Goal: Task Accomplishment & Management: Manage account settings

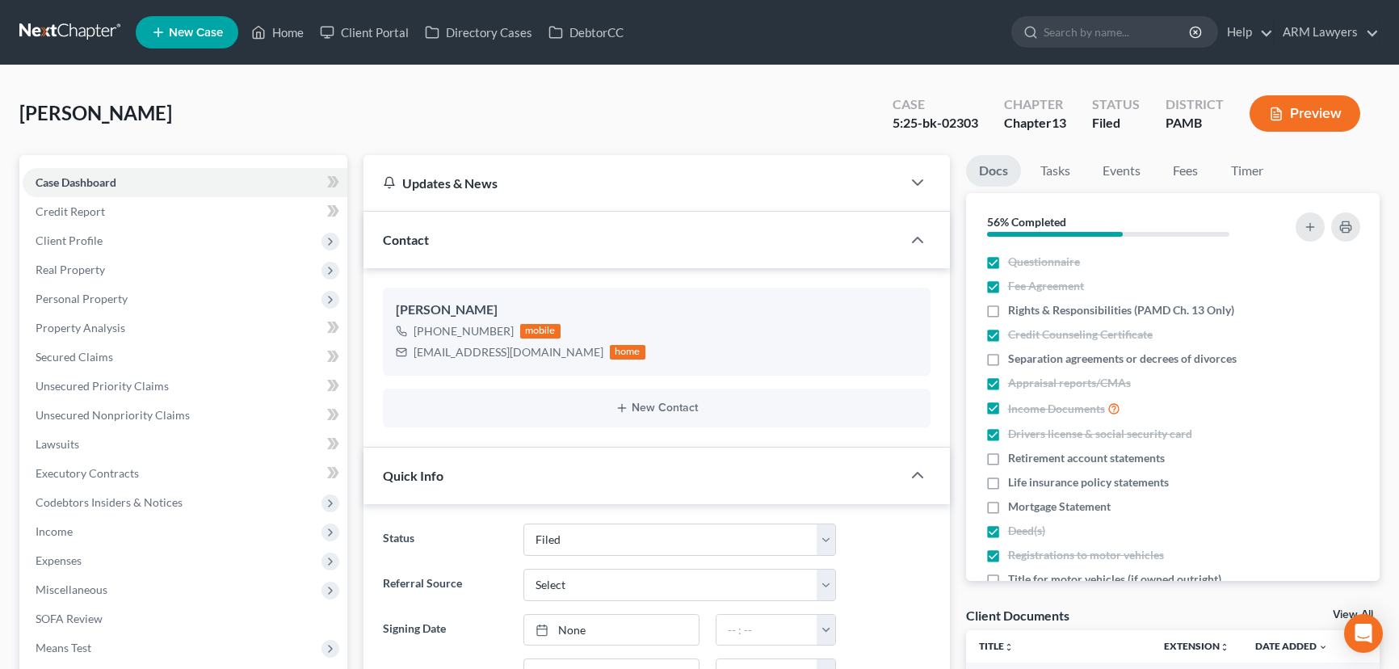
select select "8"
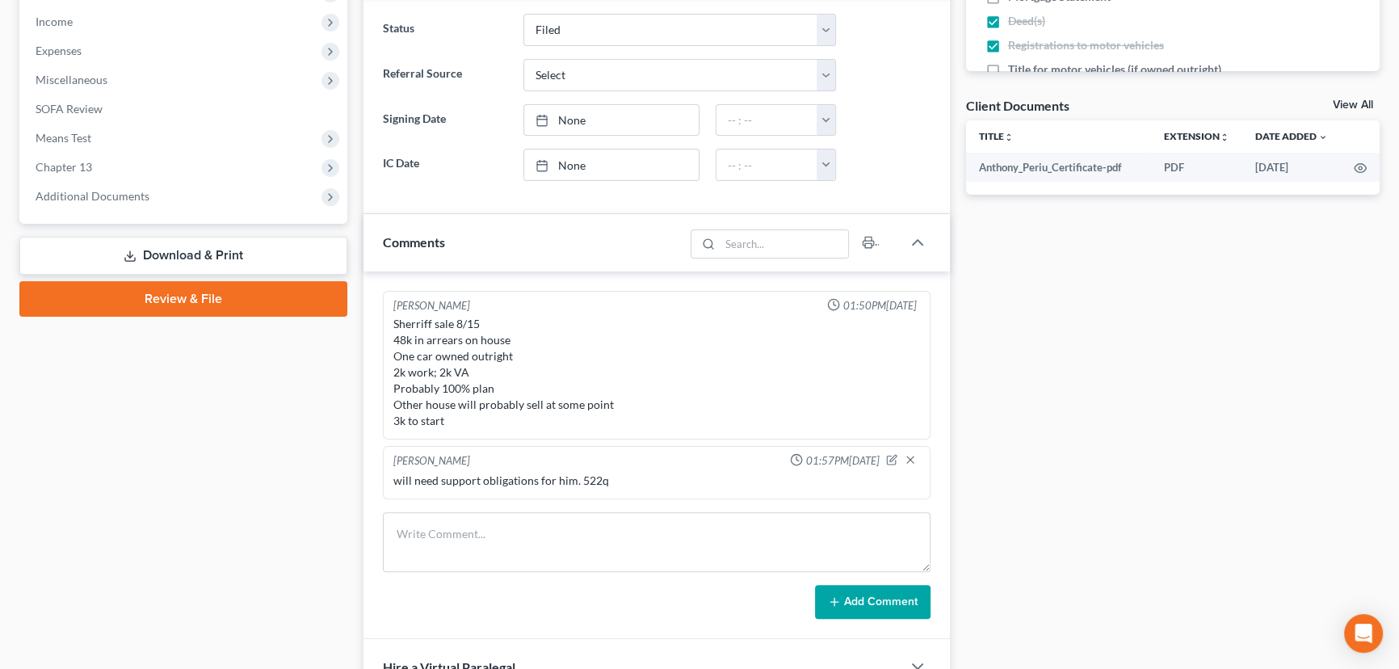
scroll to position [514, 0]
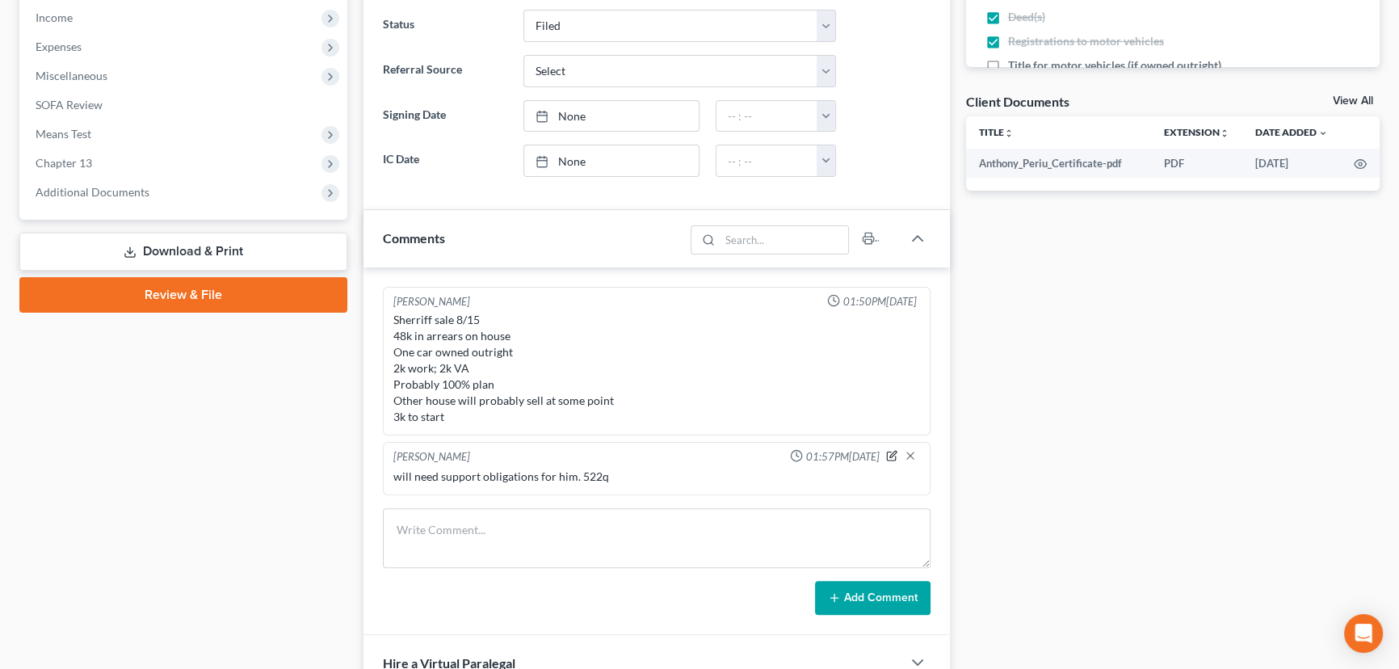
drag, startPoint x: 891, startPoint y: 447, endPoint x: 885, endPoint y: 453, distance: 8.6
click at [891, 450] on icon "button" at bounding box center [891, 455] width 11 height 11
type textarea "will need support obligations for him. 522q"
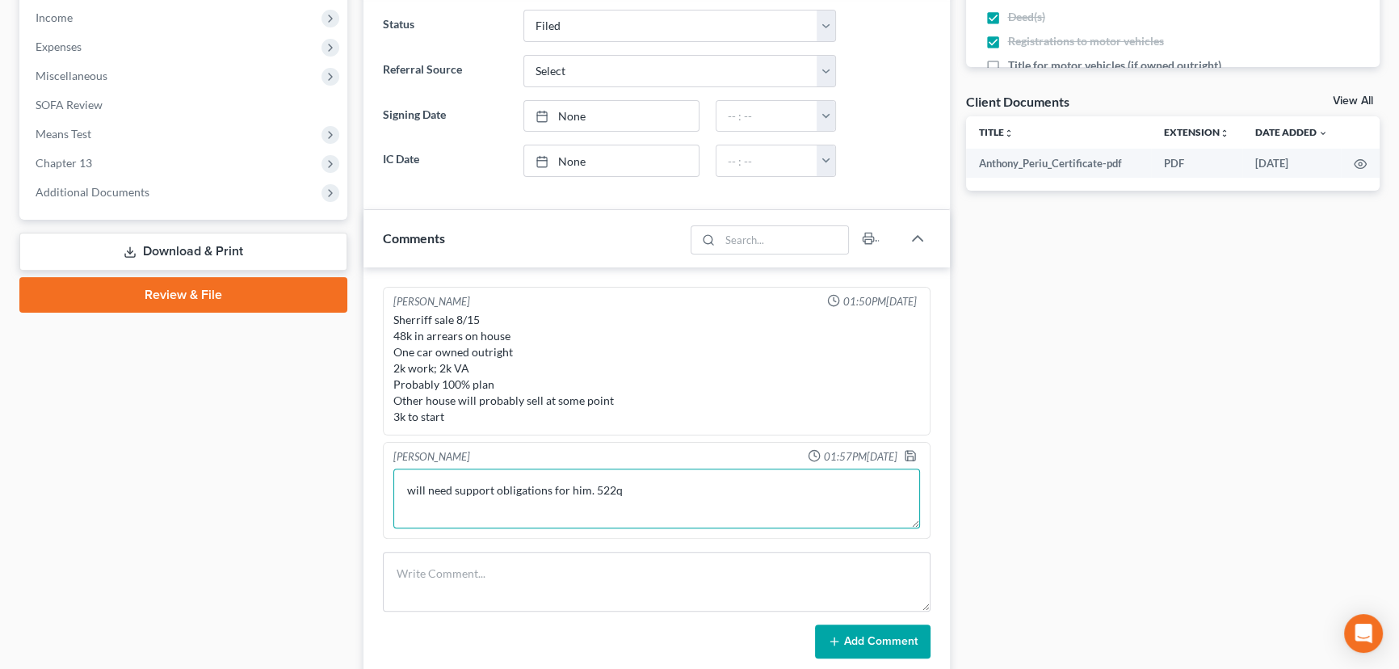
click at [693, 490] on textarea "will need support obligations for him. 522q" at bounding box center [656, 498] width 526 height 60
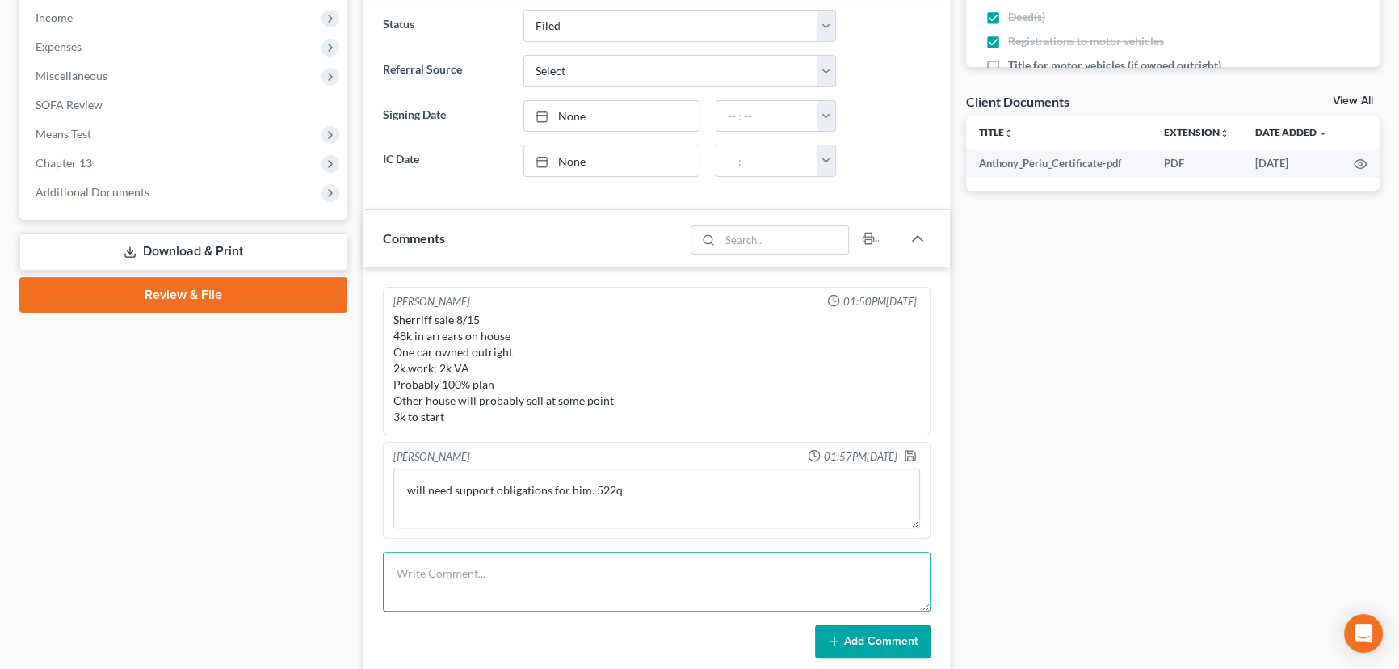
click at [762, 557] on textarea at bounding box center [656, 582] width 547 height 60
click at [912, 455] on icon "button" at bounding box center [910, 455] width 13 height 13
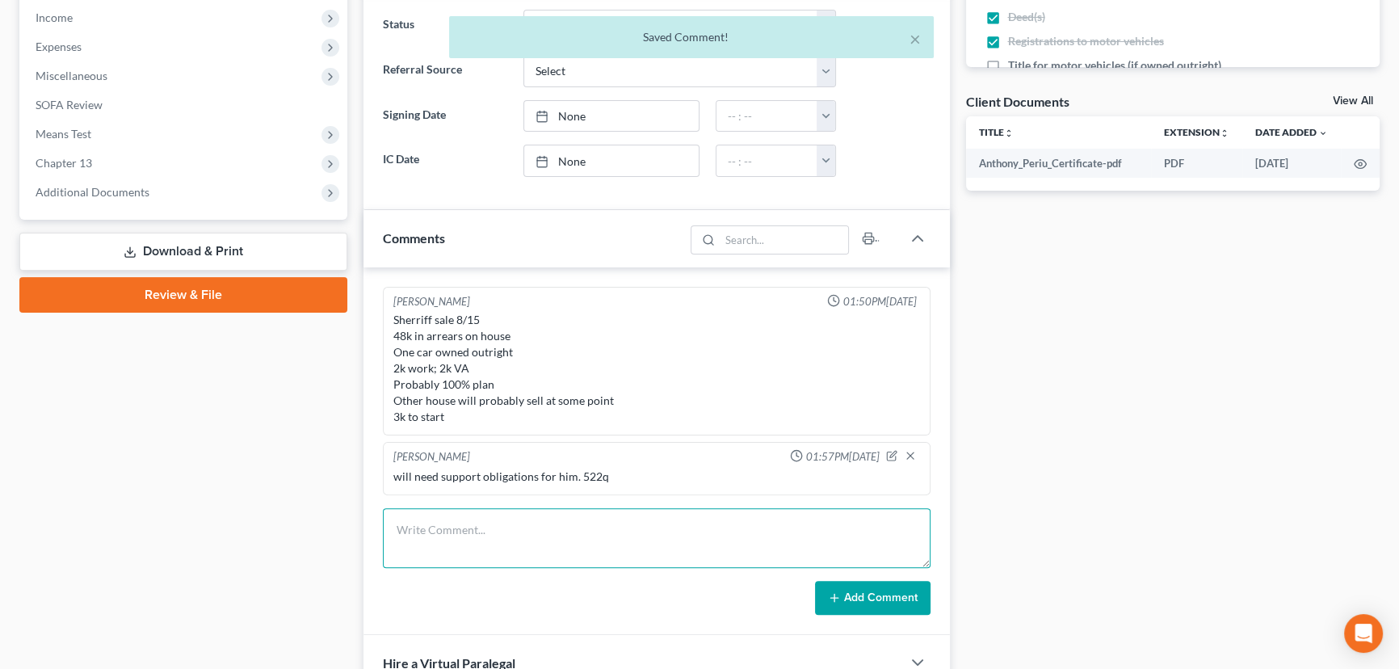
click at [593, 531] on textarea at bounding box center [656, 538] width 547 height 60
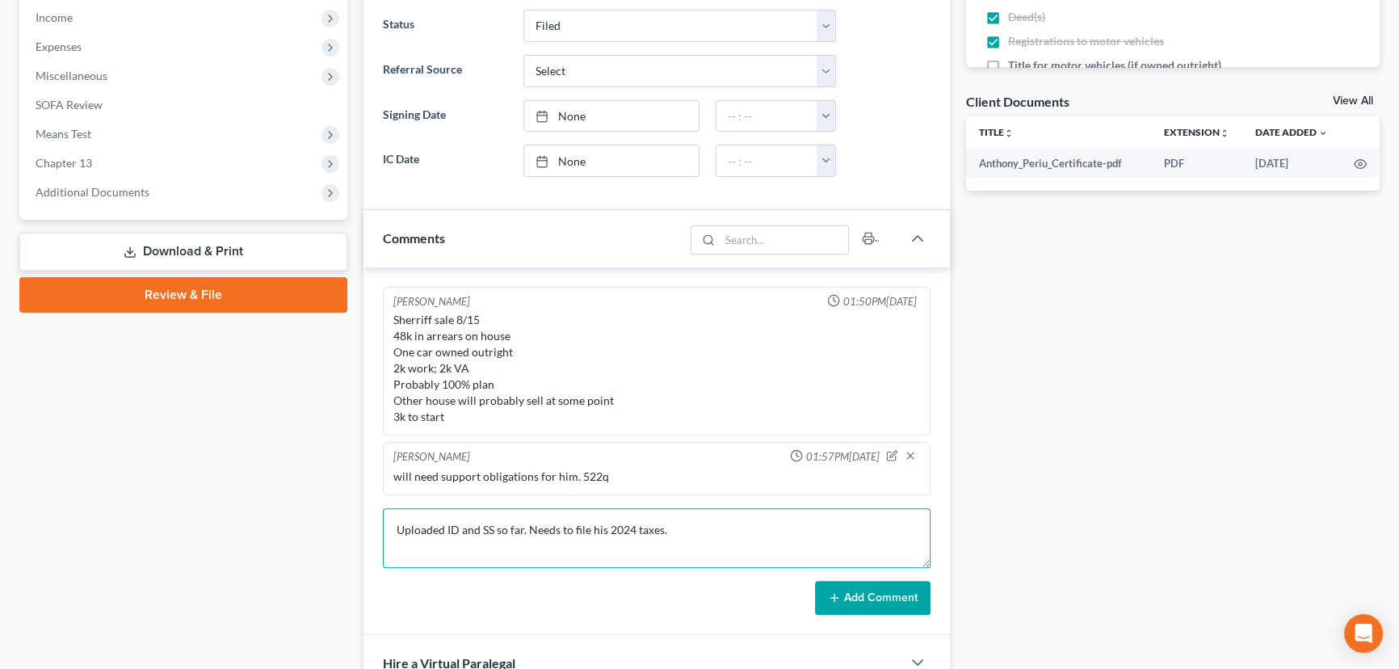
type textarea "Uploaded ID and SS so far. Needs to file his 2024 taxes."
click at [879, 589] on button "Add Comment" at bounding box center [872, 598] width 115 height 34
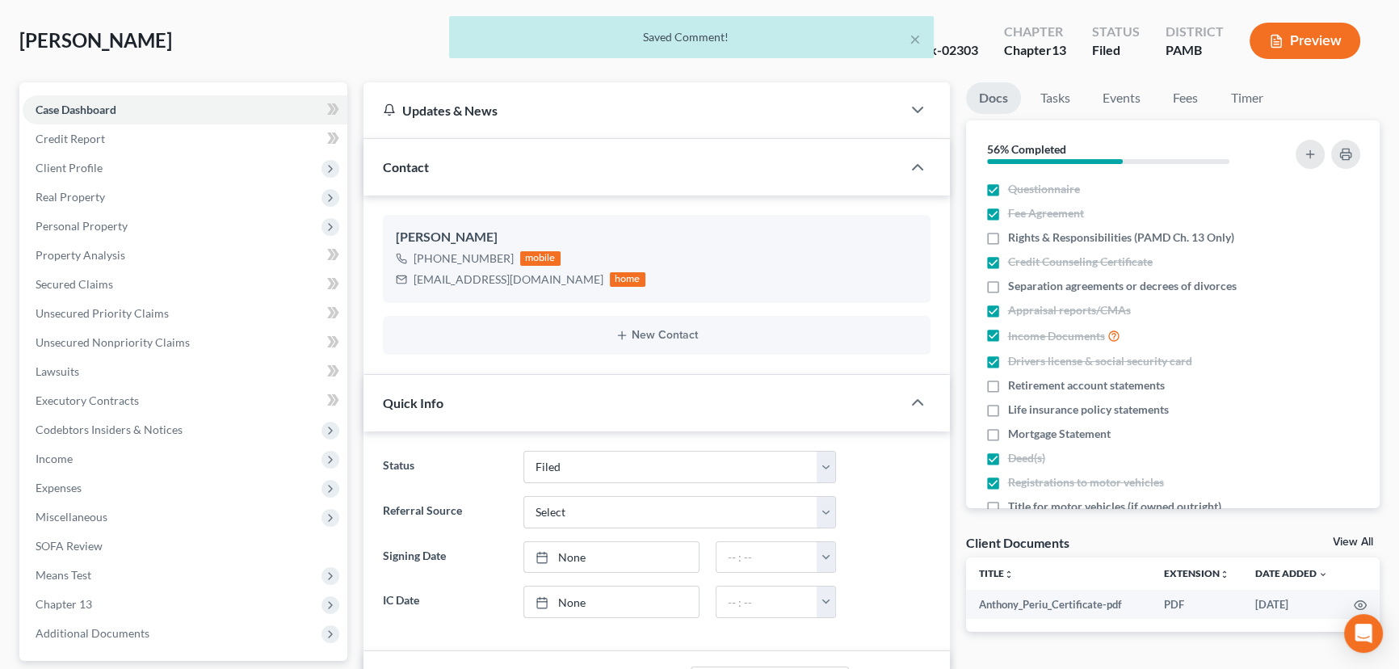
scroll to position [0, 0]
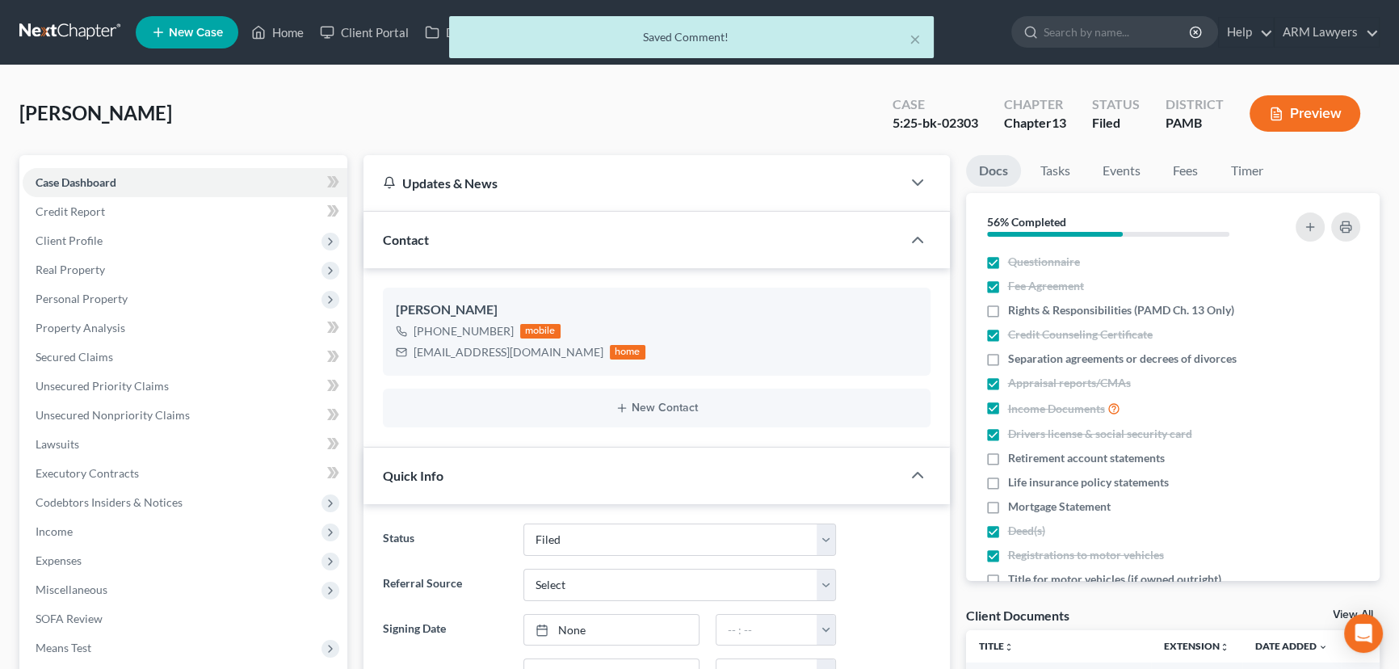
click at [276, 37] on div "× Saved Comment!" at bounding box center [691, 41] width 1399 height 50
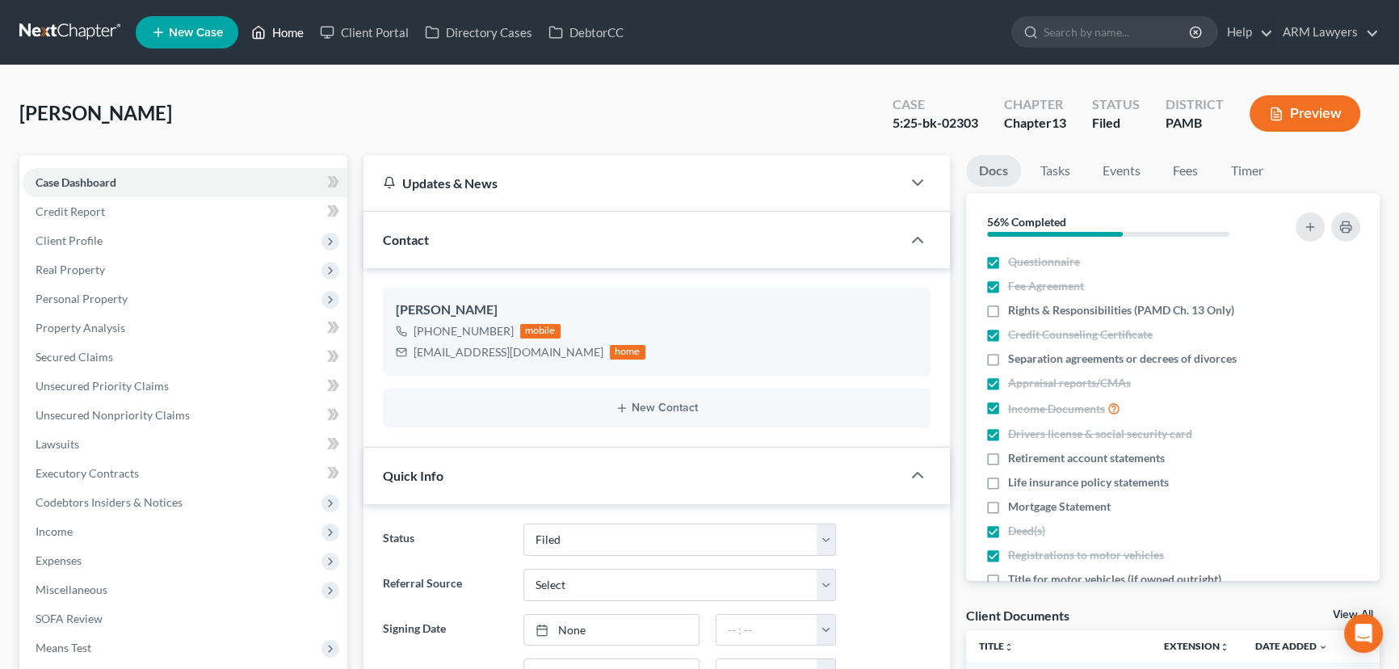
click at [283, 34] on link "Home" at bounding box center [277, 32] width 69 height 29
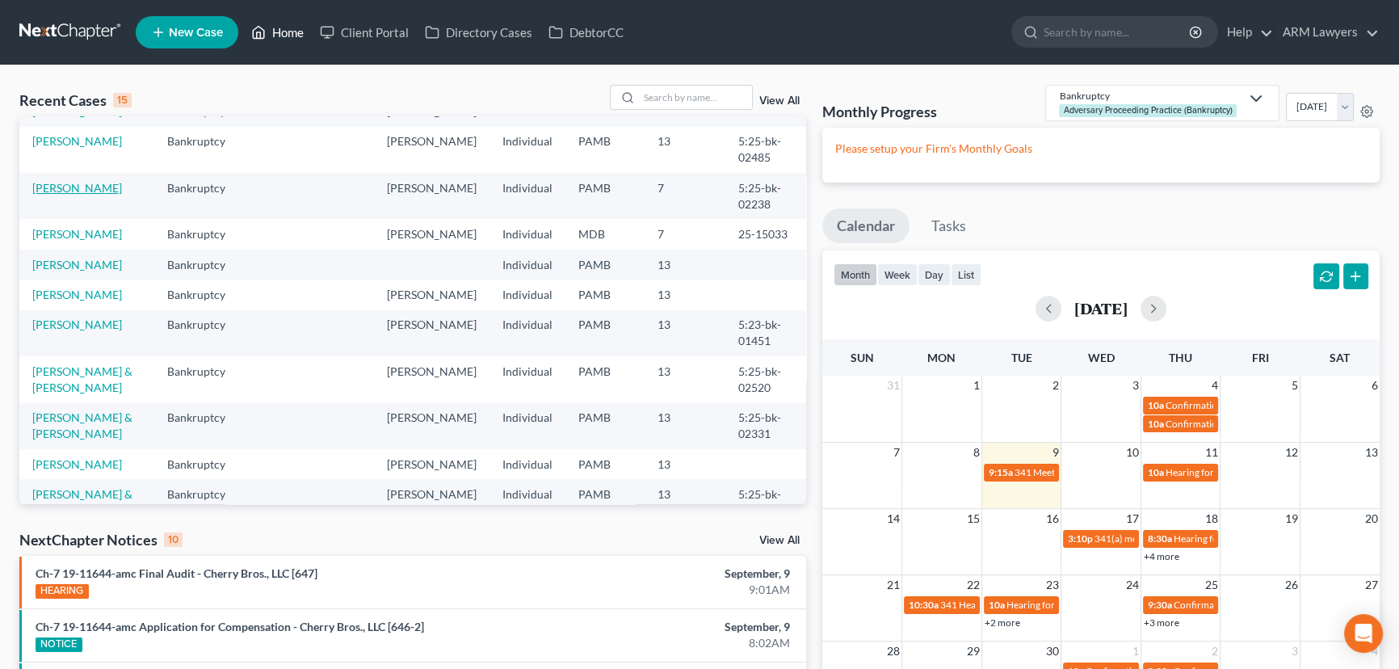
scroll to position [146, 0]
click at [71, 367] on link "[PERSON_NAME] & [PERSON_NAME]" at bounding box center [82, 378] width 100 height 30
select select "1"
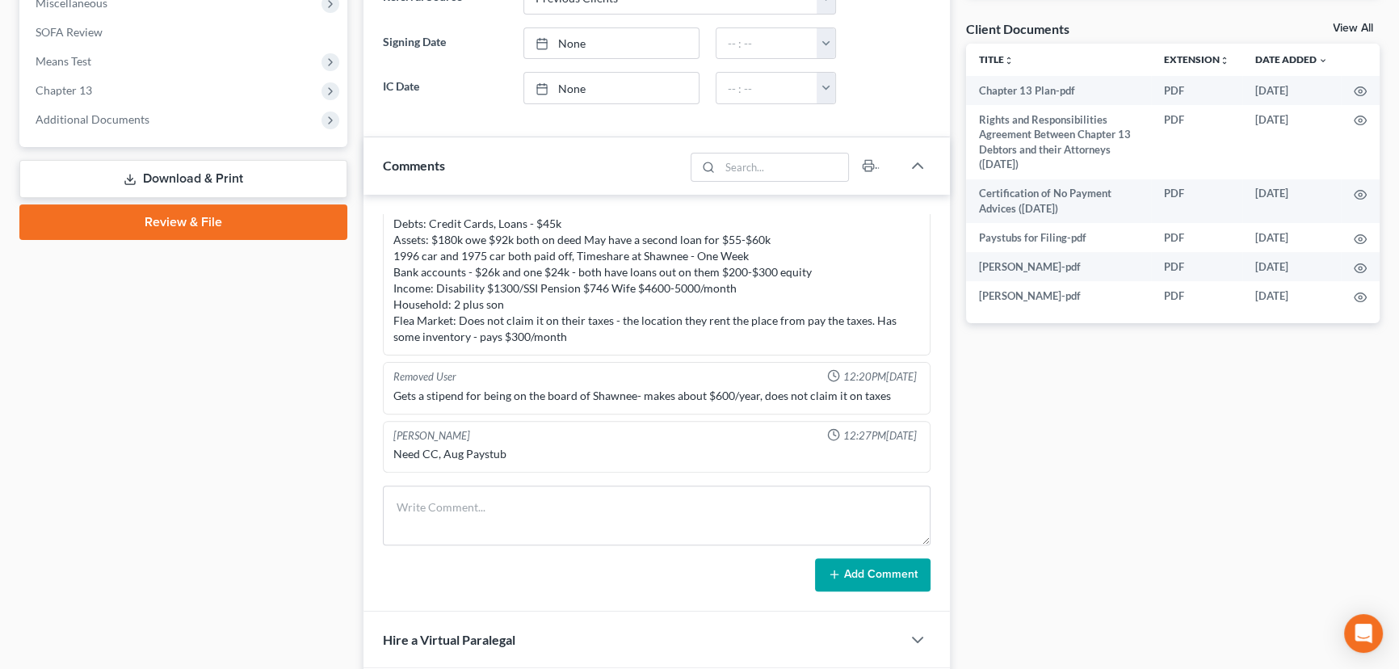
scroll to position [587, 0]
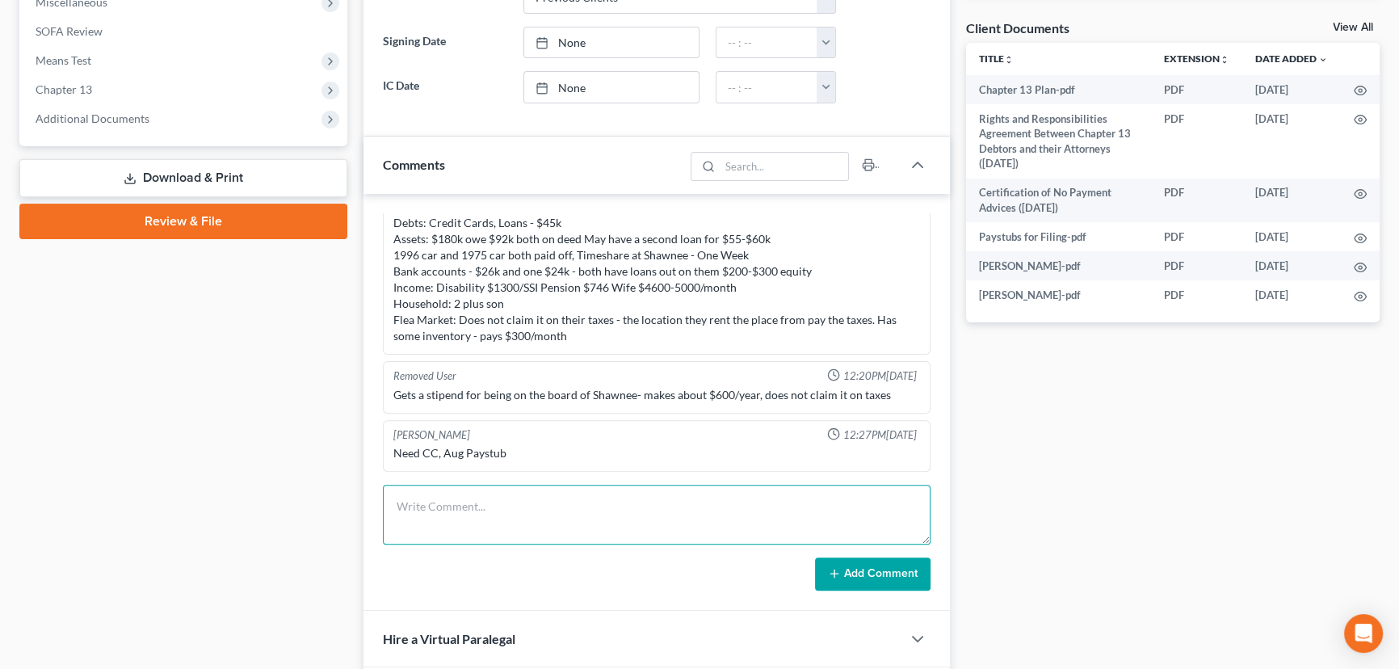
click at [557, 497] on textarea at bounding box center [656, 514] width 547 height 60
type textarea "Uploaded 2024 taxes, Need ID and SS"
click at [862, 566] on button "Add Comment" at bounding box center [872, 574] width 115 height 34
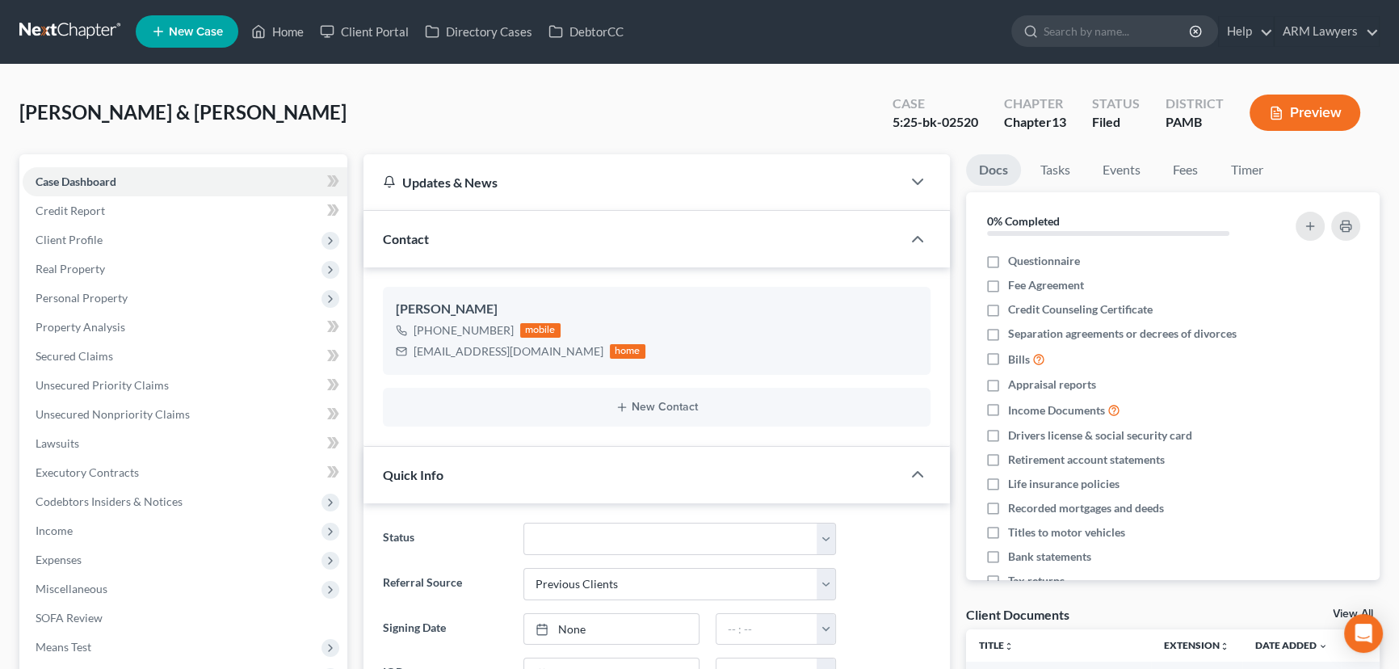
scroll to position [0, 0]
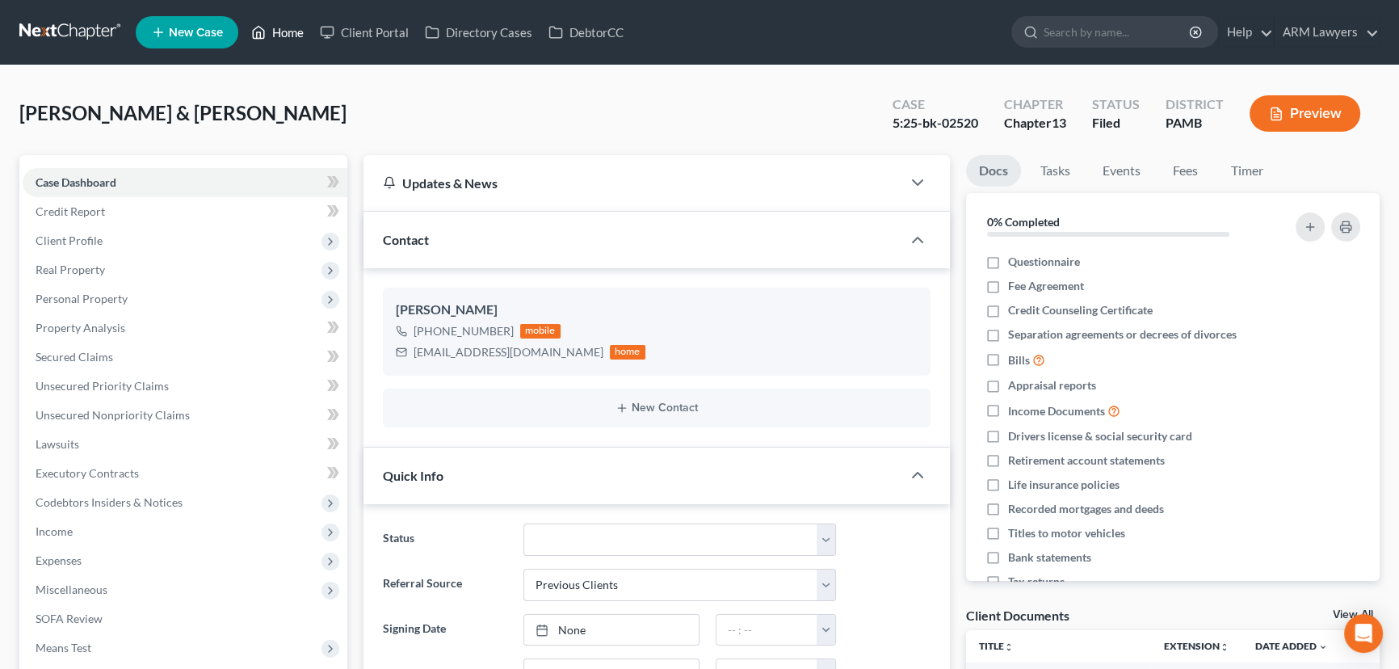
drag, startPoint x: 279, startPoint y: 40, endPoint x: 285, endPoint y: 48, distance: 9.7
click at [279, 40] on link "Home" at bounding box center [277, 32] width 69 height 29
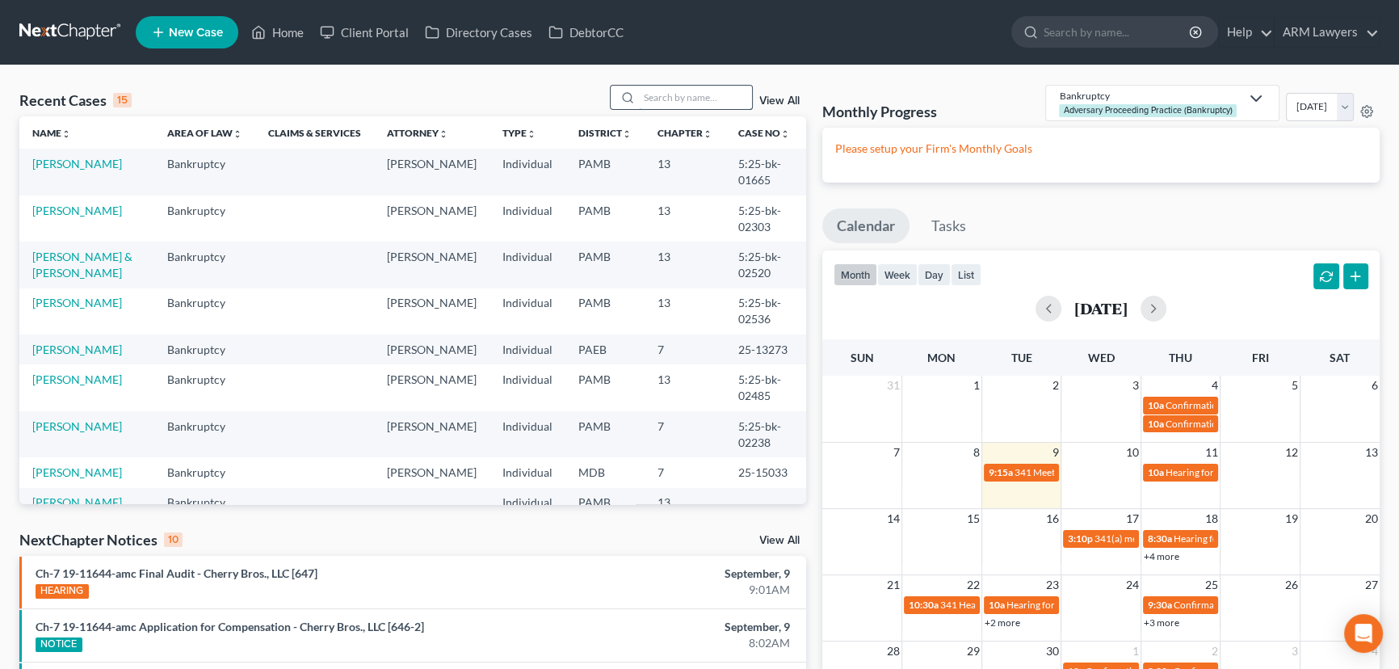
click at [665, 88] on input "search" at bounding box center [695, 97] width 113 height 23
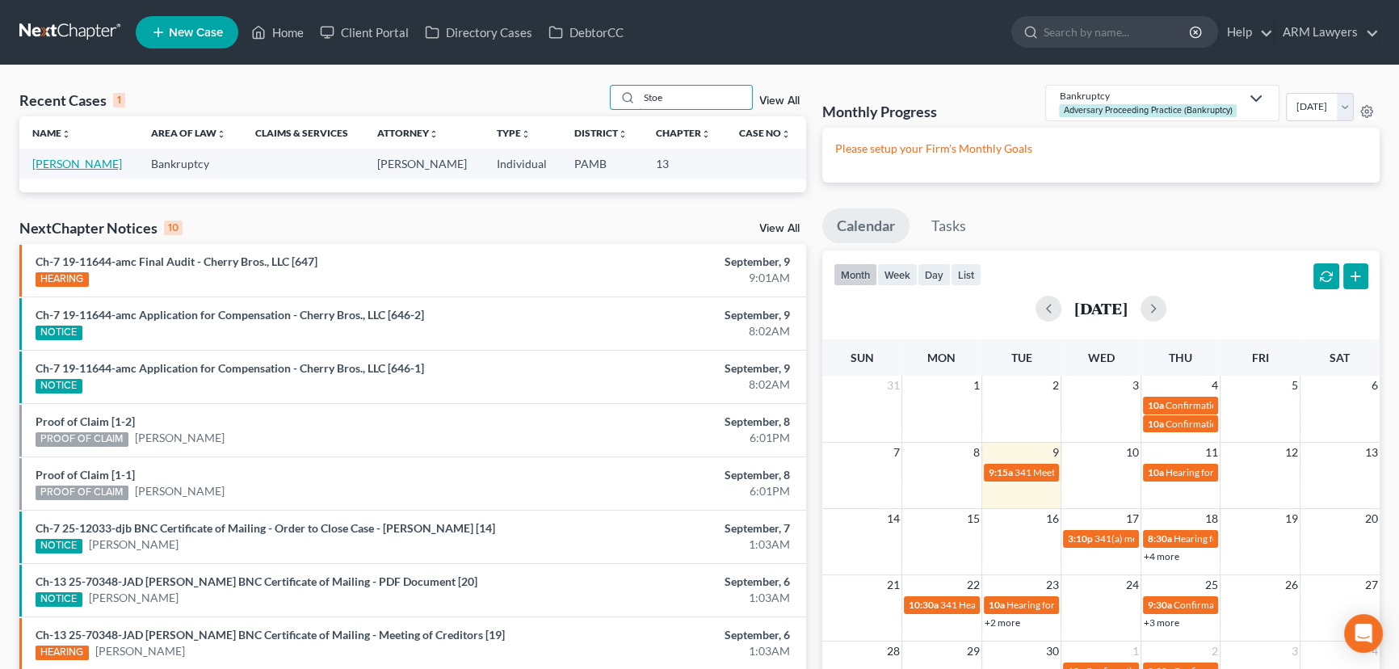
type input "Stoe"
click at [67, 161] on link "[PERSON_NAME]" at bounding box center [77, 164] width 90 height 14
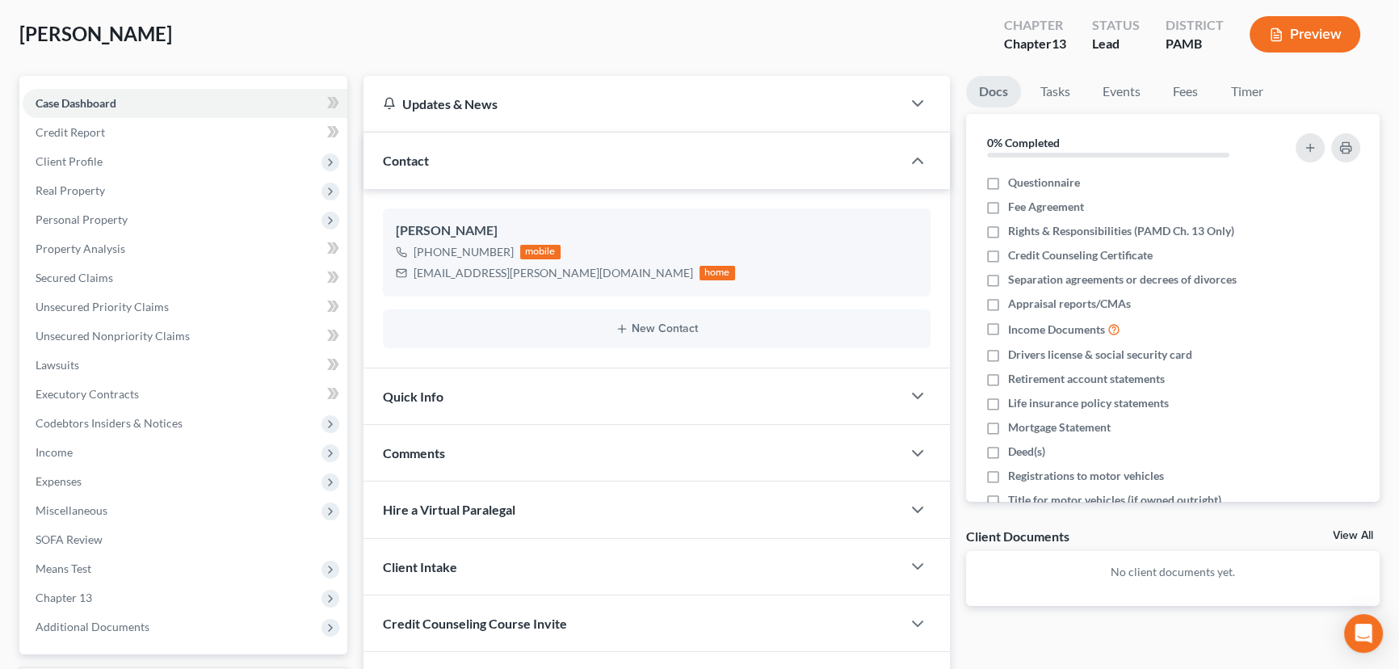
scroll to position [216, 0]
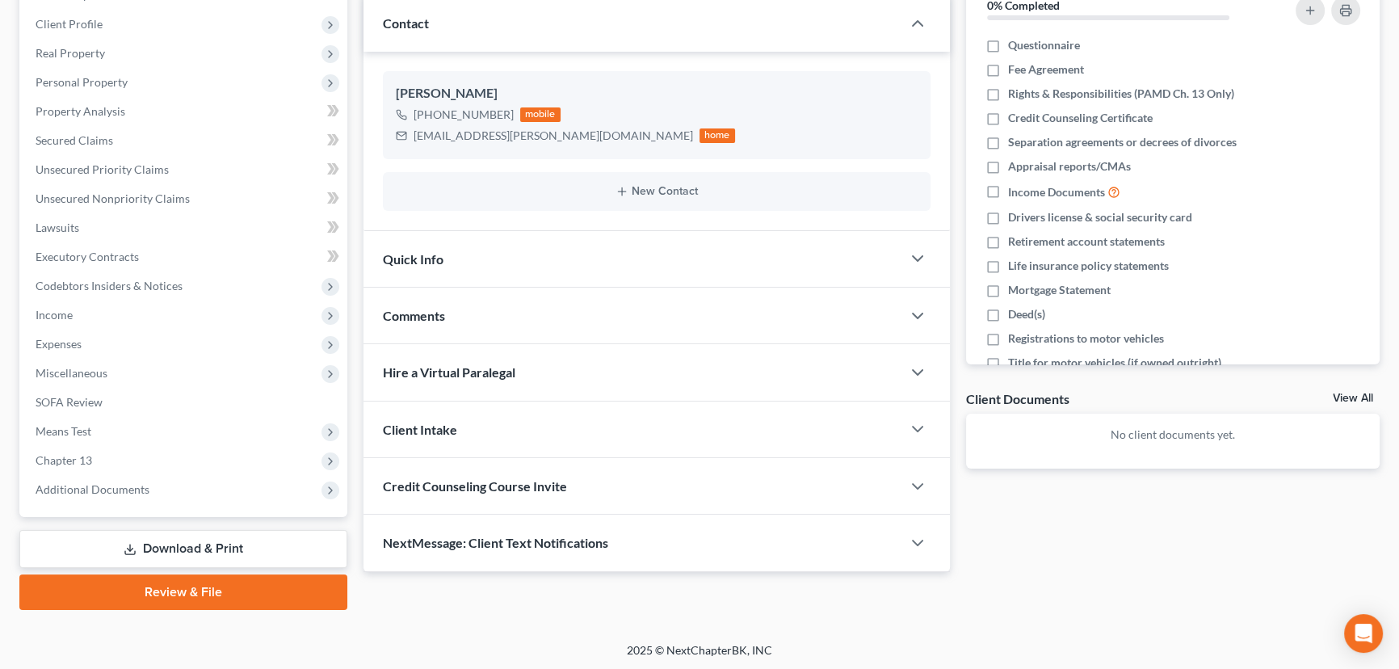
click at [478, 247] on div "Quick Info" at bounding box center [632, 259] width 538 height 56
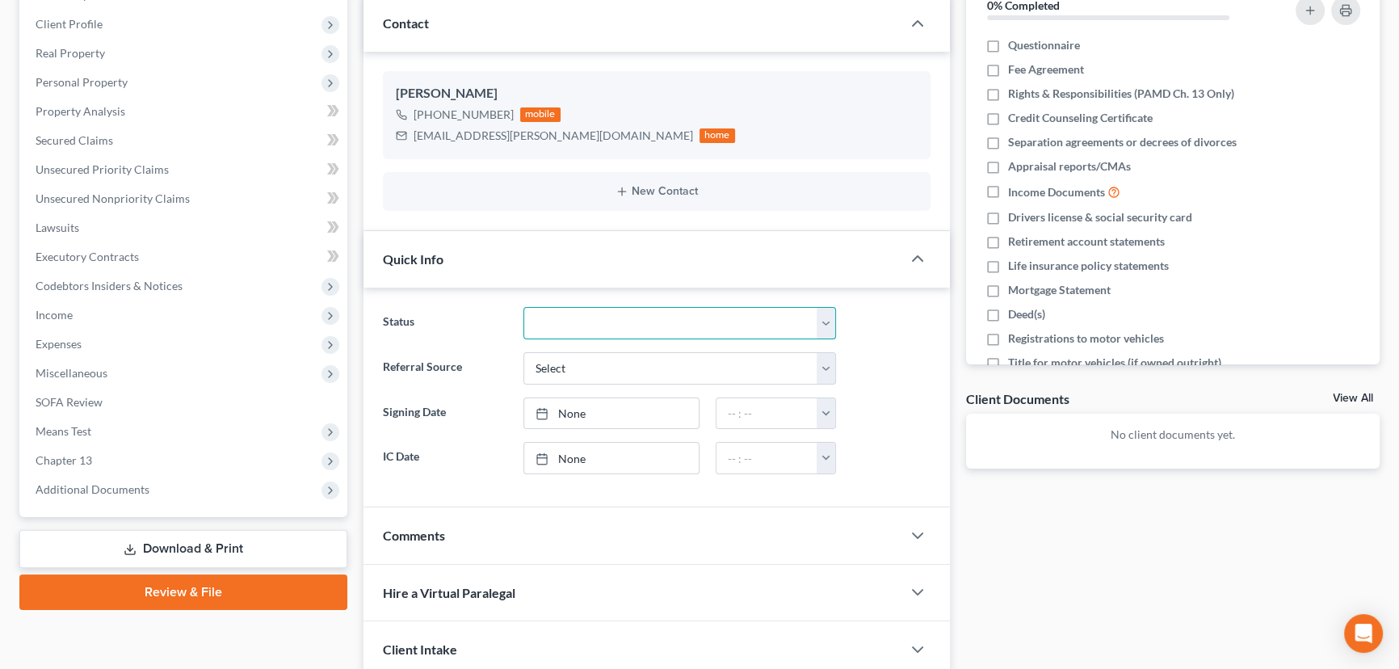
click at [563, 313] on select "Answer Due Awaiting Confirmation Awaiting Discharge Confirmed Could Not Contact…" at bounding box center [679, 323] width 312 height 32
select select "16"
click at [523, 307] on select "Answer Due Awaiting Confirmation Awaiting Discharge Confirmed Could Not Contact…" at bounding box center [679, 323] width 312 height 32
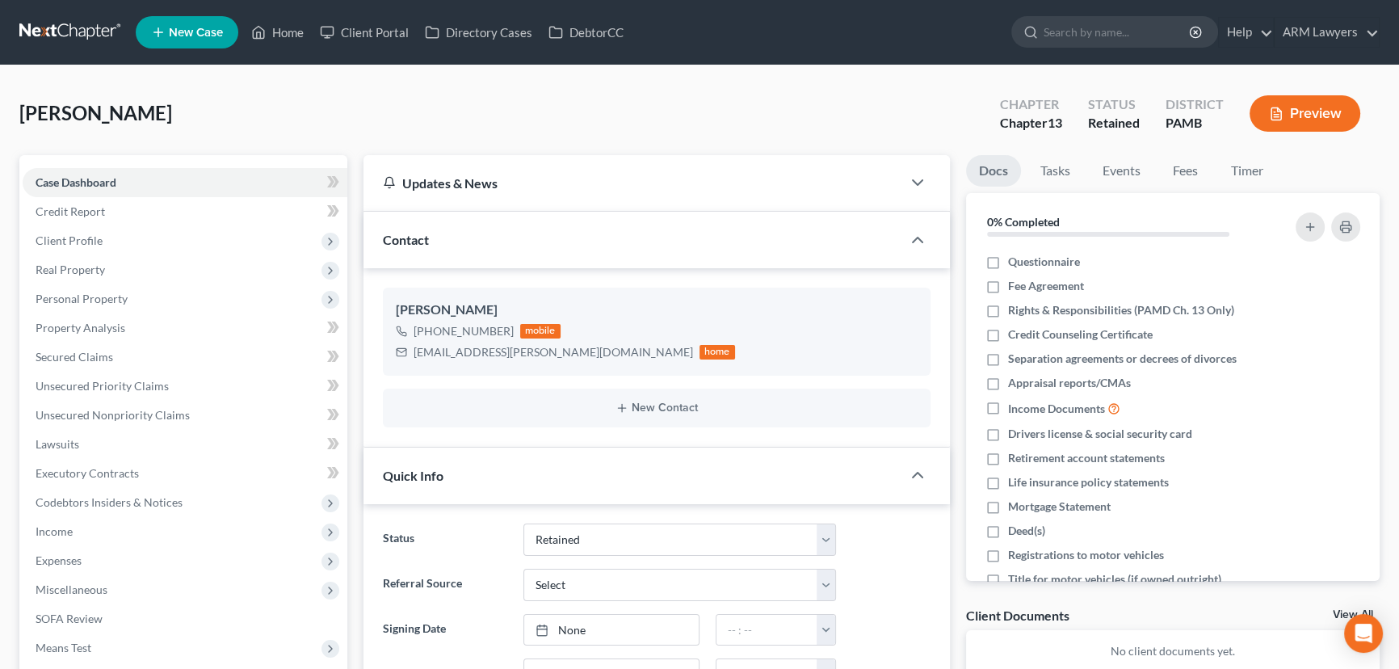
scroll to position [0, 0]
click at [290, 35] on link "Home" at bounding box center [277, 32] width 69 height 29
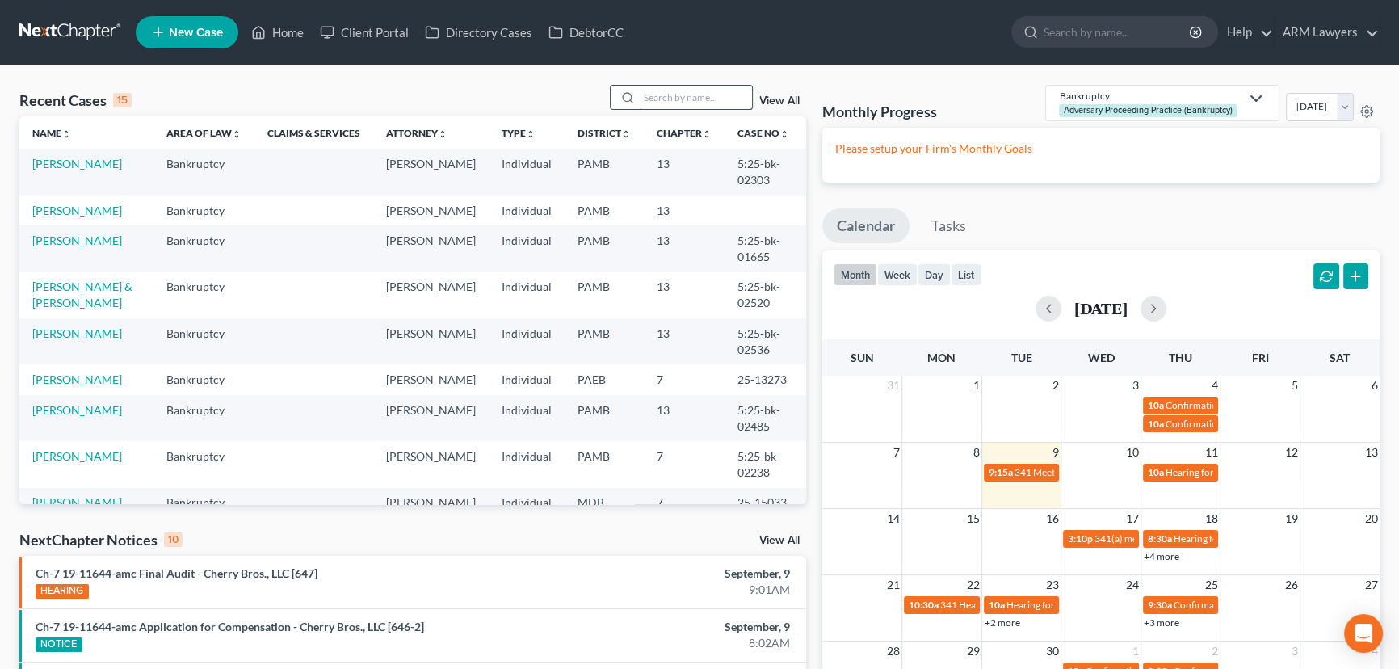
click at [673, 89] on input "search" at bounding box center [695, 97] width 113 height 23
type input "g"
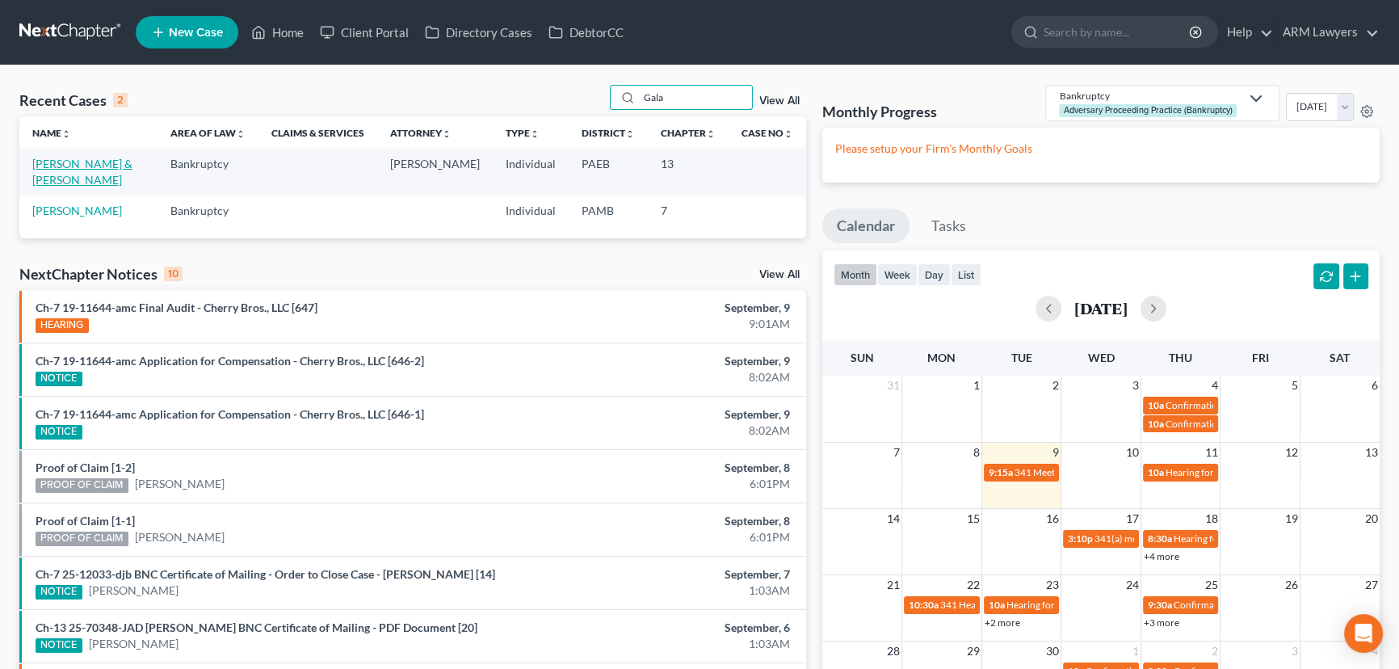
type input "Gala"
click at [52, 164] on link "[PERSON_NAME] & [PERSON_NAME]" at bounding box center [82, 172] width 100 height 30
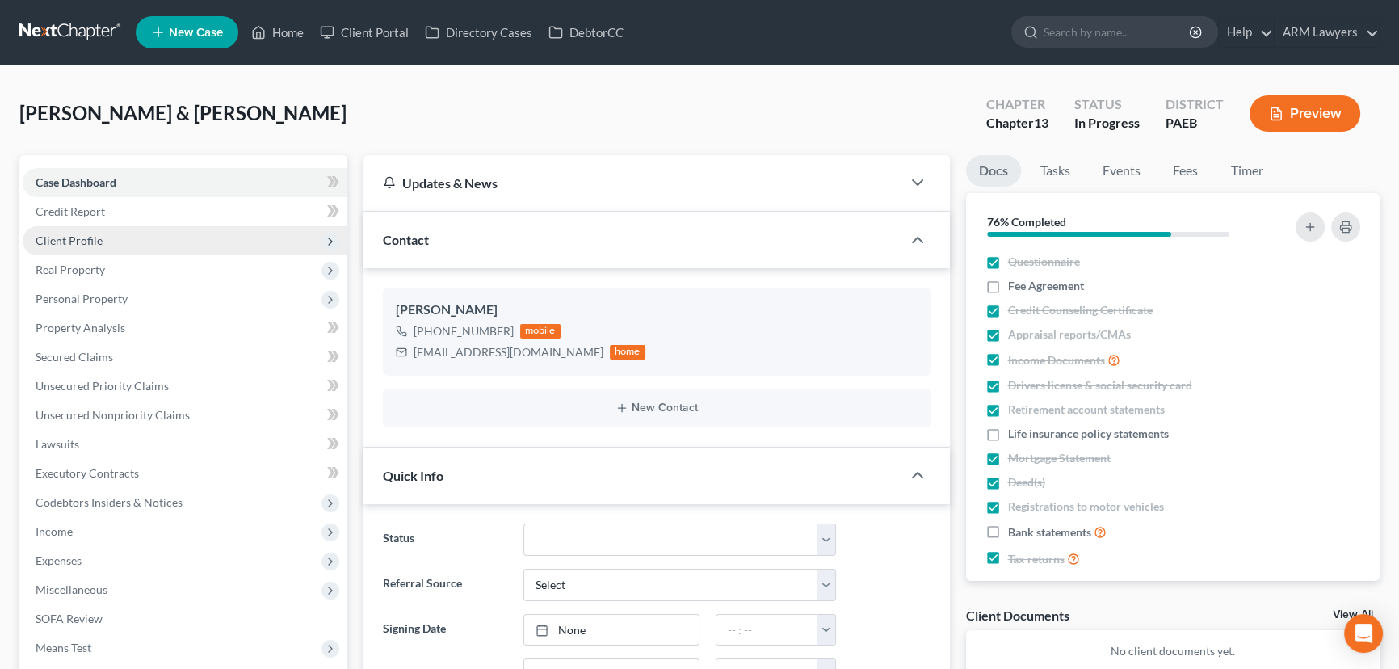
click at [121, 241] on span "Client Profile" at bounding box center [185, 240] width 325 height 29
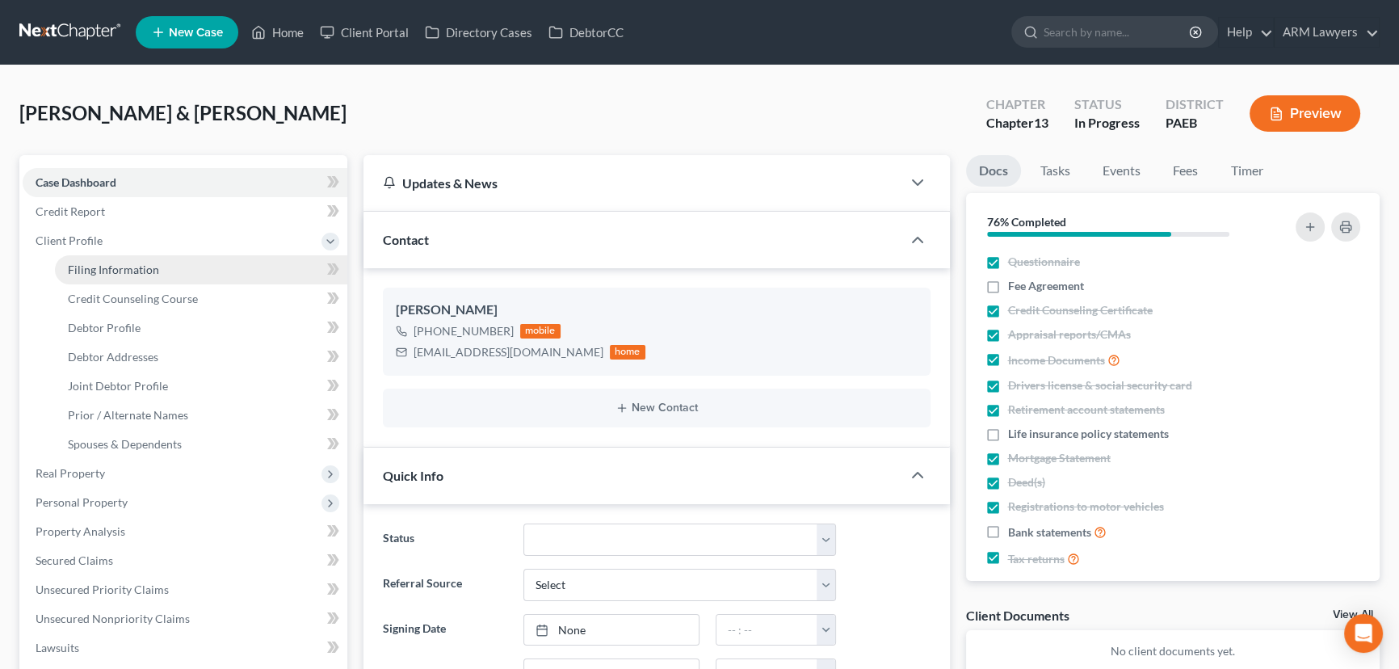
click at [174, 270] on link "Filing Information" at bounding box center [201, 269] width 292 height 29
select select "1"
select select "3"
select select "39"
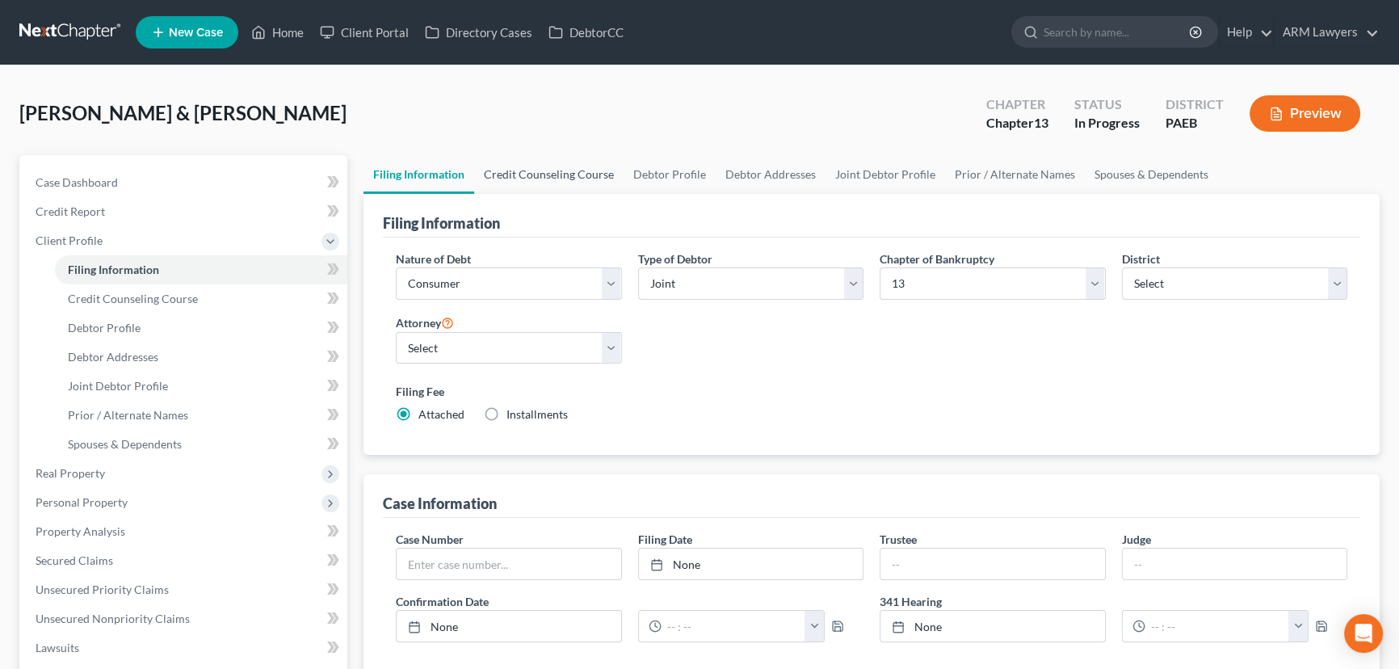
click at [548, 172] on link "Credit Counseling Course" at bounding box center [548, 174] width 149 height 39
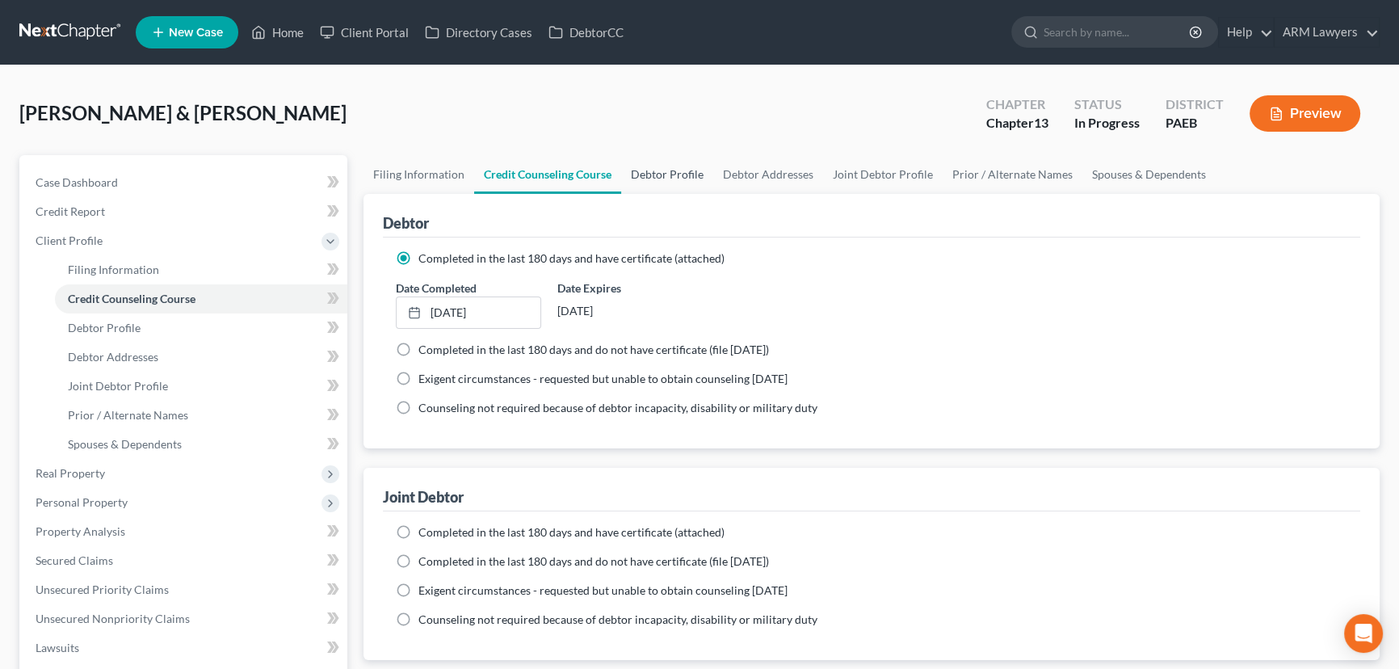
click at [664, 174] on link "Debtor Profile" at bounding box center [667, 174] width 92 height 39
select select "1"
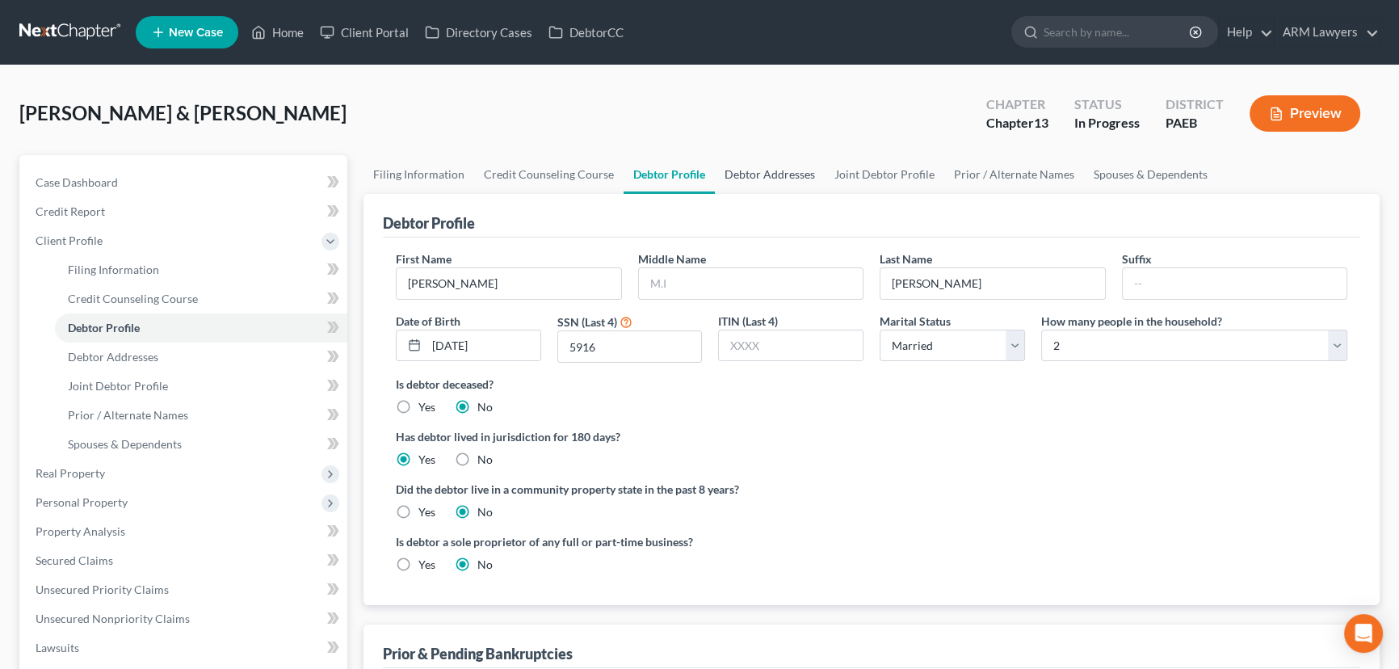
click at [746, 172] on link "Debtor Addresses" at bounding box center [770, 174] width 110 height 39
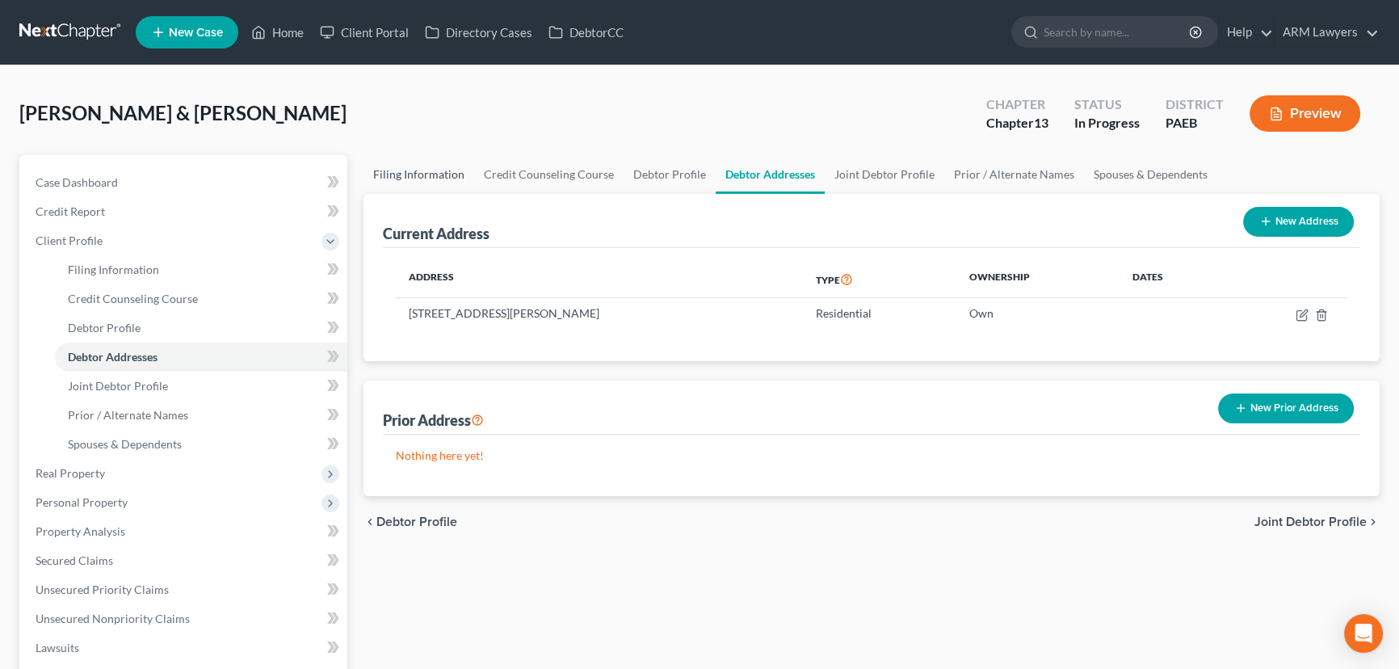
click at [430, 175] on link "Filing Information" at bounding box center [418, 174] width 111 height 39
select select "1"
select select "3"
select select "67"
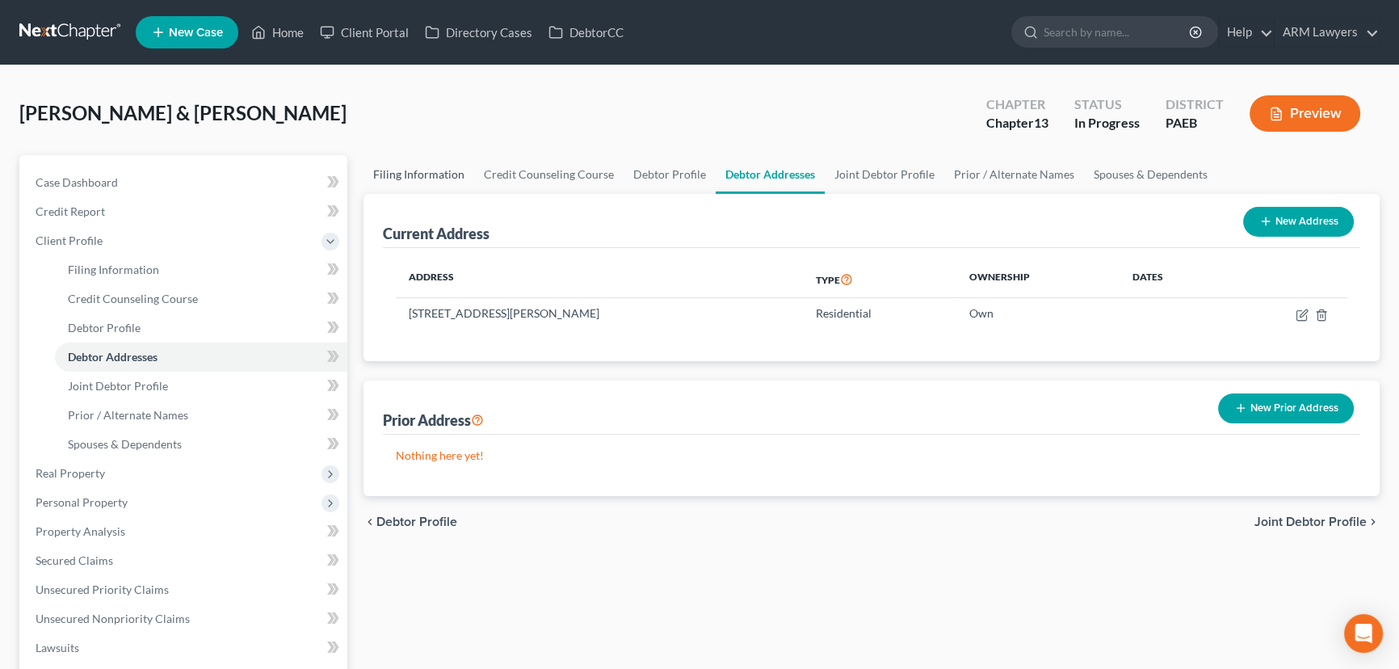
select select "1"
select select "39"
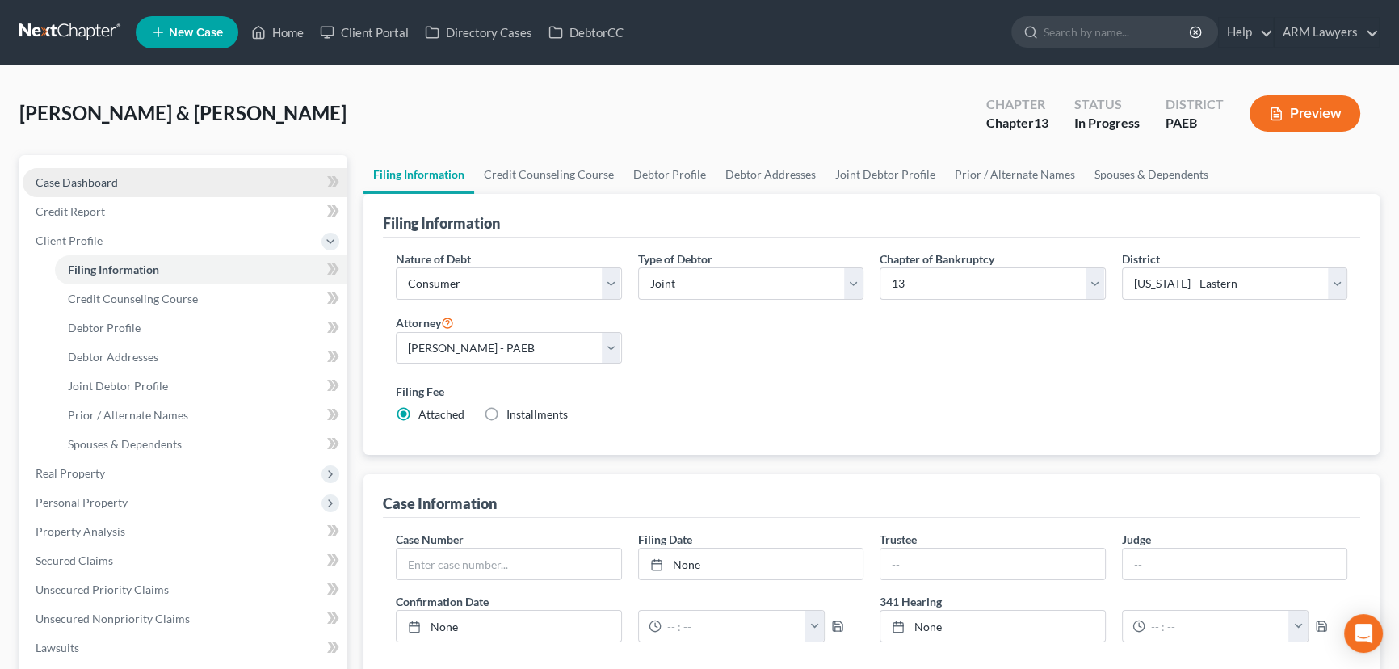
click at [114, 177] on span "Case Dashboard" at bounding box center [77, 182] width 82 height 14
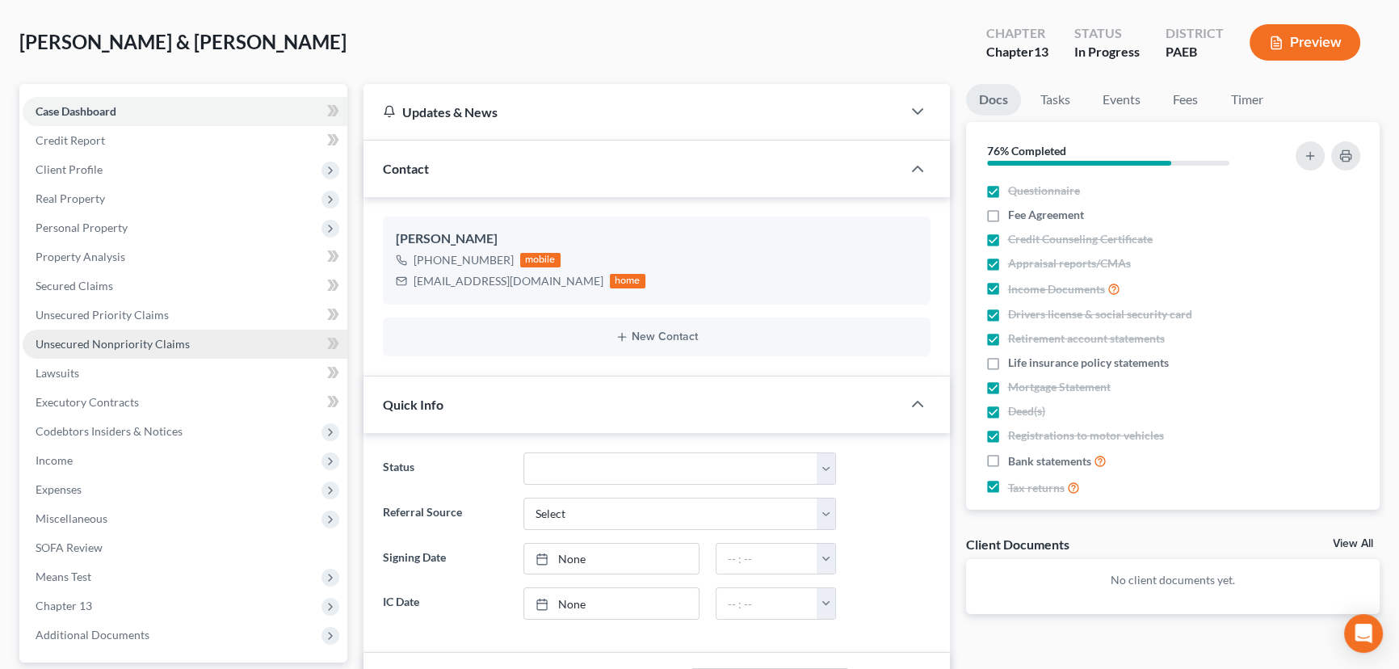
scroll to position [220, 0]
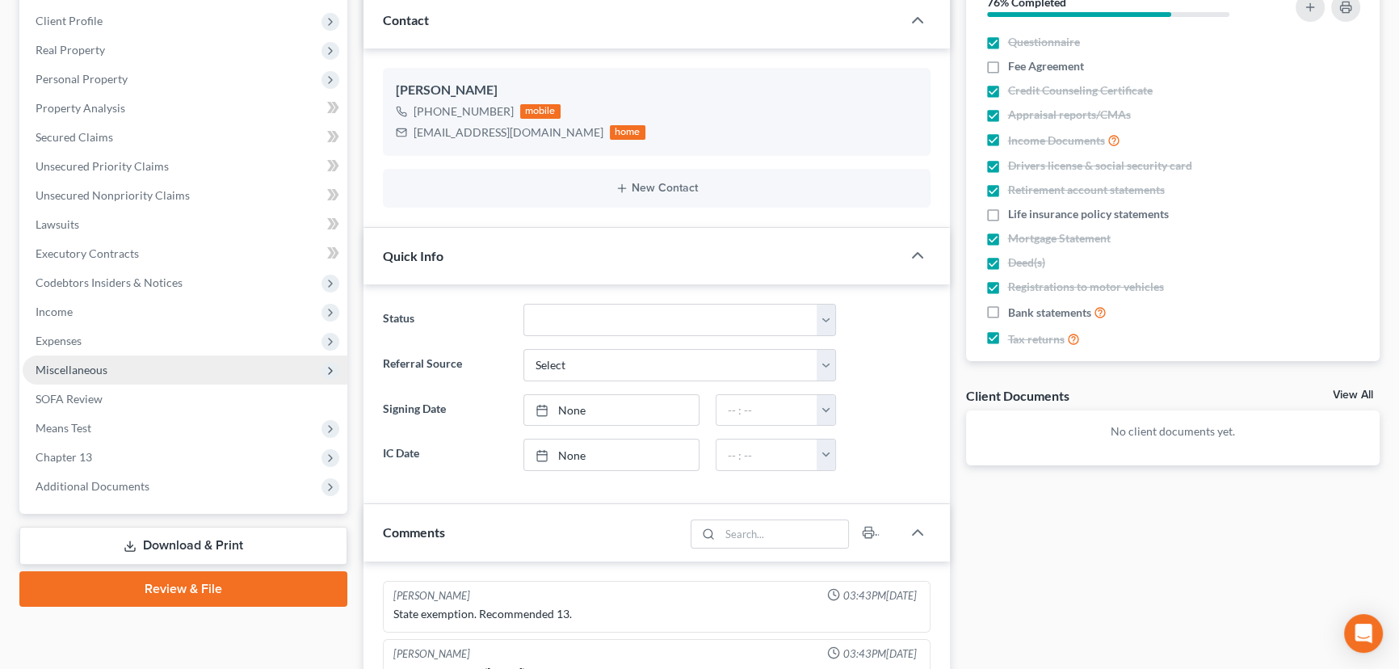
click at [111, 355] on span "Miscellaneous" at bounding box center [185, 369] width 325 height 29
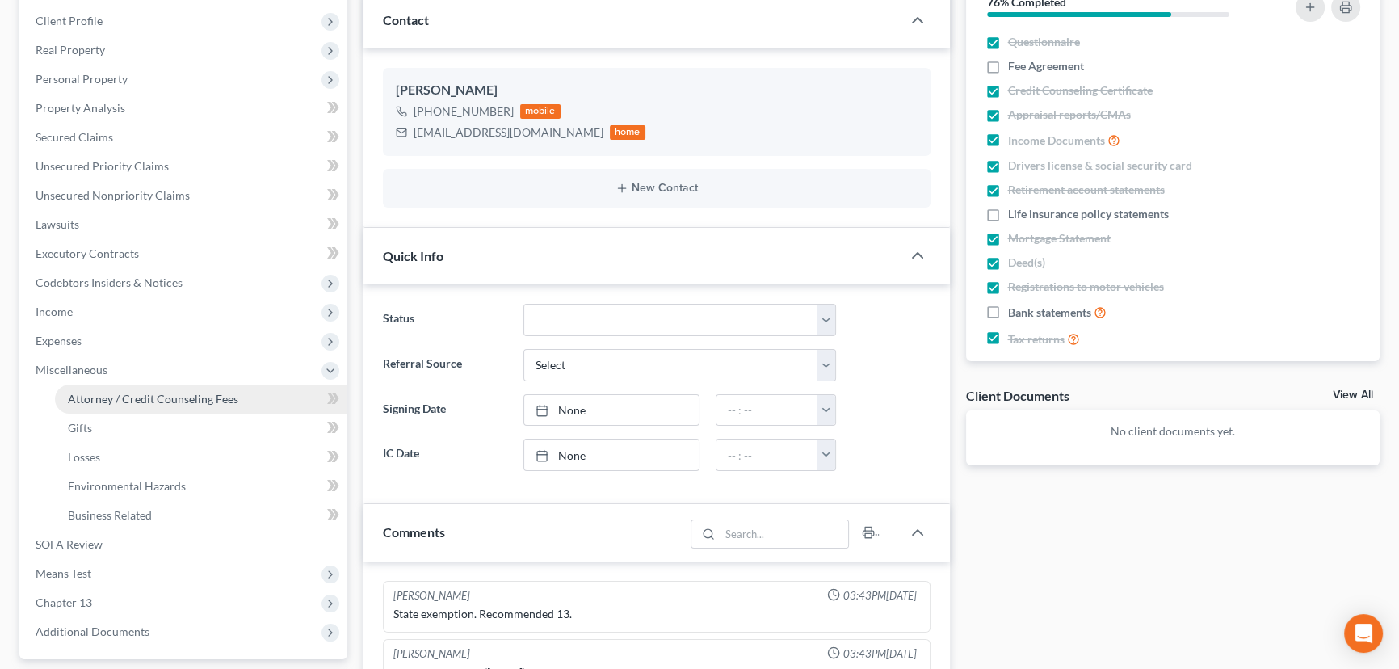
click at [161, 401] on span "Attorney / Credit Counseling Fees" at bounding box center [153, 399] width 170 height 14
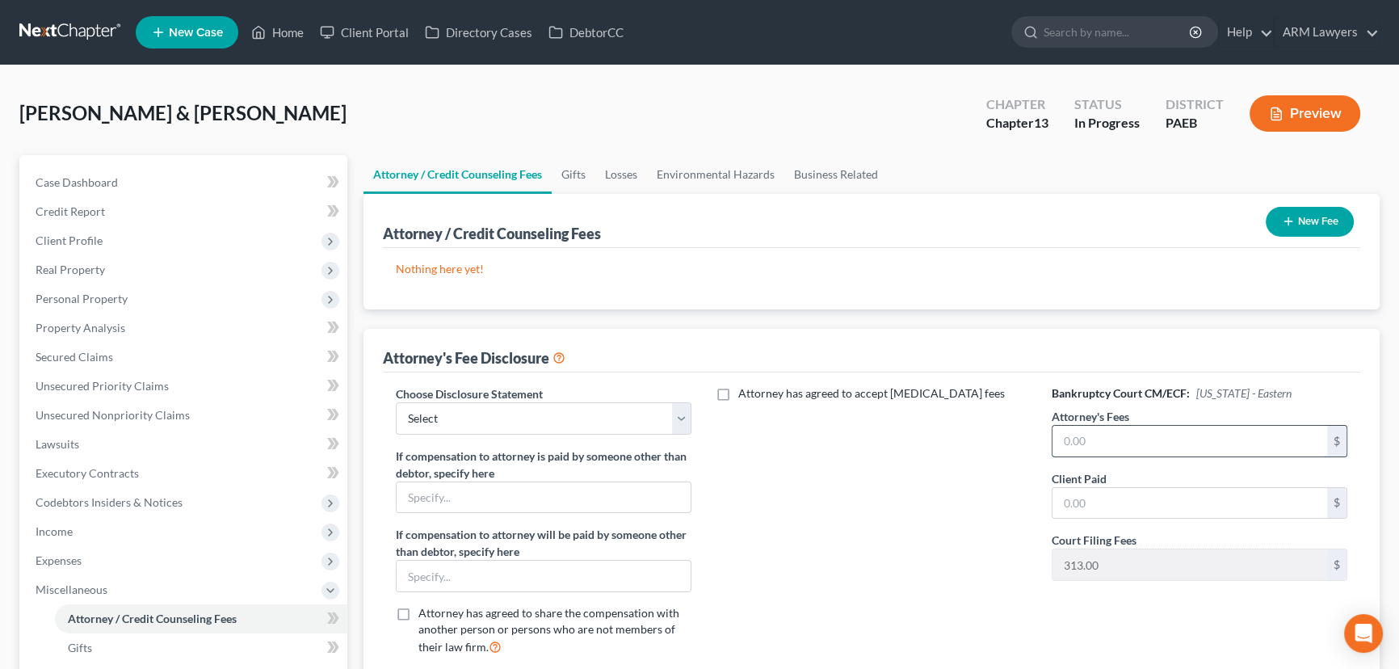
click at [1103, 444] on input "text" at bounding box center [1189, 441] width 275 height 31
type input "6,633.00"
click at [623, 424] on select "Select ARM Lawyers" at bounding box center [544, 418] width 296 height 32
select select "0"
click at [396, 402] on select "Select ARM Lawyers" at bounding box center [544, 418] width 296 height 32
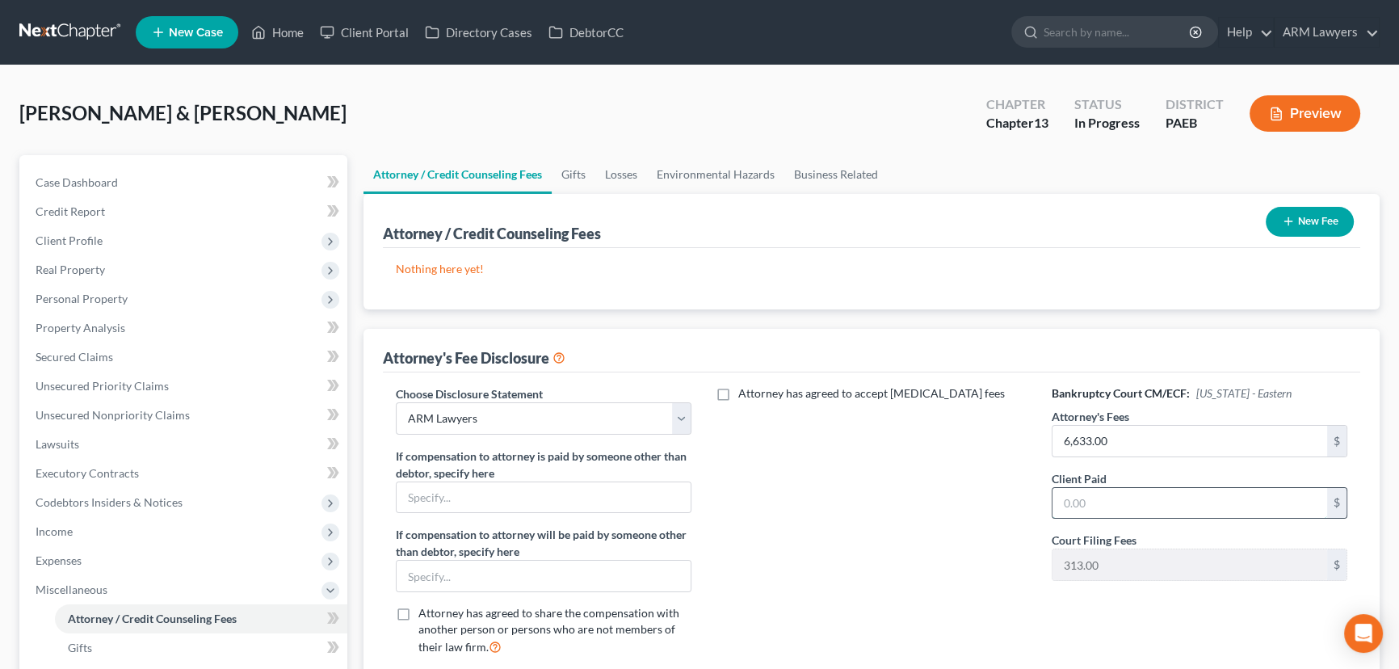
click at [1124, 504] on input "text" at bounding box center [1189, 503] width 275 height 31
type input "30.00"
click at [139, 527] on span "Income" at bounding box center [185, 531] width 325 height 29
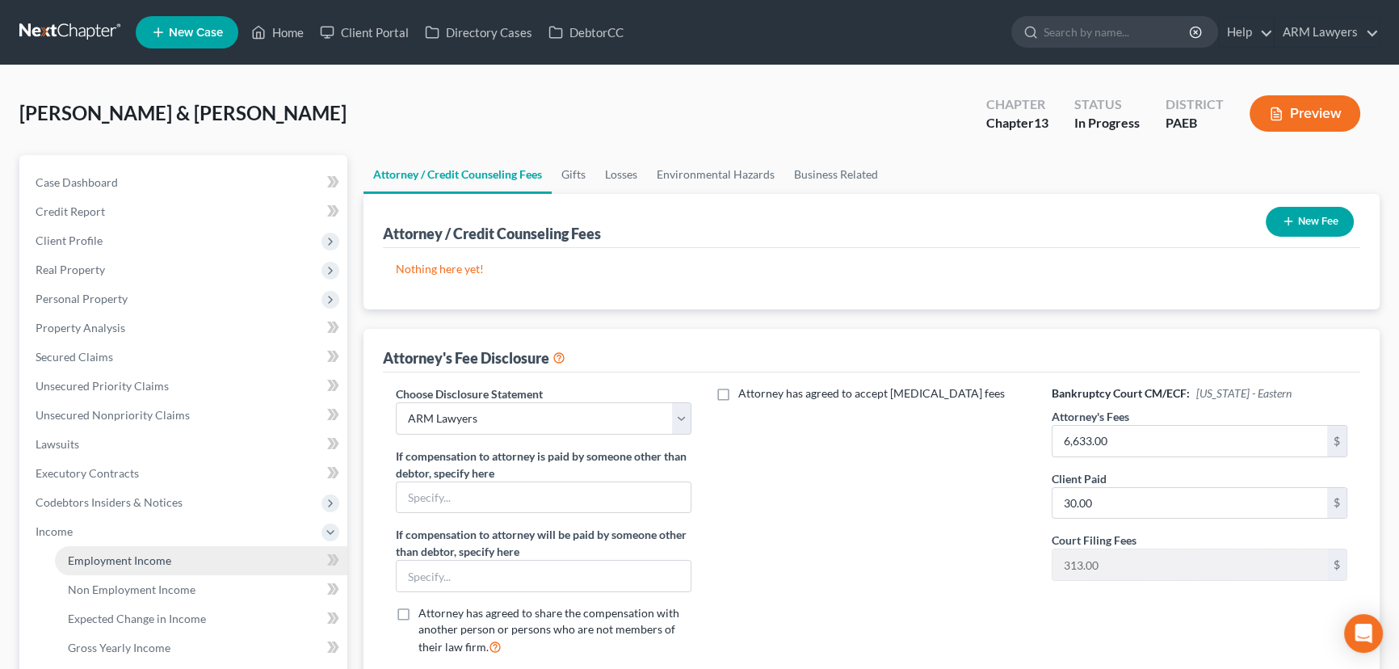
click at [161, 560] on span "Employment Income" at bounding box center [119, 560] width 103 height 14
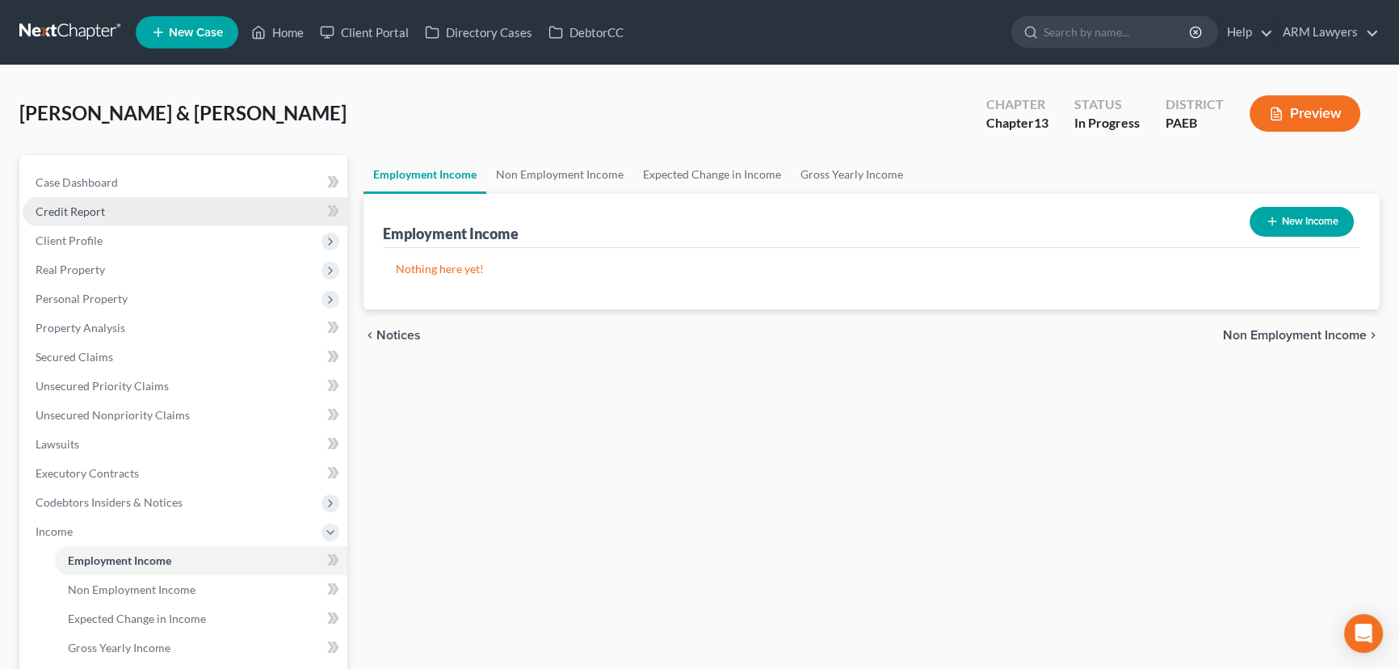
click at [178, 203] on link "Credit Report" at bounding box center [185, 211] width 325 height 29
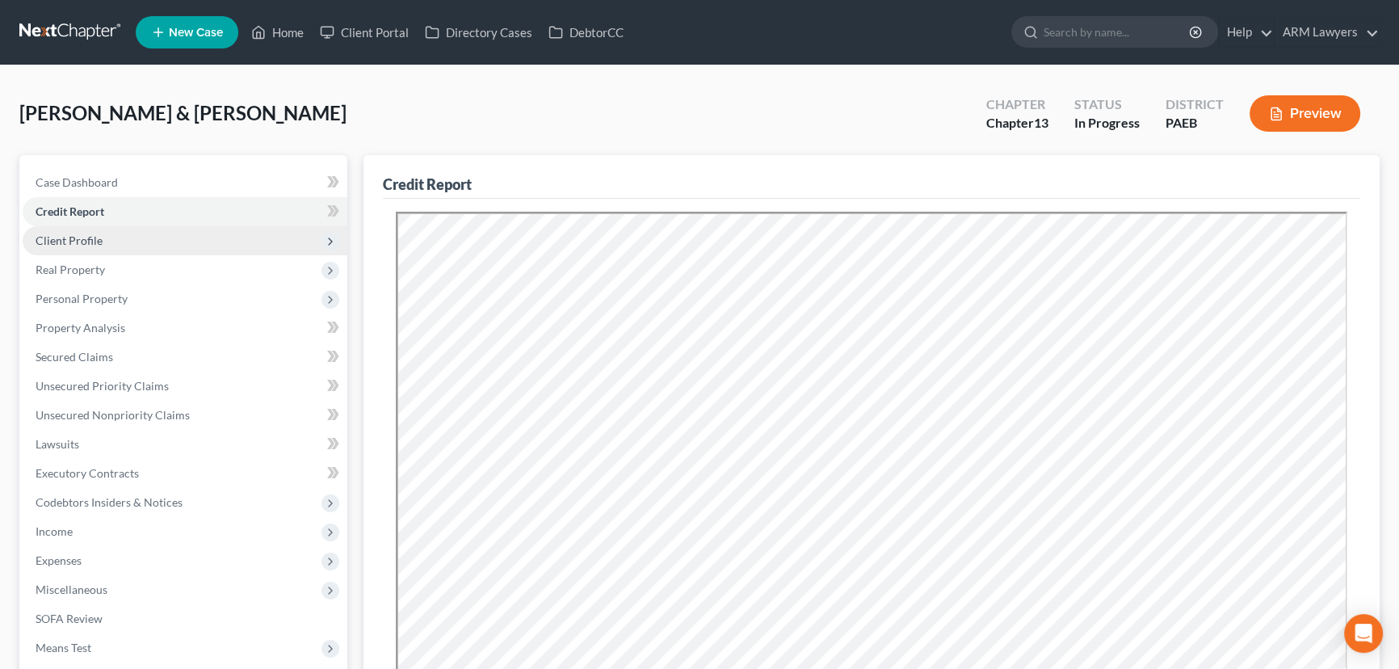
click at [168, 232] on span "Client Profile" at bounding box center [185, 240] width 325 height 29
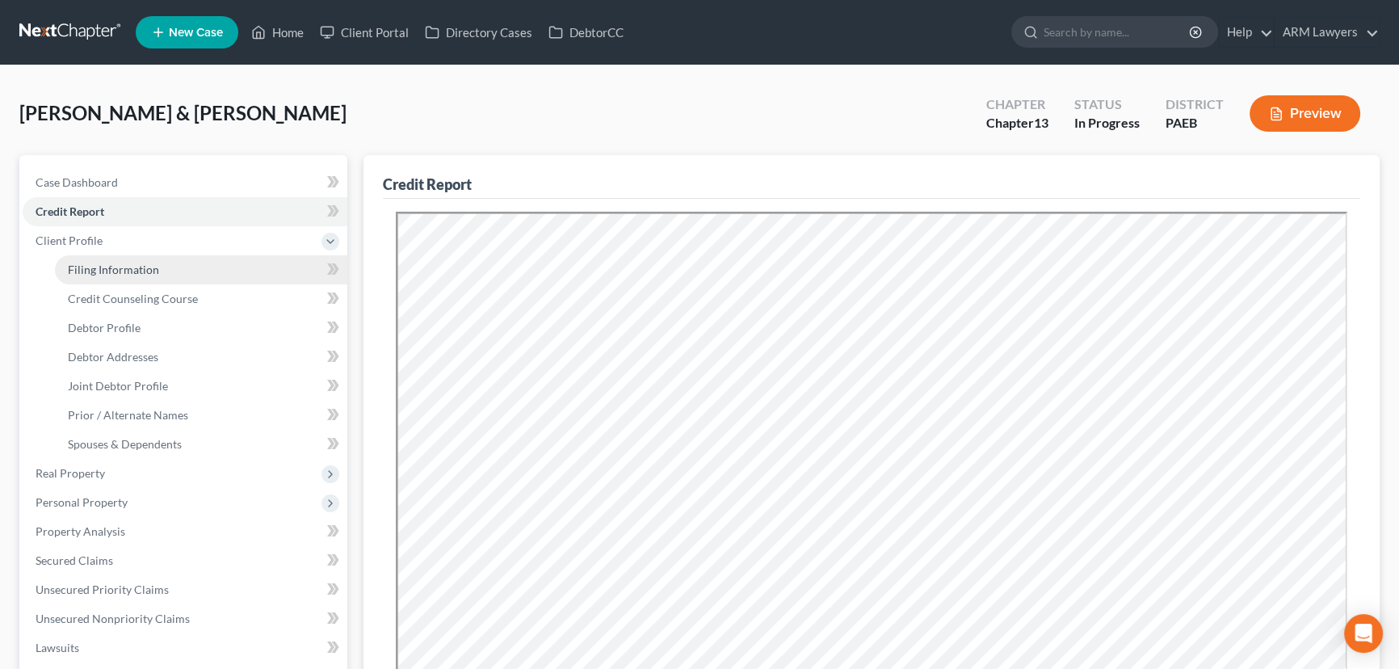
click at [182, 263] on link "Filing Information" at bounding box center [201, 269] width 292 height 29
select select "1"
select select "3"
select select "67"
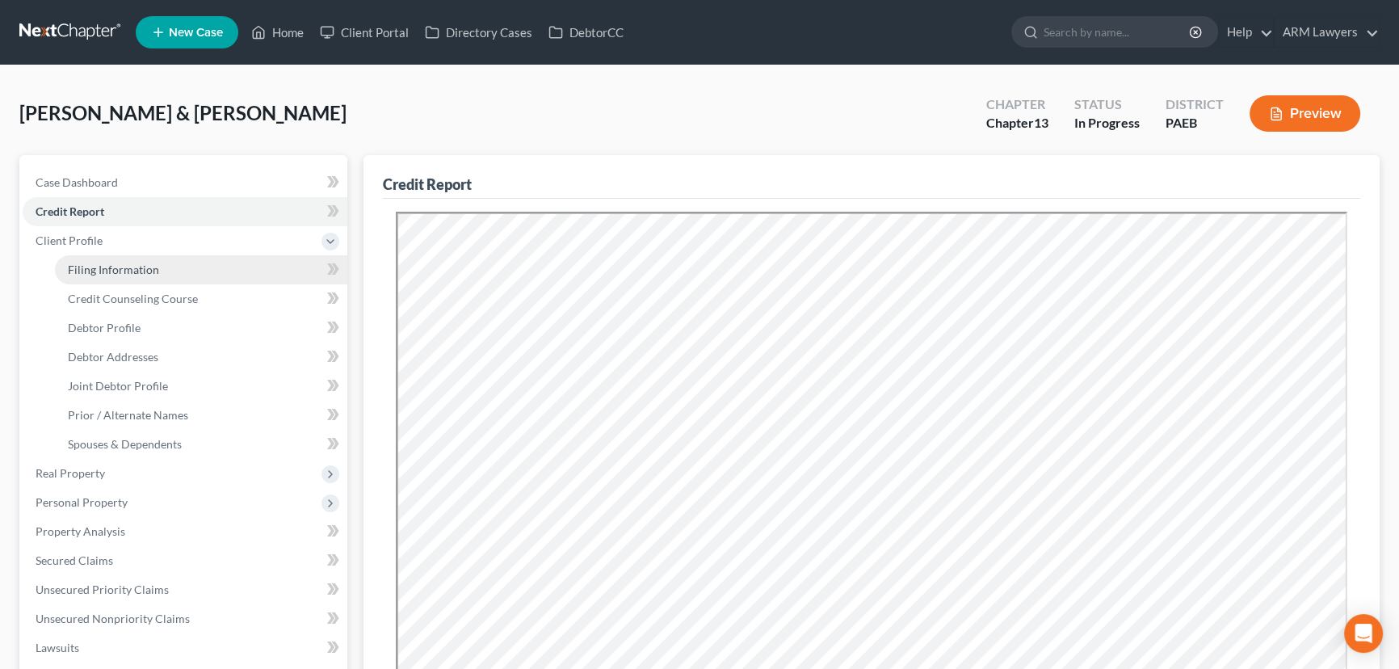
select select "1"
select select "39"
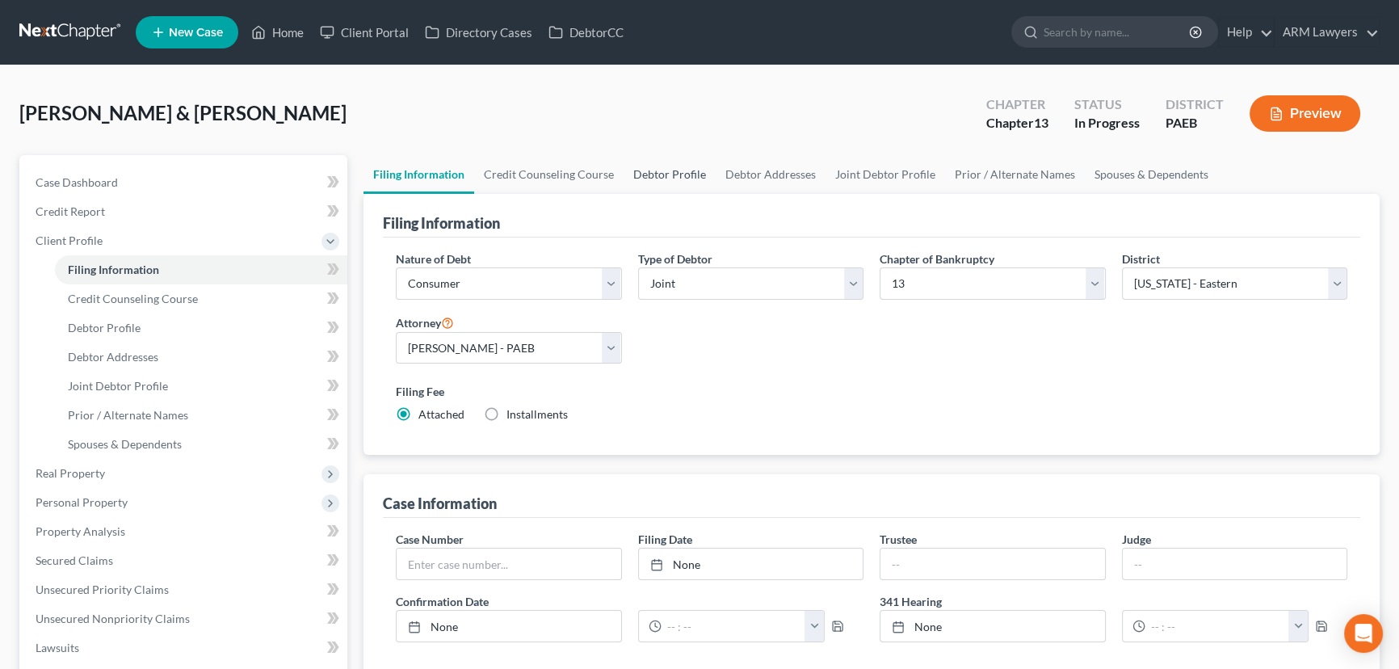
click at [647, 177] on link "Debtor Profile" at bounding box center [669, 174] width 92 height 39
select select "1"
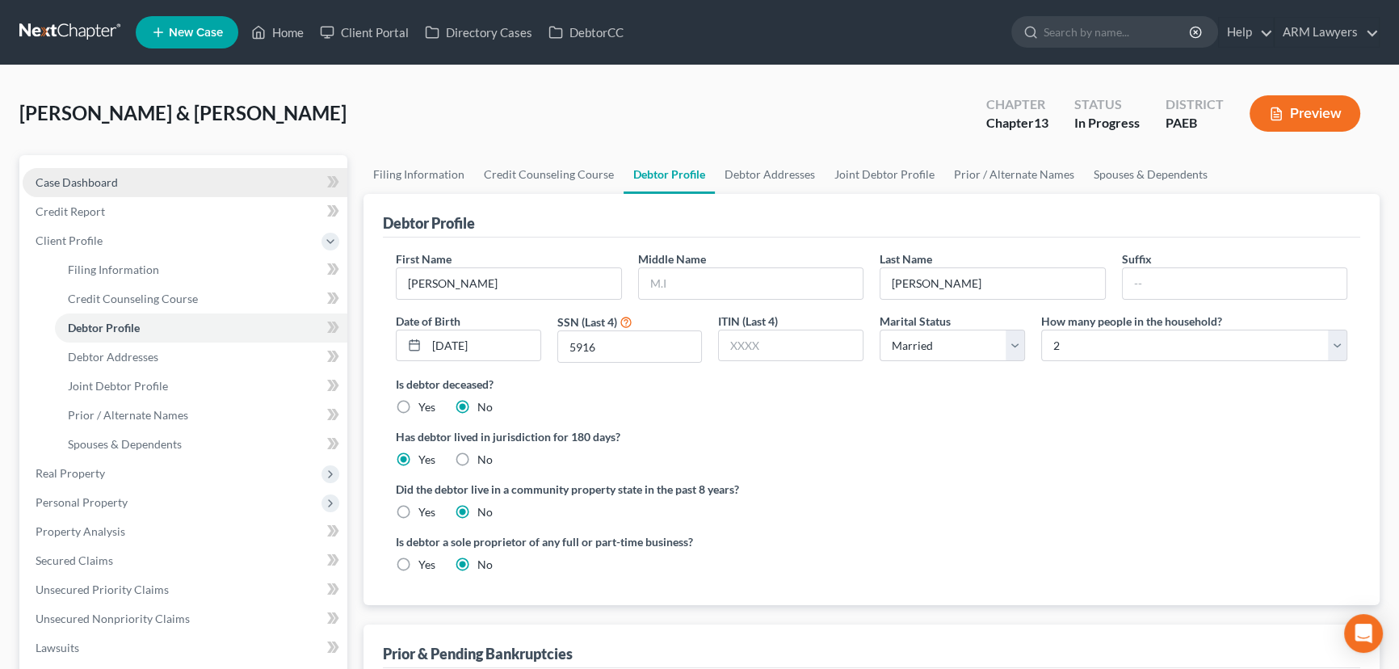
click at [134, 174] on link "Case Dashboard" at bounding box center [185, 182] width 325 height 29
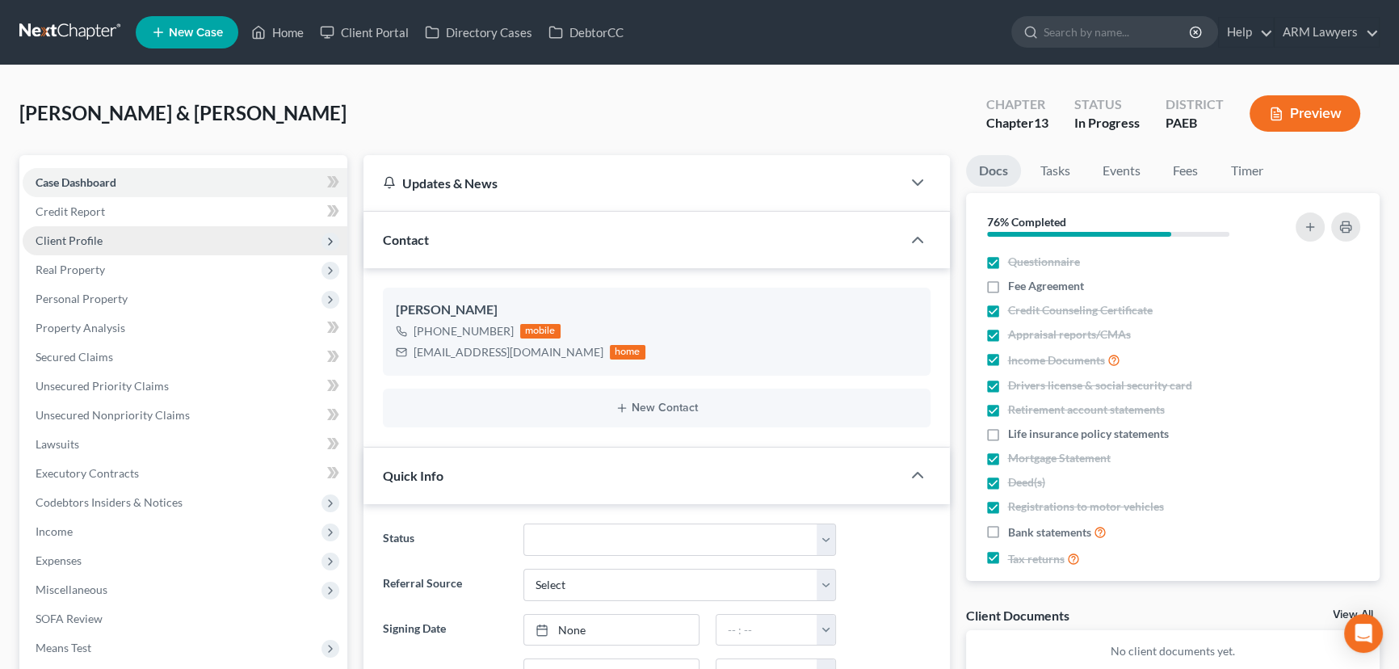
click at [163, 233] on span "Client Profile" at bounding box center [185, 240] width 325 height 29
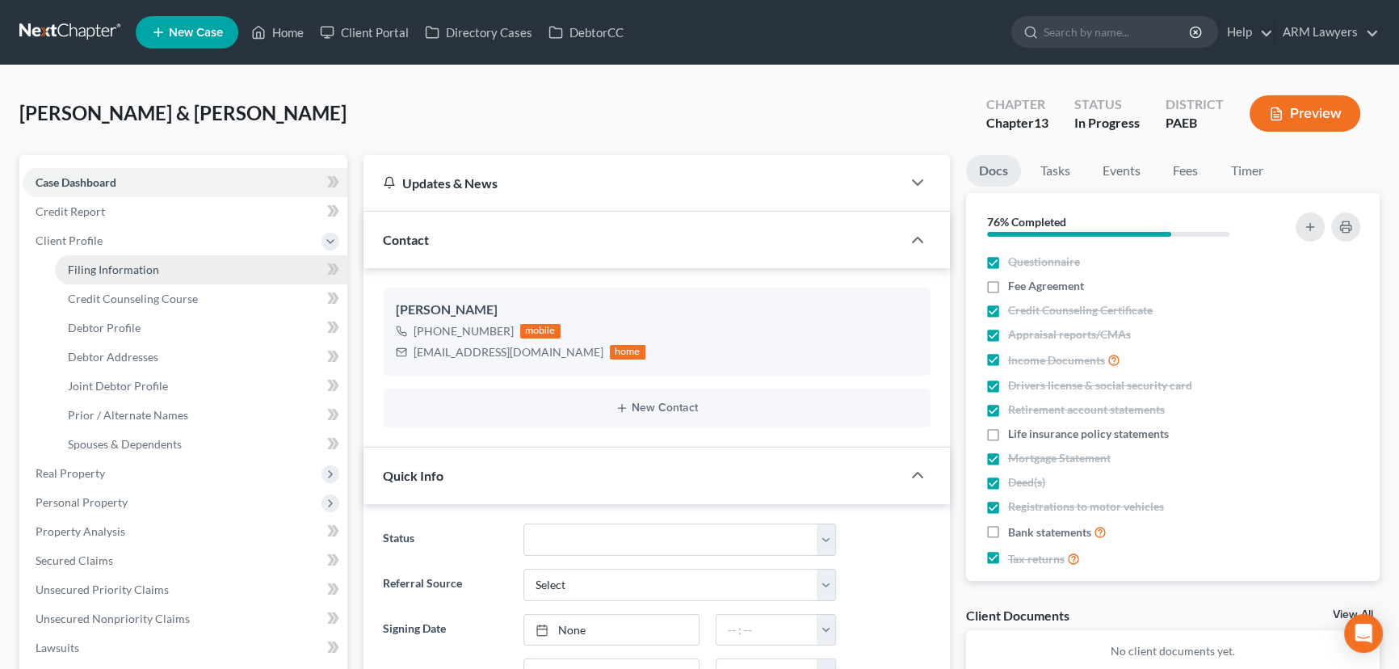
click at [131, 266] on span "Filing Information" at bounding box center [113, 269] width 91 height 14
select select "1"
select select "3"
select select "67"
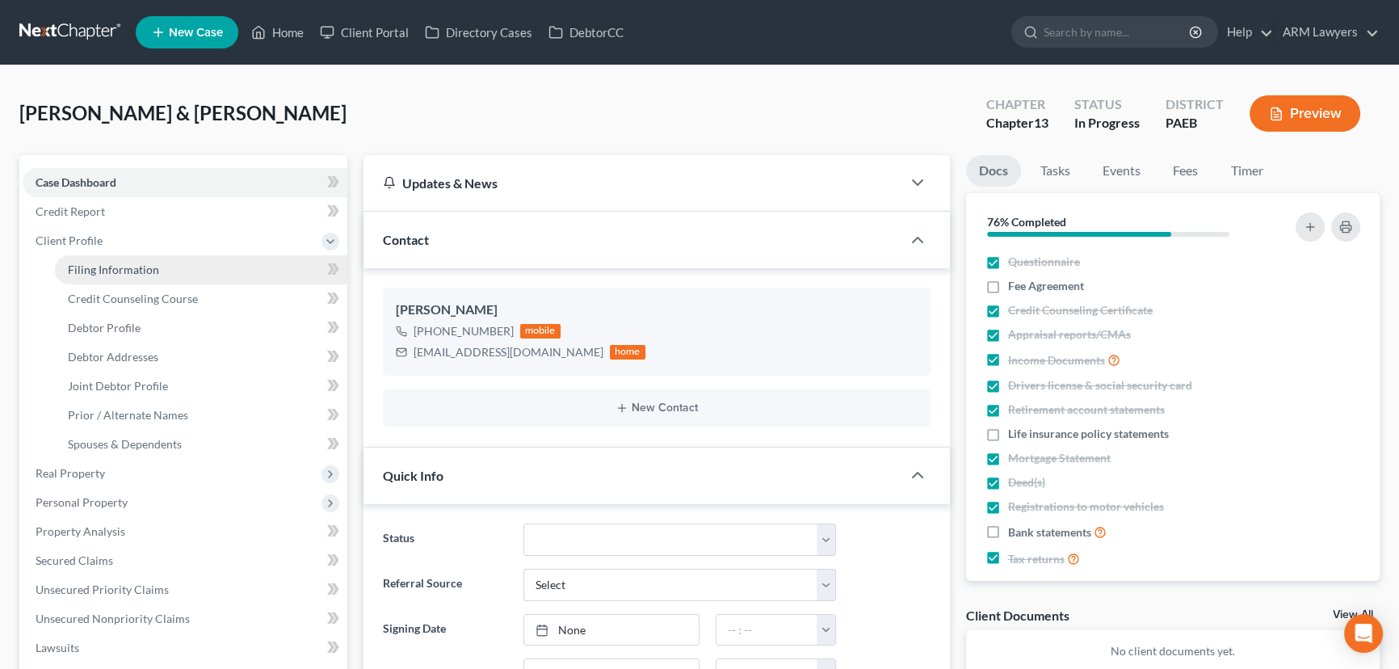
select select "1"
select select "39"
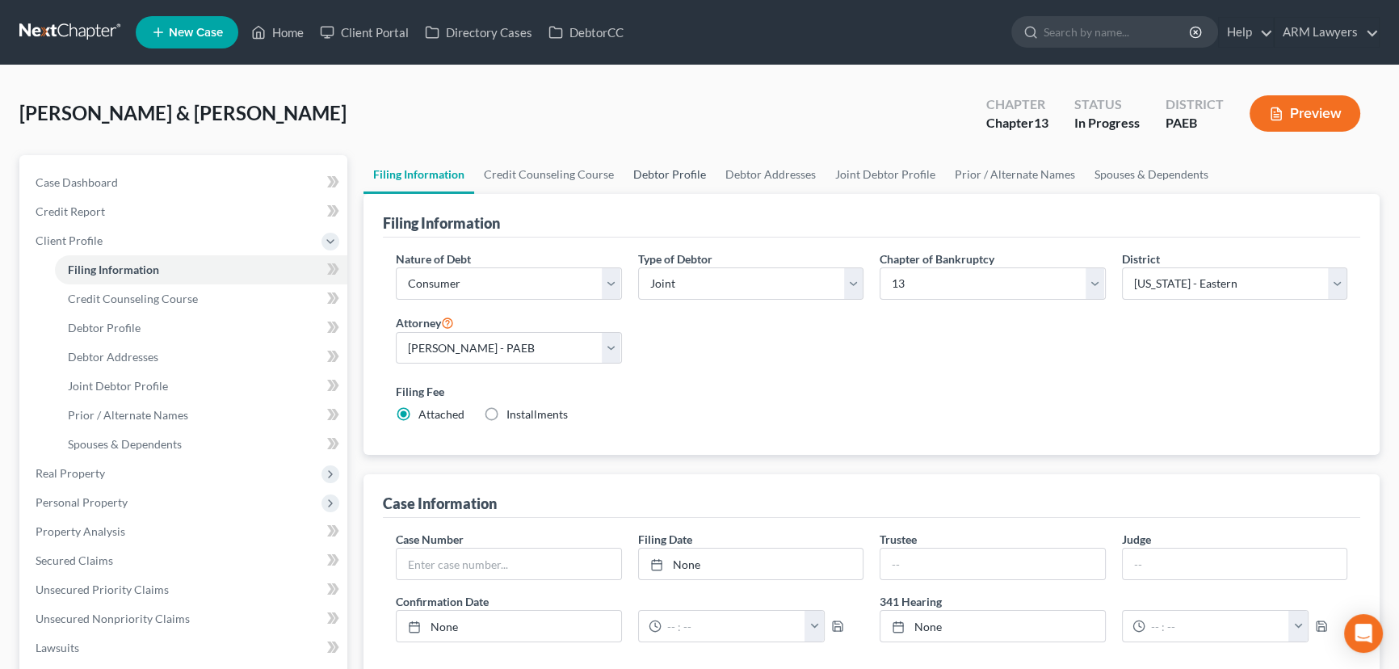
click at [644, 176] on link "Debtor Profile" at bounding box center [669, 174] width 92 height 39
select select "1"
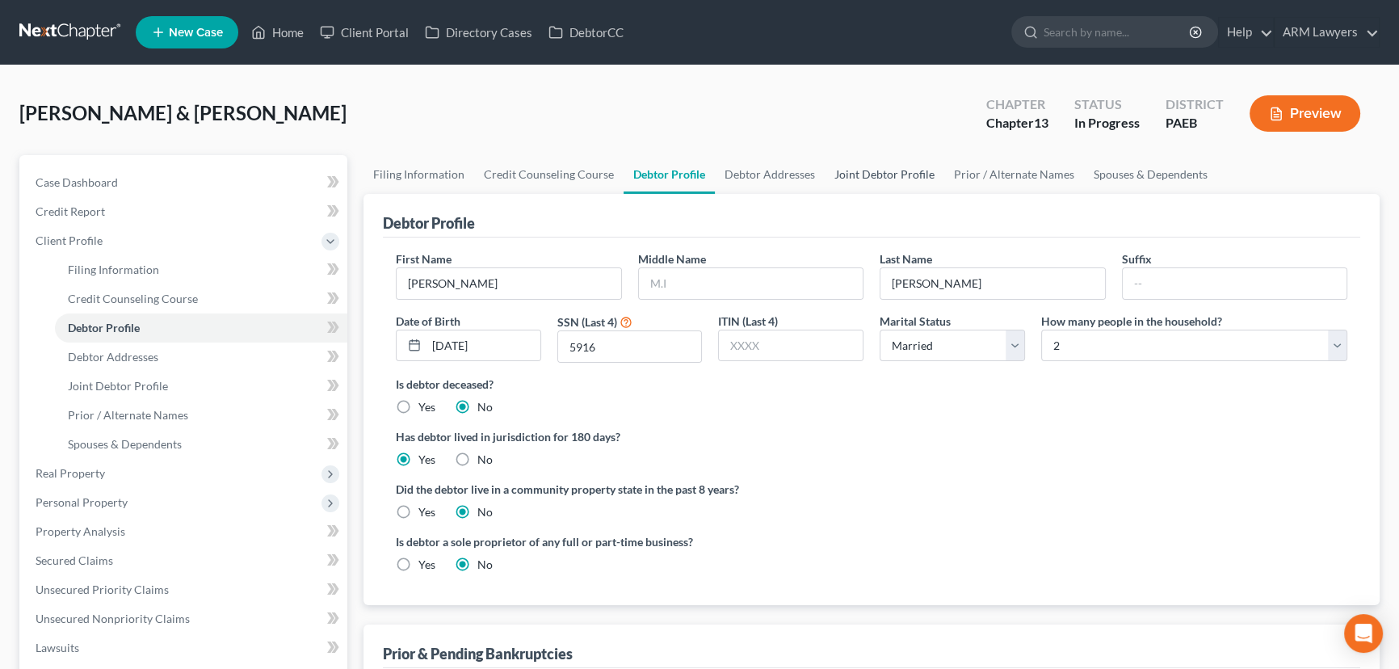
click at [882, 168] on link "Joint Debtor Profile" at bounding box center [884, 174] width 120 height 39
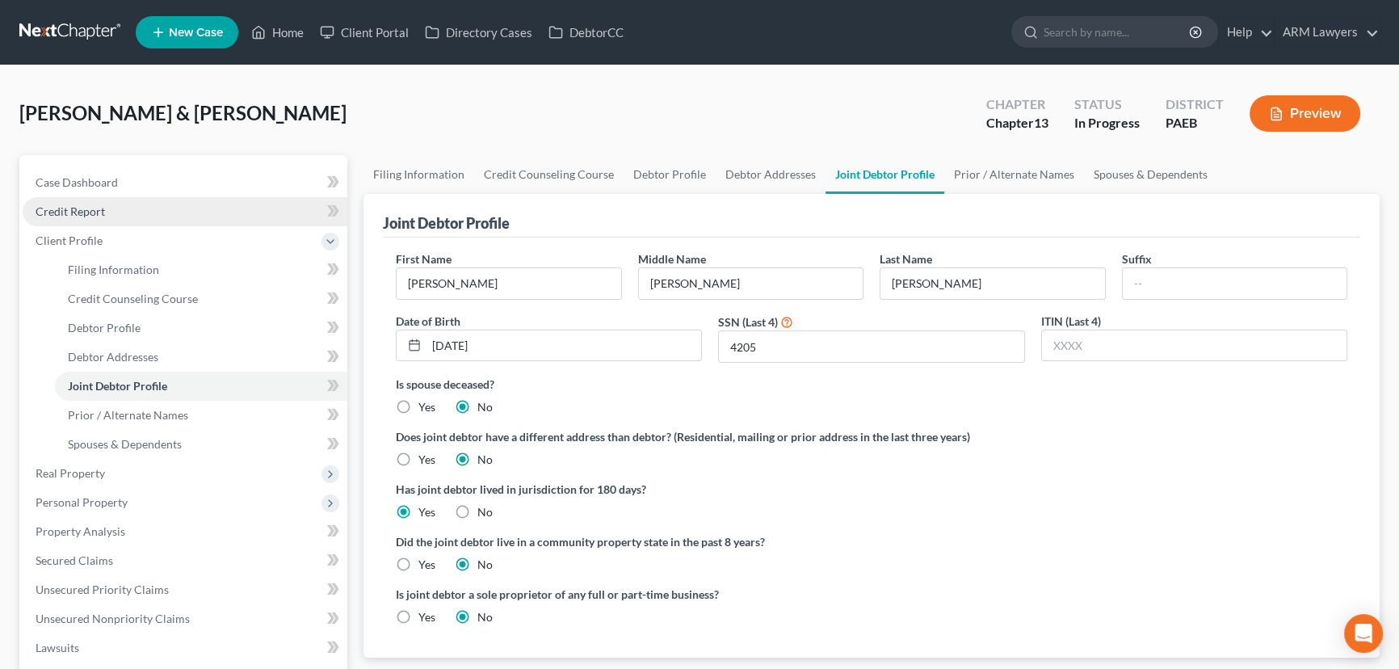
click at [79, 213] on span "Credit Report" at bounding box center [70, 211] width 69 height 14
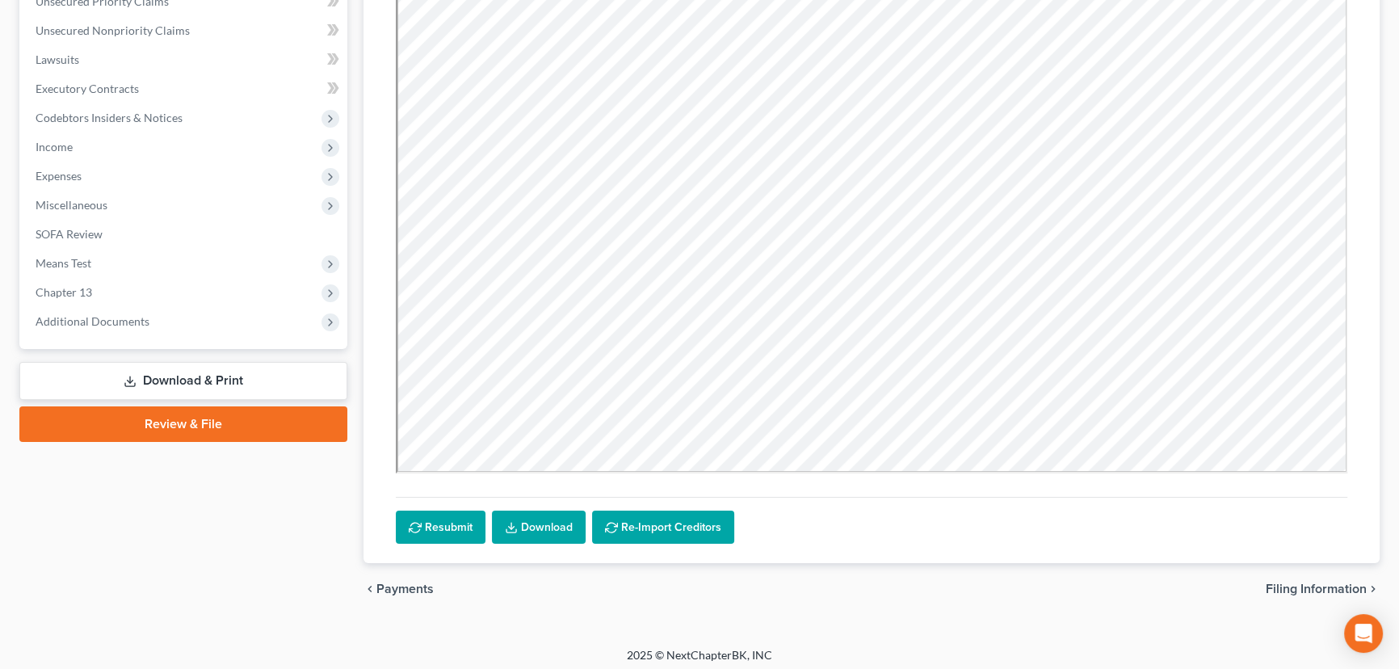
scroll to position [389, 0]
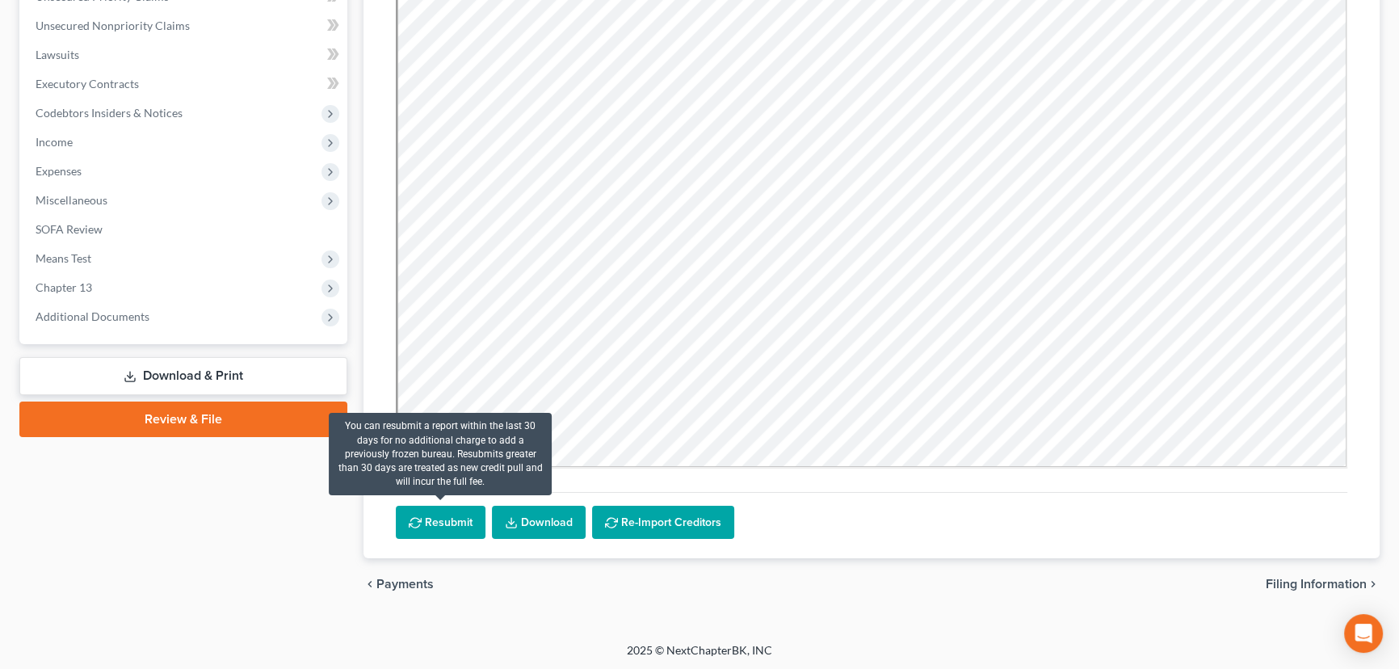
click at [454, 517] on button "Resubmit" at bounding box center [441, 522] width 90 height 34
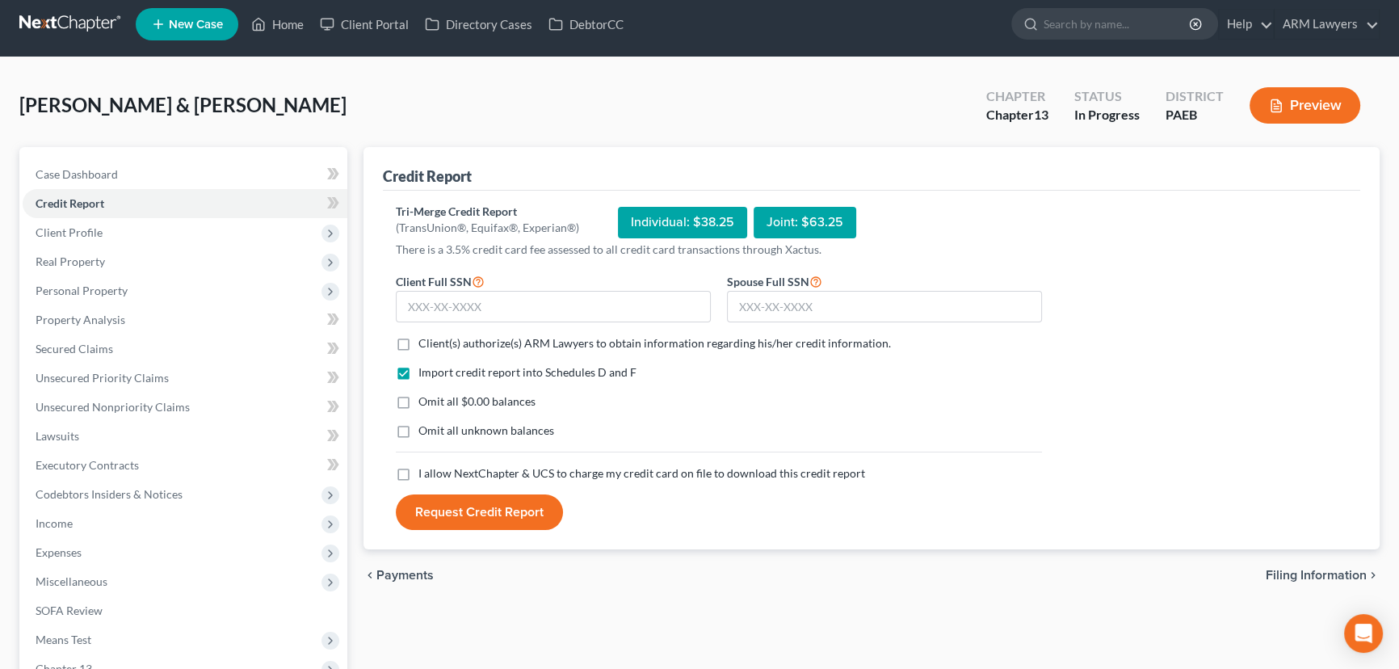
scroll to position [0, 0]
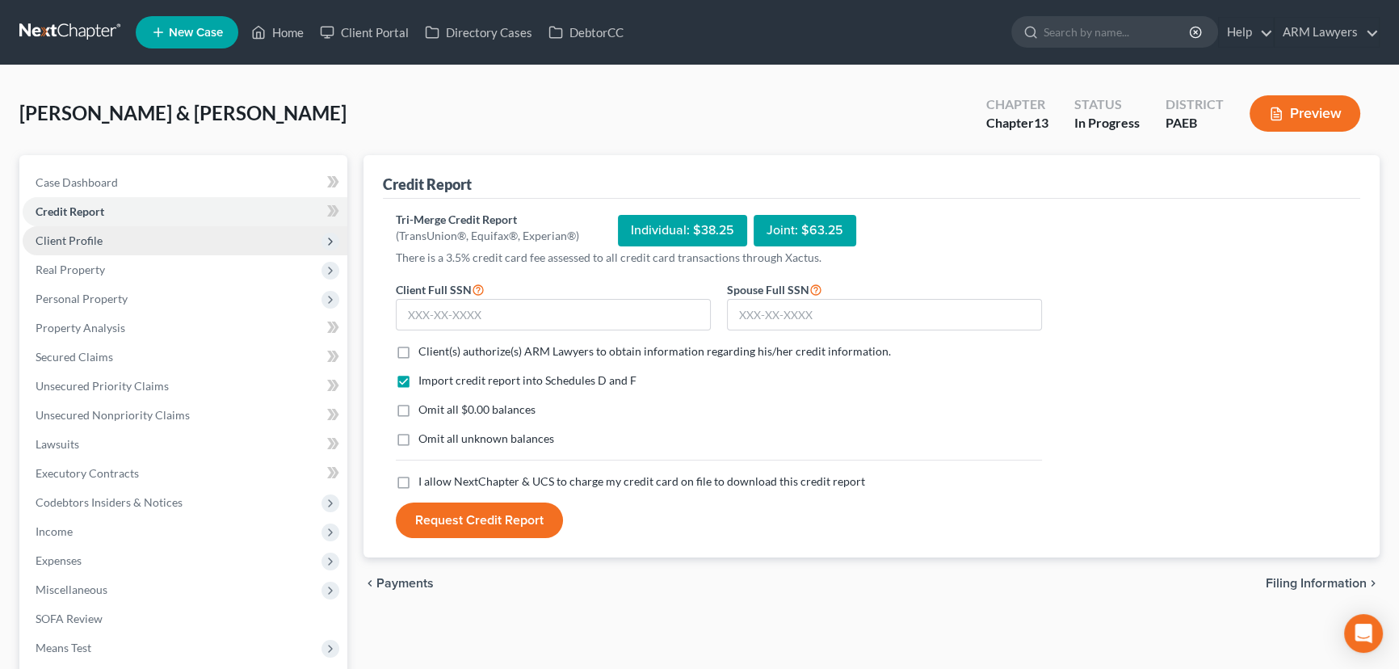
click at [80, 229] on span "Client Profile" at bounding box center [185, 240] width 325 height 29
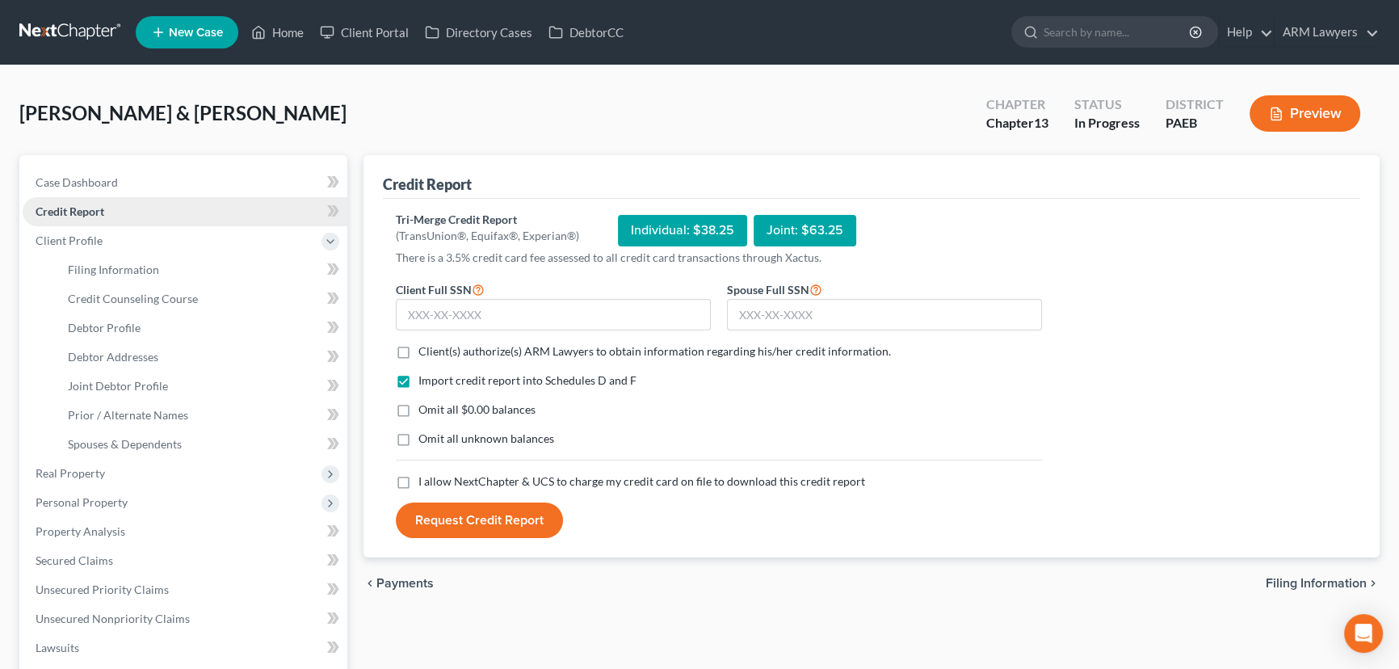
click at [109, 201] on link "Credit Report" at bounding box center [185, 211] width 325 height 29
click at [97, 231] on span "Client Profile" at bounding box center [185, 240] width 325 height 29
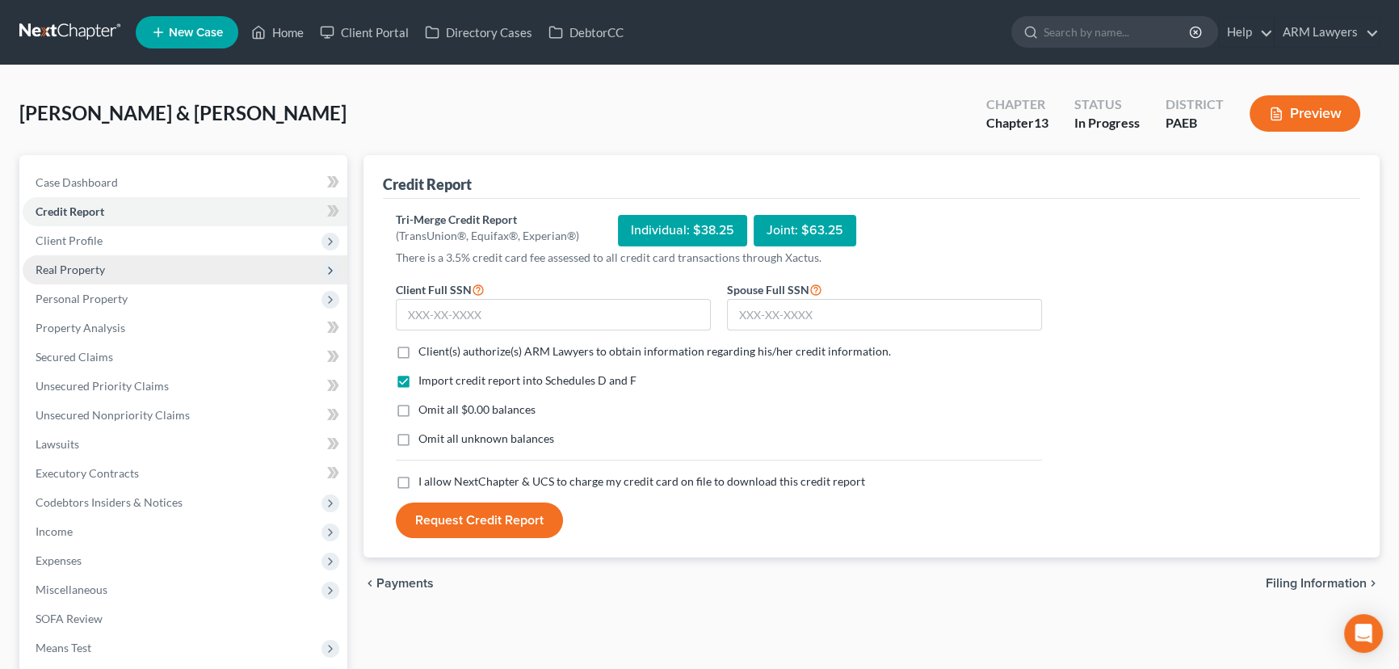
click at [93, 271] on span "Real Property" at bounding box center [70, 269] width 69 height 14
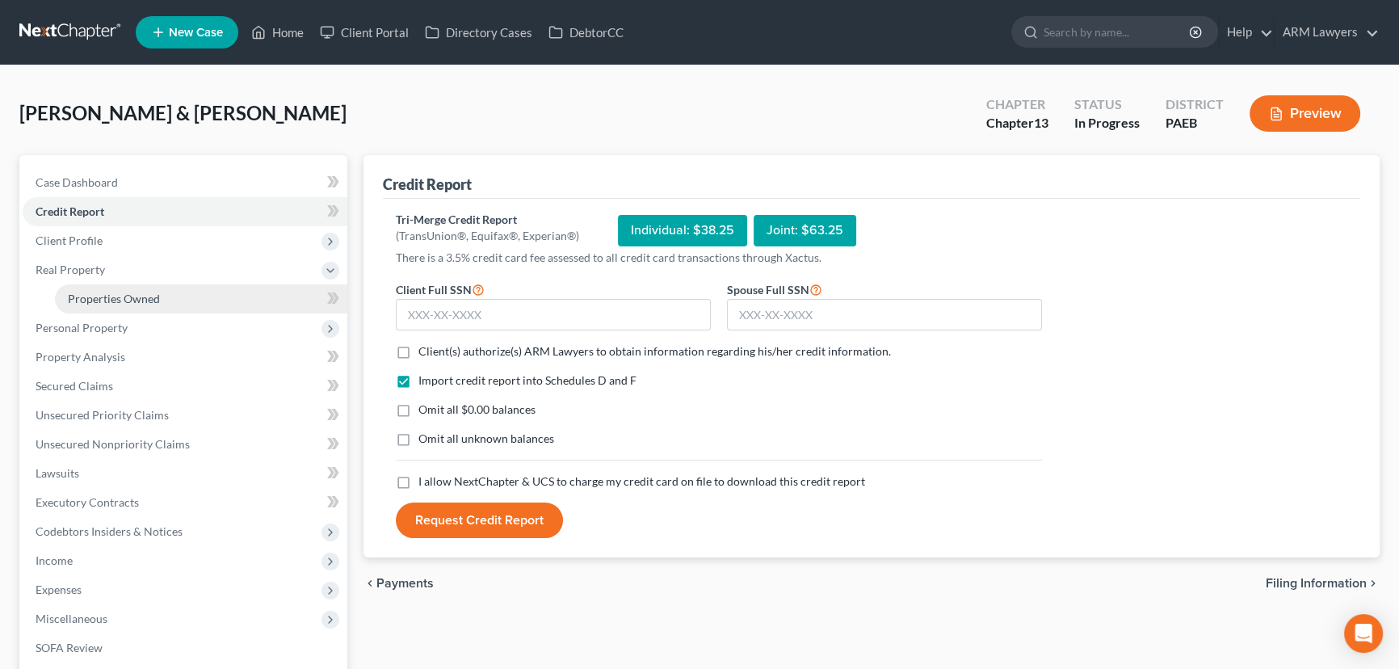
click at [92, 287] on link "Properties Owned" at bounding box center [201, 298] width 292 height 29
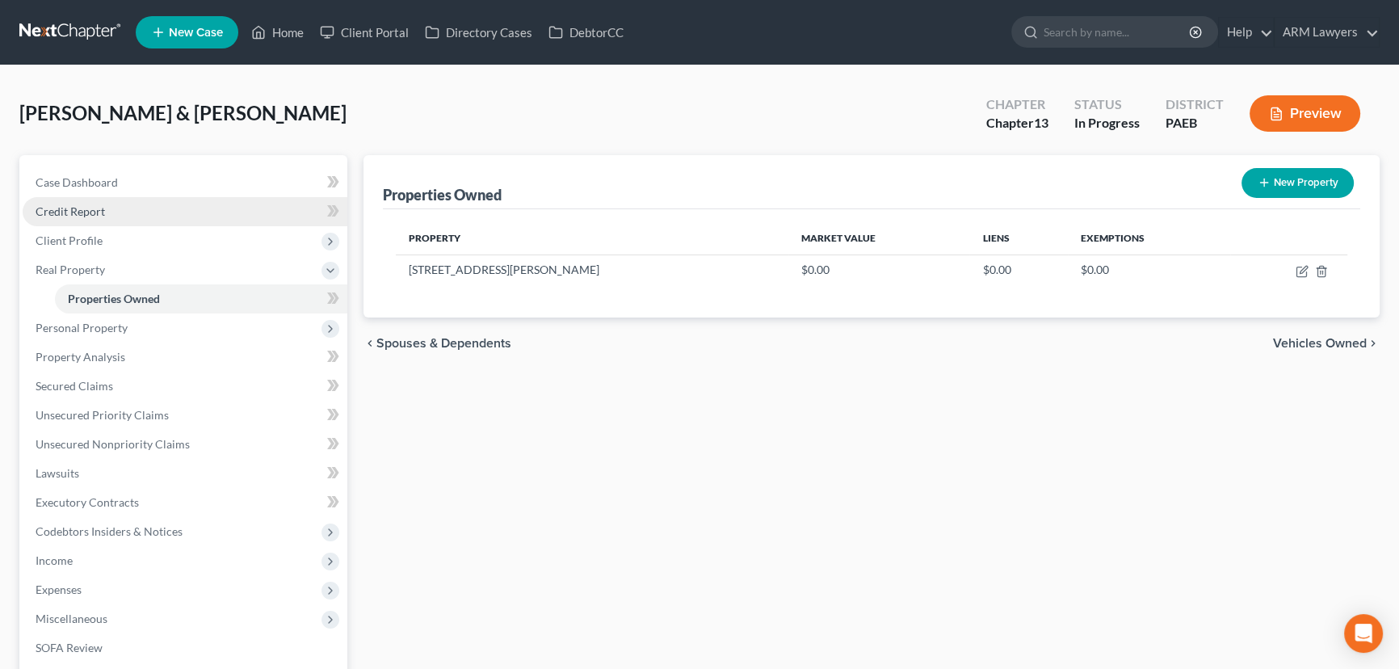
click at [92, 208] on span "Credit Report" at bounding box center [70, 211] width 69 height 14
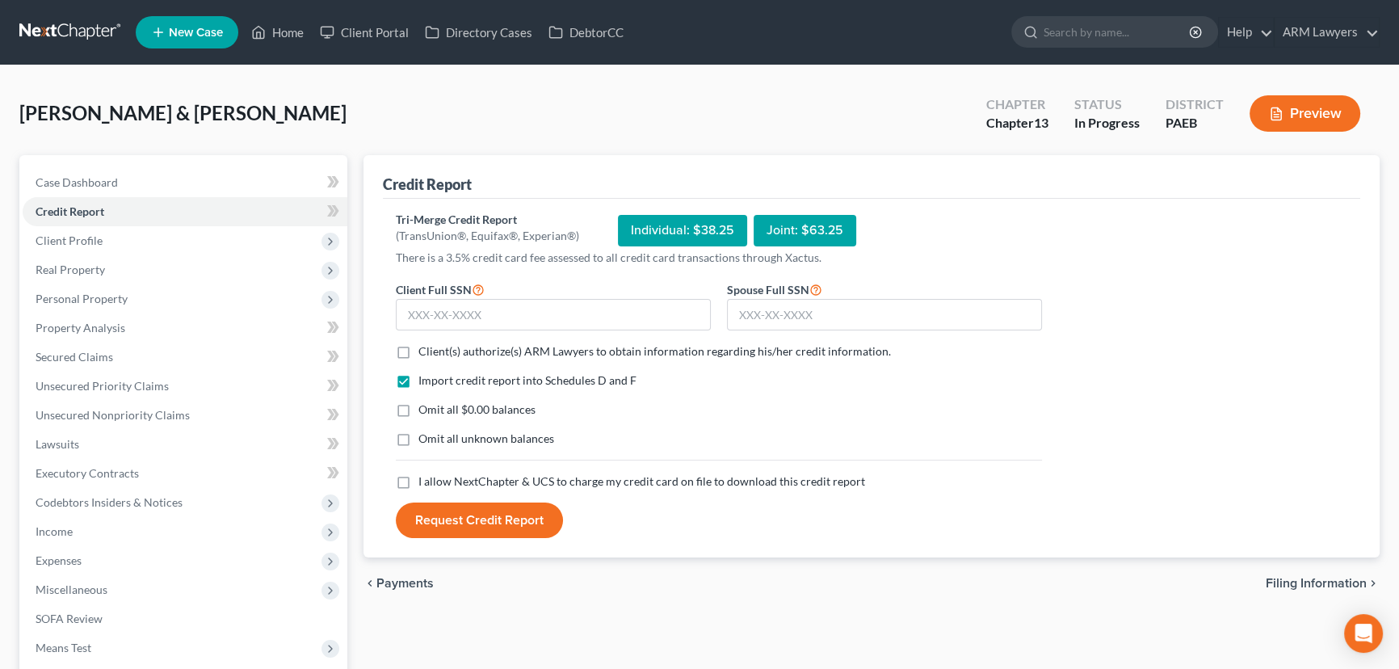
click at [809, 232] on div "Joint: $63.25" at bounding box center [804, 230] width 103 height 31
click at [106, 233] on span "Client Profile" at bounding box center [185, 240] width 325 height 29
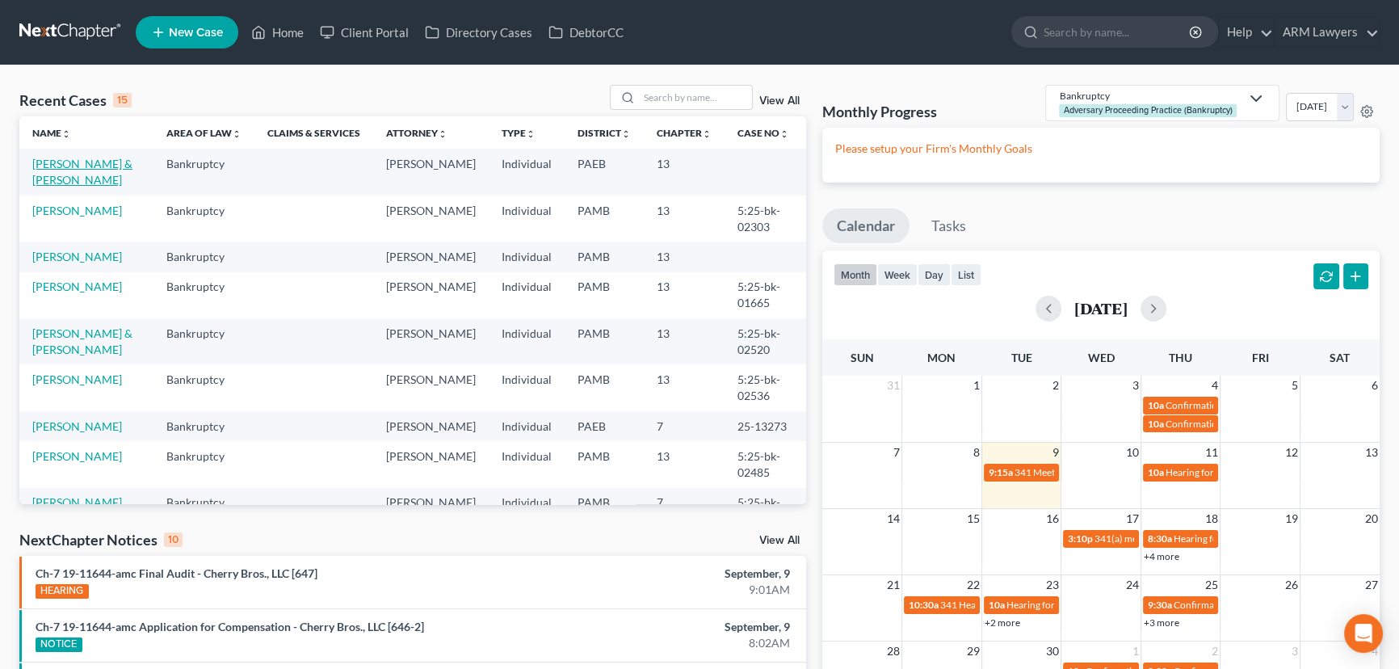
click at [82, 163] on link "[PERSON_NAME] & [PERSON_NAME]" at bounding box center [82, 172] width 100 height 30
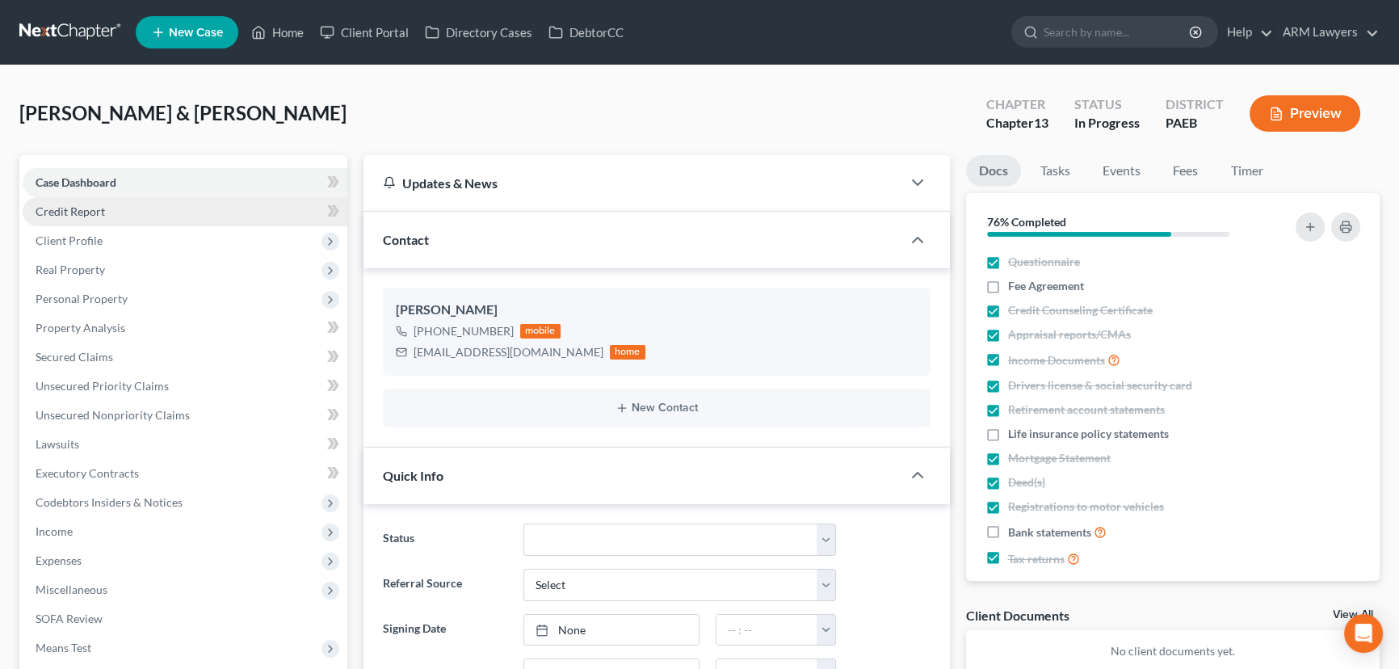
click at [144, 218] on link "Credit Report" at bounding box center [185, 211] width 325 height 29
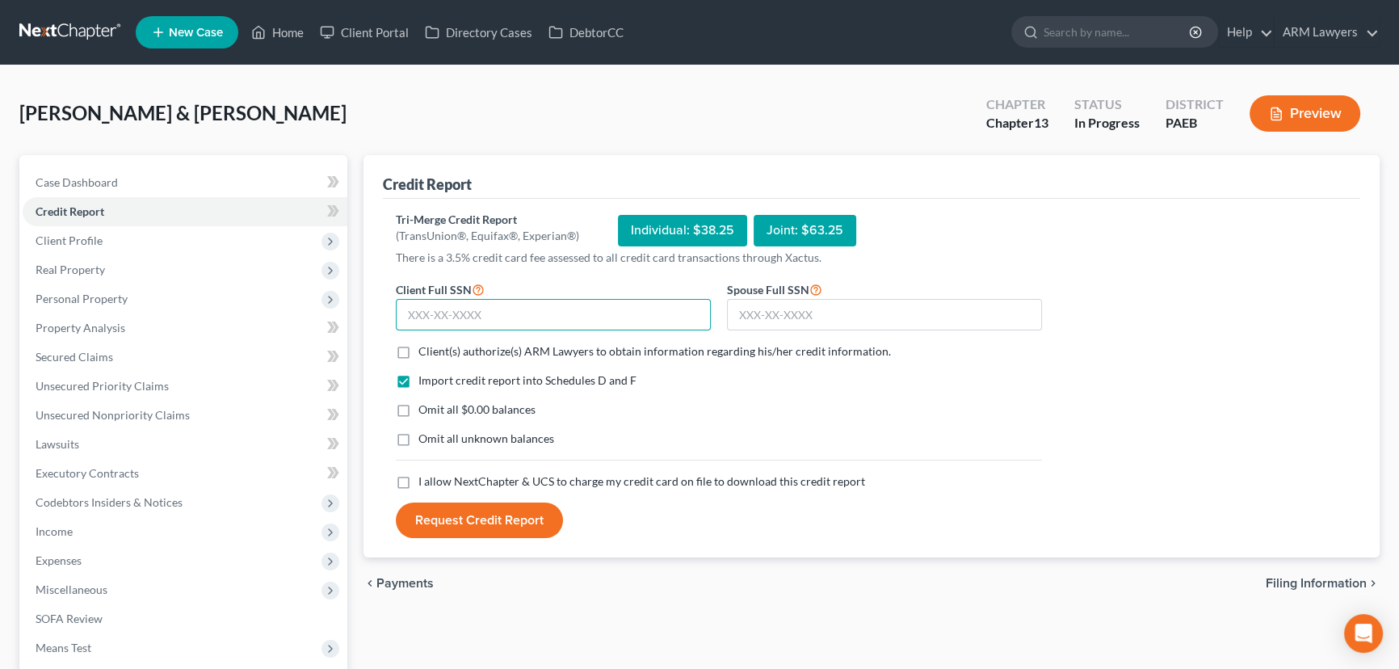
click at [505, 310] on input "text" at bounding box center [553, 315] width 315 height 32
click at [418, 350] on label "Client(s) authorize(s) ARM Lawyers to obtain information regarding his/her cred…" at bounding box center [654, 351] width 472 height 16
click at [425, 350] on input "Client(s) authorize(s) ARM Lawyers to obtain information regarding his/her cred…" at bounding box center [430, 348] width 10 height 10
checkbox input "true"
drag, startPoint x: 403, startPoint y: 406, endPoint x: 407, endPoint y: 436, distance: 30.1
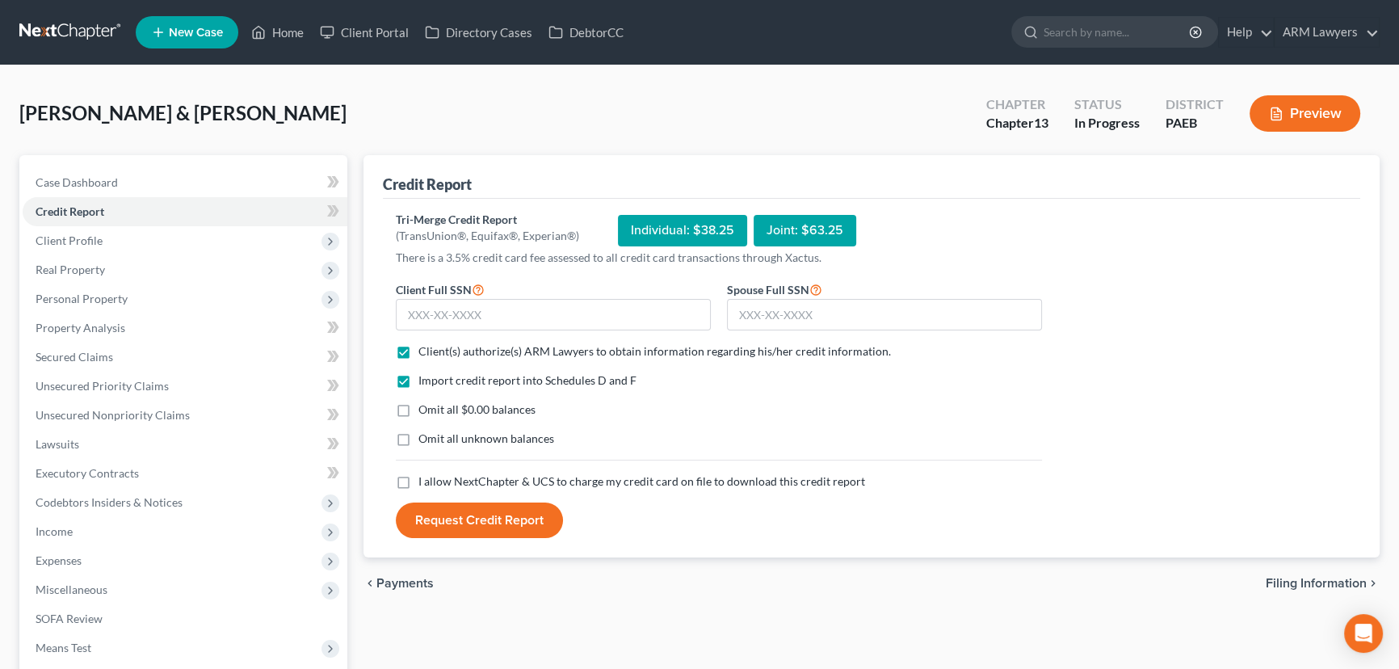
click at [418, 407] on label "Omit all $0.00 balances" at bounding box center [476, 409] width 117 height 16
click at [425, 407] on input "Omit all $0.00 balances" at bounding box center [430, 406] width 10 height 10
checkbox input "true"
click at [418, 441] on label "Omit all unknown balances" at bounding box center [486, 438] width 136 height 16
click at [425, 441] on input "Omit all unknown balances" at bounding box center [430, 435] width 10 height 10
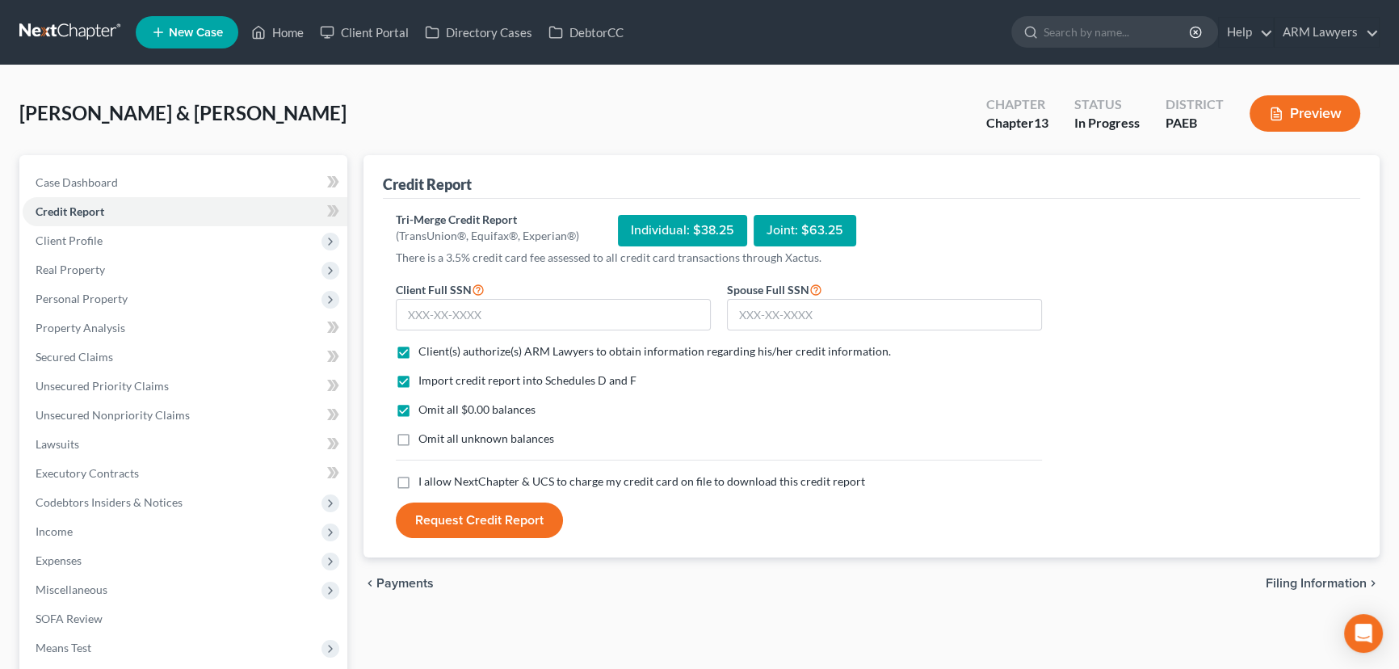
checkbox input "true"
click at [418, 479] on label "I allow NextChapter & UCS to charge my credit card on file to download this cre…" at bounding box center [641, 481] width 447 height 16
click at [425, 479] on input "I allow NextChapter & UCS to charge my credit card on file to download this cre…" at bounding box center [430, 478] width 10 height 10
checkbox input "true"
click at [120, 362] on link "Secured Claims" at bounding box center [185, 356] width 325 height 29
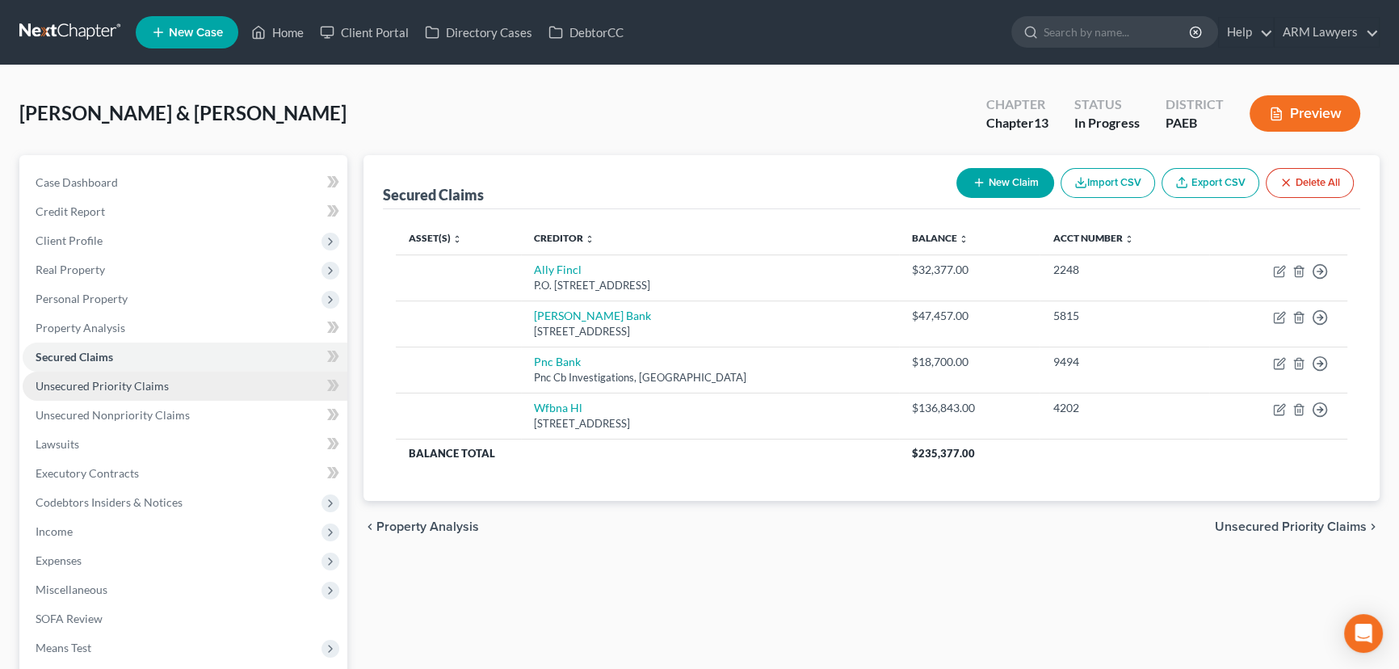
click at [130, 385] on span "Unsecured Priority Claims" at bounding box center [102, 386] width 133 height 14
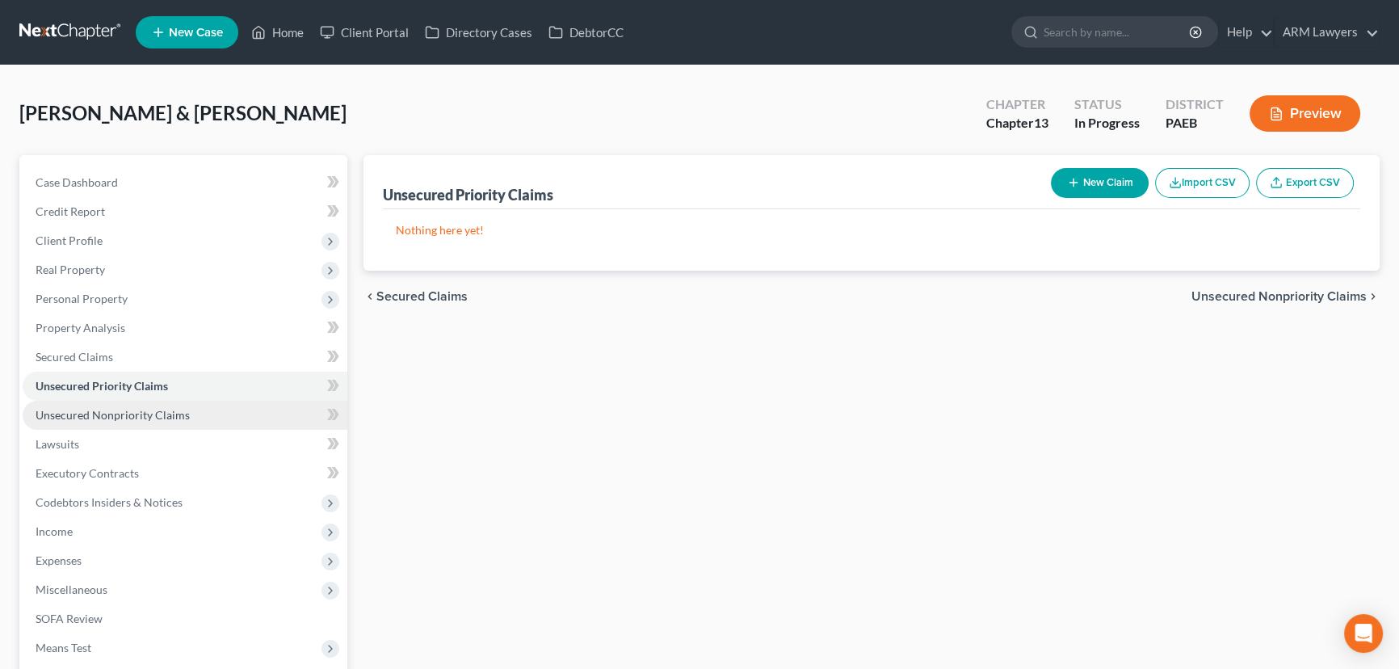
click at [162, 404] on link "Unsecured Nonpriority Claims" at bounding box center [185, 415] width 325 height 29
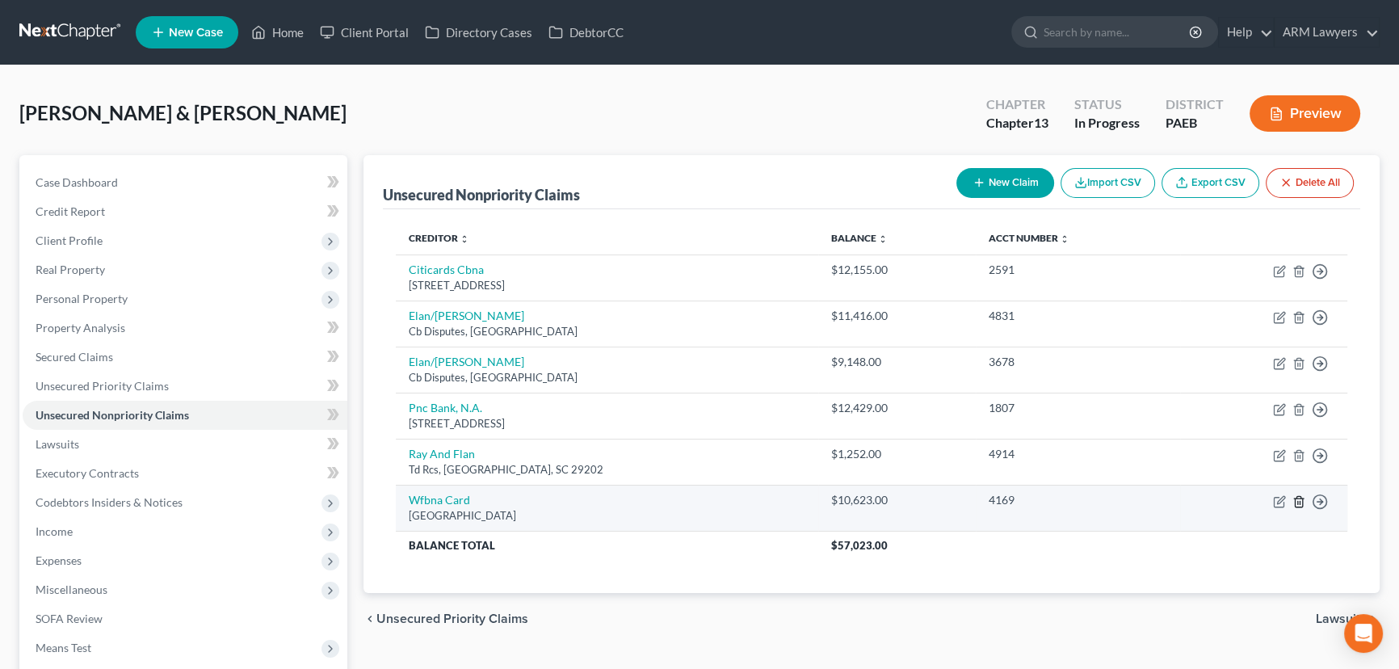
click at [1298, 501] on icon "button" at bounding box center [1298, 501] width 13 height 13
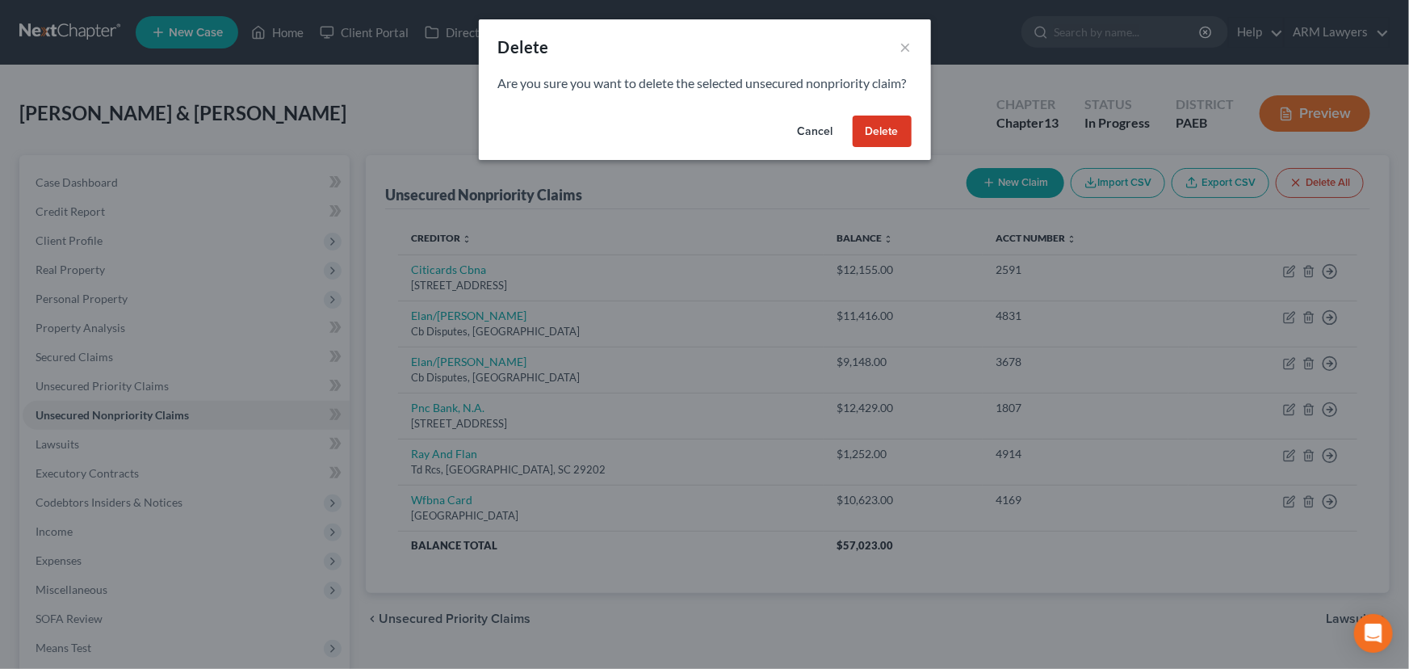
click at [883, 148] on button "Delete" at bounding box center [882, 131] width 59 height 32
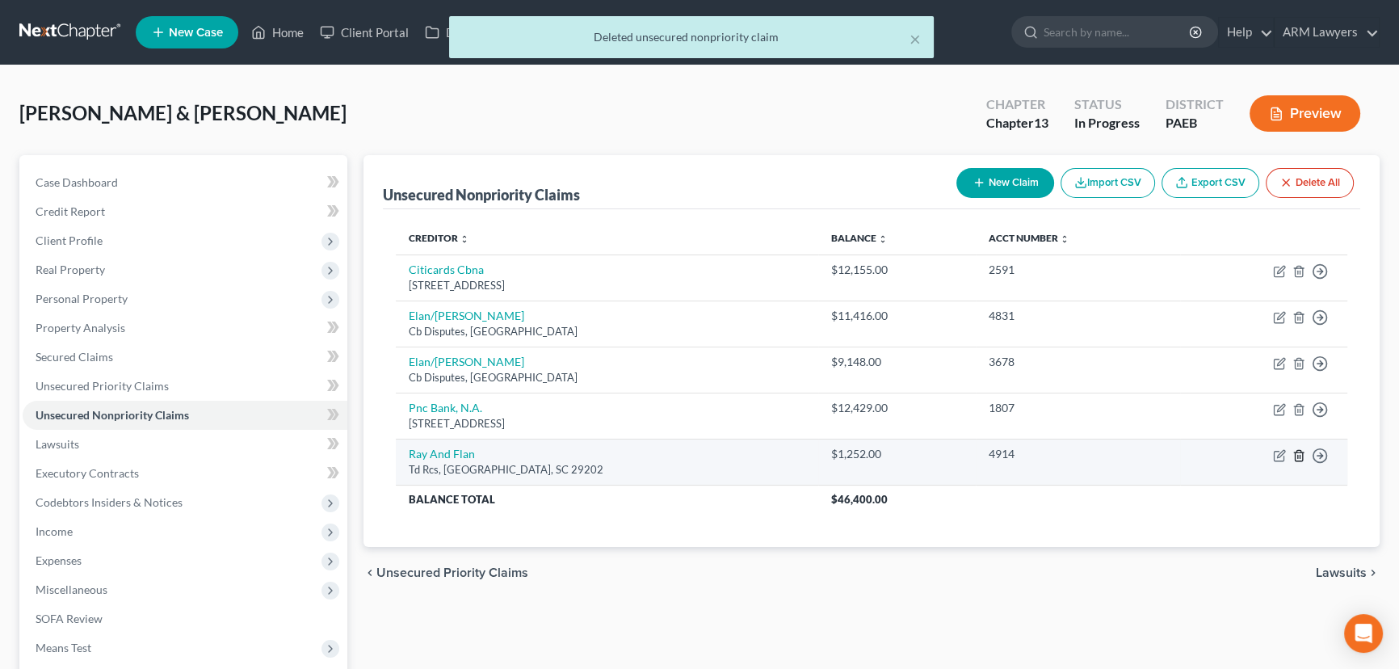
click at [1296, 455] on icon "button" at bounding box center [1298, 455] width 13 height 13
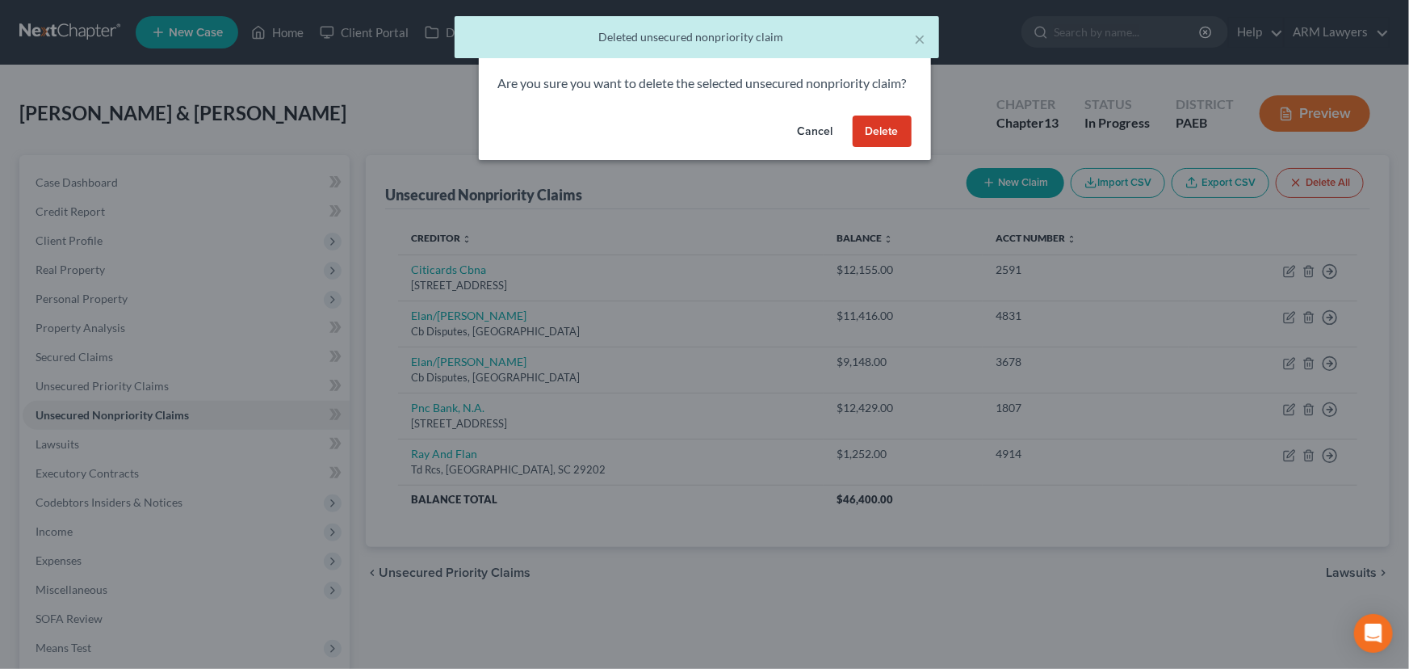
click at [885, 147] on button "Delete" at bounding box center [882, 131] width 59 height 32
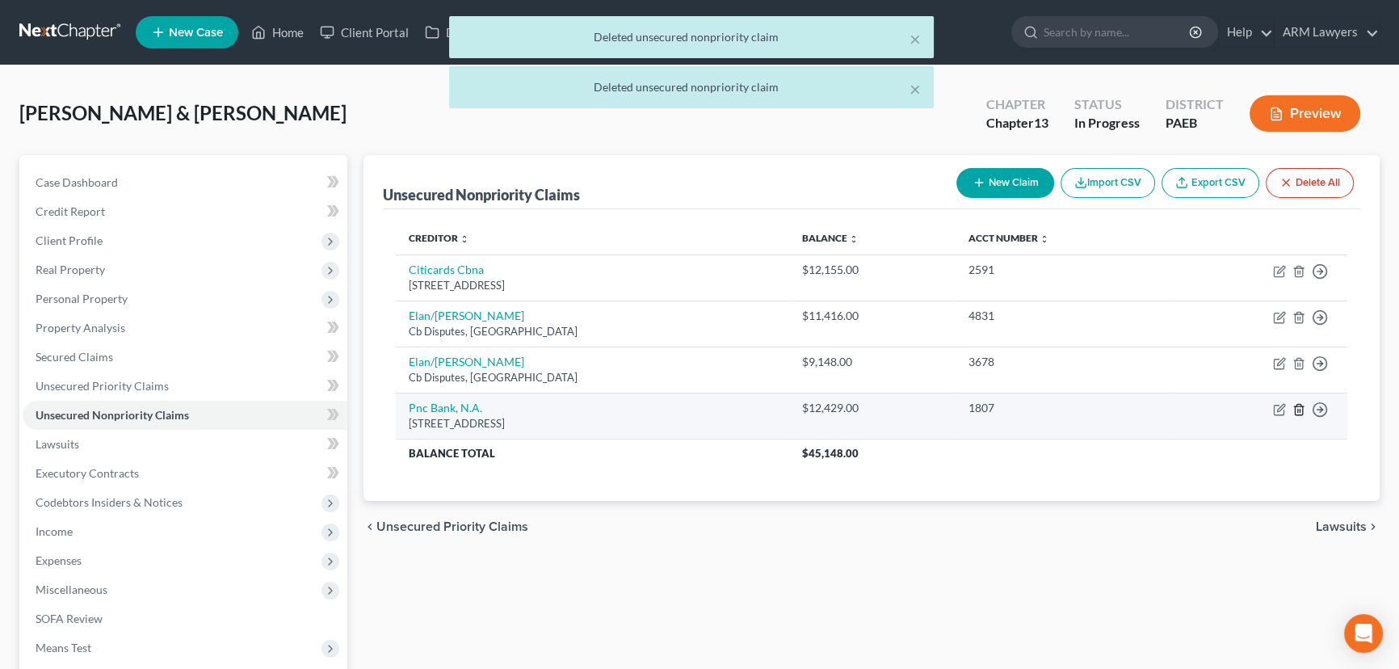
click at [1298, 404] on icon "button" at bounding box center [1297, 409] width 7 height 10
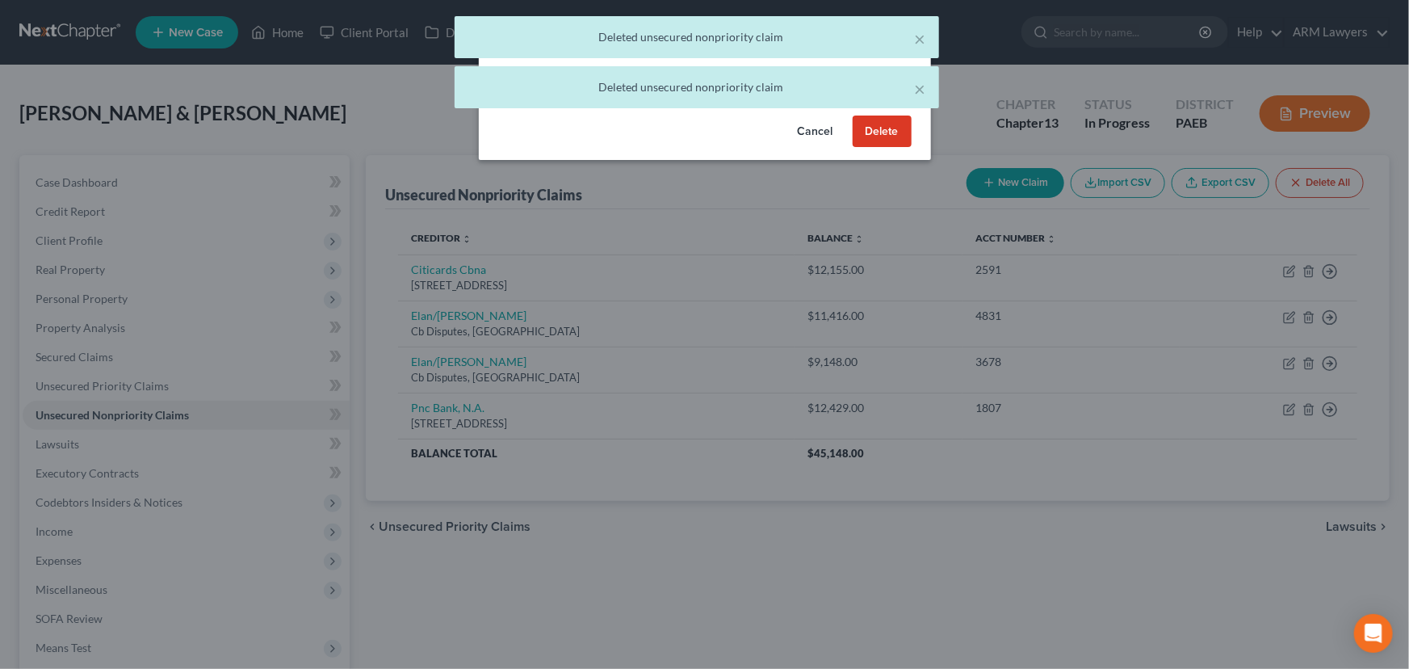
click at [872, 145] on button "Delete" at bounding box center [882, 131] width 59 height 32
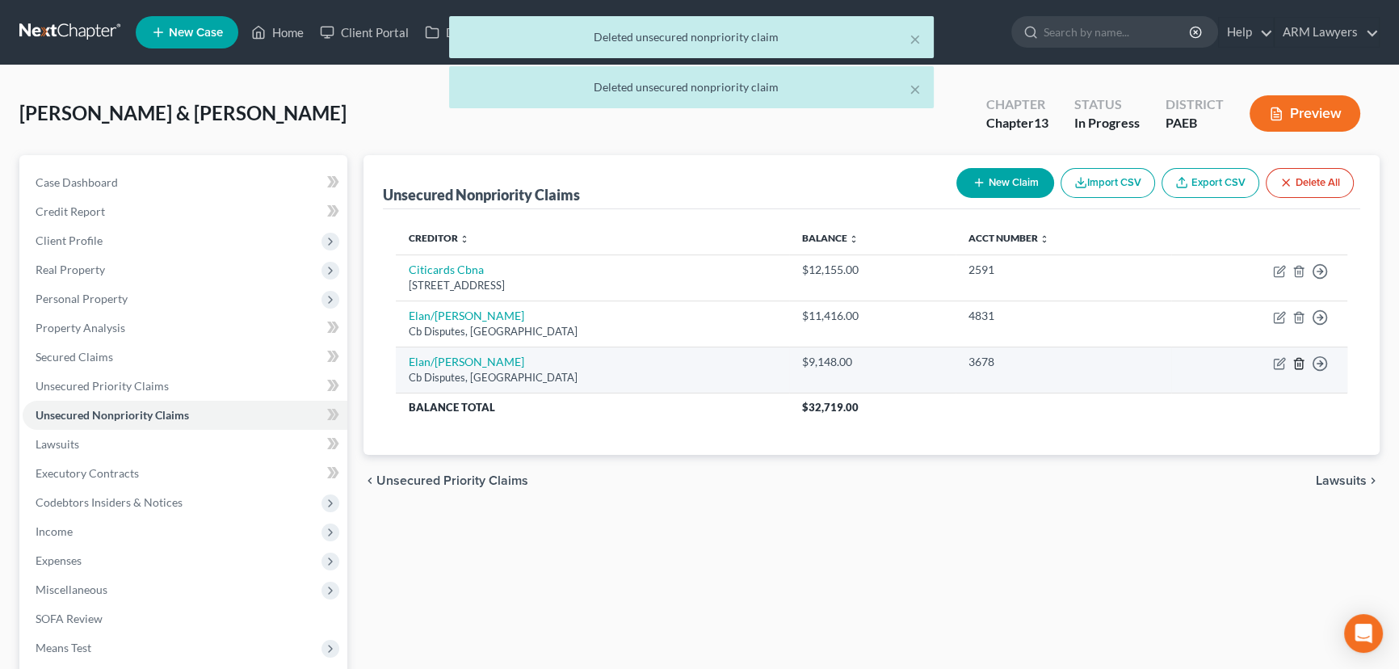
click at [1298, 361] on icon "button" at bounding box center [1298, 363] width 13 height 13
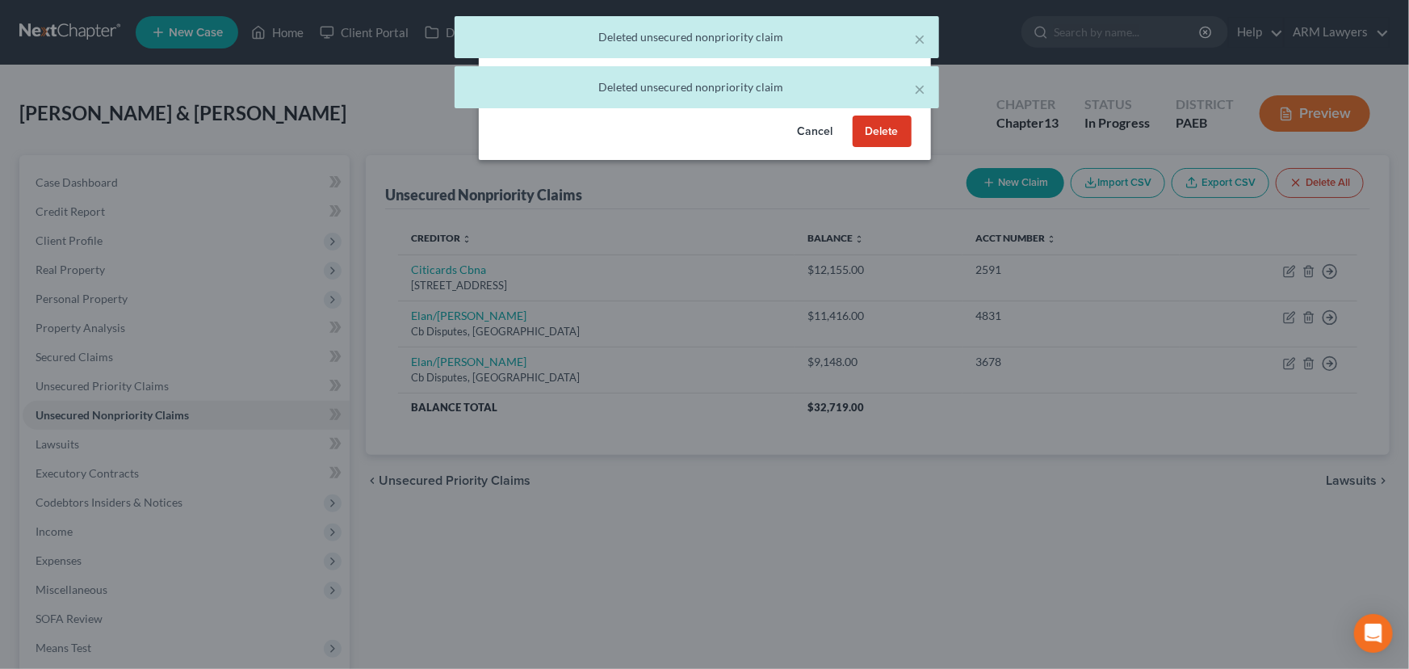
click at [891, 146] on button "Delete" at bounding box center [882, 131] width 59 height 32
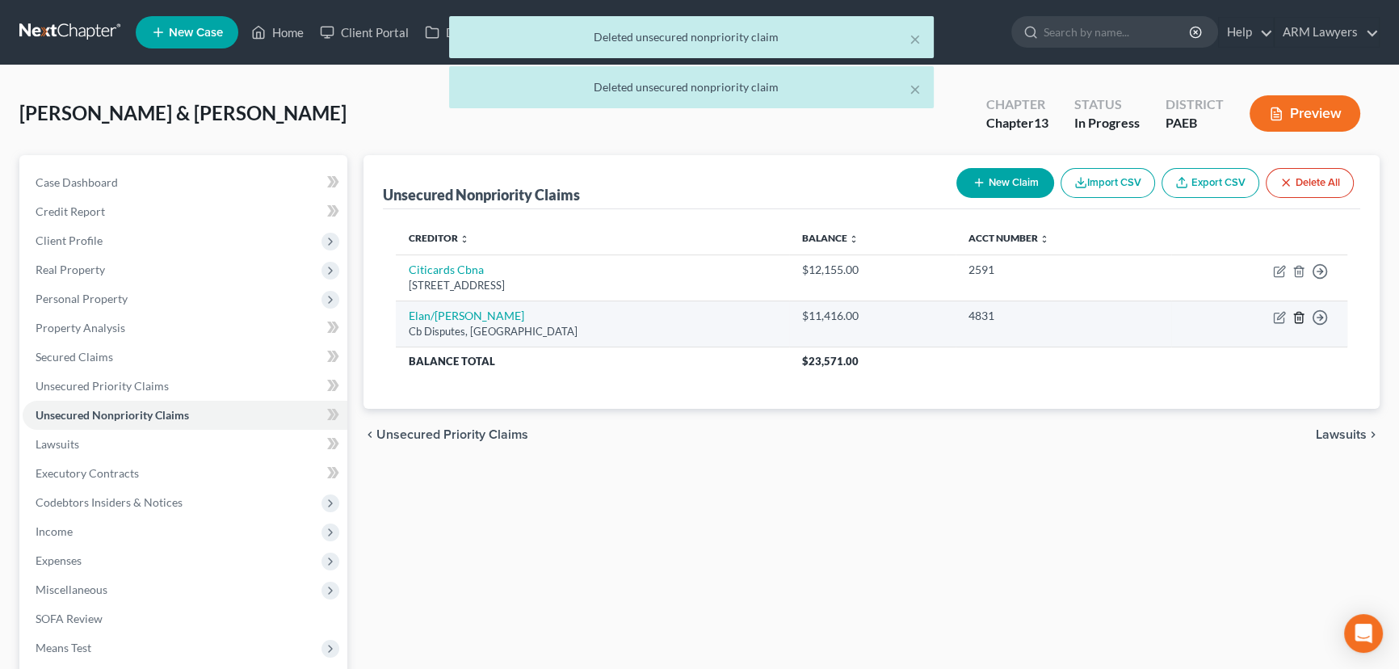
click at [1302, 315] on icon "button" at bounding box center [1297, 317] width 7 height 10
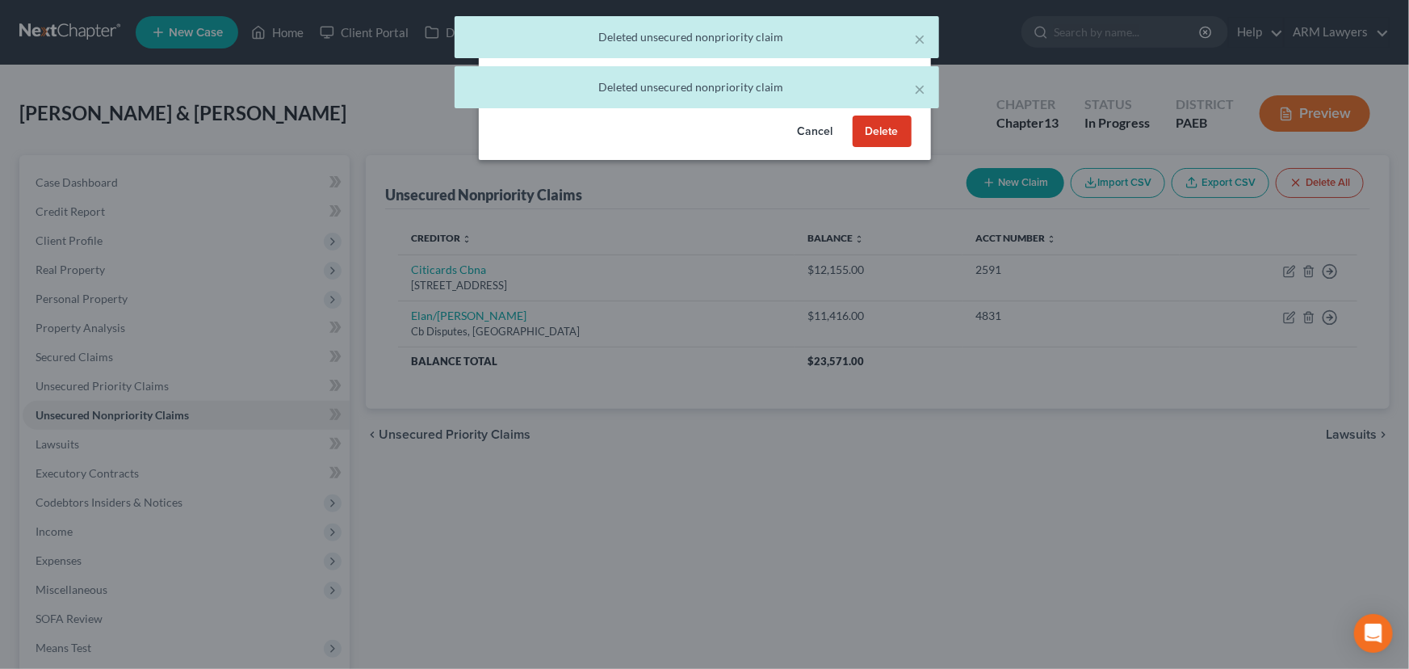
click at [892, 146] on button "Delete" at bounding box center [882, 131] width 59 height 32
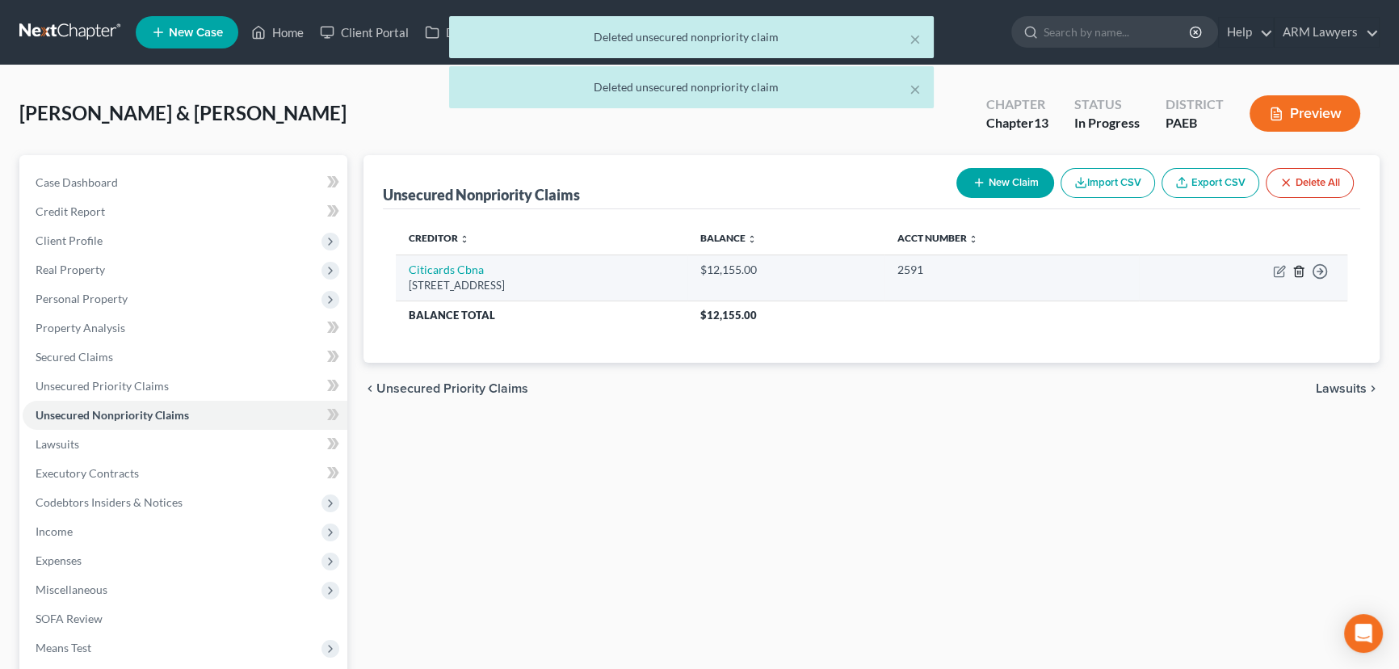
click at [1298, 268] on icon "button" at bounding box center [1298, 271] width 13 height 13
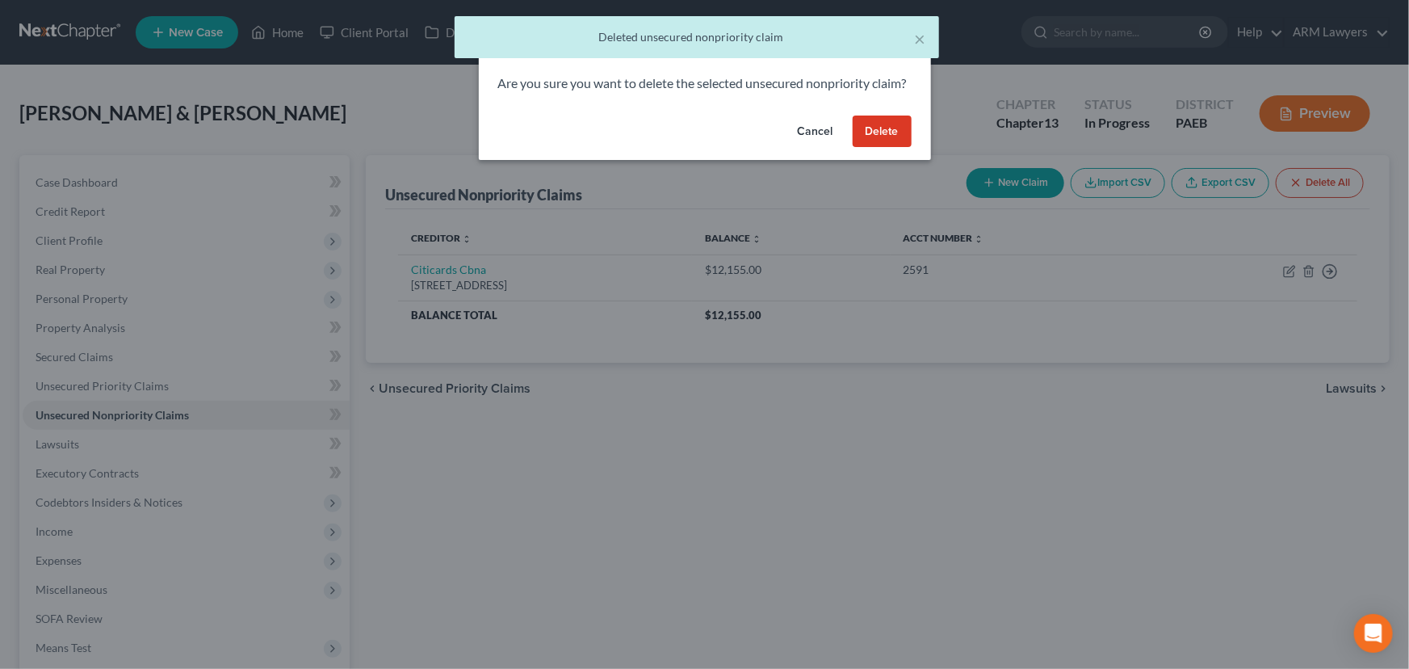
click at [872, 148] on button "Delete" at bounding box center [882, 131] width 59 height 32
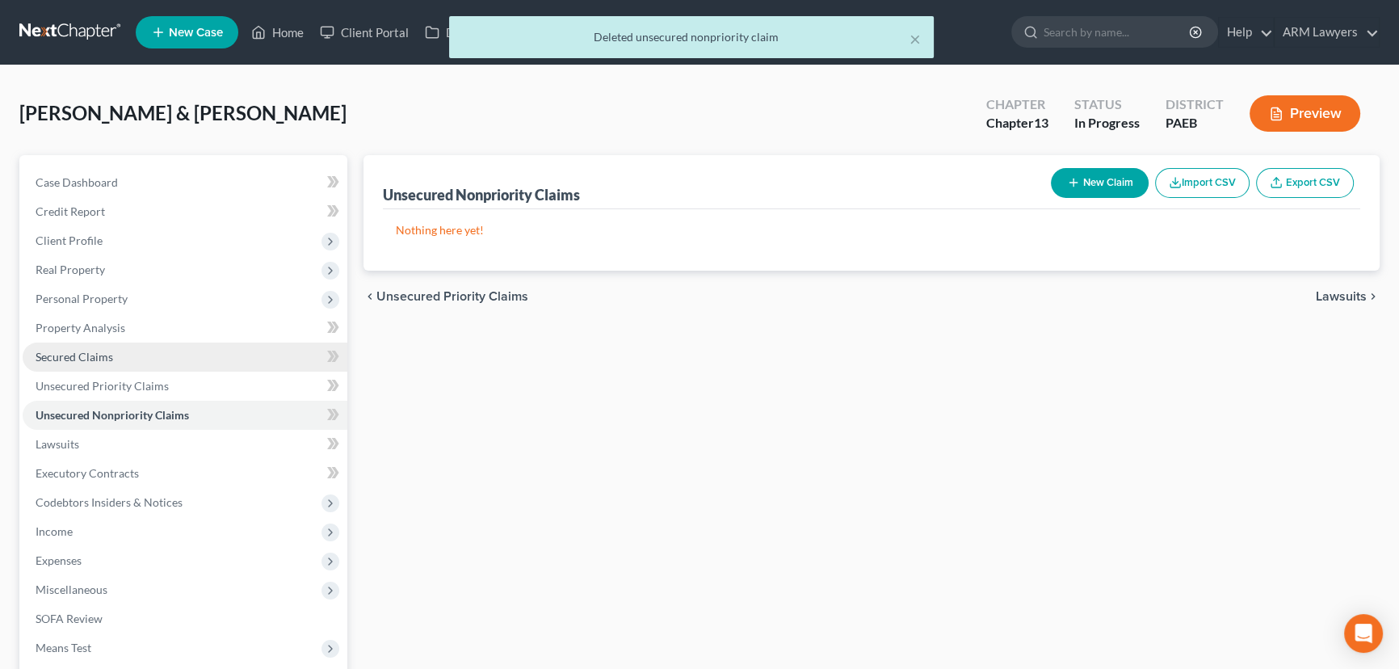
click at [103, 354] on span "Secured Claims" at bounding box center [75, 357] width 78 height 14
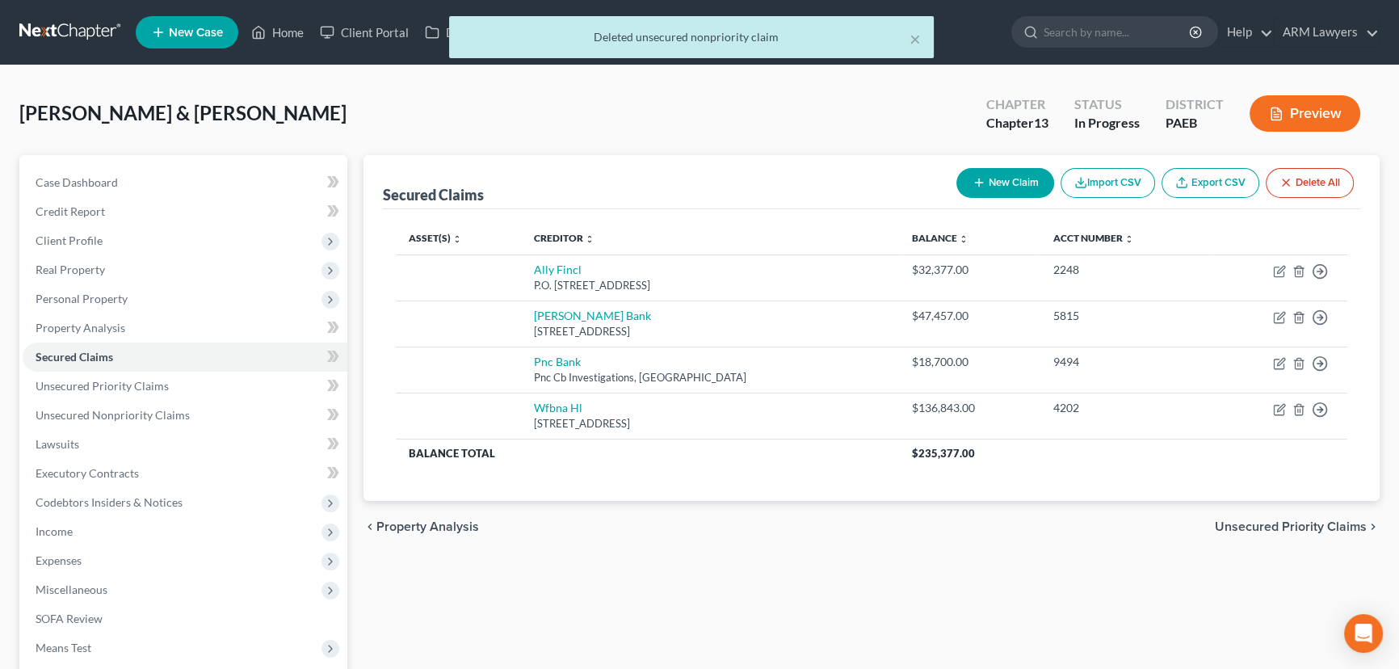
click at [1294, 185] on button "Delete All" at bounding box center [1309, 183] width 88 height 30
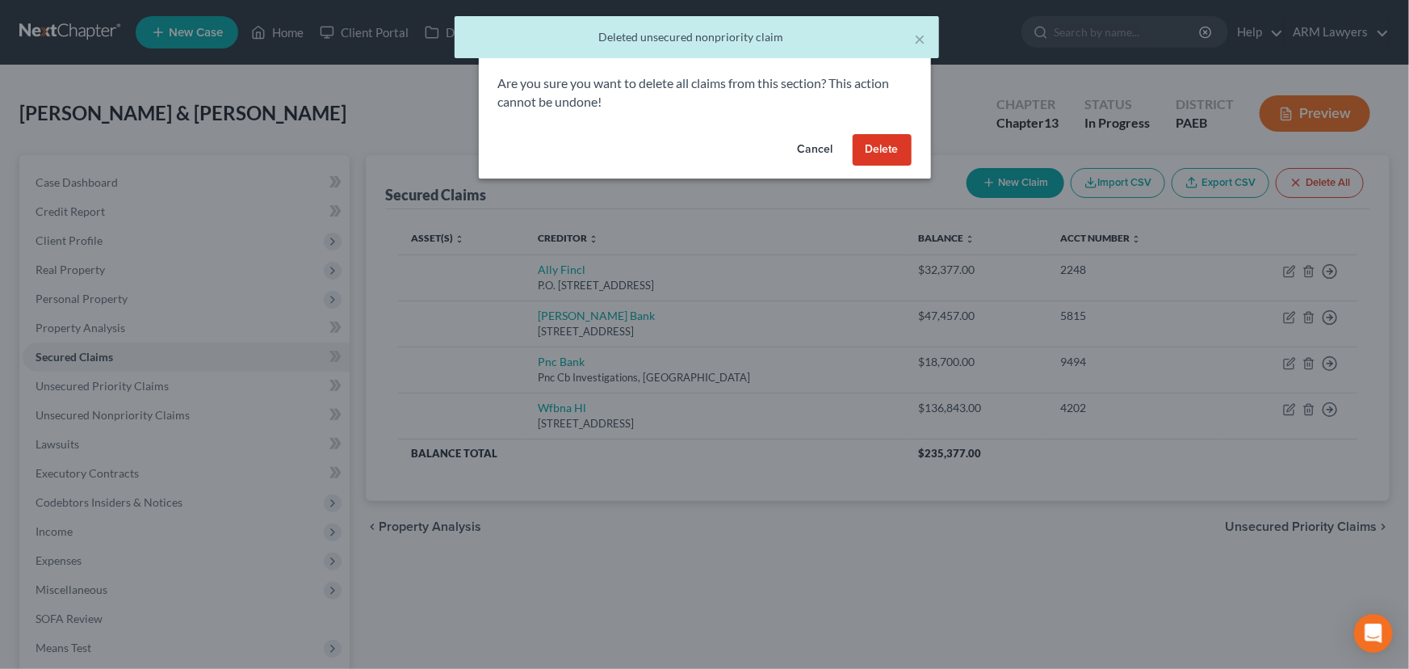
click at [886, 138] on button "Delete" at bounding box center [882, 150] width 59 height 32
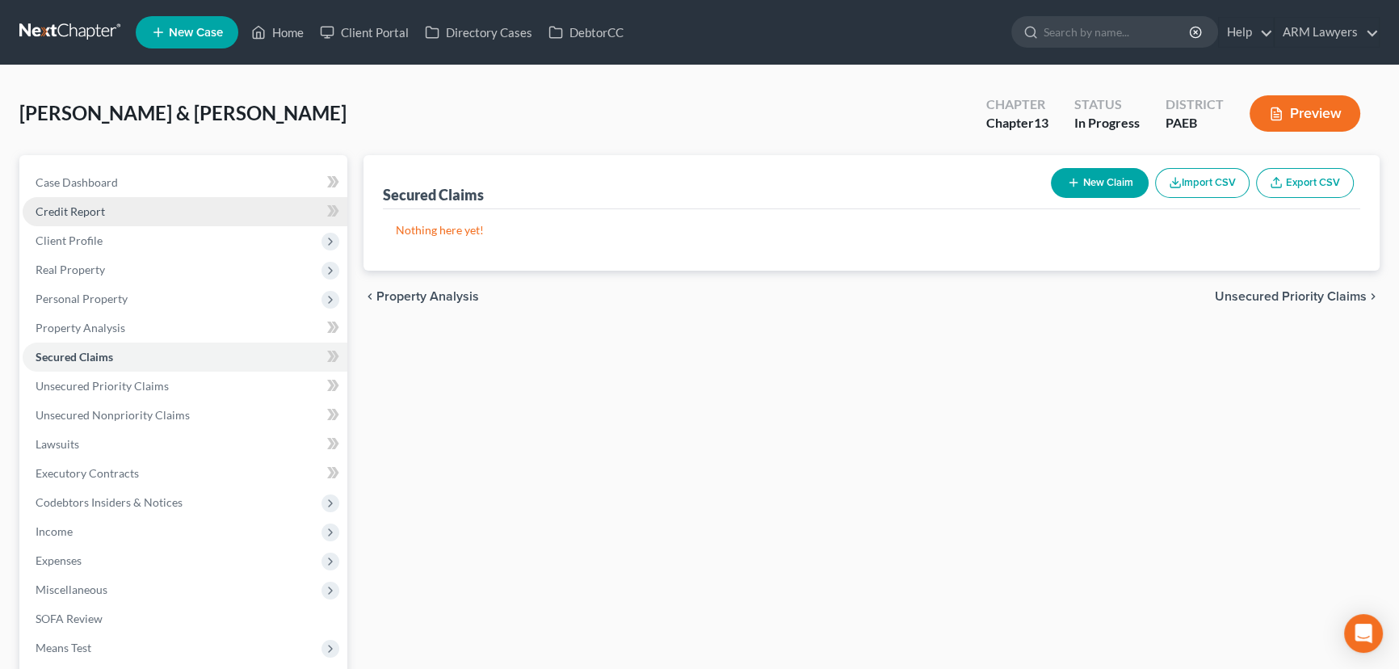
click at [94, 212] on span "Credit Report" at bounding box center [70, 211] width 69 height 14
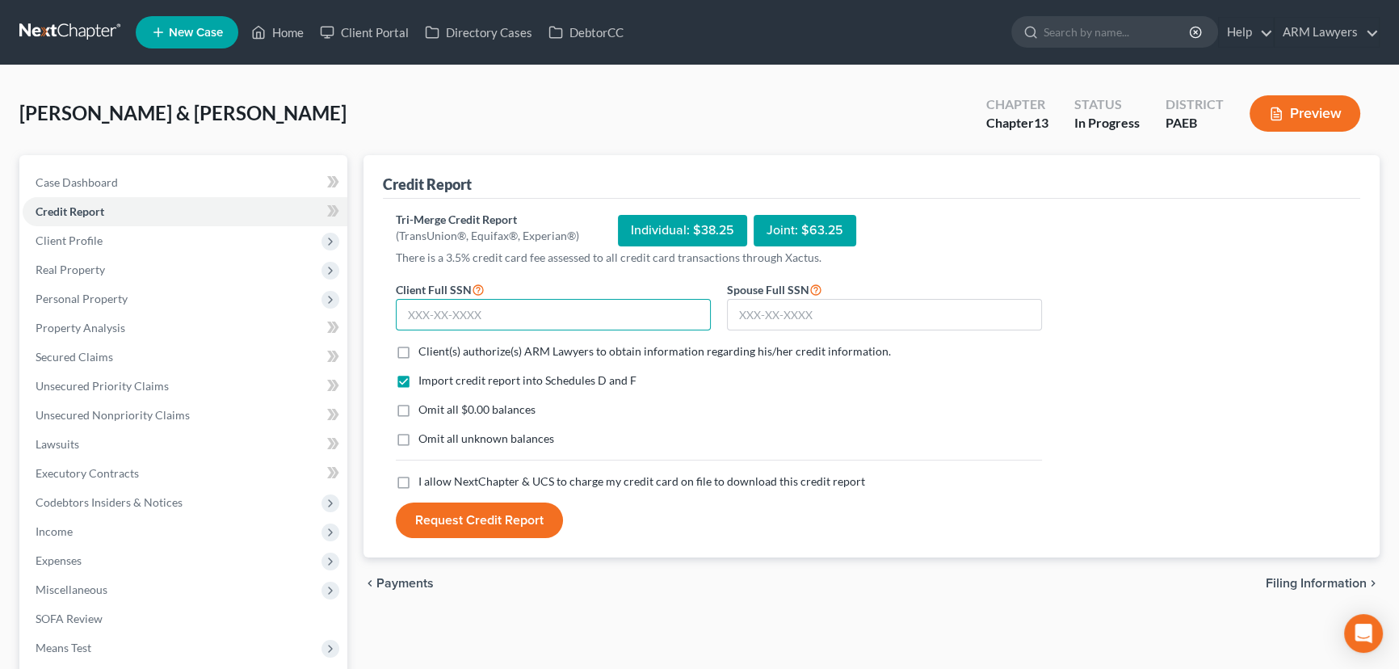
click at [549, 312] on input "text" at bounding box center [553, 315] width 315 height 32
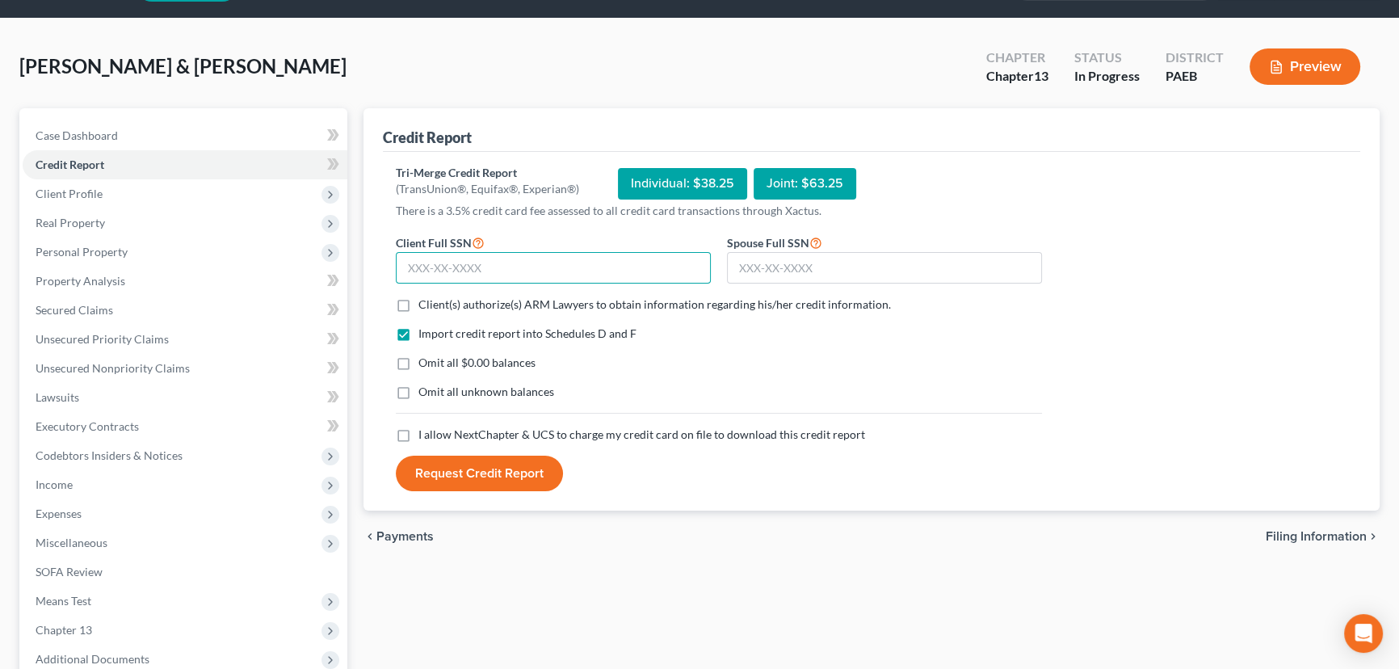
scroll to position [73, 0]
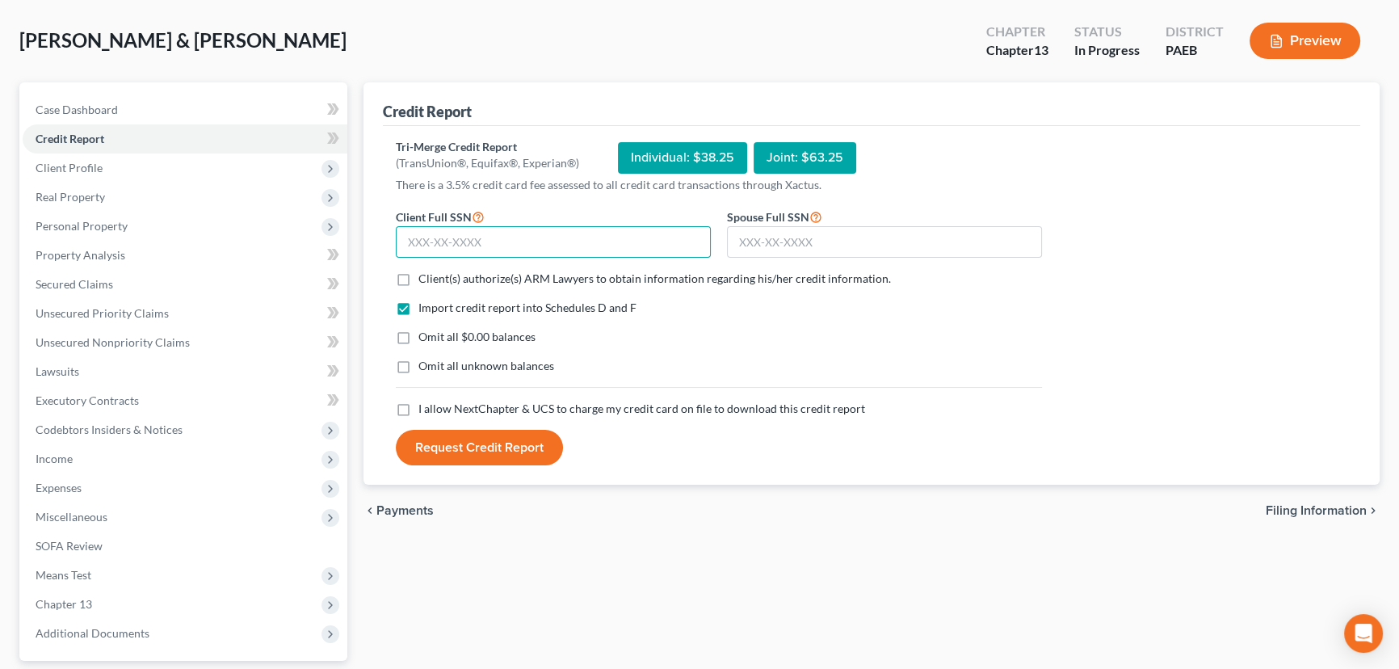
click at [488, 229] on input "text" at bounding box center [553, 242] width 315 height 32
type input "768-77-5916"
click at [798, 242] on input "text" at bounding box center [884, 242] width 315 height 32
type input "153-90-4205"
click at [776, 155] on div "Joint: $63.25" at bounding box center [804, 157] width 103 height 31
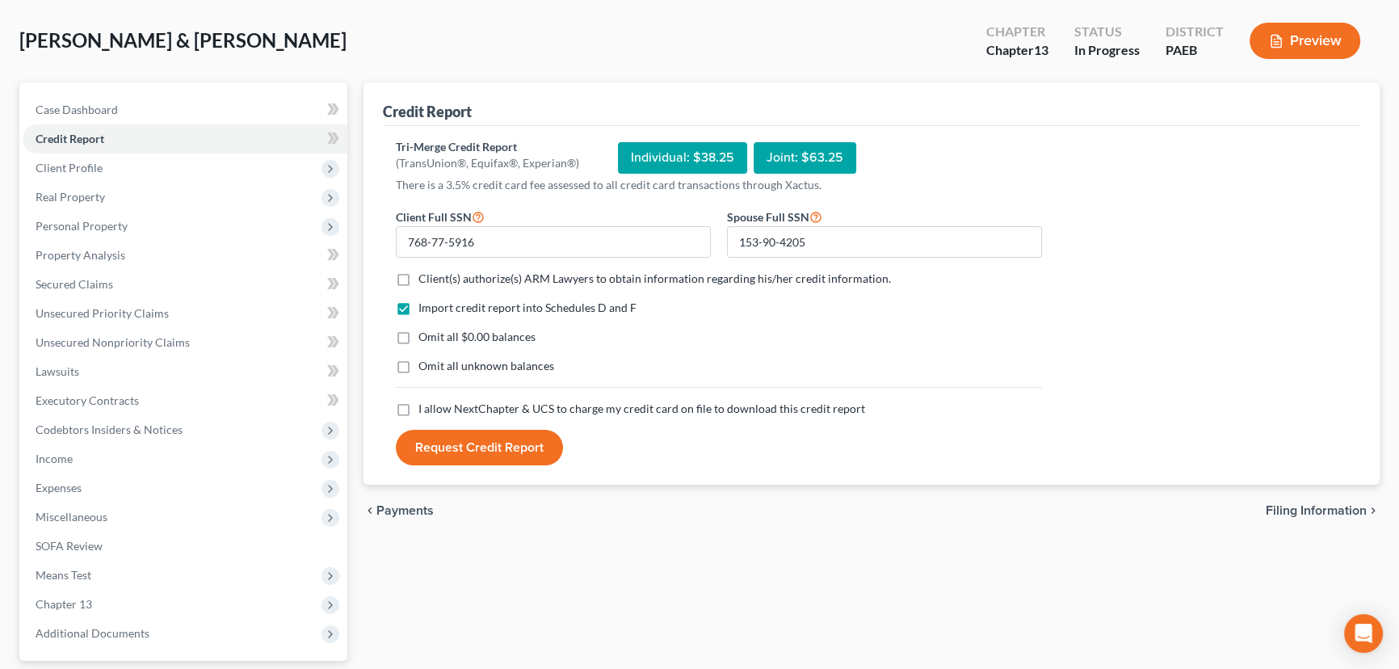
click at [418, 277] on label "Client(s) authorize(s) ARM Lawyers to obtain information regarding his/her cred…" at bounding box center [654, 279] width 472 height 16
click at [425, 277] on input "Client(s) authorize(s) ARM Lawyers to obtain information regarding his/her cred…" at bounding box center [430, 276] width 10 height 10
checkbox input "true"
drag, startPoint x: 399, startPoint y: 330, endPoint x: 407, endPoint y: 352, distance: 23.2
click at [418, 331] on label "Omit all $0.00 balances" at bounding box center [476, 337] width 117 height 16
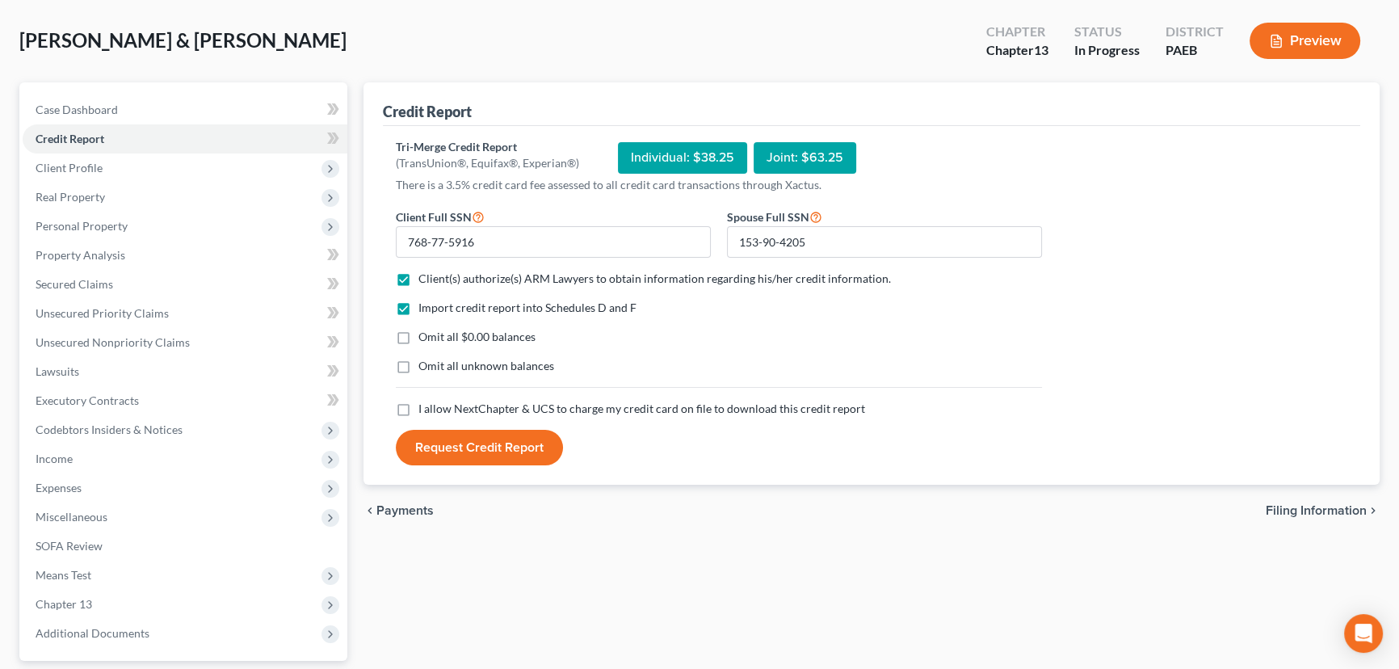
click at [425, 331] on input "Omit all $0.00 balances" at bounding box center [430, 334] width 10 height 10
checkbox input "true"
click at [418, 362] on label "Omit all unknown balances" at bounding box center [486, 366] width 136 height 16
click at [425, 362] on input "Omit all unknown balances" at bounding box center [430, 363] width 10 height 10
checkbox input "true"
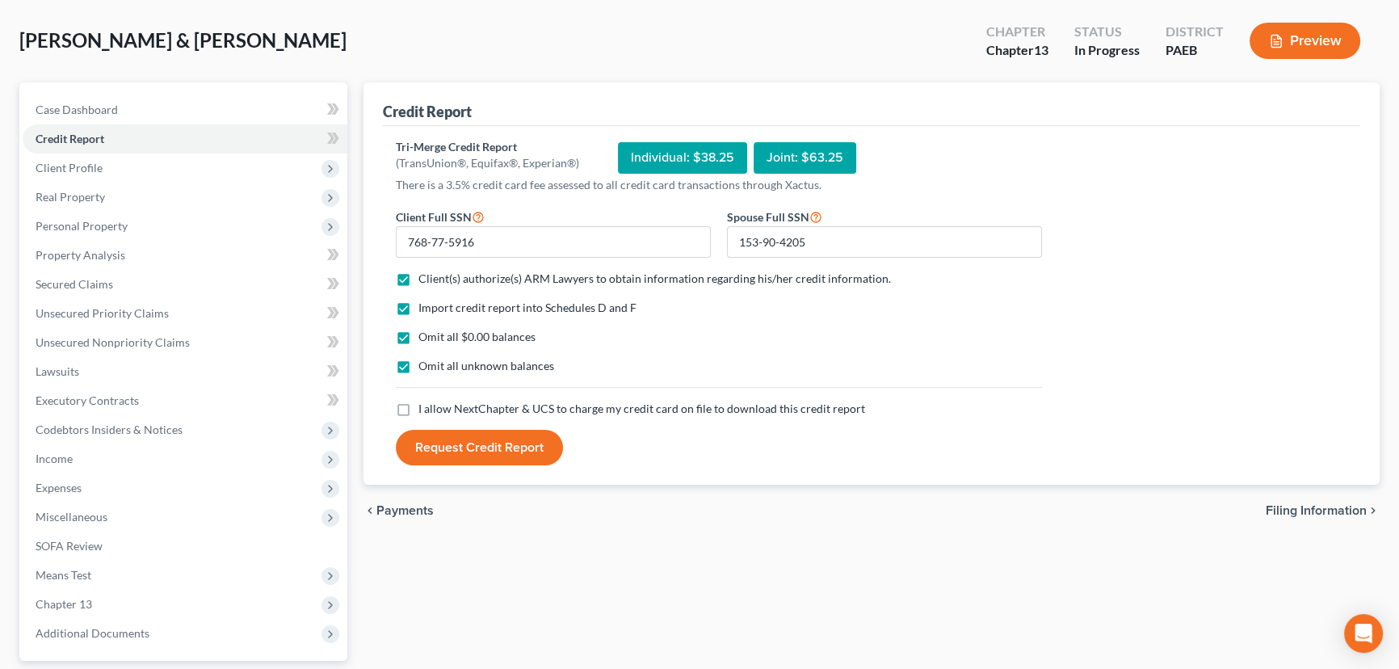
click at [418, 402] on label "I allow NextChapter & UCS to charge my credit card on file to download this cre…" at bounding box center [641, 409] width 447 height 16
click at [425, 402] on input "I allow NextChapter & UCS to charge my credit card on file to download this cre…" at bounding box center [430, 406] width 10 height 10
checkbox input "true"
click at [499, 451] on button "Request Credit Report" at bounding box center [479, 448] width 167 height 36
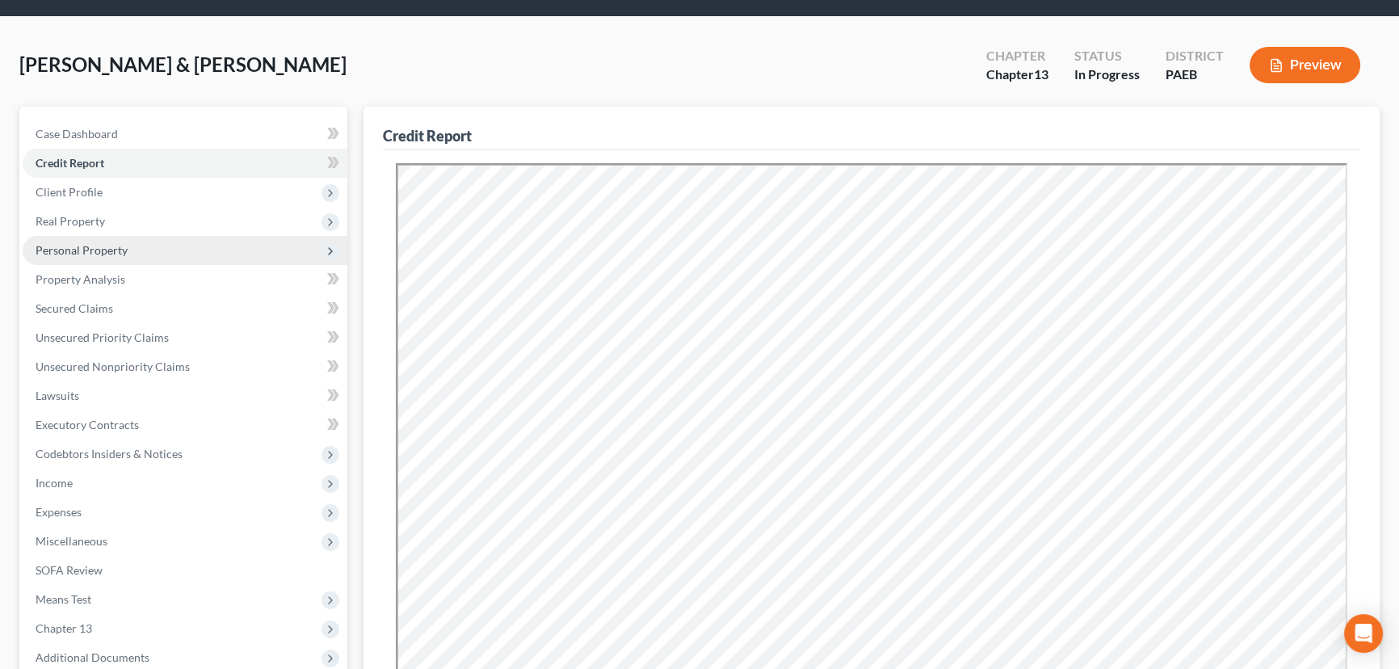
scroll to position [220, 0]
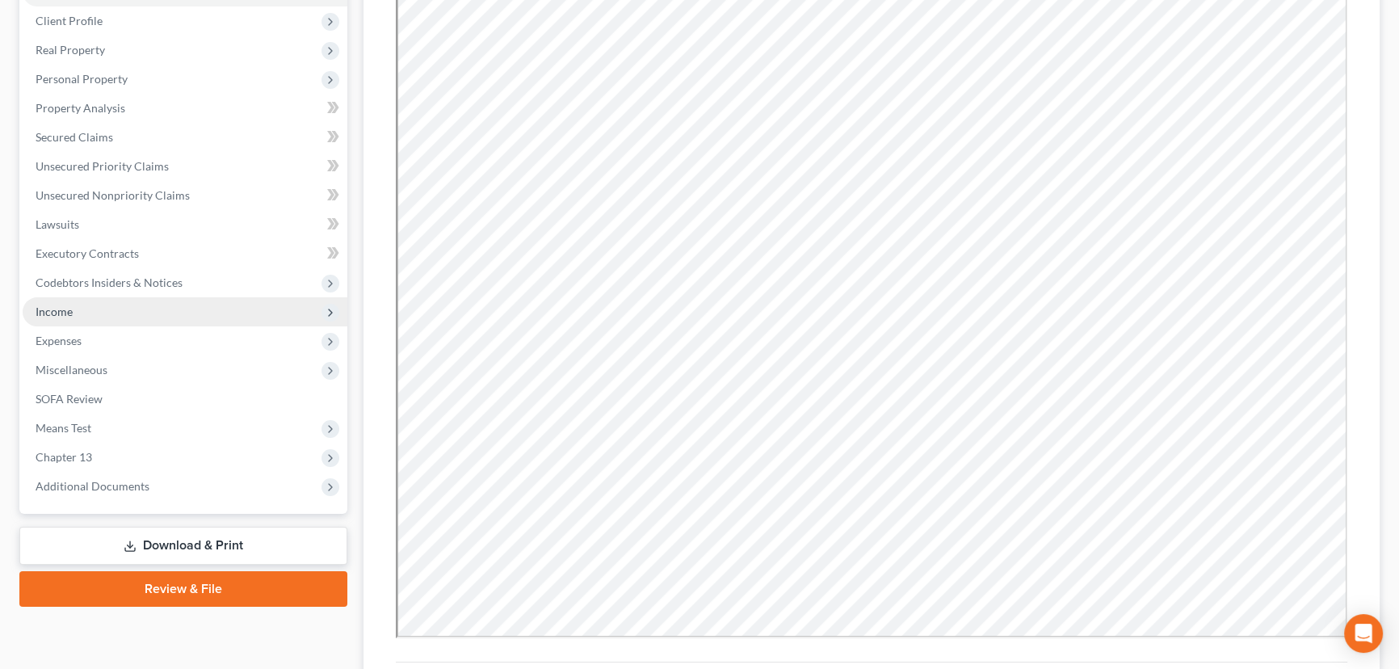
click at [212, 311] on span "Income" at bounding box center [185, 311] width 325 height 29
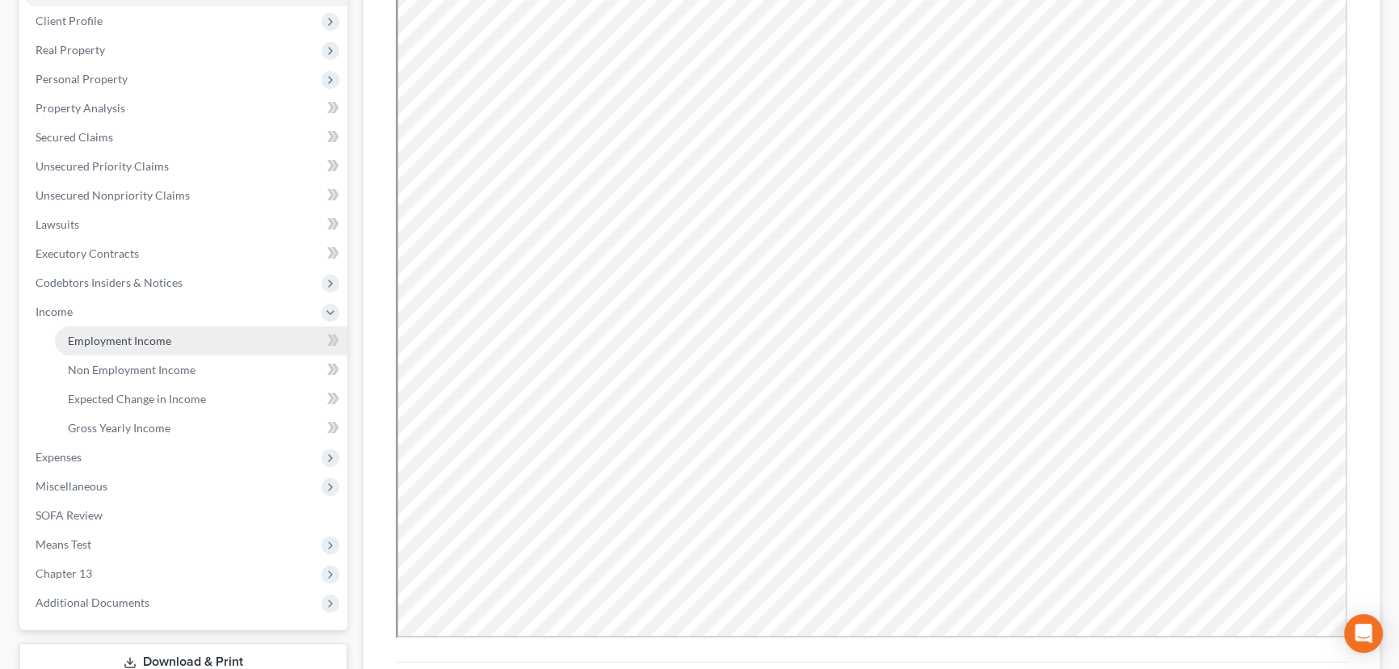
click at [211, 329] on link "Employment Income" at bounding box center [201, 340] width 292 height 29
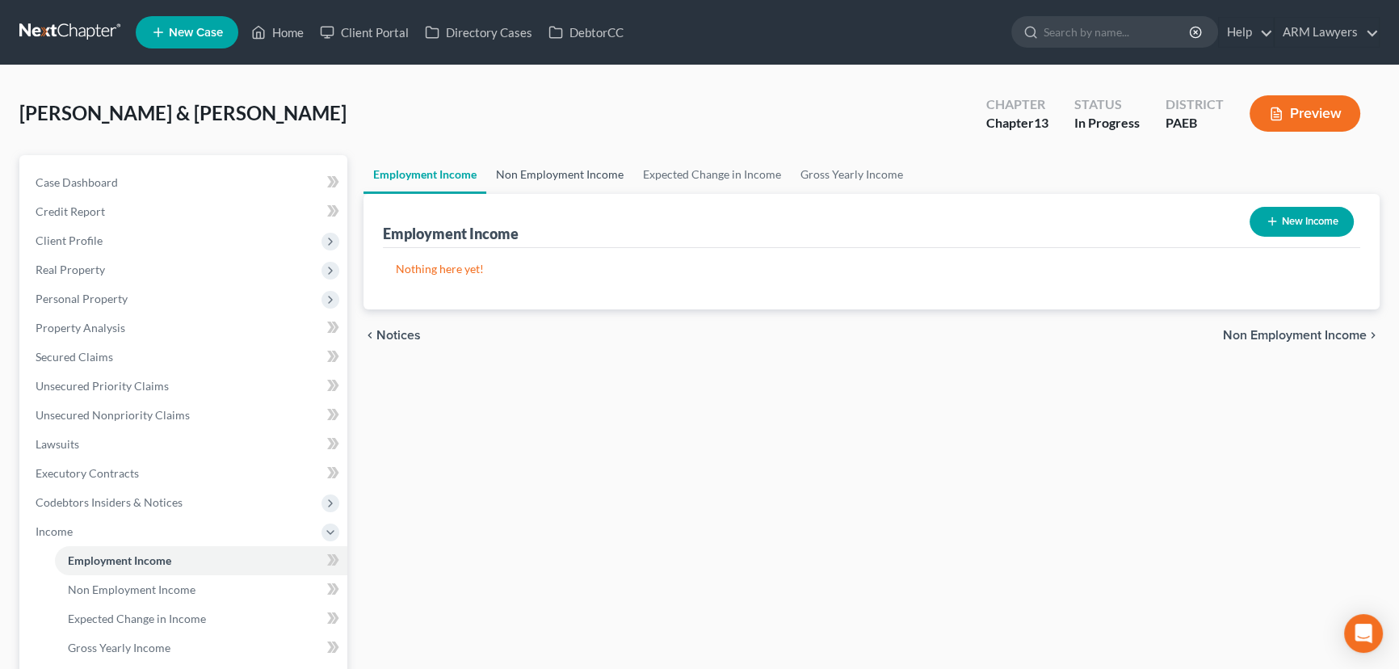
click at [533, 171] on link "Non Employment Income" at bounding box center [559, 174] width 147 height 39
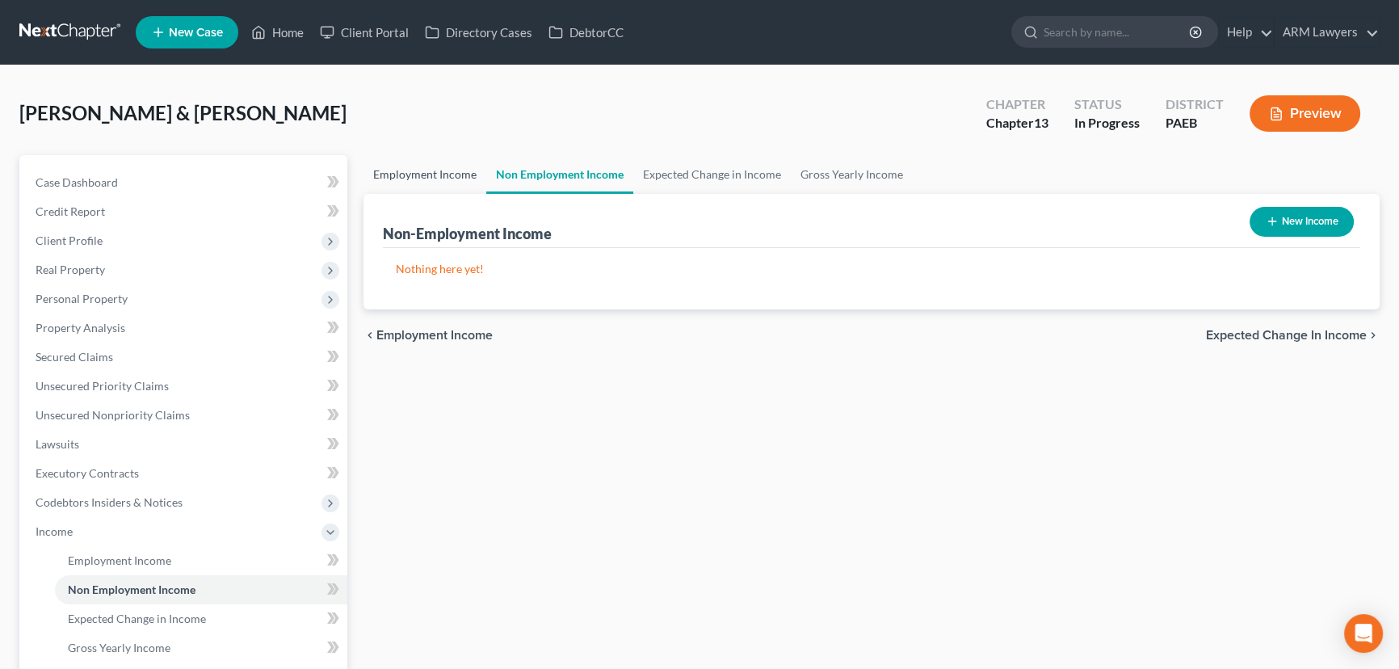
click at [424, 171] on link "Employment Income" at bounding box center [424, 174] width 123 height 39
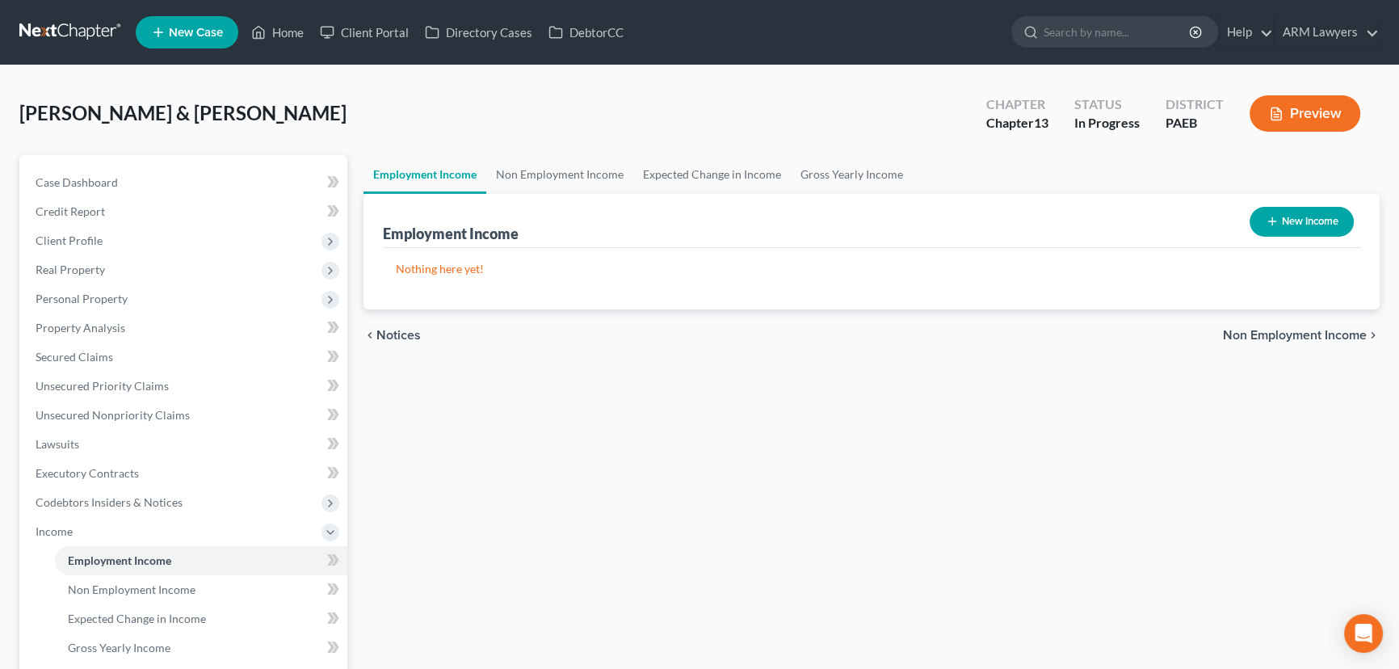
click at [1299, 223] on button "New Income" at bounding box center [1301, 222] width 104 height 30
select select "0"
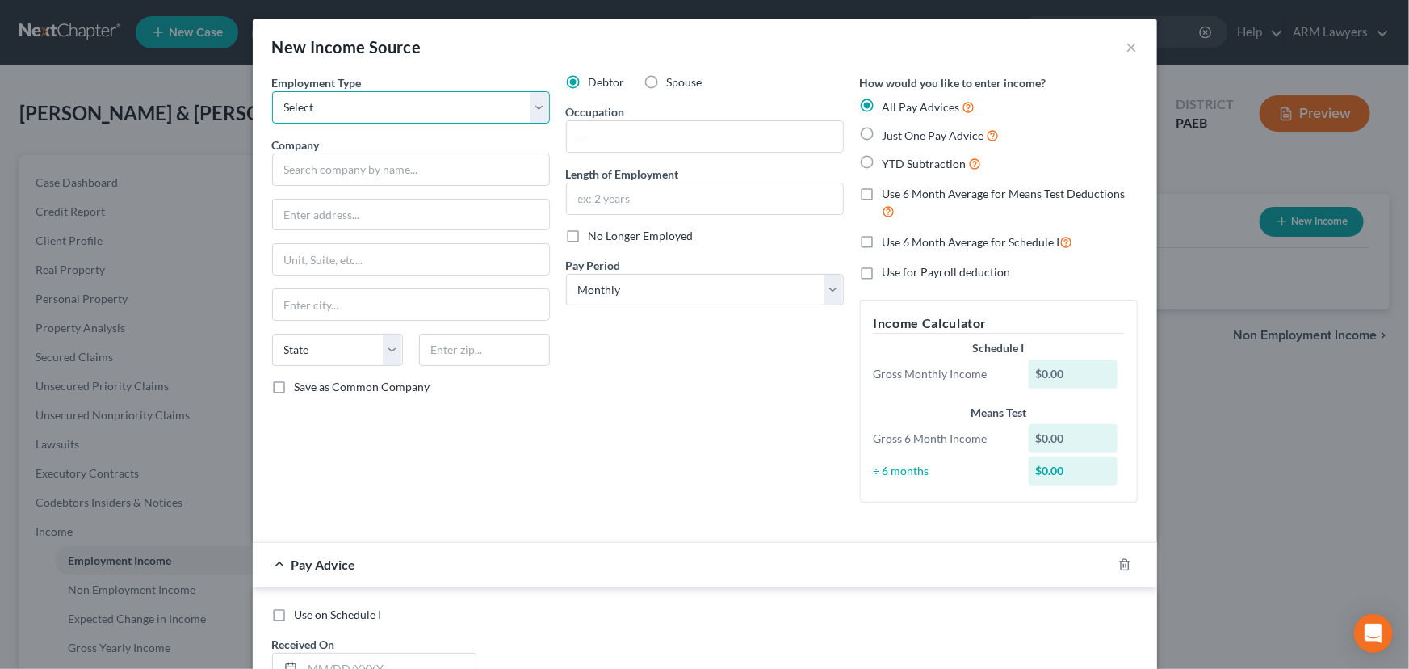
click at [384, 113] on select "Select Full or [DEMOGRAPHIC_DATA] Employment Self Employment" at bounding box center [411, 107] width 278 height 32
select select "0"
click at [272, 91] on select "Select Full or [DEMOGRAPHIC_DATA] Employment Self Employment" at bounding box center [411, 107] width 278 height 32
click at [418, 169] on input "text" at bounding box center [411, 169] width 278 height 32
click at [405, 207] on input "text" at bounding box center [411, 214] width 276 height 31
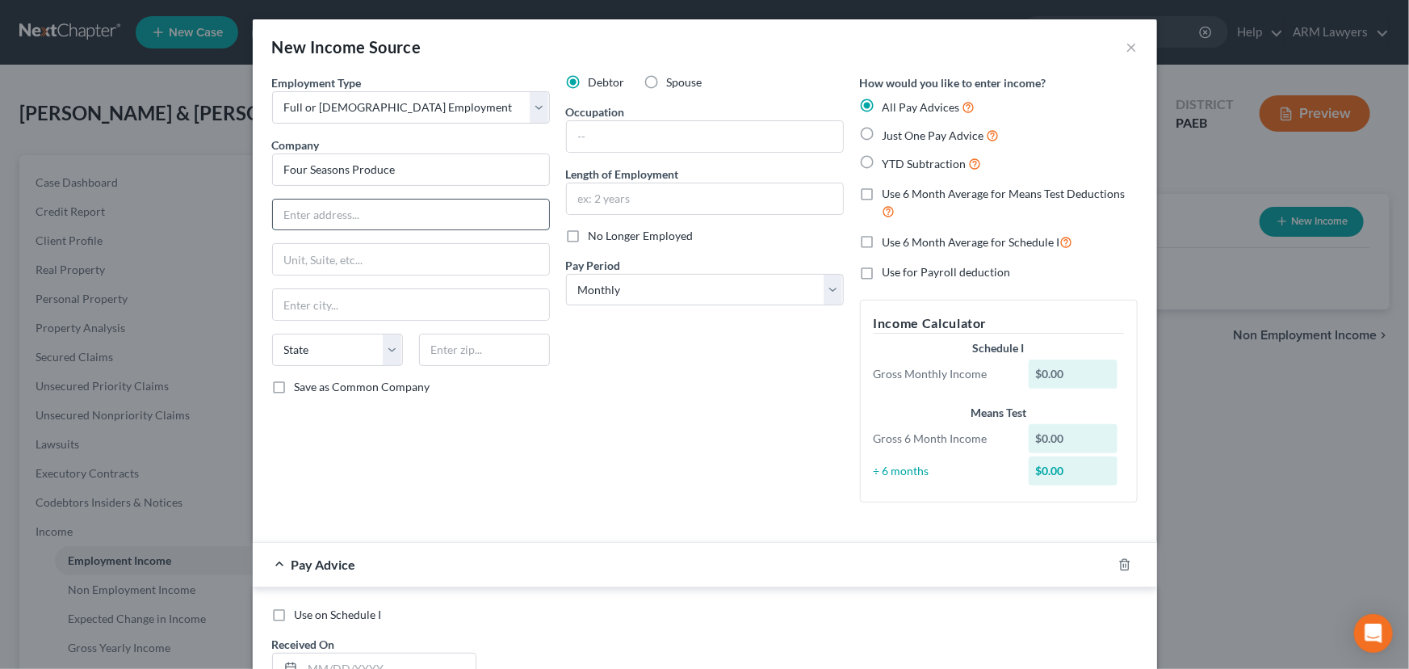
type input "Four Seasons Produce"
type input "[STREET_ADDRESS]"
type input "Ephrata"
click at [466, 353] on input "text" at bounding box center [484, 349] width 131 height 32
type input "17522"
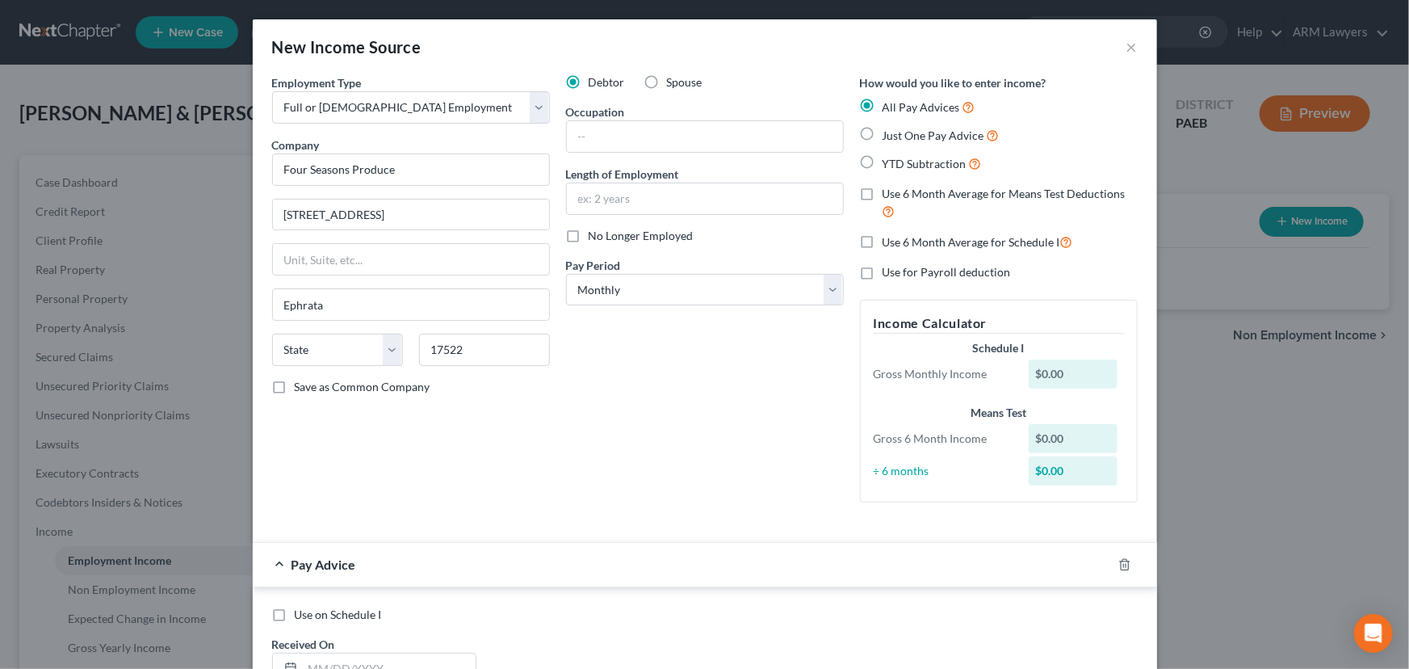
select select "39"
click at [576, 379] on div "Debtor Spouse Occupation Length of Employment No Longer Employed Pay Period * S…" at bounding box center [705, 294] width 294 height 441
click at [654, 295] on select "Select Monthly Twice Monthly Every Other Week Weekly" at bounding box center [705, 290] width 278 height 32
select select "2"
click at [566, 274] on select "Select Monthly Twice Monthly Every Other Week Weekly" at bounding box center [705, 290] width 278 height 32
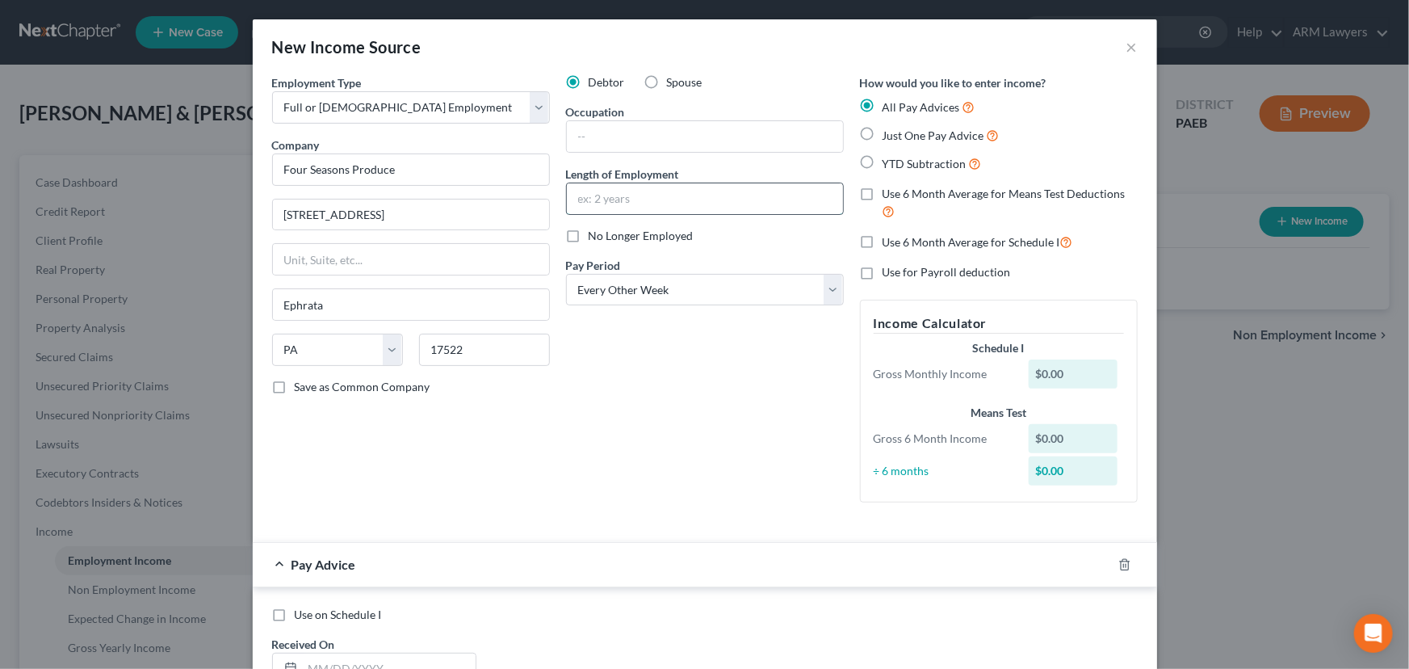
click at [627, 187] on input "text" at bounding box center [705, 198] width 276 height 31
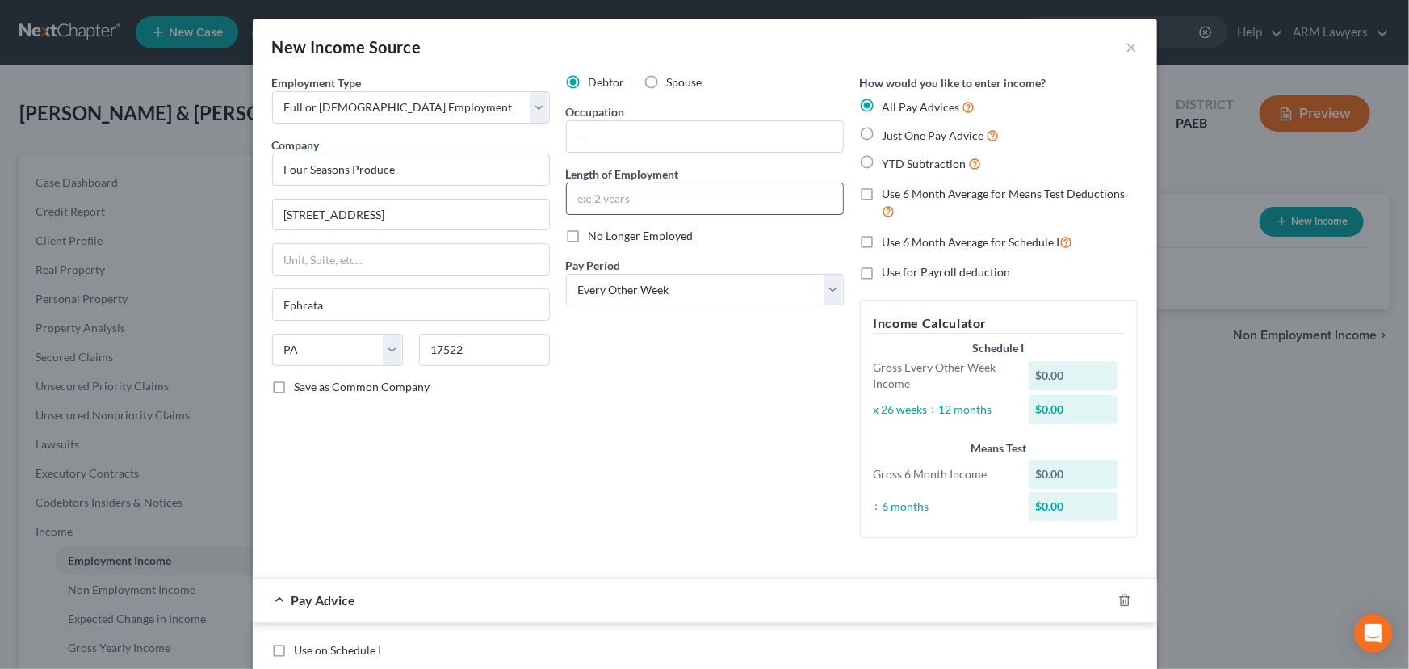
click at [696, 199] on input "text" at bounding box center [705, 198] width 276 height 31
type input "8 years"
click at [658, 140] on input "text" at bounding box center [705, 136] width 276 height 31
click at [638, 136] on input "Warehouse employee" at bounding box center [705, 136] width 276 height 31
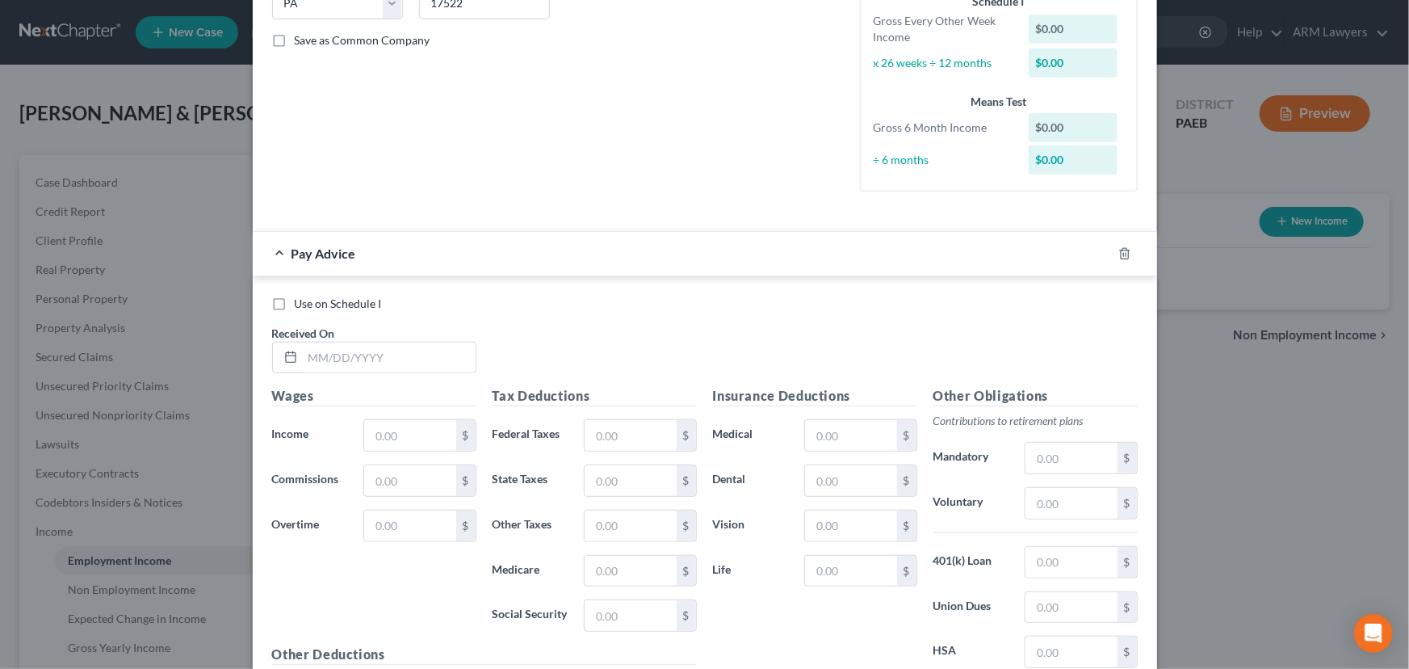
scroll to position [367, 0]
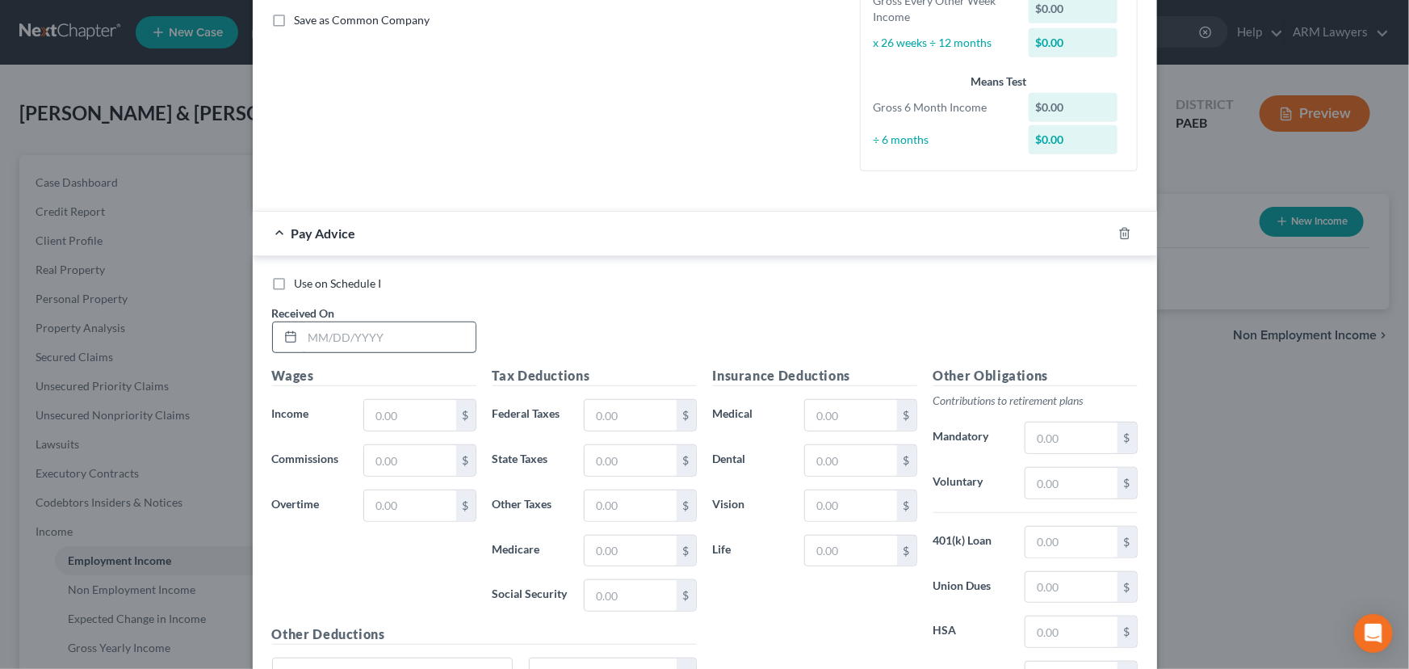
type input "Warehouse Employee"
click at [363, 336] on input "text" at bounding box center [389, 337] width 173 height 31
click at [342, 337] on input "text" at bounding box center [389, 337] width 173 height 31
type input "[DATE]"
click at [414, 423] on input "text" at bounding box center [409, 415] width 91 height 31
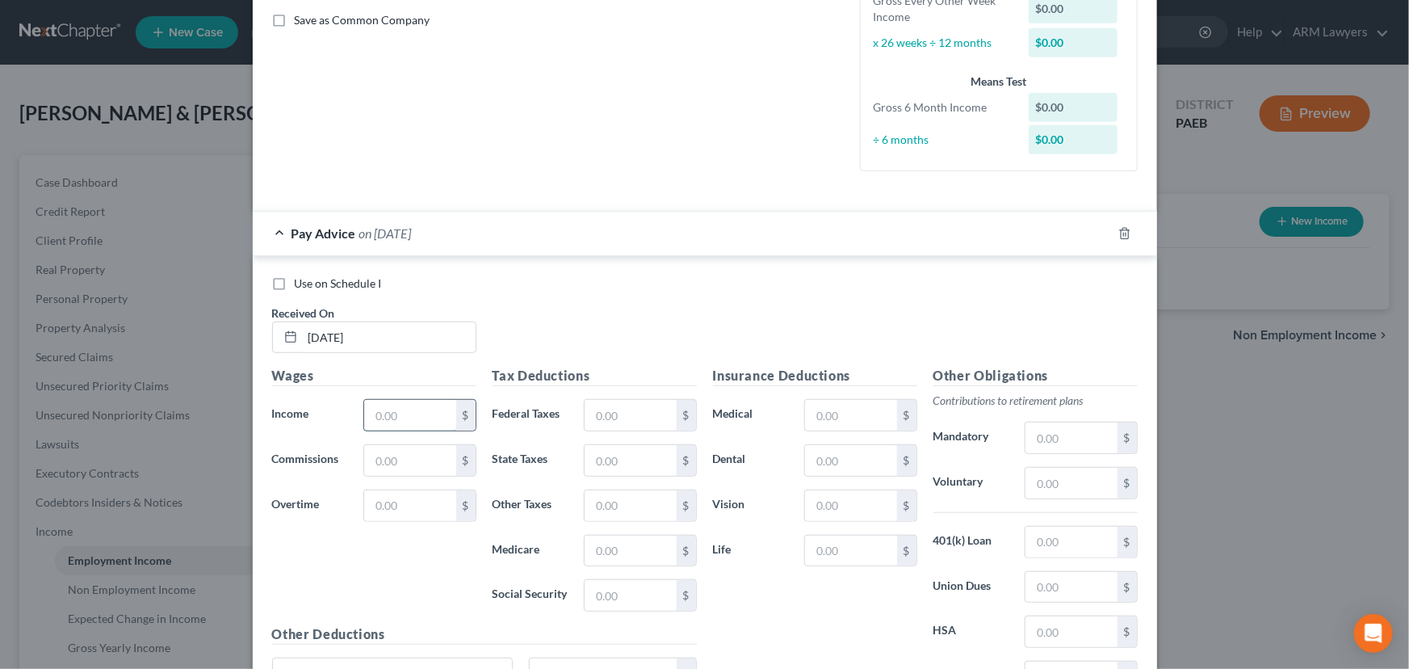
click at [394, 418] on input "text" at bounding box center [409, 415] width 91 height 31
type input "2,142.56"
click at [631, 416] on input "text" at bounding box center [630, 415] width 91 height 31
type input "122.92"
click at [618, 464] on input "text" at bounding box center [630, 460] width 91 height 31
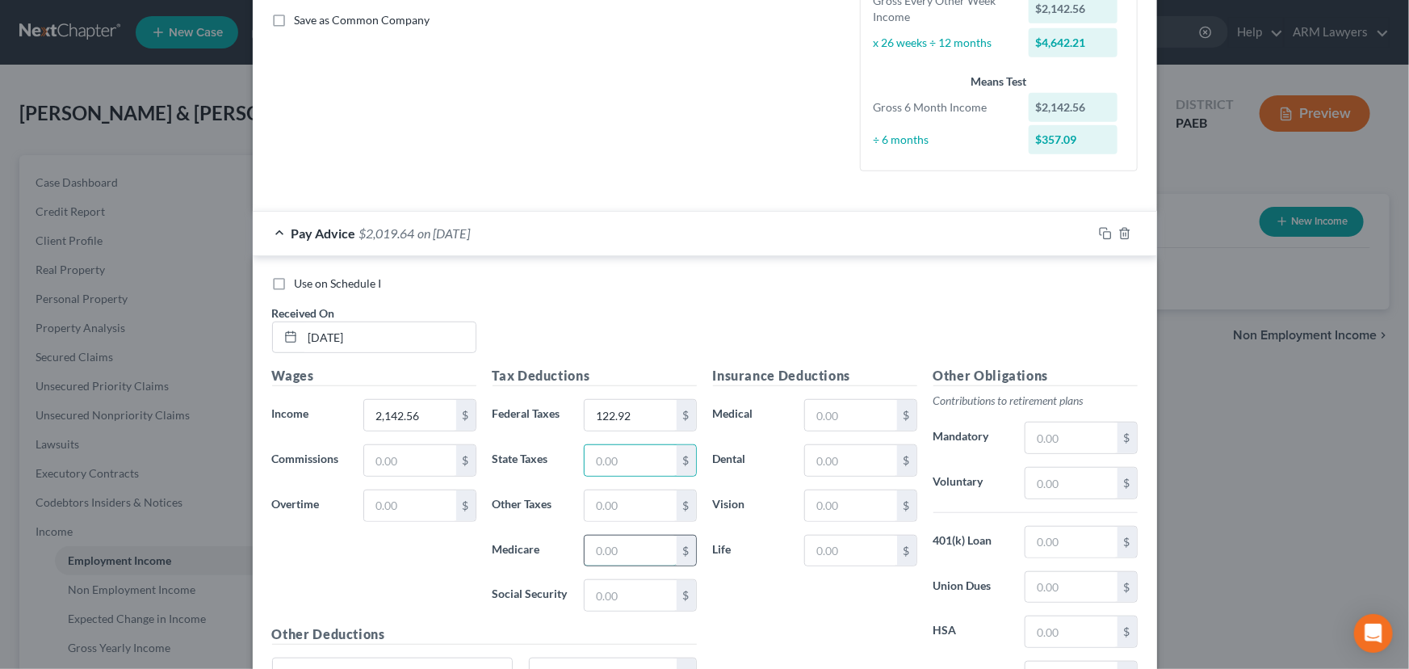
click at [591, 547] on input "text" at bounding box center [630, 550] width 91 height 31
type input "27.12"
click at [614, 594] on input "text" at bounding box center [630, 595] width 91 height 31
type input "115.97"
click at [614, 456] on input "text" at bounding box center [630, 460] width 91 height 31
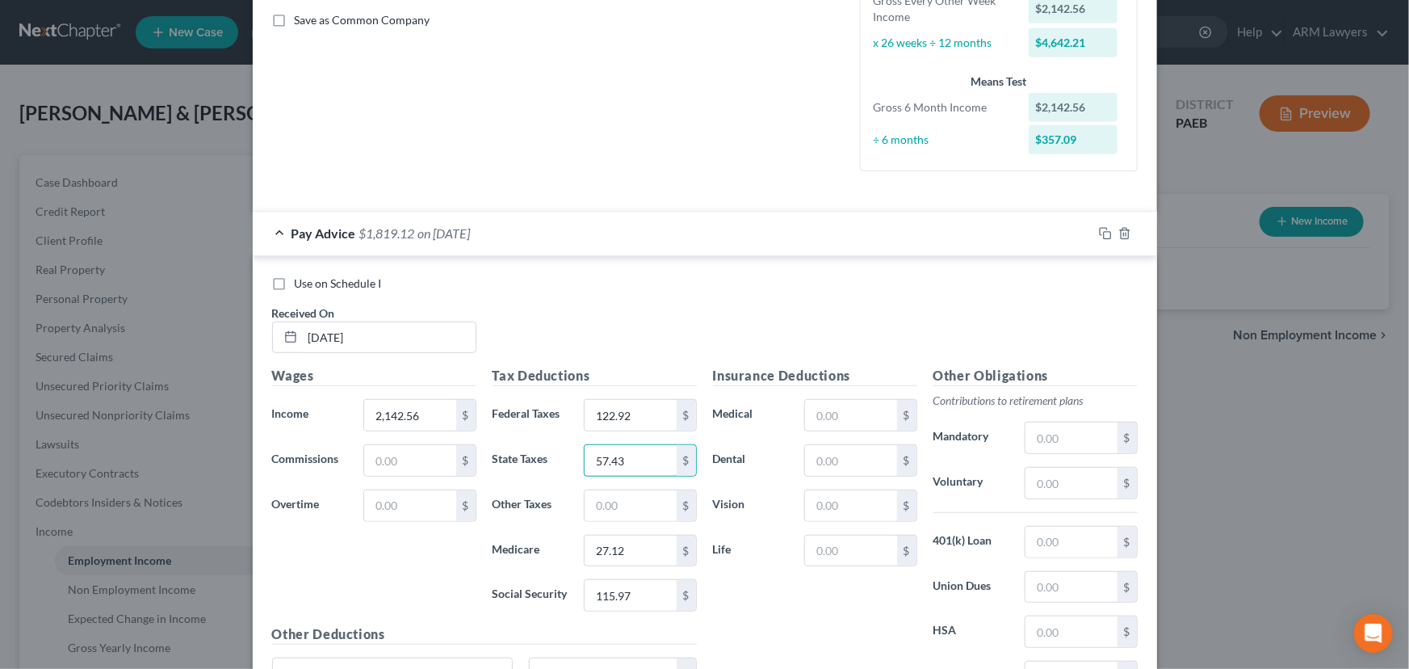
type input "57.43"
click at [641, 509] on input "text" at bounding box center [630, 505] width 91 height 31
type input "22.21"
click at [862, 468] on input "text" at bounding box center [850, 460] width 91 height 31
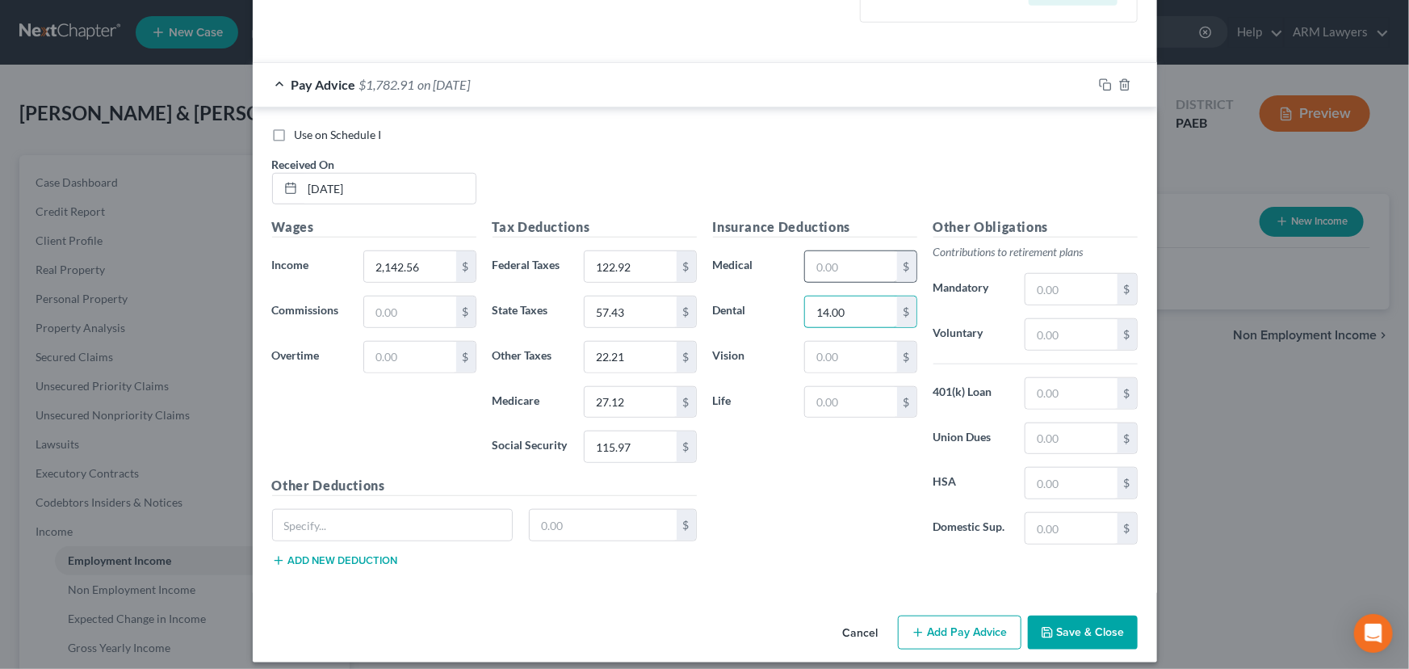
scroll to position [525, 0]
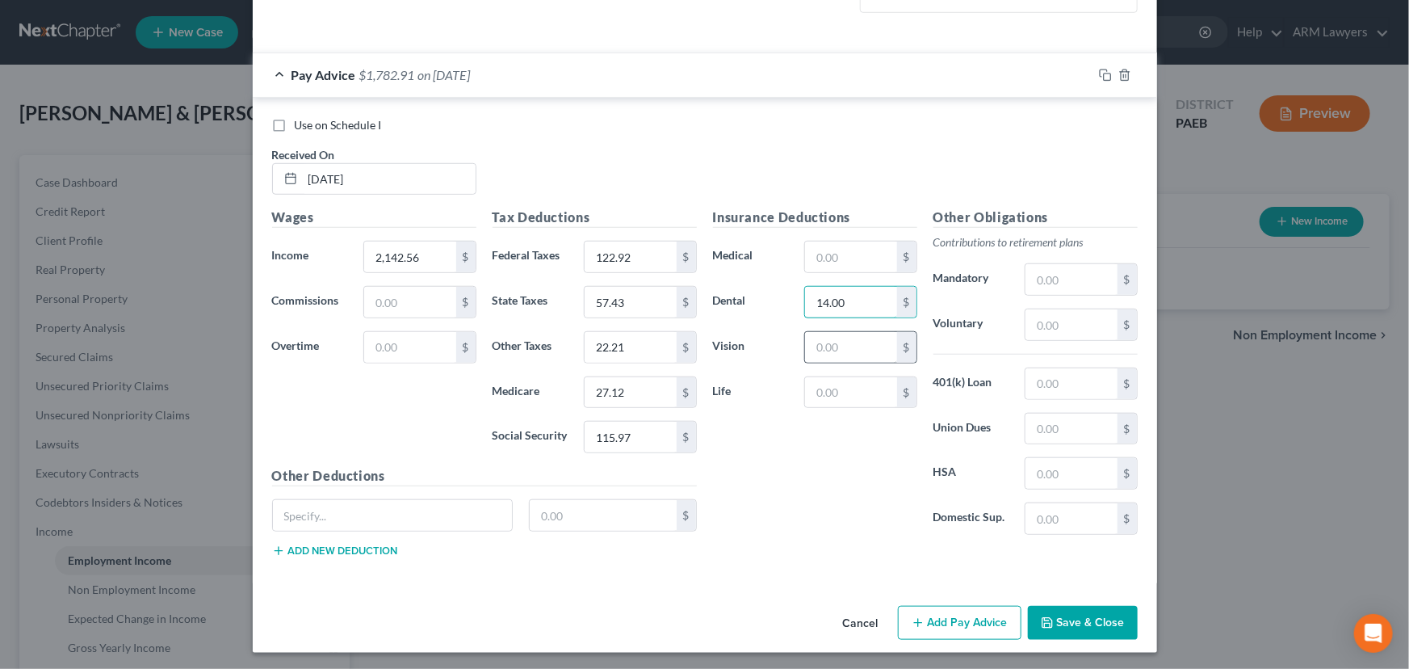
type input "14.00"
click at [835, 348] on input "text" at bounding box center [850, 347] width 91 height 31
type input "2.00"
click at [843, 388] on input "text" at bounding box center [850, 392] width 91 height 31
type input "7.50"
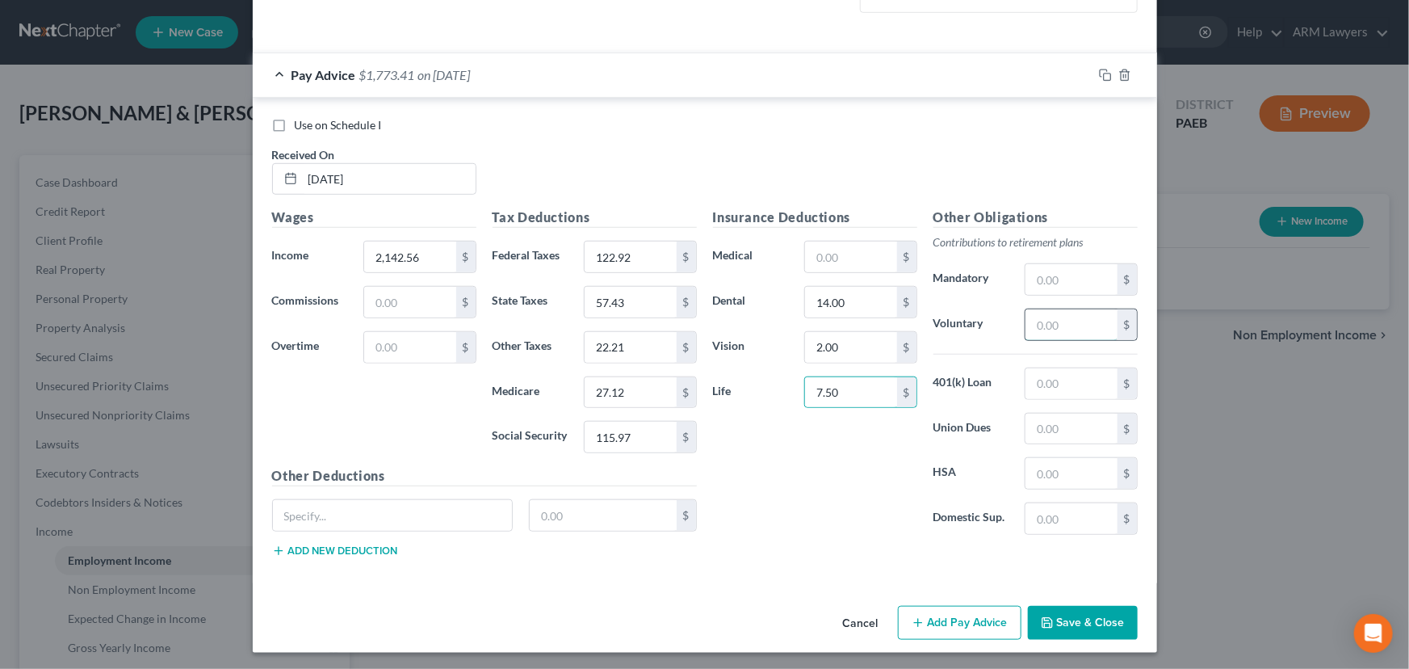
click at [1064, 325] on input "text" at bounding box center [1070, 324] width 91 height 31
type input "192.83"
click at [823, 258] on input "text" at bounding box center [850, 256] width 91 height 31
type input "256.00"
click at [403, 512] on input "text" at bounding box center [393, 515] width 240 height 31
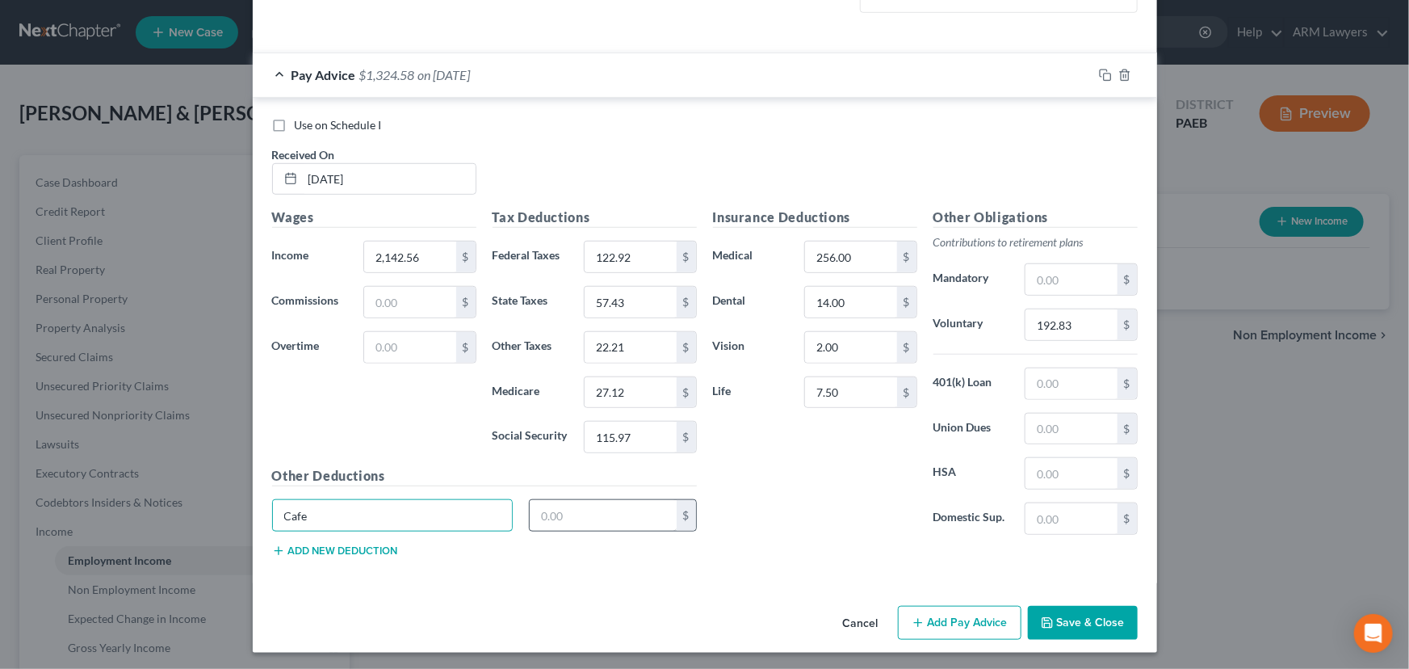
type input "Cafe"
drag, startPoint x: 560, startPoint y: 497, endPoint x: 582, endPoint y: 505, distance: 23.2
click at [561, 500] on input "text" at bounding box center [603, 515] width 147 height 31
type input "43.50"
click at [380, 547] on button "Add new deduction" at bounding box center [335, 550] width 126 height 13
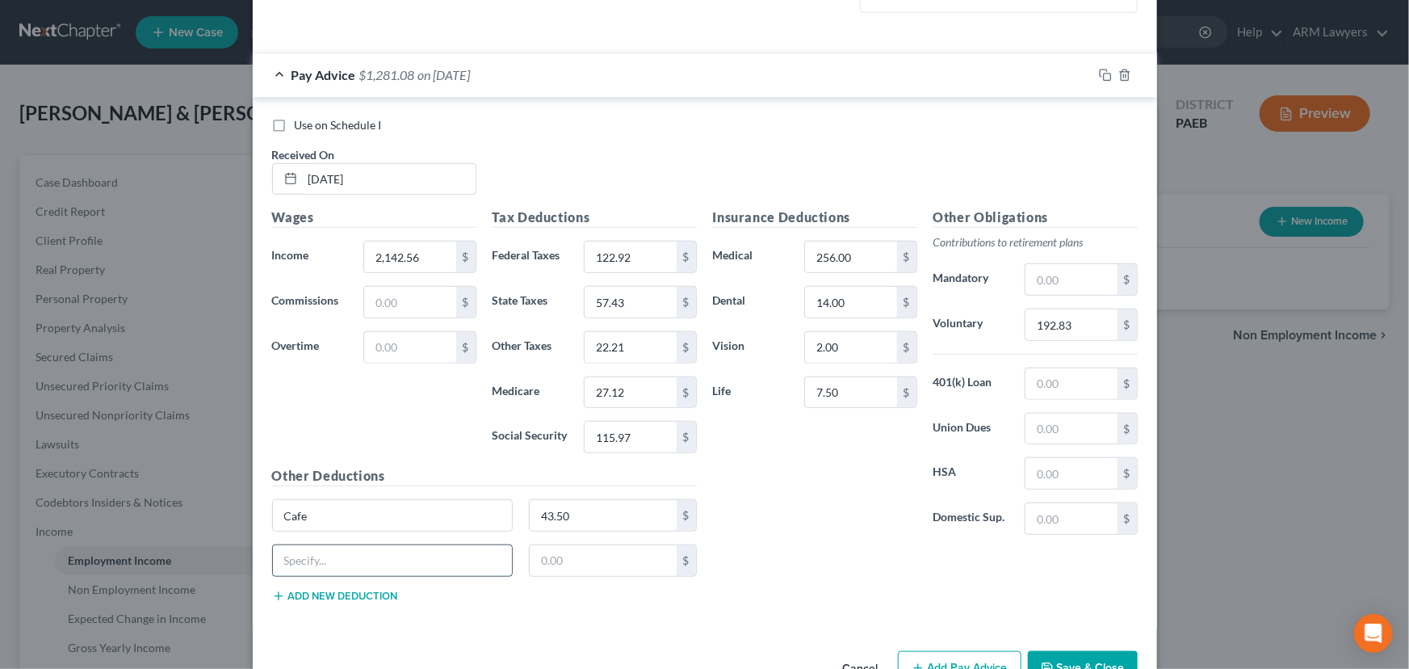
click at [400, 552] on input "text" at bounding box center [393, 560] width 240 height 31
type input "37.25"
click at [340, 554] on input "37.25" at bounding box center [393, 560] width 240 height 31
drag, startPoint x: 352, startPoint y: 571, endPoint x: 254, endPoint y: 571, distance: 97.7
click at [264, 571] on div "37.25" at bounding box center [393, 560] width 258 height 32
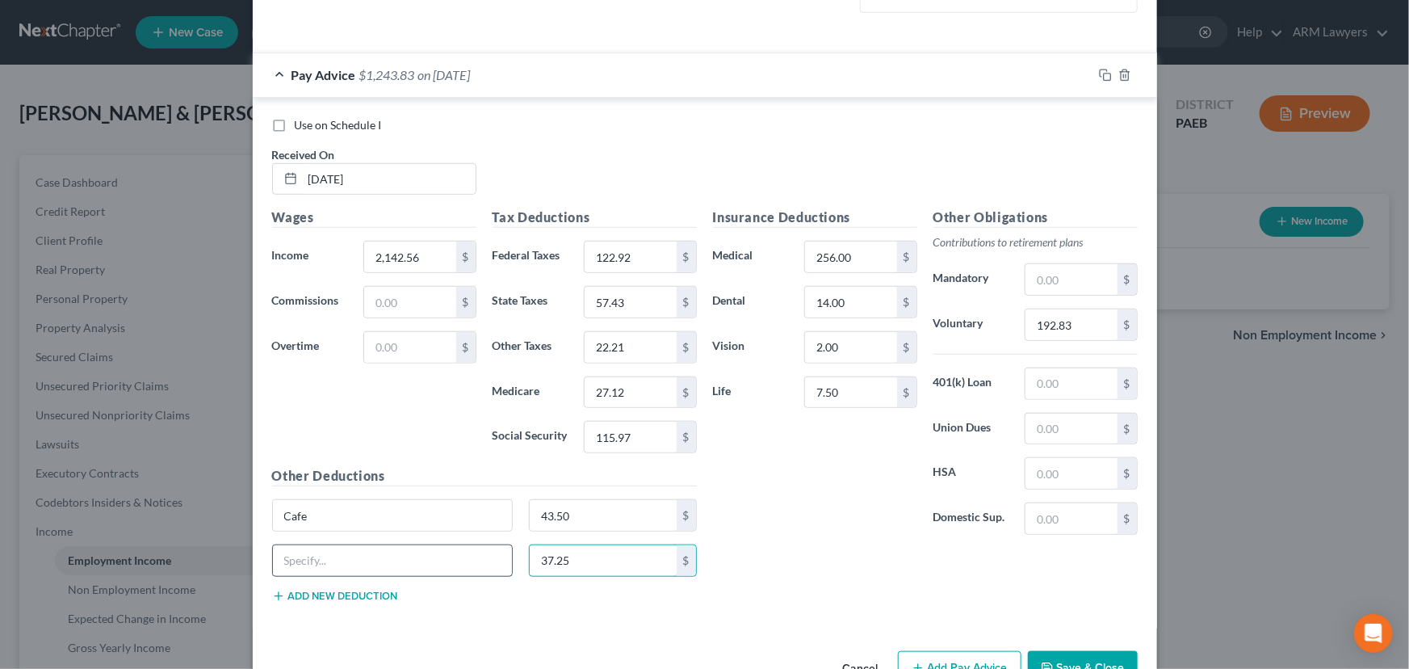
type input "37.25"
click at [313, 564] on input "text" at bounding box center [393, 560] width 240 height 31
click at [331, 555] on input "Prodcue market" at bounding box center [393, 560] width 240 height 31
click at [315, 556] on input "Prodcue Market" at bounding box center [393, 560] width 240 height 31
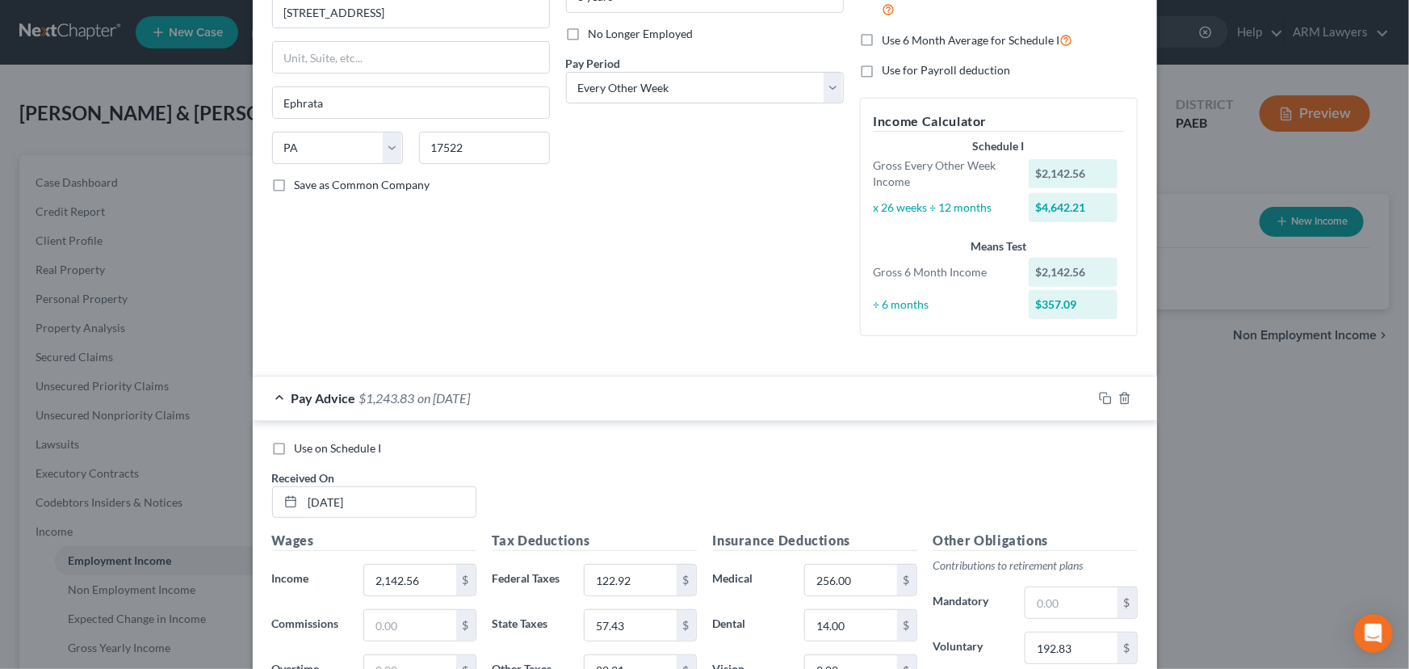
scroll to position [158, 0]
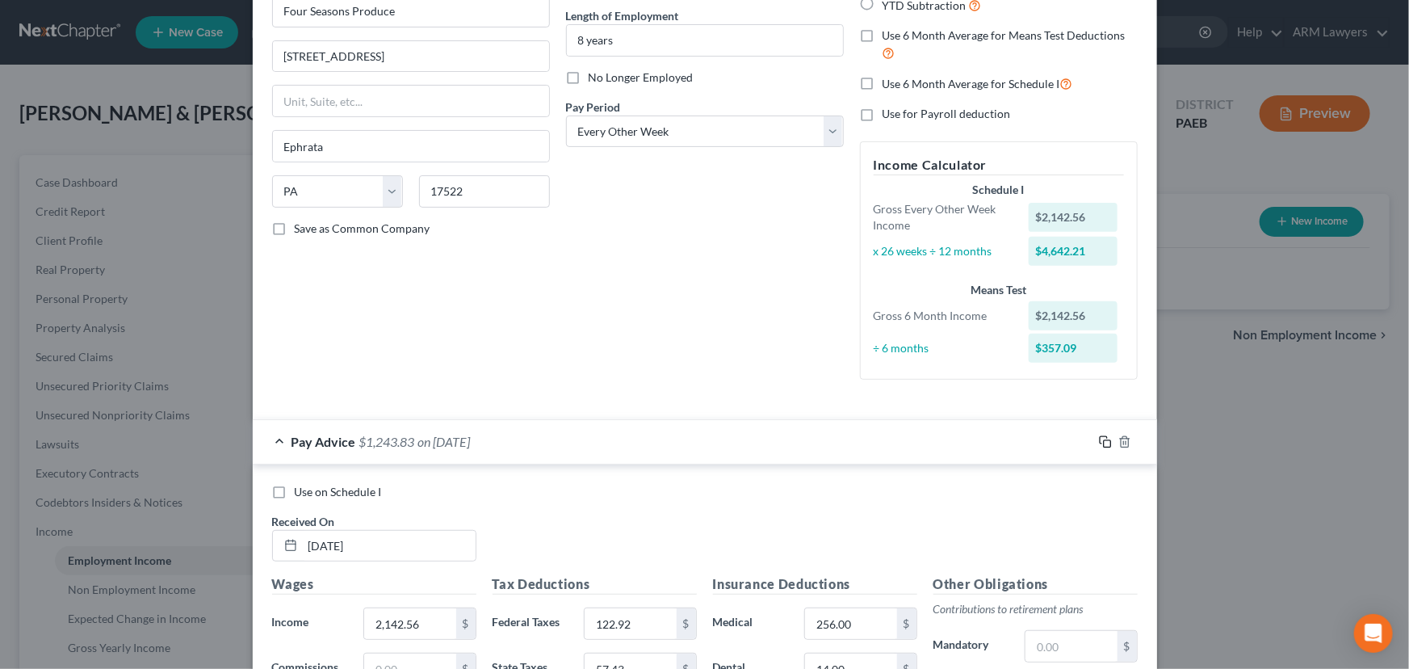
type input "Produce Market"
click at [1099, 439] on icon "button" at bounding box center [1105, 441] width 13 height 13
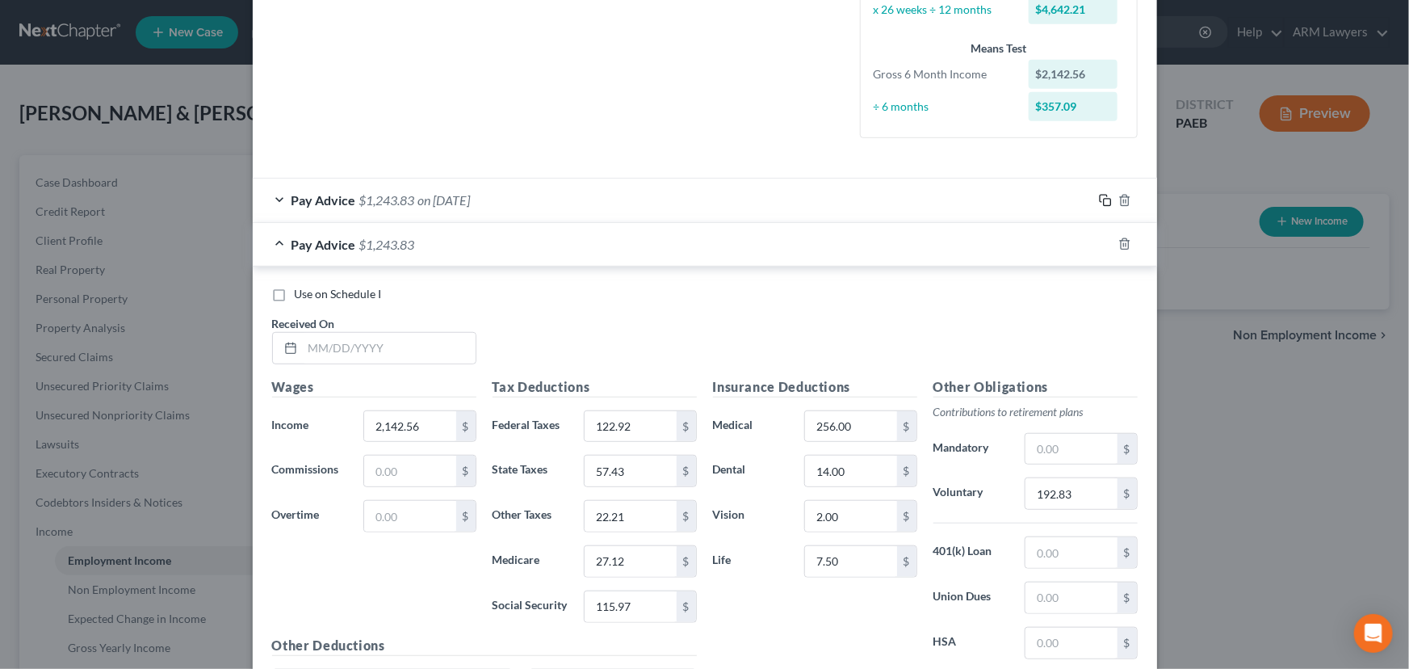
scroll to position [452, 0]
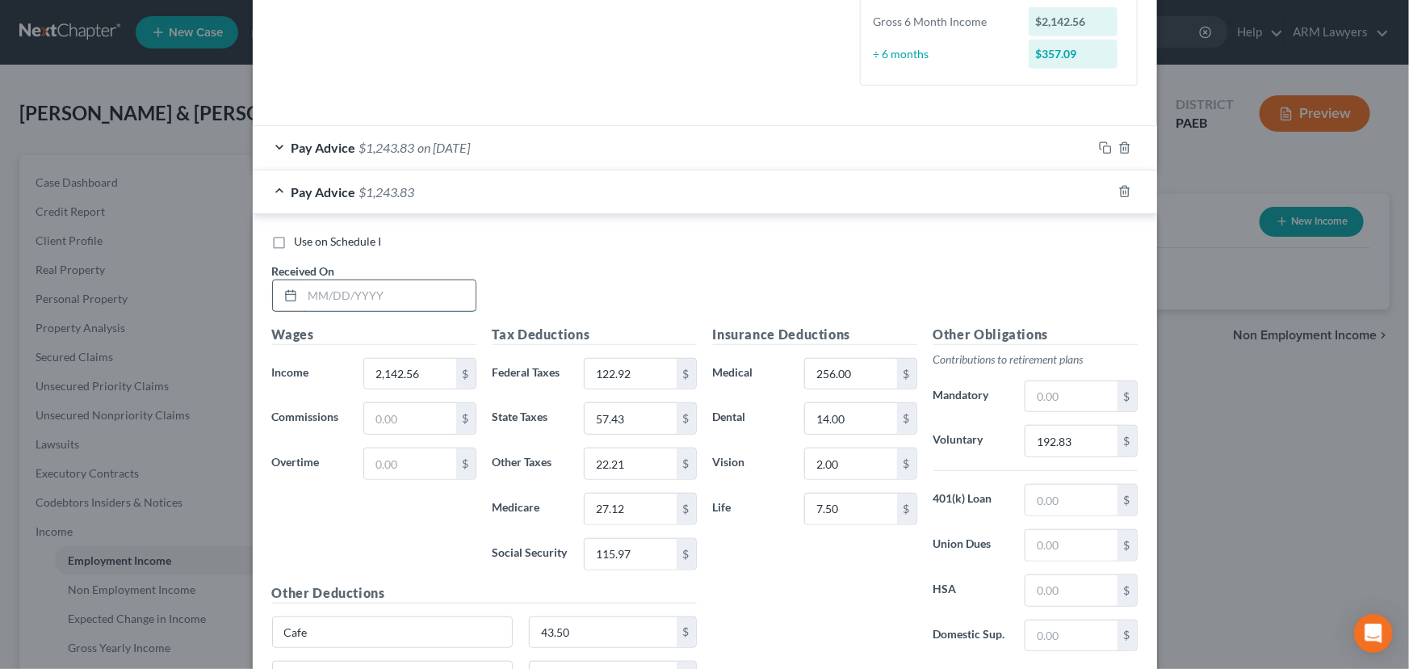
click at [345, 298] on input "text" at bounding box center [389, 295] width 173 height 31
click at [627, 379] on input "122.92" at bounding box center [630, 374] width 91 height 31
type input "116.95"
click at [612, 422] on input "57.43" at bounding box center [630, 418] width 91 height 31
type input "55.75"
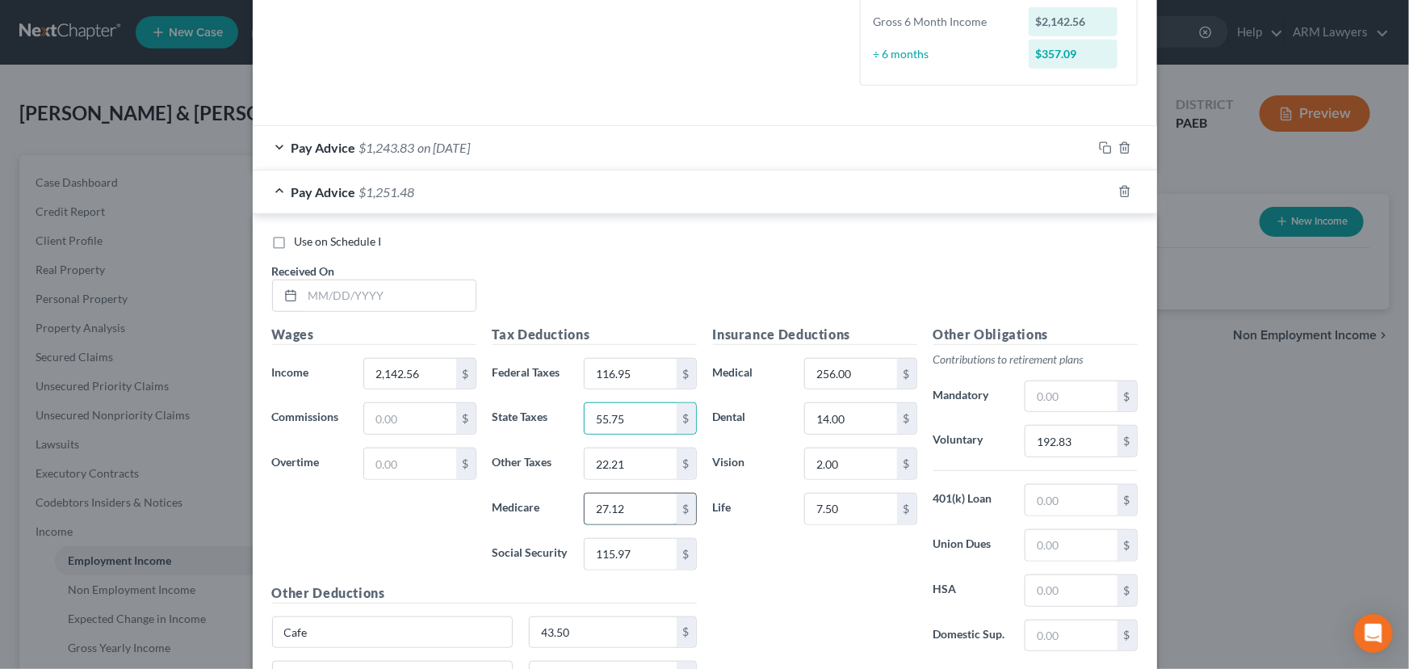
click at [628, 507] on input "27.12" at bounding box center [630, 508] width 91 height 31
type input "26.33"
click at [622, 542] on input "115.97" at bounding box center [630, 554] width 91 height 31
type input "112.58"
click at [617, 463] on input "22.21" at bounding box center [630, 463] width 91 height 31
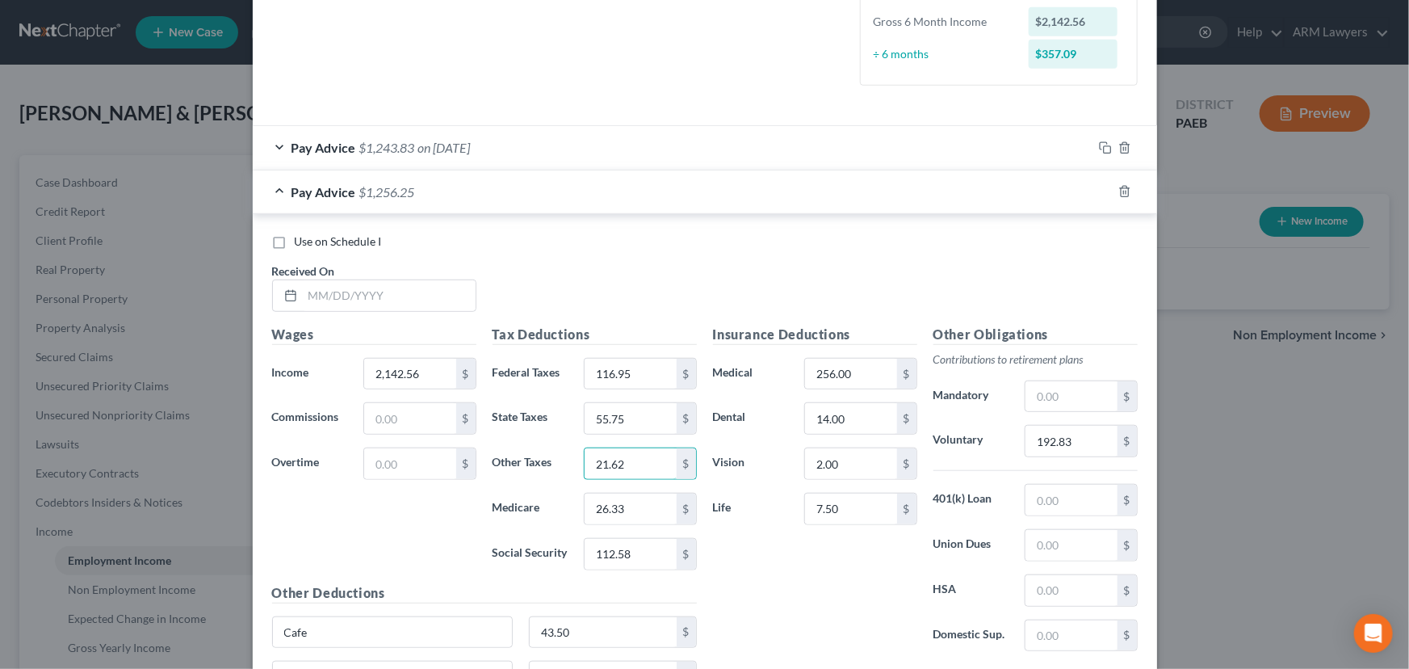
type input "21.62"
click at [769, 430] on label "Dental" at bounding box center [751, 418] width 92 height 32
click at [1072, 443] on input "192.83" at bounding box center [1070, 441] width 91 height 31
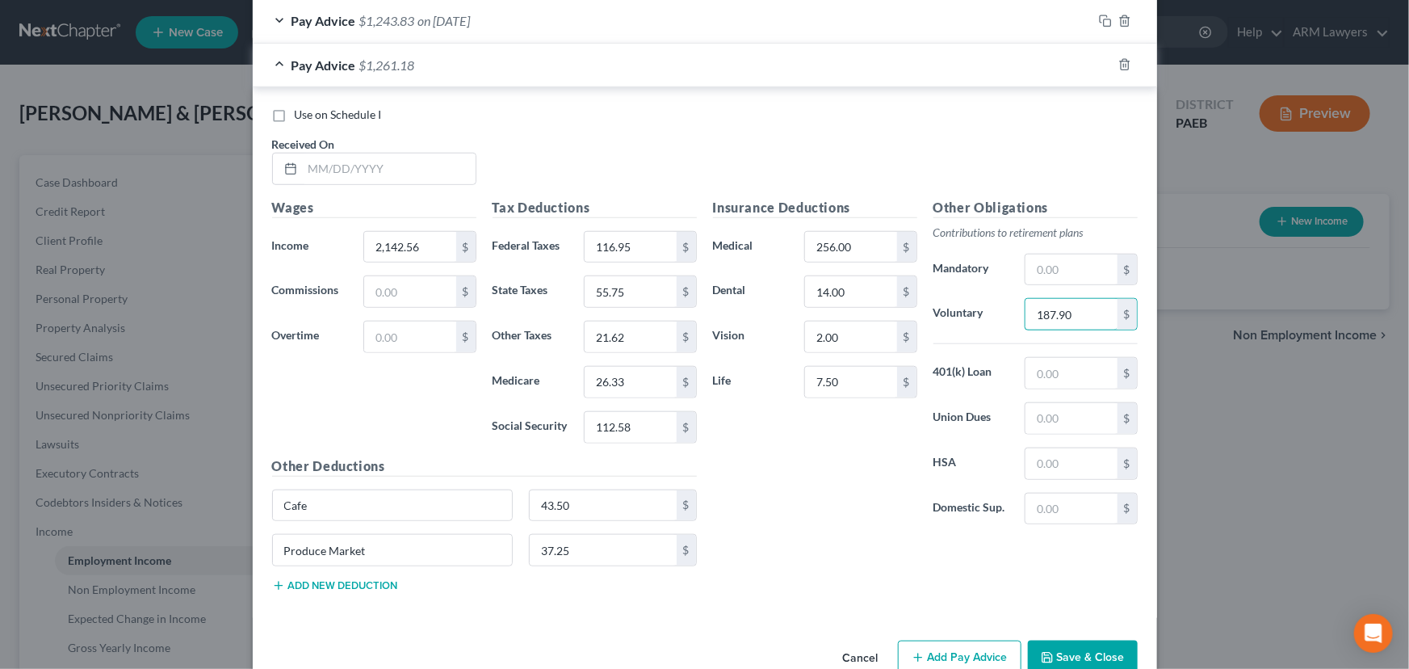
scroll to position [598, 0]
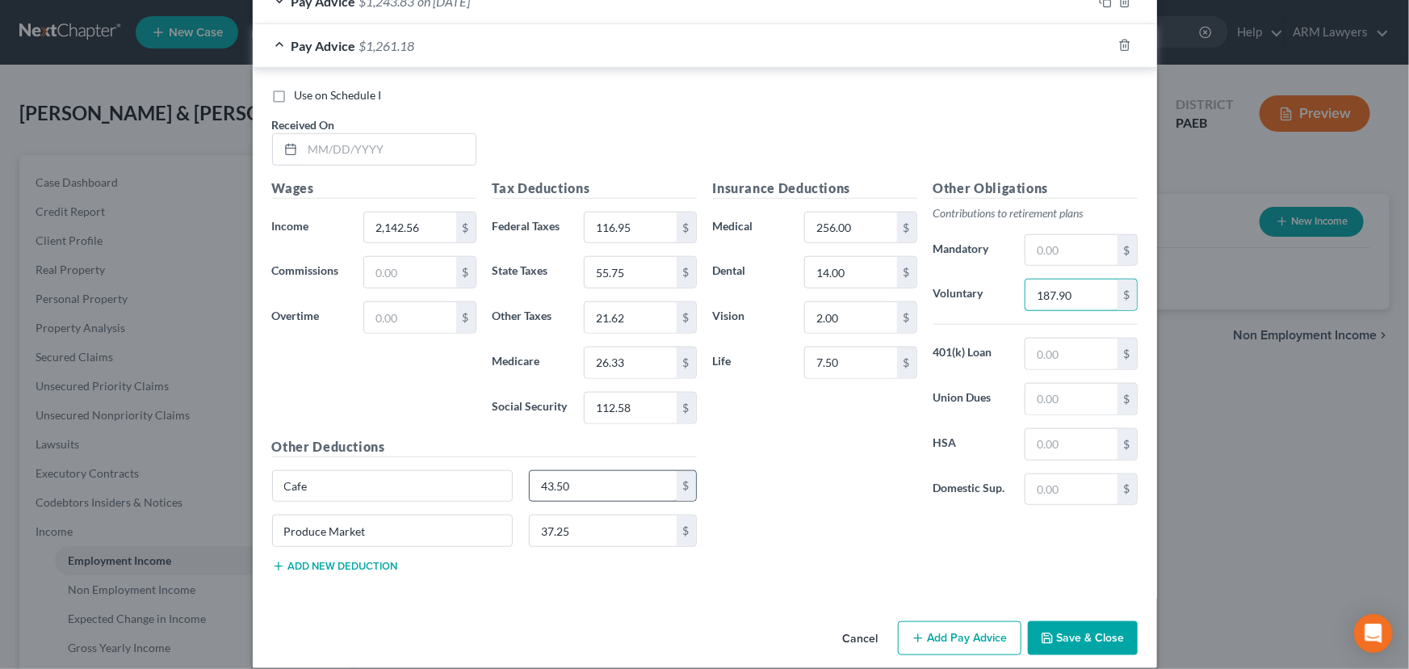
type input "187.90"
click at [556, 484] on input "43.50" at bounding box center [603, 486] width 147 height 31
type input "78.25"
click at [557, 526] on input "37.25" at bounding box center [603, 530] width 147 height 31
type input "21.25"
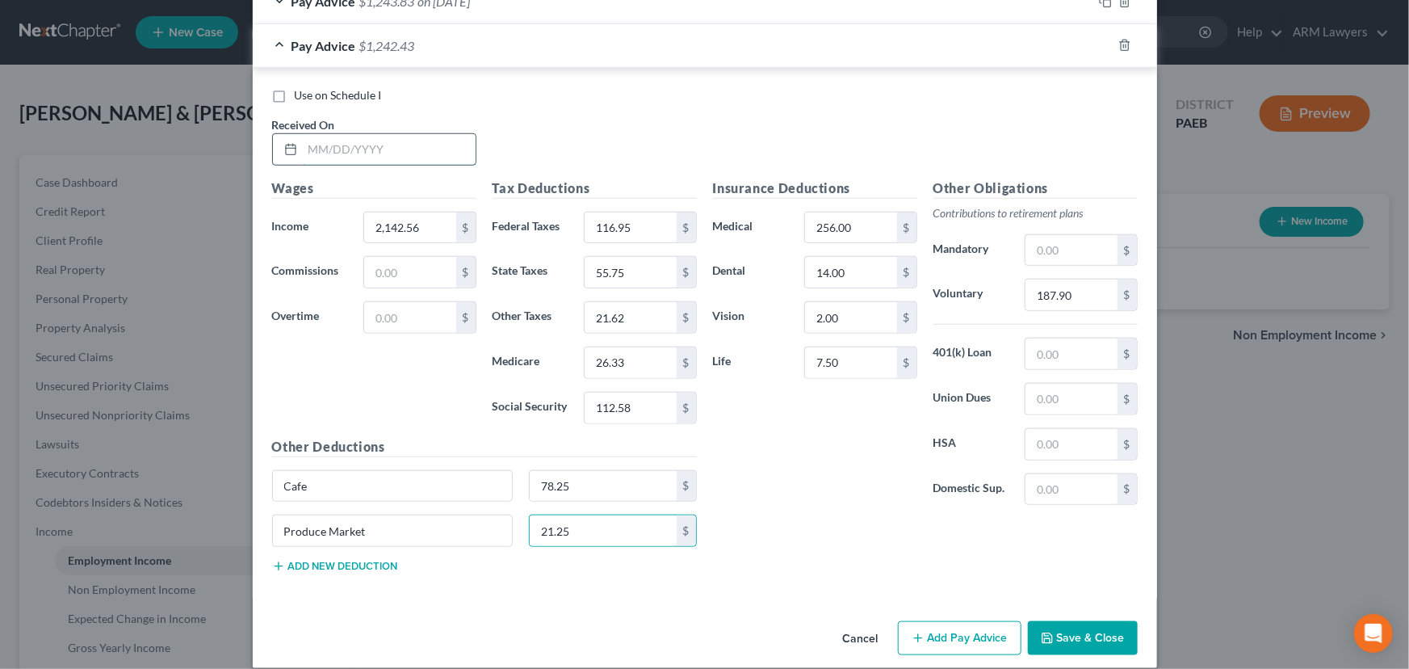
click at [341, 149] on input "text" at bounding box center [389, 149] width 173 height 31
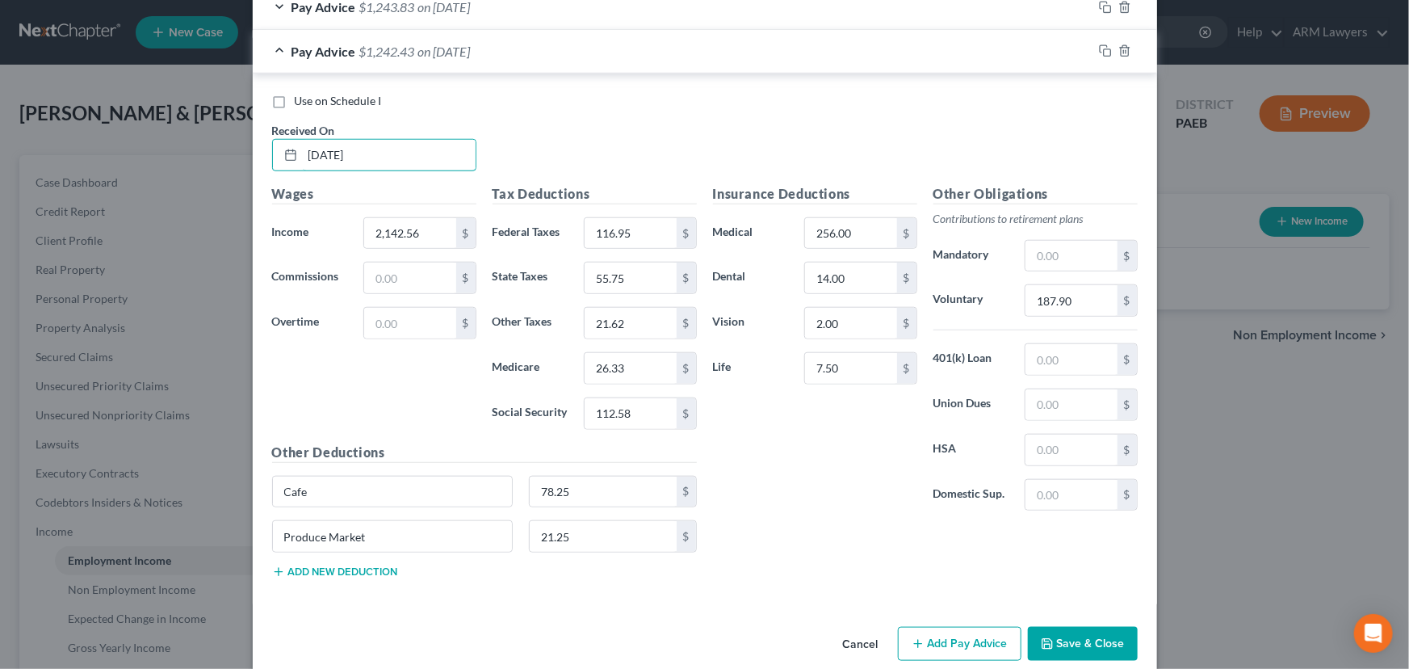
scroll to position [614, 0]
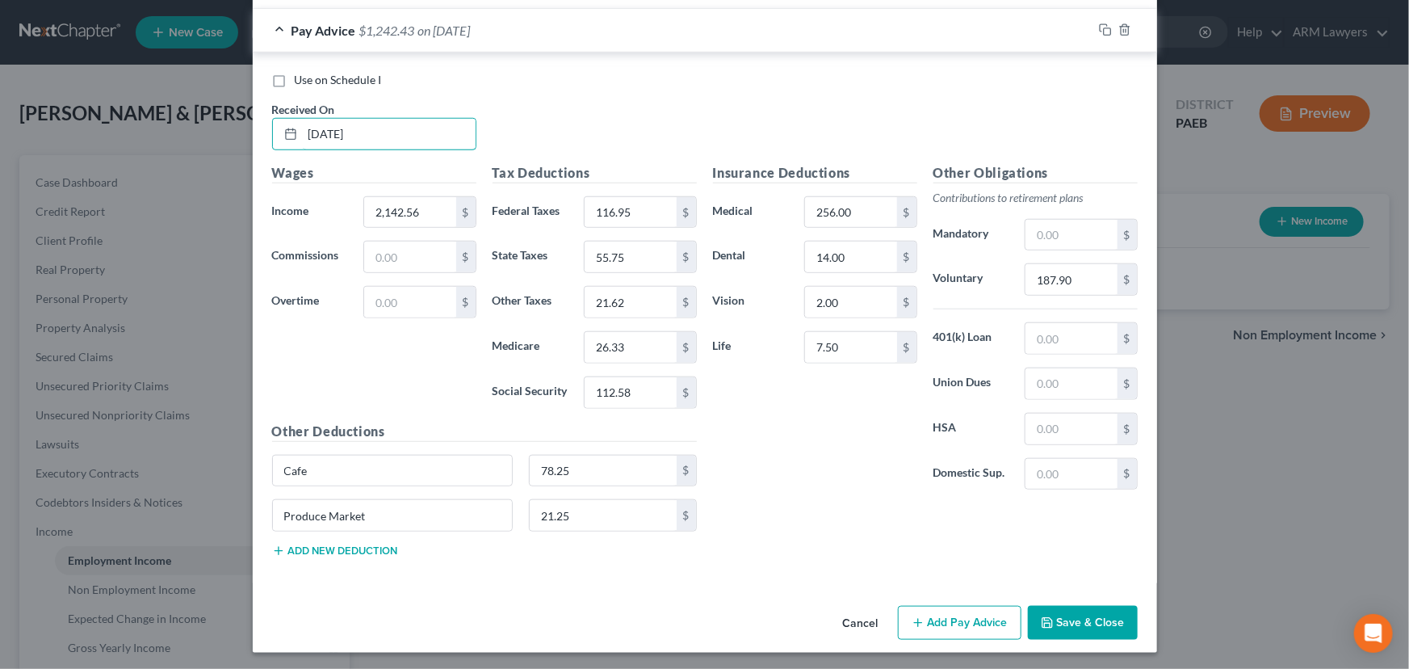
type input "[DATE]"
click at [409, 212] on input "2,142.56" at bounding box center [409, 212] width 91 height 31
type input "2,087.81"
click at [401, 422] on h5 "Other Deductions" at bounding box center [484, 432] width 425 height 20
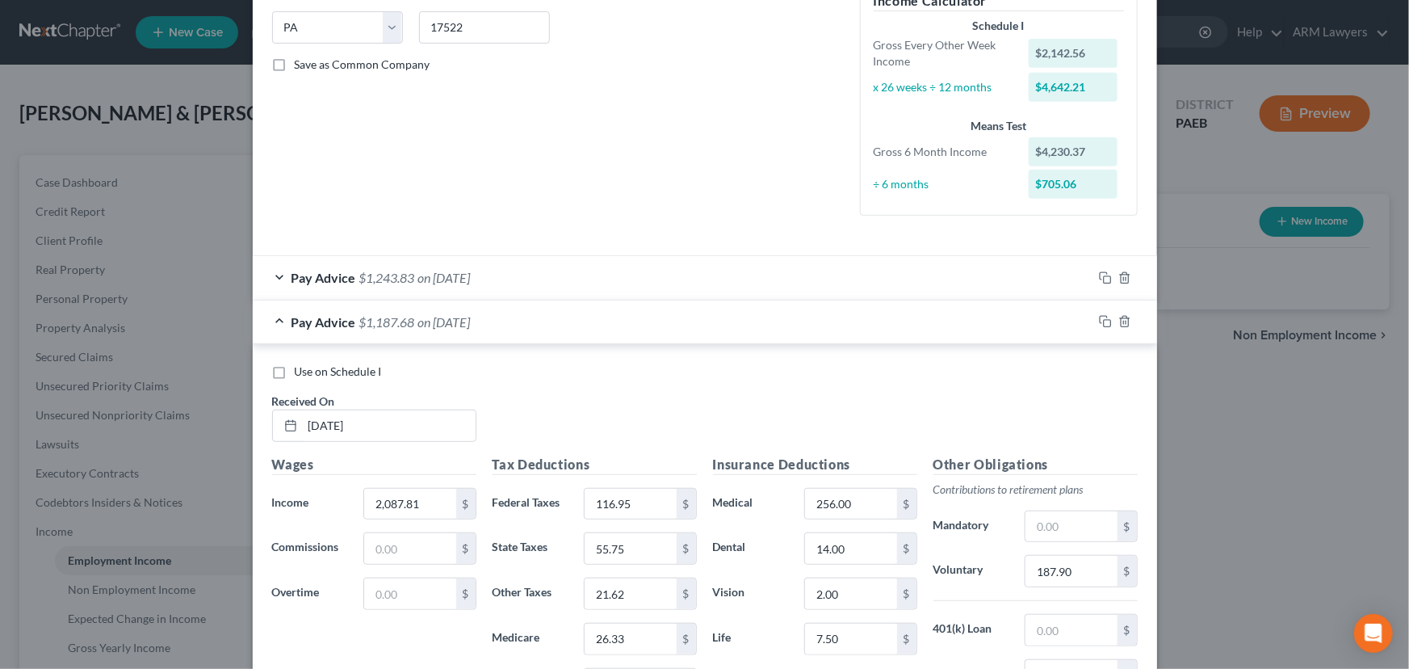
scroll to position [321, 0]
click at [1101, 322] on icon "button" at bounding box center [1105, 323] width 13 height 13
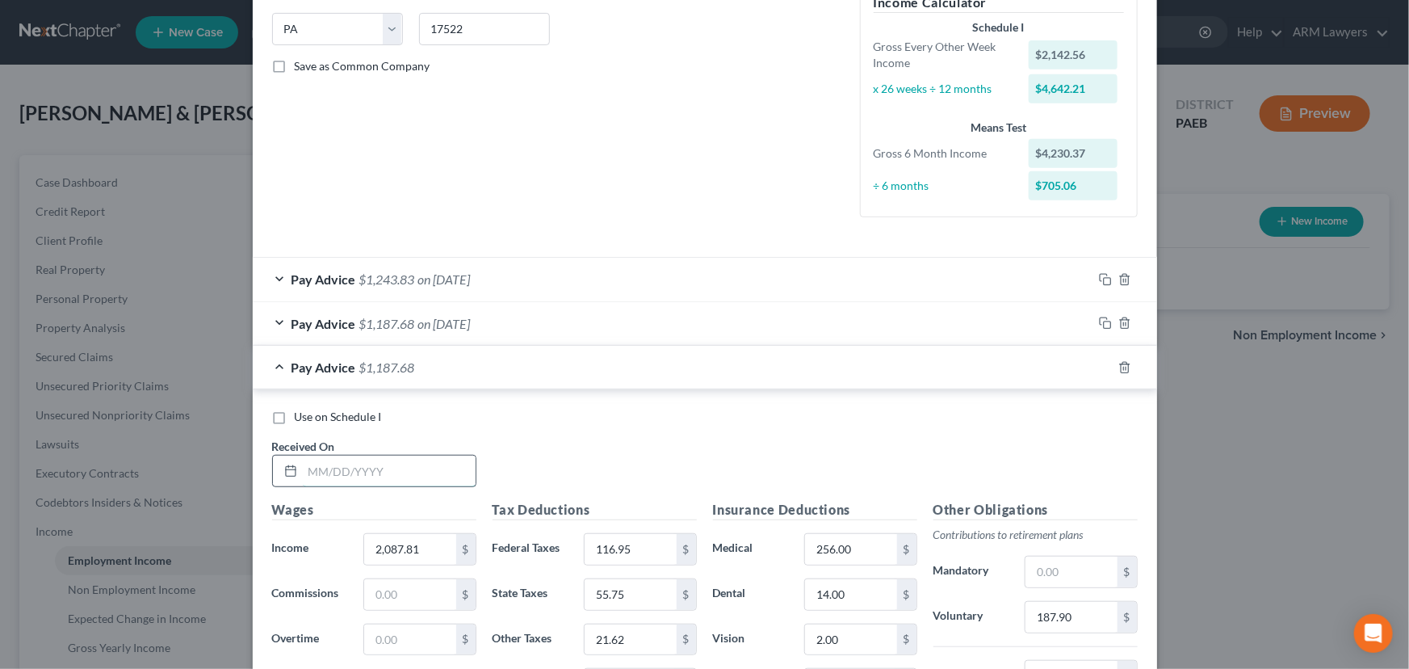
click at [350, 460] on input "text" at bounding box center [389, 470] width 173 height 31
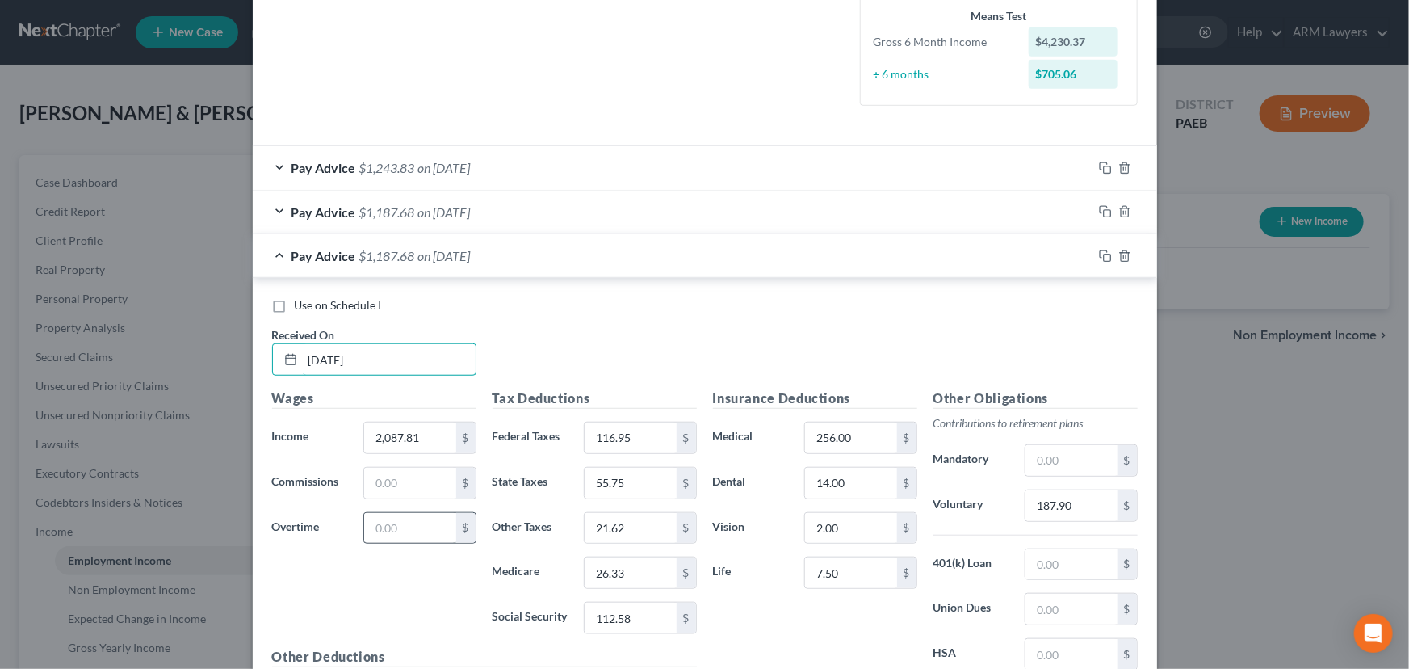
scroll to position [468, 0]
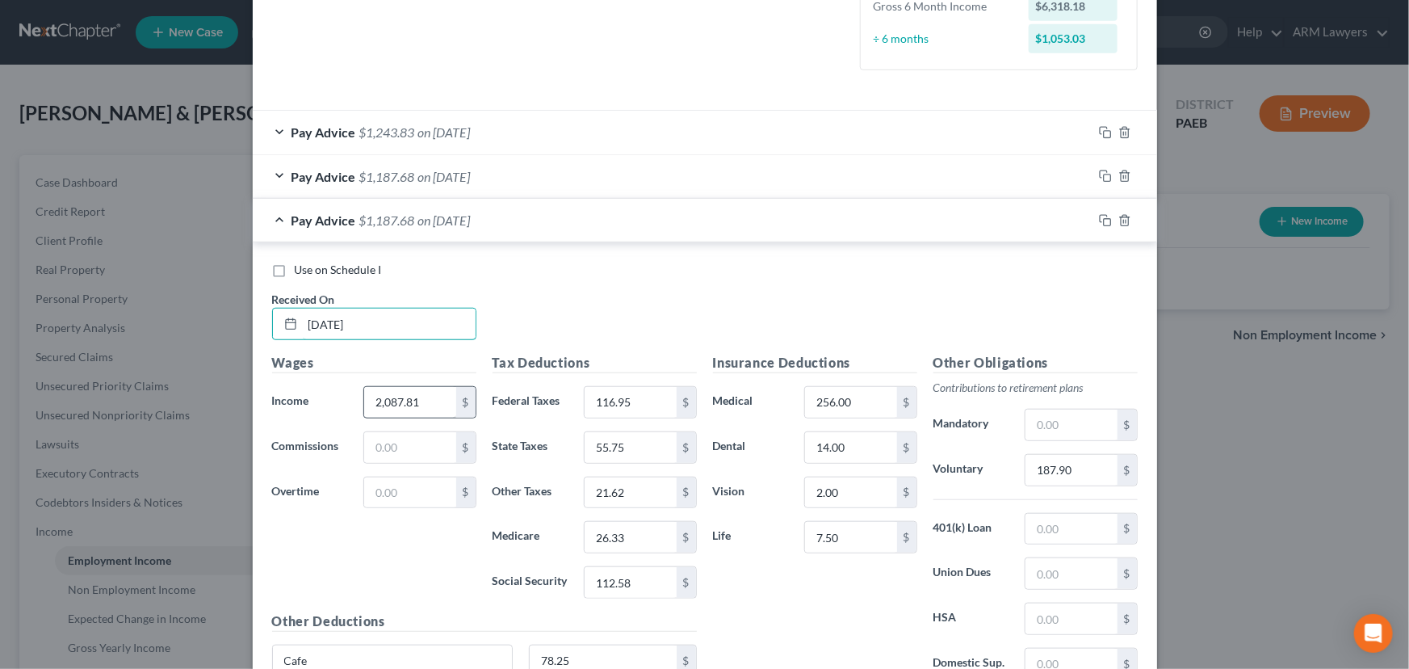
type input "[DATE]"
click at [407, 394] on input "2,087.81" at bounding box center [409, 402] width 91 height 31
type input "2,086.33"
click at [635, 402] on input "116.95" at bounding box center [630, 402] width 91 height 31
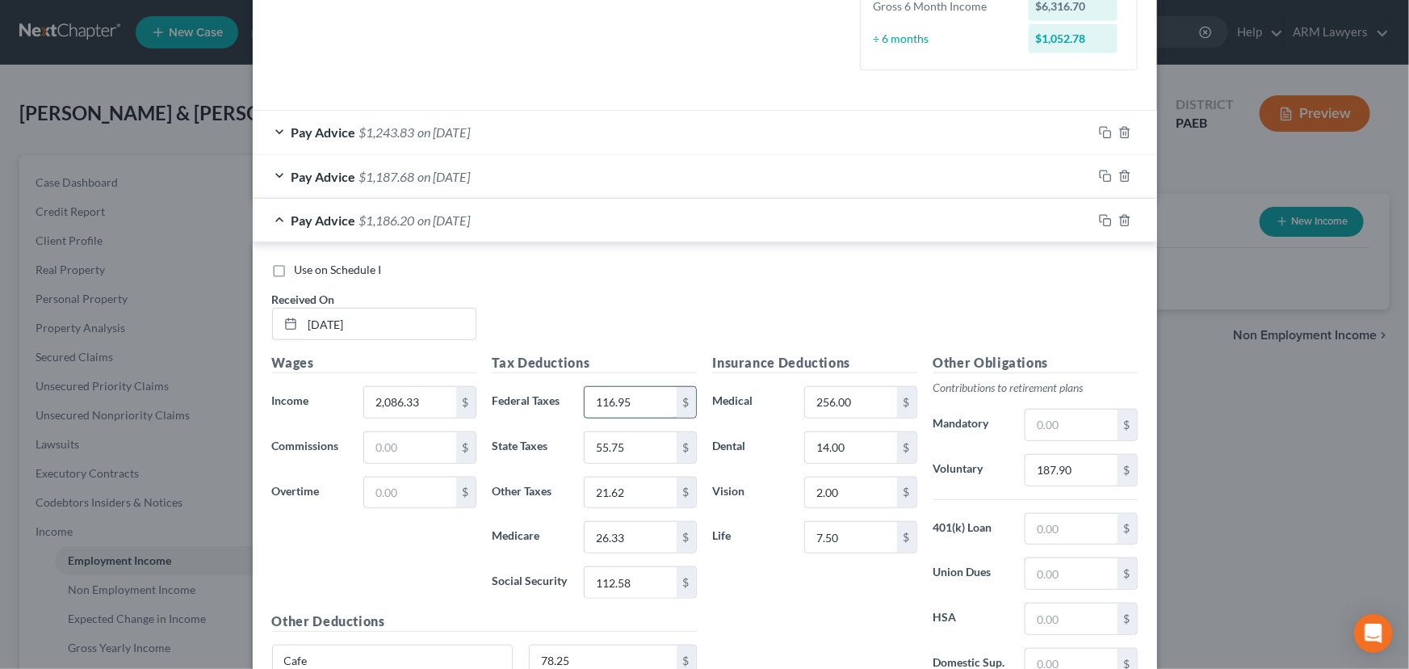
click at [635, 402] on input "116.95" at bounding box center [630, 402] width 91 height 31
type input "116.78"
click at [635, 449] on input "55.75" at bounding box center [630, 447] width 91 height 31
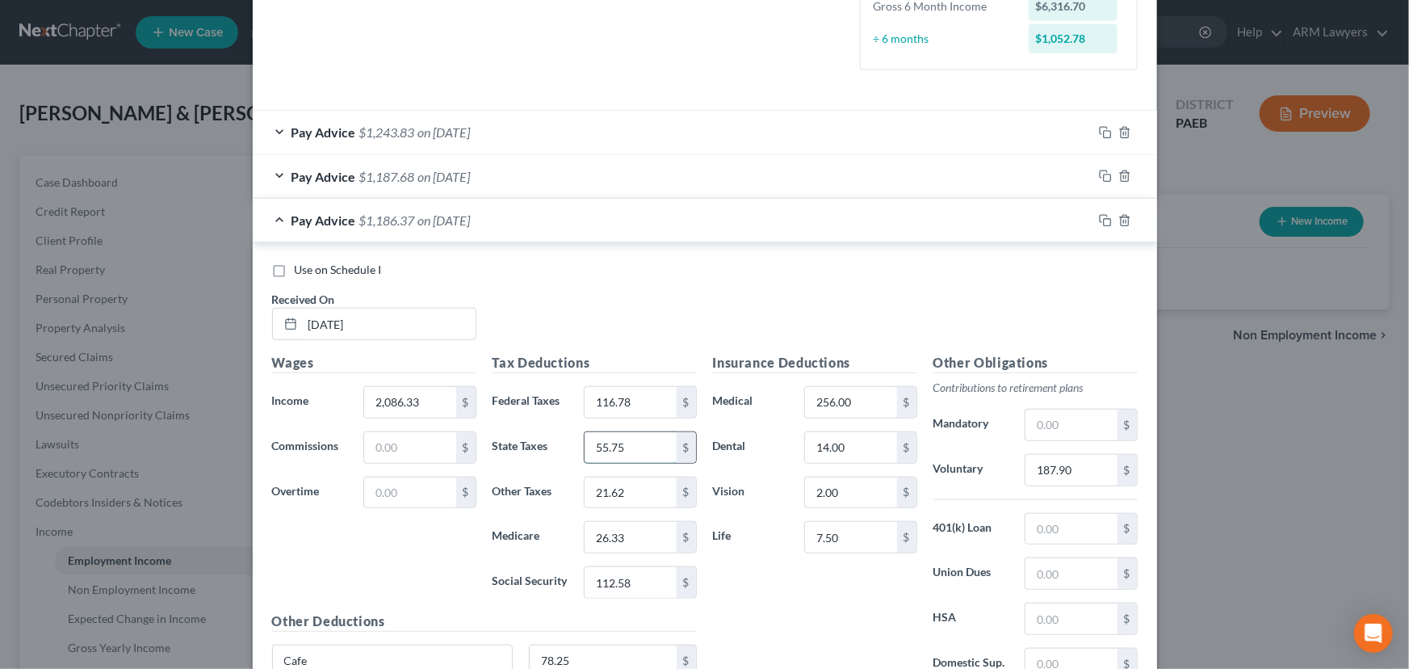
click at [635, 449] on input "55.75" at bounding box center [630, 447] width 91 height 31
click at [626, 447] on input "55.75" at bounding box center [630, 447] width 91 height 31
click at [620, 446] on input "55.75" at bounding box center [630, 447] width 91 height 31
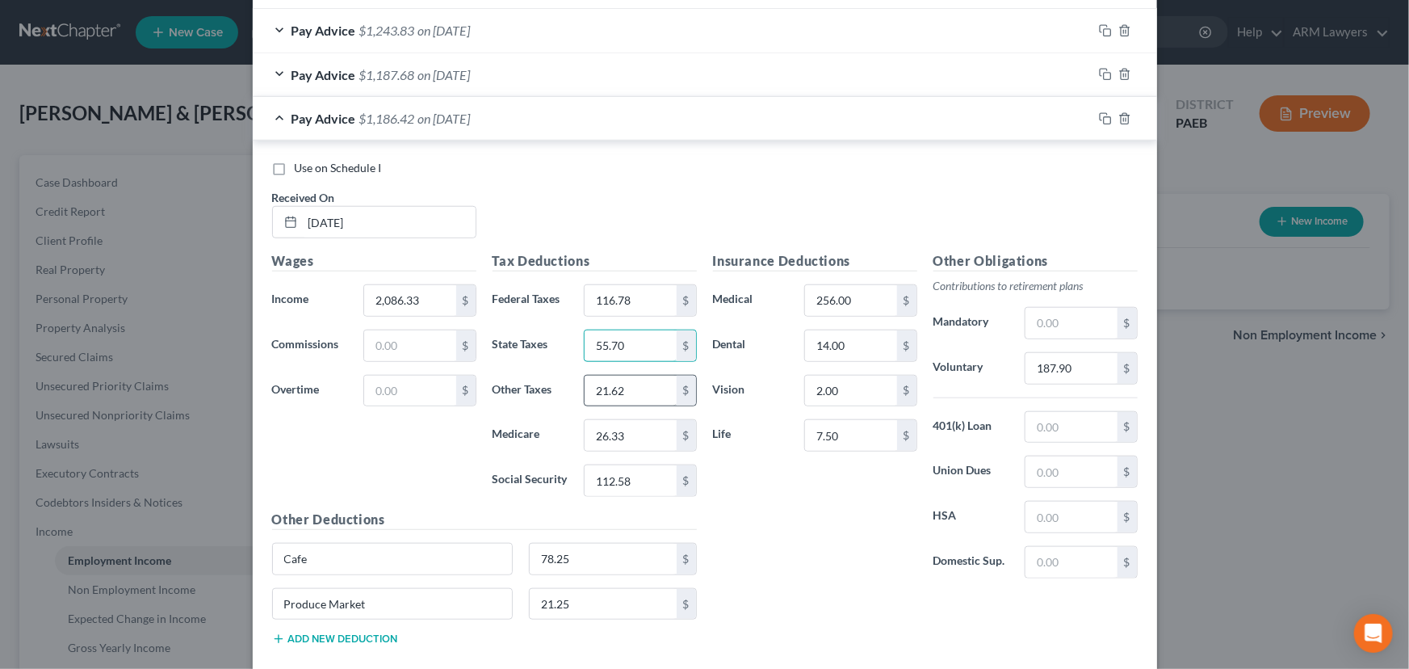
scroll to position [614, 0]
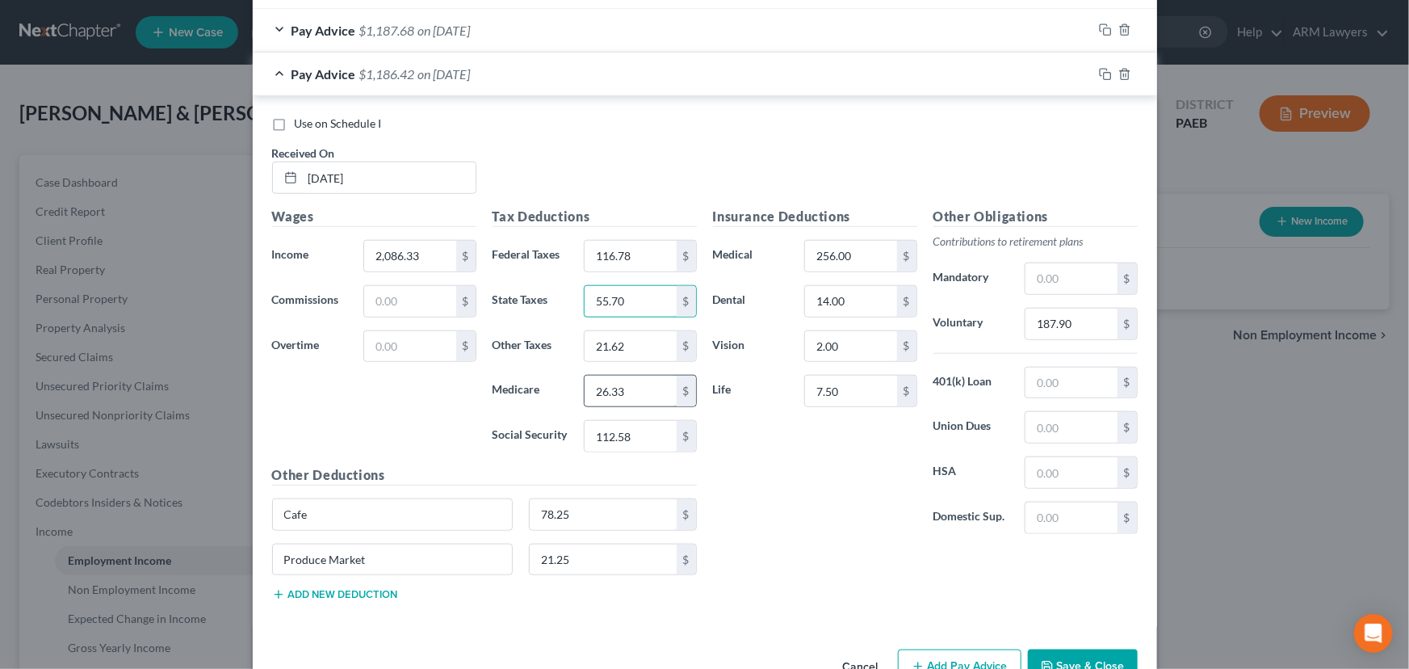
type input "55.70"
click at [618, 388] on input "26.33" at bounding box center [630, 390] width 91 height 31
click at [635, 395] on input "26.33" at bounding box center [630, 390] width 91 height 31
type input "26.31"
click at [634, 444] on input "112.58" at bounding box center [630, 436] width 91 height 31
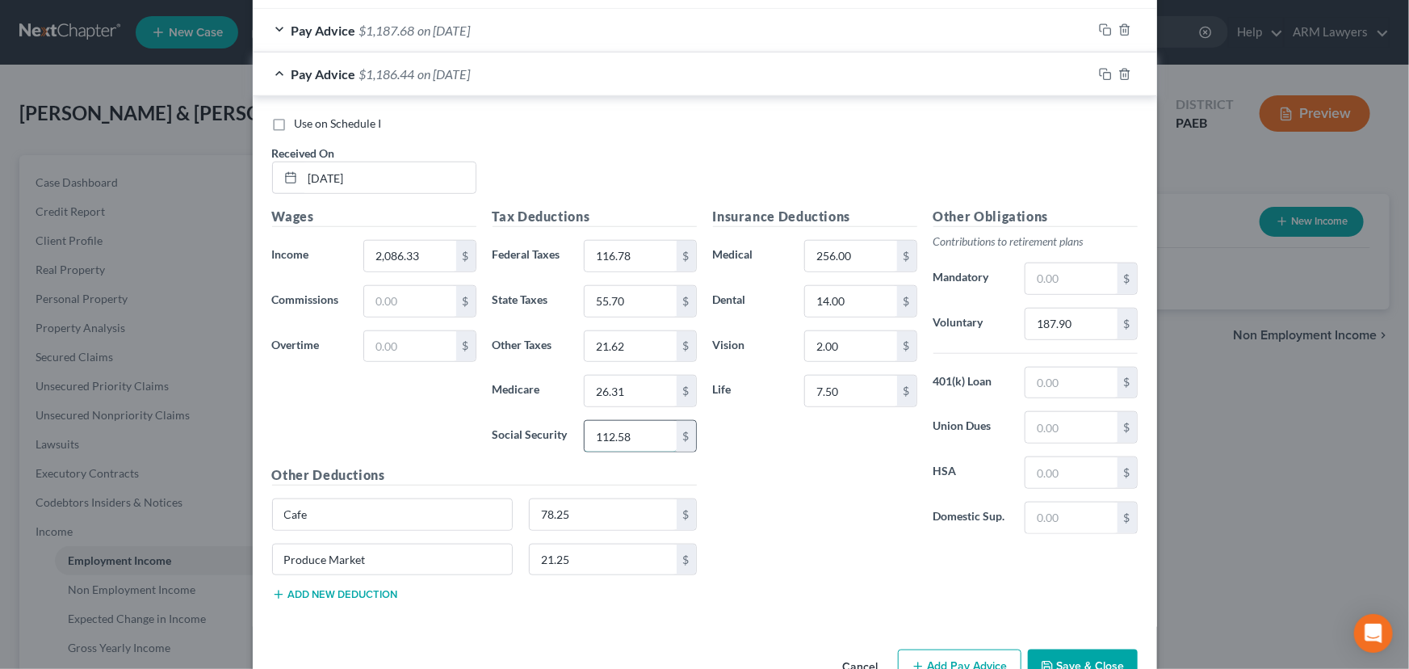
click at [634, 444] on input "112.58" at bounding box center [630, 436] width 91 height 31
type input "112.49"
click at [630, 337] on input "21.62" at bounding box center [630, 346] width 91 height 31
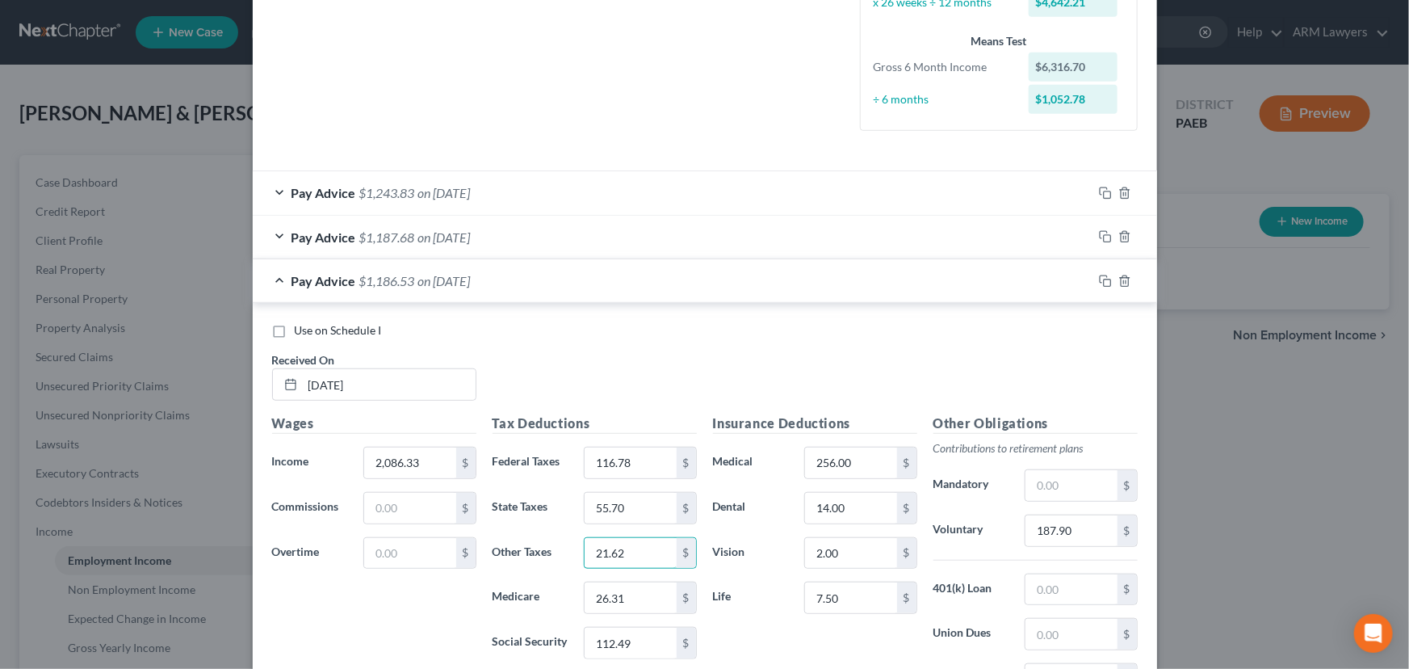
scroll to position [394, 0]
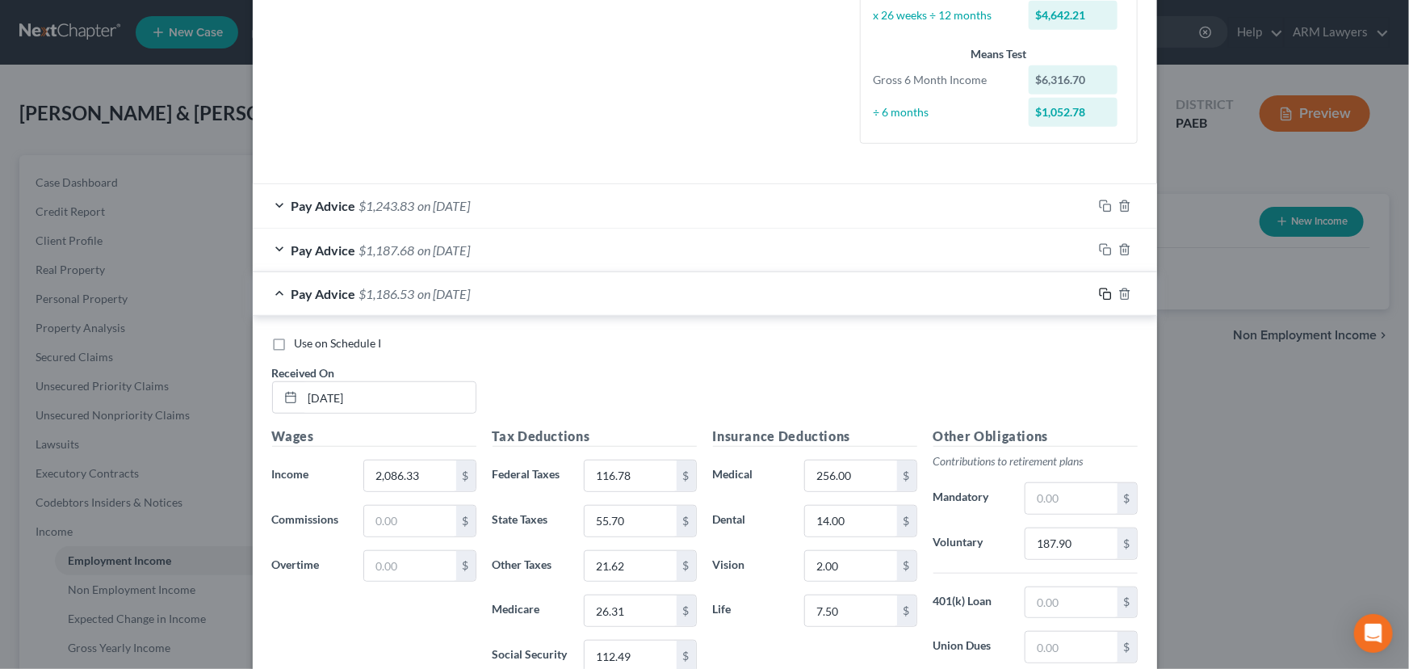
click at [1099, 288] on icon "button" at bounding box center [1105, 293] width 13 height 13
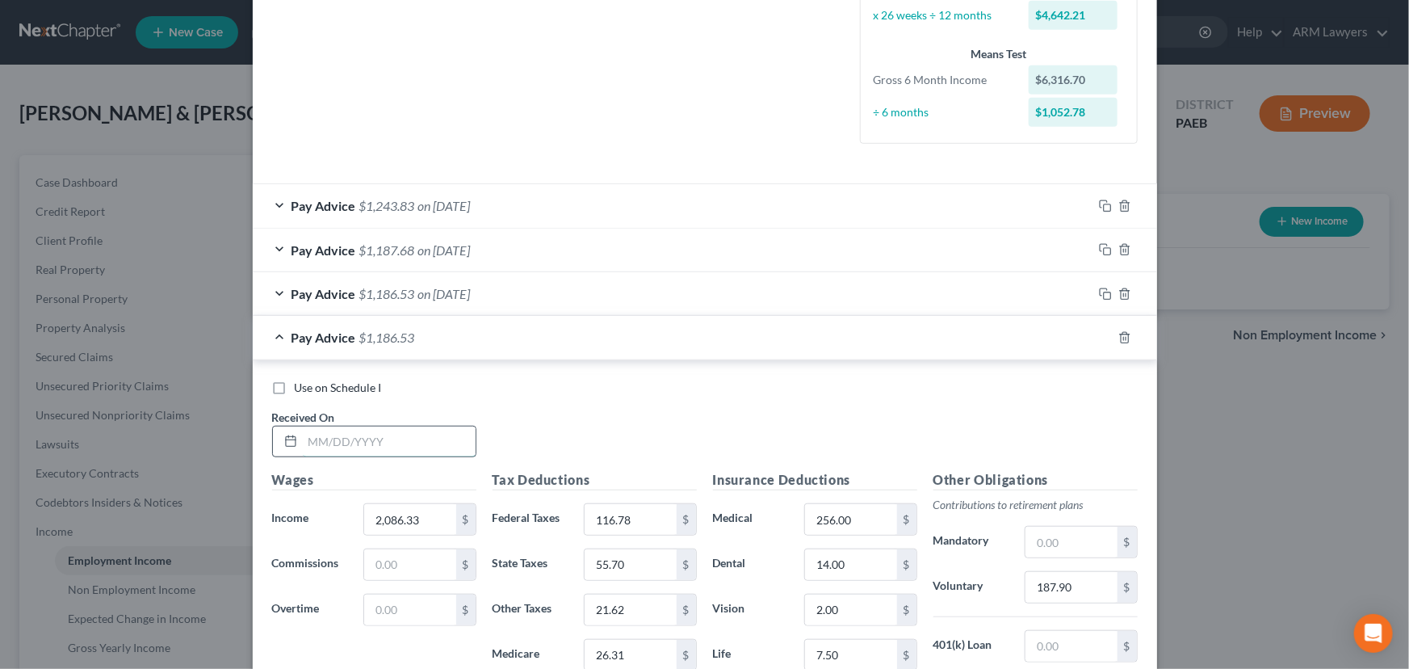
click at [345, 438] on input "text" at bounding box center [389, 441] width 173 height 31
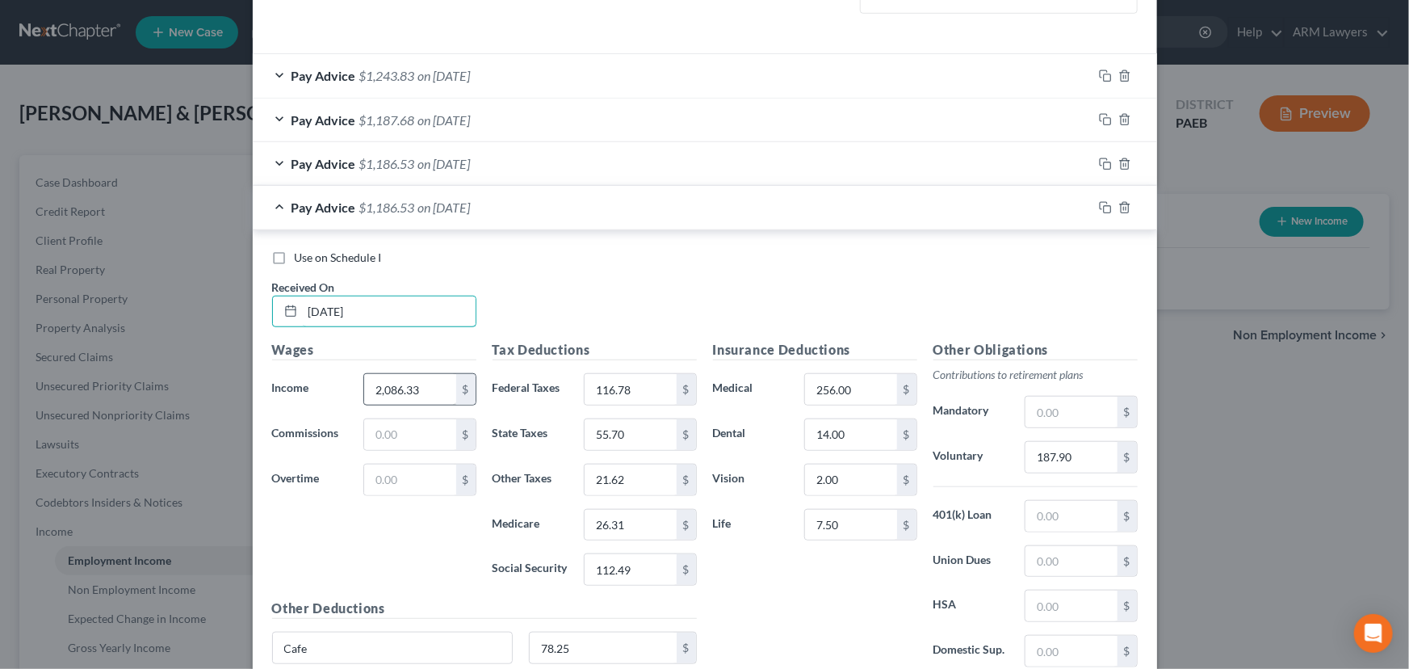
scroll to position [541, 0]
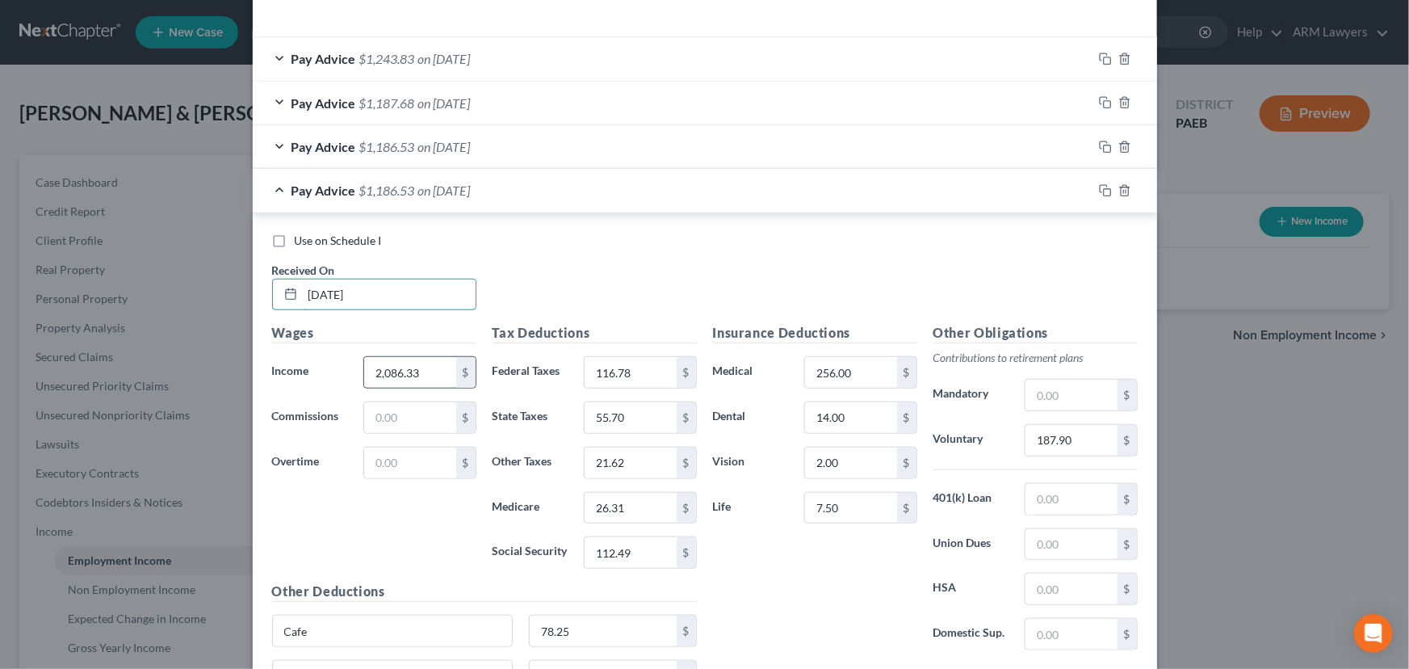
type input "[DATE]"
click at [416, 373] on input "2,086.33" at bounding box center [409, 372] width 91 height 31
type input "2,416.69"
click at [631, 367] on input "116.78" at bounding box center [630, 372] width 91 height 31
type input "152.86"
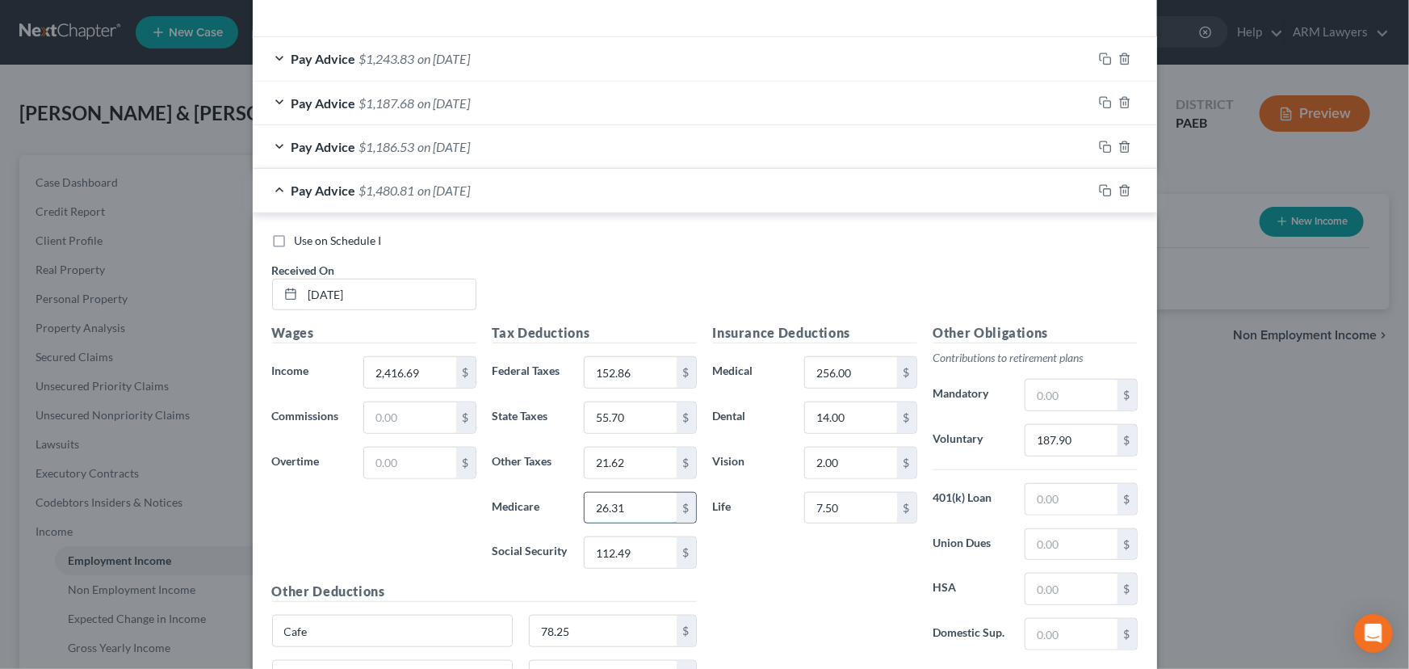
click at [623, 517] on input "26.31" at bounding box center [630, 508] width 91 height 31
type input "31.10"
click at [624, 552] on input "112.49" at bounding box center [630, 552] width 91 height 31
type input "132.97"
click at [618, 417] on input "55.70" at bounding box center [630, 417] width 91 height 31
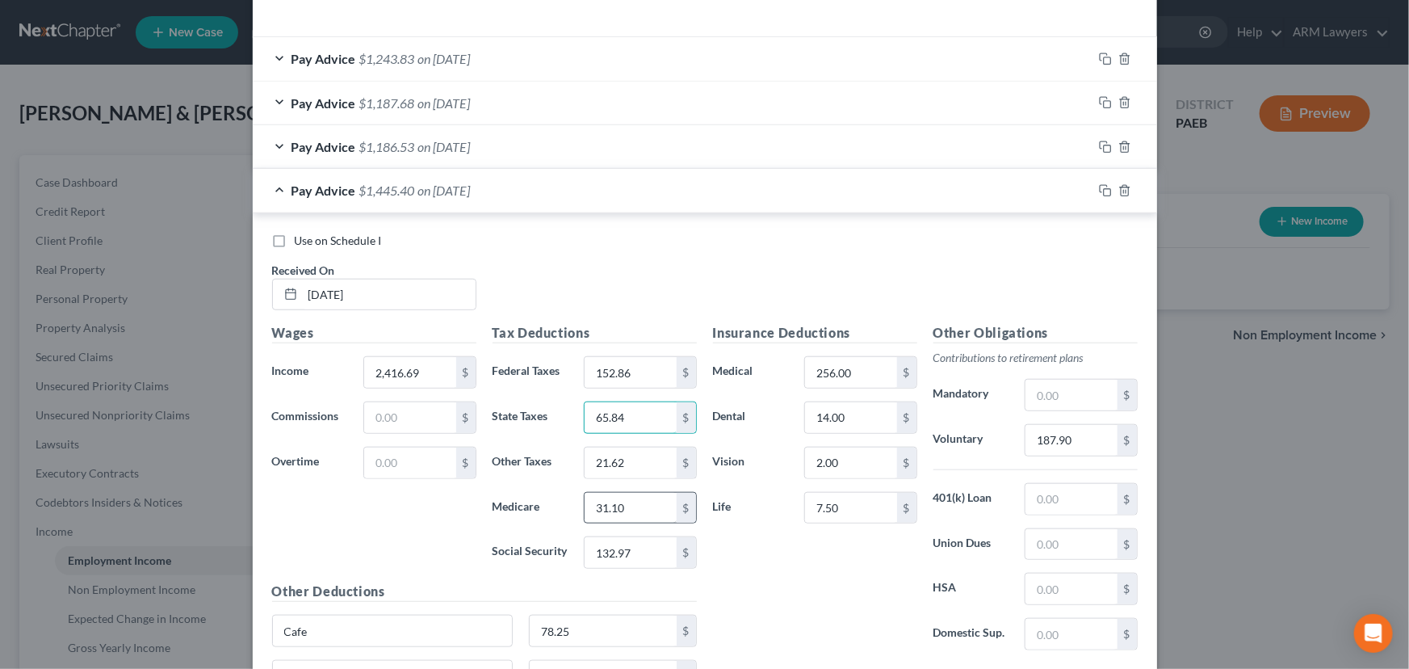
type input "65.84"
click at [614, 509] on input "31.10" at bounding box center [630, 508] width 91 height 31
click at [614, 460] on input "21.62" at bounding box center [630, 462] width 91 height 31
type input "25.14"
click at [1087, 437] on input "187.90" at bounding box center [1070, 440] width 91 height 31
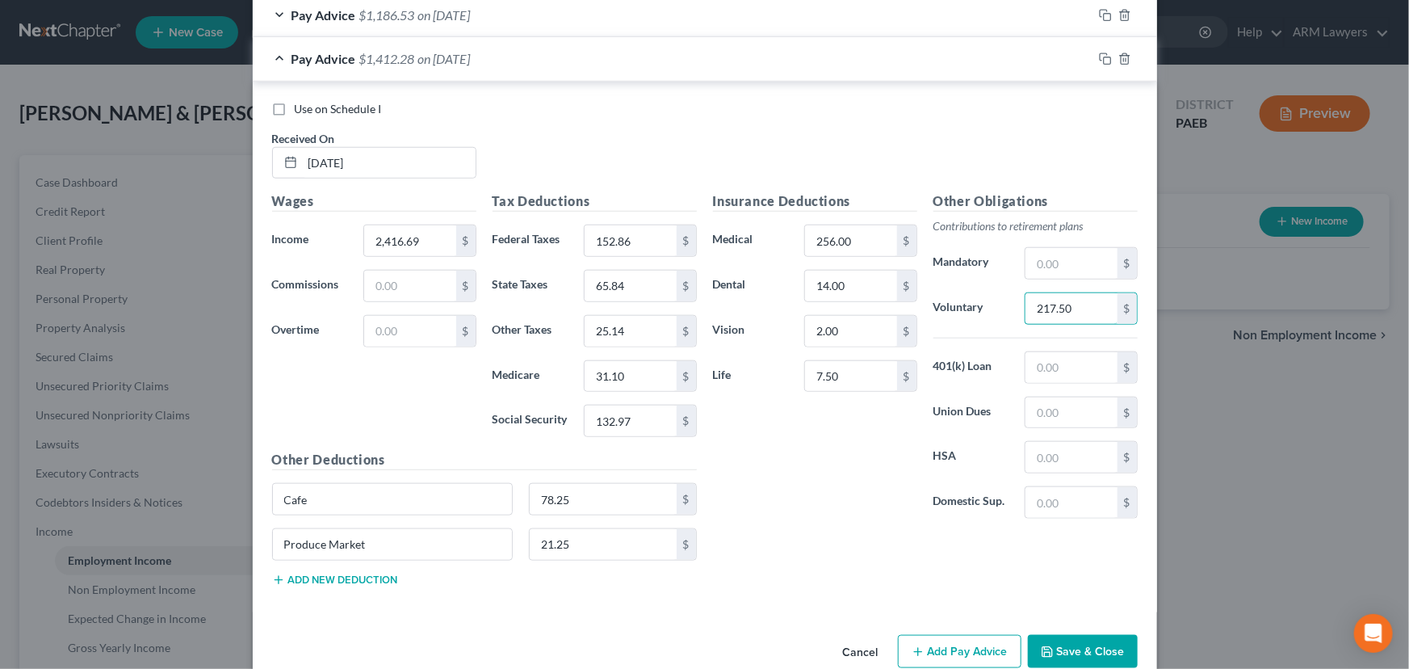
scroll to position [687, 0]
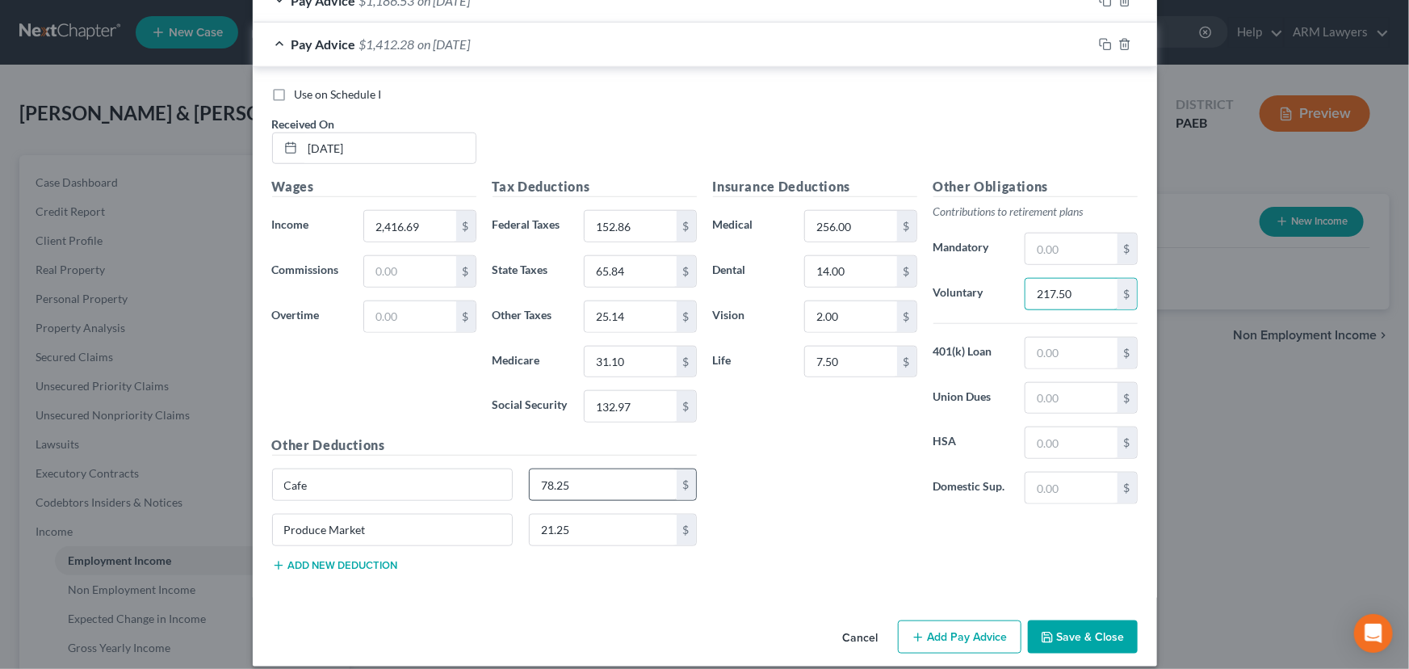
type input "217.50"
click at [584, 478] on input "78.25" at bounding box center [603, 484] width 147 height 31
type input "72.50"
click at [552, 522] on input "21.25" at bounding box center [603, 529] width 147 height 31
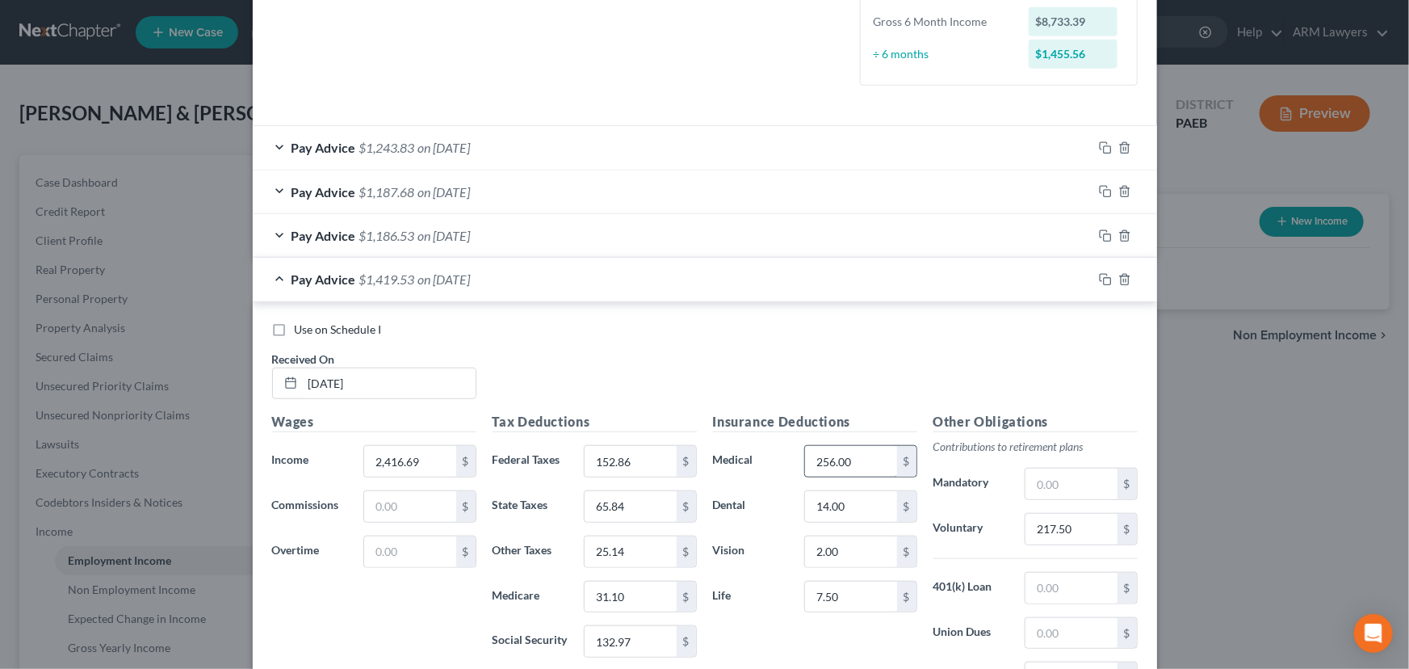
scroll to position [408, 0]
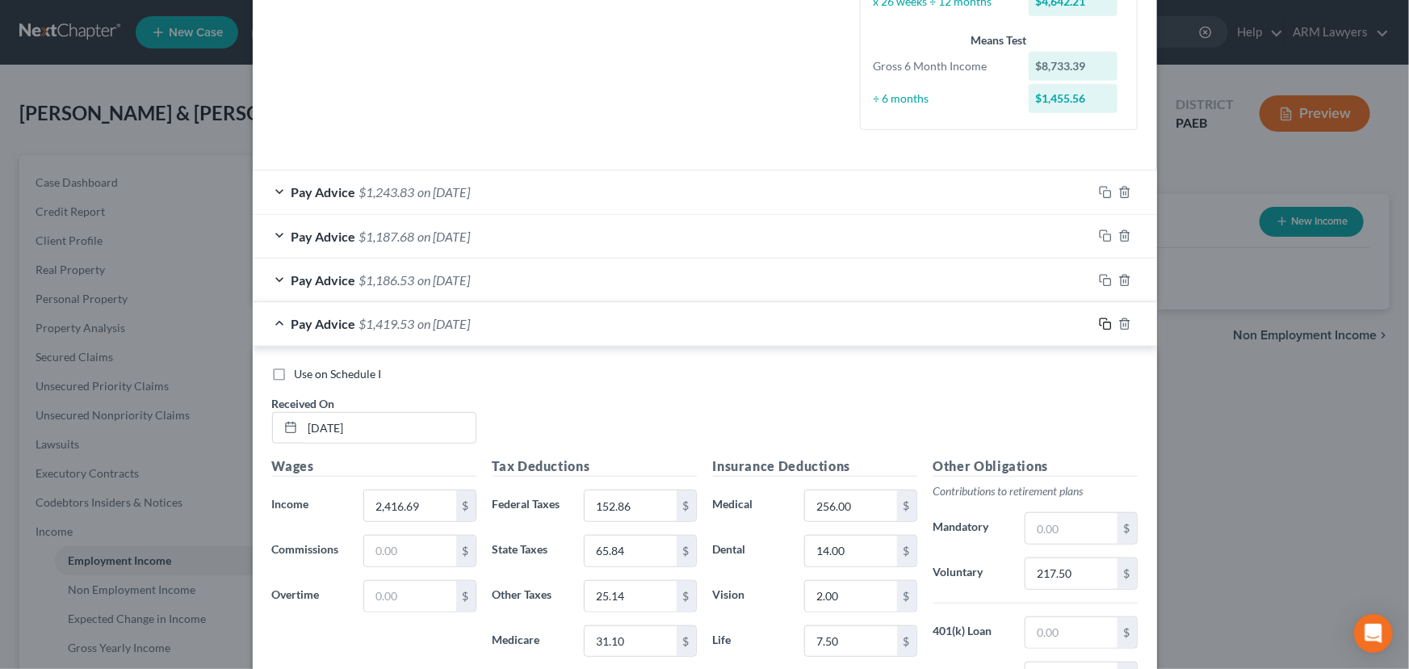
type input "19.75"
click at [1099, 318] on icon "button" at bounding box center [1105, 323] width 13 height 13
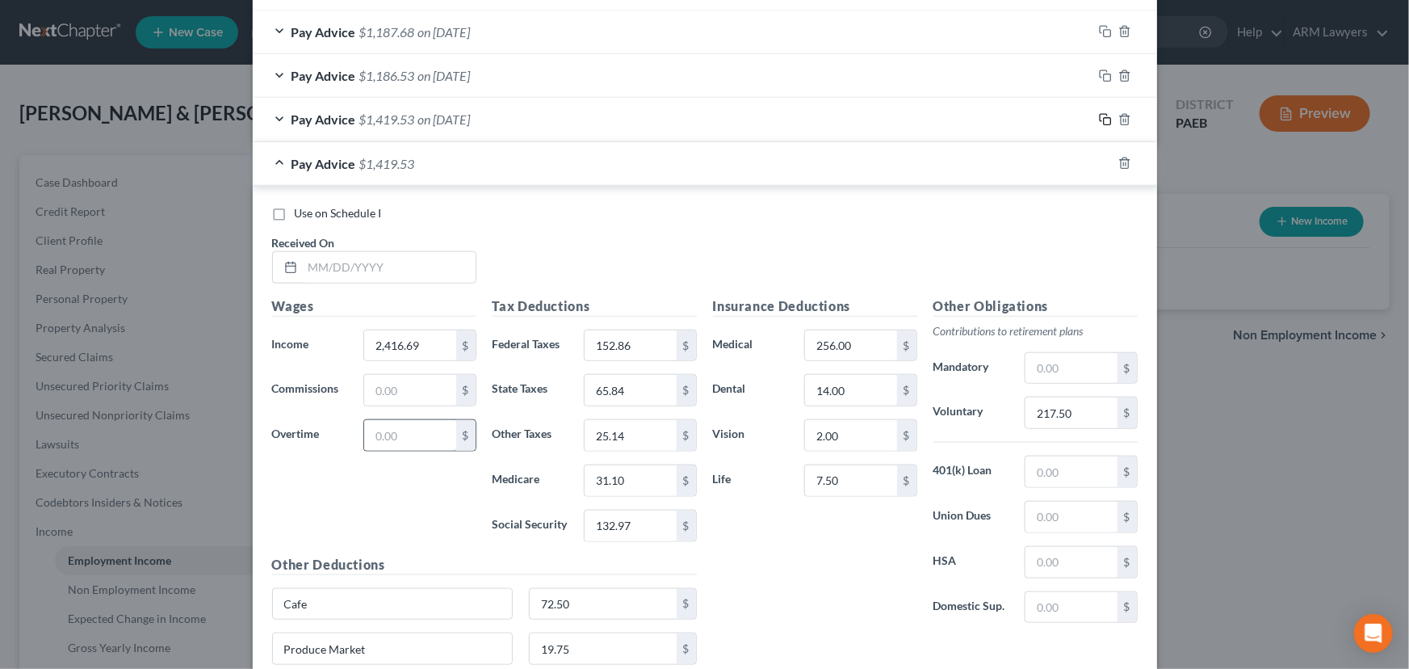
scroll to position [628, 0]
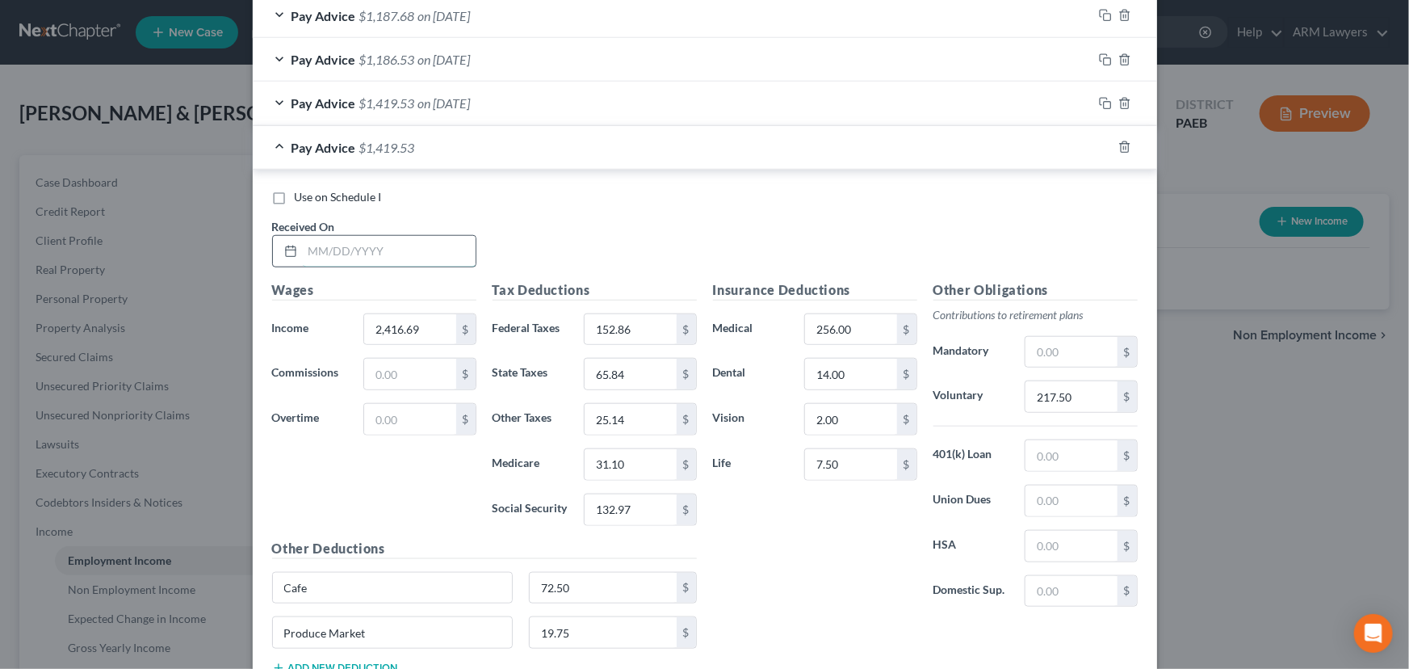
drag, startPoint x: 319, startPoint y: 254, endPoint x: 356, endPoint y: 263, distance: 38.2
click at [319, 254] on input "text" at bounding box center [389, 251] width 173 height 31
click at [410, 257] on input "text" at bounding box center [389, 251] width 173 height 31
type input "[DATE]"
click at [402, 326] on input "2,416.69" at bounding box center [409, 329] width 91 height 31
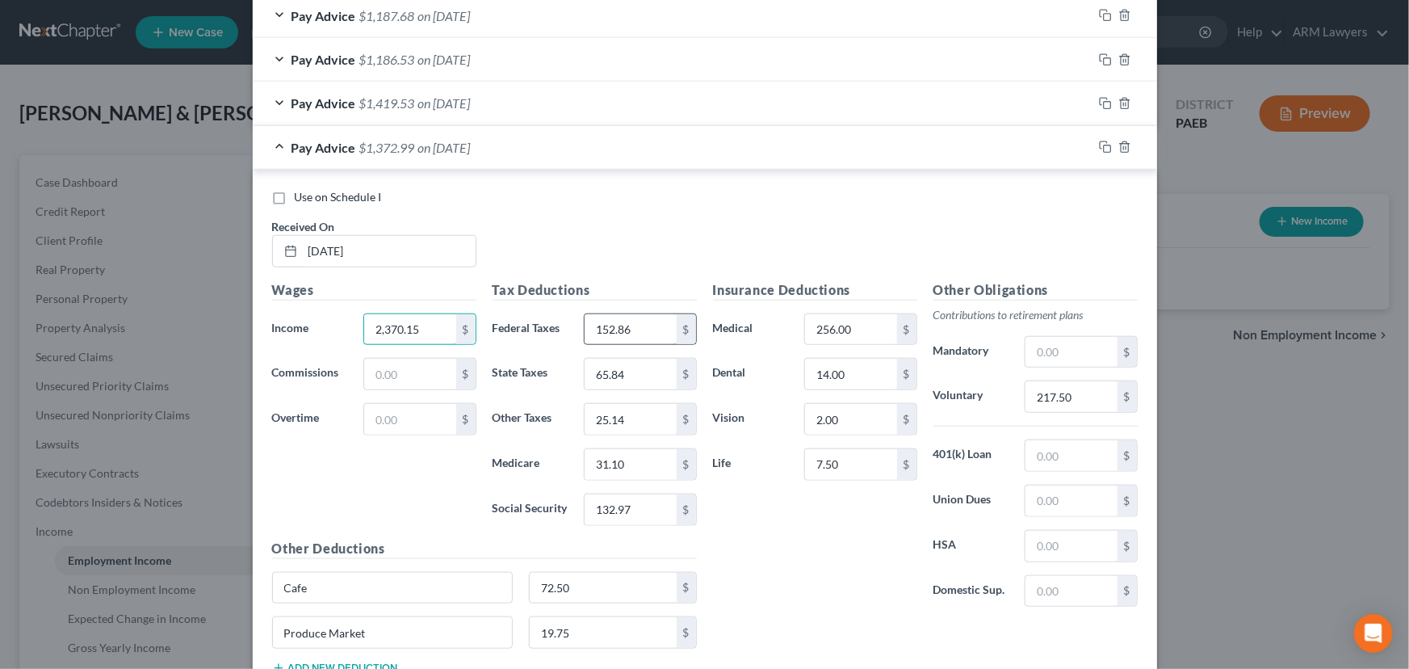
type input "2,370.15"
click at [614, 327] on input "152.86" at bounding box center [630, 329] width 91 height 31
type input "147.78"
click at [624, 462] on input "31.10" at bounding box center [630, 464] width 91 height 31
type input "30.42"
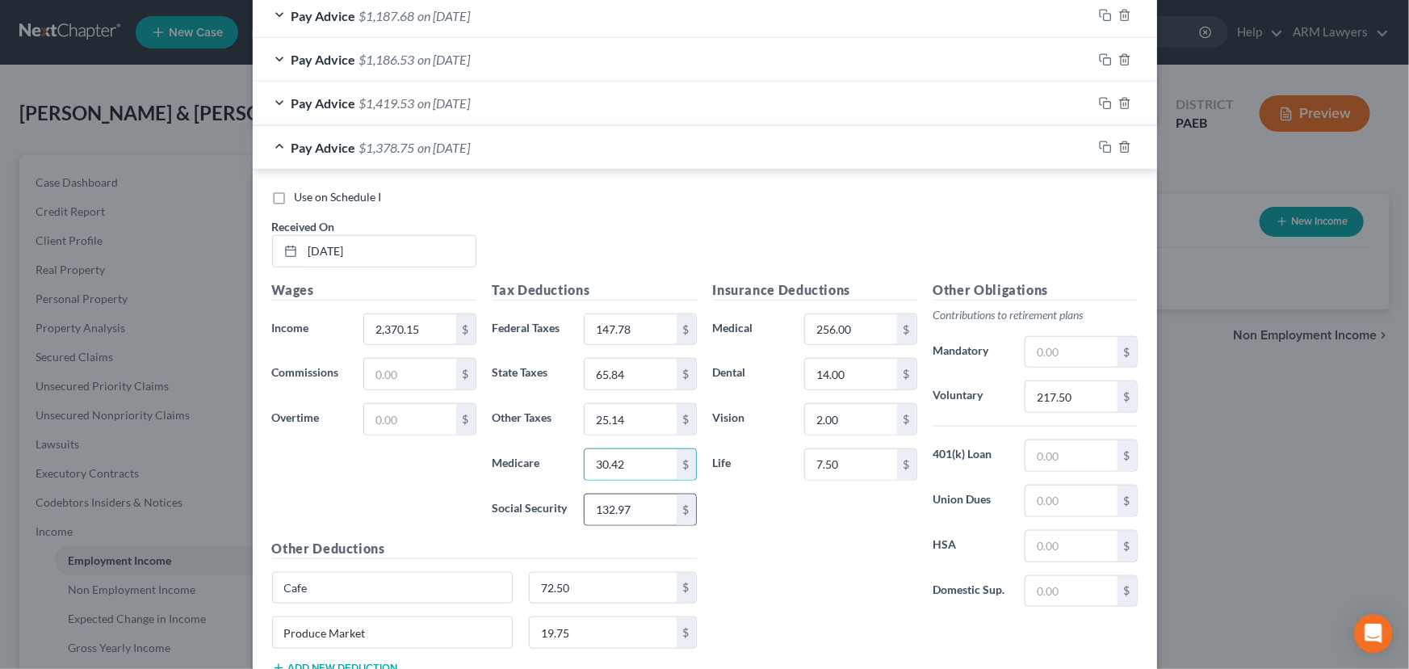
click at [625, 508] on input "132.97" at bounding box center [630, 509] width 91 height 31
type input "130.09"
click at [619, 459] on input "30.42" at bounding box center [630, 464] width 91 height 31
click at [620, 377] on input "65.84" at bounding box center [630, 374] width 91 height 31
type input "3"
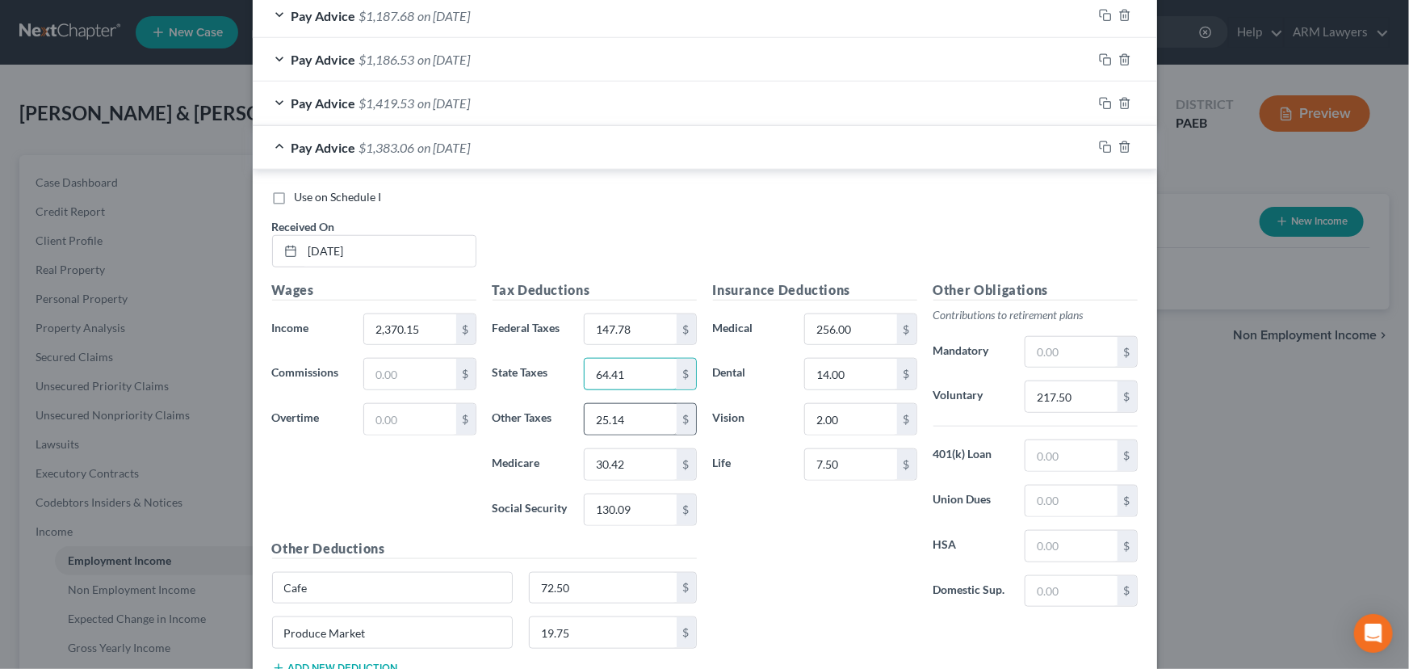
type input "64.41"
click at [616, 424] on input "25.14" at bounding box center [630, 419] width 91 height 31
type input "24.66"
click at [1066, 393] on input "217.50" at bounding box center [1070, 396] width 91 height 31
type input "213.31"
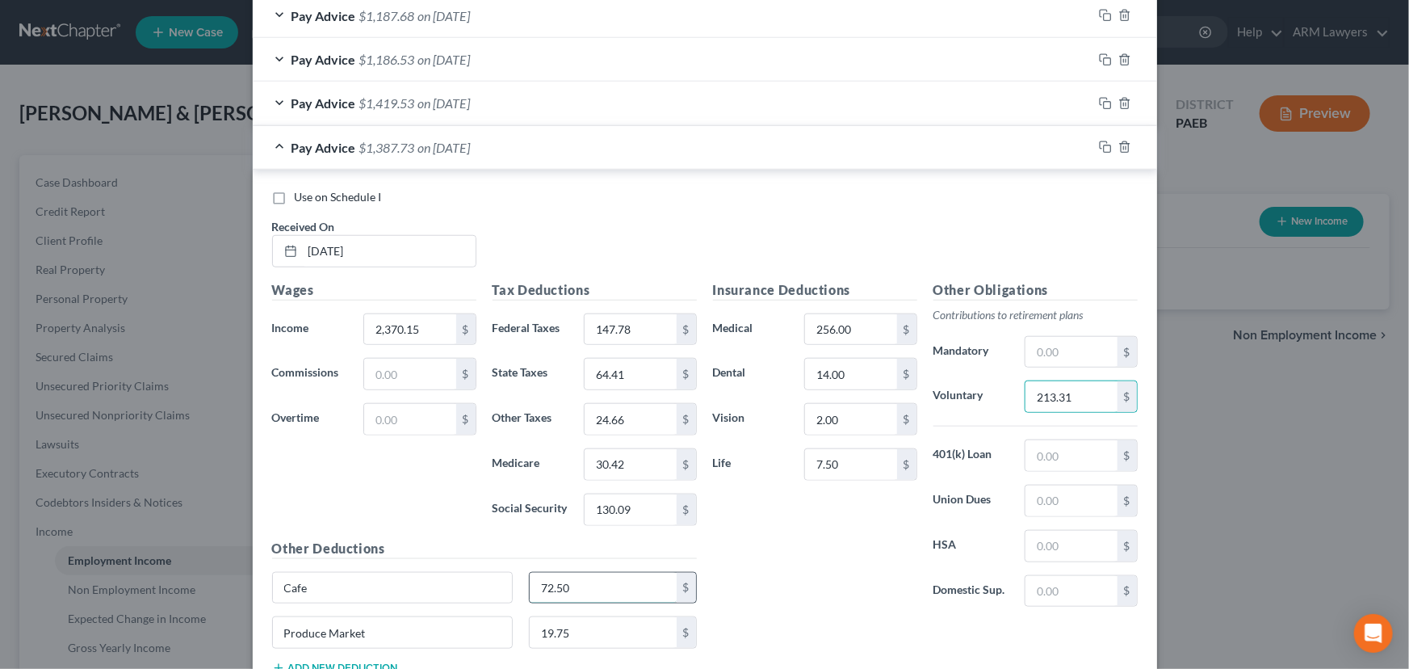
click at [546, 587] on input "72.50" at bounding box center [603, 588] width 147 height 31
type input "89.00"
click at [552, 630] on input "19.75" at bounding box center [603, 632] width 147 height 31
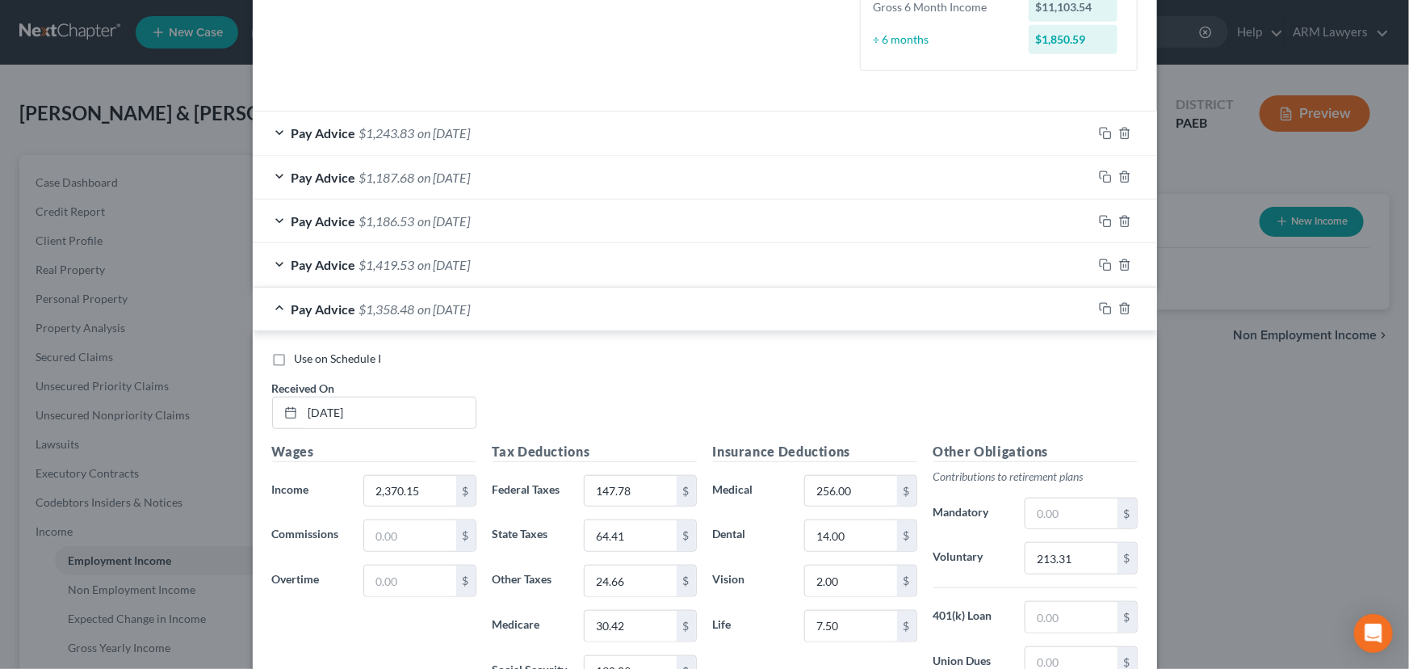
scroll to position [408, 0]
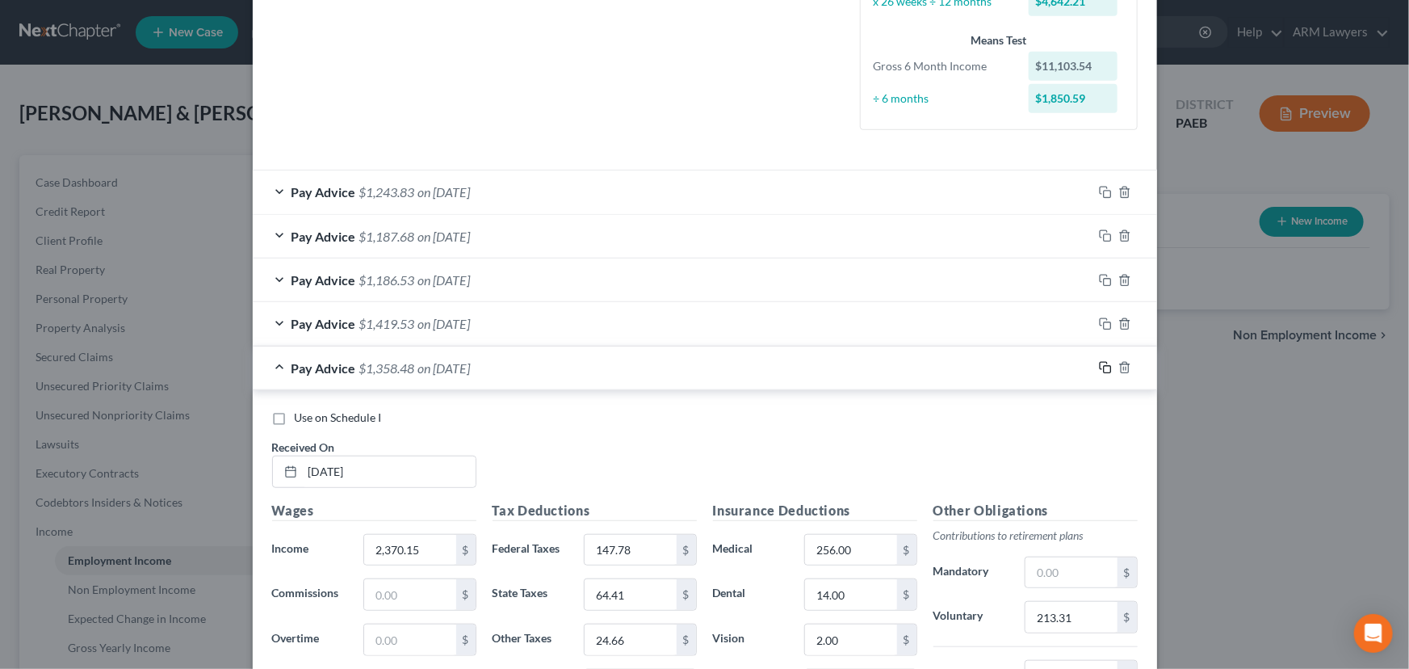
type input "32.50"
click at [1099, 362] on icon "button" at bounding box center [1105, 367] width 13 height 13
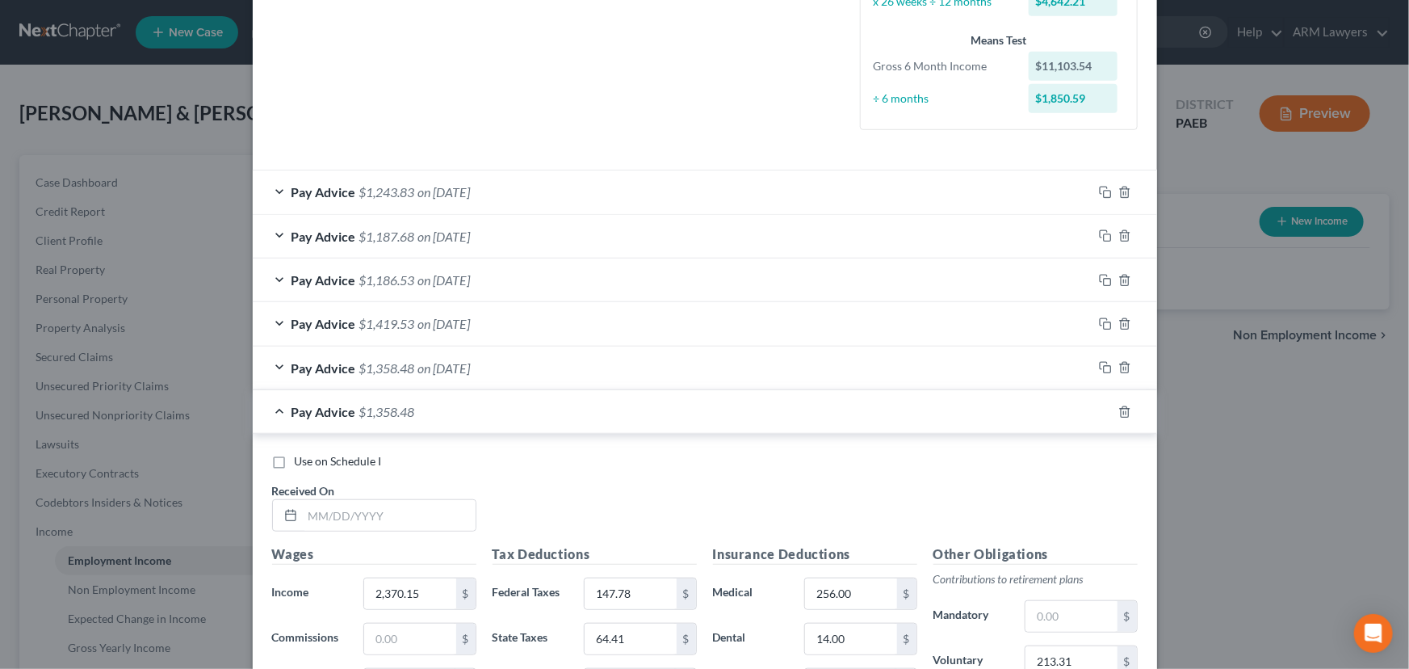
click at [405, 531] on div "Use on Schedule I Received On *" at bounding box center [705, 498] width 882 height 91
click at [398, 500] on input "text" at bounding box center [389, 515] width 173 height 31
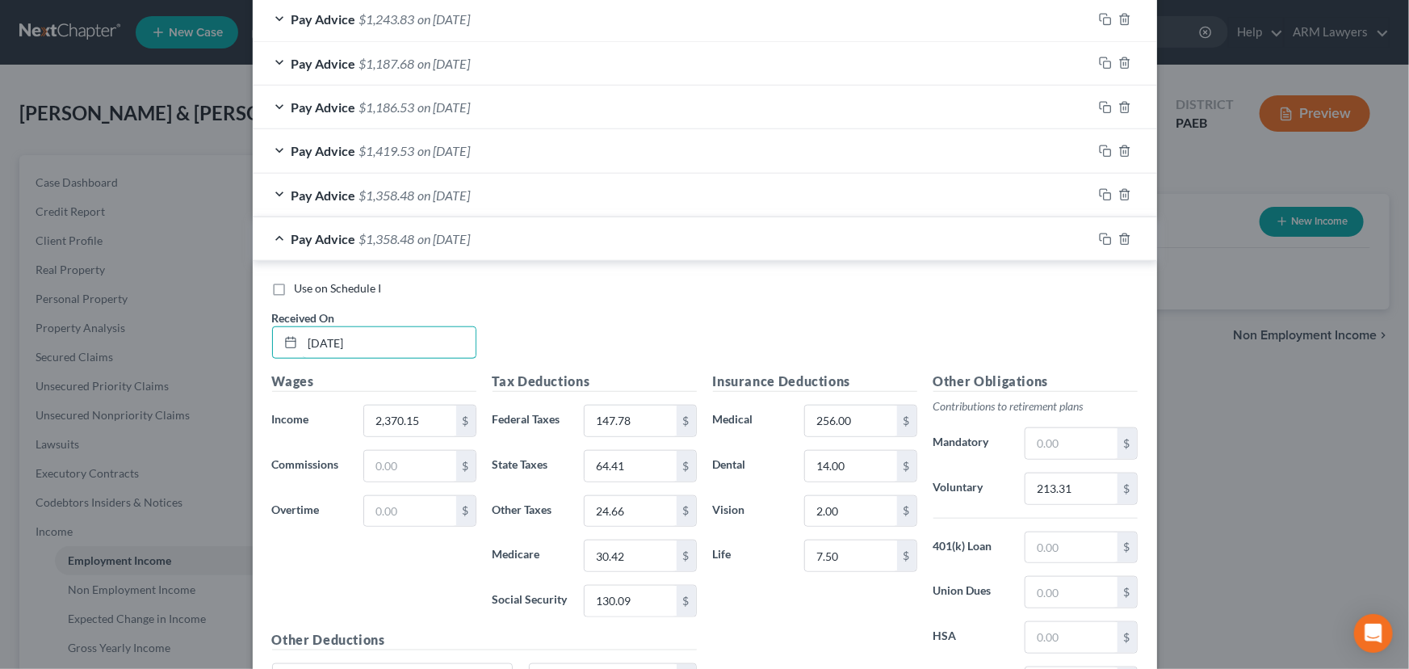
scroll to position [628, 0]
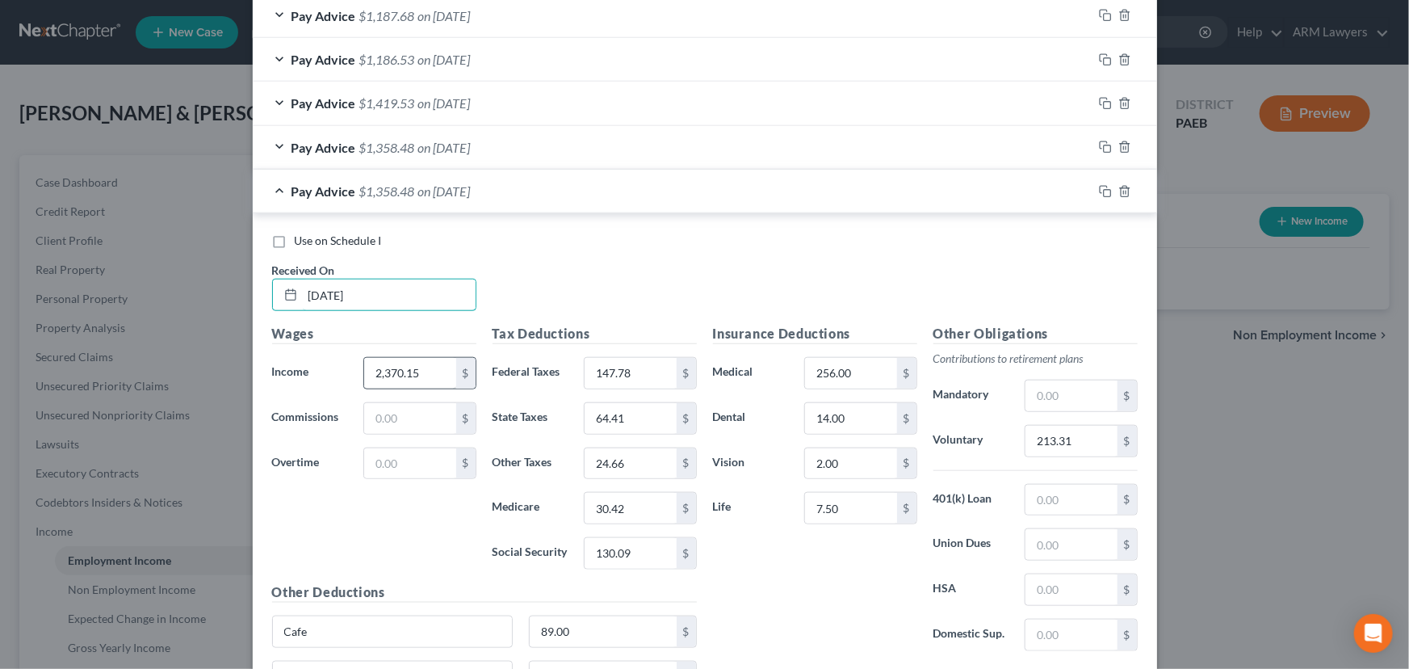
type input "[DATE]"
click at [403, 368] on input "2,370.15" at bounding box center [409, 373] width 91 height 31
type input "2,158.83"
click at [640, 367] on input "147.78" at bounding box center [630, 373] width 91 height 31
type input "124.70"
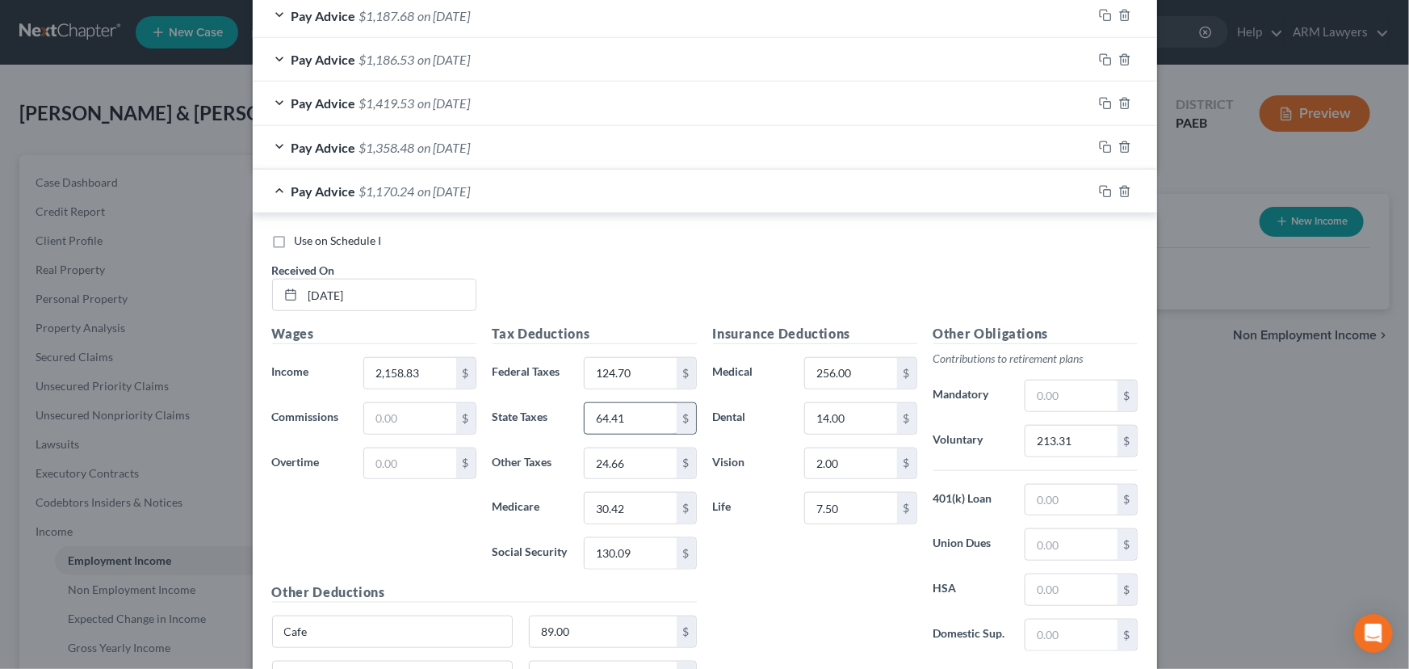
click at [614, 420] on input "64.41" at bounding box center [630, 418] width 91 height 31
type input "57.93"
click at [624, 501] on input "30.42" at bounding box center [630, 508] width 91 height 31
type input "27.36"
click at [629, 553] on input "130.09" at bounding box center [630, 553] width 91 height 31
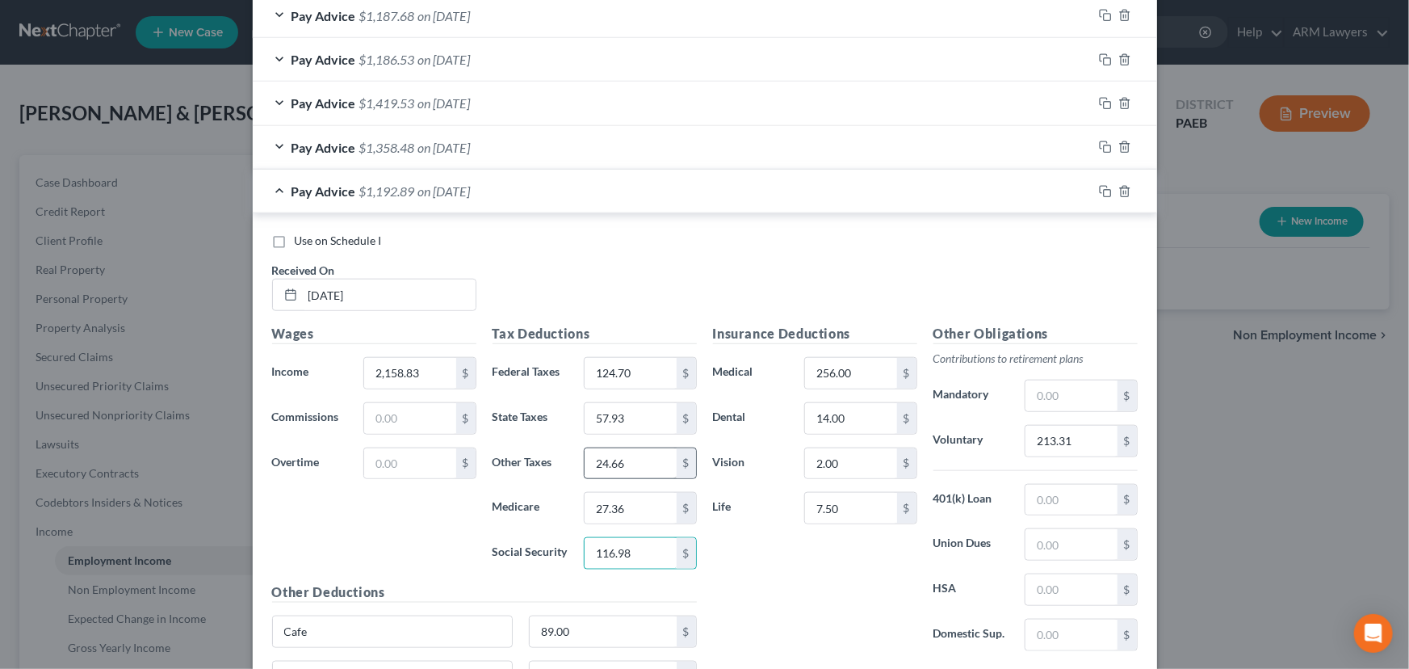
type input "116.98"
click at [627, 465] on input "24.66" at bounding box center [630, 463] width 91 height 31
type input "21.30"
click at [1073, 444] on input "213.31" at bounding box center [1070, 441] width 91 height 31
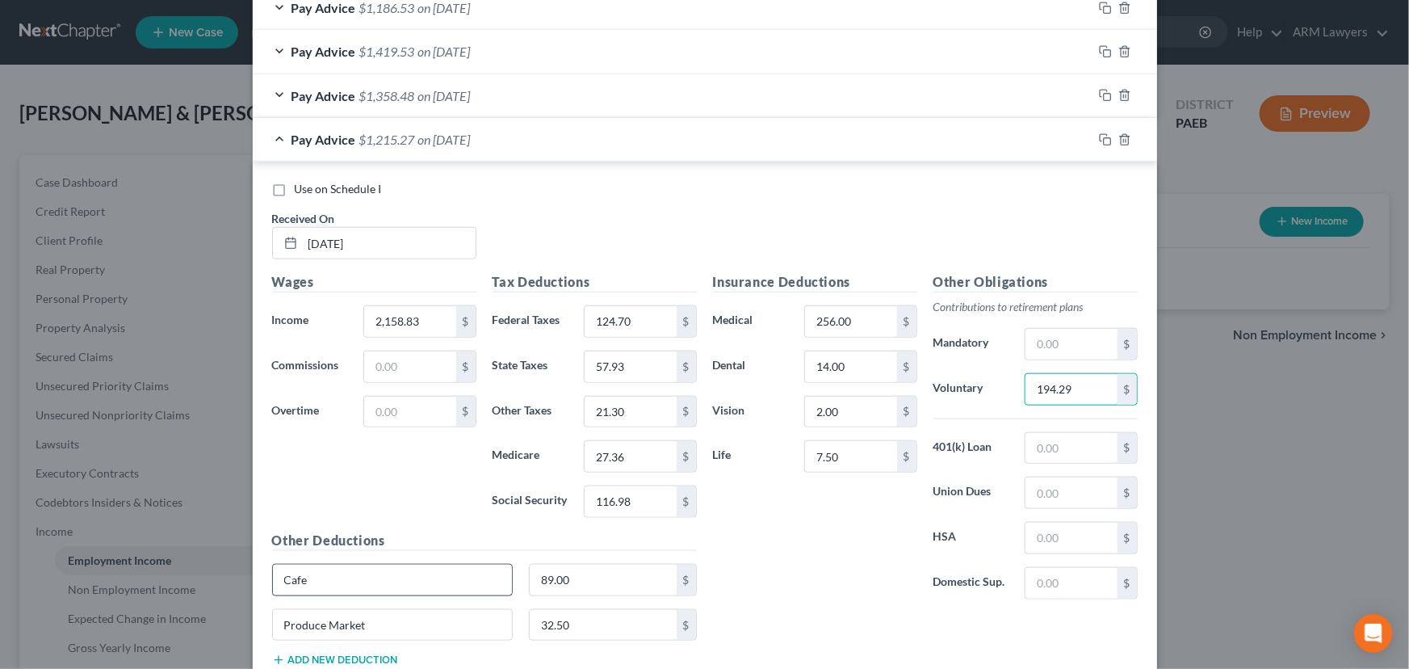
scroll to position [775, 0]
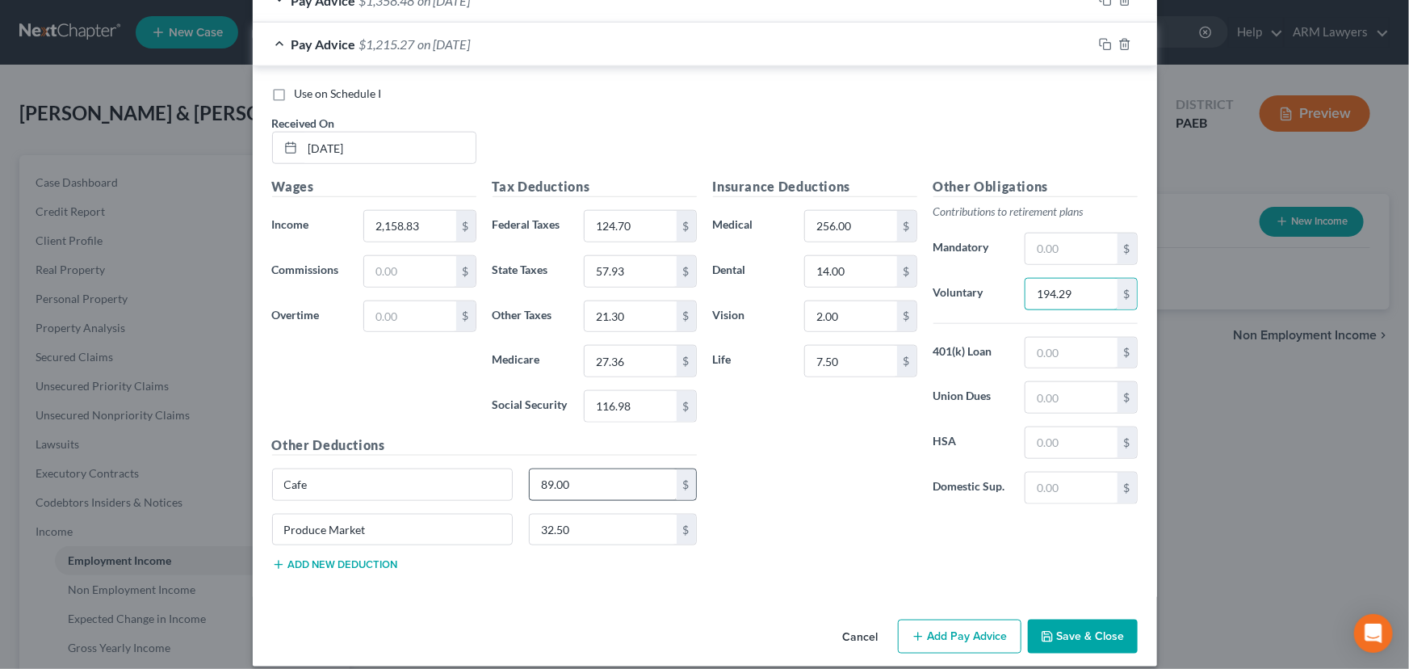
type input "194.29"
click at [568, 483] on input "89.00" at bounding box center [603, 484] width 147 height 31
type input "74.50"
click at [549, 522] on input "32.50" at bounding box center [603, 529] width 147 height 31
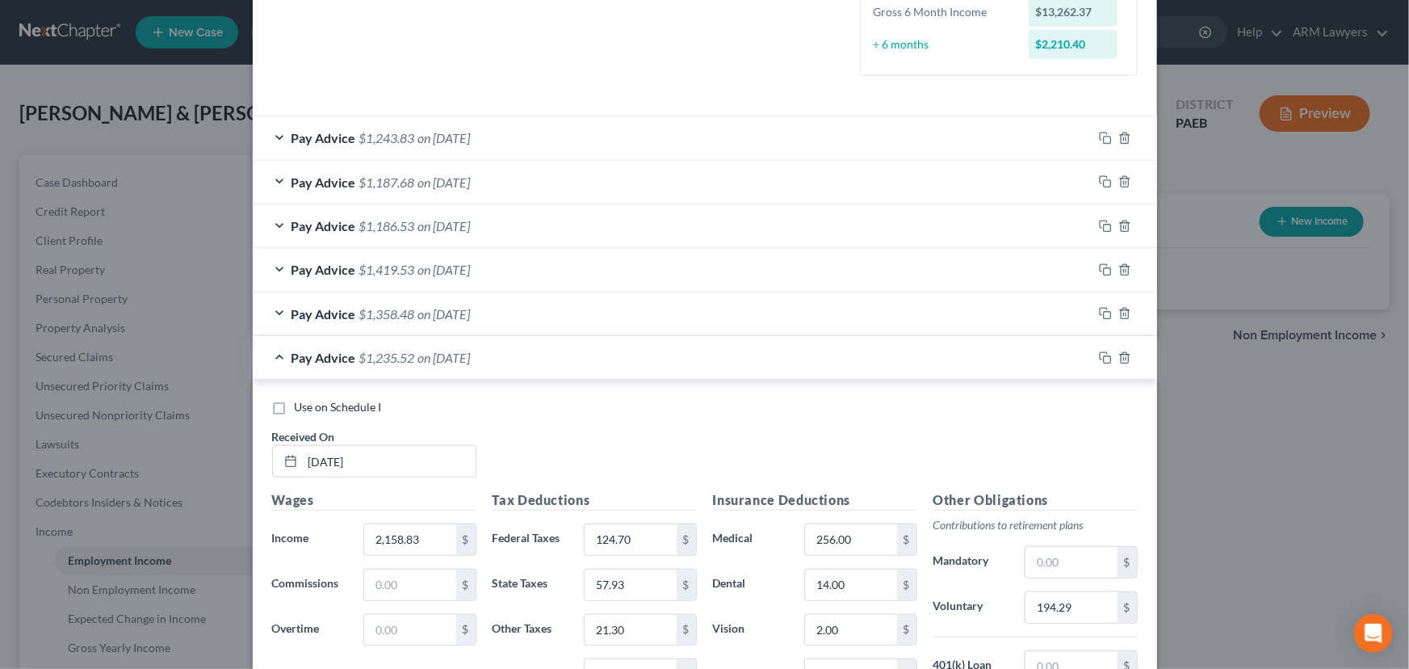
scroll to position [422, 0]
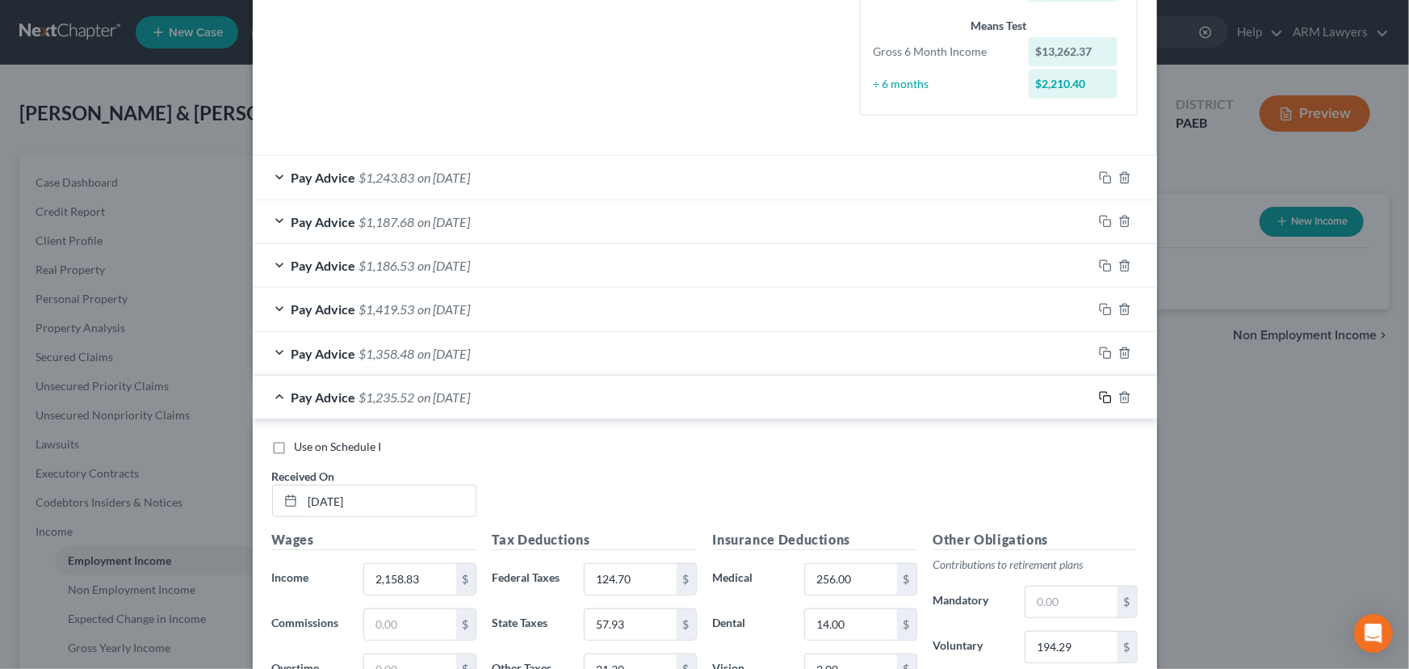
type input "26.75"
click at [1099, 393] on icon "button" at bounding box center [1105, 397] width 13 height 13
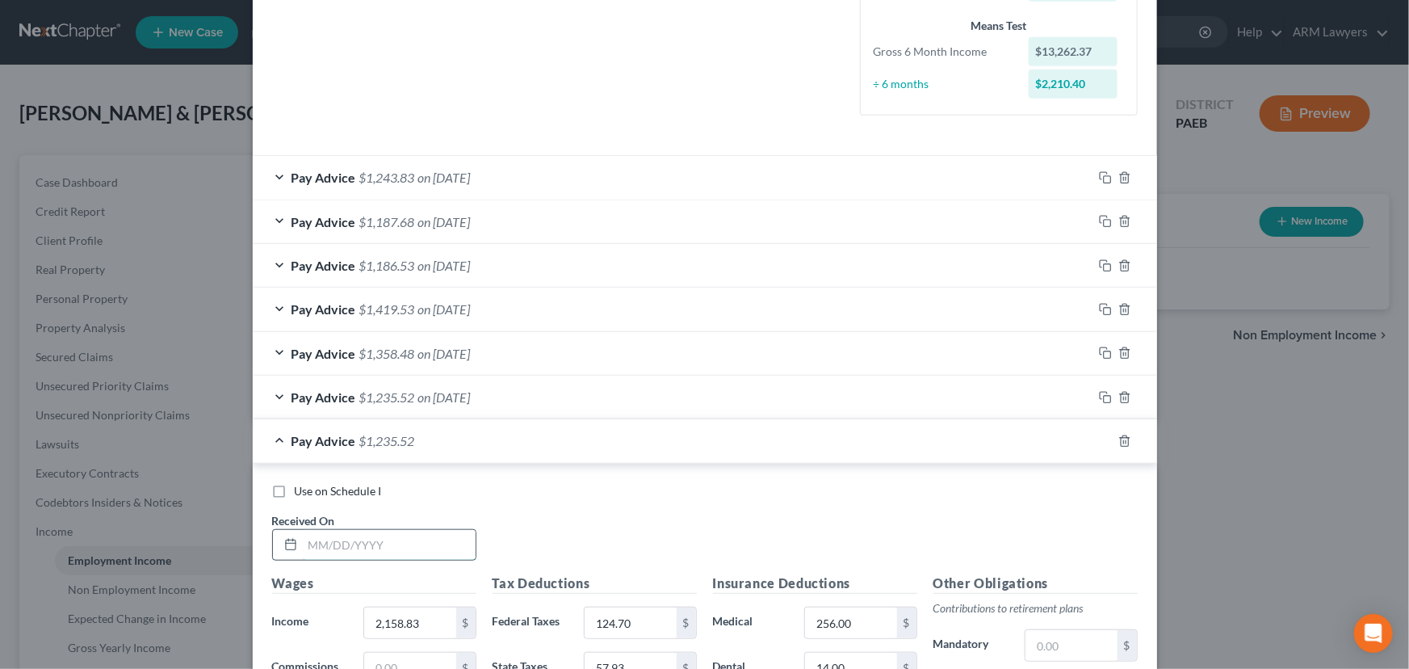
click at [314, 547] on input "text" at bounding box center [389, 545] width 173 height 31
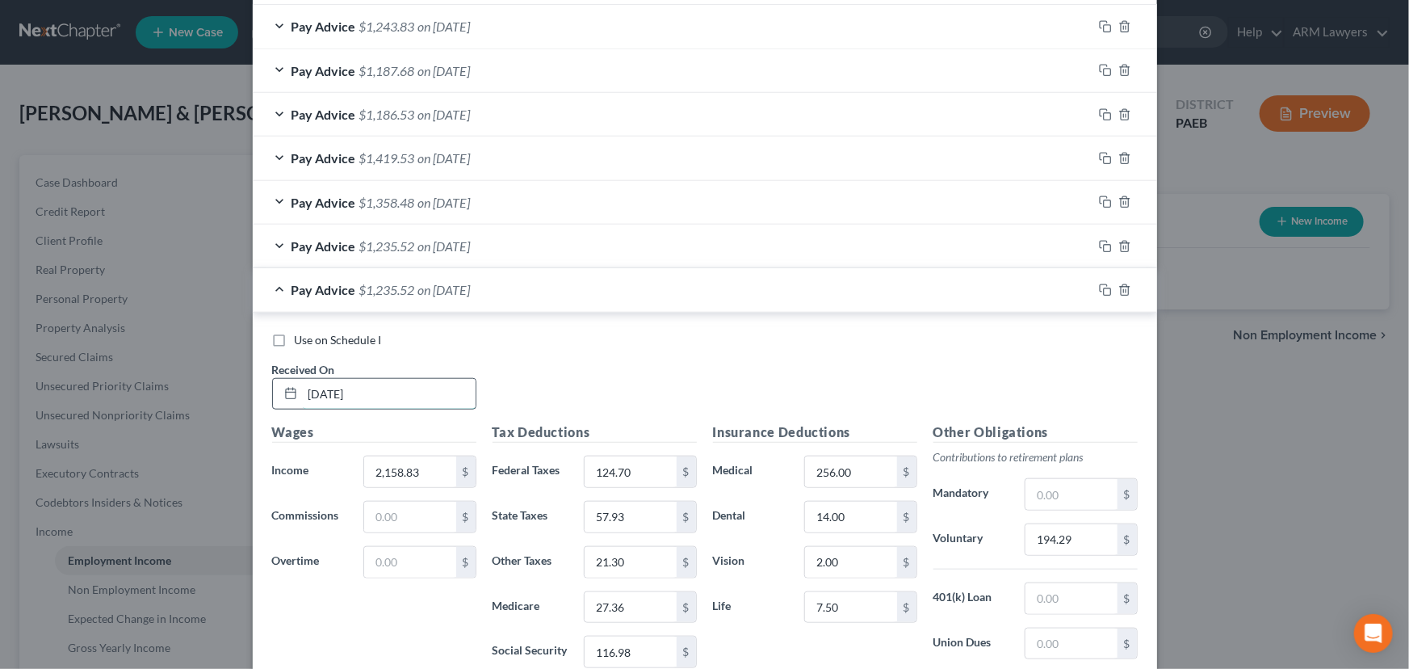
scroll to position [643, 0]
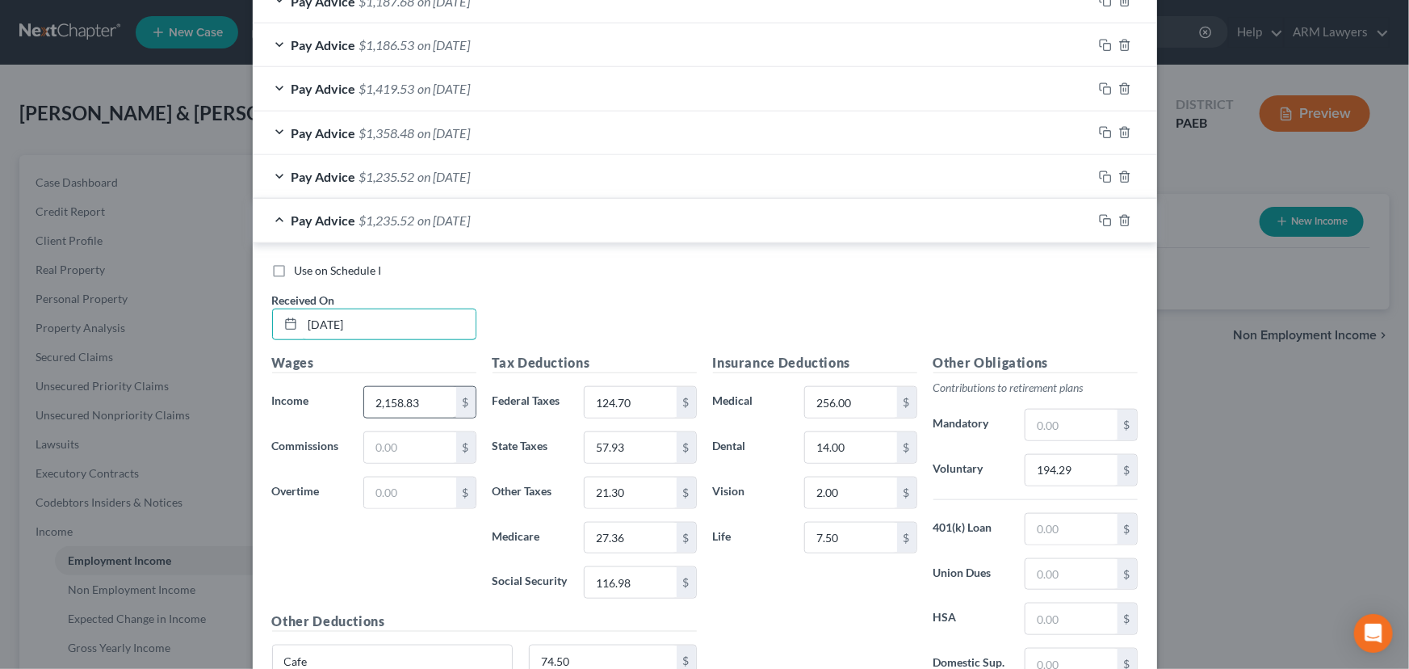
type input "[DATE]"
click at [390, 401] on input "2,158.83" at bounding box center [409, 402] width 91 height 31
type input "2,194.02"
click at [616, 409] on input "124.70" at bounding box center [630, 402] width 91 height 31
type input "128.54"
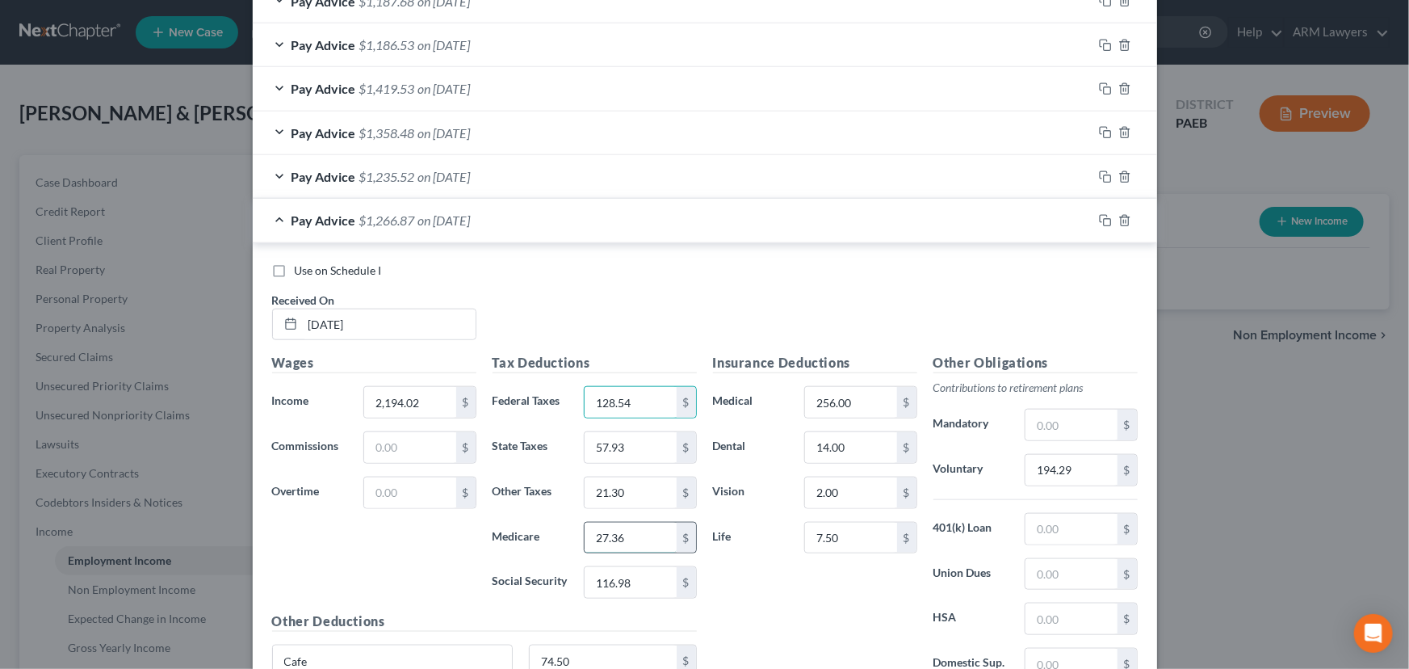
click at [614, 531] on input "27.36" at bounding box center [630, 537] width 91 height 31
type input "27.87"
click at [621, 588] on input "116.98" at bounding box center [630, 582] width 91 height 31
type input "119.16"
click at [622, 446] on input "57.93" at bounding box center [630, 447] width 91 height 31
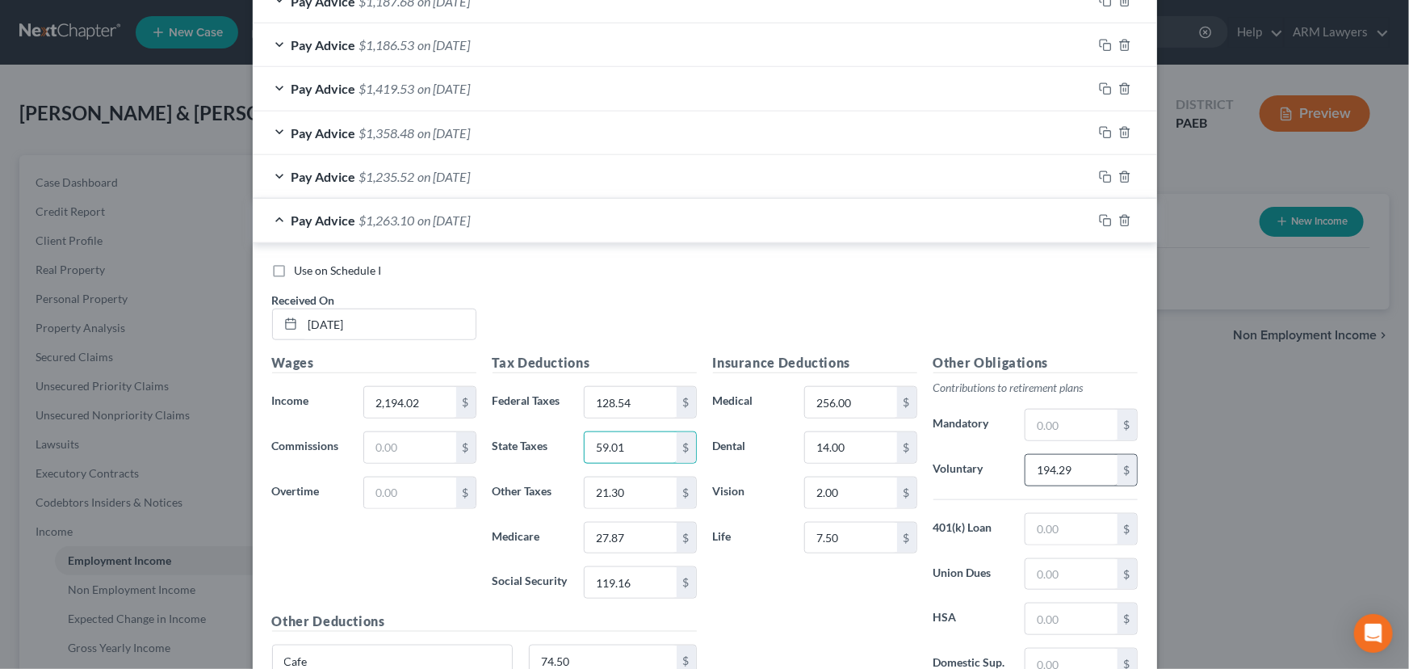
type input "59.01"
click at [1066, 477] on input "194.29" at bounding box center [1070, 470] width 91 height 31
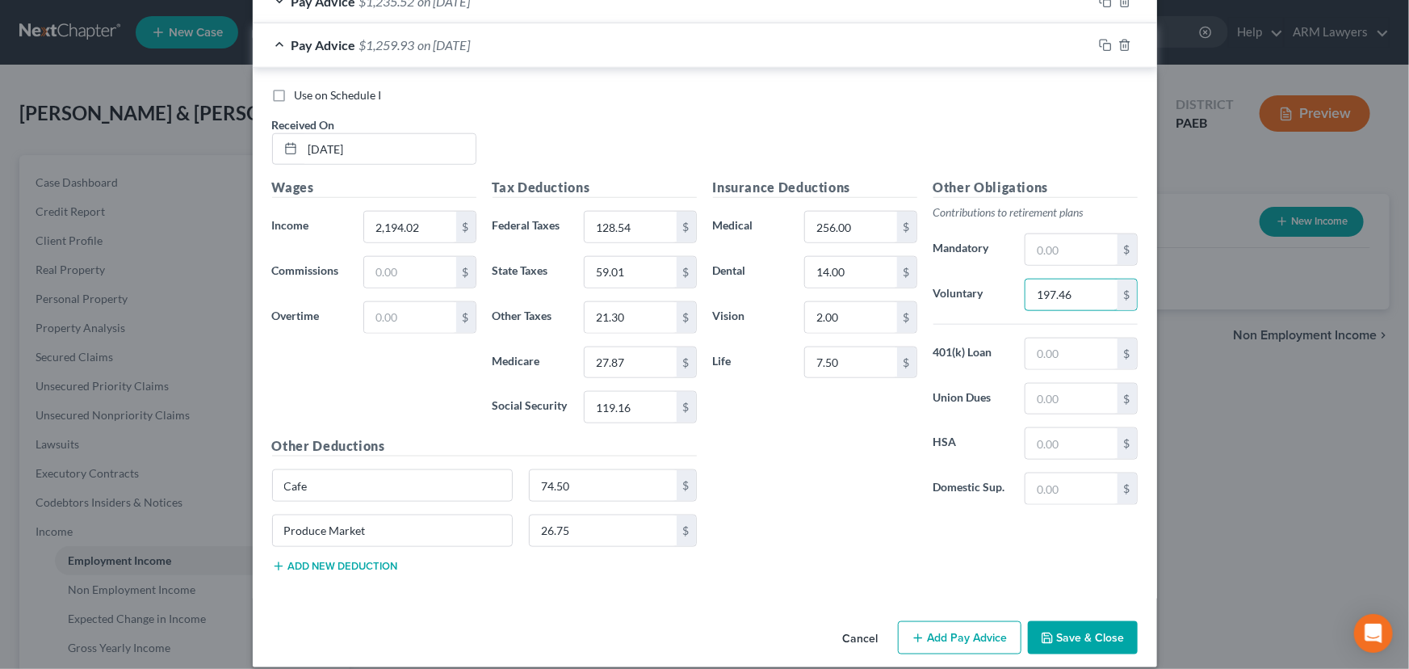
scroll to position [833, 0]
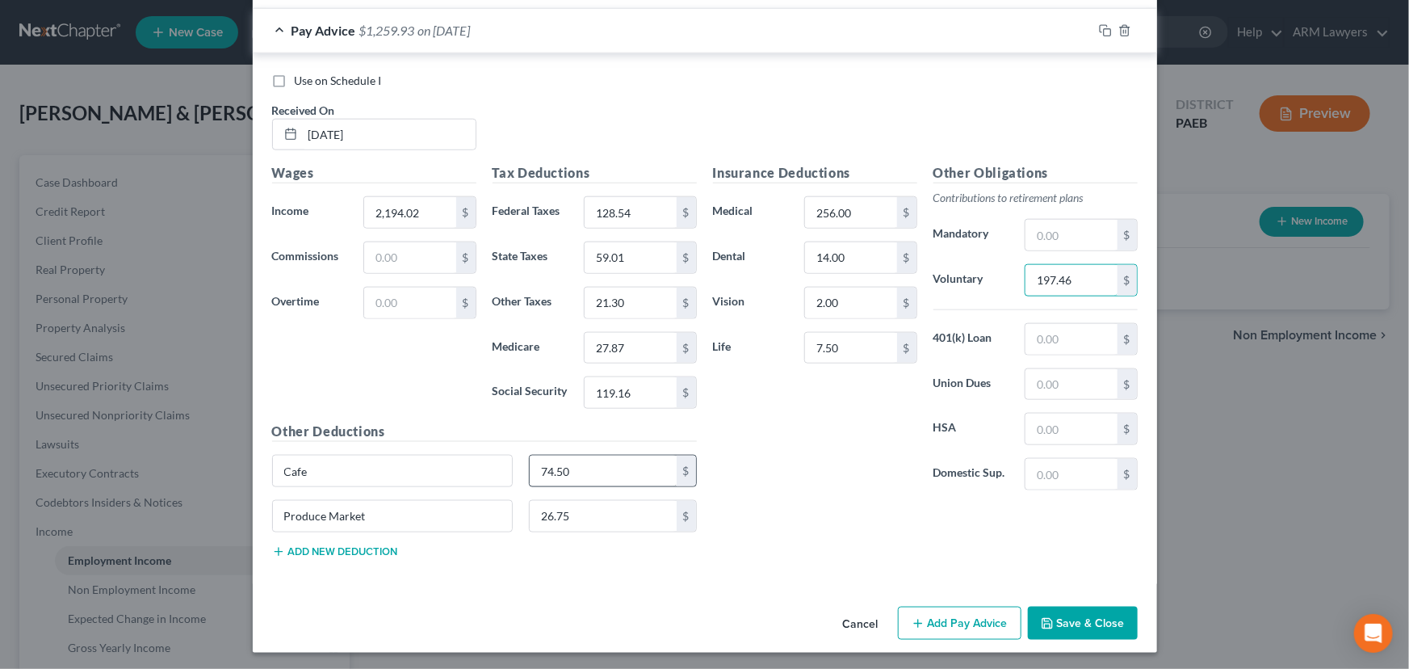
type input "197.46"
click at [560, 479] on input "74.50" at bounding box center [603, 470] width 147 height 31
type input "47.75"
click at [562, 520] on input "26.75" at bounding box center [603, 516] width 147 height 31
type input "8.00"
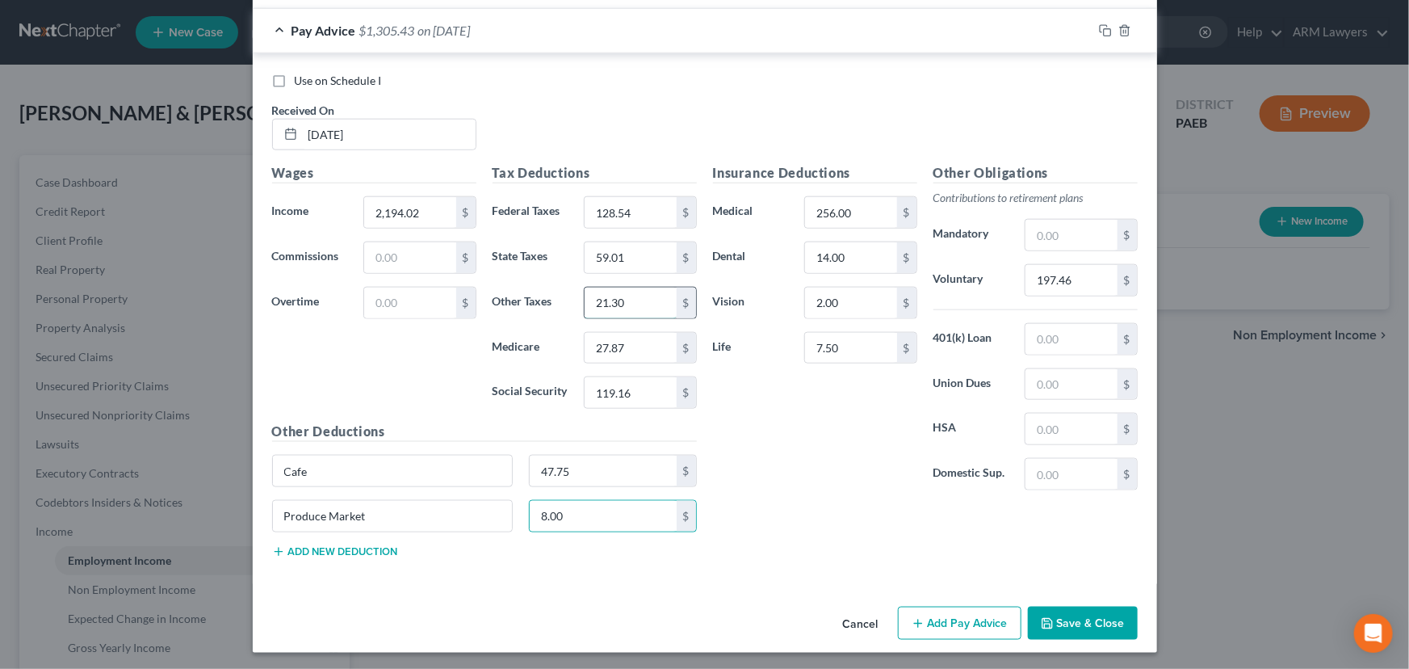
click at [599, 302] on input "21.30" at bounding box center [630, 302] width 91 height 31
click at [598, 302] on input "21.30" at bounding box center [630, 302] width 91 height 31
click at [600, 296] on input "21.30" at bounding box center [630, 302] width 91 height 31
type input "22.30"
click at [1084, 613] on button "Save & Close" at bounding box center [1083, 623] width 110 height 34
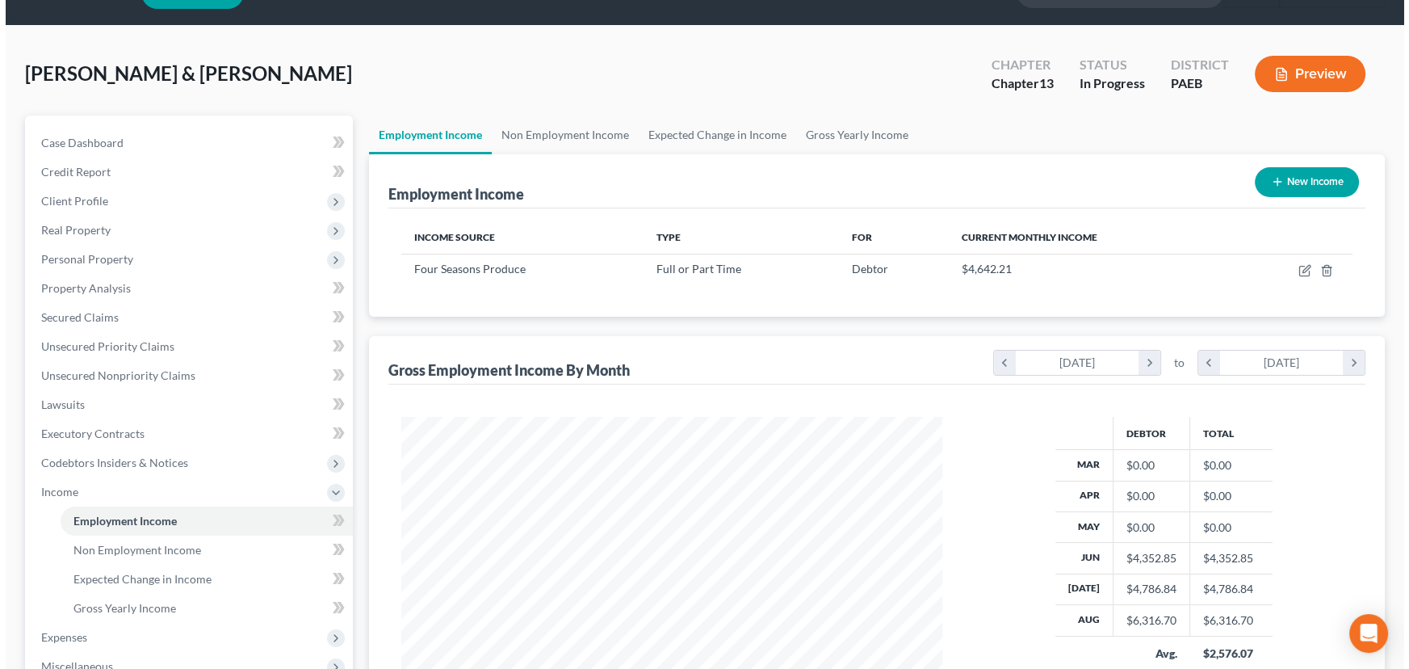
scroll to position [73, 0]
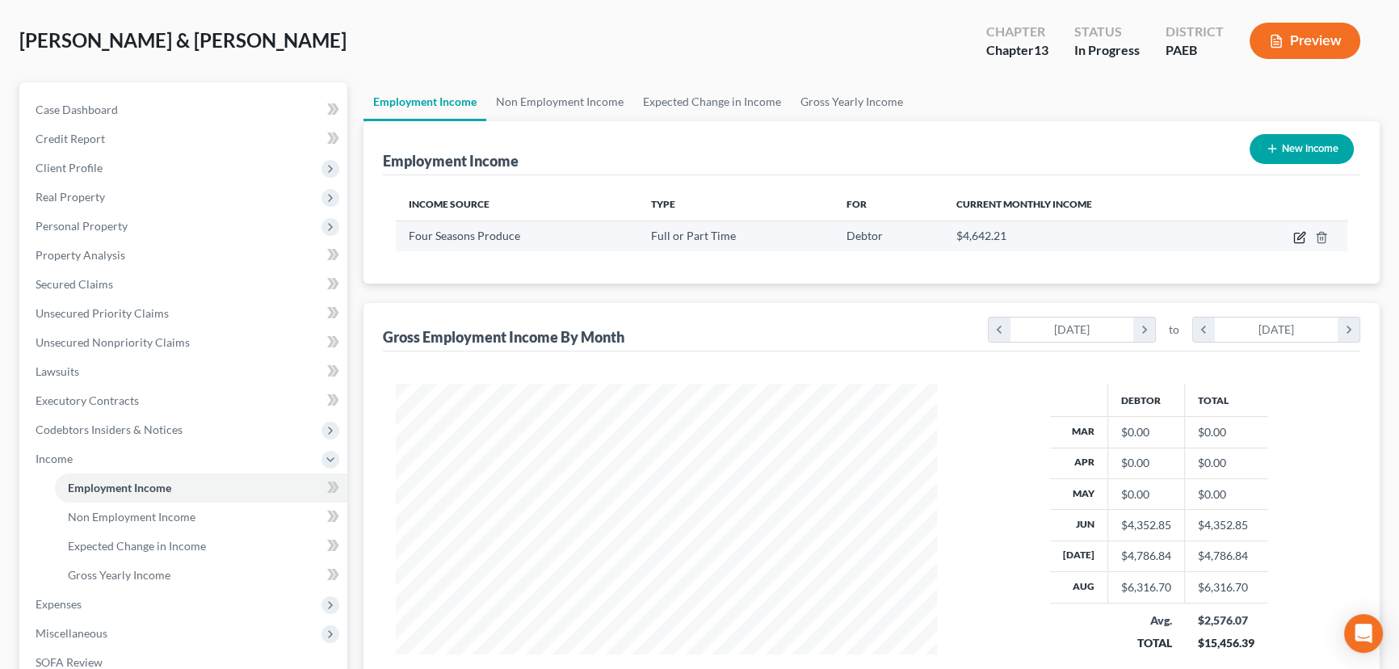
click at [1298, 234] on icon "button" at bounding box center [1300, 235] width 7 height 7
select select "0"
select select "39"
select select "2"
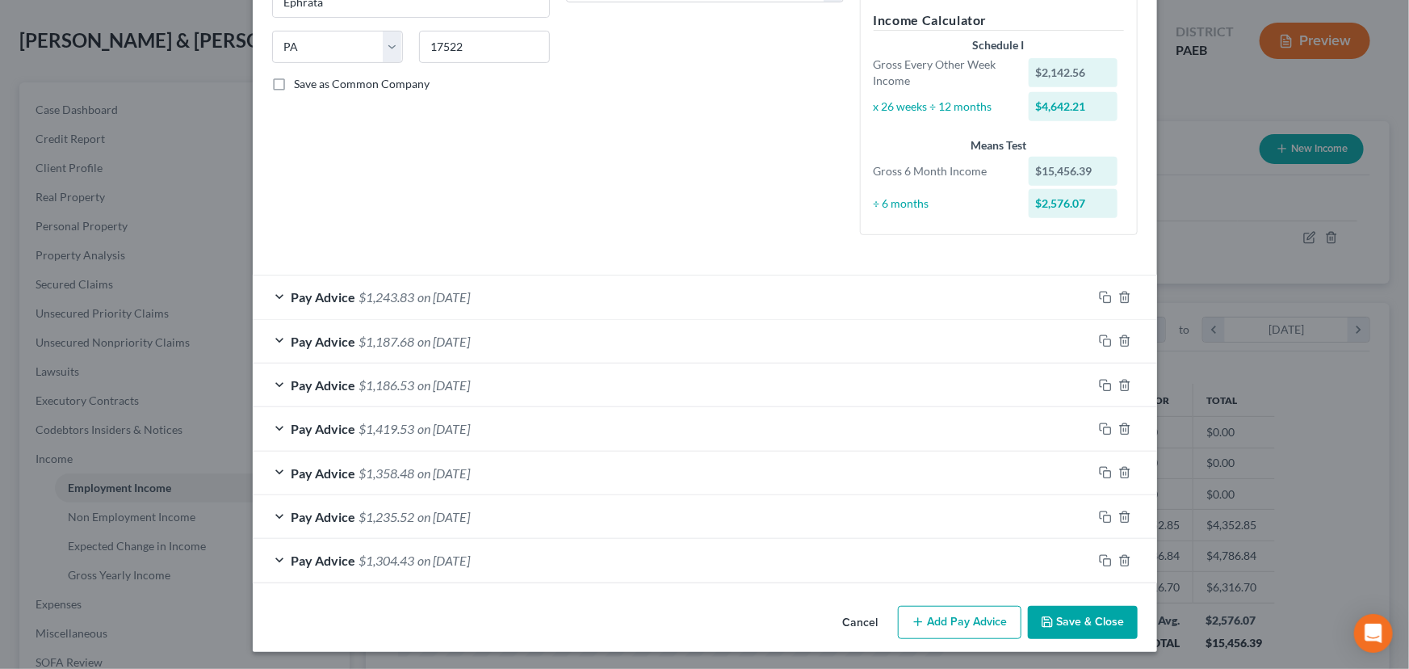
scroll to position [304, 0]
click at [1100, 557] on icon "button" at bounding box center [1105, 559] width 13 height 13
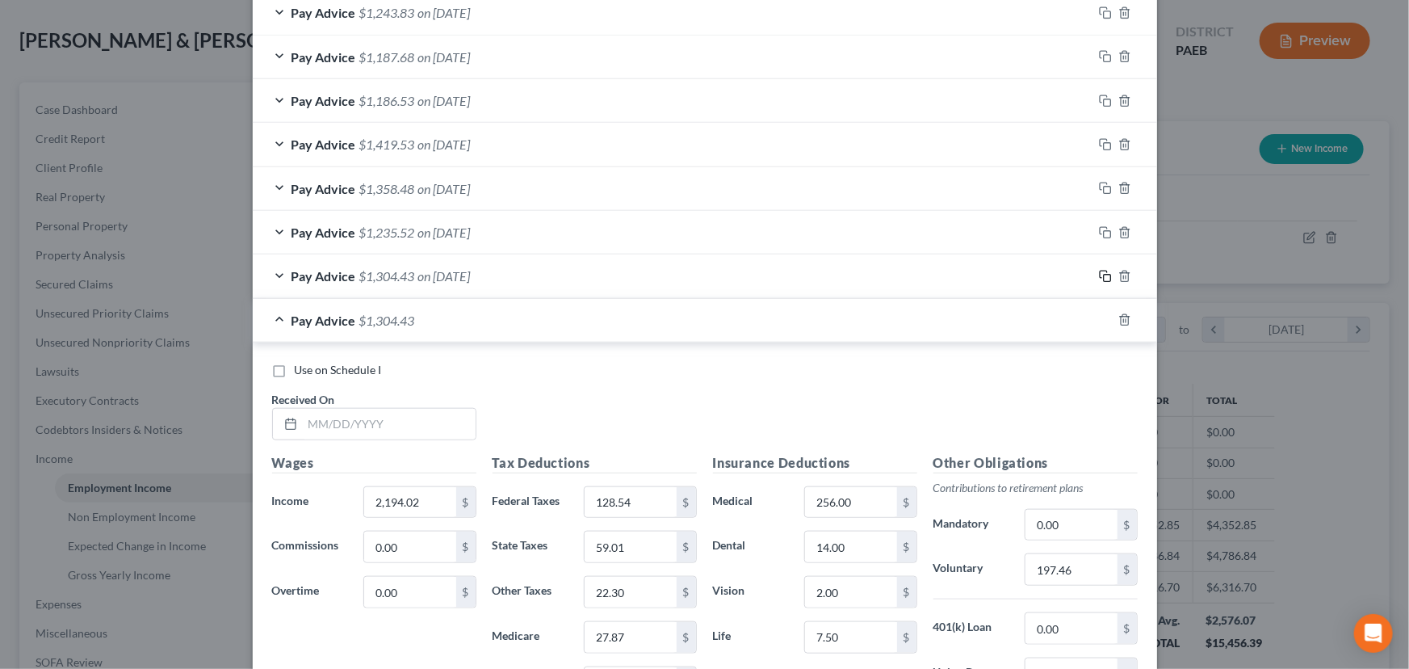
scroll to position [670, 0]
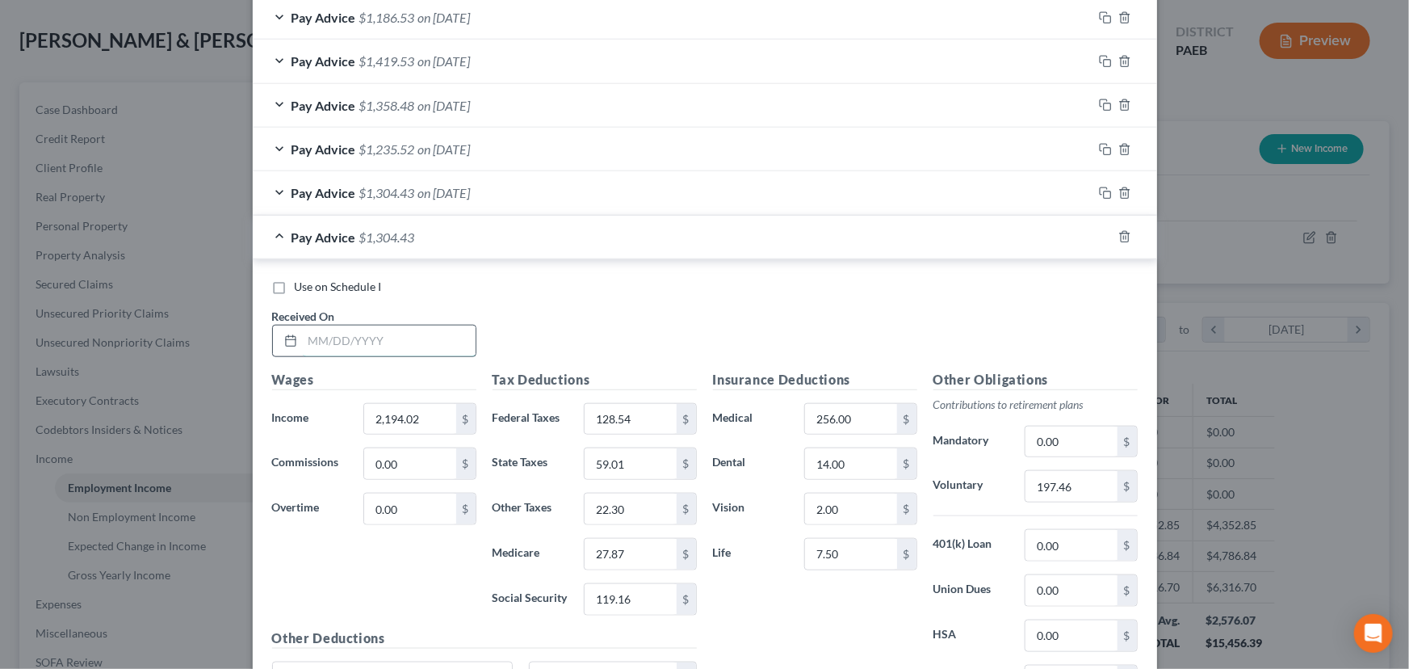
click at [339, 343] on input "text" at bounding box center [389, 340] width 173 height 31
type input "[DATE]"
click at [422, 420] on input "2,194.02" at bounding box center [409, 419] width 91 height 31
type input "2,197.51"
click at [635, 417] on input "128.54" at bounding box center [630, 419] width 91 height 31
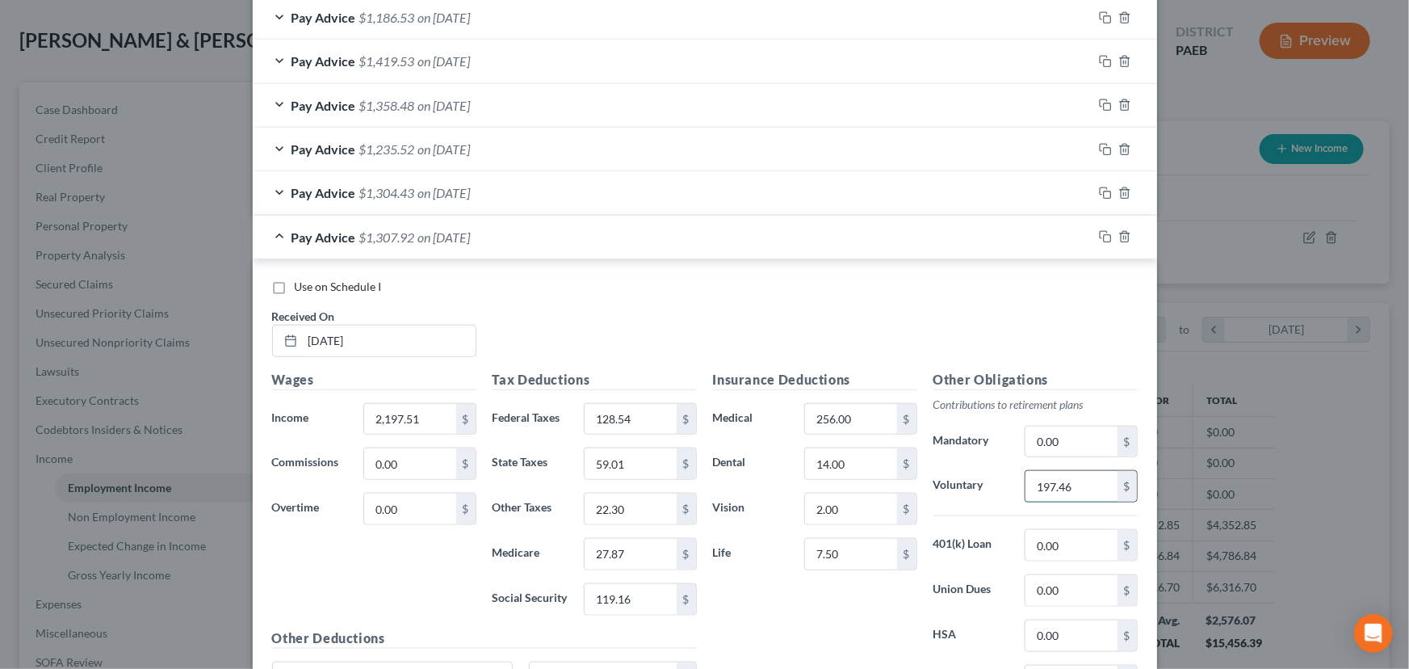
click at [1060, 488] on input "197.46" at bounding box center [1070, 486] width 91 height 31
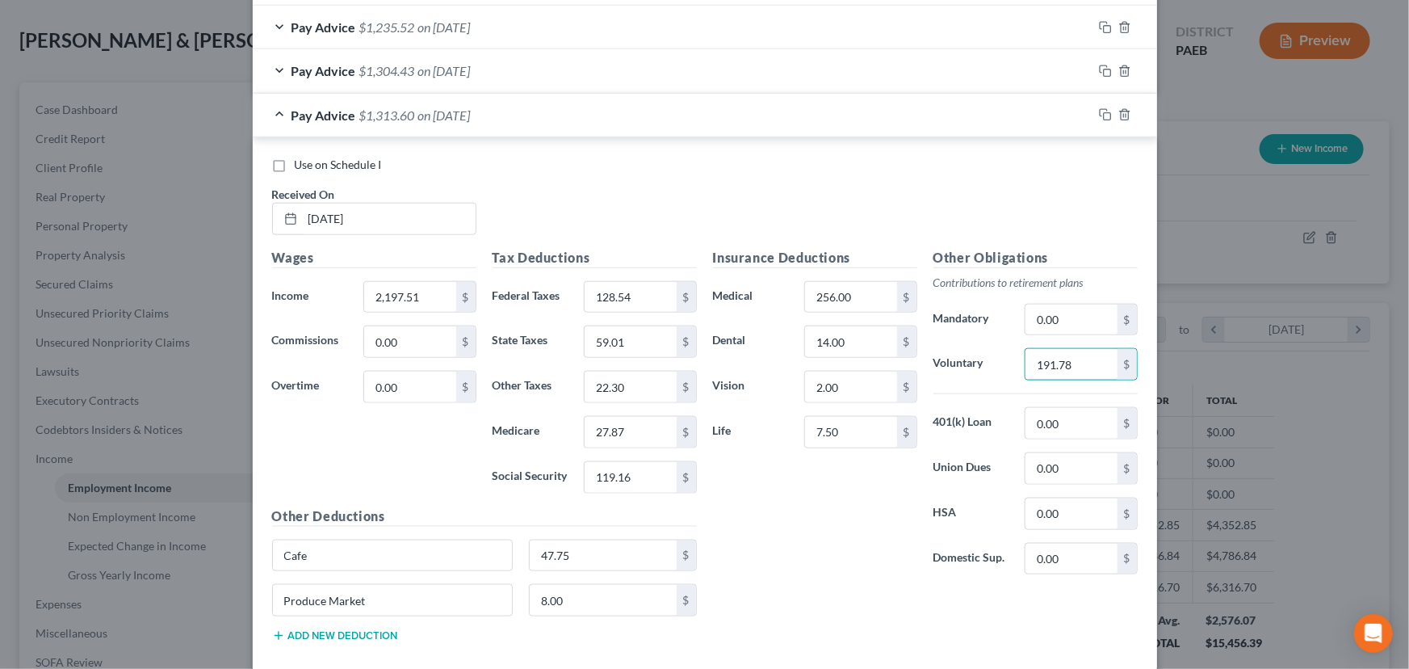
scroll to position [817, 0]
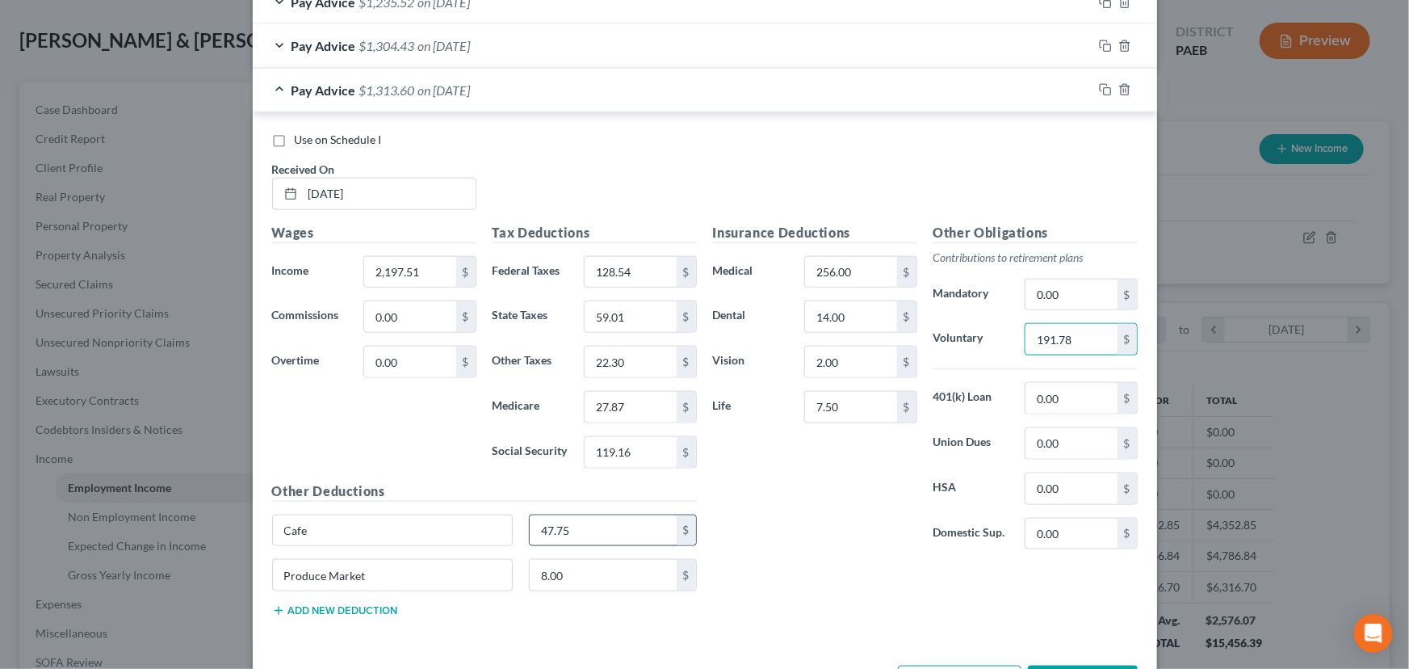
type input "191.78"
click at [587, 526] on input "47.75" at bounding box center [603, 530] width 147 height 31
type input "68.00"
click at [578, 566] on input "8.00" at bounding box center [603, 575] width 147 height 31
type input "11.25"
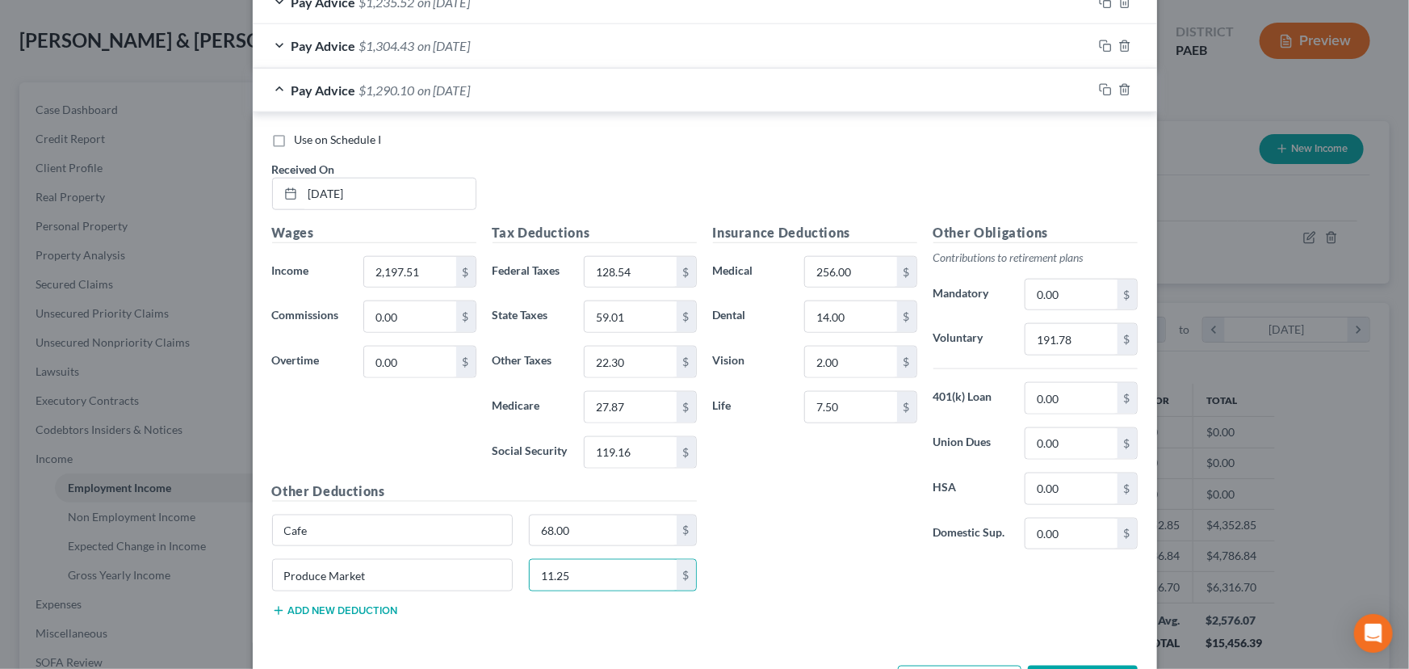
drag, startPoint x: 881, startPoint y: 555, endPoint x: 896, endPoint y: 559, distance: 15.9
click at [889, 556] on div "Insurance Deductions Medical 256.00 $ Dental 14.00 $ Vision 2.00 $ Life 7.50 $" at bounding box center [815, 393] width 220 height 340
click at [1065, 339] on input "191.78" at bounding box center [1070, 339] width 91 height 31
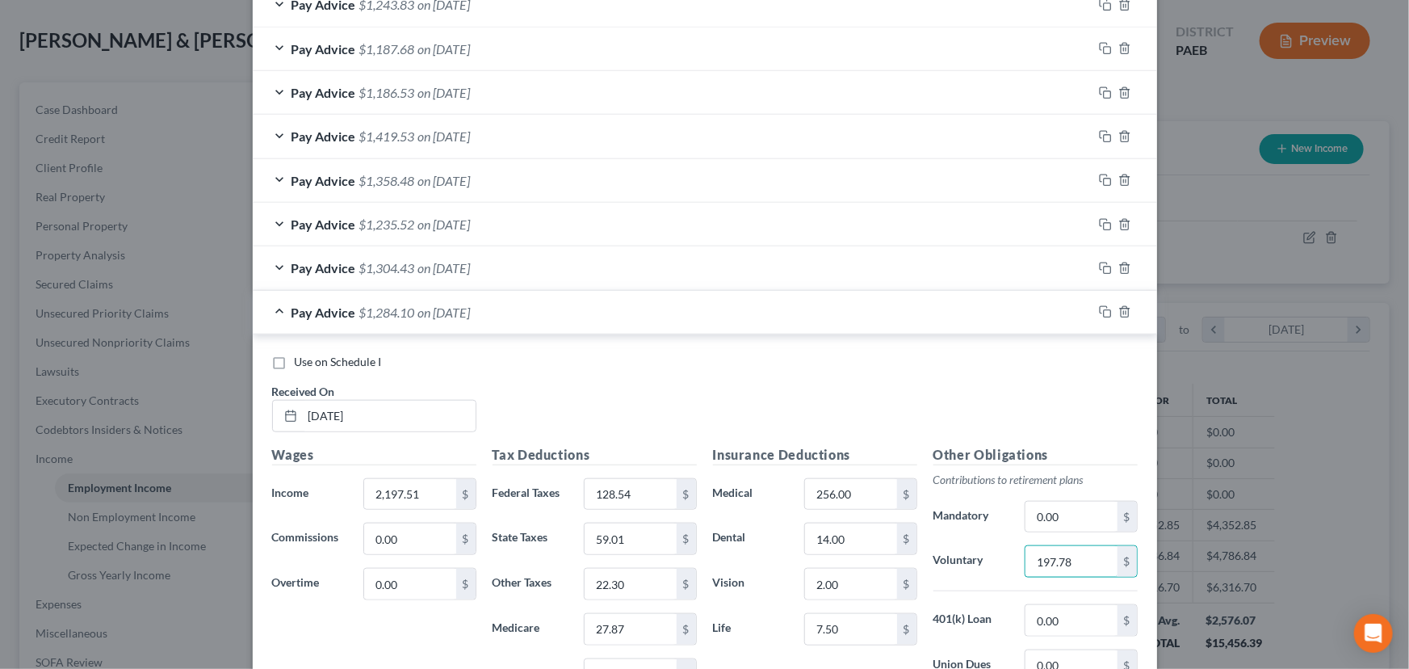
scroll to position [583, 0]
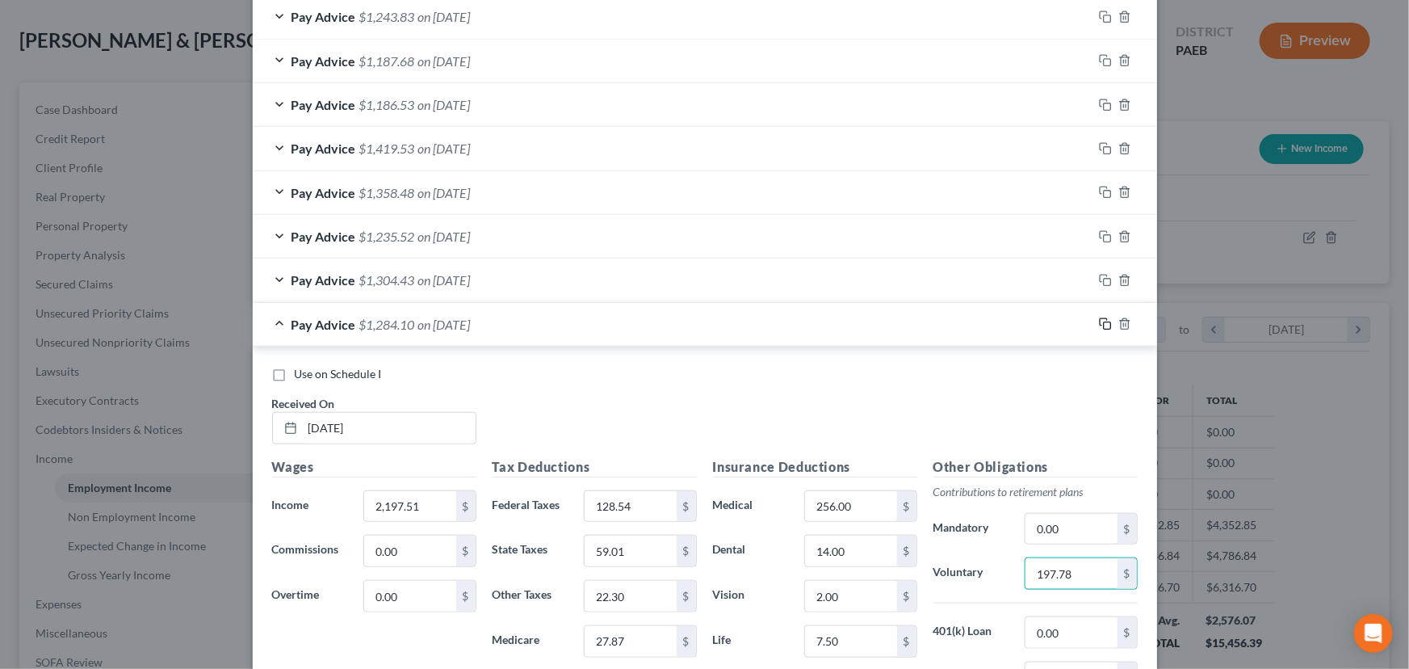
type input "197.78"
click at [1099, 320] on icon "button" at bounding box center [1105, 323] width 13 height 13
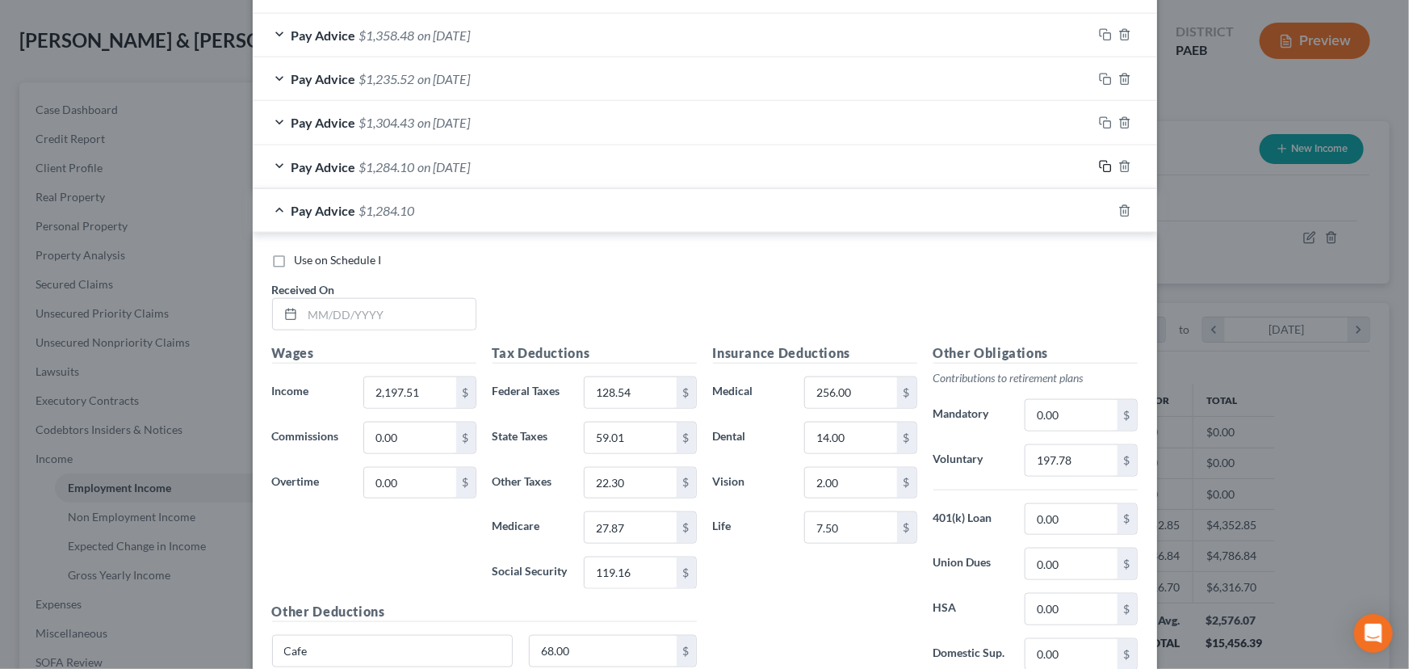
scroll to position [803, 0]
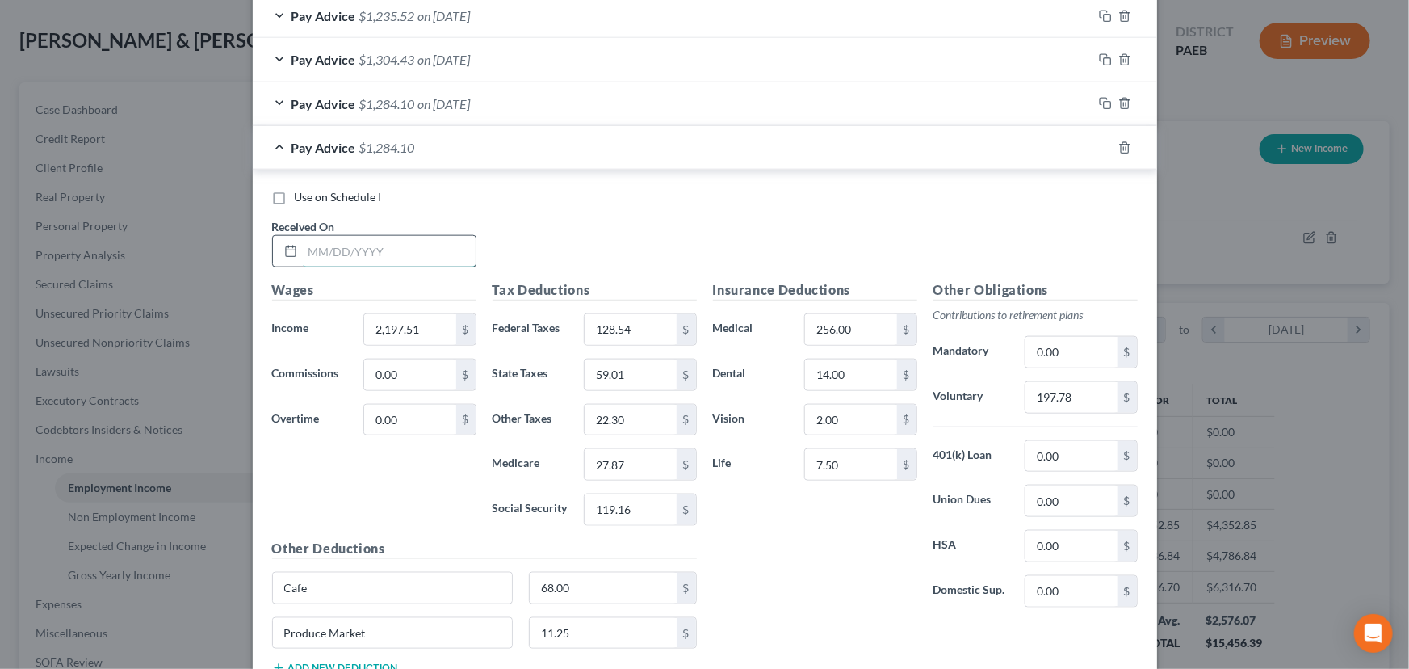
click at [329, 247] on input "text" at bounding box center [389, 251] width 173 height 31
type input "[DATE]"
click at [409, 330] on input "2,197.51" at bounding box center [409, 329] width 91 height 31
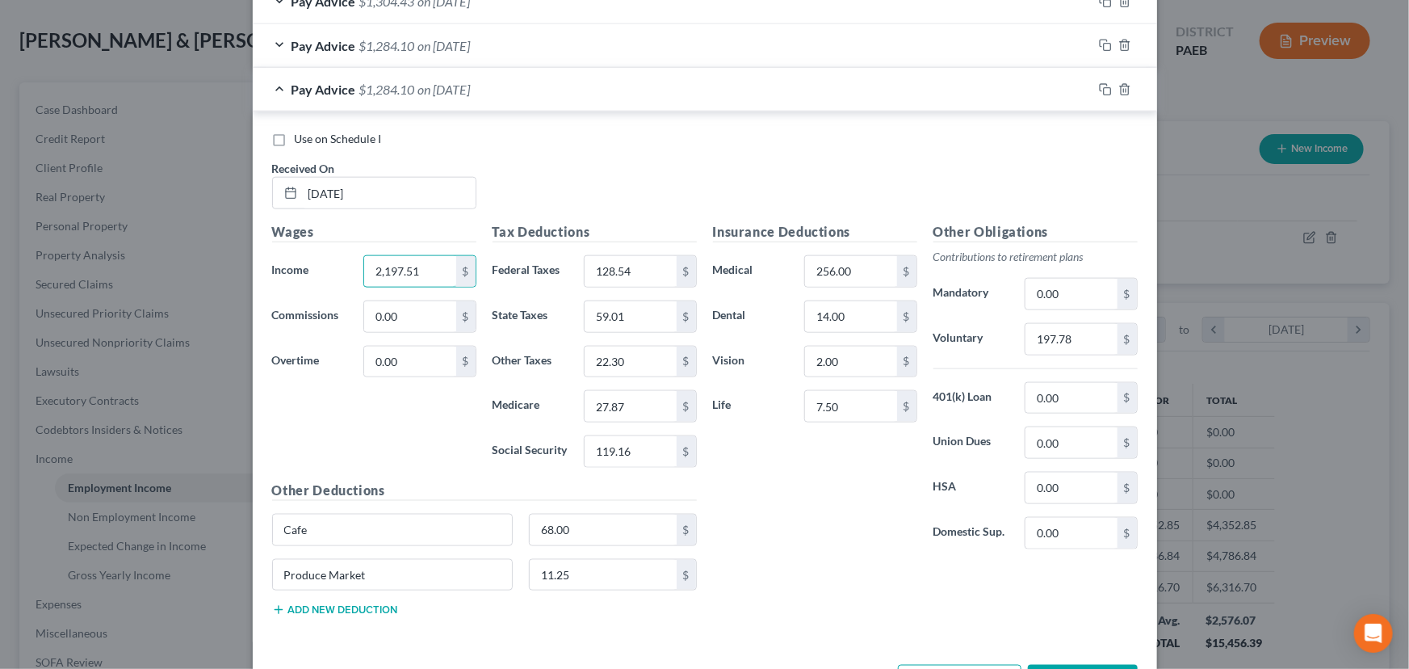
scroll to position [921, 0]
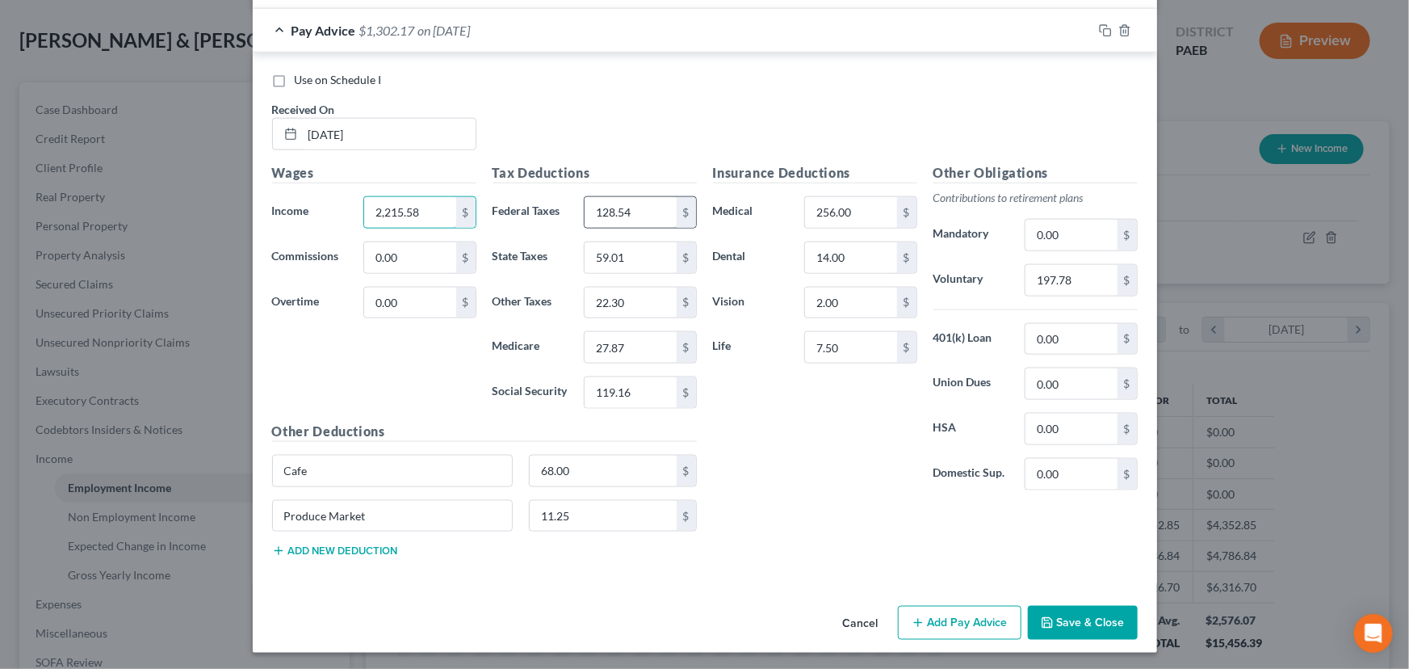
type input "2,215.58"
click at [640, 210] on input "128.54" at bounding box center [630, 212] width 91 height 31
type input "130.90"
click at [615, 257] on input "59.01" at bounding box center [630, 257] width 91 height 31
type input "59.67"
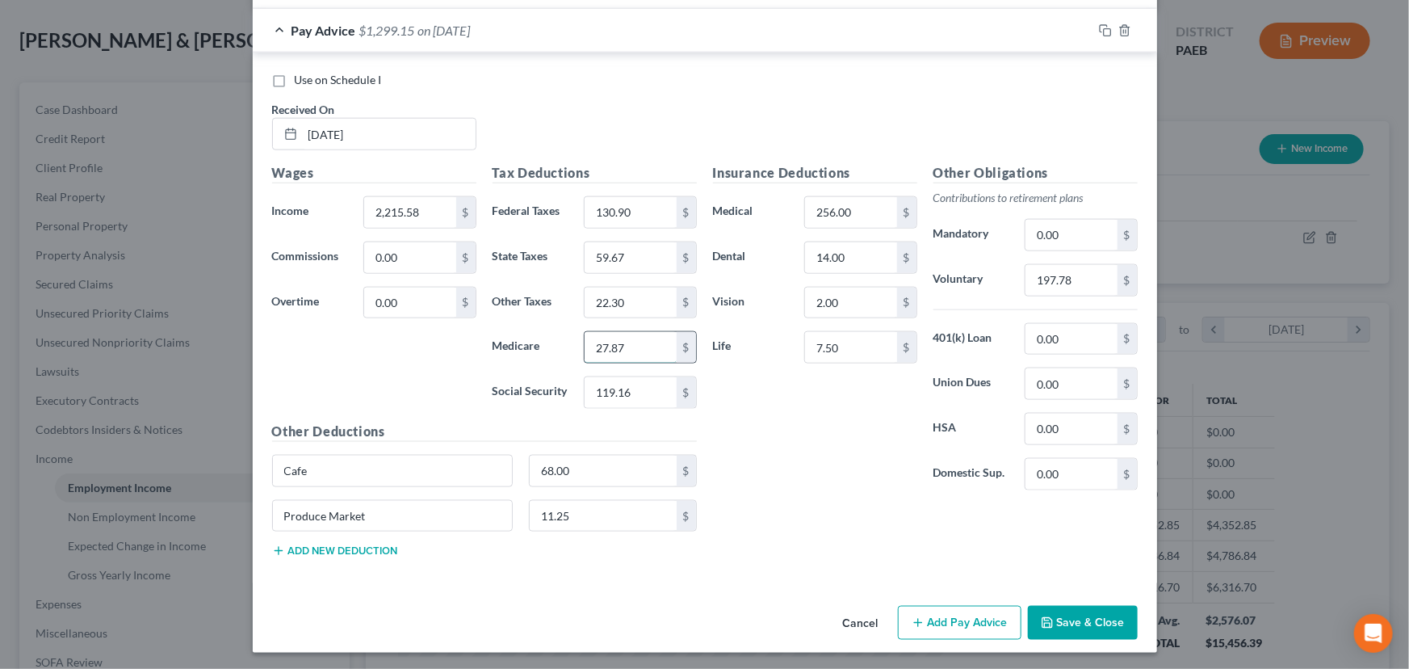
click at [621, 356] on input "27.87" at bounding box center [630, 347] width 91 height 31
type input "28.18"
click at [626, 402] on input "119.16" at bounding box center [630, 392] width 91 height 31
type input "120.50"
click at [1067, 283] on input "197.78" at bounding box center [1070, 280] width 91 height 31
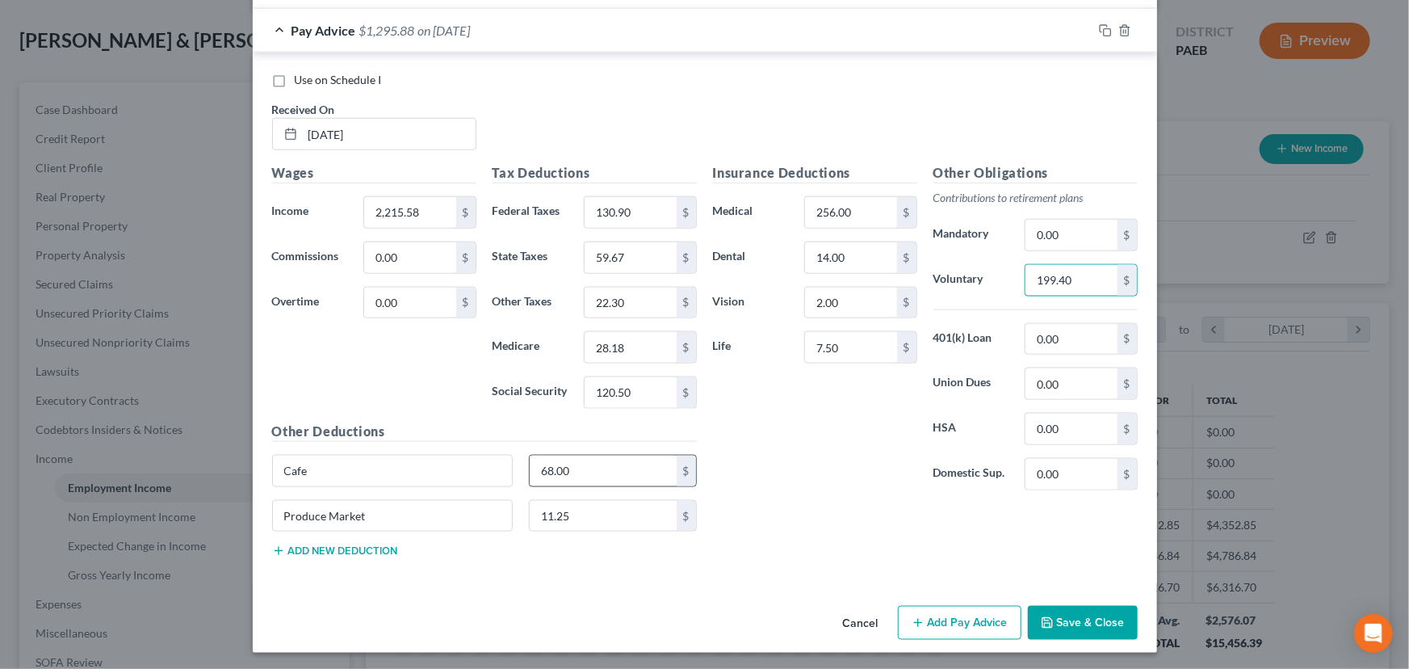
type input "199.40"
click at [560, 474] on input "68.00" at bounding box center [603, 470] width 147 height 31
type input "60.75"
click at [573, 514] on input "11.25" at bounding box center [603, 516] width 147 height 31
type input "24.25"
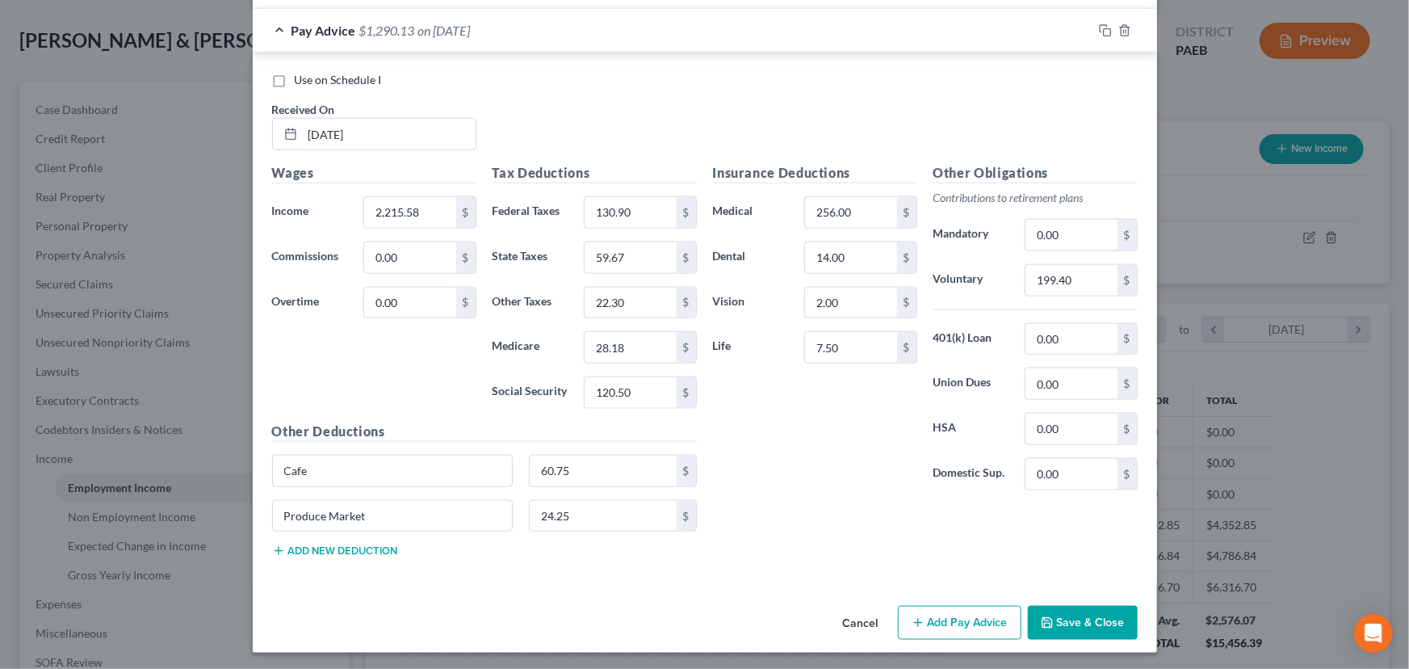
click at [849, 522] on div "Insurance Deductions Medical 256.00 $ Dental 14.00 $ Vision 2.00 $ Life 7.50 $ …" at bounding box center [925, 366] width 441 height 407
drag, startPoint x: 1097, startPoint y: 25, endPoint x: 1074, endPoint y: 70, distance: 50.9
click at [1099, 26] on icon "button" at bounding box center [1105, 30] width 13 height 13
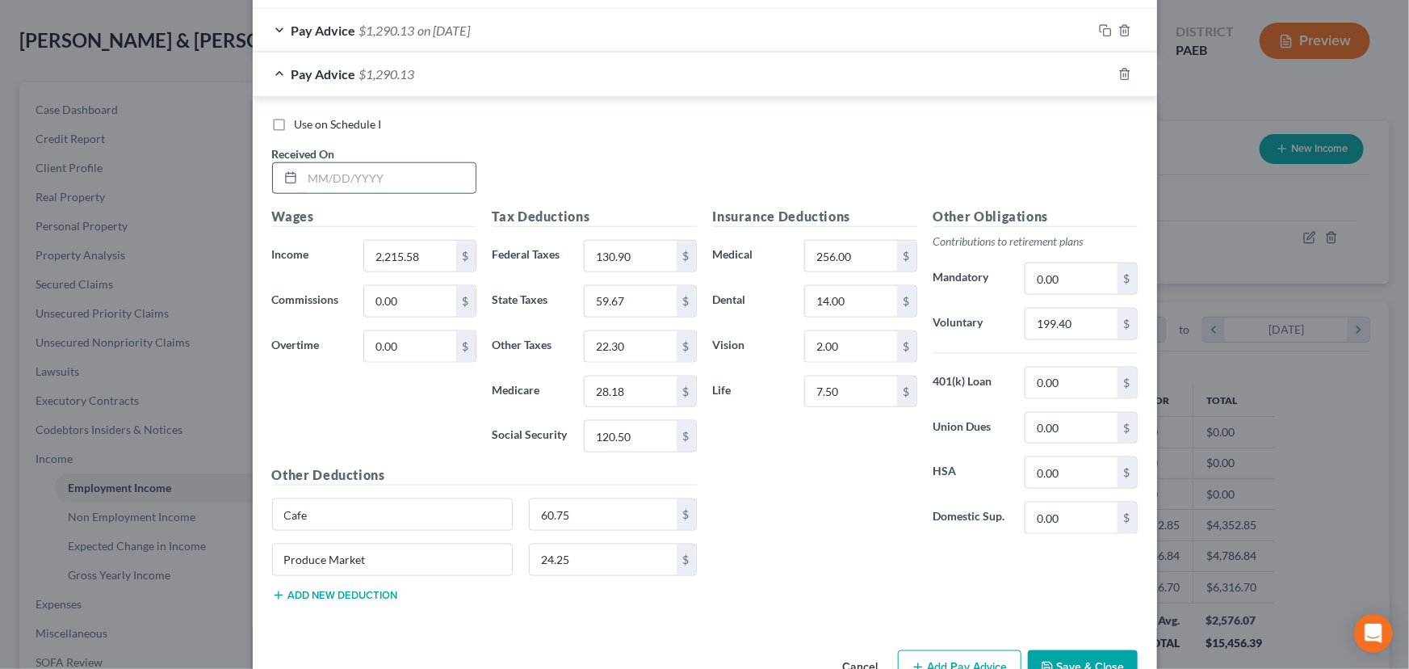
click at [351, 175] on input "text" at bounding box center [389, 178] width 173 height 31
type input "[DATE]"
click at [404, 256] on input "2,215.58" at bounding box center [409, 256] width 91 height 31
type input "2,159.57"
click at [630, 253] on input "130.90" at bounding box center [630, 256] width 91 height 31
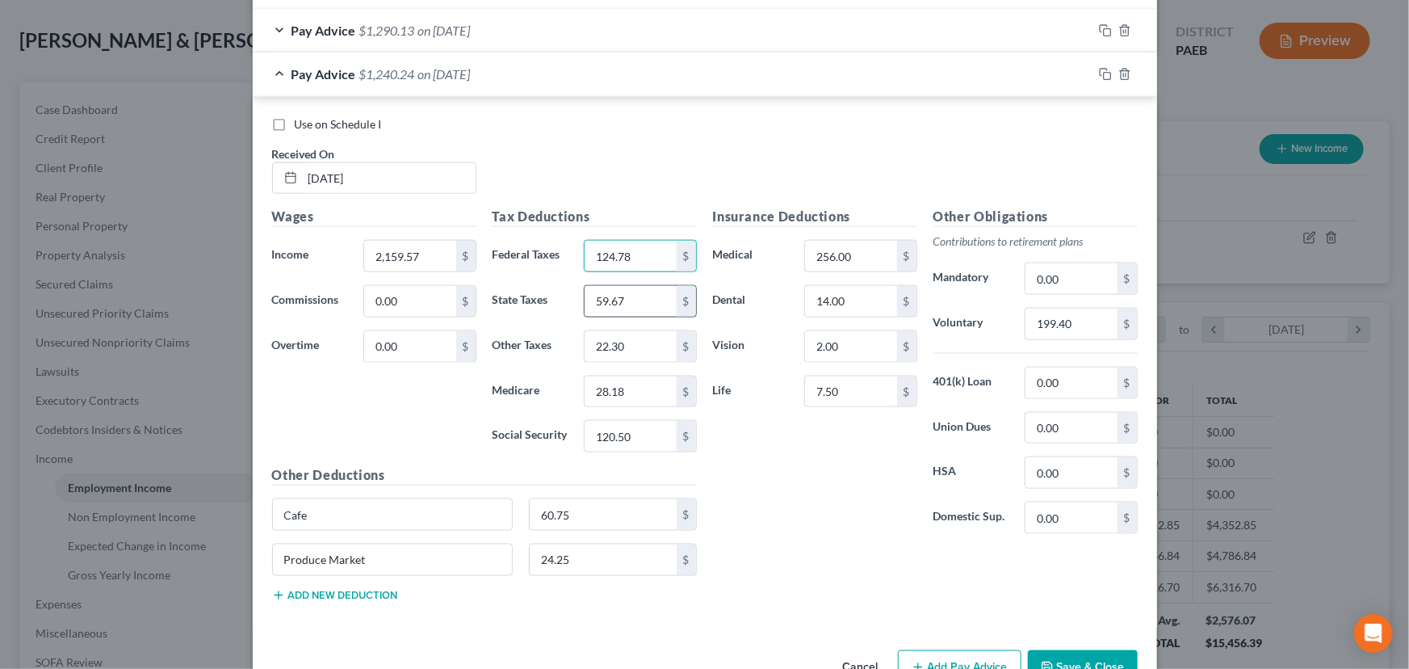
type input "124.78"
click at [619, 301] on input "59.67" at bounding box center [630, 301] width 91 height 31
type input "57.95"
click at [623, 392] on input "28.18" at bounding box center [630, 391] width 91 height 31
type input "27.37"
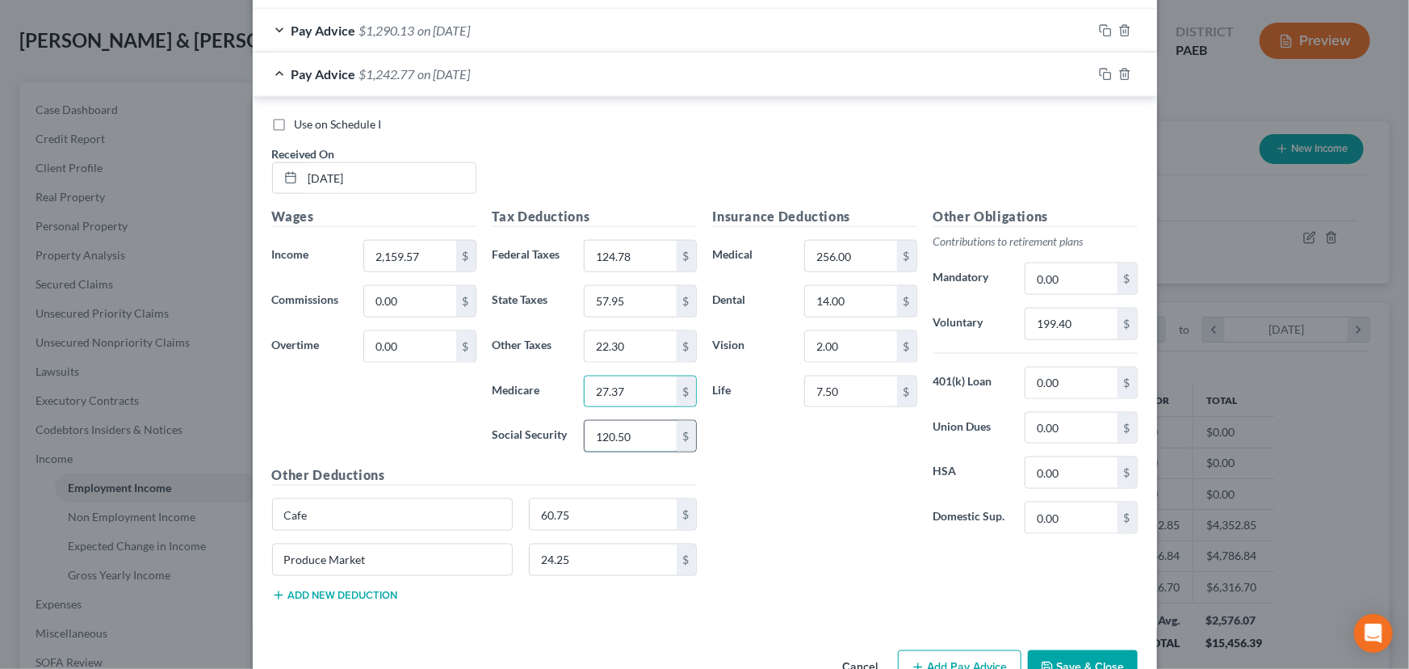
click at [624, 430] on input "120.50" at bounding box center [630, 436] width 91 height 31
type input "117.03"
click at [1072, 315] on input "199.40" at bounding box center [1070, 323] width 91 height 31
type input "194.36"
click at [564, 510] on input "60.75" at bounding box center [603, 514] width 147 height 31
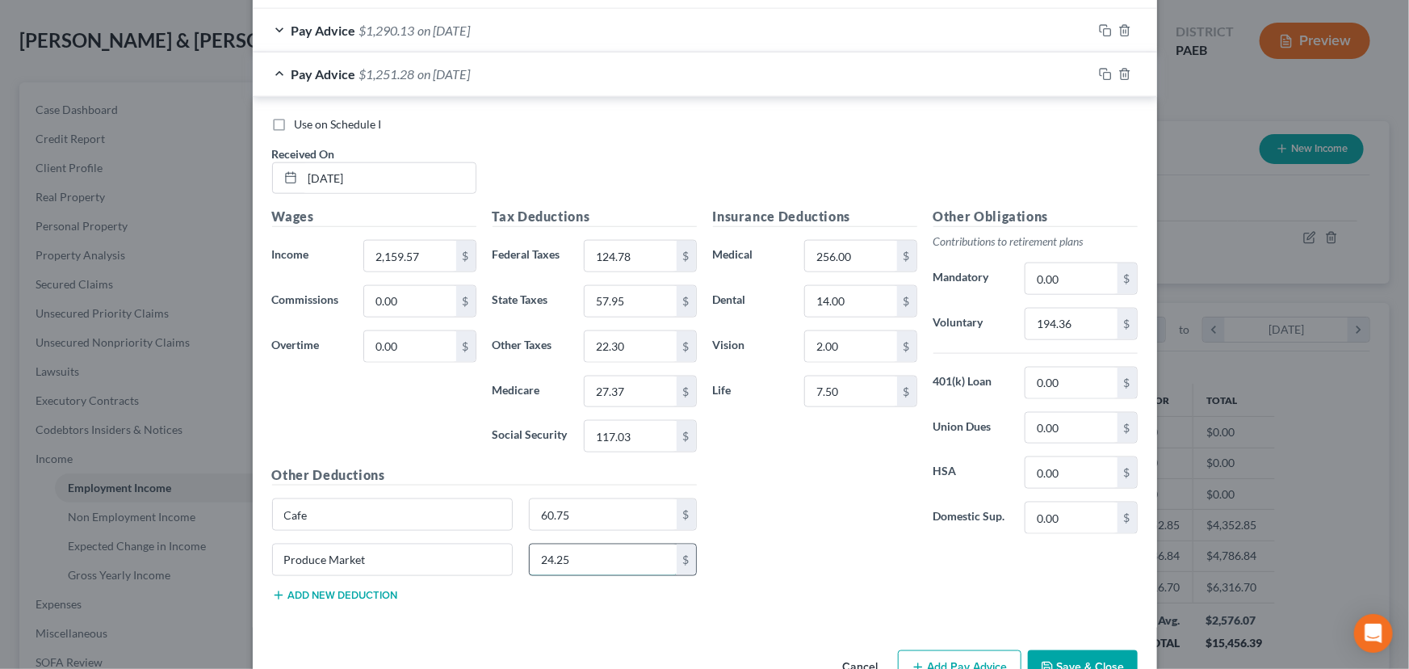
click at [563, 556] on input "24.25" at bounding box center [603, 559] width 147 height 31
type input "26.75"
click at [565, 505] on input "60.75" at bounding box center [603, 514] width 147 height 31
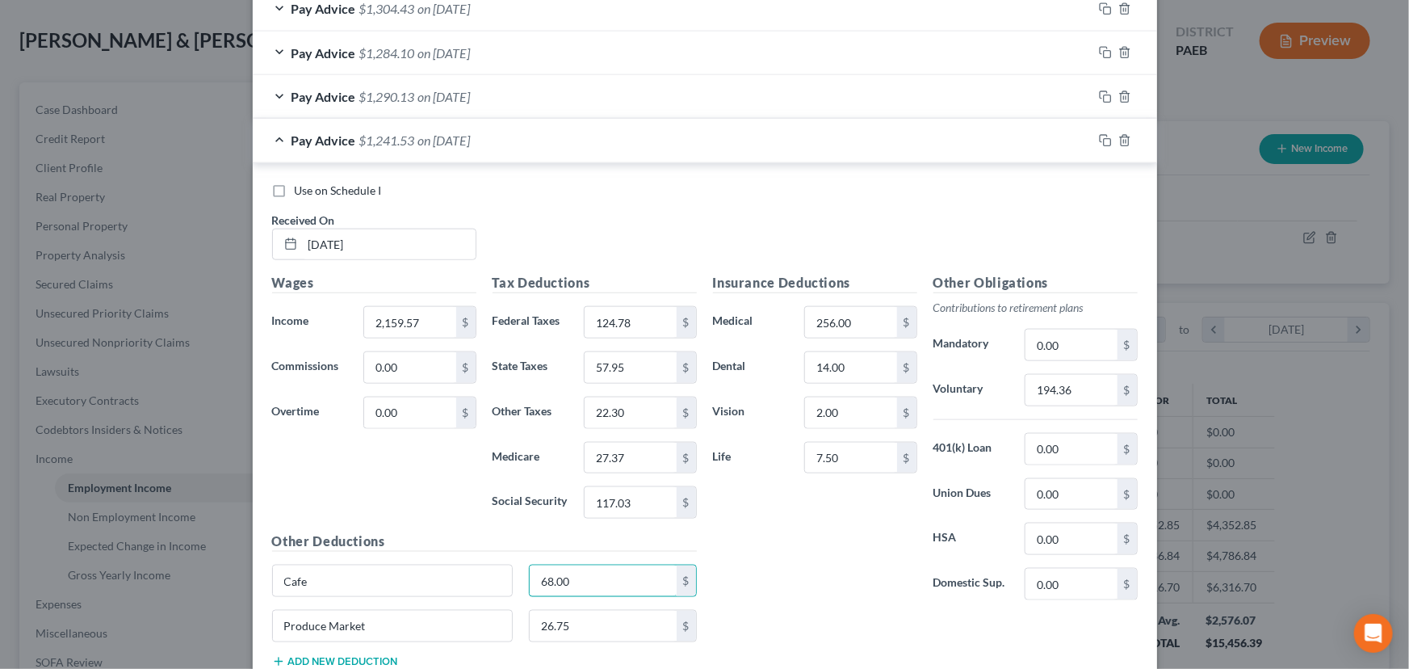
scroll to position [774, 0]
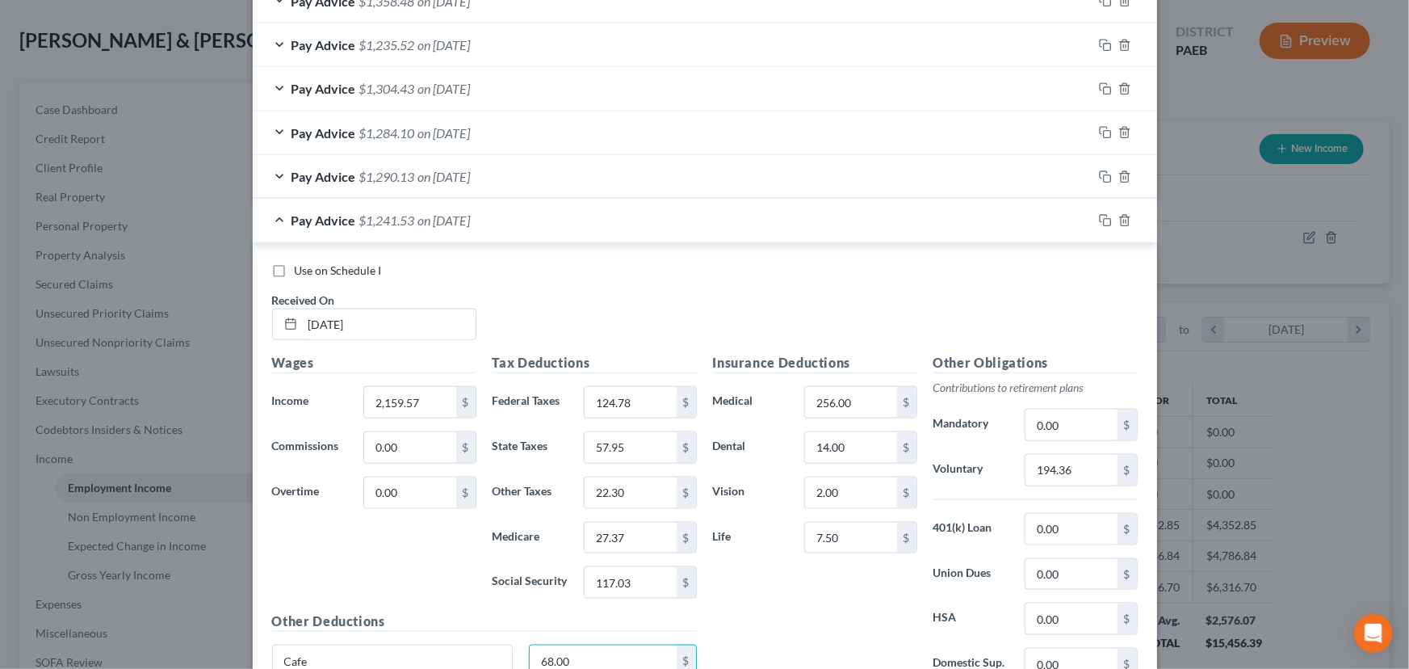
type input "68.00"
click at [1093, 216] on div at bounding box center [1125, 221] width 65 height 26
click at [1100, 215] on icon "button" at bounding box center [1103, 218] width 7 height 7
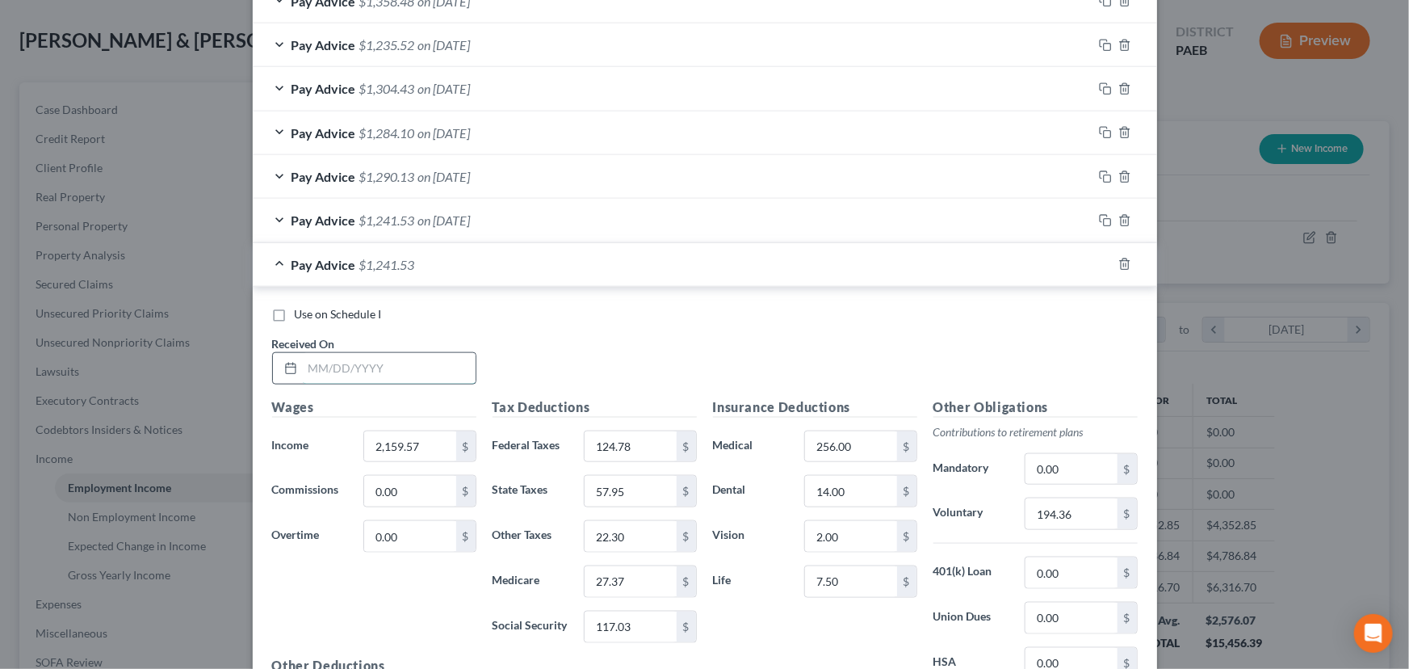
click at [345, 362] on input "text" at bounding box center [389, 368] width 173 height 31
type input "[DATE]"
click at [413, 452] on input "2,159.57" at bounding box center [409, 446] width 91 height 31
click at [396, 436] on input "2,159.57" at bounding box center [409, 446] width 91 height 31
click at [401, 443] on input "2,159.57" at bounding box center [409, 446] width 91 height 31
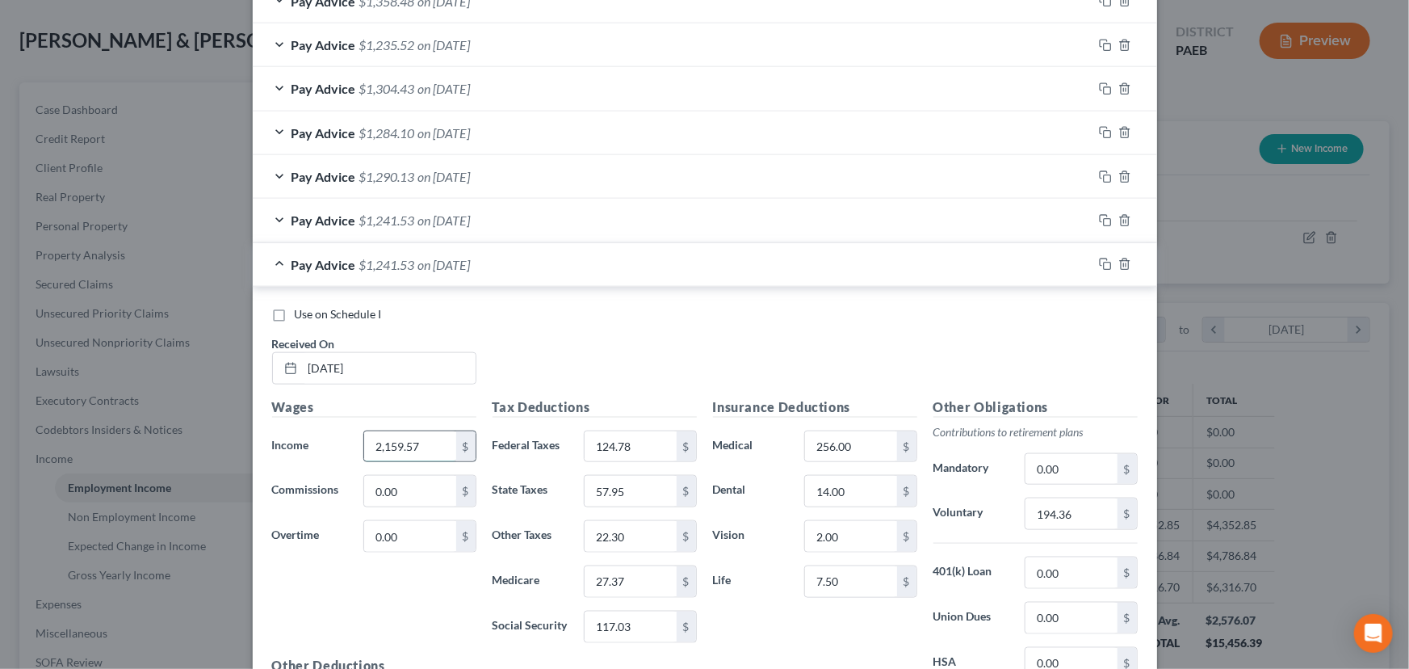
click at [401, 443] on input "2,159.57" at bounding box center [409, 446] width 91 height 31
type input "2,175.05"
click at [642, 442] on input "124.78" at bounding box center [630, 446] width 91 height 31
type input "126.47"
click at [606, 577] on input "27.37" at bounding box center [630, 581] width 91 height 31
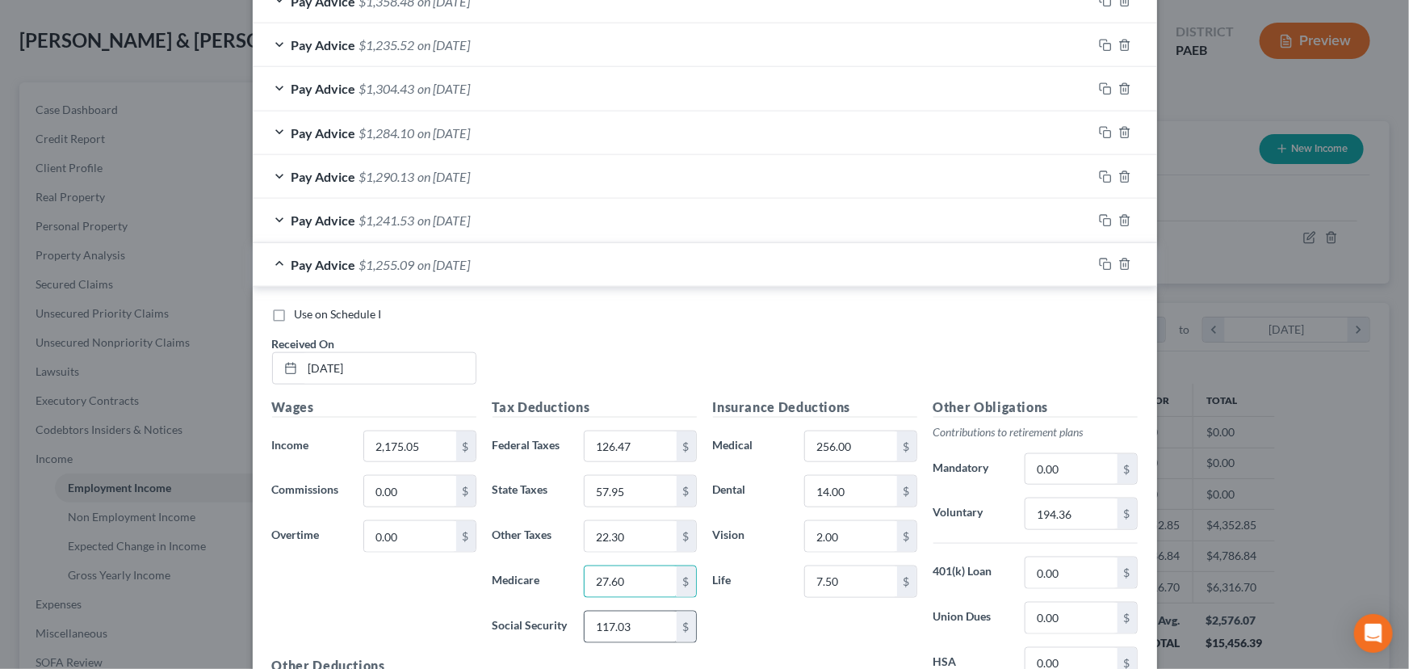
type input "27.60"
click at [611, 625] on input "117.03" at bounding box center [630, 626] width 91 height 31
type input "117.99"
click at [625, 539] on input "22.30" at bounding box center [630, 536] width 91 height 31
click at [1053, 515] on input "194.36" at bounding box center [1070, 513] width 91 height 31
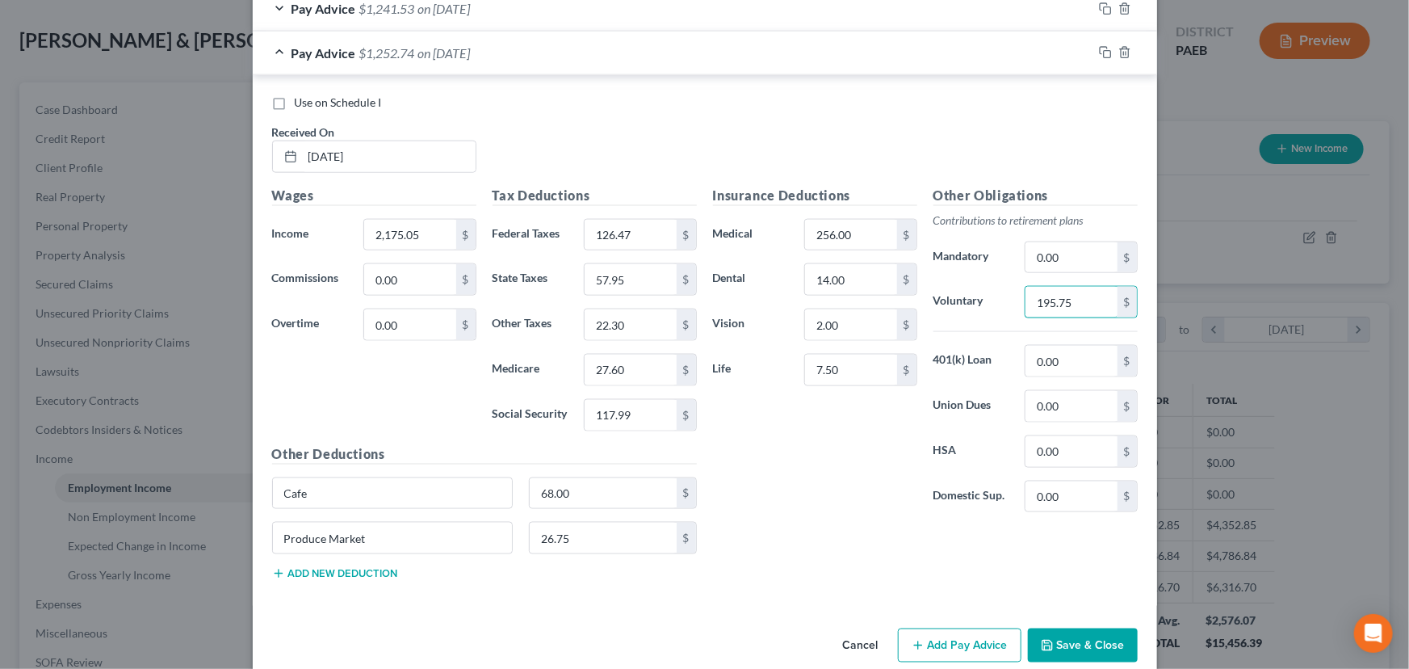
scroll to position [994, 0]
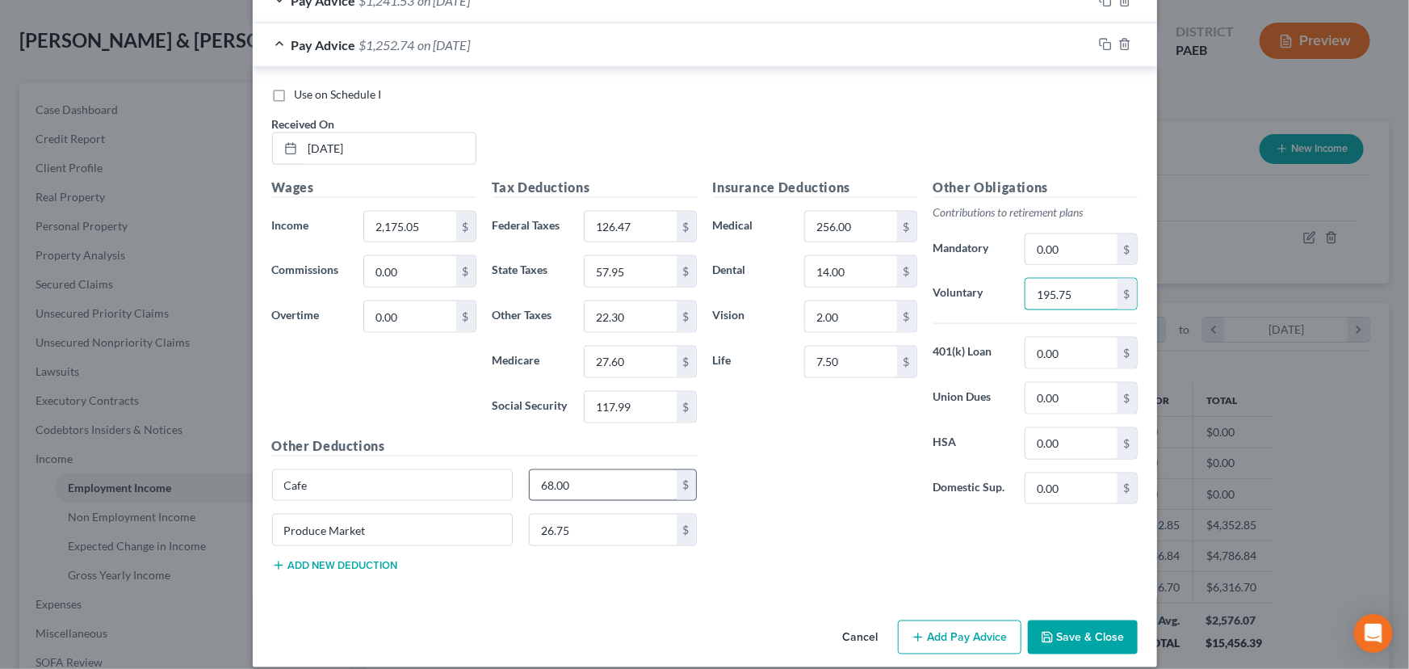
type input "195.75"
click at [562, 489] on input "68.00" at bounding box center [603, 485] width 147 height 31
type input "59.00"
click at [561, 536] on input "26.75" at bounding box center [603, 529] width 147 height 31
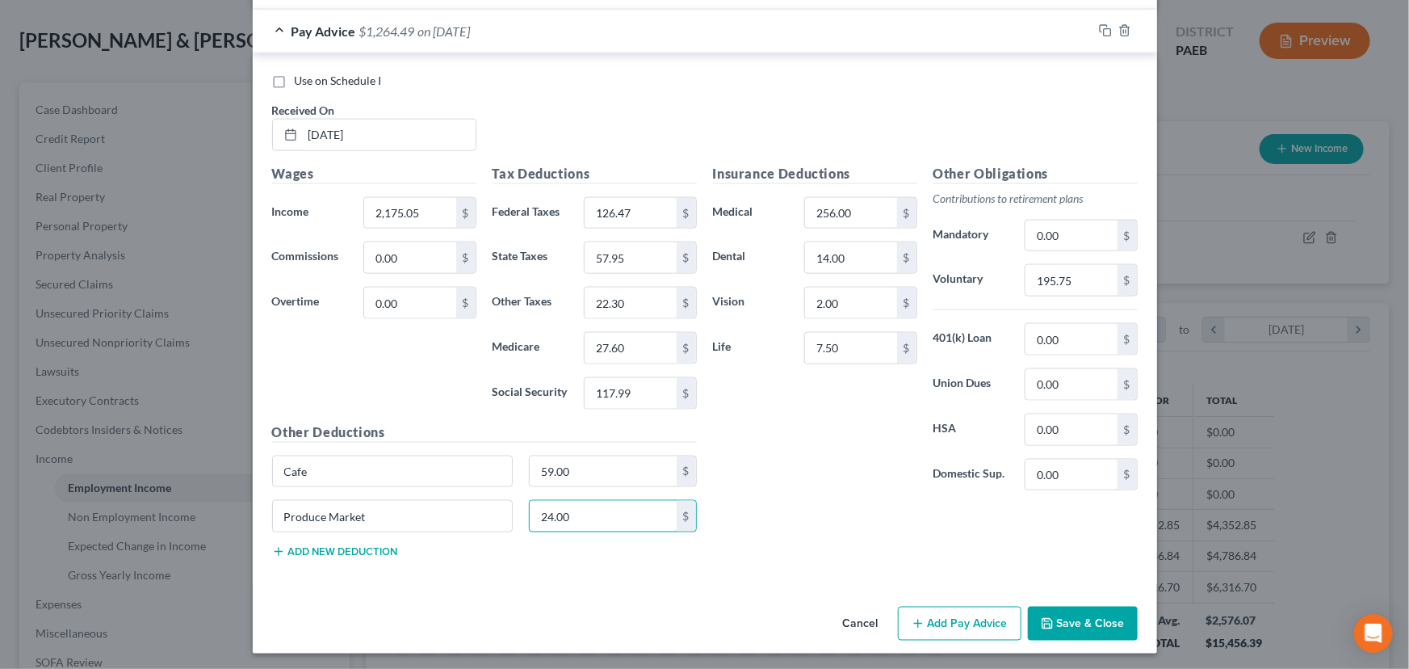
scroll to position [1009, 0]
type input "24.00"
click at [1101, 26] on icon "button" at bounding box center [1105, 29] width 13 height 13
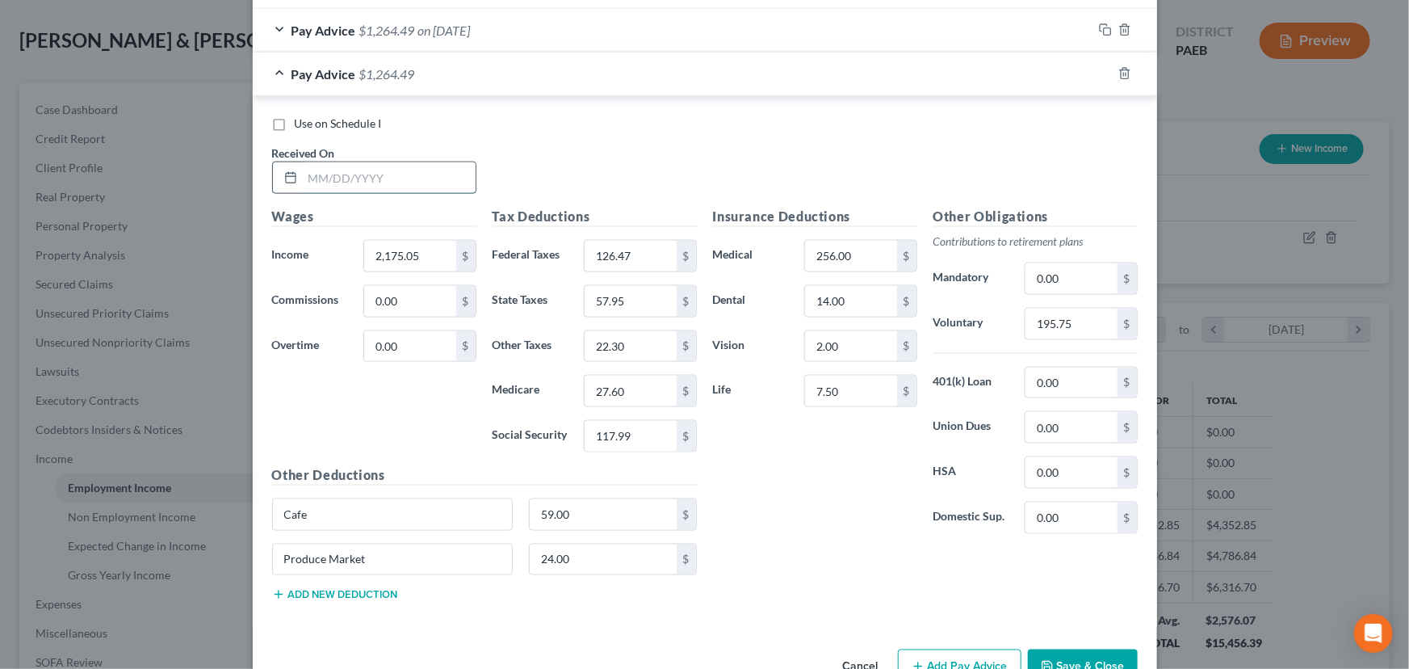
click at [344, 176] on input "text" at bounding box center [389, 177] width 173 height 31
type input "[DATE]"
click at [614, 255] on input "126.47" at bounding box center [630, 256] width 91 height 31
click at [409, 254] on input "2,175.05" at bounding box center [409, 256] width 91 height 31
type input "2,159.07"
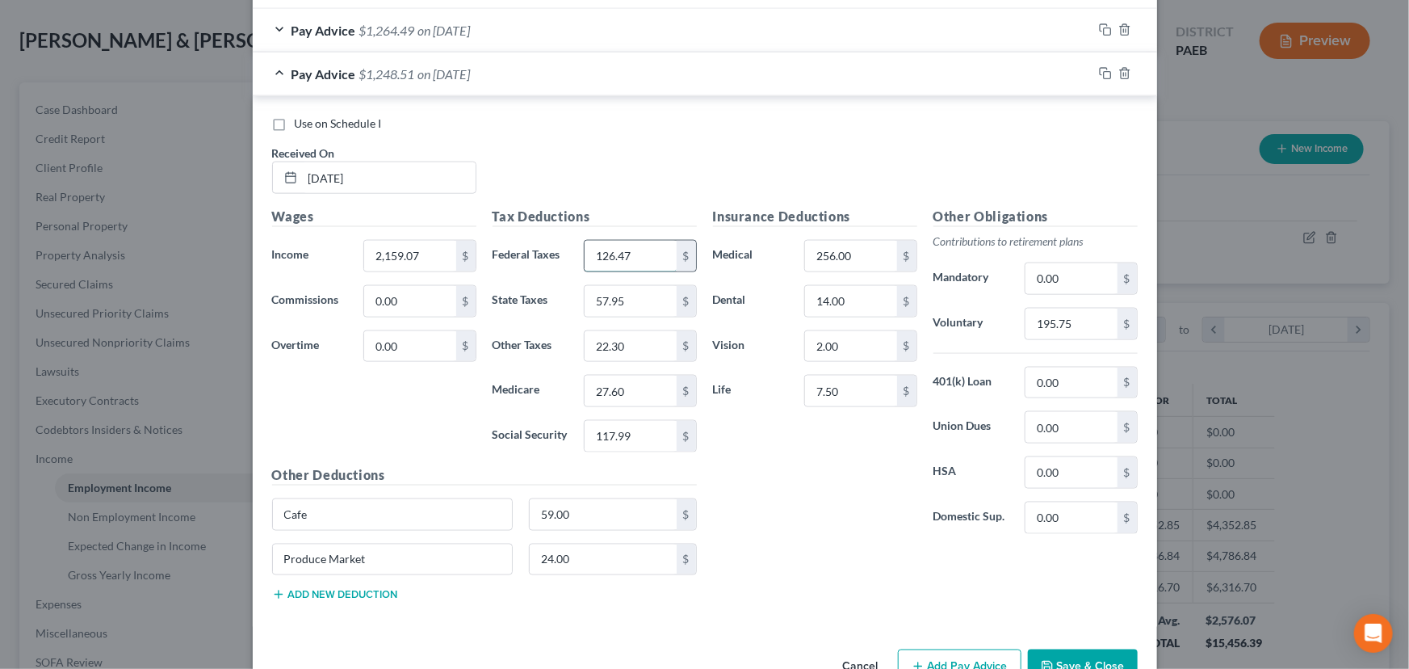
click at [632, 259] on input "126.47" at bounding box center [630, 256] width 91 height 31
type input "124.73"
click at [632, 301] on input "57.95" at bounding box center [630, 301] width 91 height 31
type input "57.93"
click at [614, 392] on input "27.60" at bounding box center [630, 390] width 91 height 31
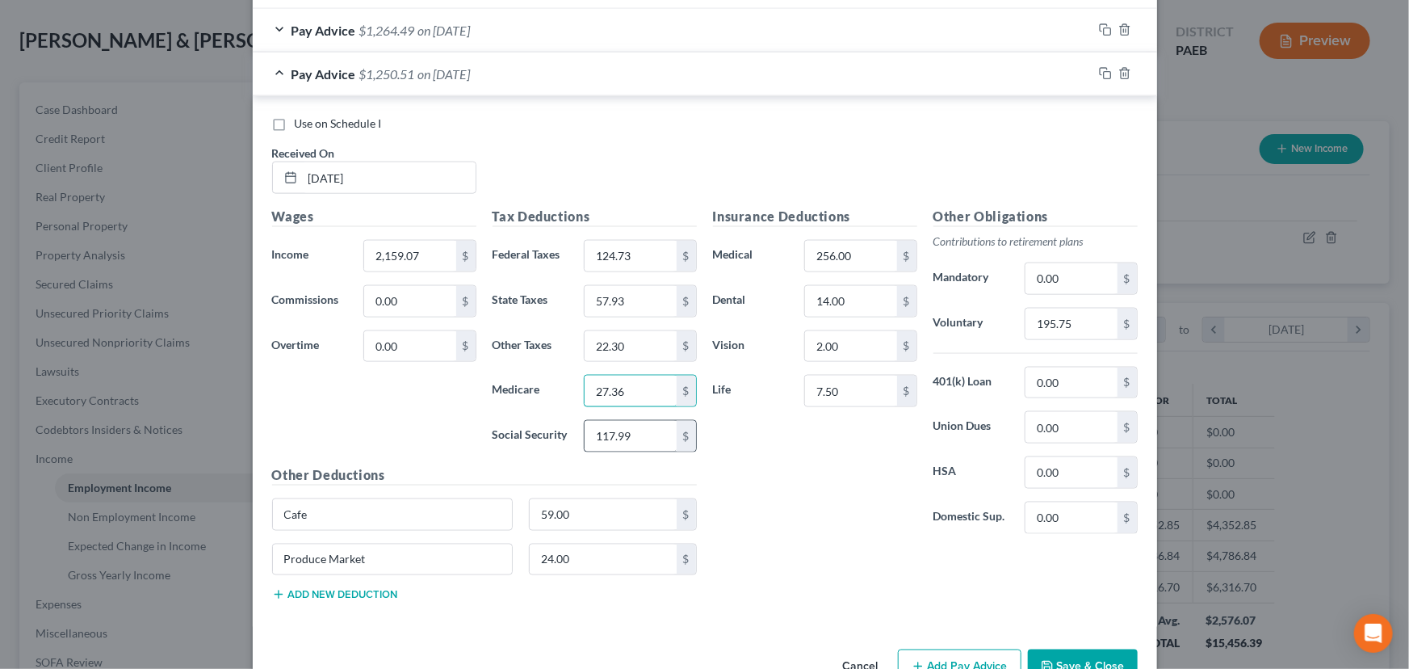
type input "27.36"
click at [627, 434] on input "117.99" at bounding box center [630, 436] width 91 height 31
type input "116.99"
click at [619, 339] on input "22.30" at bounding box center [630, 346] width 91 height 31
click at [831, 259] on input "256.00" at bounding box center [850, 256] width 91 height 31
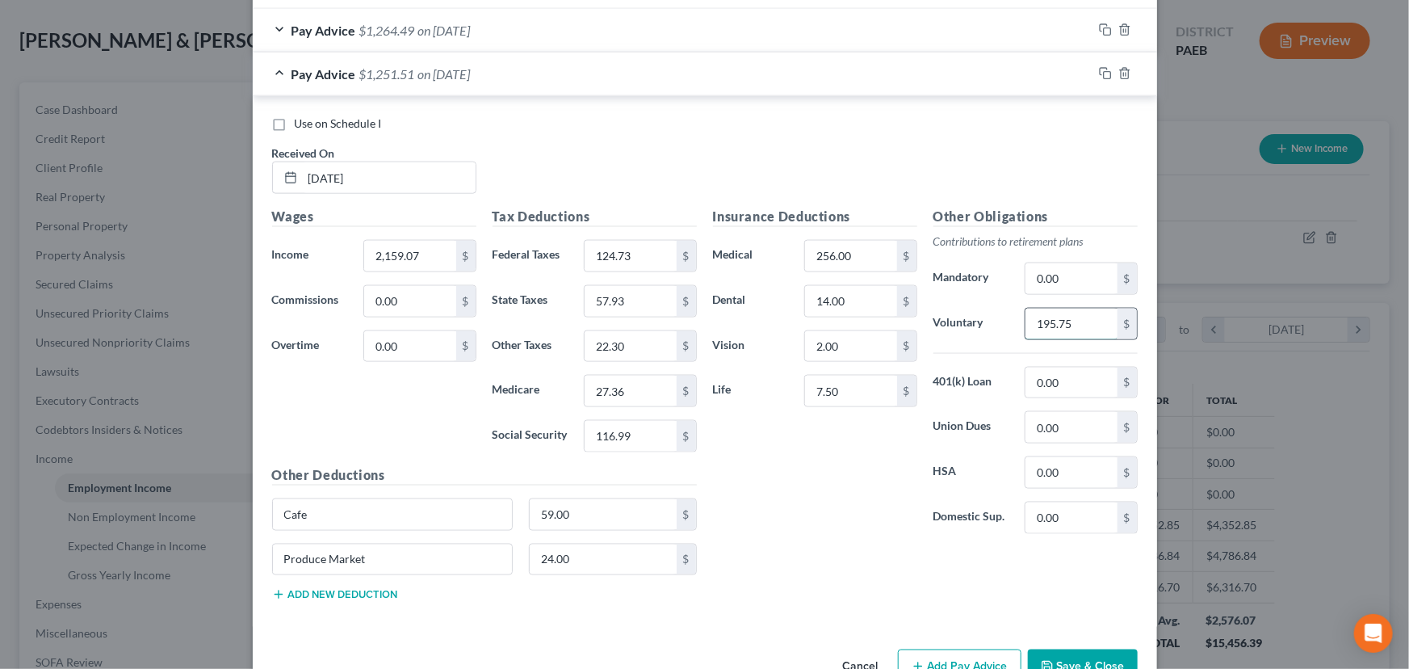
click at [1055, 320] on input "195.75" at bounding box center [1070, 323] width 91 height 31
click at [551, 515] on input "59.00" at bounding box center [603, 514] width 147 height 31
type input "49.50"
click at [565, 565] on input "24.00" at bounding box center [603, 559] width 147 height 31
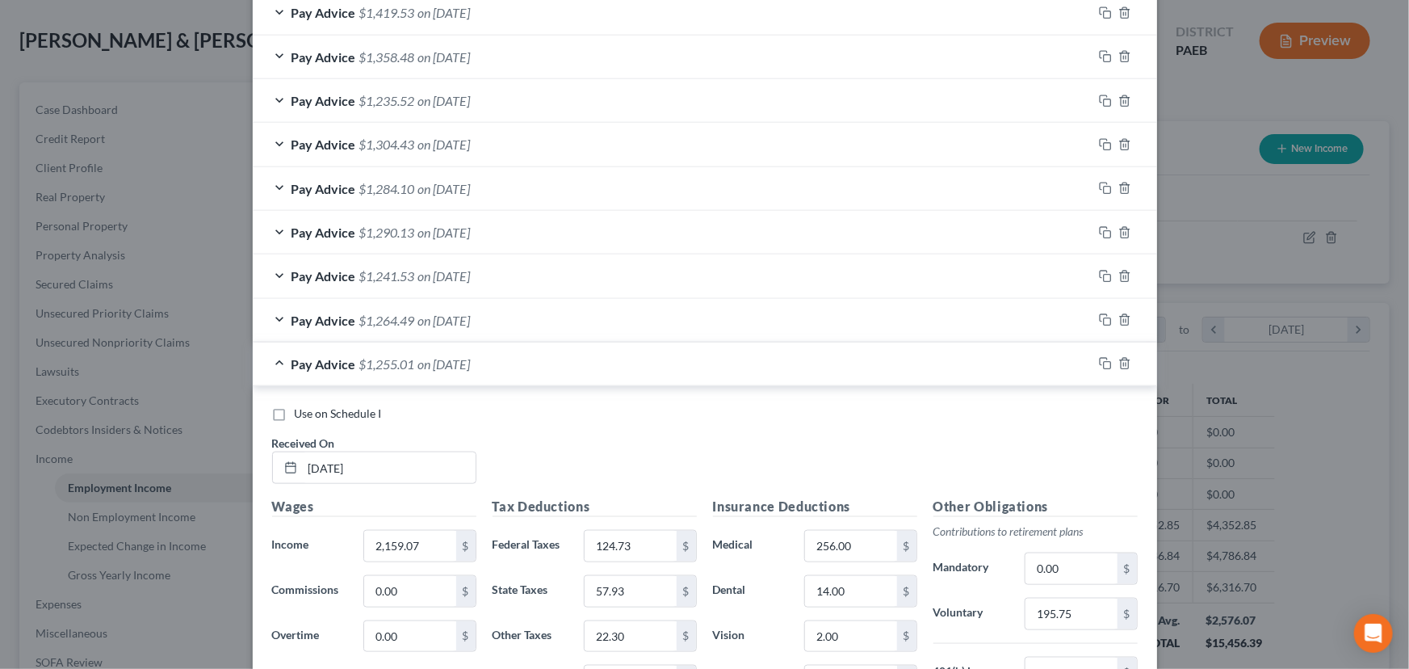
scroll to position [685, 0]
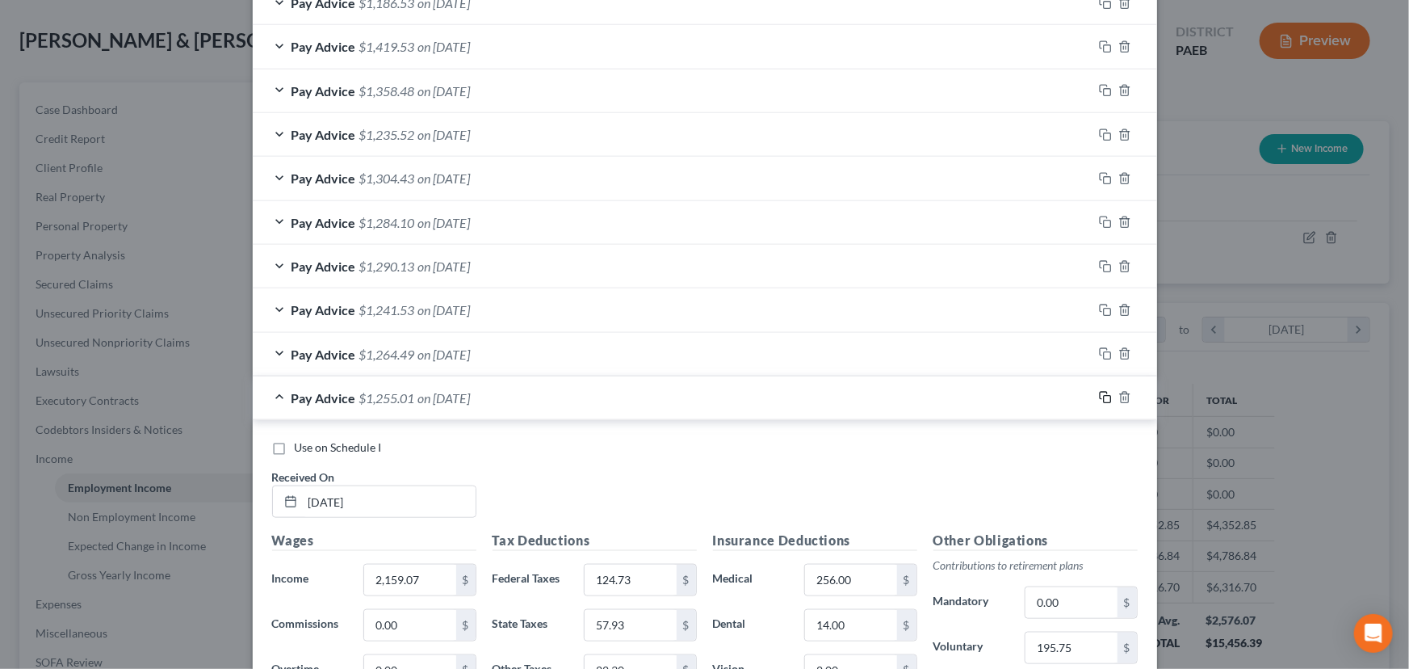
type input "30.00"
click at [1100, 397] on icon "button" at bounding box center [1103, 395] width 7 height 7
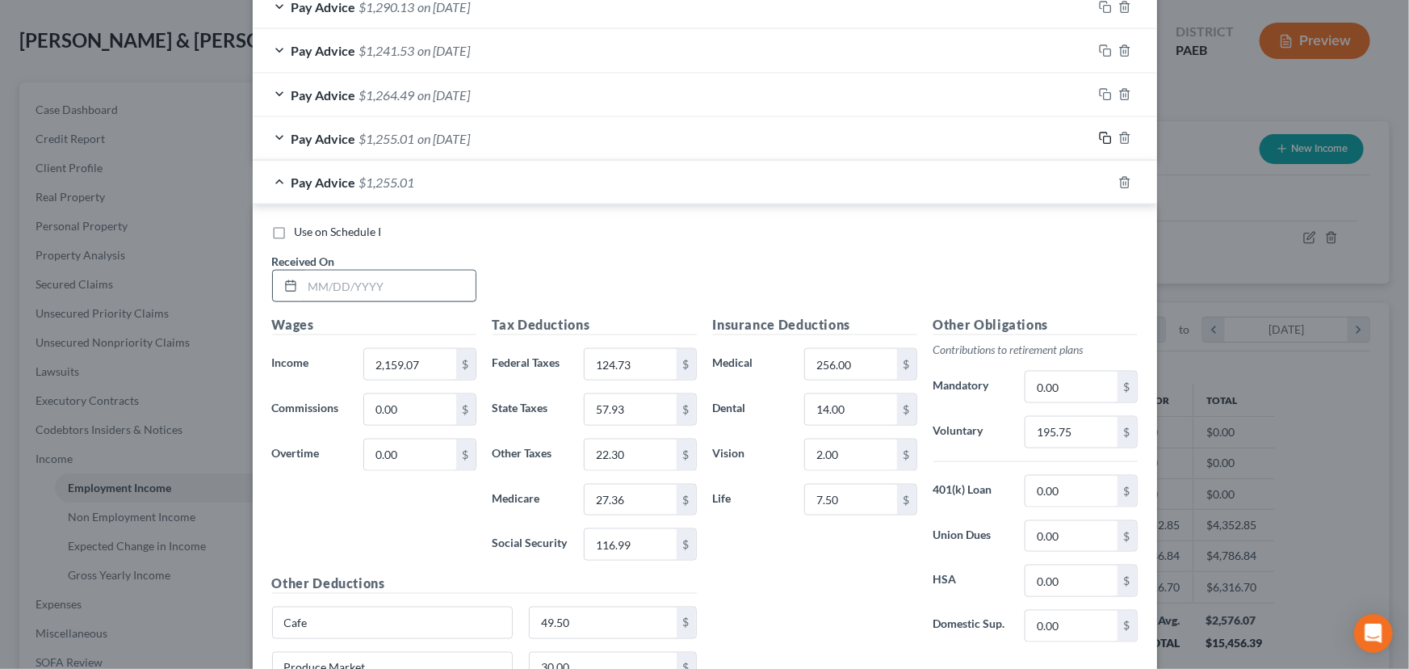
scroll to position [978, 0]
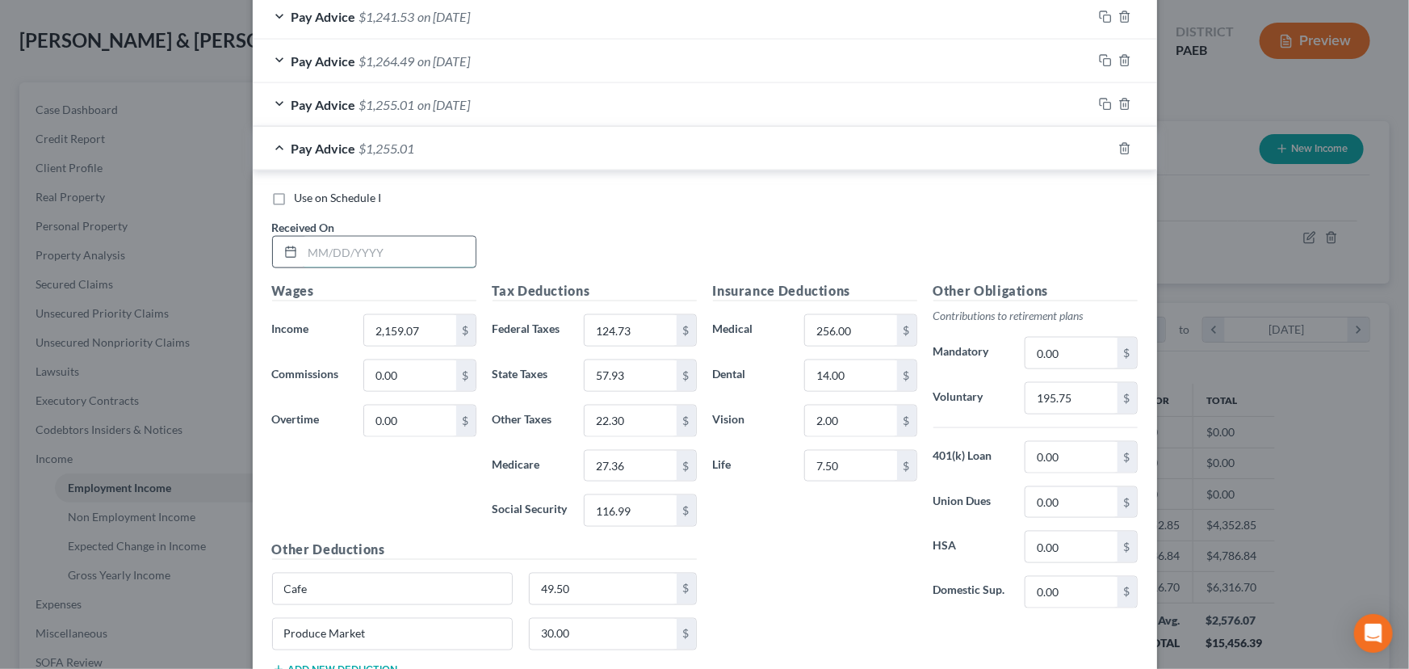
click at [326, 250] on input "text" at bounding box center [389, 252] width 173 height 31
type input "[DATE]"
click at [622, 325] on input "124.73" at bounding box center [630, 330] width 91 height 31
type input "115.28"
click at [616, 468] on input "27.36" at bounding box center [630, 466] width 91 height 31
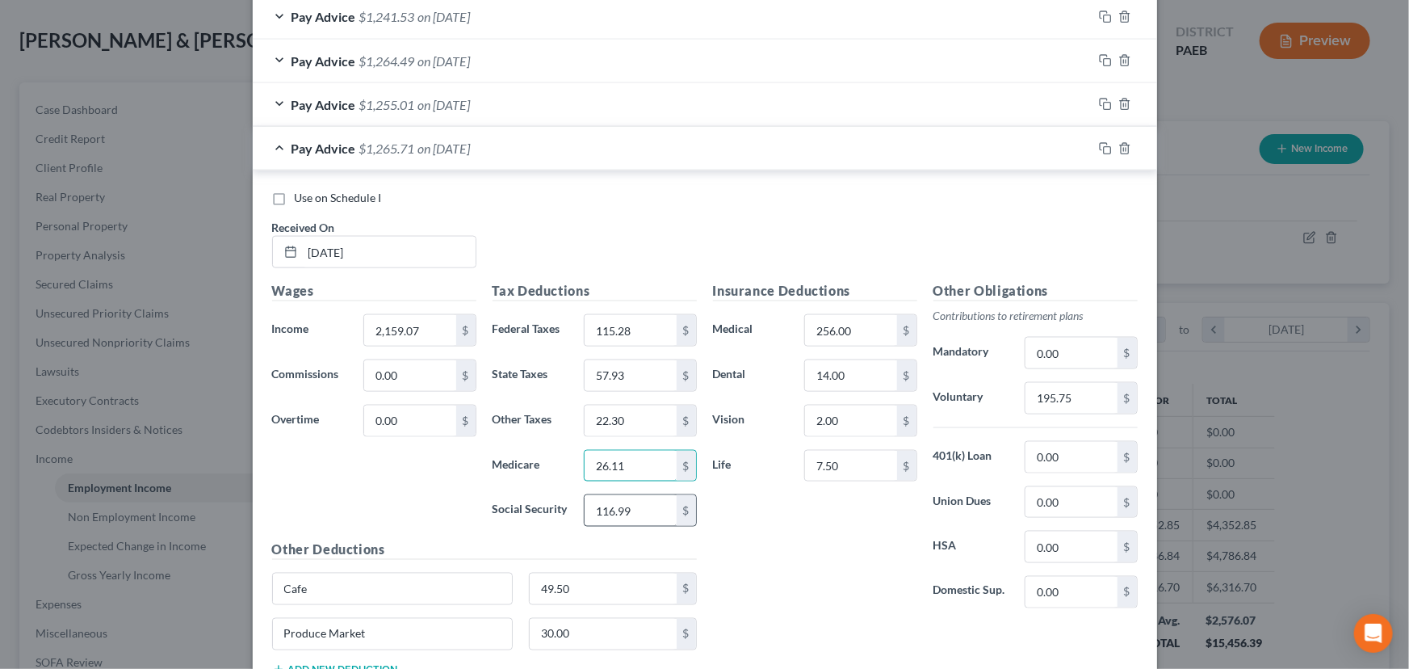
type input "26.11"
click at [616, 517] on input "116.99" at bounding box center [630, 510] width 91 height 31
type input "111.64"
click at [622, 371] on input "57.93" at bounding box center [630, 375] width 91 height 31
type input "55.28"
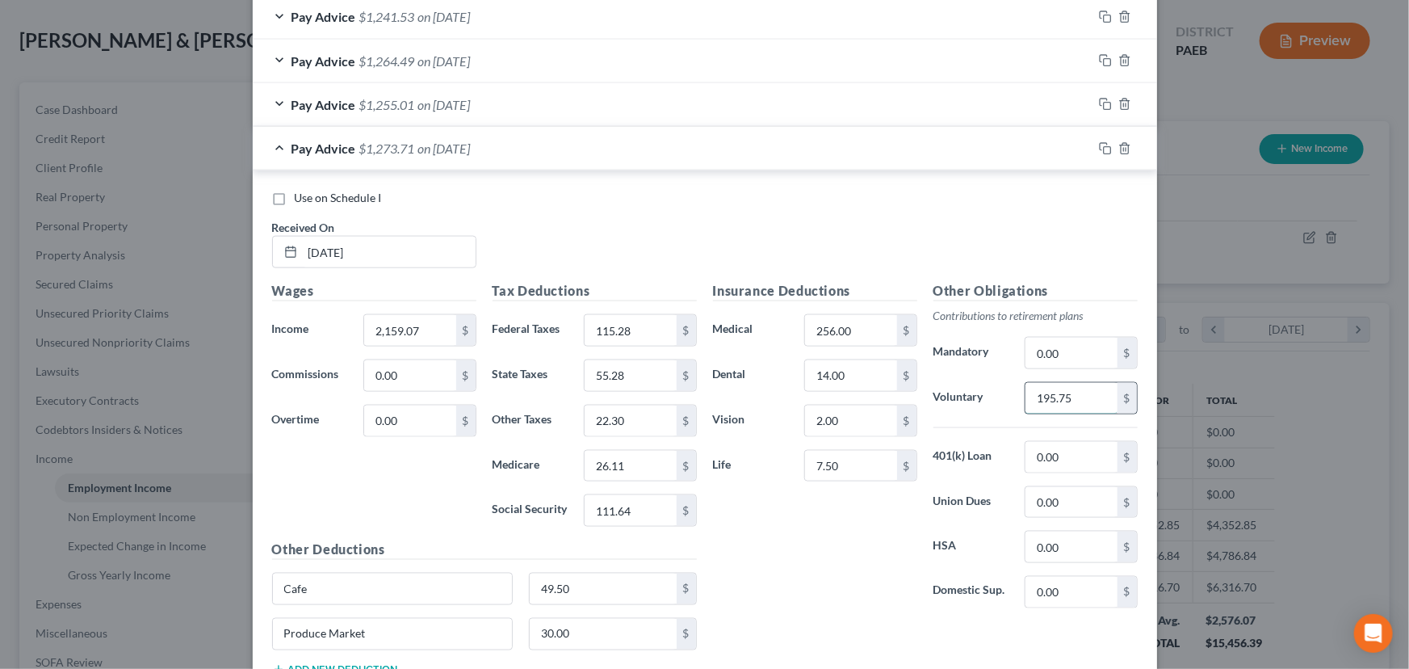
click at [1063, 399] on input "195.75" at bounding box center [1070, 398] width 91 height 31
type input "186.53"
click at [568, 581] on input "49.50" at bounding box center [603, 588] width 147 height 31
type input "45.0"
click at [566, 622] on input "30.00" at bounding box center [603, 634] width 147 height 31
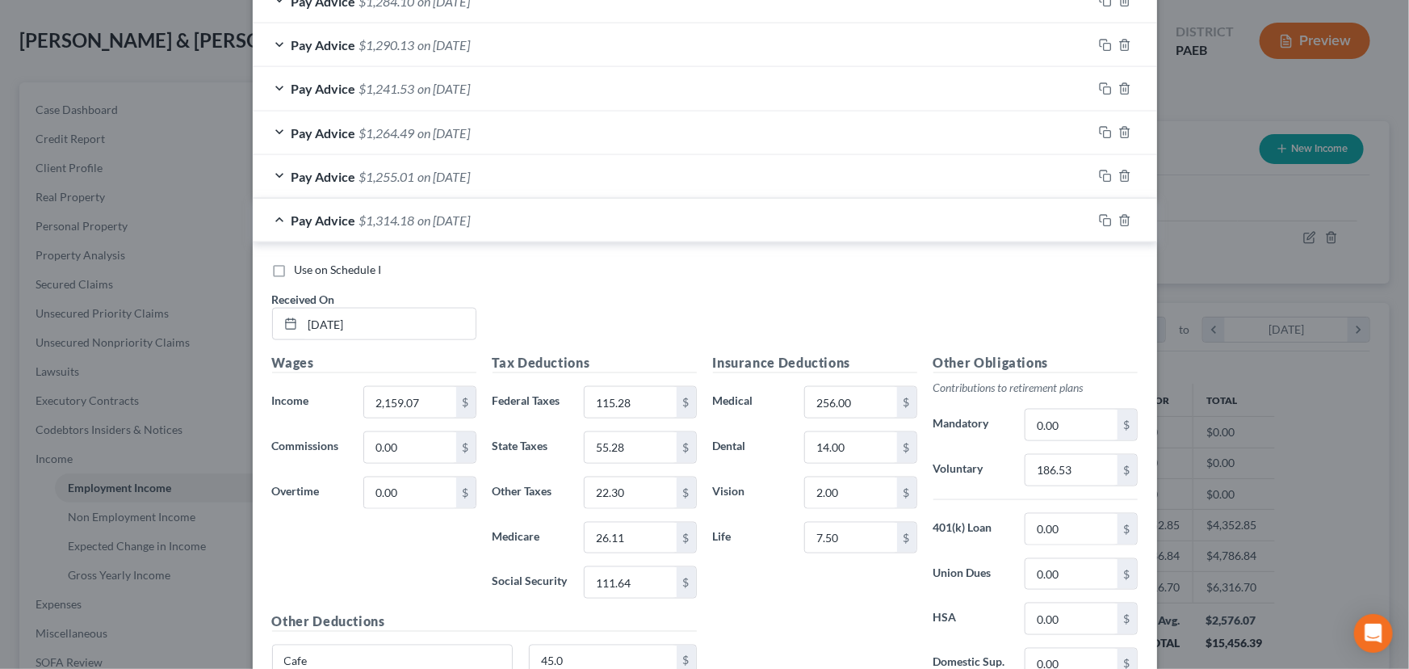
scroll to position [875, 0]
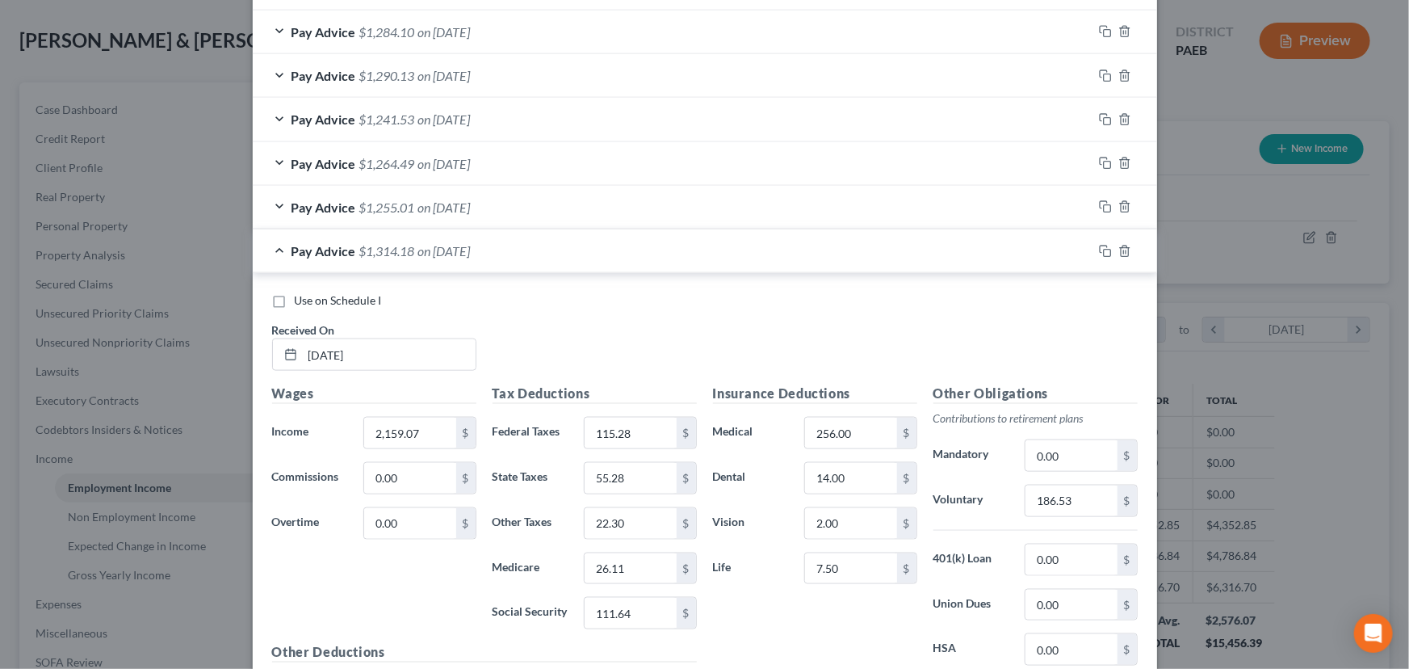
type input "3.25"
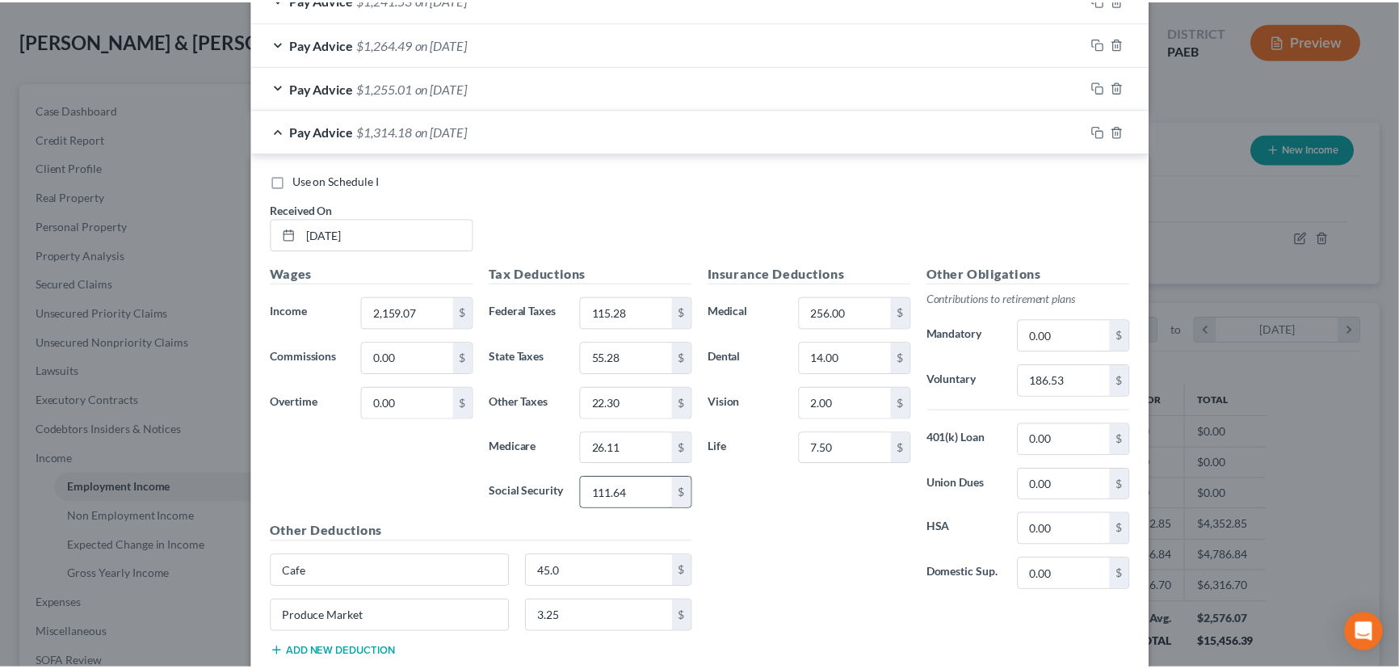
scroll to position [1096, 0]
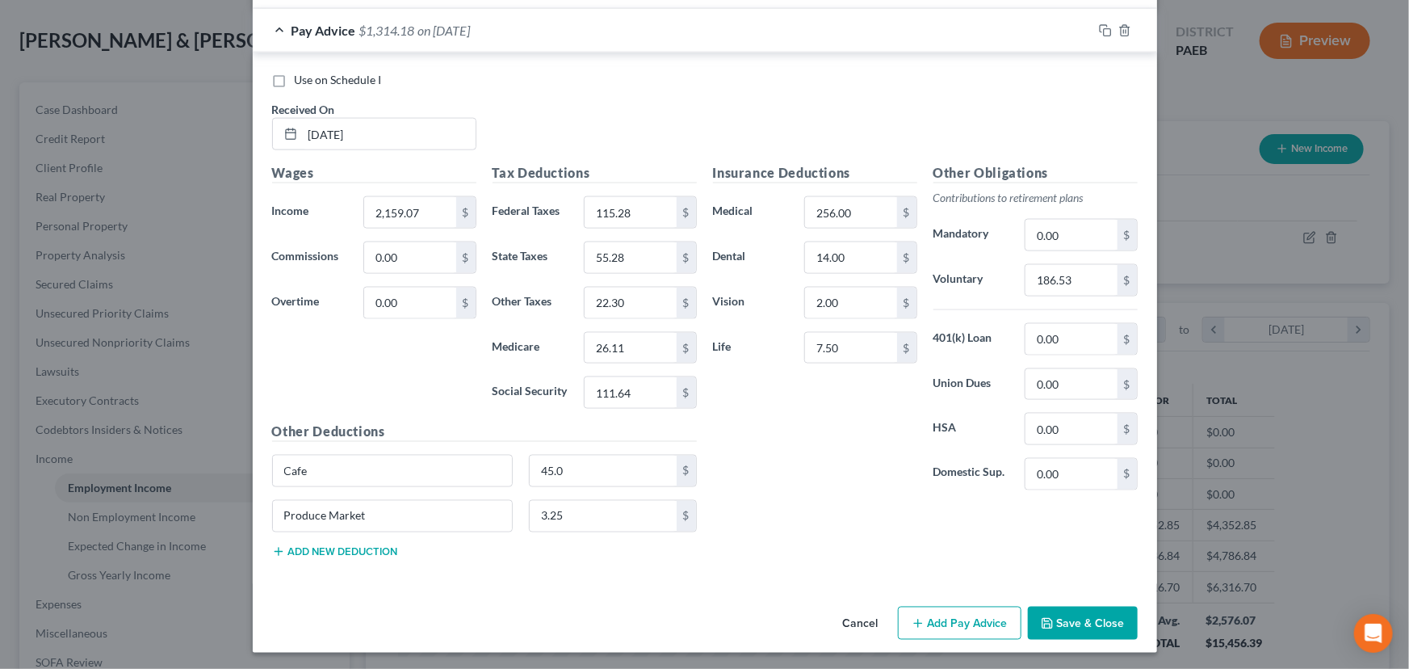
click at [1065, 619] on button "Save & Close" at bounding box center [1083, 623] width 110 height 34
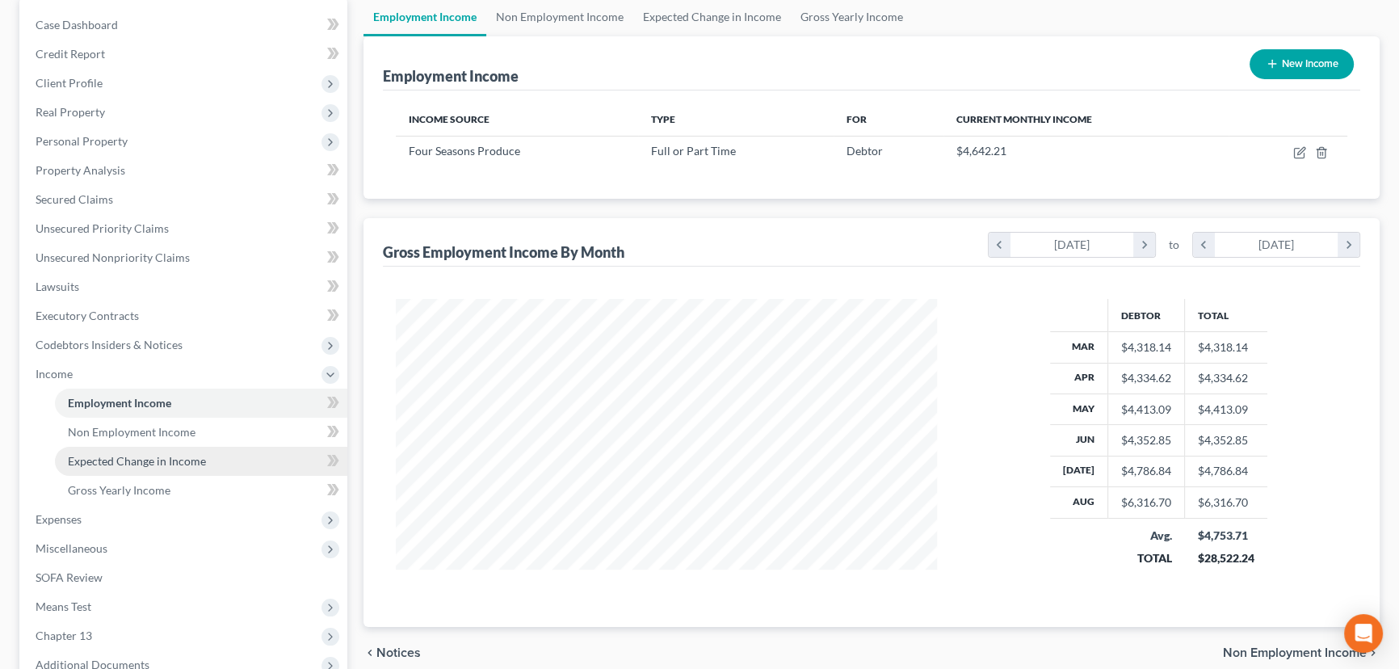
scroll to position [146, 0]
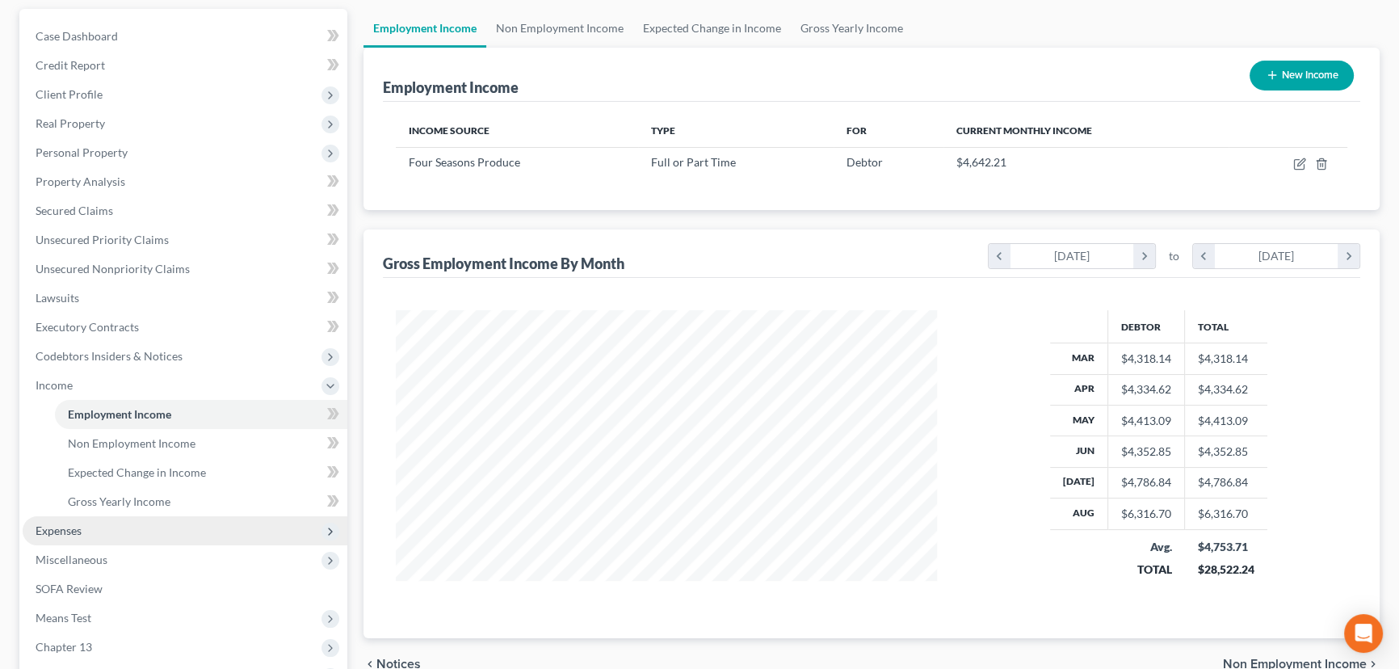
click at [61, 525] on span "Expenses" at bounding box center [59, 530] width 46 height 14
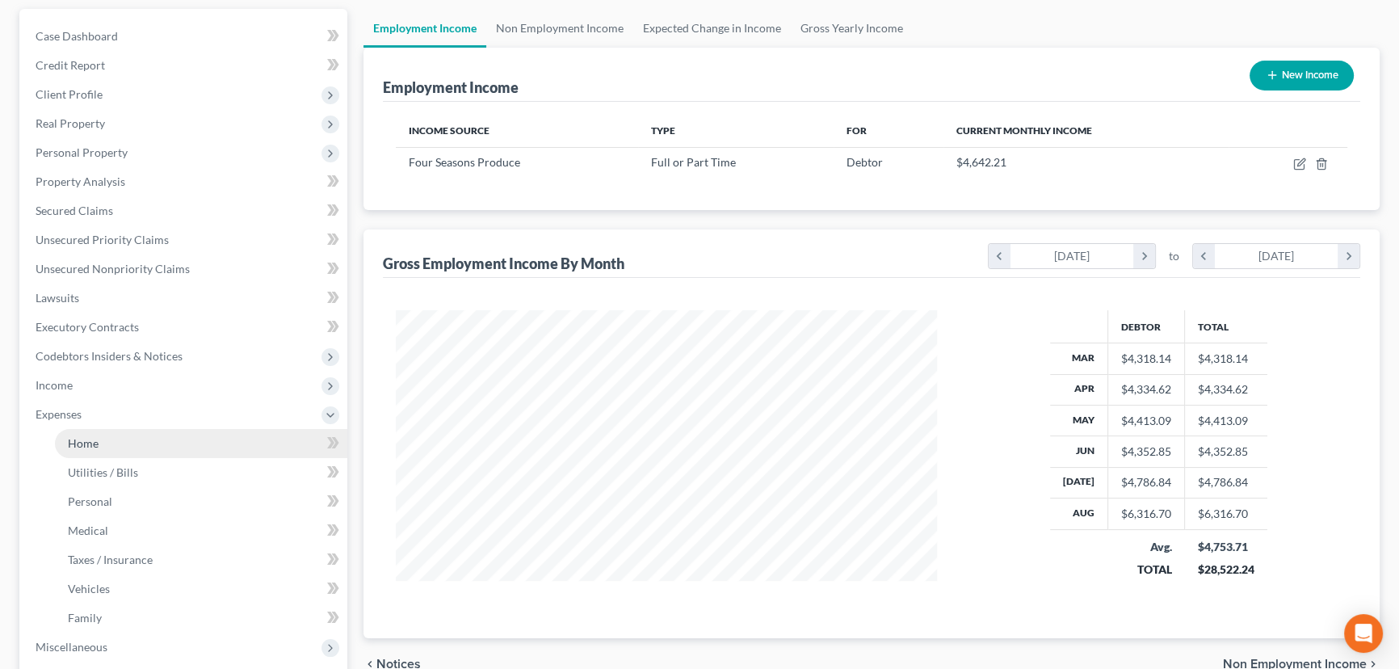
click at [113, 444] on link "Home" at bounding box center [201, 443] width 292 height 29
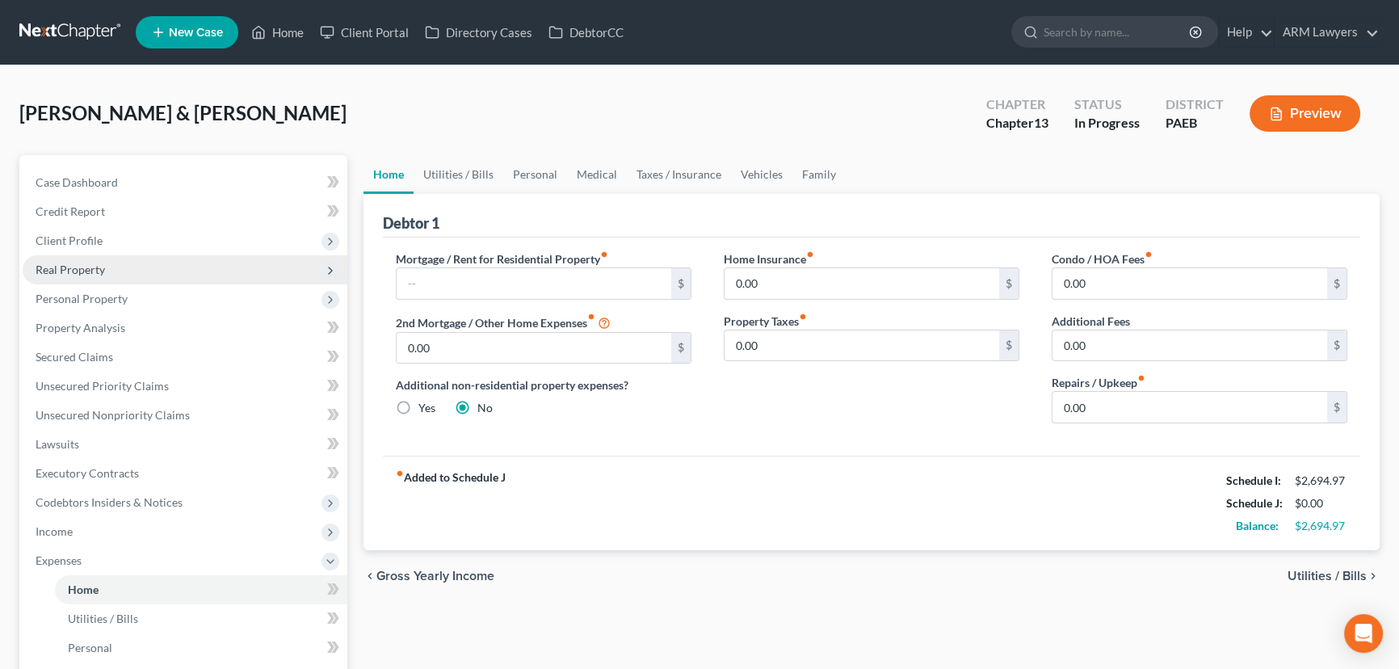
click at [141, 271] on span "Real Property" at bounding box center [185, 269] width 325 height 29
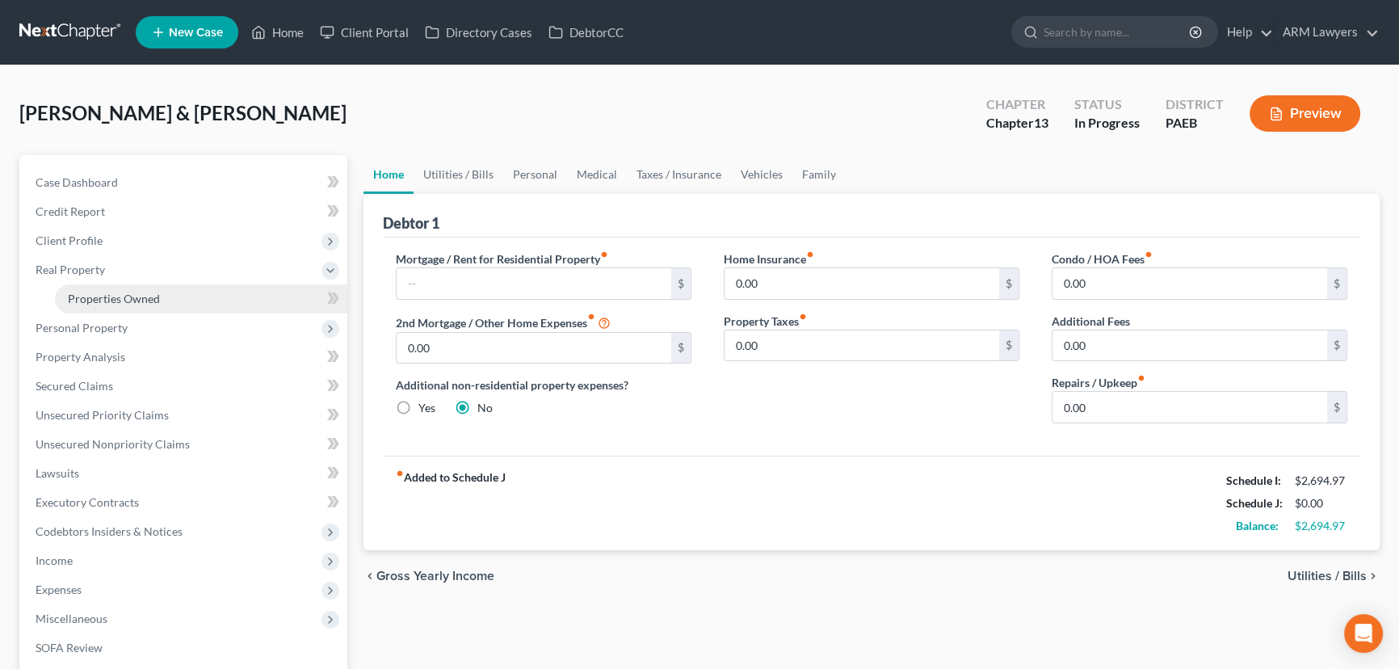
click at [133, 307] on link "Properties Owned" at bounding box center [201, 298] width 292 height 29
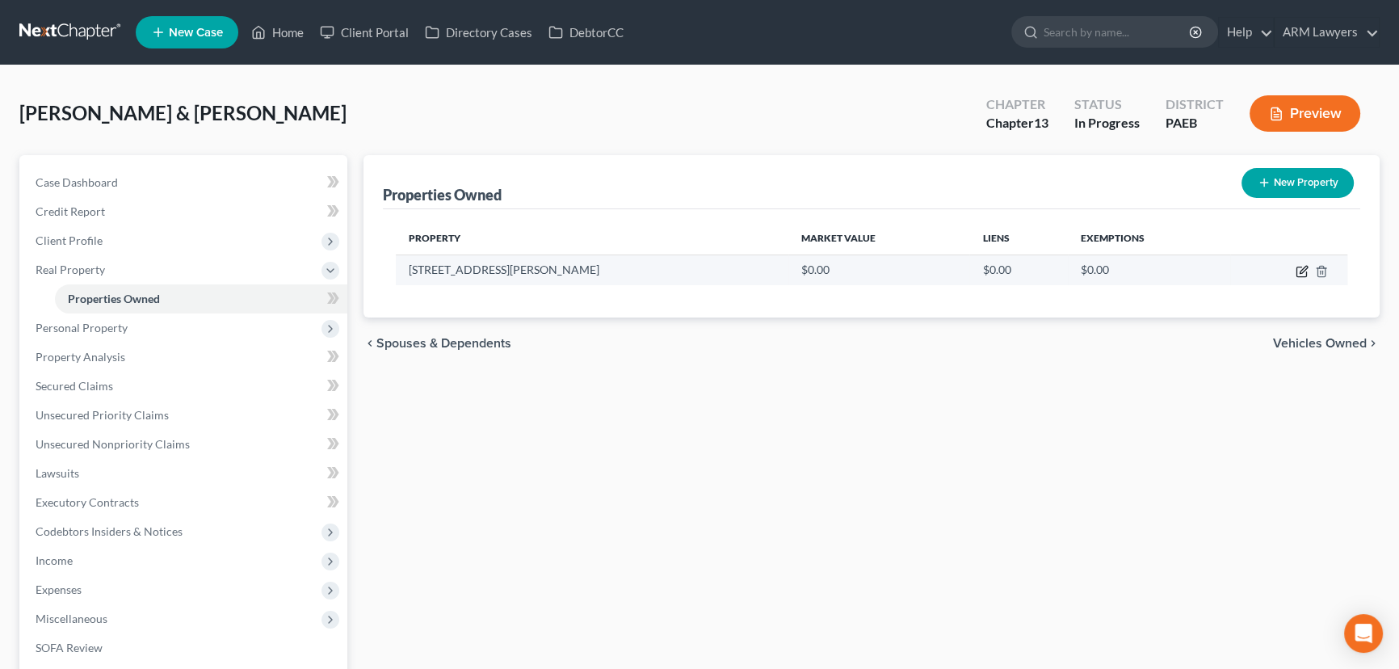
click at [1298, 274] on icon "button" at bounding box center [1301, 271] width 13 height 13
select select "39"
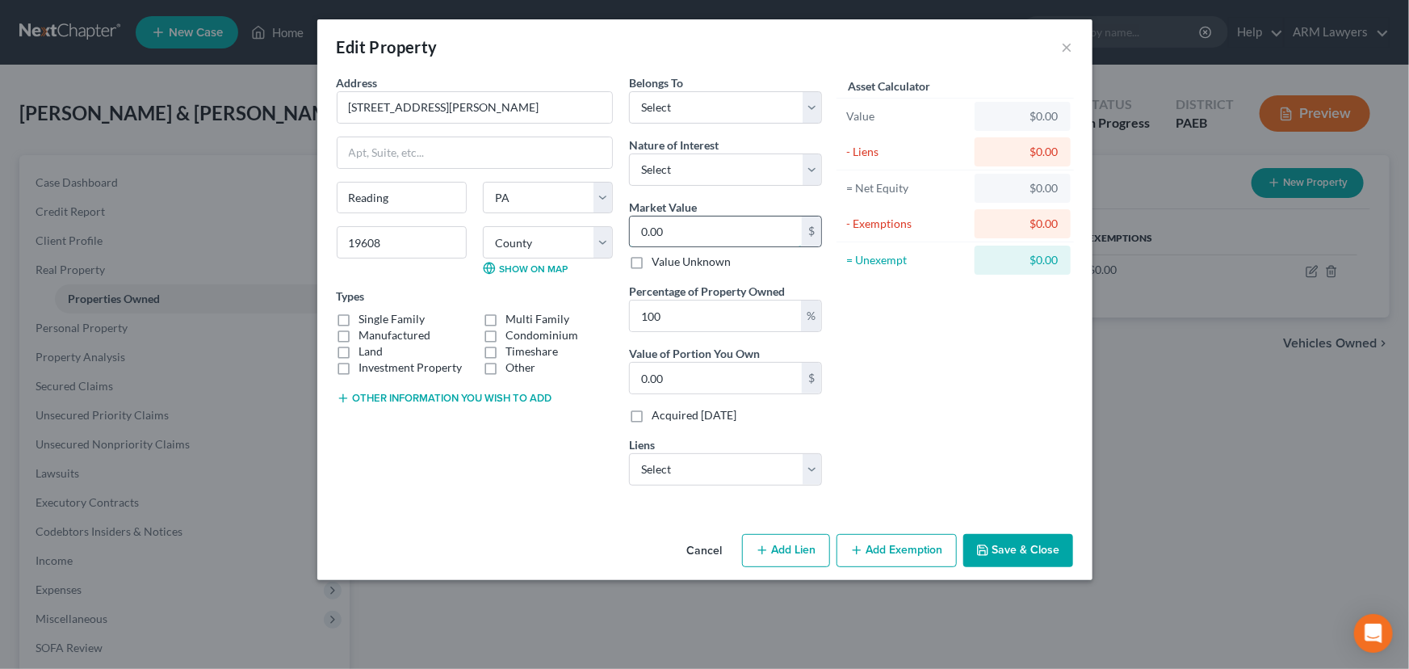
click at [690, 229] on input "0.00" at bounding box center [716, 231] width 172 height 31
type input "3"
type input "3.00"
type input "34"
type input "34.00"
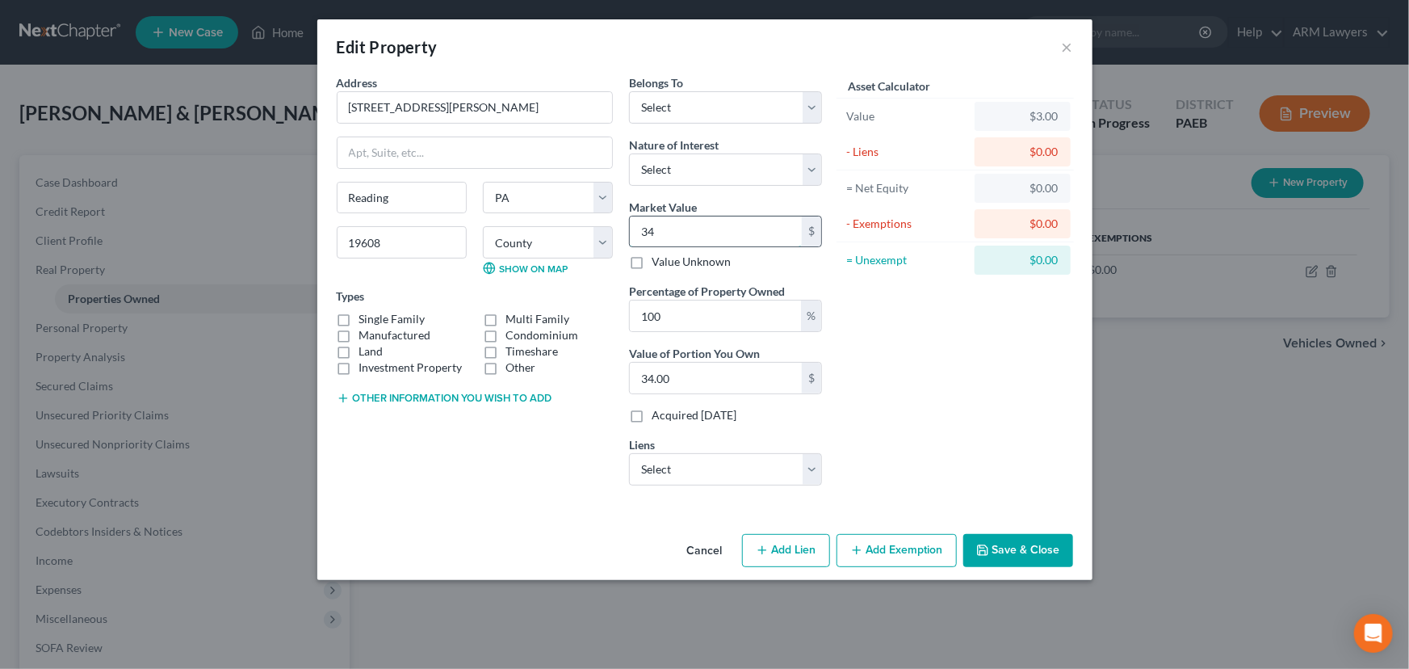
type input "345"
type input "345.00"
type input "3453"
type input "3,453.00"
type input "3,4530"
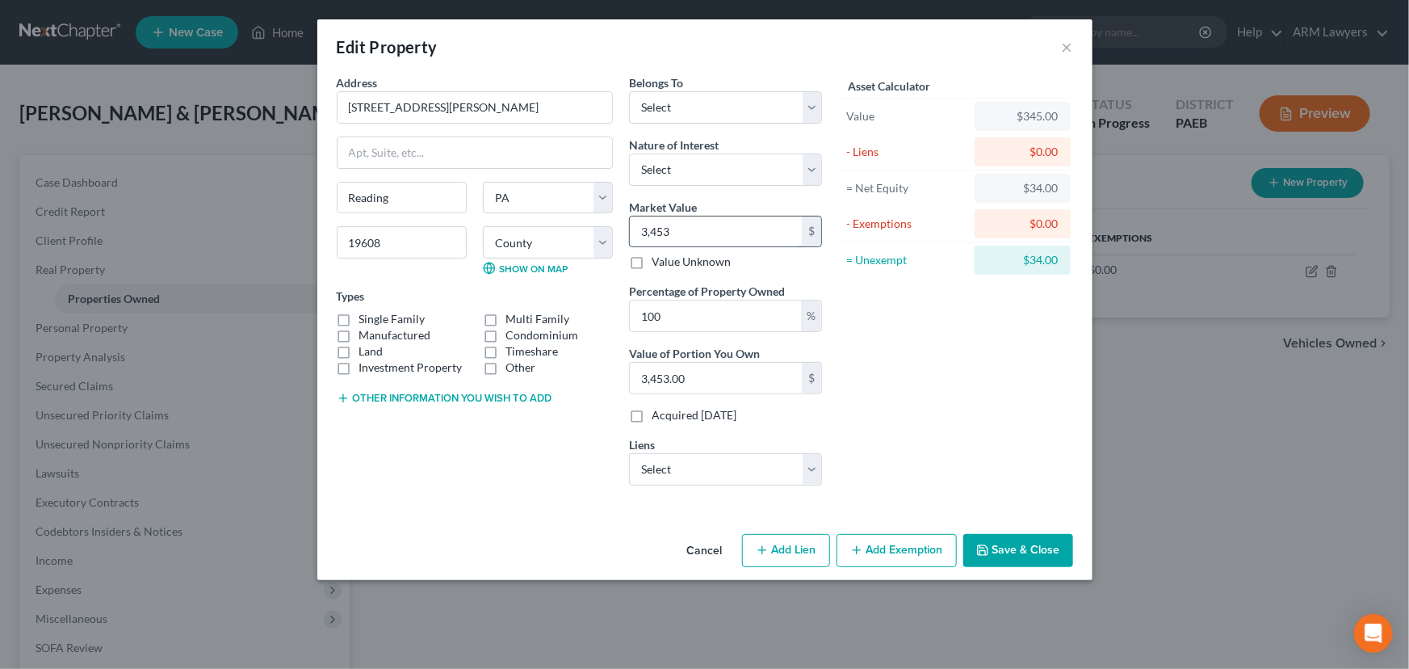
type input "34,530.00"
type input "34,5300"
type input "345,300.00"
type input "345,300"
click at [812, 542] on button "Add Lien" at bounding box center [786, 551] width 88 height 34
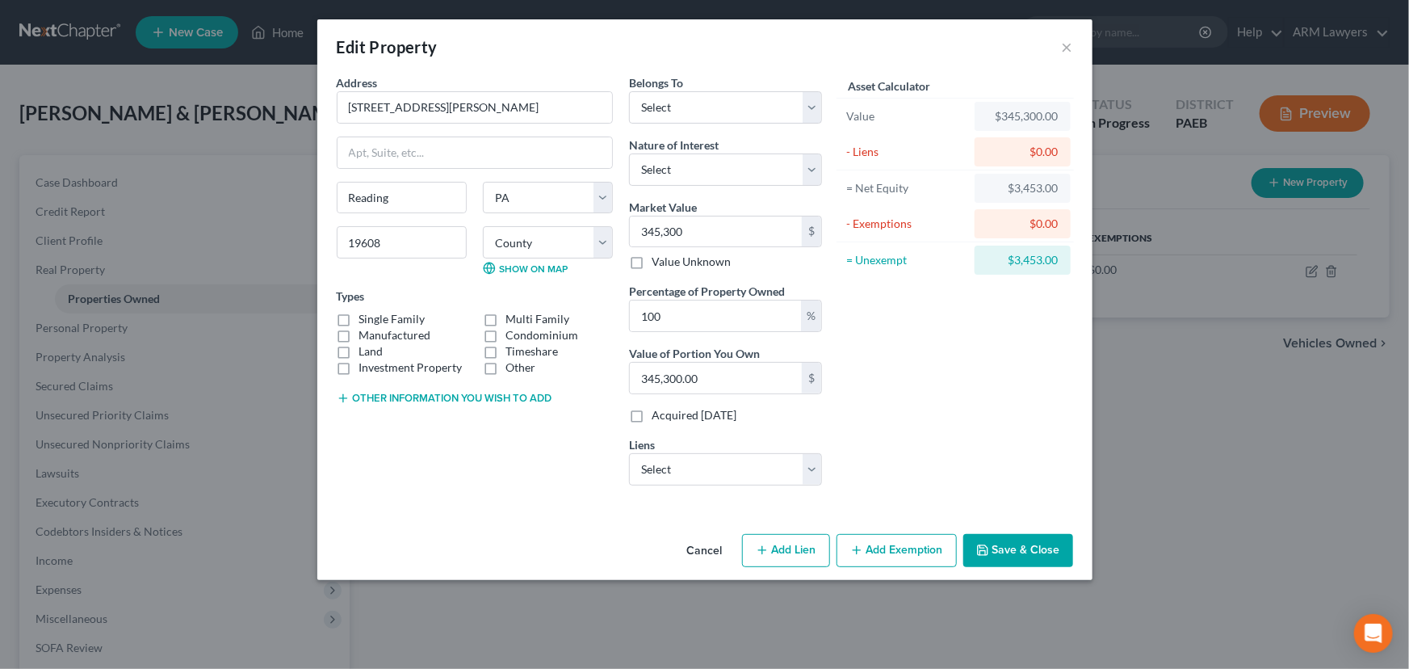
select select "0"
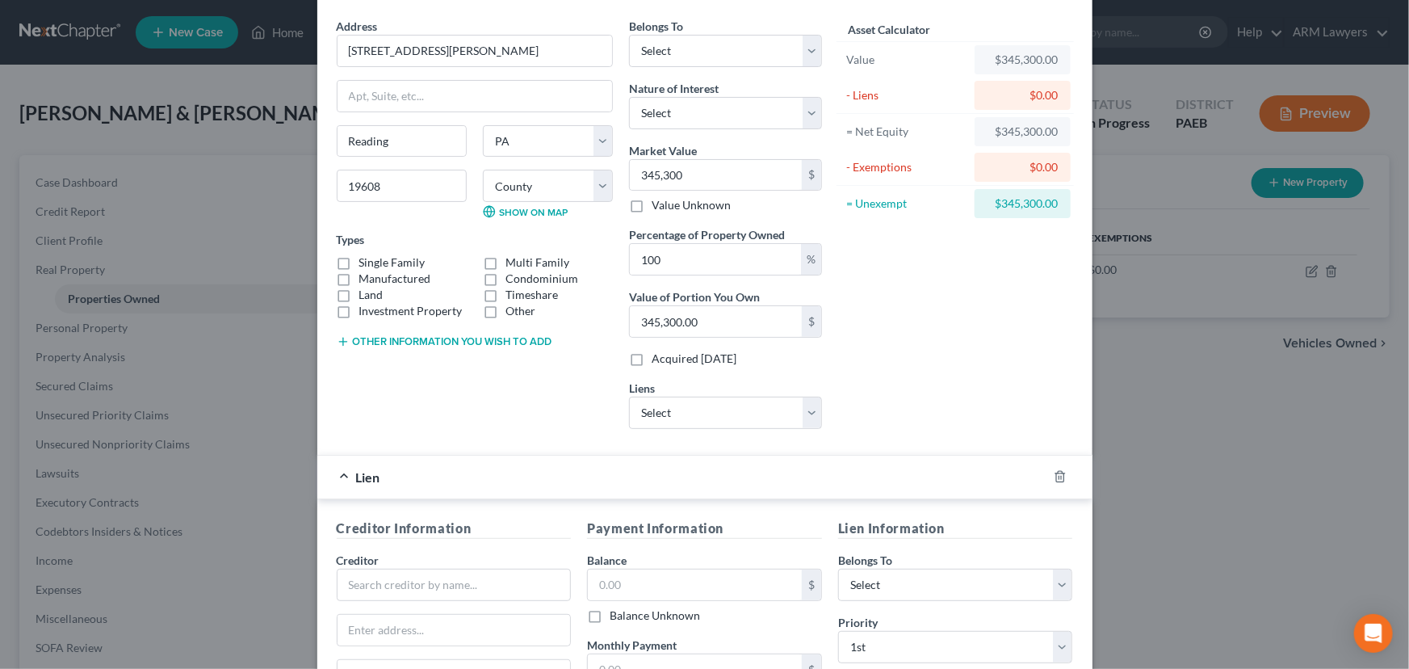
scroll to position [293, 0]
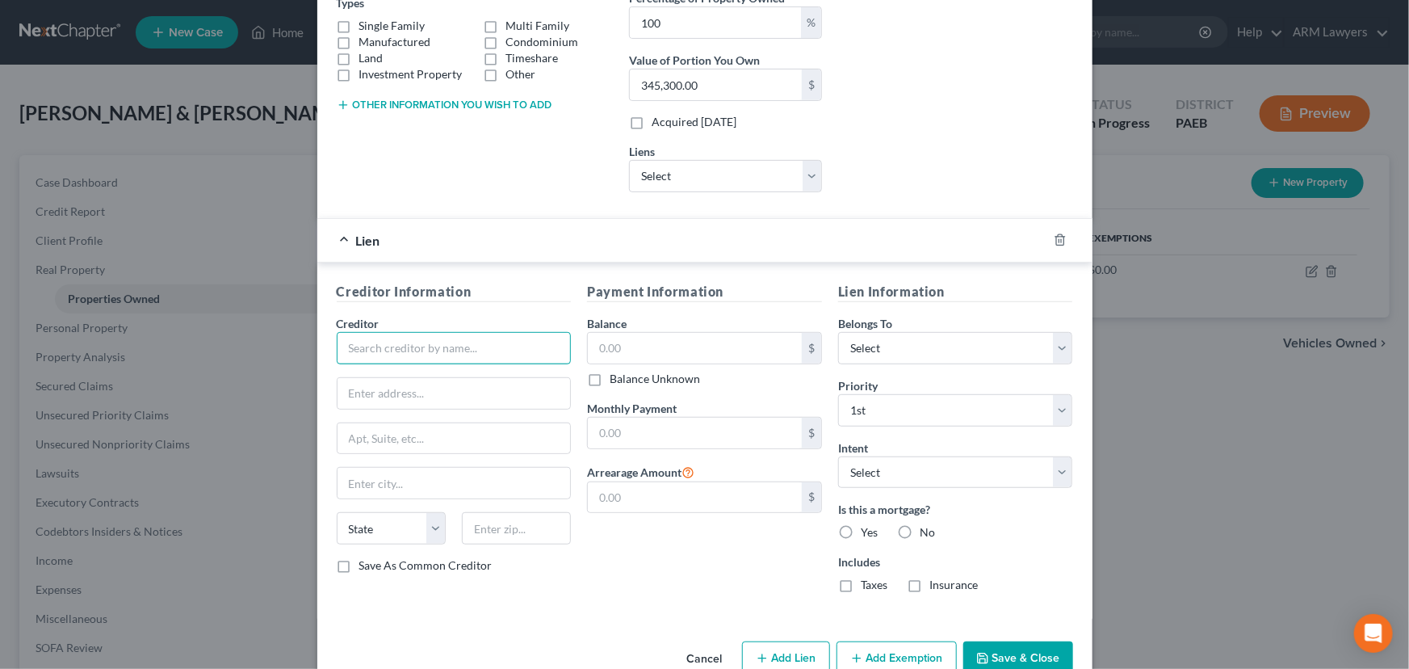
click at [439, 346] on input "text" at bounding box center [454, 348] width 235 height 32
type input "a"
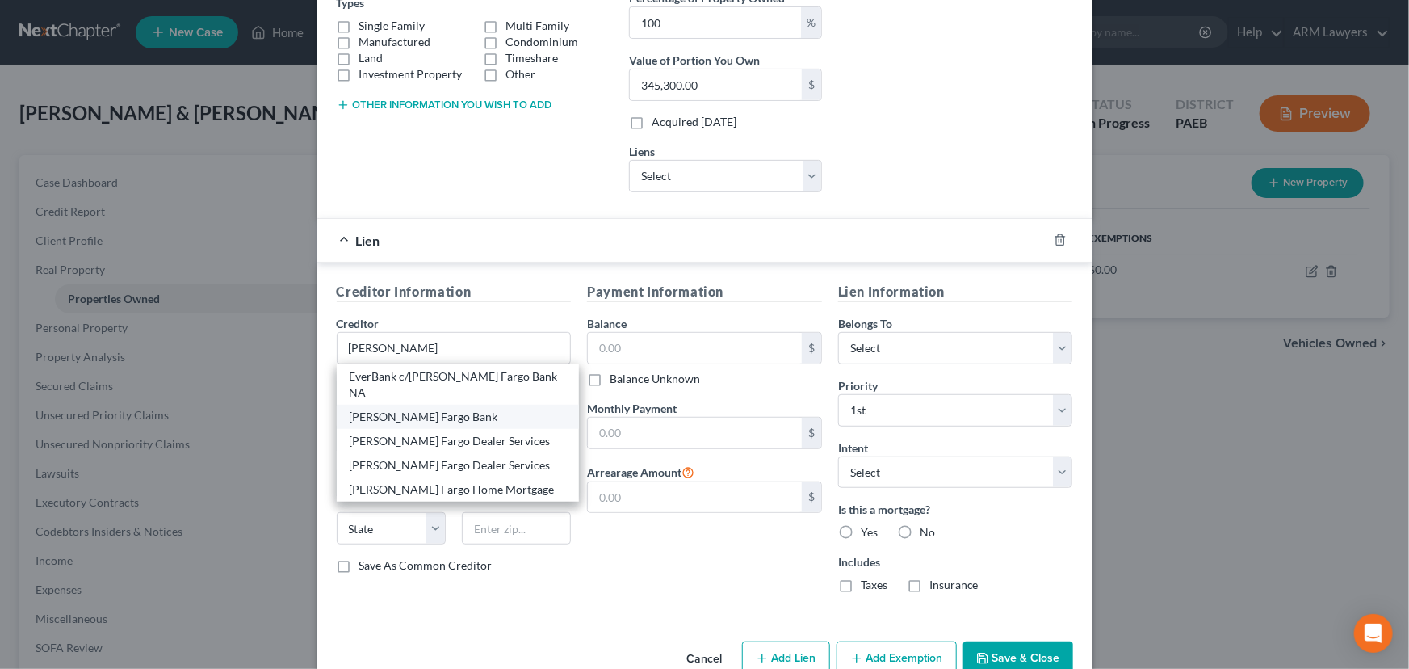
click at [426, 409] on div "[PERSON_NAME] Fargo Bank" at bounding box center [458, 417] width 217 height 16
type input "[PERSON_NAME] Fargo Bank"
type input "PO Box 10438"
type input "Des Moines"
select select "16"
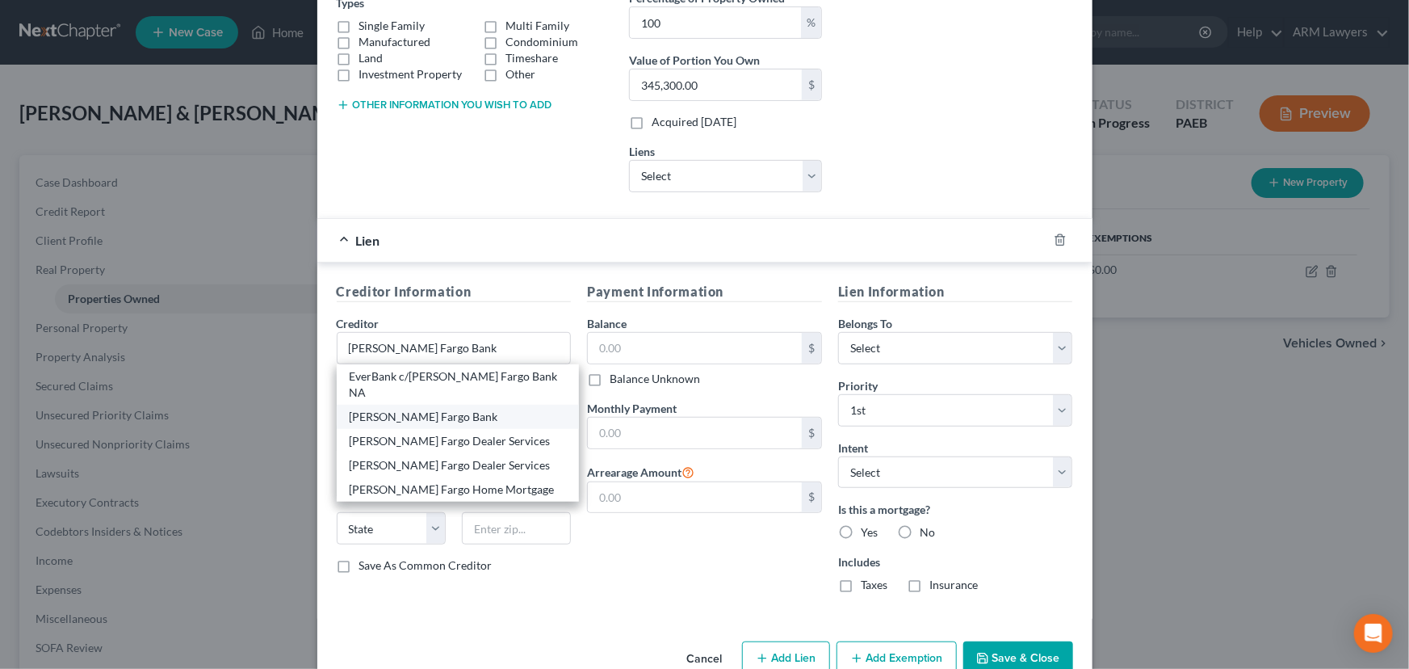
type input "50306"
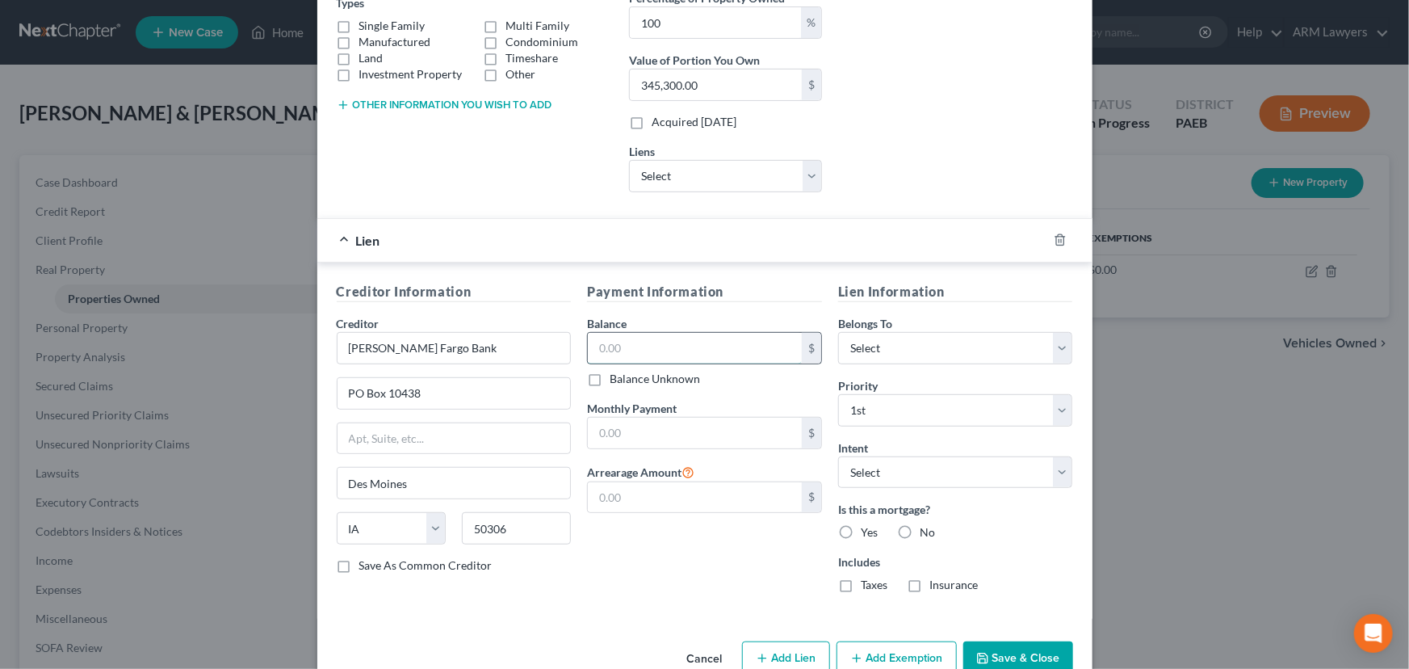
click at [694, 346] on input "text" at bounding box center [695, 348] width 214 height 31
type input "137,148.60"
click at [910, 354] on select "Select Debtor 1 Only Debtor 2 Only Debtor 1 And Debtor 2 Only At Least One Of T…" at bounding box center [955, 348] width 235 height 32
select select "2"
click at [838, 332] on select "Select Debtor 1 Only Debtor 2 Only Debtor 1 And Debtor 2 Only At Least One Of T…" at bounding box center [955, 348] width 235 height 32
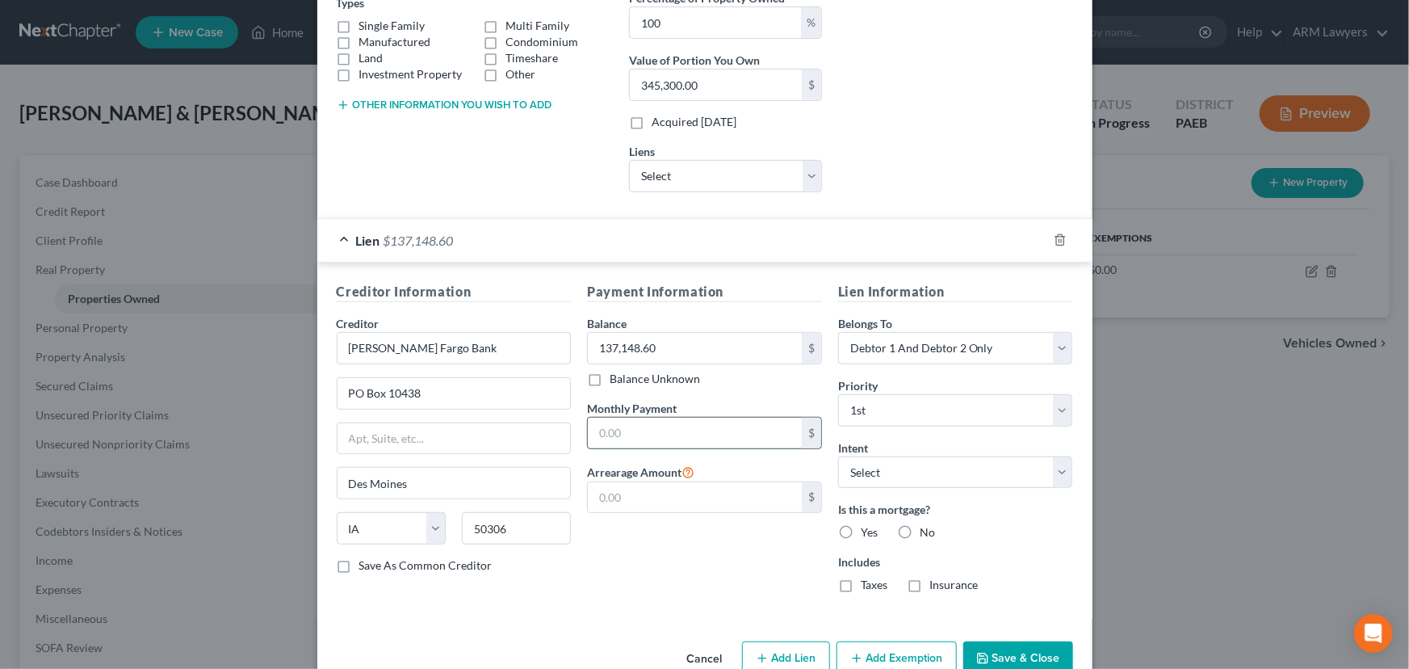
click at [690, 436] on input "text" at bounding box center [695, 432] width 214 height 31
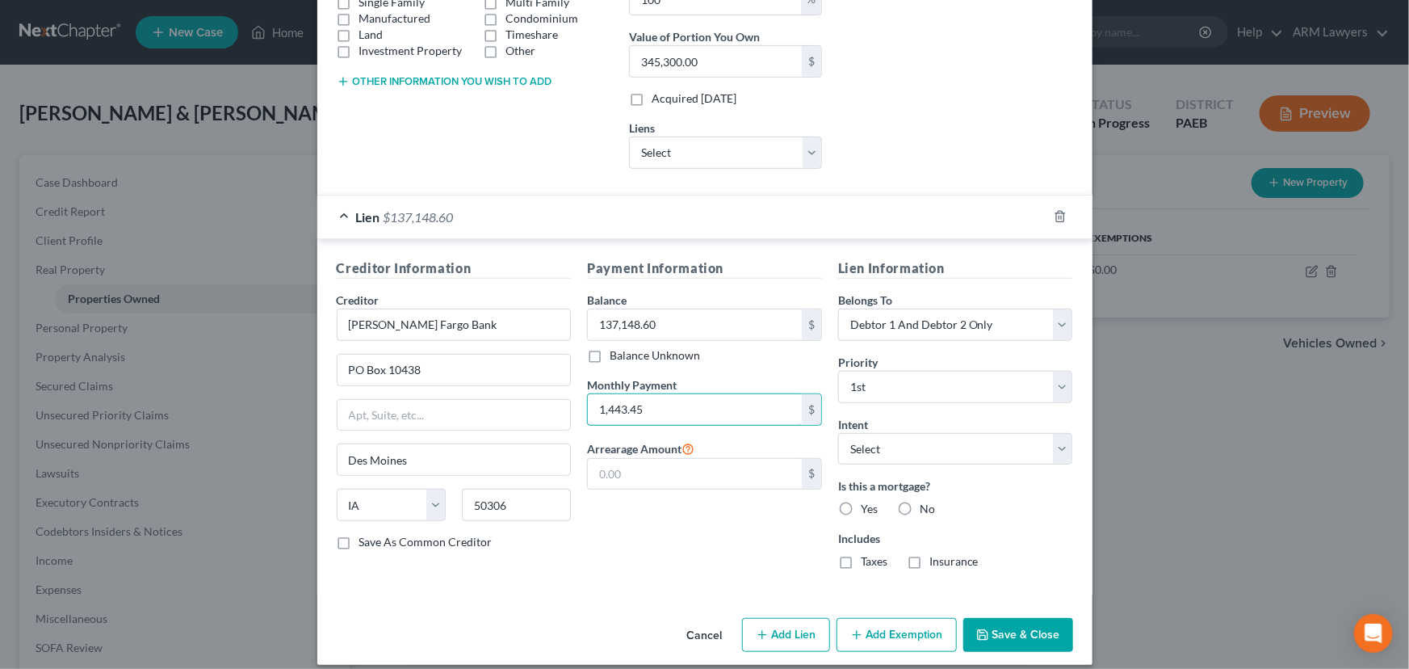
scroll to position [330, 0]
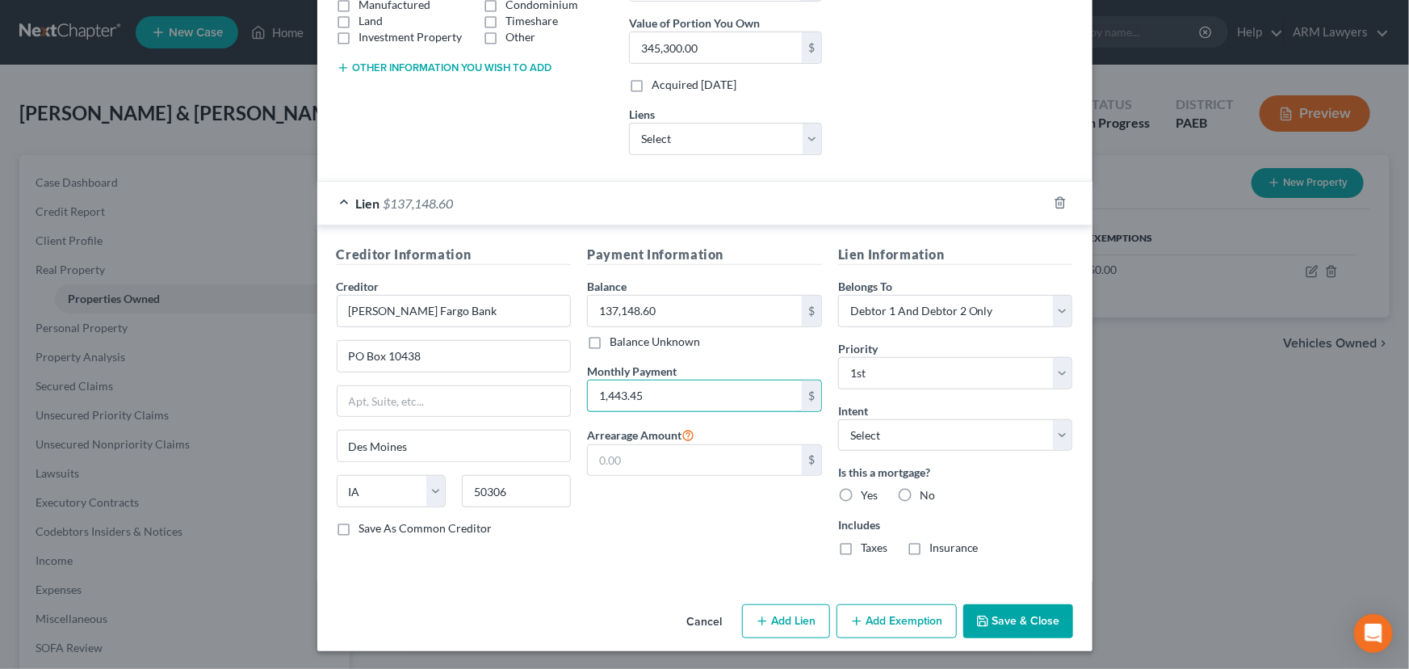
type input "1,443.45"
click at [861, 490] on label "Yes" at bounding box center [869, 495] width 17 height 16
click at [867, 490] on input "Yes" at bounding box center [872, 492] width 10 height 10
radio input "true"
click at [790, 627] on button "Add Lien" at bounding box center [786, 621] width 88 height 34
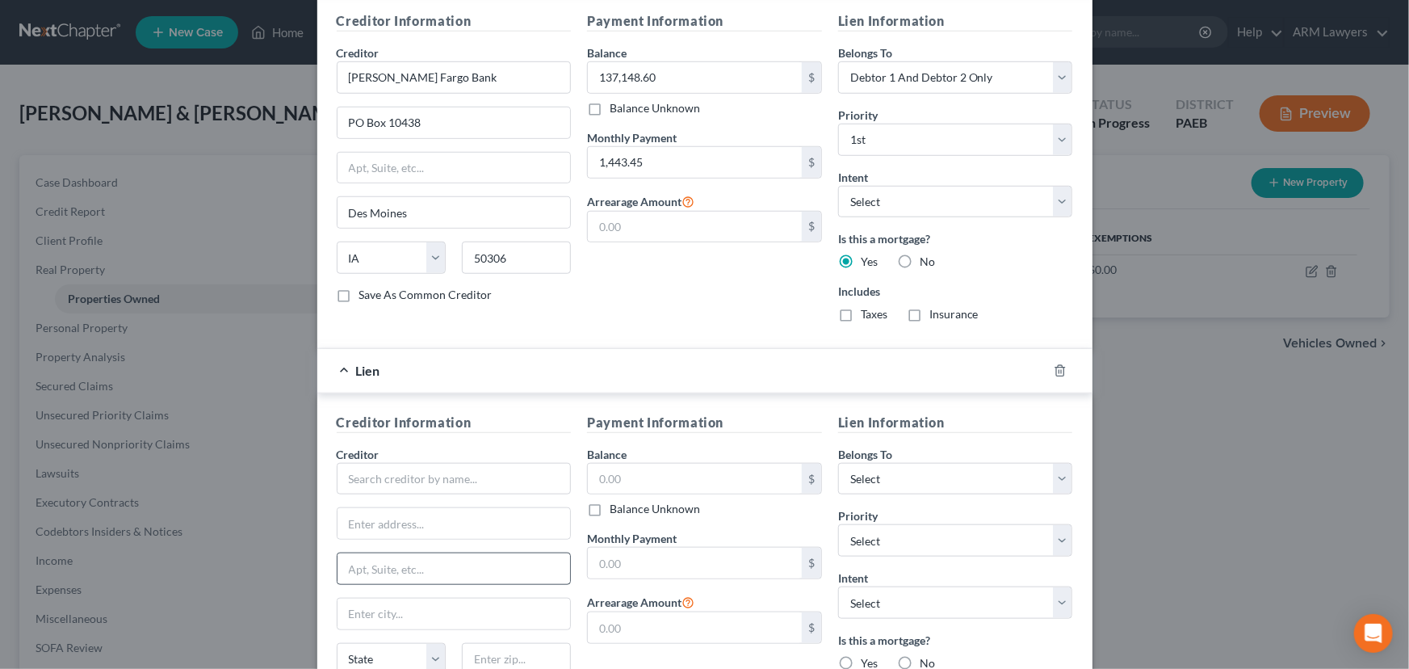
scroll to position [623, 0]
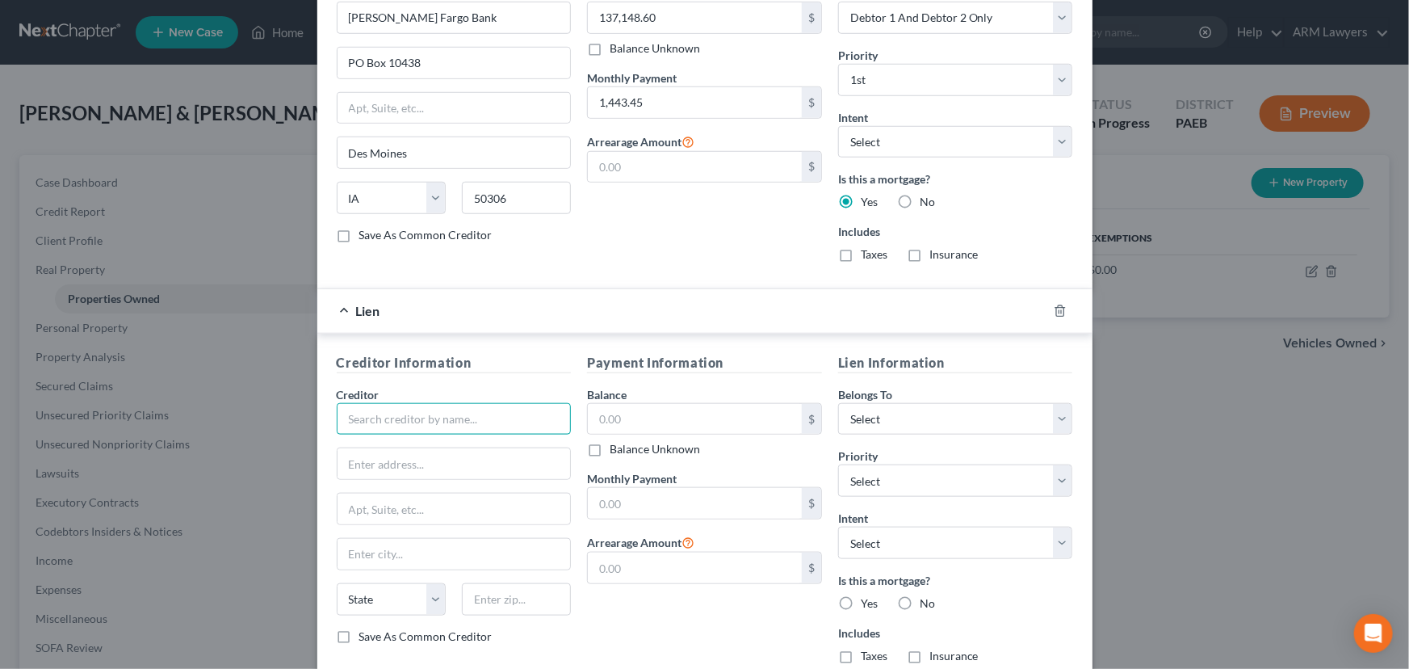
click at [470, 415] on input "text" at bounding box center [454, 419] width 235 height 32
click at [450, 471] on input "text" at bounding box center [454, 463] width 233 height 31
click at [430, 412] on input "[PERSON_NAME] Bank" at bounding box center [454, 419] width 235 height 32
click at [421, 444] on div "[PERSON_NAME] Bank, N.A." at bounding box center [434, 446] width 168 height 16
type input "[PERSON_NAME] Bank, N.A."
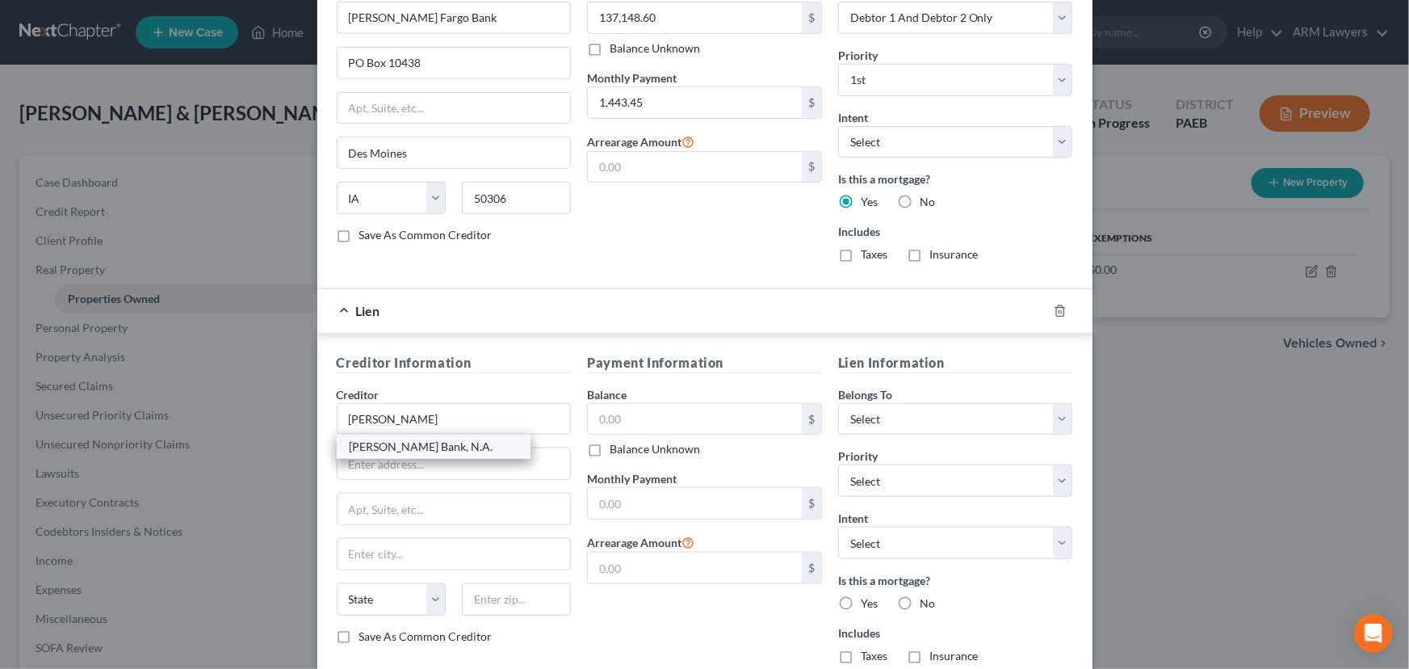
type input "[GEOGRAPHIC_DATA]"
select select "39"
type input "17602"
click at [676, 406] on input "text" at bounding box center [695, 419] width 214 height 31
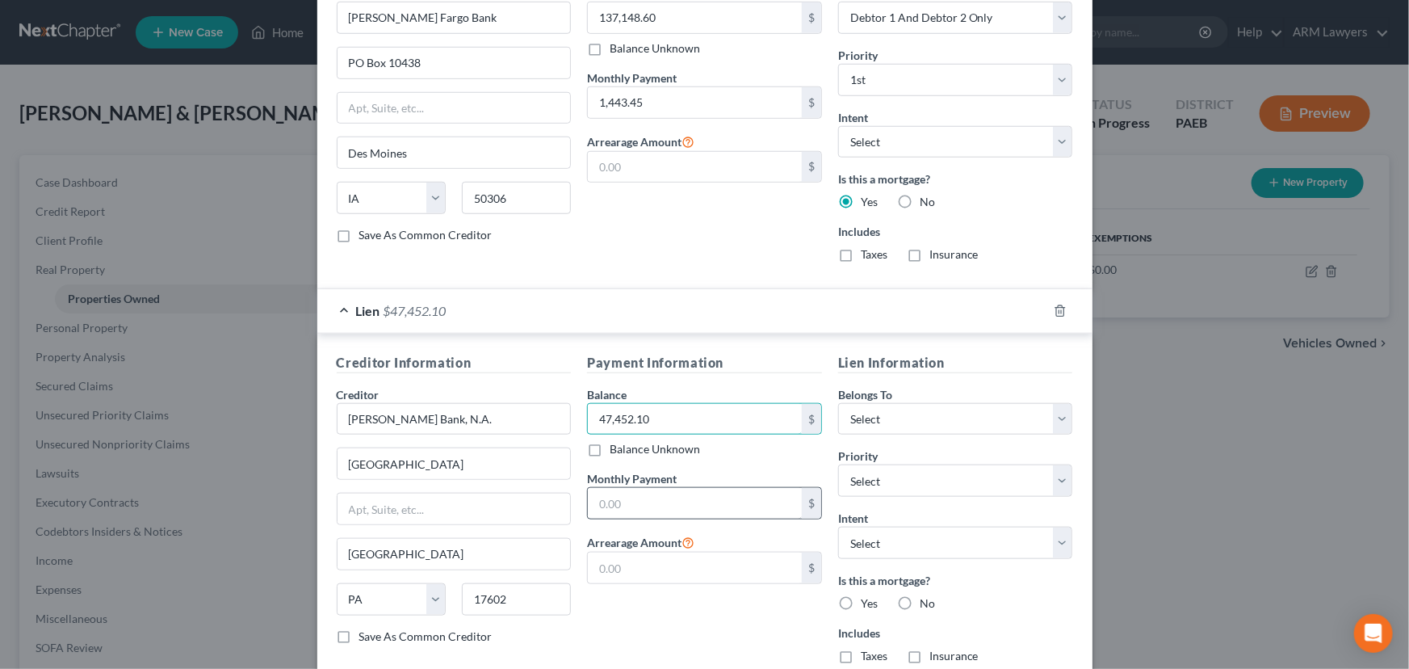
type input "47,452.10"
click at [654, 501] on input "text" at bounding box center [695, 503] width 214 height 31
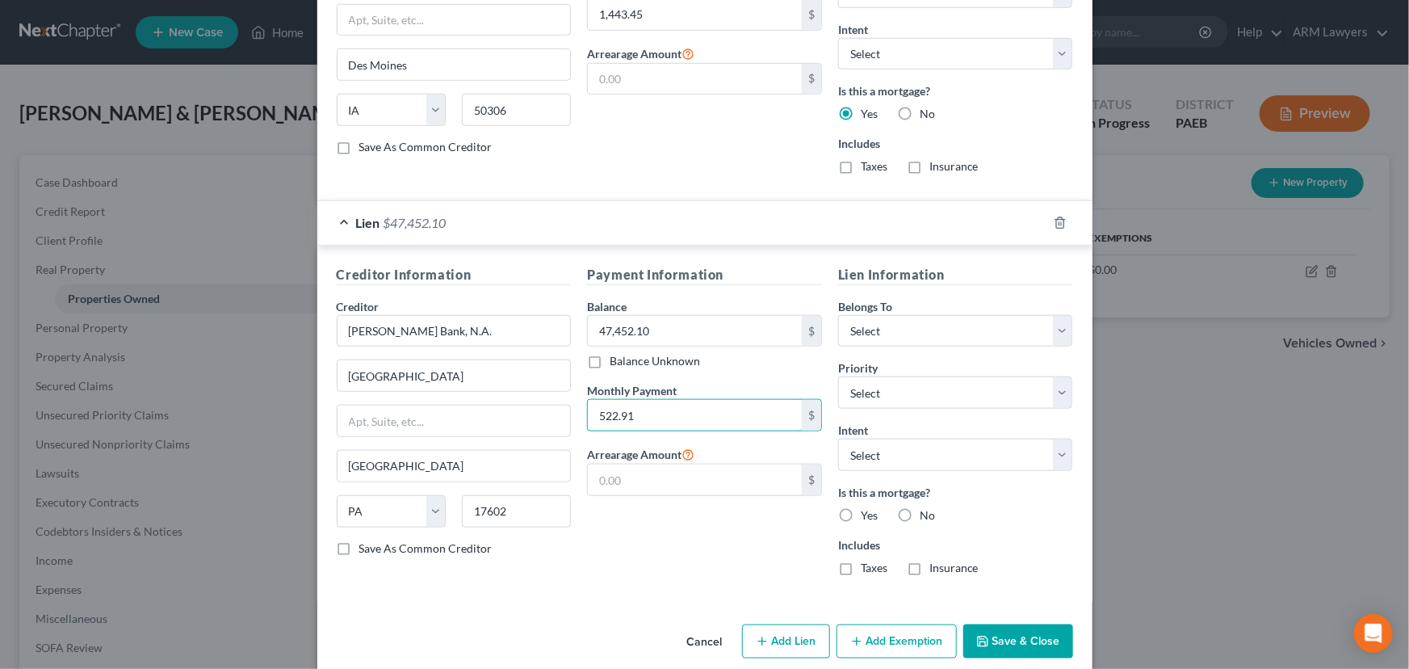
scroll to position [730, 0]
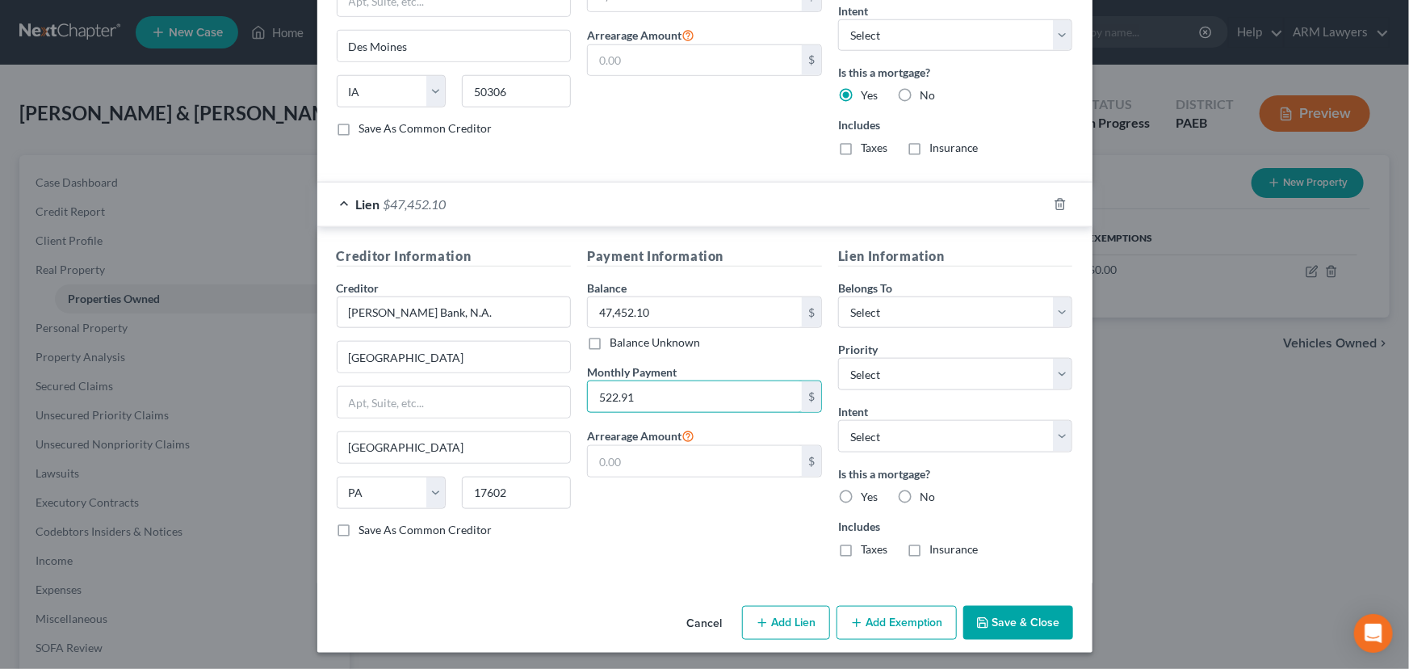
type input "522.91"
click at [861, 491] on label "Yes" at bounding box center [869, 497] width 17 height 16
click at [867, 491] on input "Yes" at bounding box center [872, 494] width 10 height 10
radio input "true"
click at [906, 306] on select "Select Debtor 1 Only Debtor 2 Only Debtor 1 And Debtor 2 Only At Least One Of T…" at bounding box center [955, 312] width 235 height 32
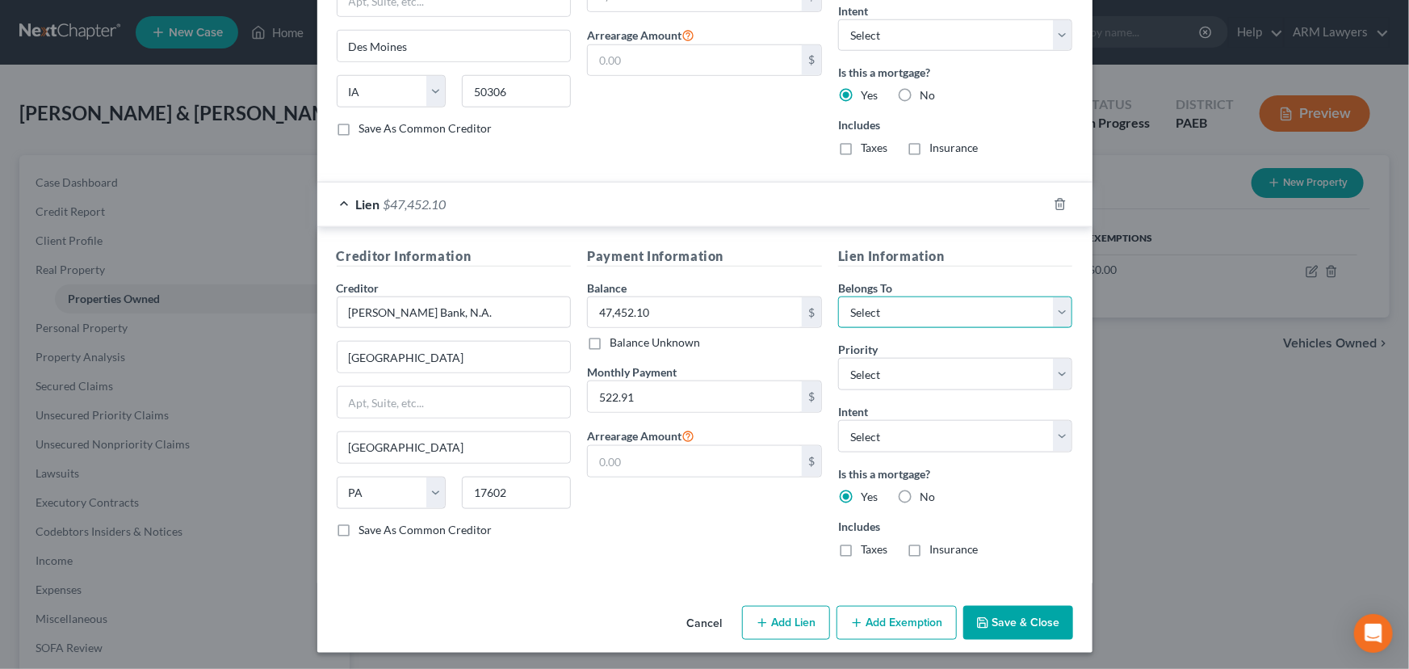
select select "2"
click at [838, 296] on select "Select Debtor 1 Only Debtor 2 Only Debtor 1 And Debtor 2 Only At Least One Of T…" at bounding box center [955, 312] width 235 height 32
click at [895, 618] on button "Add Exemption" at bounding box center [897, 623] width 120 height 34
select select "2"
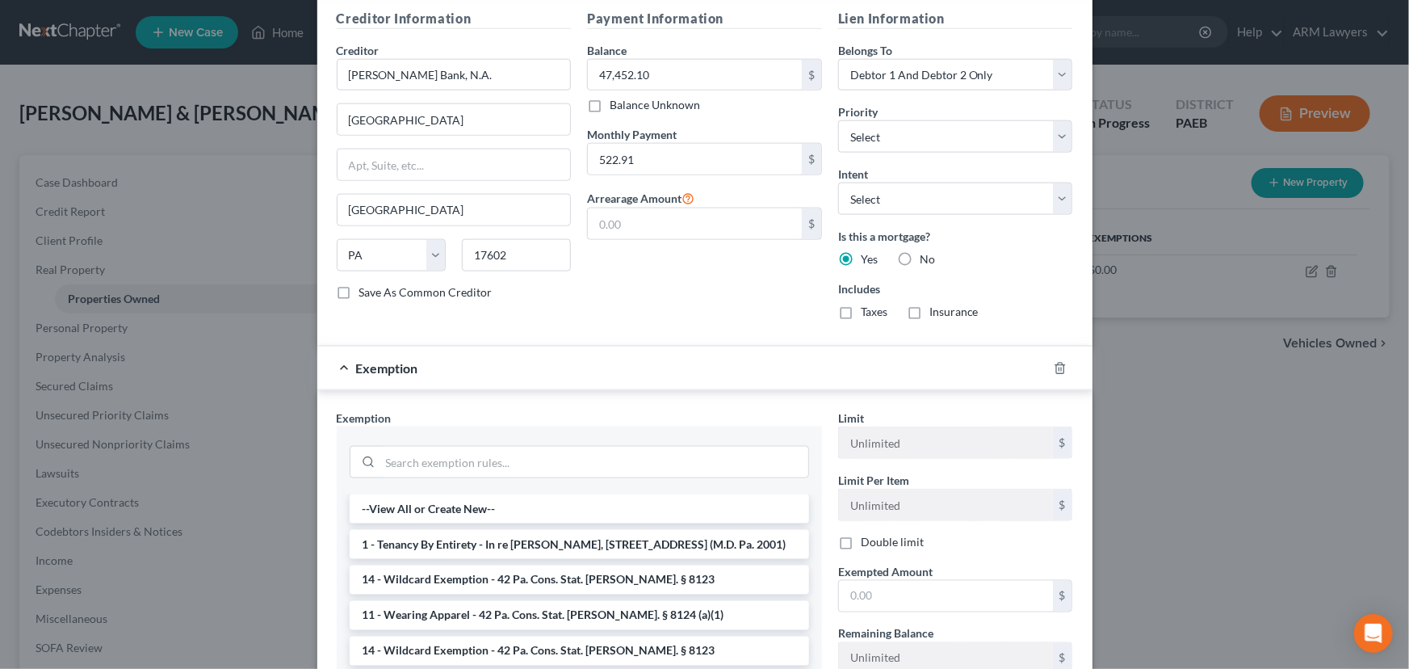
scroll to position [1024, 0]
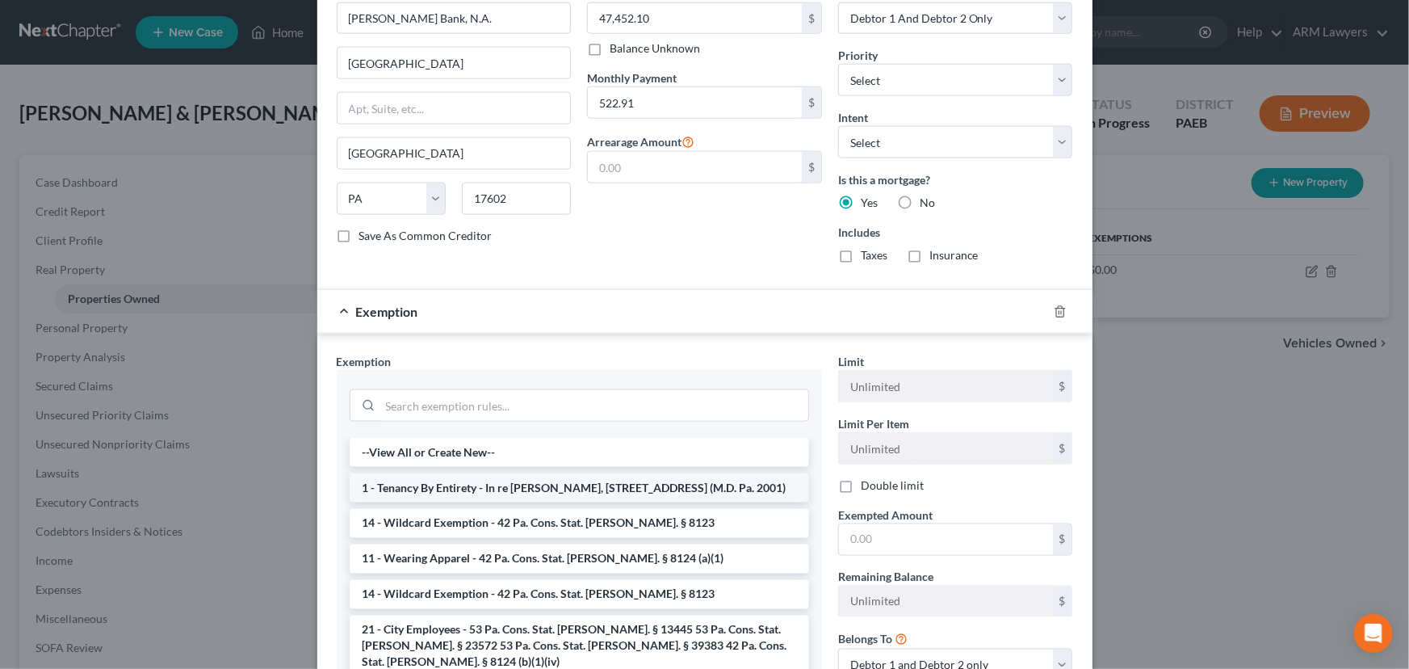
click at [454, 486] on li "1 - Tenancy By Entirety - In re [PERSON_NAME], [STREET_ADDRESS] (M.D. Pa. 2001)" at bounding box center [579, 487] width 459 height 29
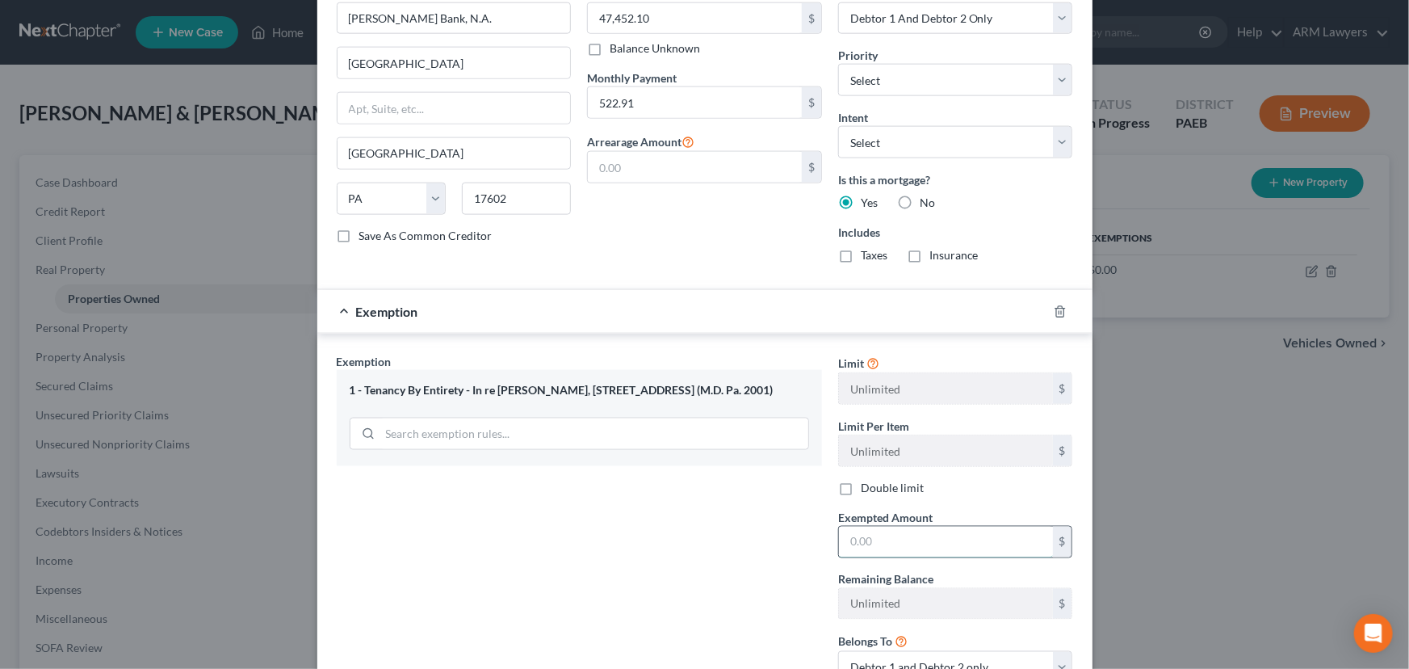
click at [899, 541] on input "text" at bounding box center [946, 541] width 214 height 31
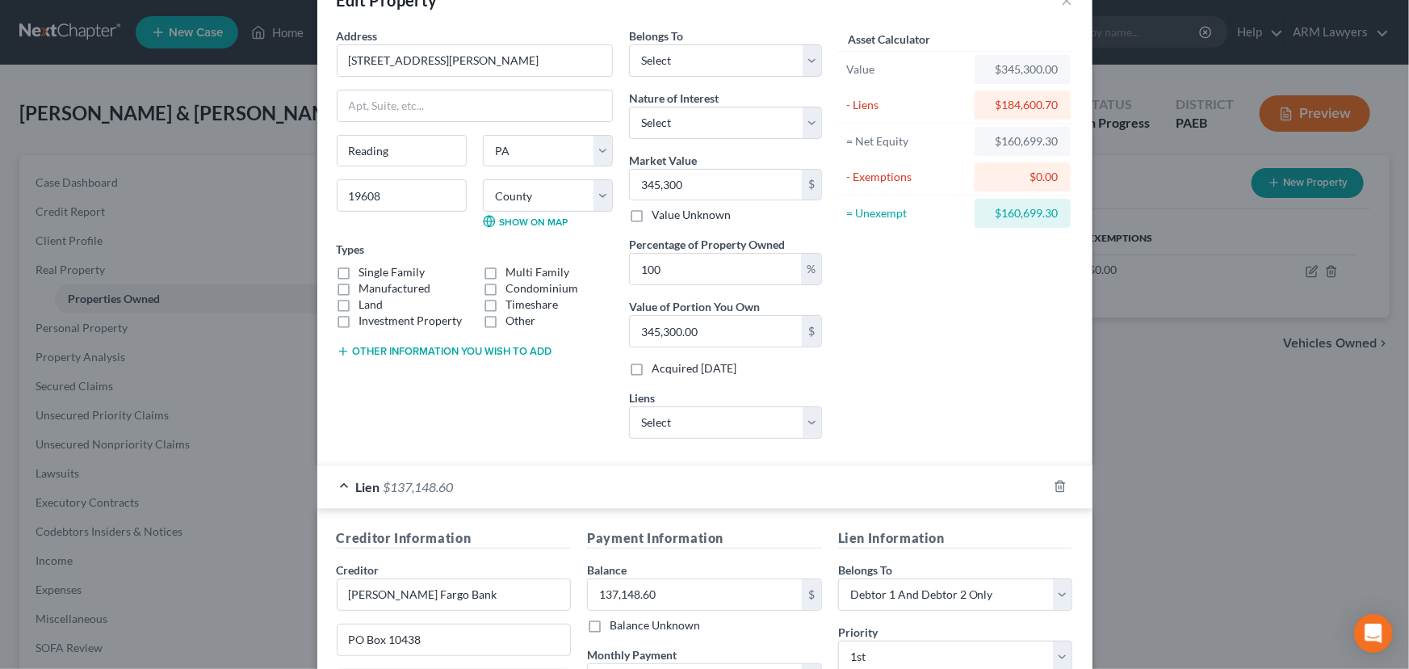
scroll to position [73, 0]
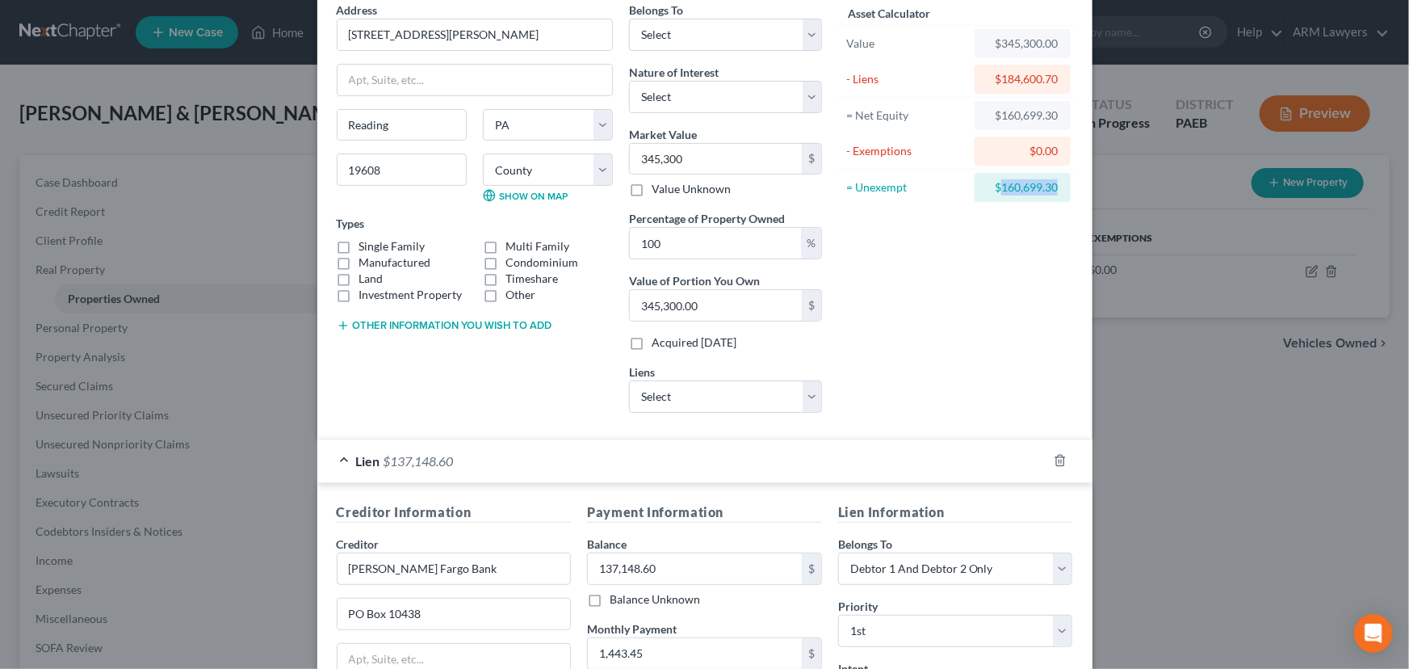
drag, startPoint x: 996, startPoint y: 184, endPoint x: 1051, endPoint y: 184, distance: 55.7
click at [1051, 184] on div "$160,699.30" at bounding box center [1023, 187] width 70 height 16
copy div "160,699.30"
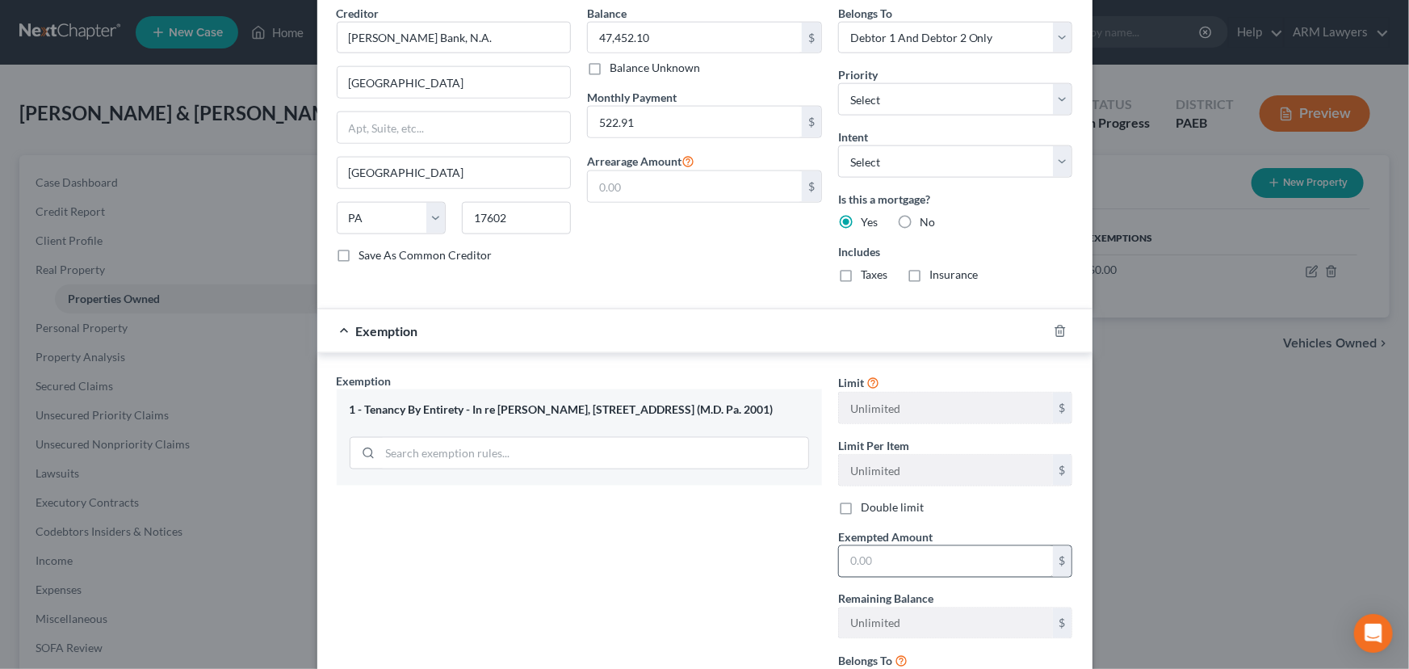
scroll to position [1150, 0]
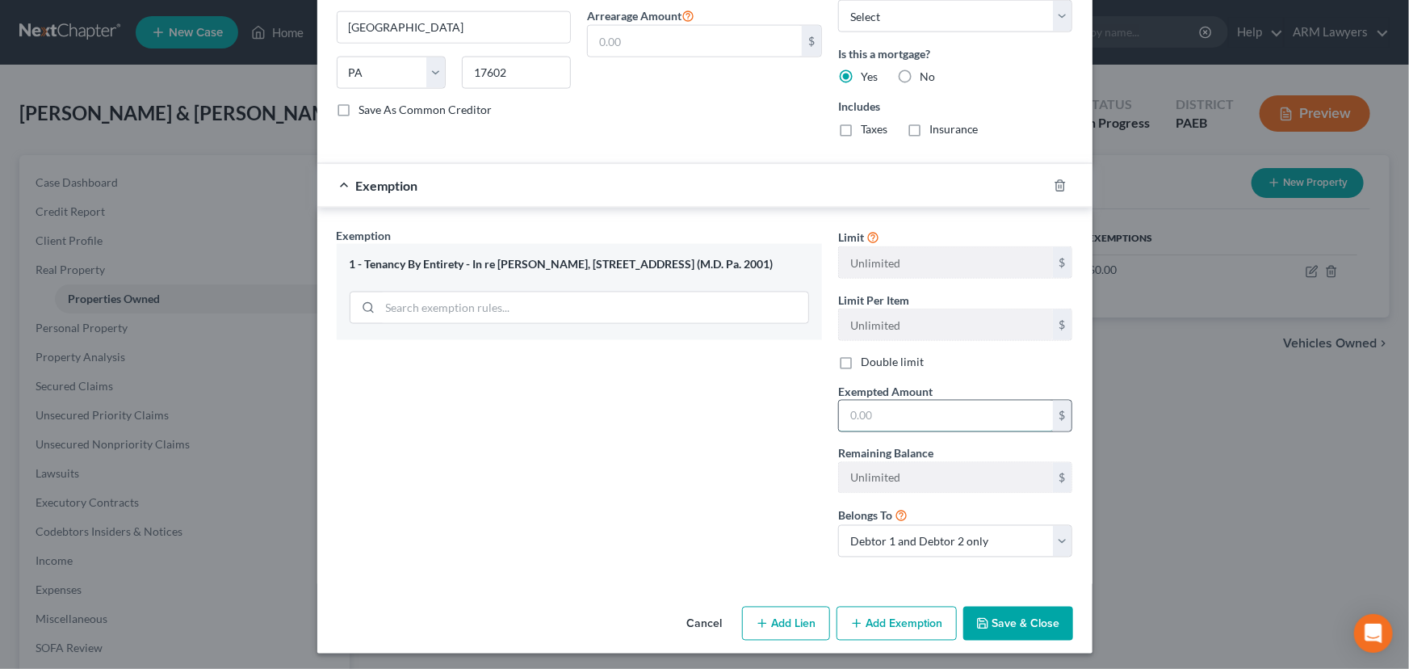
click at [869, 412] on input "text" at bounding box center [946, 416] width 214 height 31
paste input "160,699.30"
type input "160,699.30"
click at [1005, 622] on button "Save & Close" at bounding box center [1018, 623] width 110 height 34
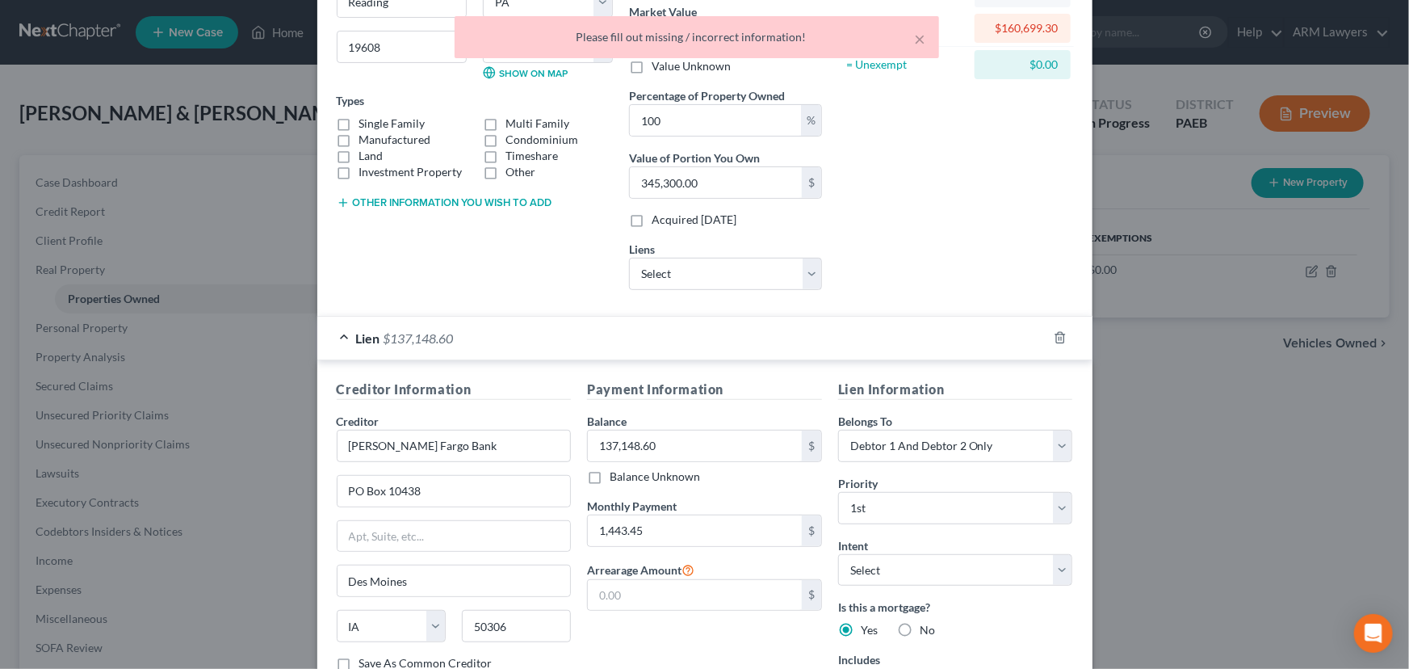
scroll to position [0, 0]
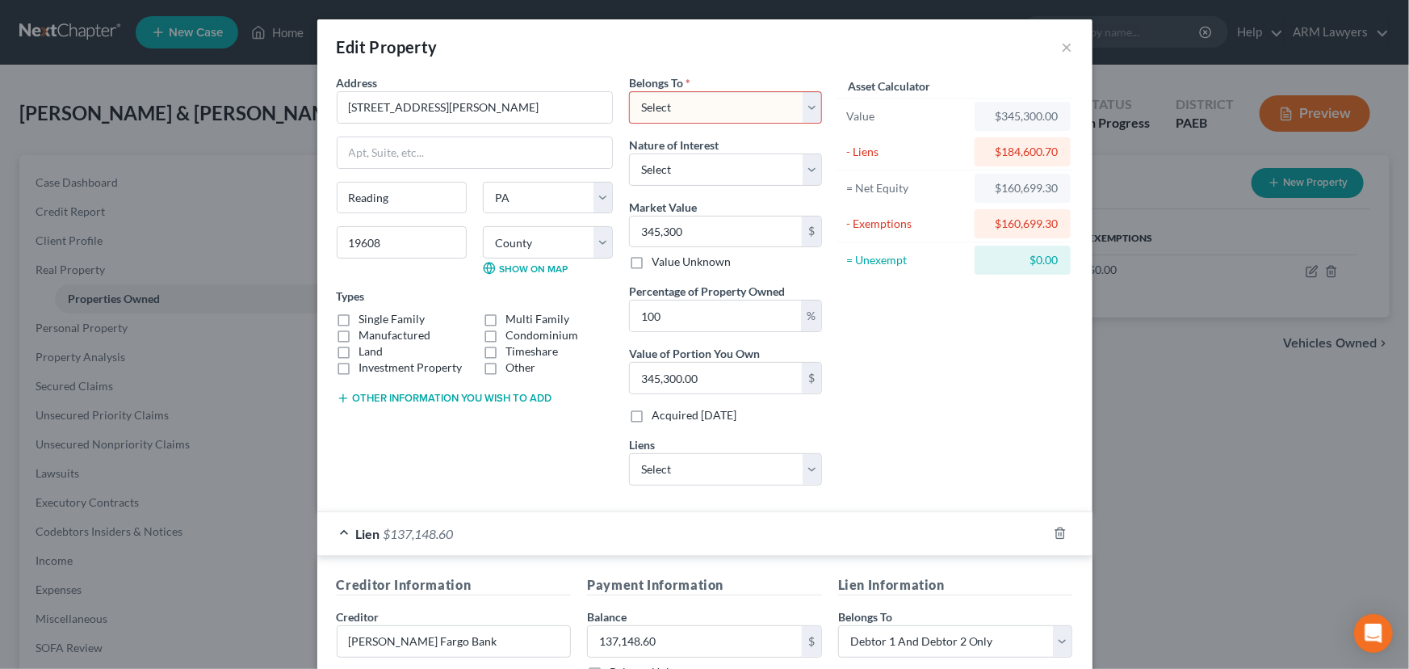
click at [711, 117] on select "Select Debtor 1 Only Debtor 2 Only Debtor 1 And Debtor 2 Only At Least One Of T…" at bounding box center [725, 107] width 193 height 32
select select "2"
click at [629, 91] on select "Select Debtor 1 Only Debtor 2 Only Debtor 1 And Debtor 2 Only At Least One Of T…" at bounding box center [725, 107] width 193 height 32
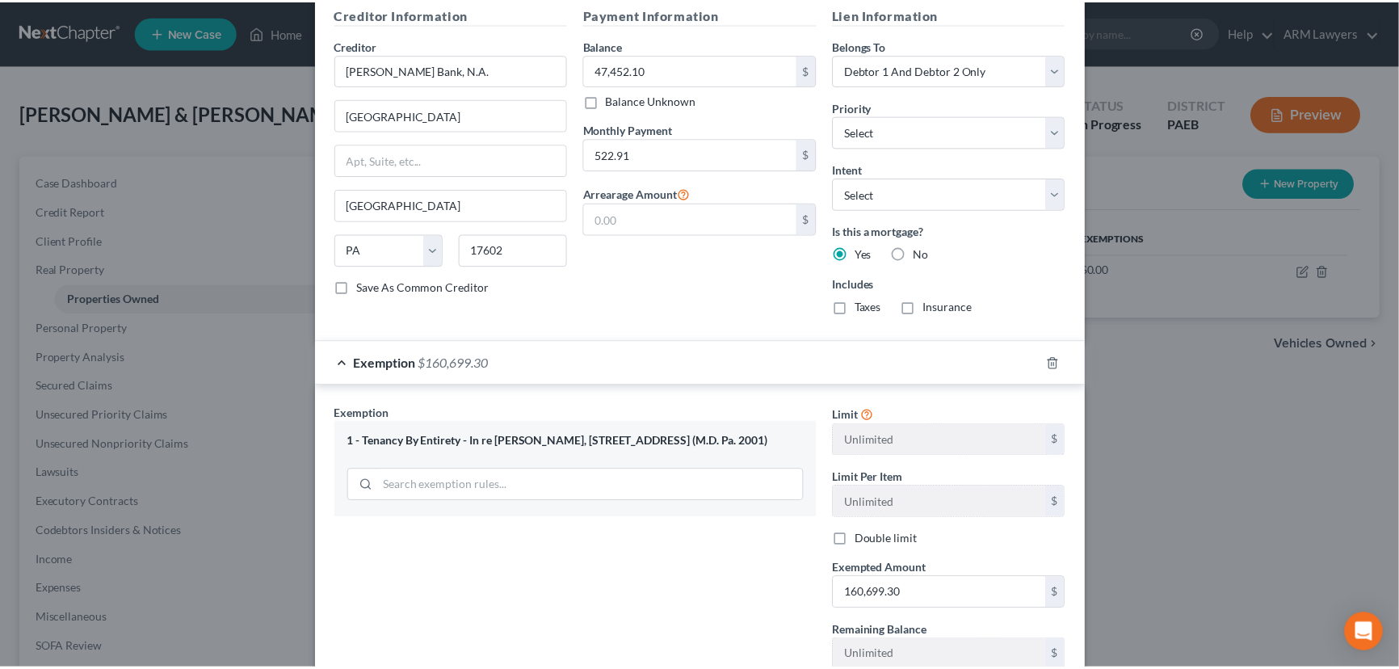
scroll to position [1150, 0]
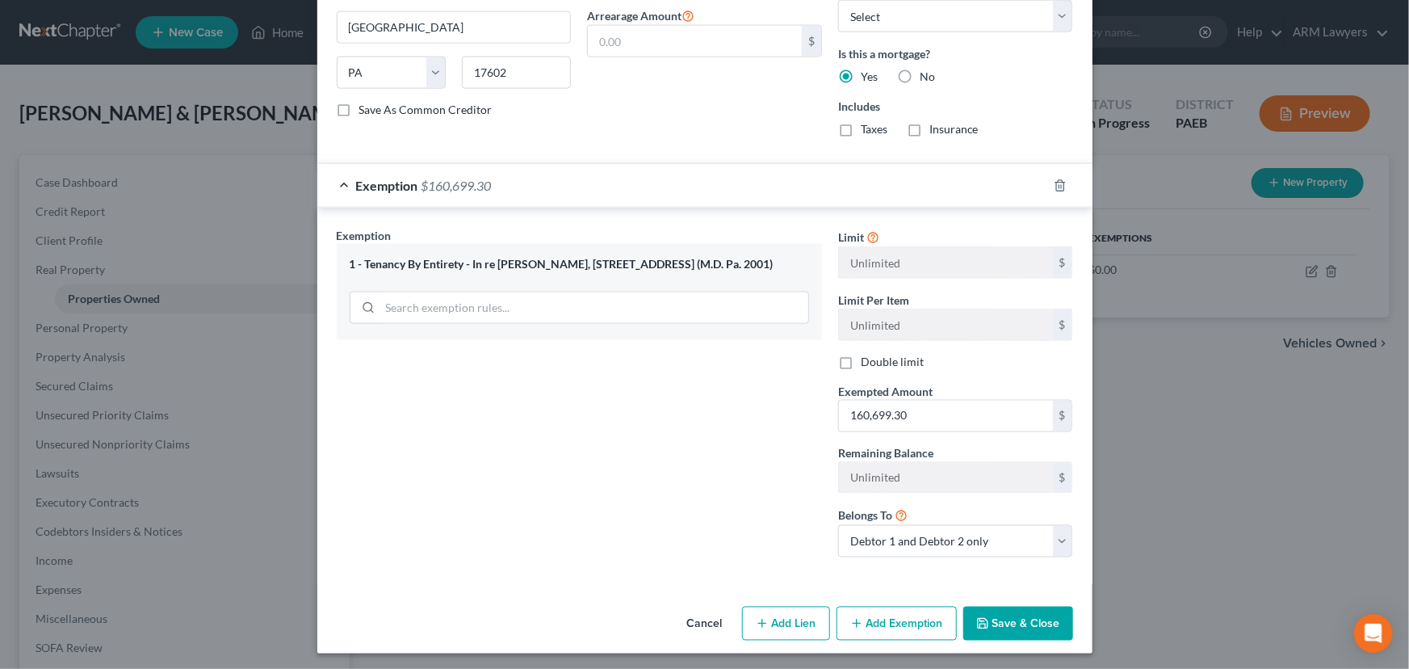
click at [1013, 612] on button "Save & Close" at bounding box center [1018, 623] width 110 height 34
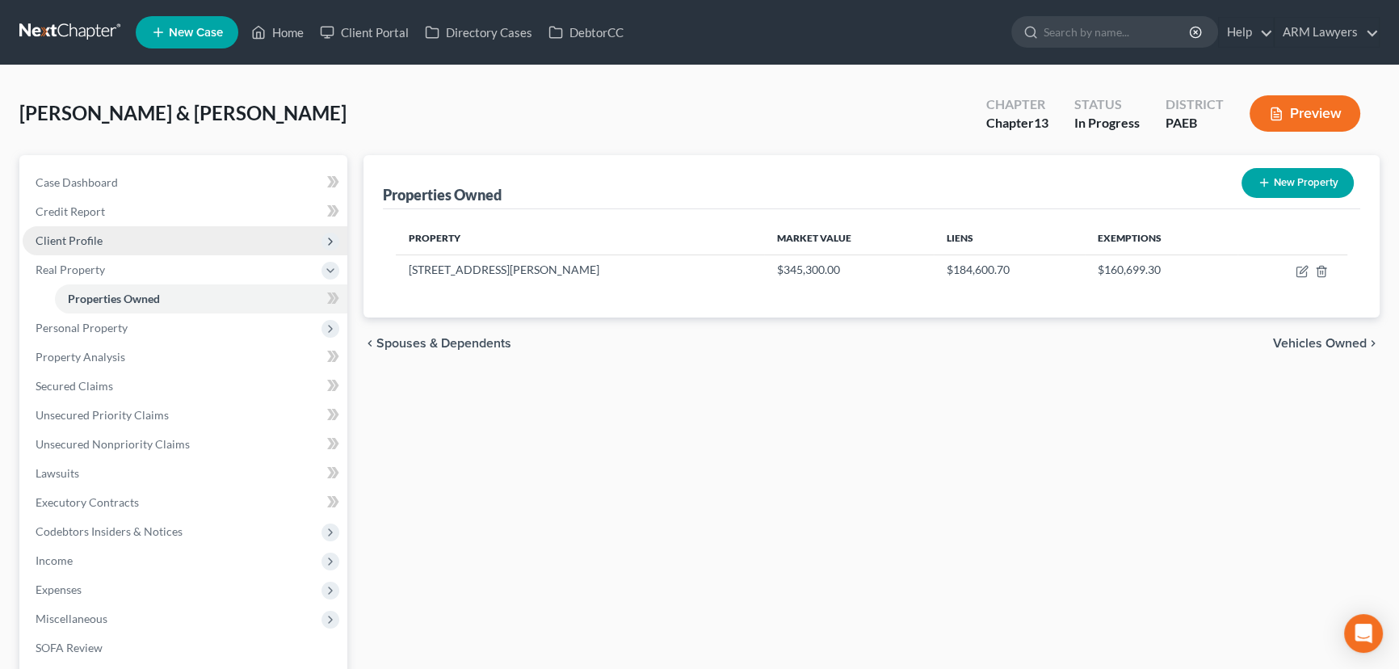
click at [86, 234] on span "Client Profile" at bounding box center [69, 240] width 67 height 14
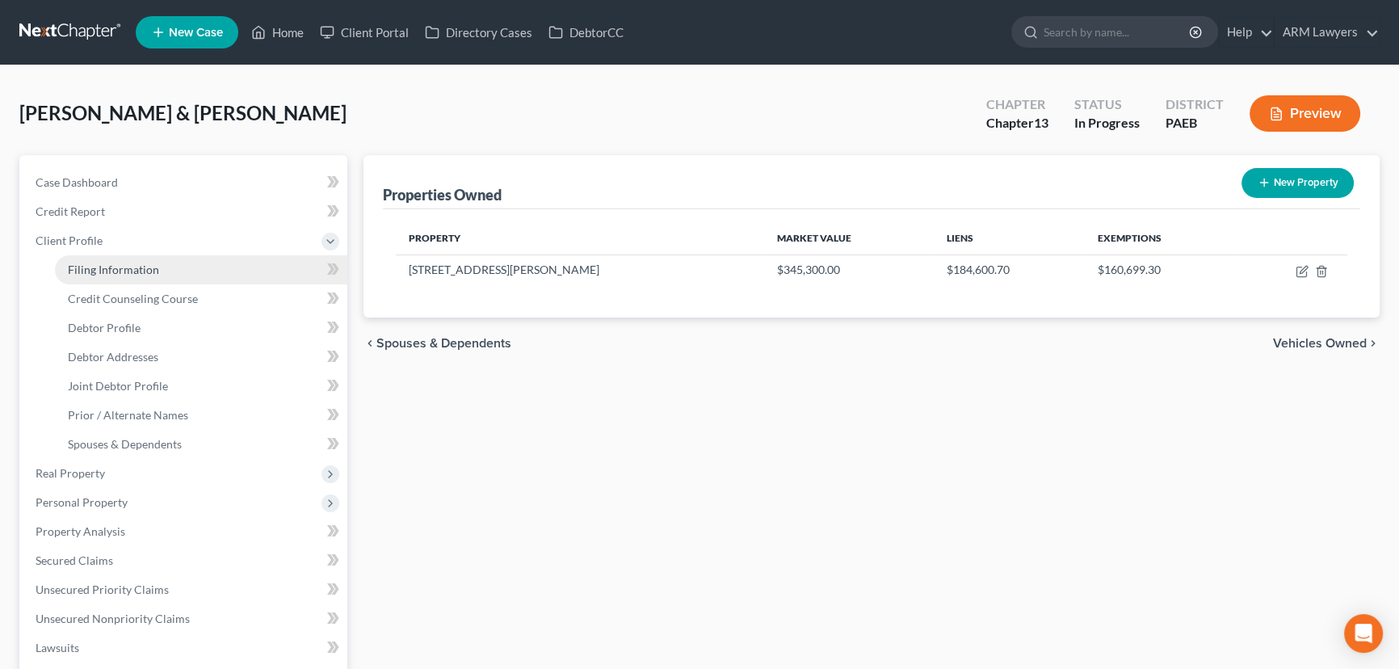
click at [111, 266] on span "Filing Information" at bounding box center [113, 269] width 91 height 14
select select "1"
select select "3"
select select "39"
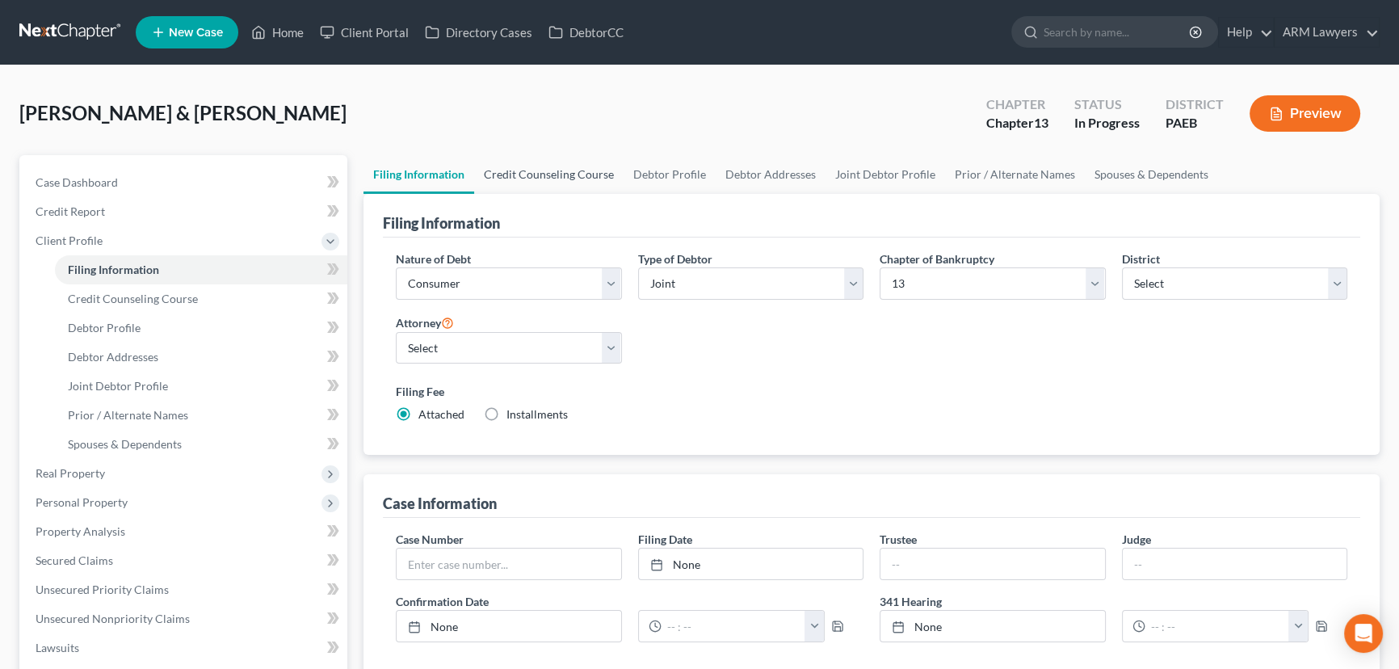
click at [554, 174] on link "Credit Counseling Course" at bounding box center [548, 174] width 149 height 39
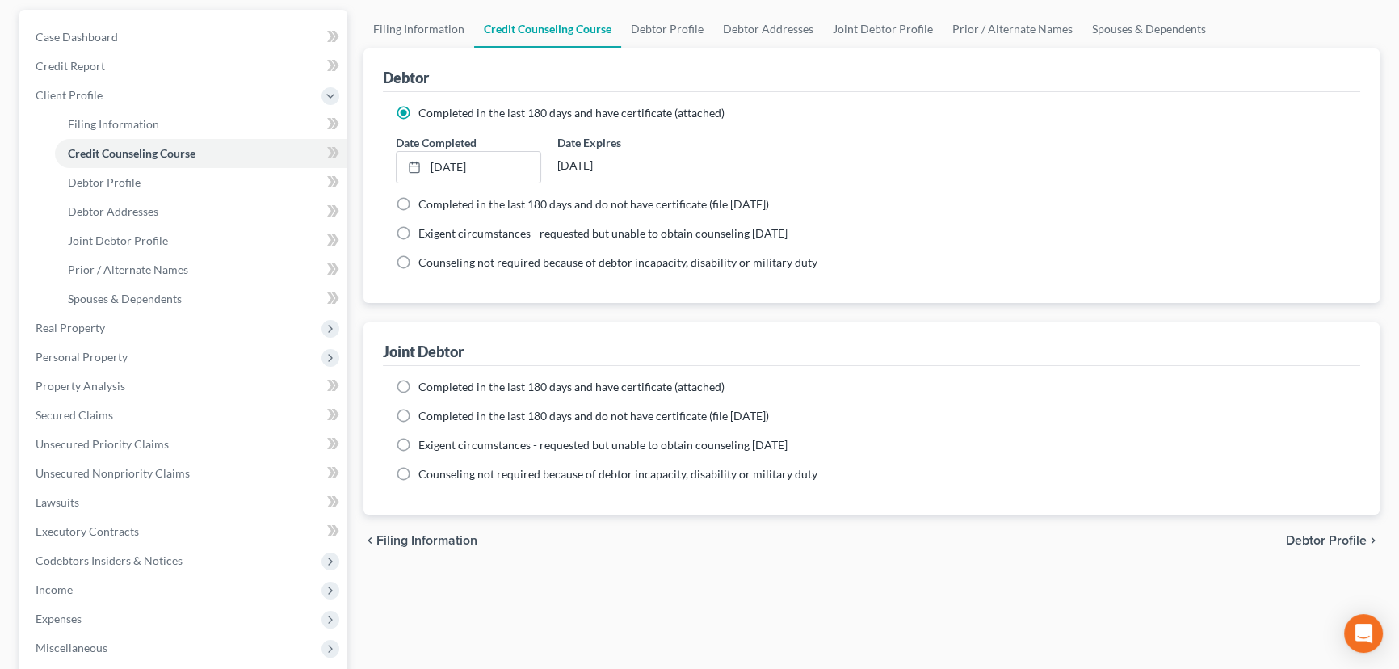
scroll to position [146, 0]
click at [418, 380] on label "Completed in the last 180 days and have certificate (attached)" at bounding box center [571, 386] width 306 height 16
click at [425, 380] on input "Completed in the last 180 days and have certificate (attached)" at bounding box center [430, 383] width 10 height 10
radio input "true"
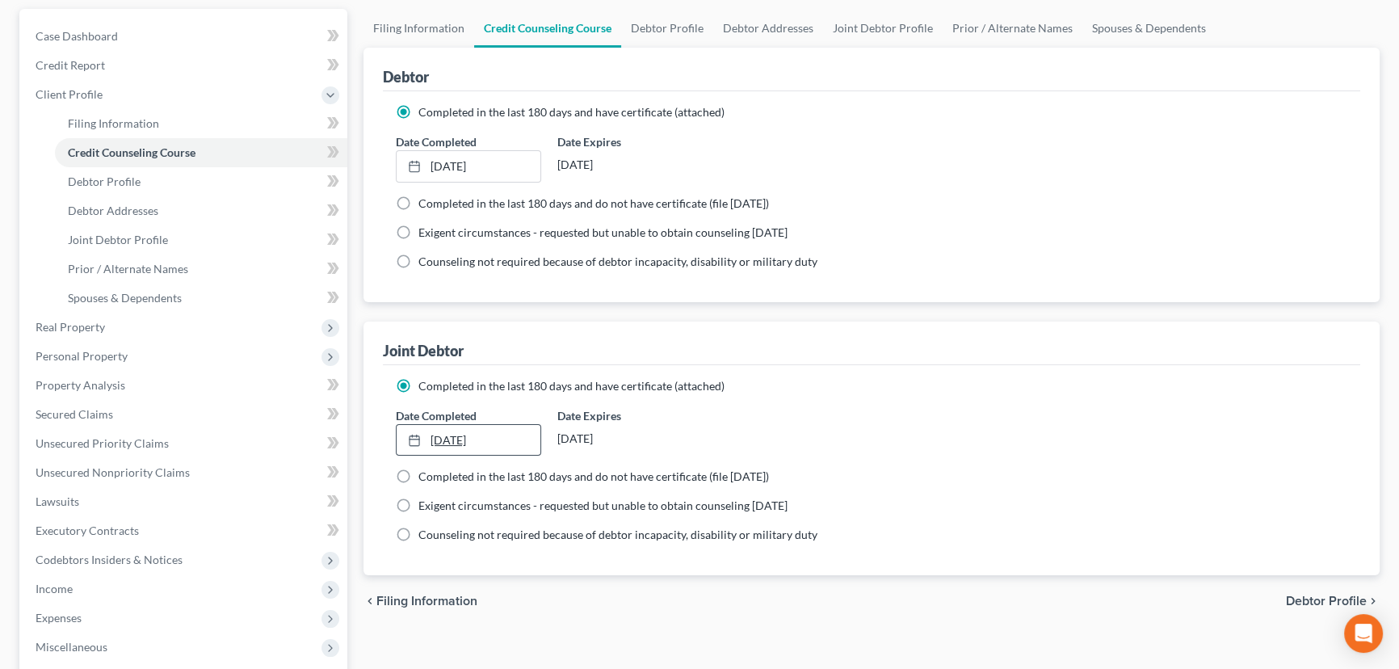
click at [430, 438] on link "[DATE]" at bounding box center [468, 440] width 144 height 31
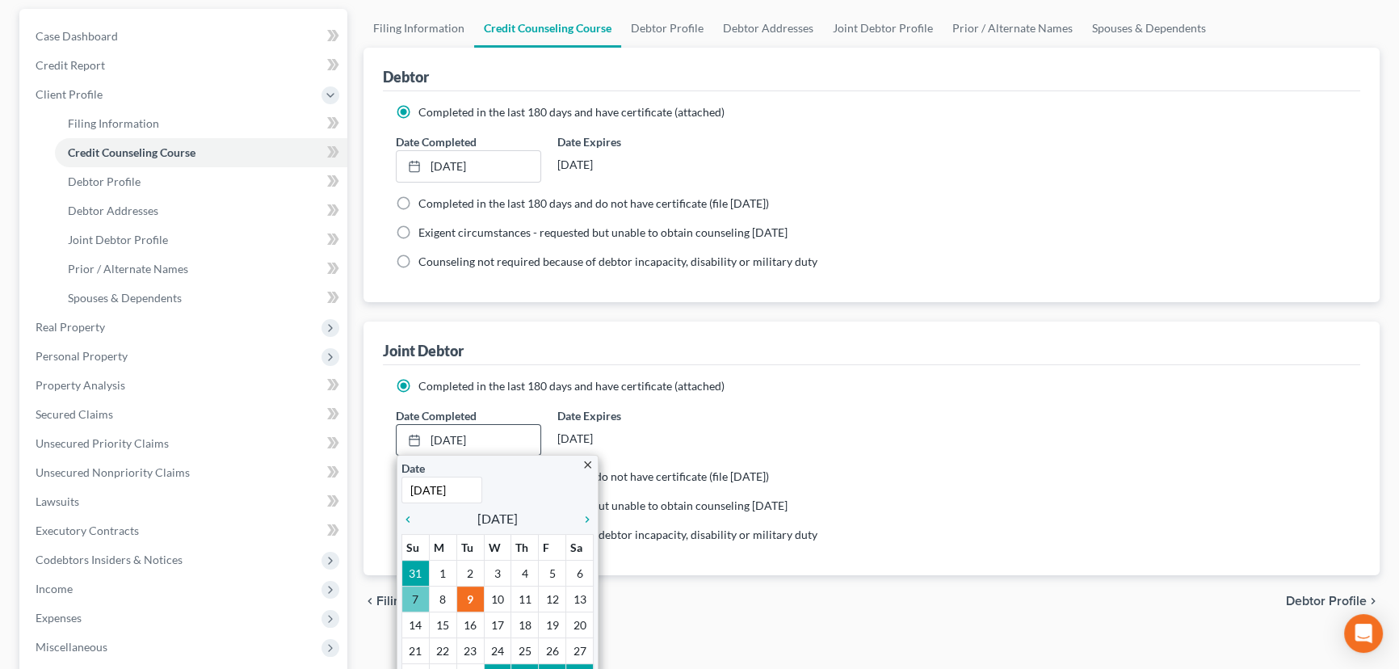
type input "[DATE]"
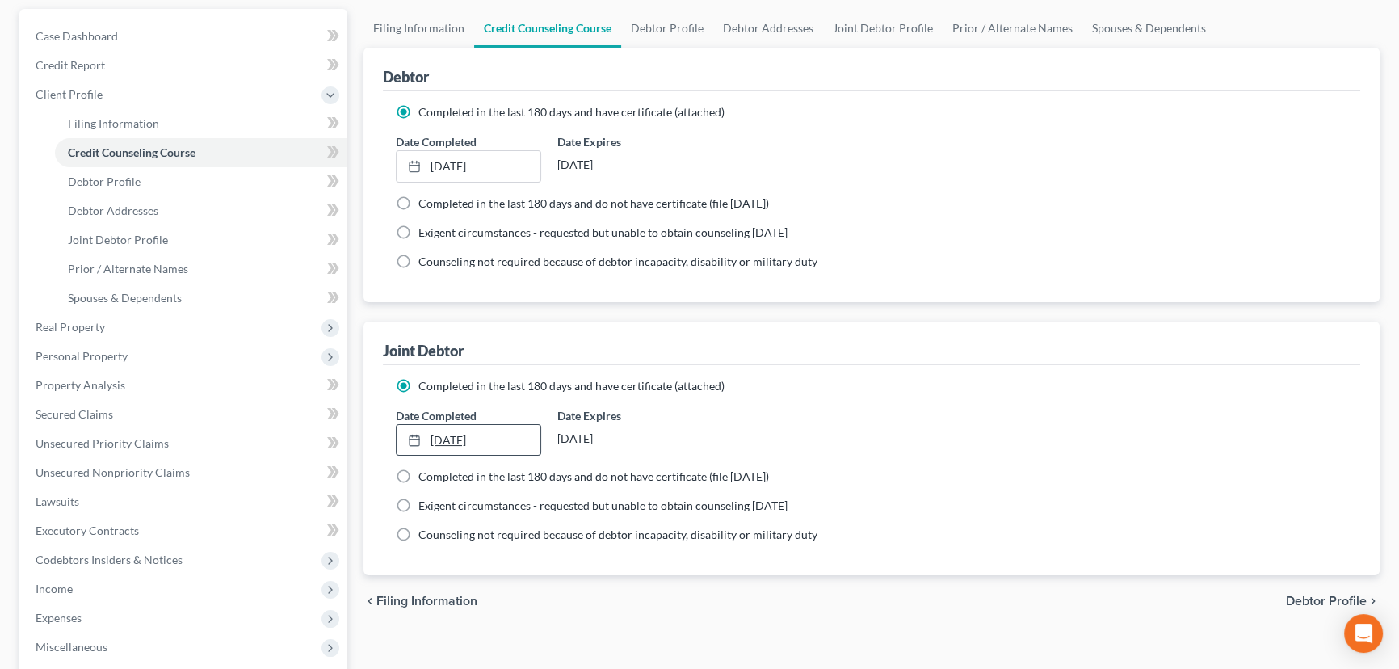
click at [447, 441] on link "[DATE]" at bounding box center [468, 440] width 144 height 31
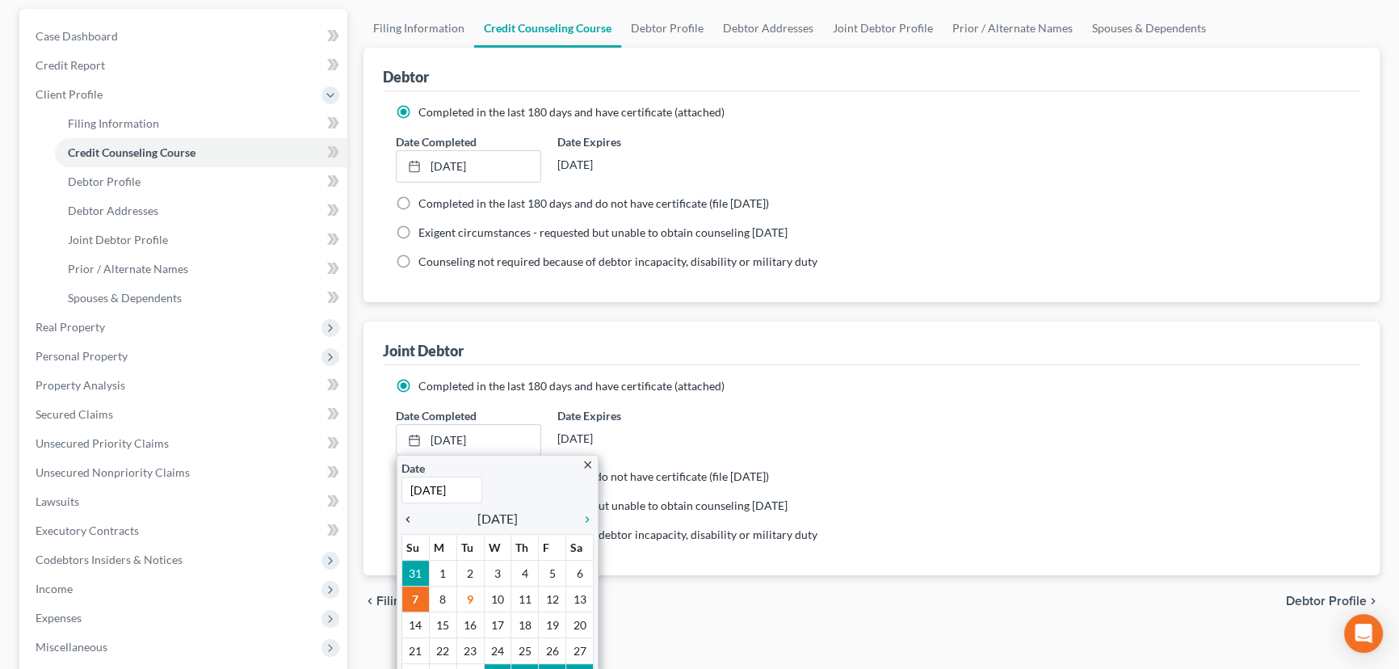
click at [406, 514] on icon "chevron_left" at bounding box center [411, 519] width 21 height 13
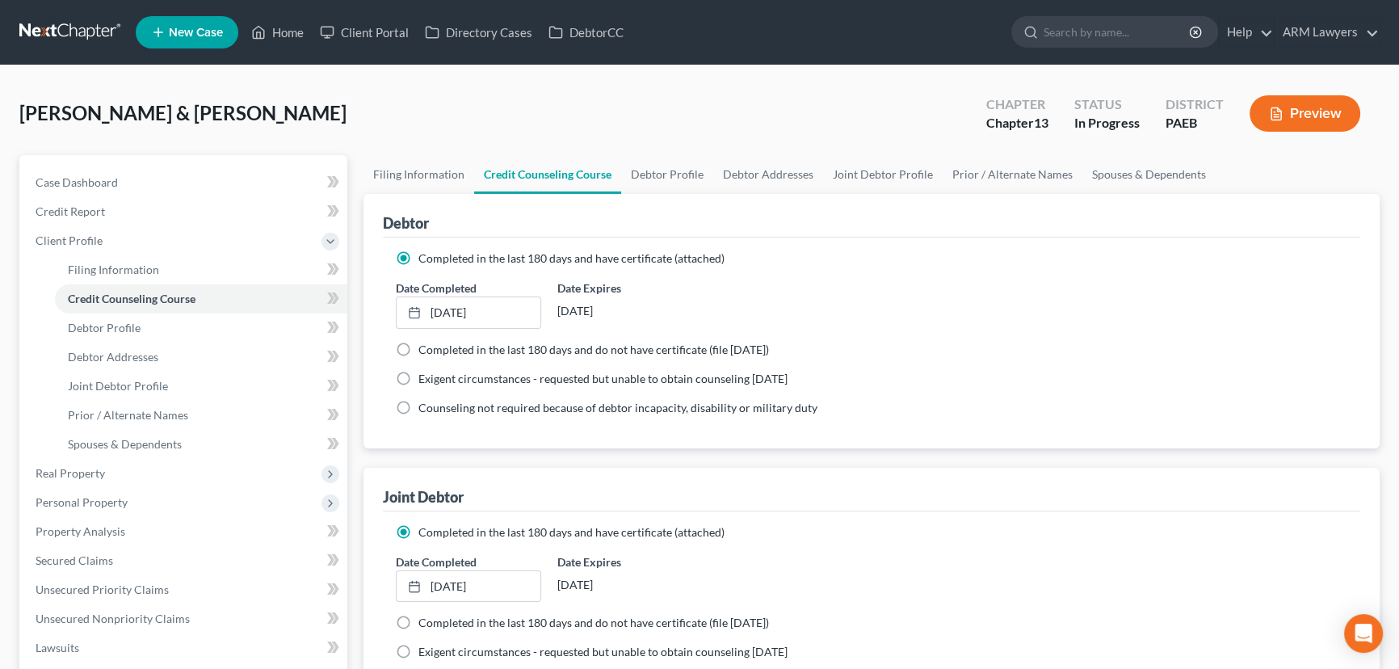
scroll to position [0, 0]
click at [656, 170] on link "Debtor Profile" at bounding box center [667, 174] width 92 height 39
select select "1"
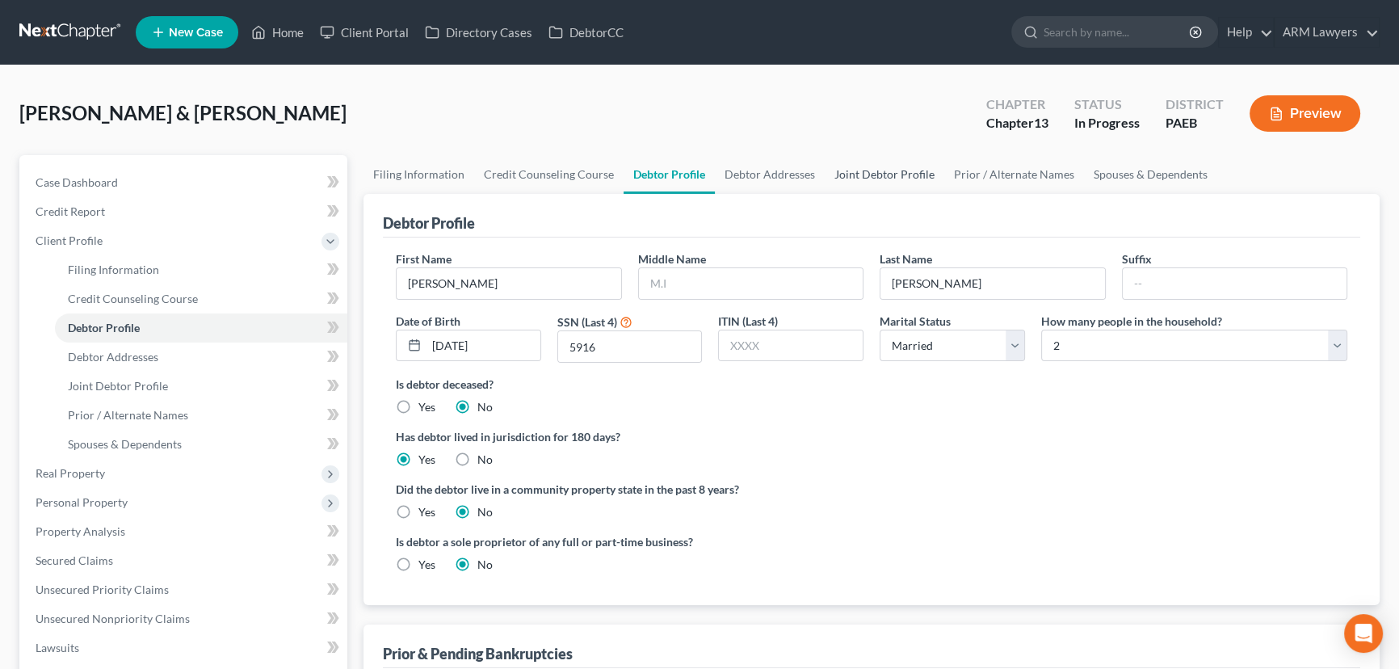
click at [864, 174] on link "Joint Debtor Profile" at bounding box center [884, 174] width 120 height 39
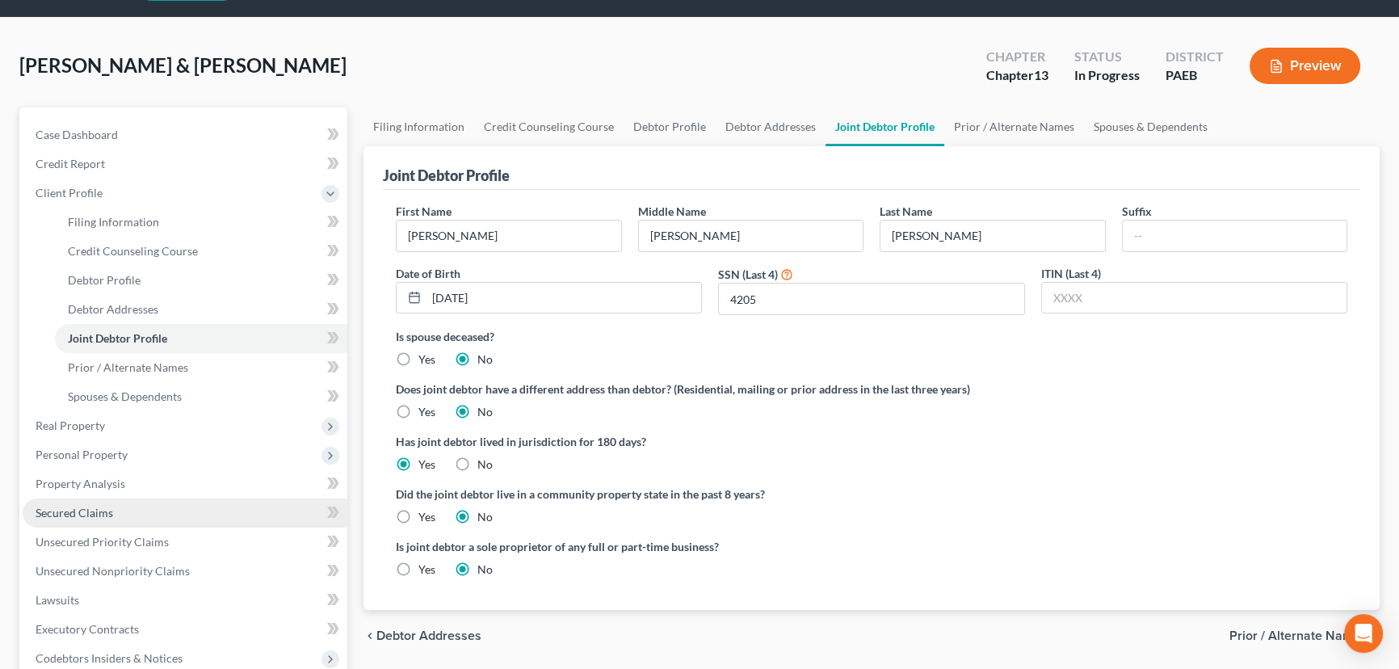
scroll to position [146, 0]
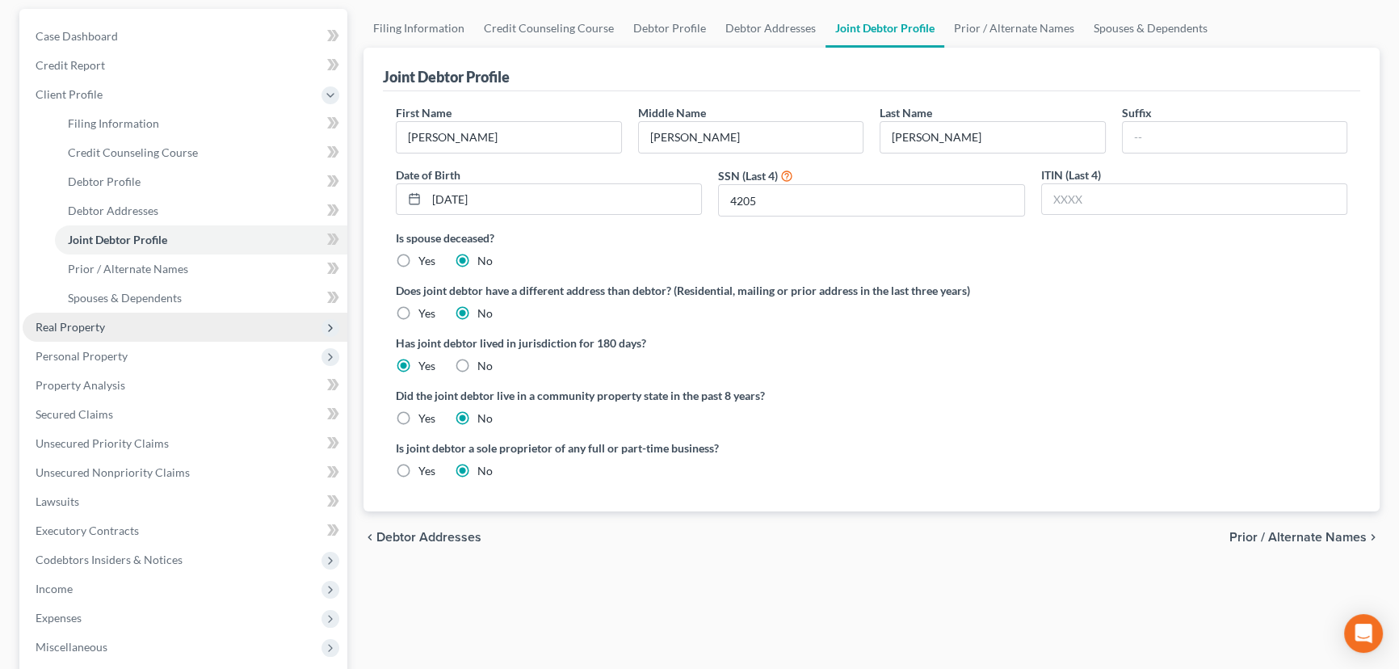
click at [120, 324] on span "Real Property" at bounding box center [185, 326] width 325 height 29
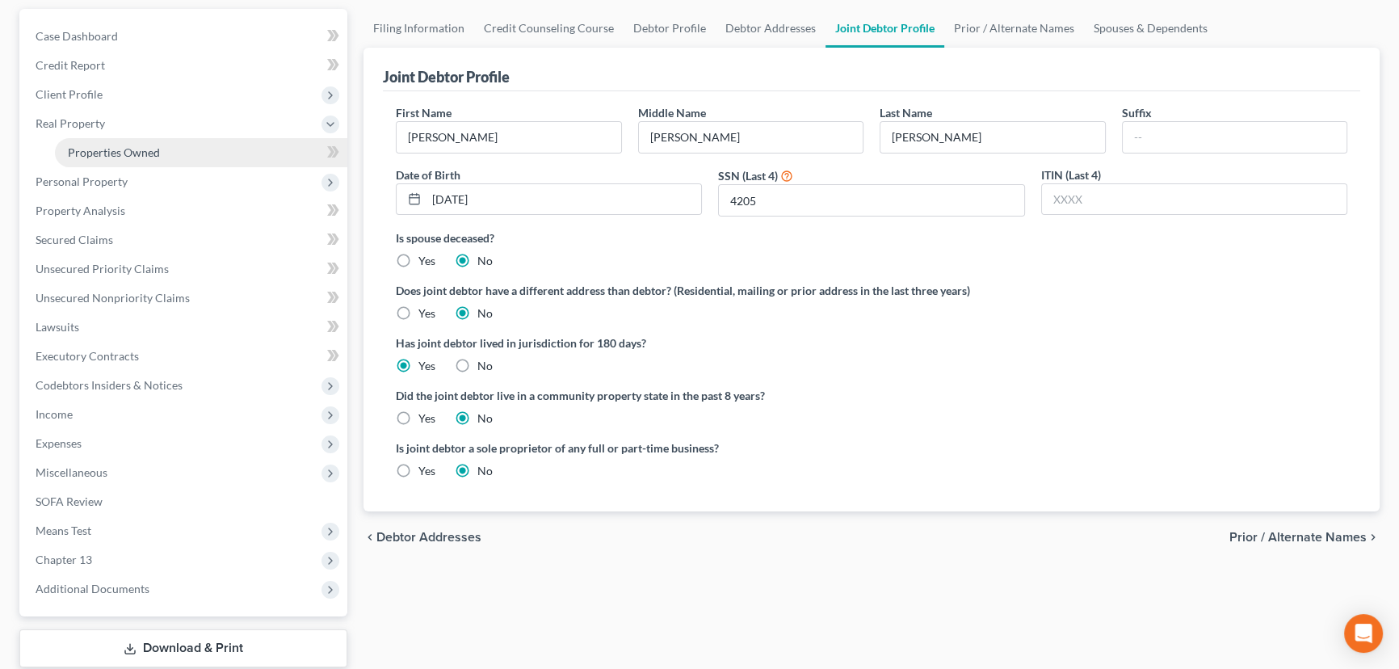
click at [149, 148] on span "Properties Owned" at bounding box center [114, 152] width 92 height 14
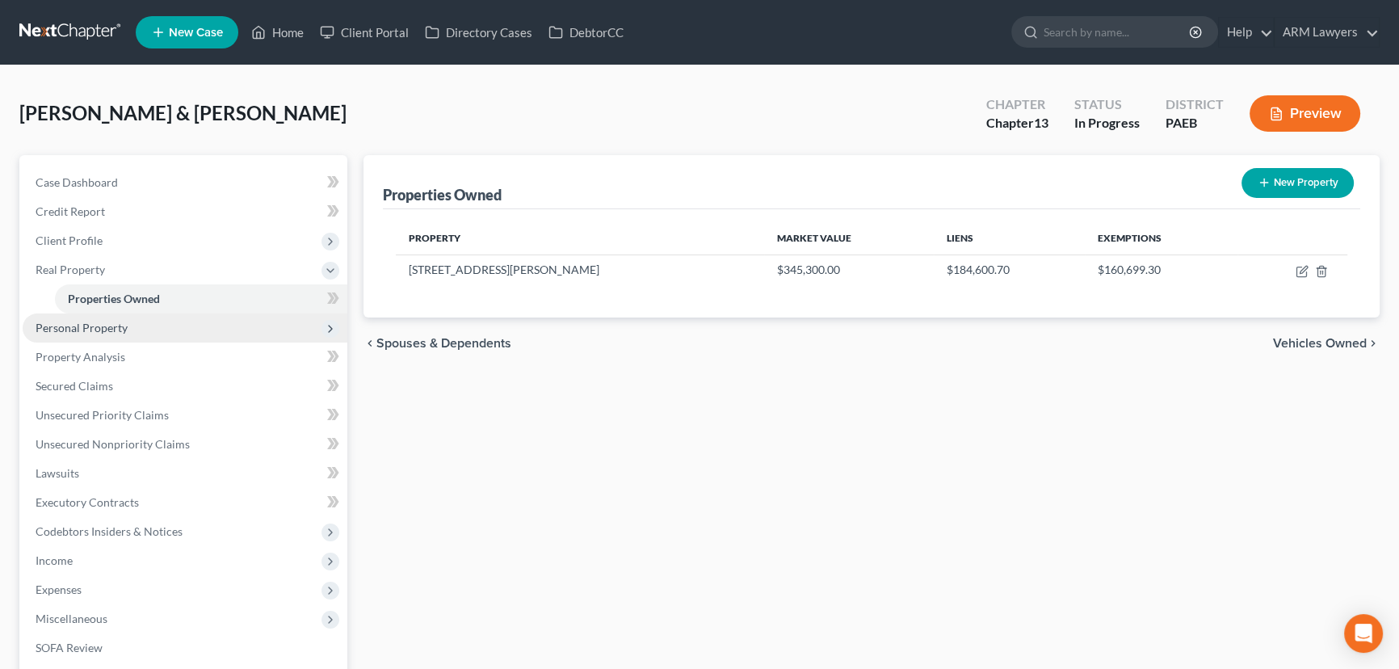
click at [110, 331] on span "Personal Property" at bounding box center [82, 328] width 92 height 14
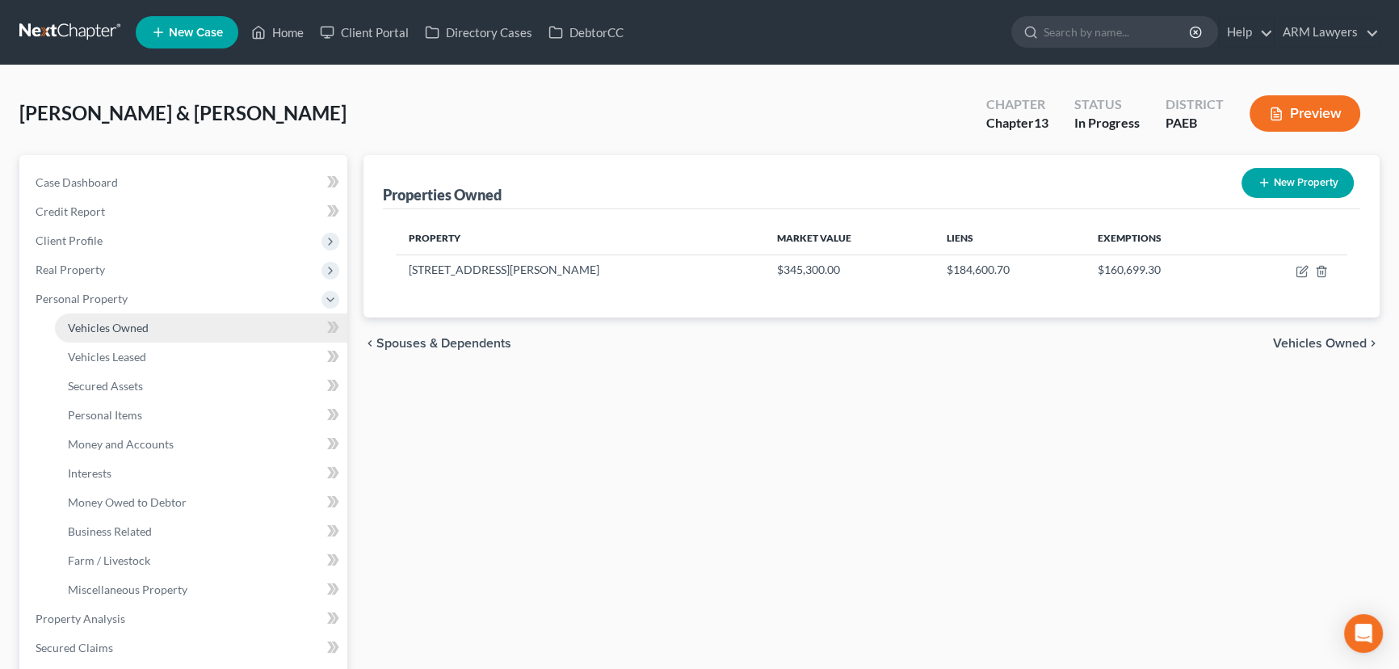
click at [128, 329] on span "Vehicles Owned" at bounding box center [108, 328] width 81 height 14
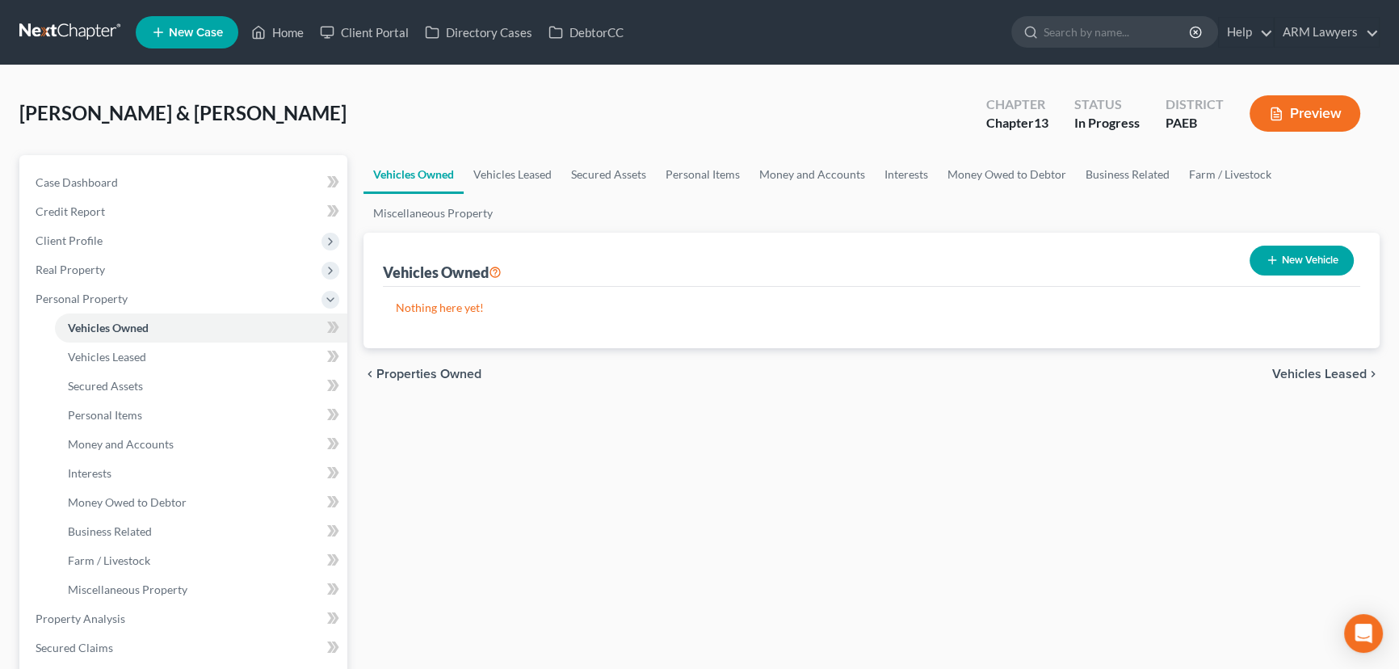
click at [1288, 266] on button "New Vehicle" at bounding box center [1301, 260] width 104 height 30
select select "0"
select select "2"
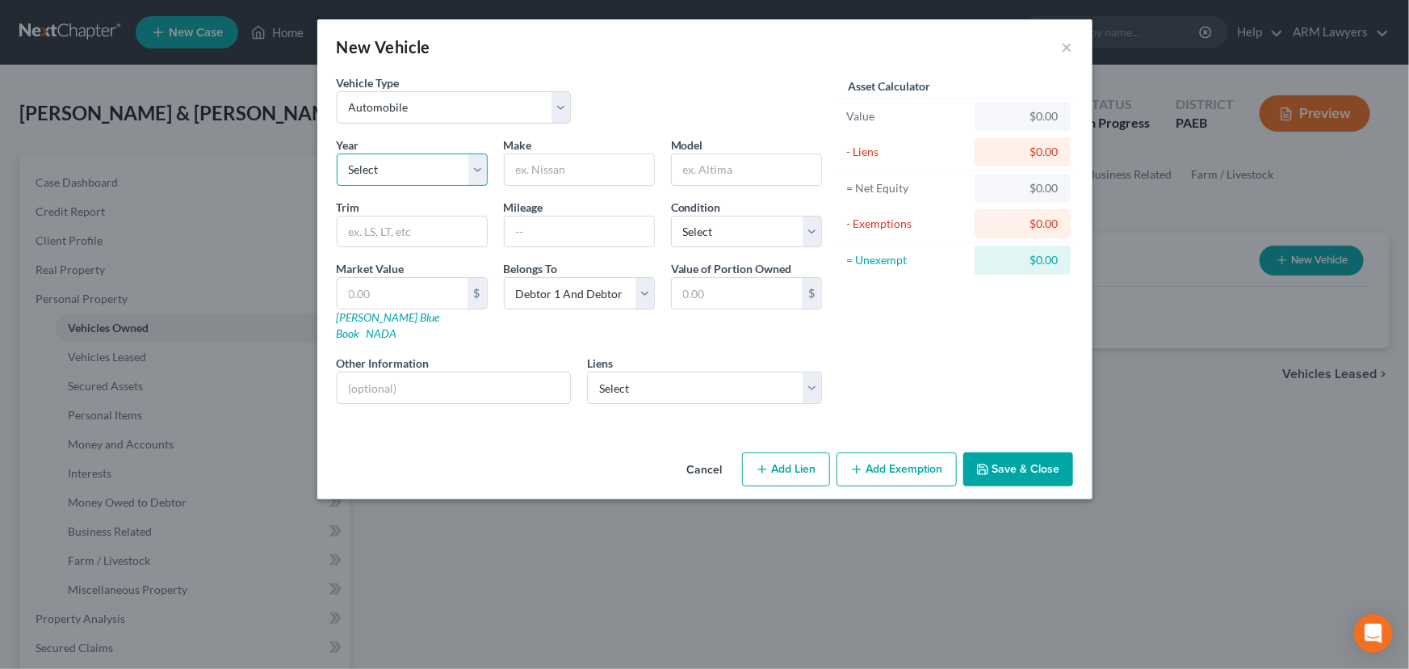
click at [430, 178] on select "Select 2026 2025 2024 2023 2022 2021 2020 2019 2018 2017 2016 2015 2014 2013 20…" at bounding box center [412, 169] width 151 height 32
select select "4"
click at [337, 153] on select "Select 2026 2025 2024 2023 2022 2021 2020 2019 2018 2017 2016 2015 2014 2013 20…" at bounding box center [412, 169] width 151 height 32
click at [585, 173] on input "text" at bounding box center [579, 169] width 149 height 31
type input "Subaru"
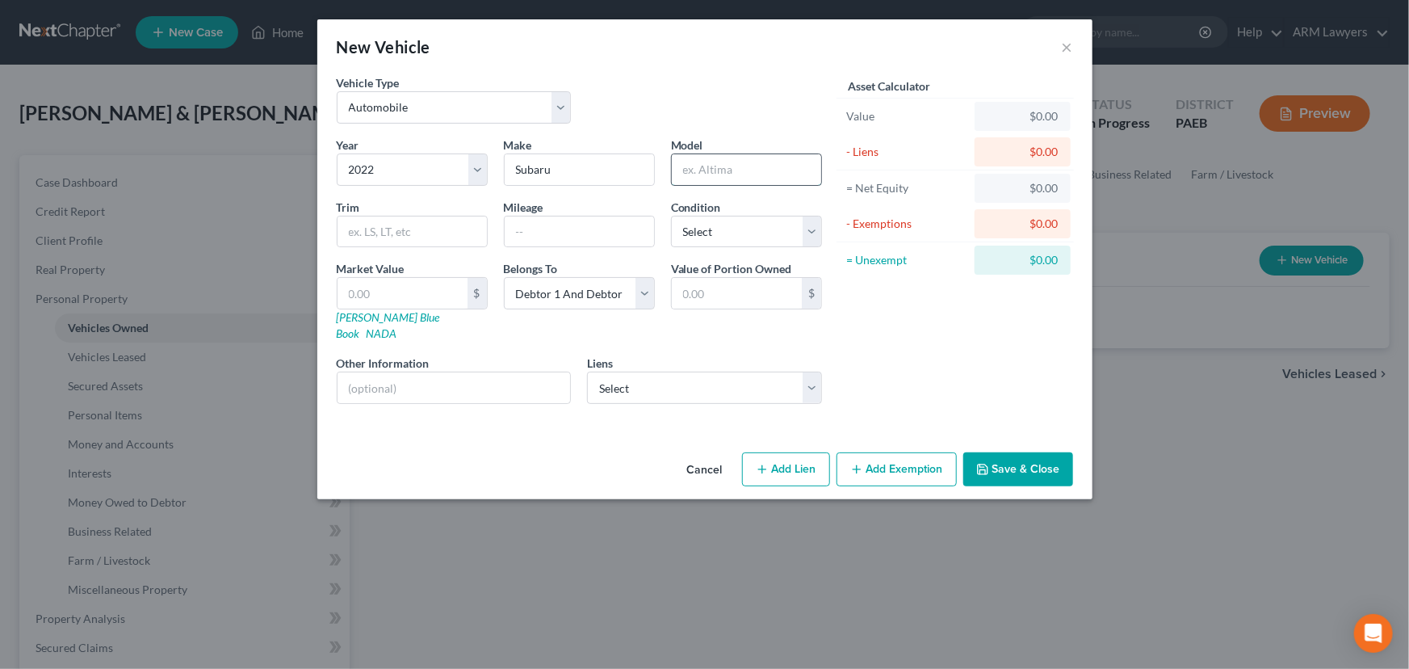
click at [736, 170] on input "text" at bounding box center [746, 169] width 149 height 31
click at [706, 171] on input "Crosstrek" at bounding box center [746, 169] width 149 height 31
type input "Cross trek"
click at [694, 233] on select "Select Excellent Very Good Good Fair Poor" at bounding box center [746, 232] width 151 height 32
select select "3"
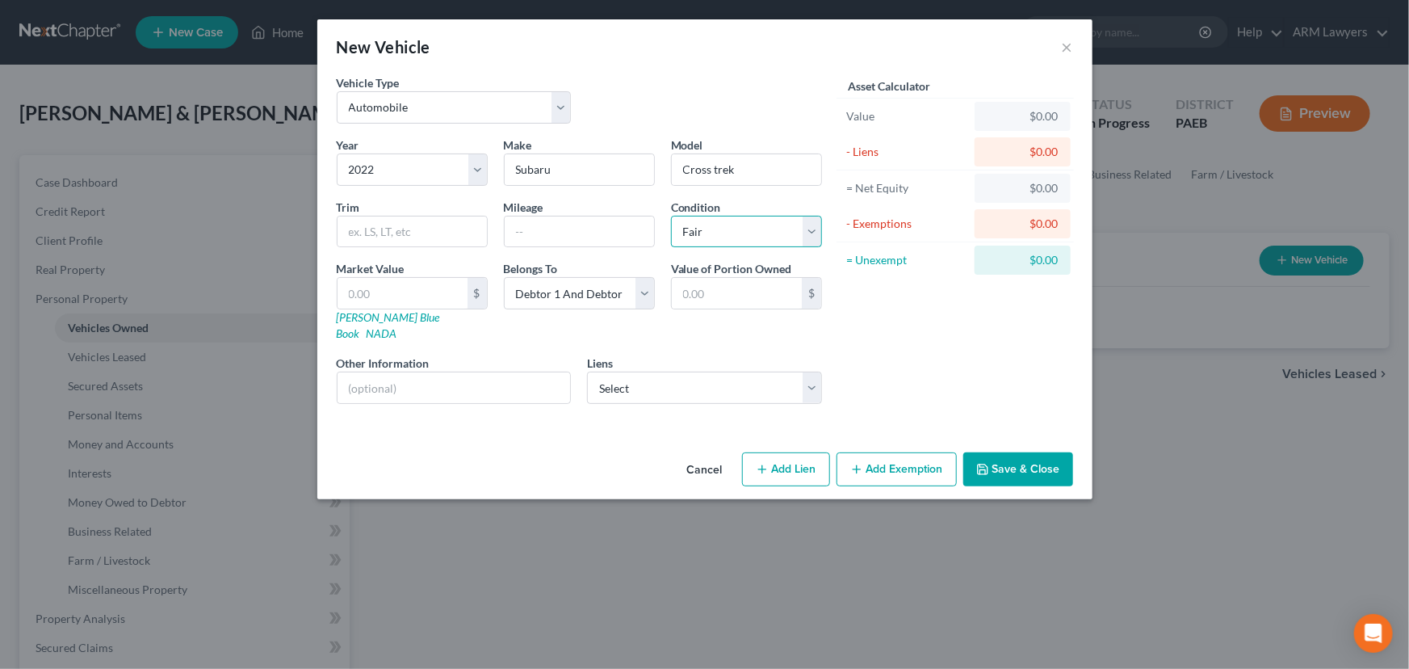
click at [671, 216] on select "Select Excellent Very Good Good Fair Poor" at bounding box center [746, 232] width 151 height 32
click at [536, 232] on input "text" at bounding box center [579, 231] width 149 height 31
click at [423, 236] on input "text" at bounding box center [412, 231] width 149 height 31
click at [405, 294] on input "text" at bounding box center [403, 293] width 130 height 31
type input "2"
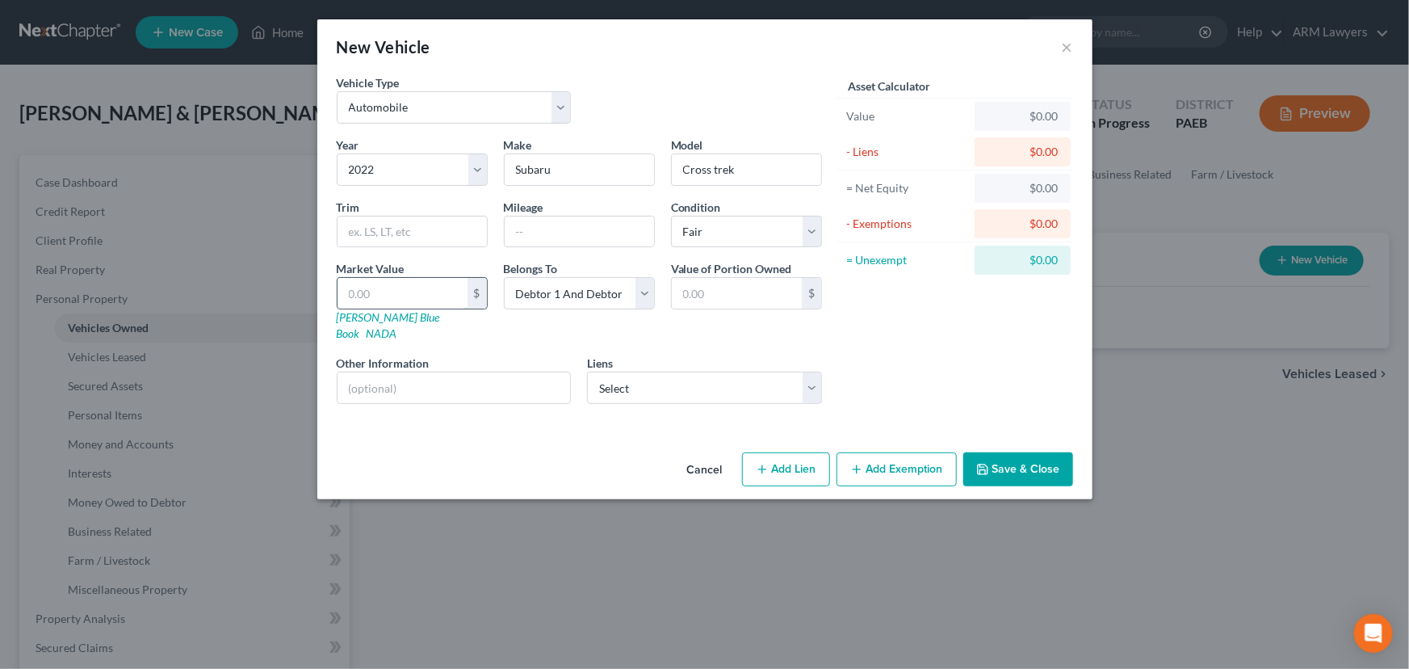
type input "2.00"
type input "21"
click at [554, 225] on input "text" at bounding box center [579, 231] width 149 height 31
click at [539, 218] on input "text" at bounding box center [579, 231] width 149 height 31
click at [715, 238] on select "Select Excellent Very Good Good Fair Poor" at bounding box center [746, 232] width 151 height 32
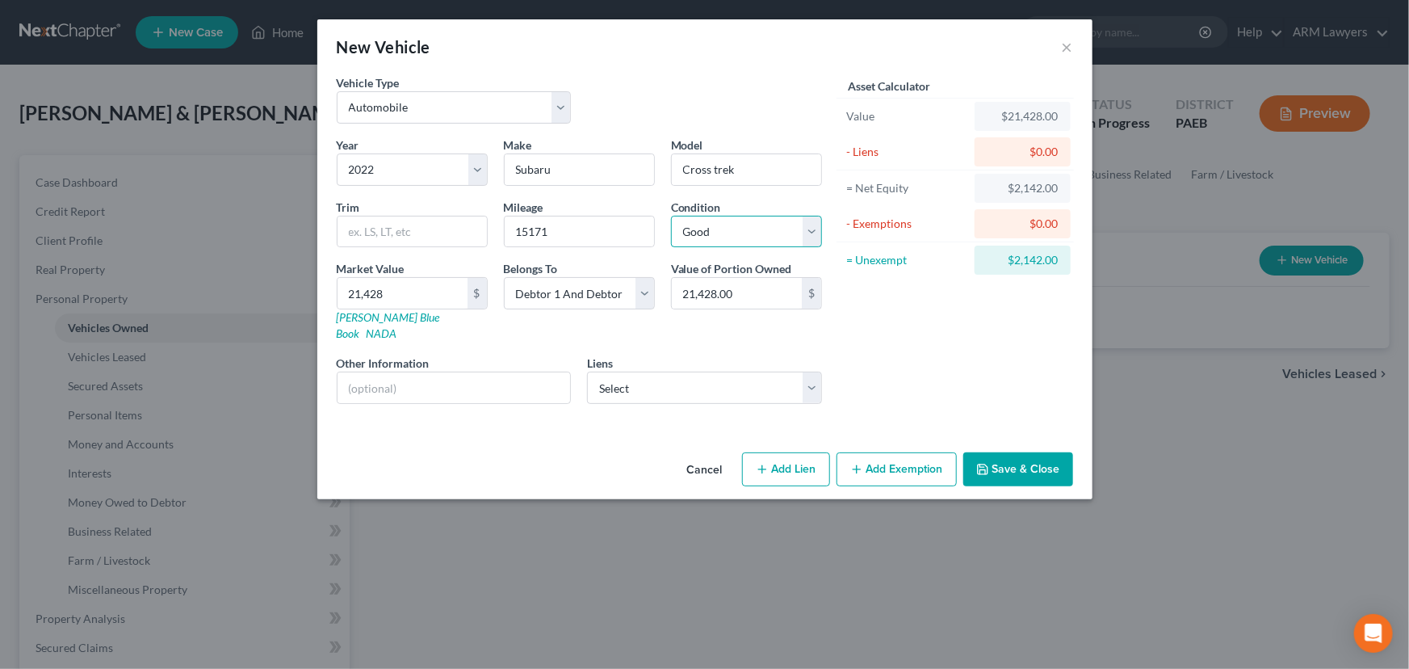
click at [671, 216] on select "Select Excellent Very Good Good Fair Poor" at bounding box center [746, 232] width 151 height 32
click at [661, 371] on select "Select Wfbna Hl - $136,843.00 [PERSON_NAME] Bank - $47,457.00 Ally Fincl - $32,…" at bounding box center [704, 387] width 235 height 32
click at [587, 371] on select "Select Wfbna Hl - $136,843.00 [PERSON_NAME] Bank - $47,457.00 Ally Fincl - $32,…" at bounding box center [704, 387] width 235 height 32
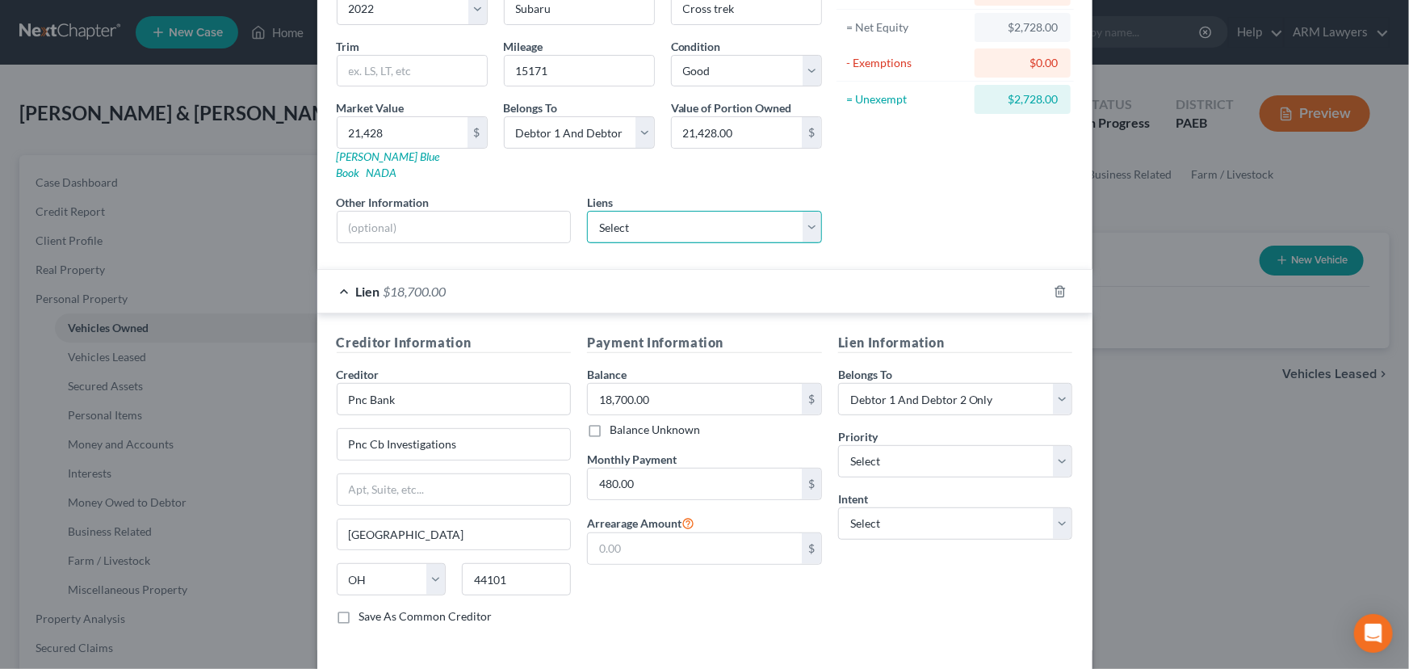
scroll to position [212, 0]
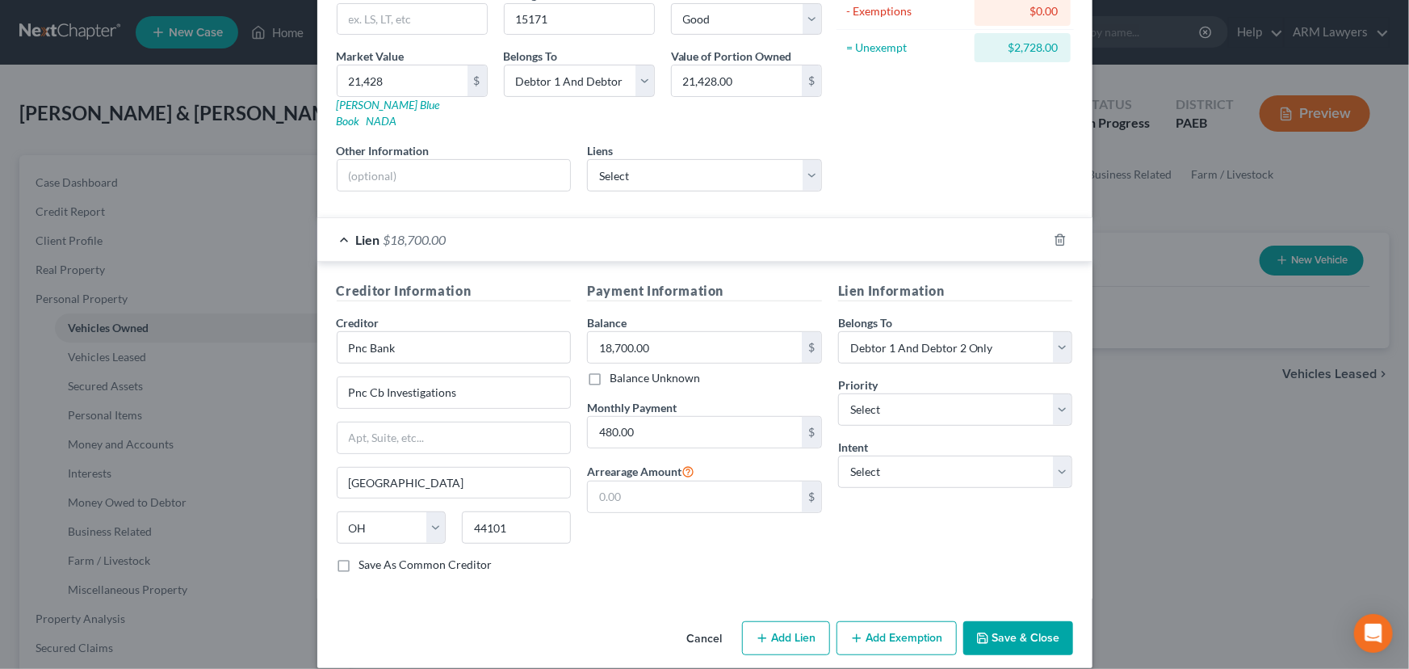
click at [780, 623] on button "Add Lien" at bounding box center [786, 638] width 88 height 34
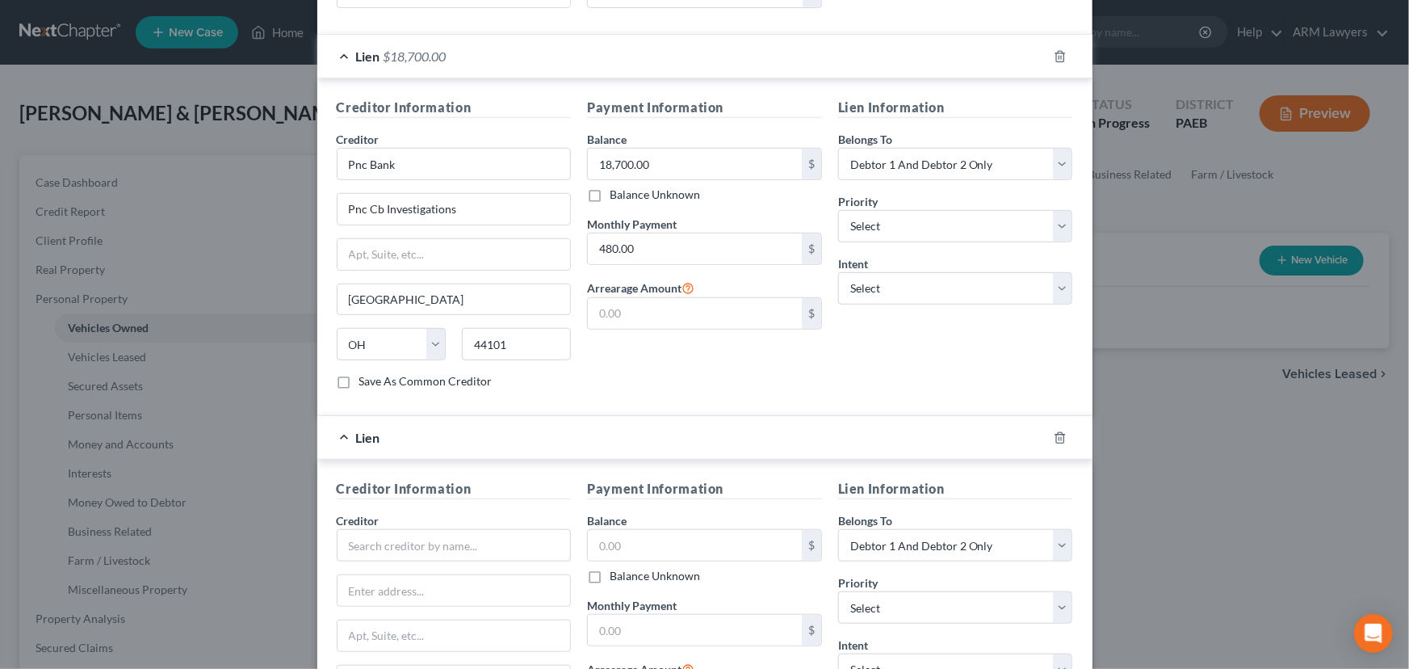
scroll to position [506, 0]
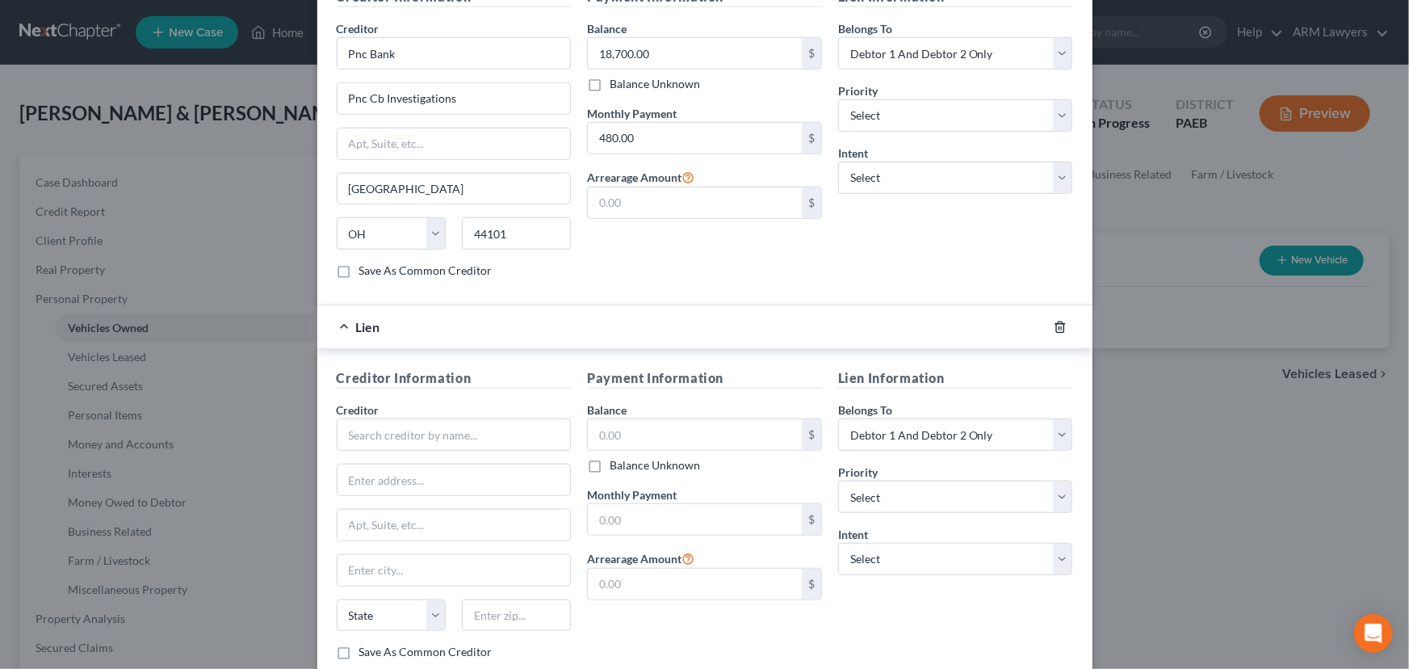
click at [1059, 326] on line "button" at bounding box center [1059, 327] width 0 height 3
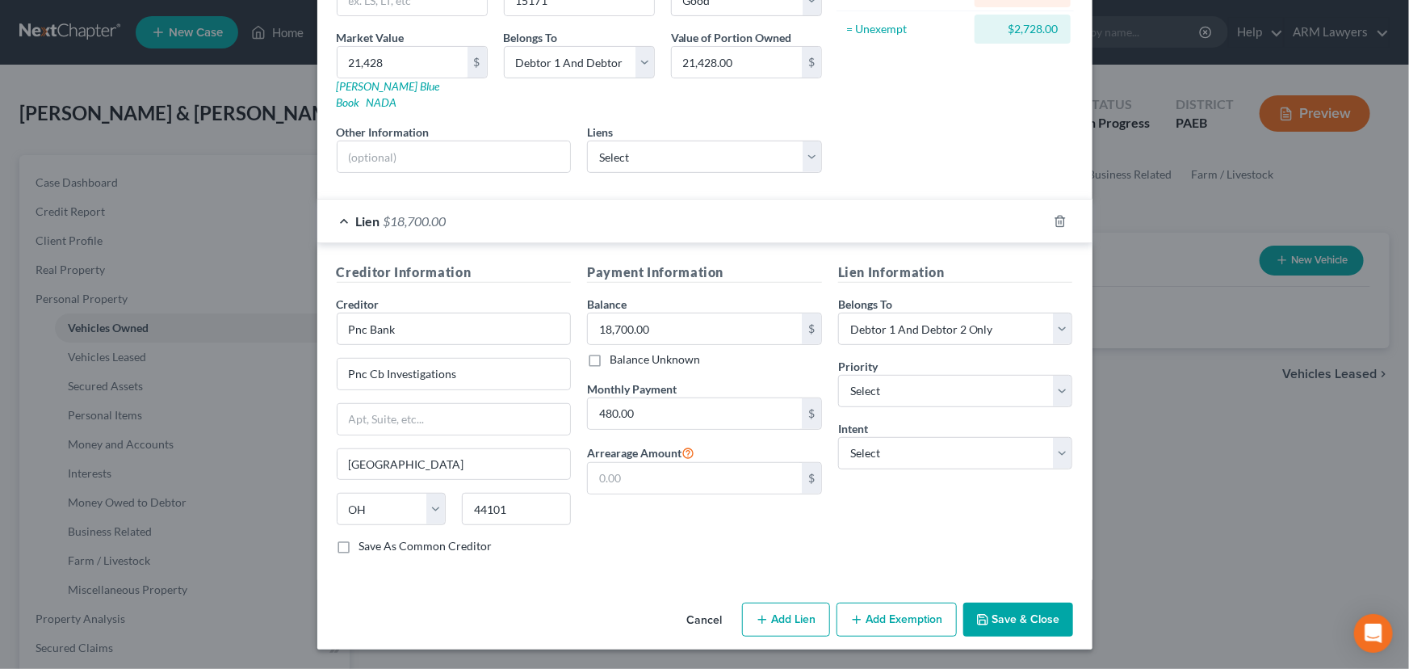
scroll to position [212, 0]
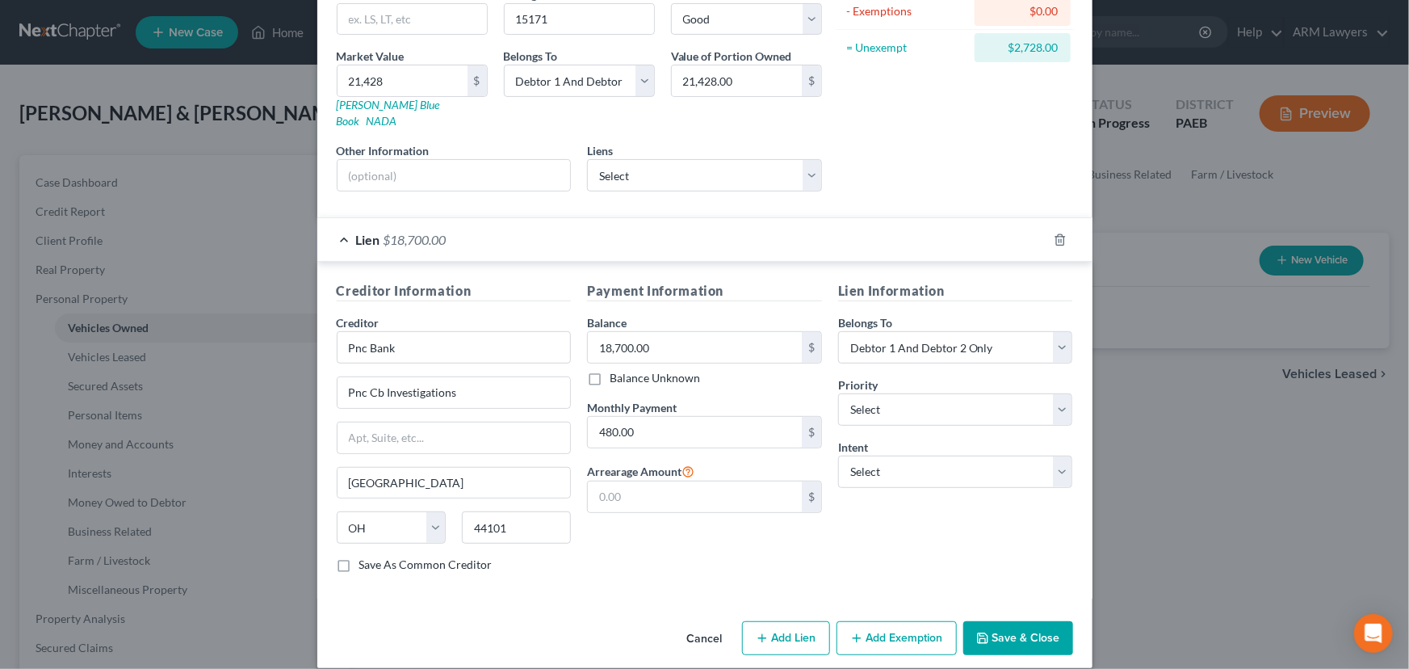
click at [890, 621] on button "Add Exemption" at bounding box center [897, 638] width 120 height 34
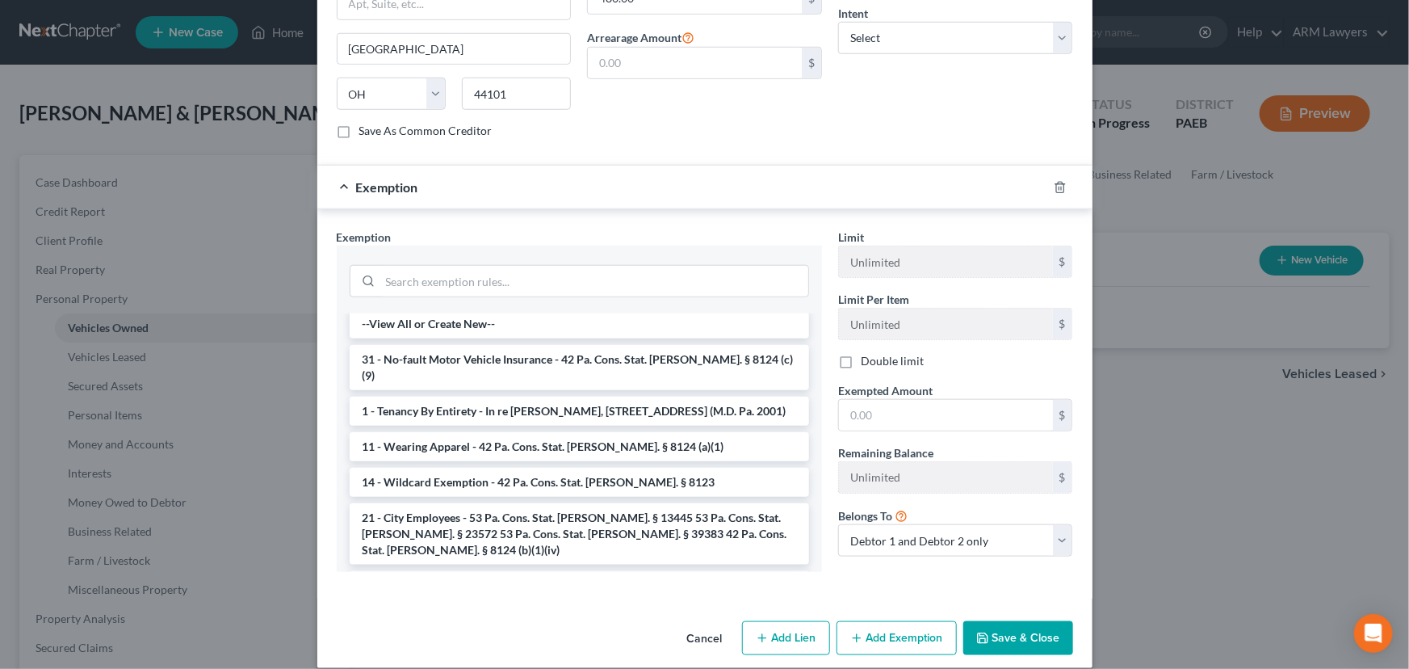
scroll to position [0, 0]
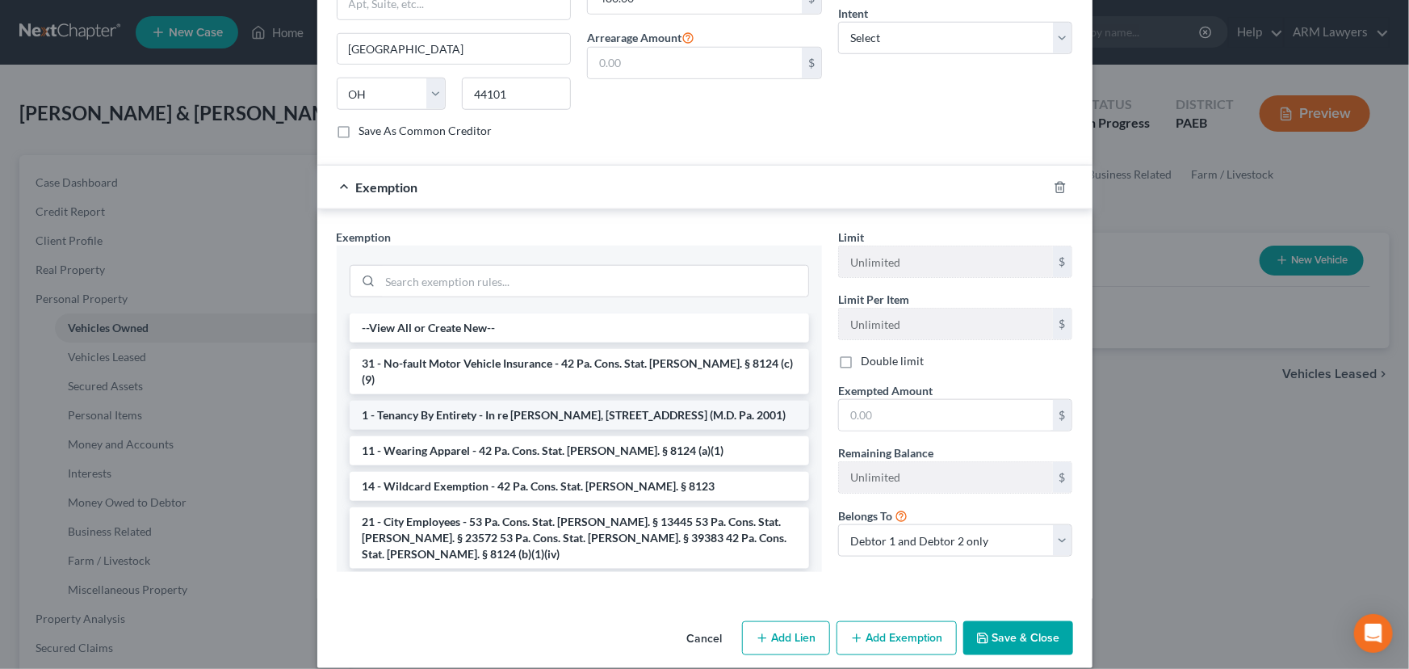
click at [502, 401] on li "1 - Tenancy By Entirety - In re [PERSON_NAME], [STREET_ADDRESS] (M.D. Pa. 2001)" at bounding box center [579, 415] width 459 height 29
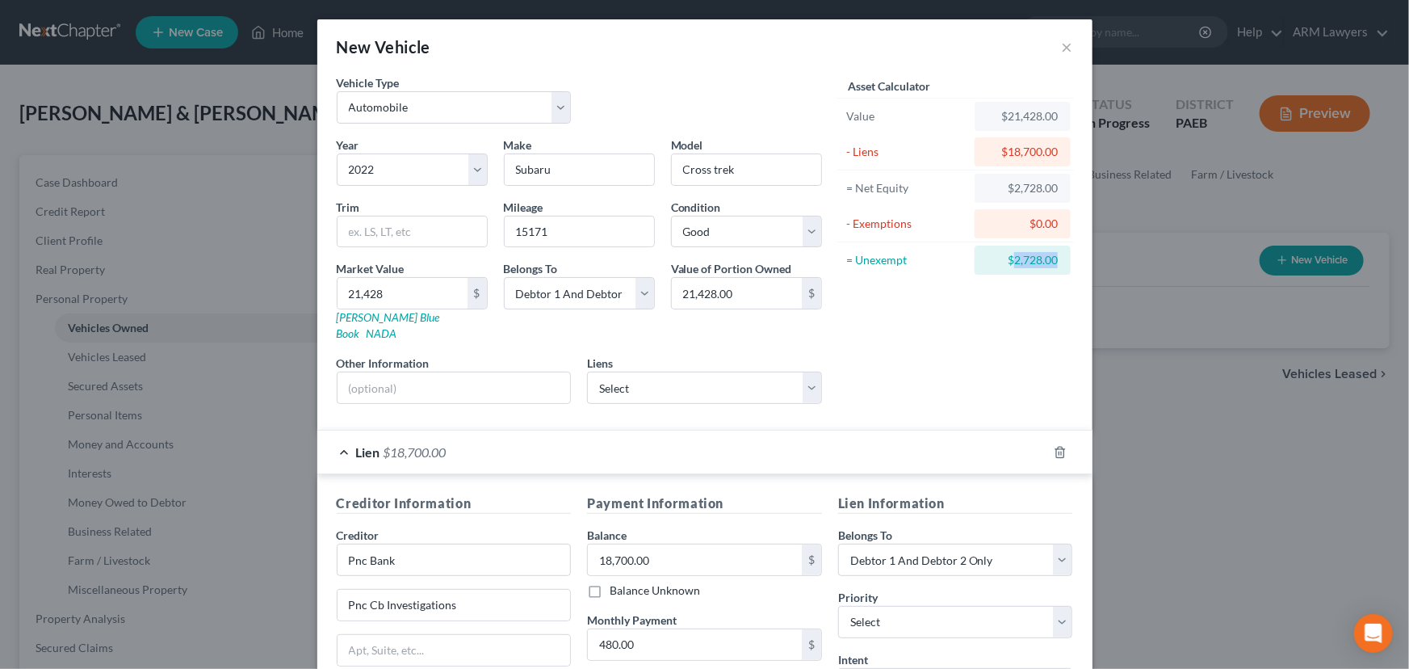
drag, startPoint x: 1008, startPoint y: 259, endPoint x: 1051, endPoint y: 263, distance: 43.0
click at [1051, 263] on div "$2,728.00" at bounding box center [1023, 260] width 70 height 16
copy div "2,728.00"
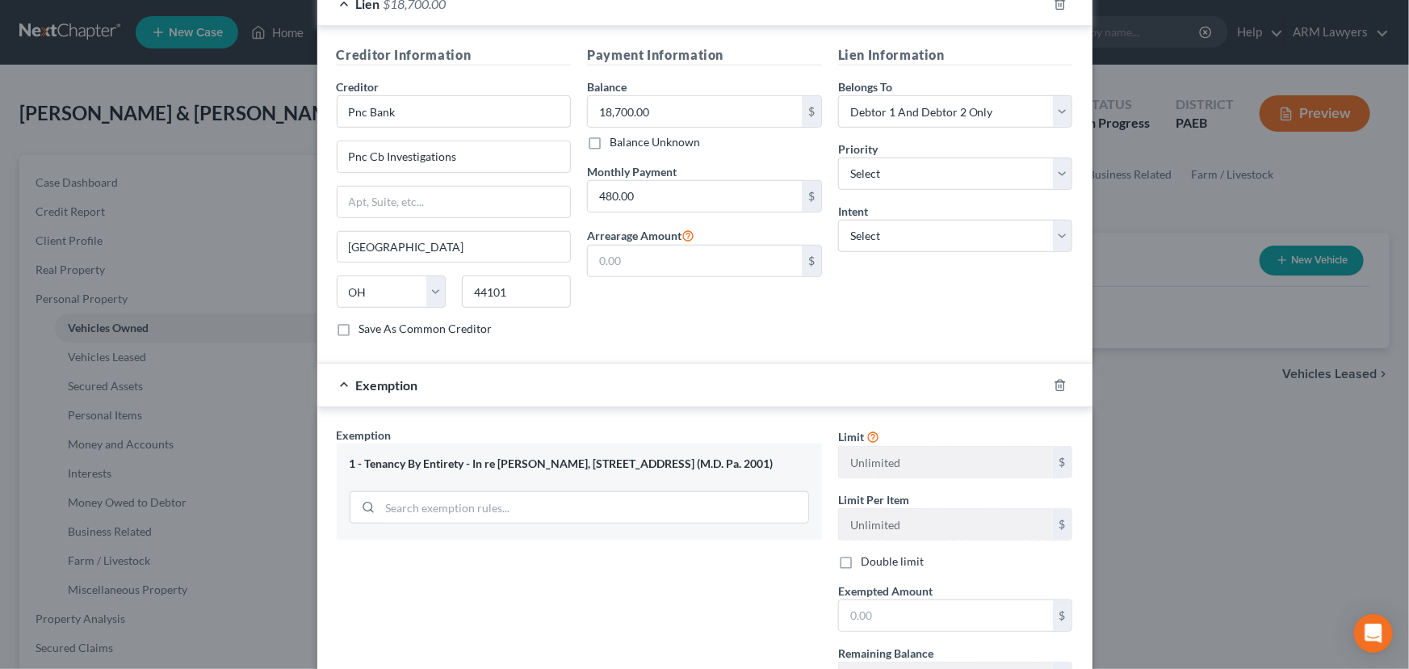
scroll to position [587, 0]
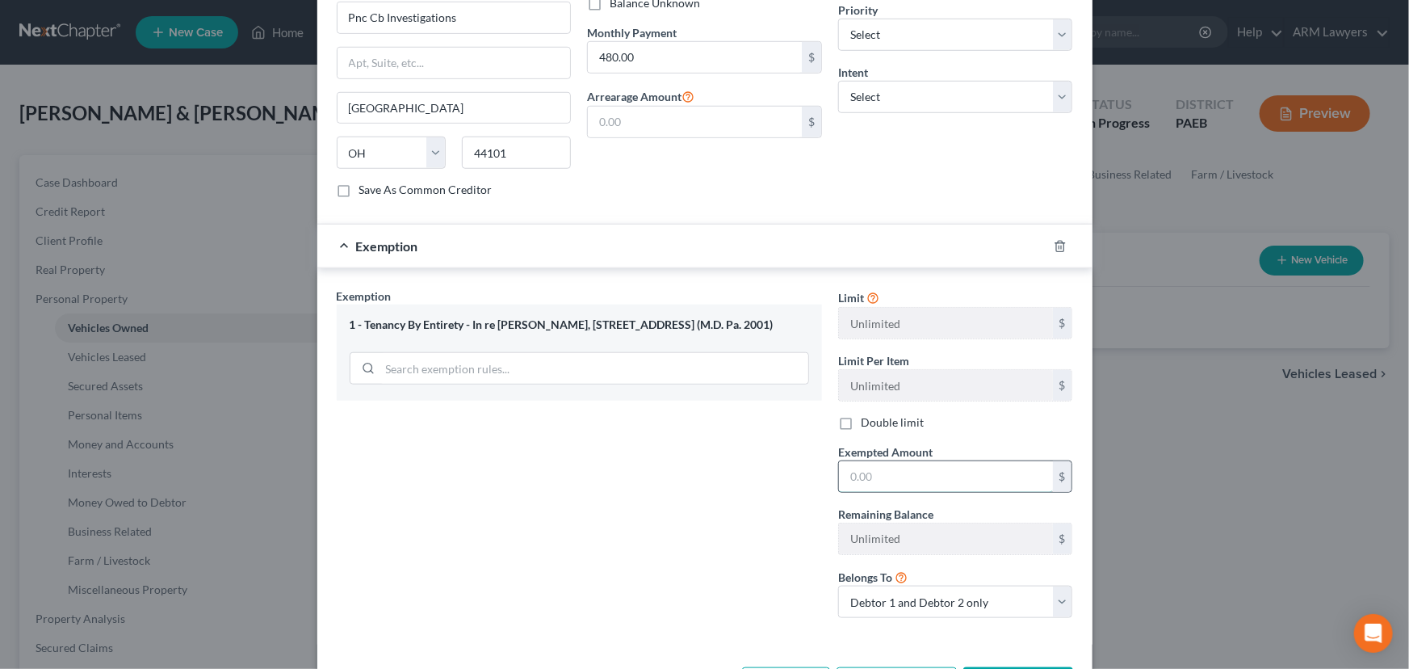
click at [898, 464] on input "text" at bounding box center [946, 476] width 214 height 31
paste input "2,728.00"
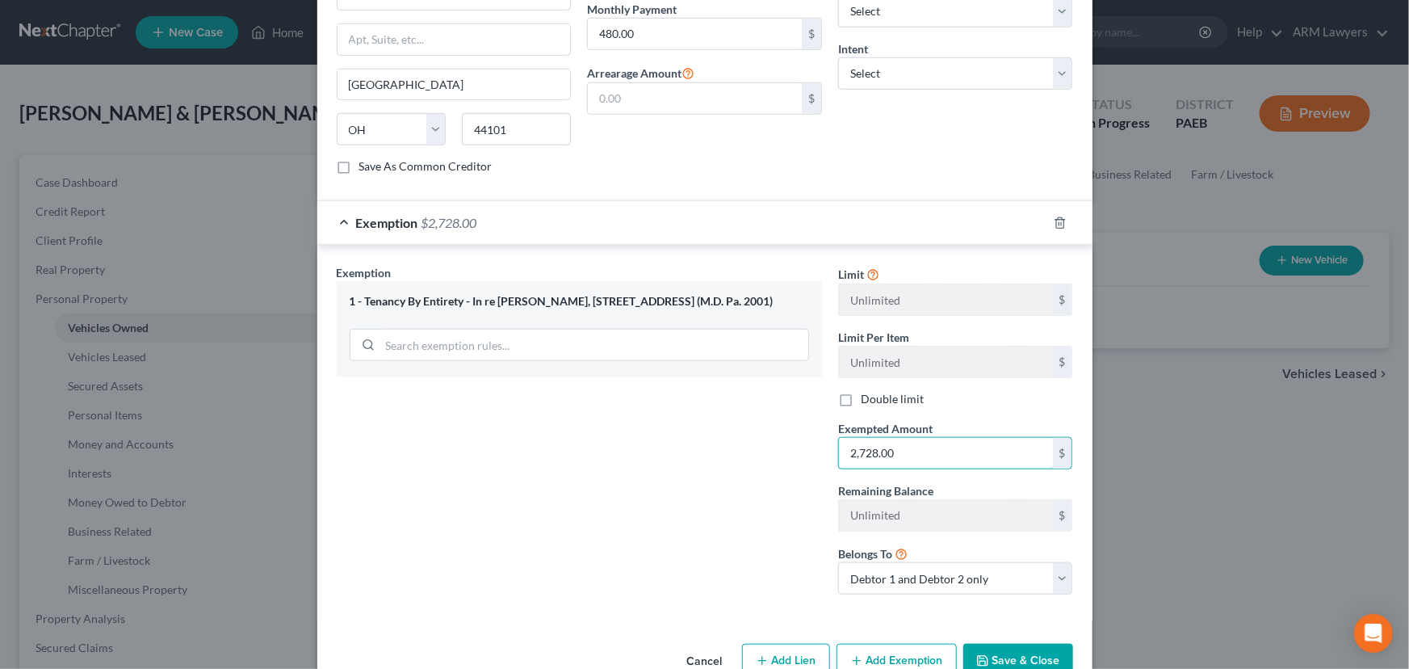
scroll to position [632, 0]
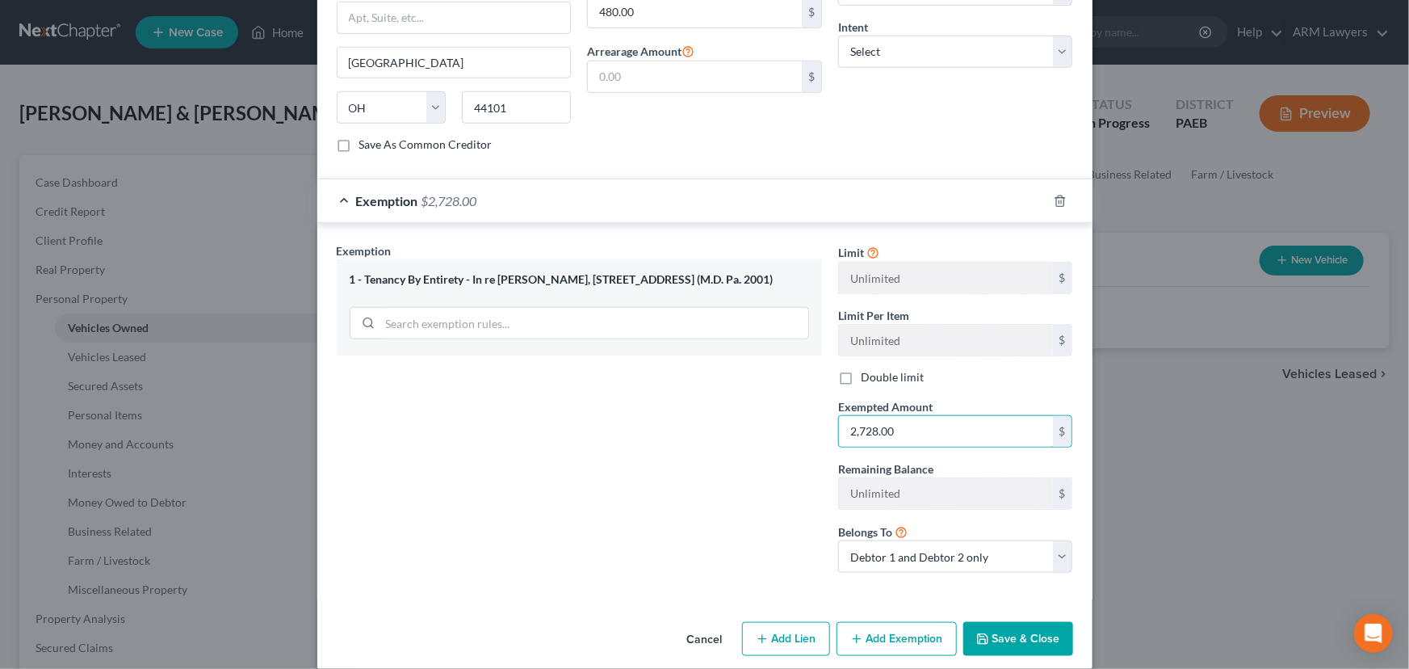
click at [1015, 622] on button "Save & Close" at bounding box center [1018, 639] width 110 height 34
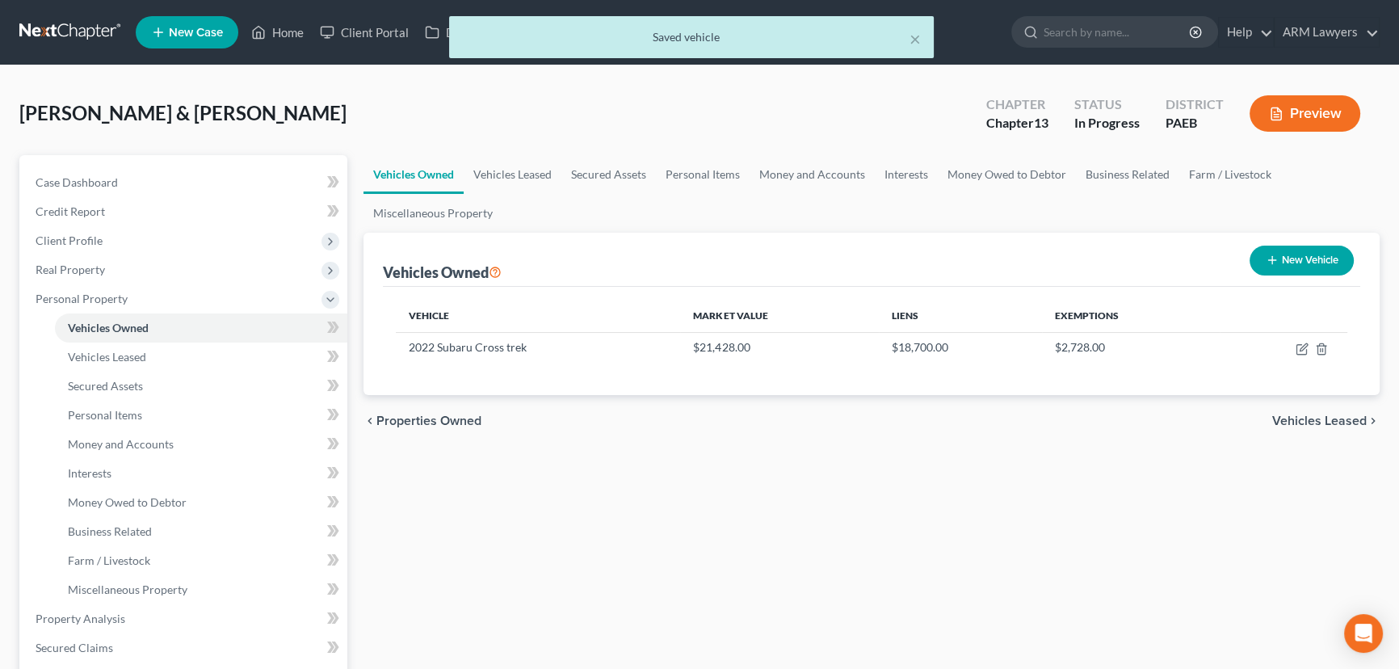
click at [1287, 263] on button "New Vehicle" at bounding box center [1301, 260] width 104 height 30
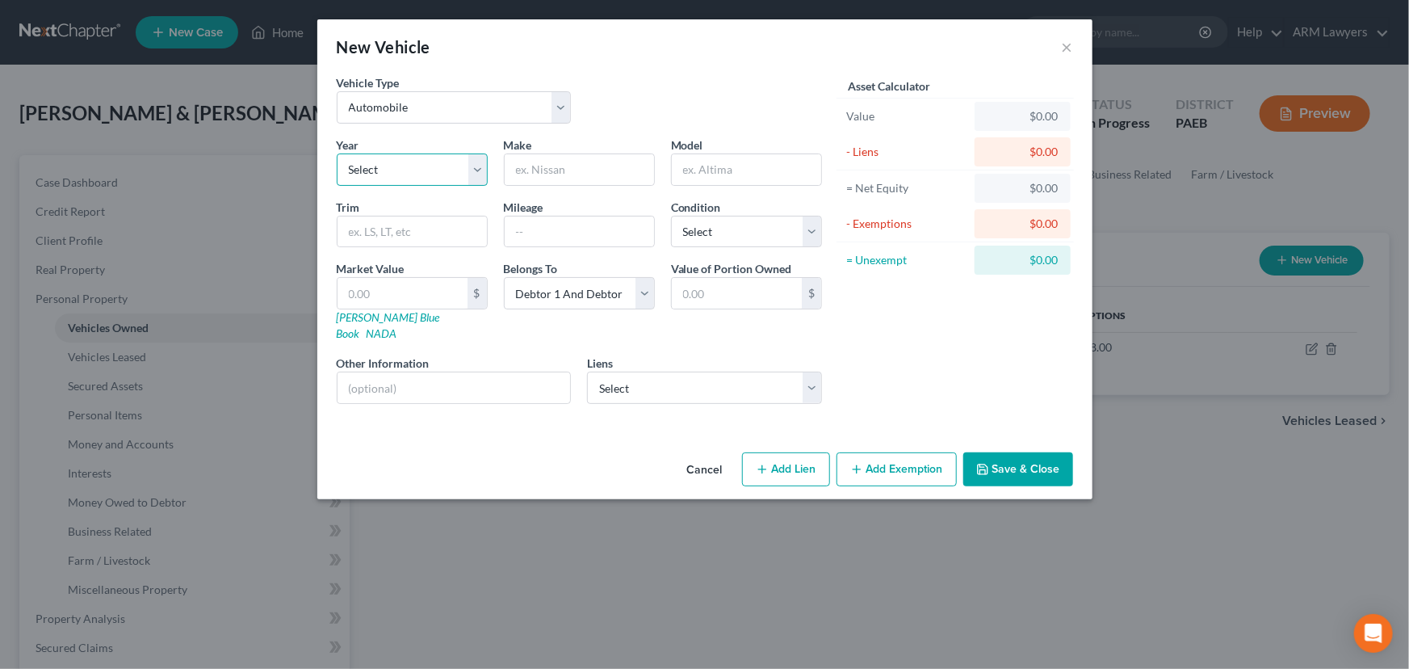
click at [442, 178] on select "Select 2026 2025 2024 2023 2022 2021 2020 2019 2018 2017 2016 2015 2014 2013 20…" at bounding box center [412, 169] width 151 height 32
click at [337, 153] on select "Select 2026 2025 2024 2023 2022 2021 2020 2019 2018 2017 2016 2015 2014 2013 20…" at bounding box center [412, 169] width 151 height 32
click at [545, 170] on input "text" at bounding box center [579, 169] width 149 height 31
click at [750, 157] on input "text" at bounding box center [746, 169] width 149 height 31
click at [697, 169] on input "[PERSON_NAME]" at bounding box center [746, 169] width 149 height 31
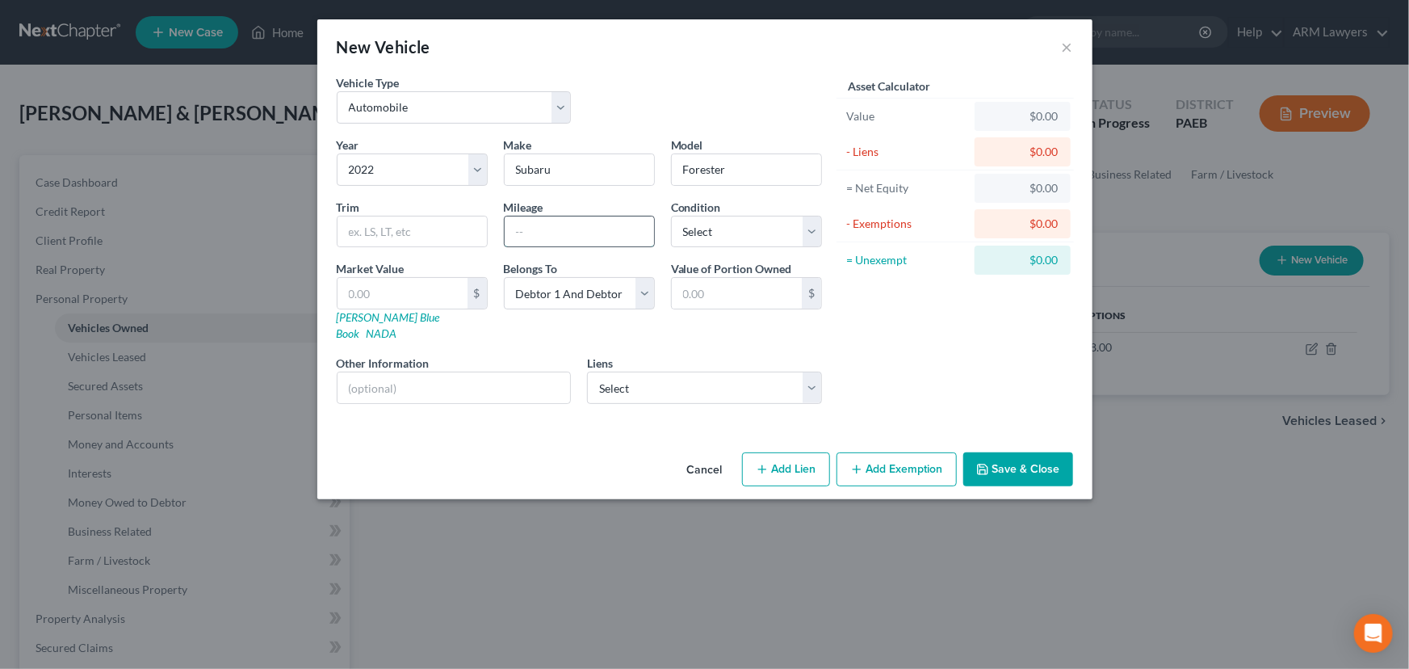
click at [549, 239] on input "text" at bounding box center [579, 231] width 149 height 31
click at [729, 220] on select "Select Excellent Very Good Good Fair Poor" at bounding box center [746, 232] width 151 height 32
click at [671, 216] on select "Select Excellent Very Good Good Fair Poor" at bounding box center [746, 232] width 151 height 32
click at [428, 293] on input "text" at bounding box center [403, 293] width 130 height 31
click at [694, 371] on select "Select Wfbna Hl - $136,843.00 [PERSON_NAME] Bank - $47,457.00 Ally Fincl - $32,…" at bounding box center [704, 387] width 235 height 32
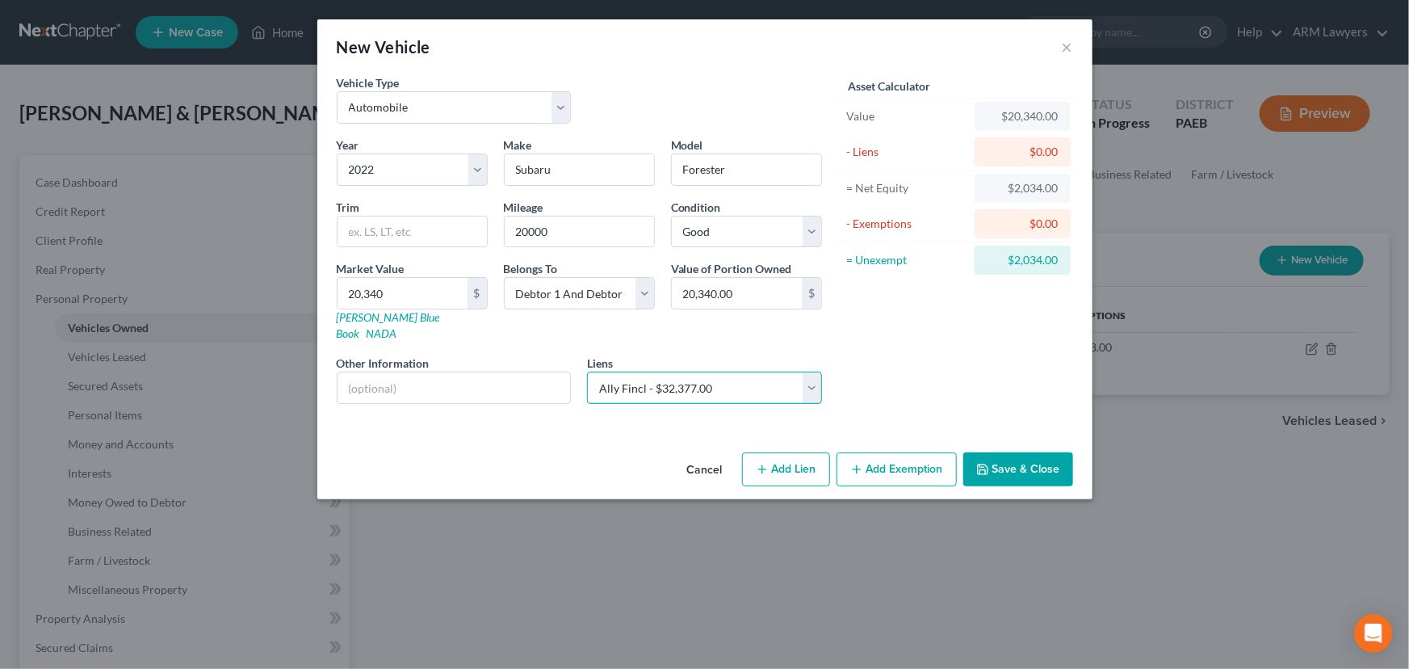
click at [587, 371] on select "Select Wfbna Hl - $136,843.00 [PERSON_NAME] Bank - $47,457.00 Ally Fincl - $32,…" at bounding box center [704, 387] width 235 height 32
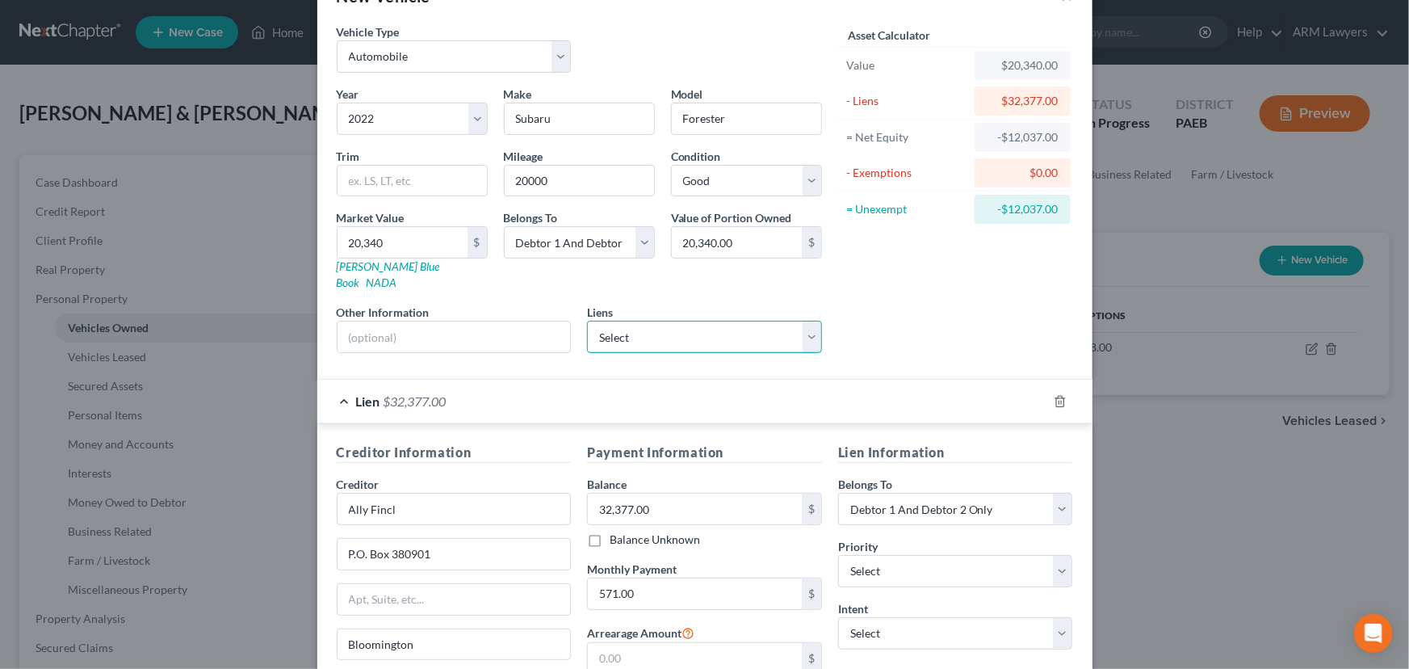
scroll to position [212, 0]
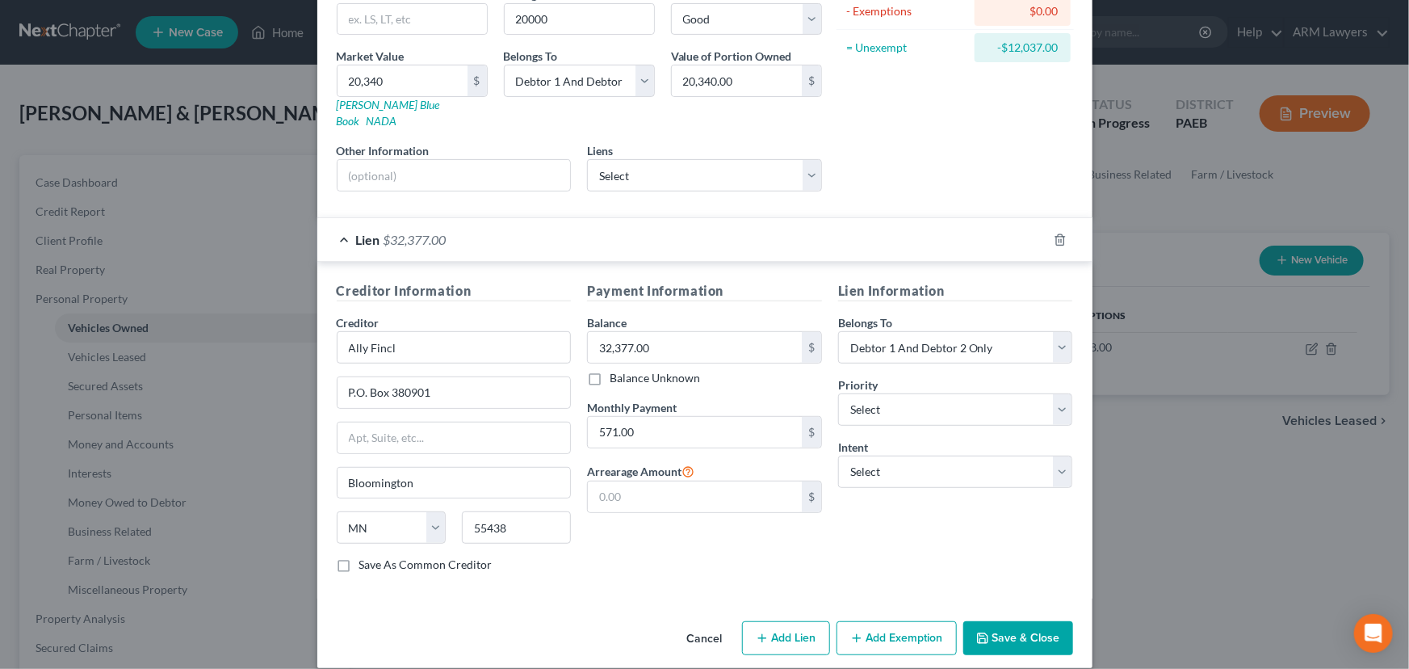
click at [887, 627] on button "Add Exemption" at bounding box center [897, 638] width 120 height 34
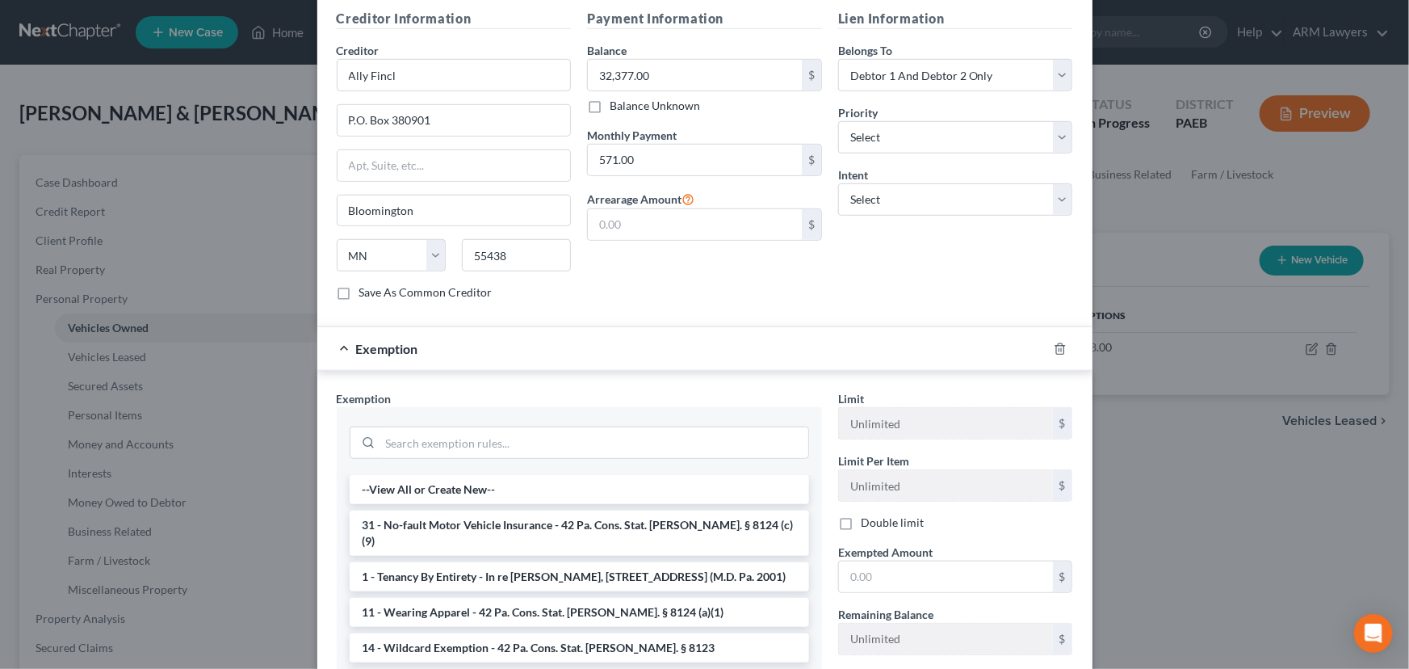
scroll to position [506, 0]
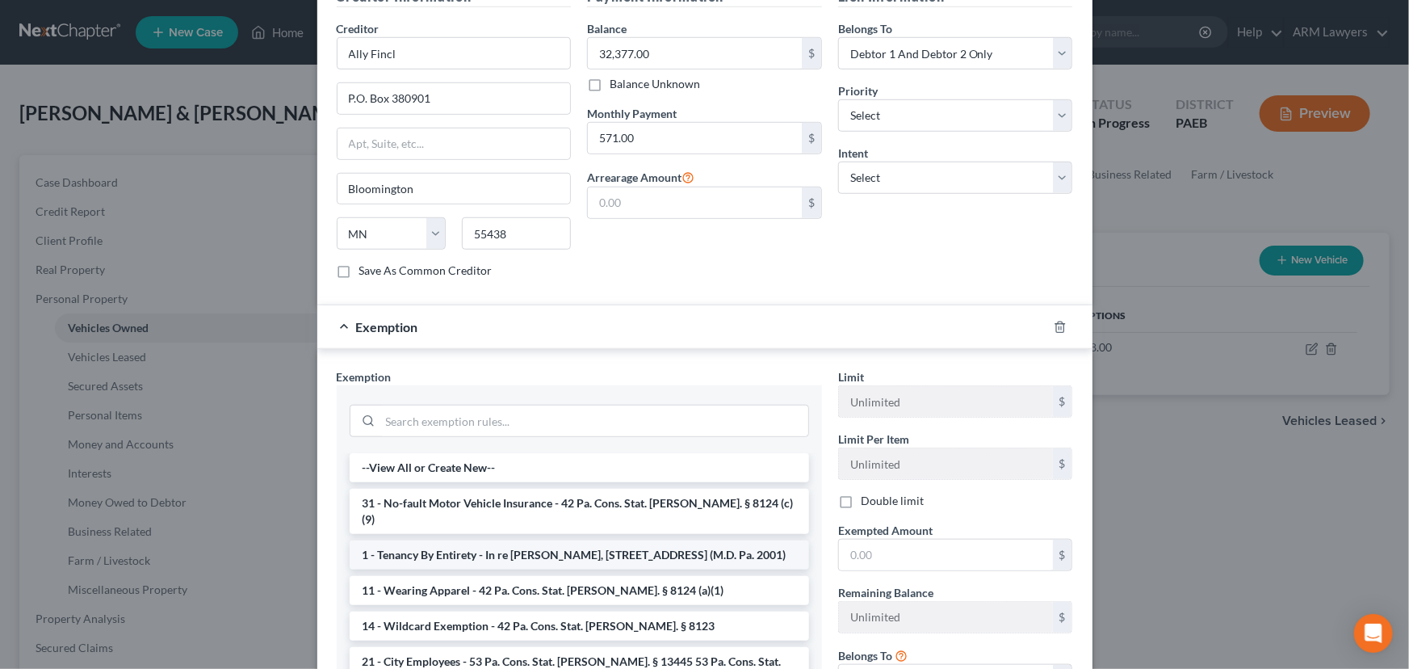
click at [526, 540] on li "1 - Tenancy By Entirety - In re [PERSON_NAME], [STREET_ADDRESS] (M.D. Pa. 2001)" at bounding box center [579, 554] width 459 height 29
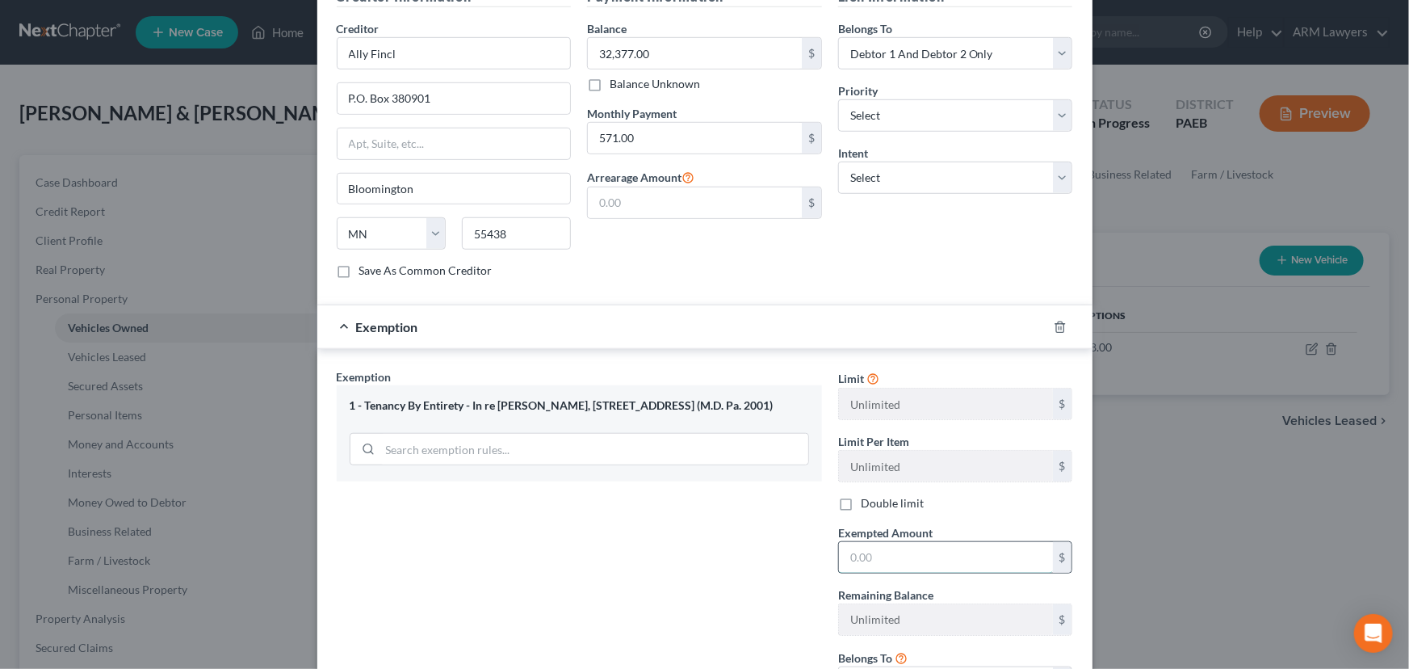
click at [910, 542] on input "text" at bounding box center [946, 557] width 214 height 31
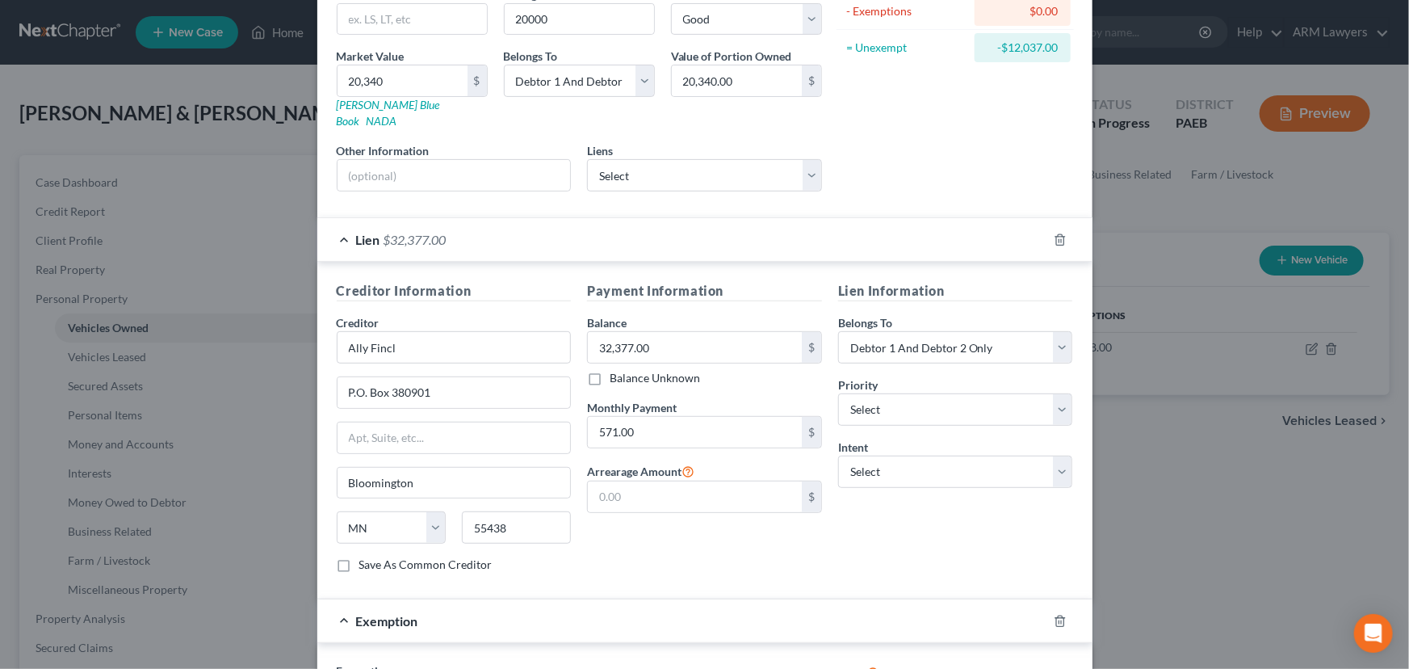
scroll to position [0, 0]
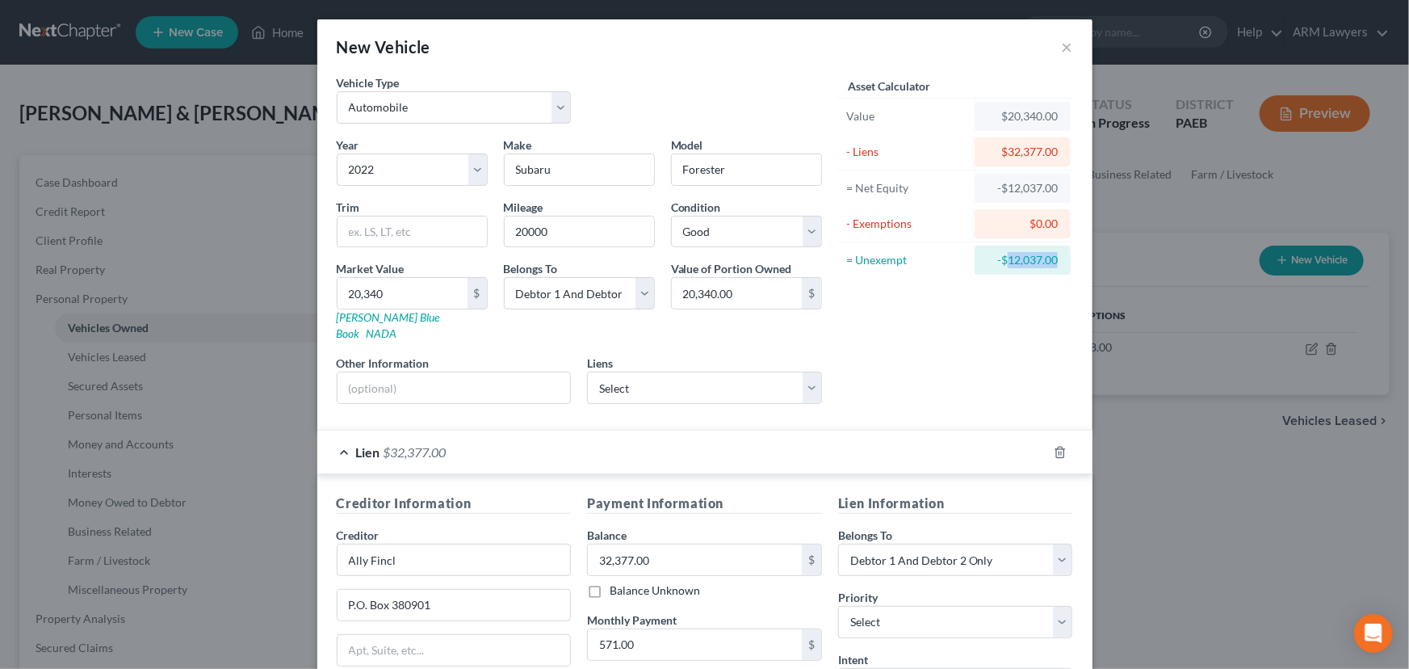
drag, startPoint x: 1002, startPoint y: 258, endPoint x: 1056, endPoint y: 259, distance: 54.1
click at [1056, 259] on div "-$12,037.00" at bounding box center [1023, 259] width 96 height 29
copy div "12,037.00"
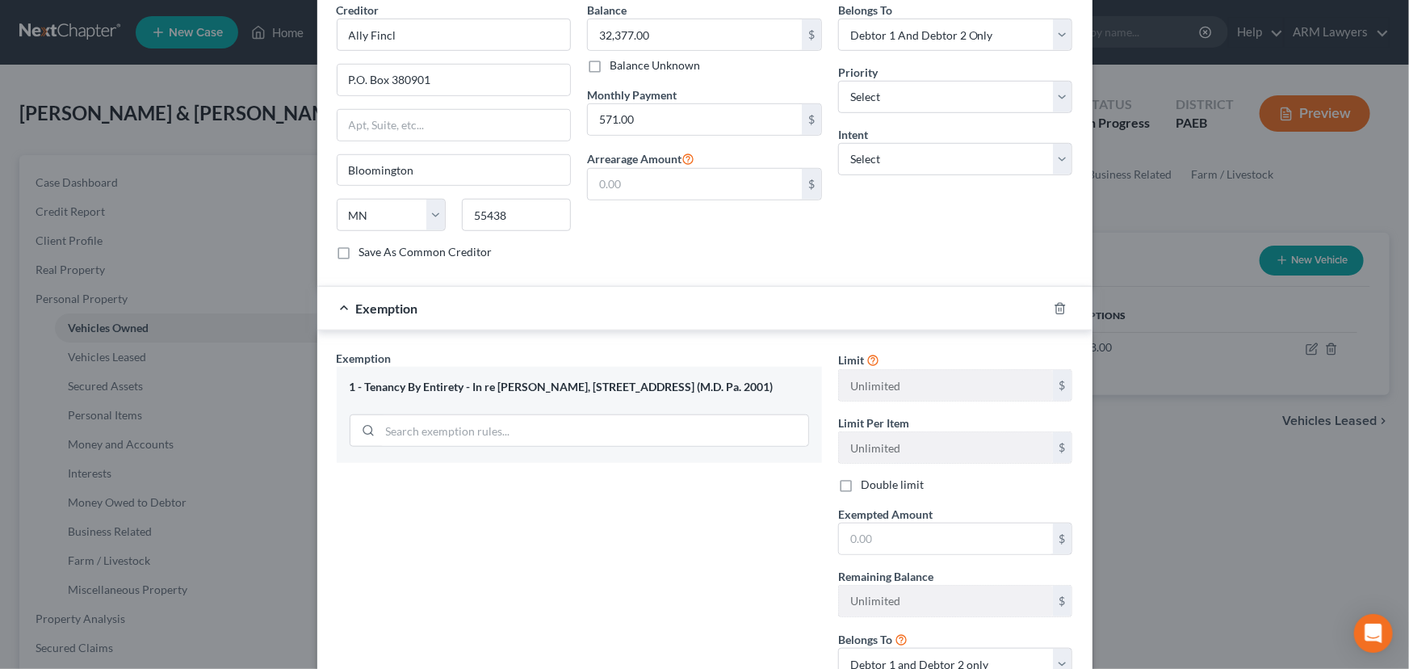
scroll to position [632, 0]
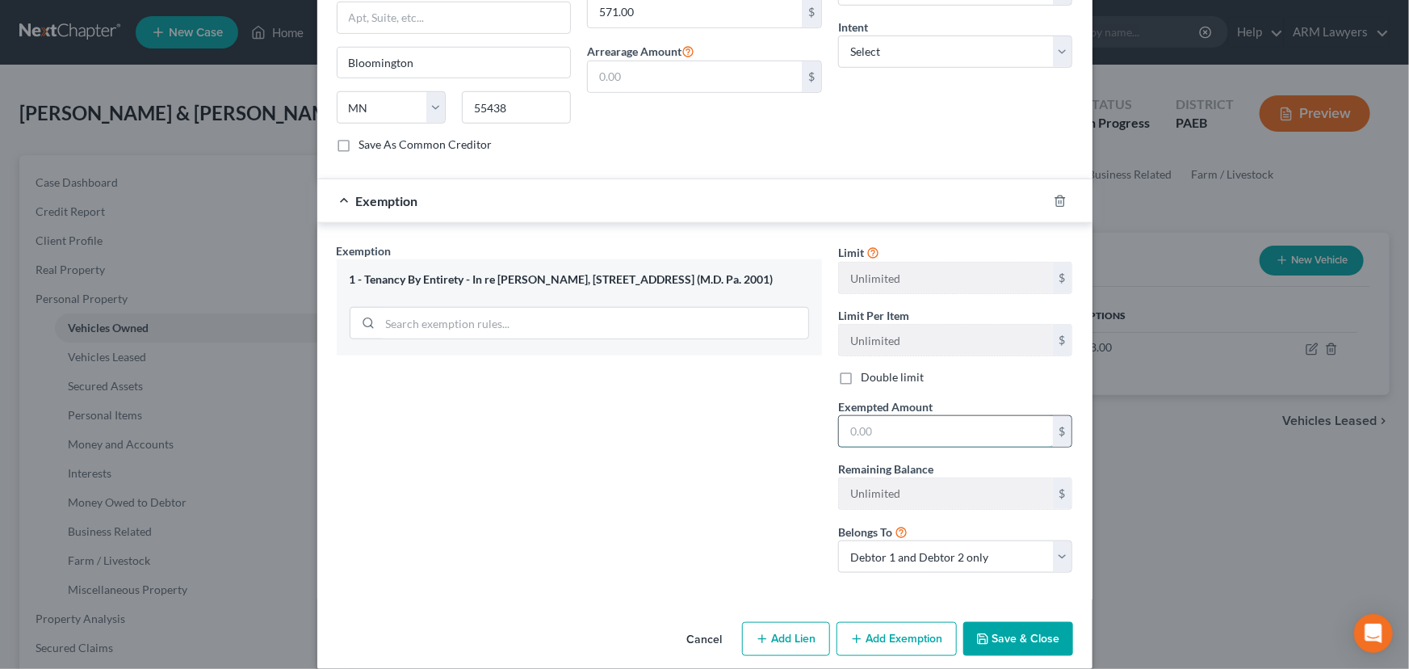
click at [894, 416] on input "text" at bounding box center [946, 431] width 214 height 31
paste input "12,037.00"
click at [988, 625] on button "Save & Close" at bounding box center [1018, 639] width 110 height 34
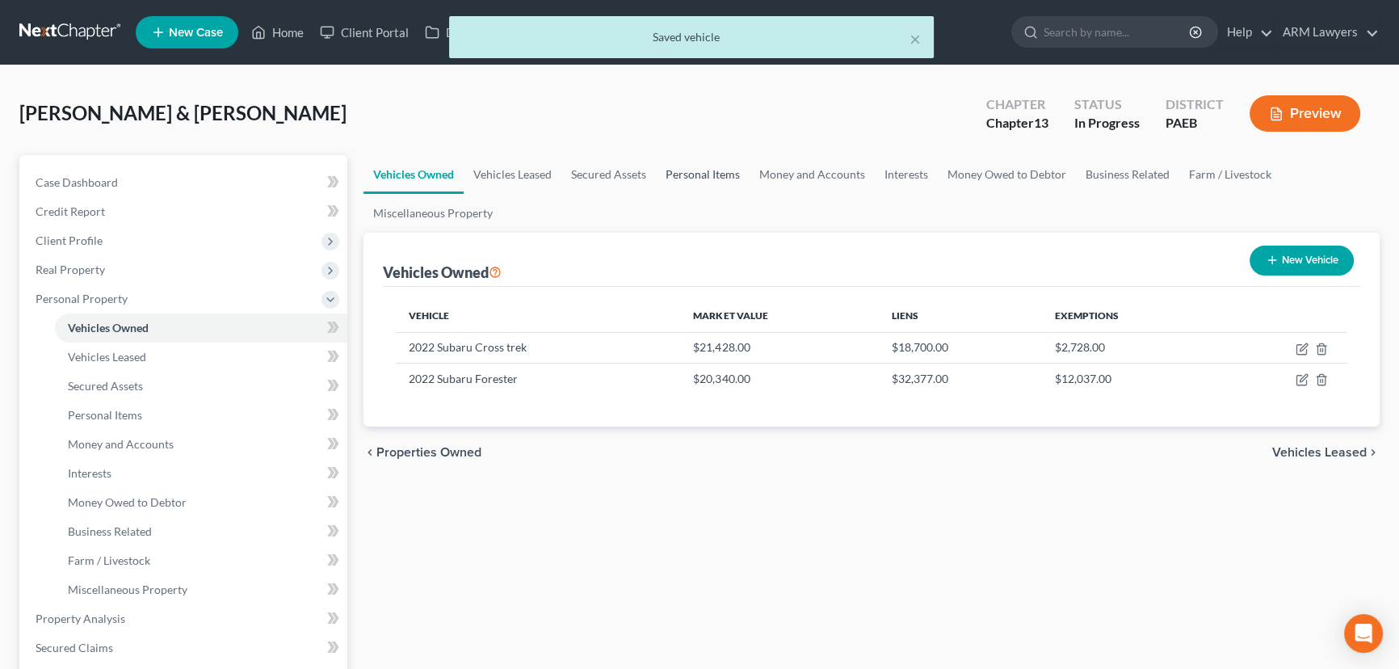
click at [690, 171] on link "Personal Items" at bounding box center [703, 174] width 94 height 39
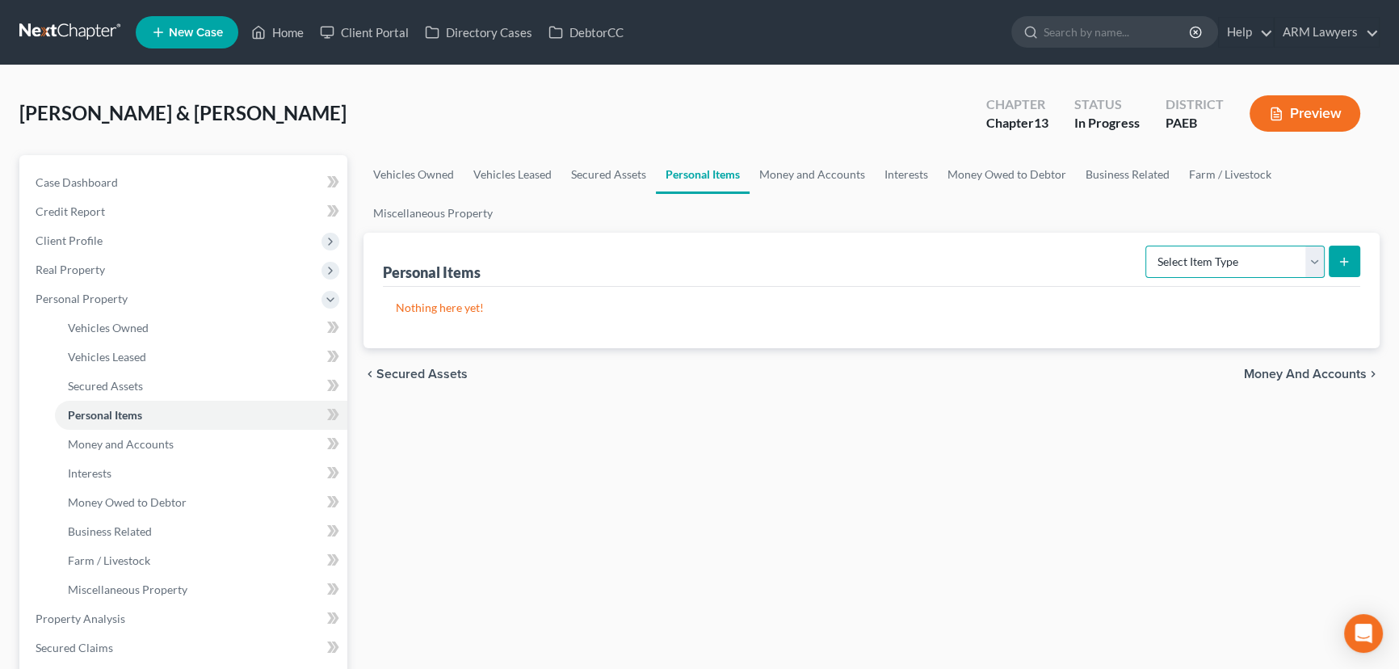
click at [1202, 266] on select "Select Item Type Clothing Collectibles Of Value Electronics Firearms Household …" at bounding box center [1234, 261] width 179 height 32
click at [1147, 245] on select "Select Item Type Clothing Collectibles Of Value Electronics Firearms Household …" at bounding box center [1234, 261] width 179 height 32
click at [1340, 256] on icon "submit" at bounding box center [1343, 261] width 13 height 13
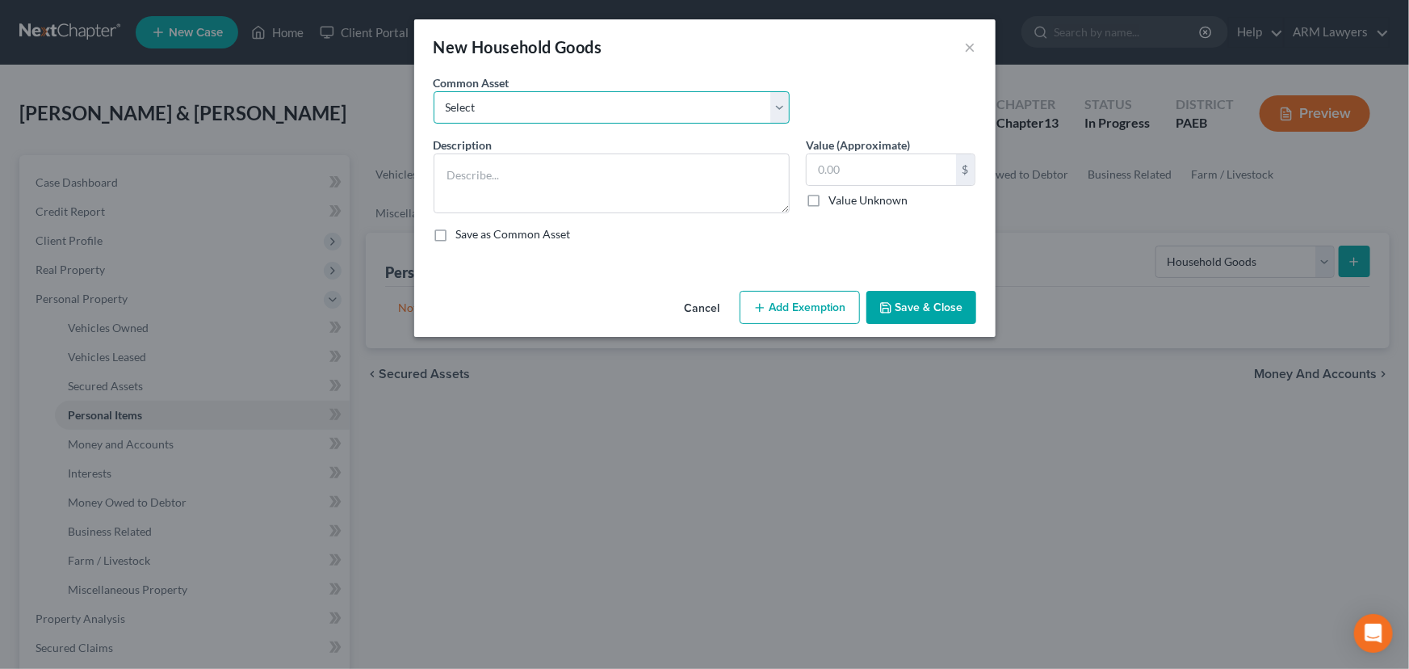
click at [575, 103] on select "Select Assorted electronics including television, cell phone and computer Assor…" at bounding box center [612, 107] width 356 height 32
click at [434, 91] on select "Select Assorted electronics including television, cell phone and computer Assor…" at bounding box center [612, 107] width 356 height 32
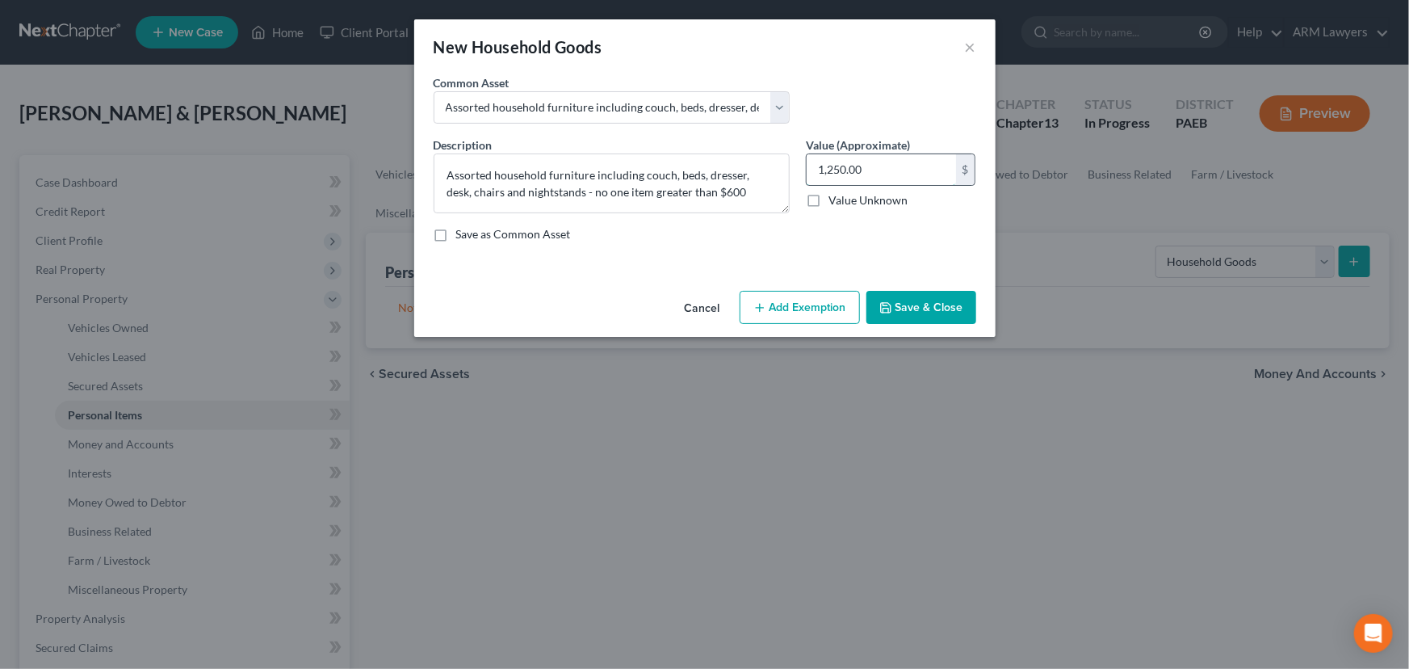
click at [888, 168] on input "1,250.00" at bounding box center [881, 169] width 149 height 31
click at [803, 307] on button "Add Exemption" at bounding box center [800, 308] width 120 height 34
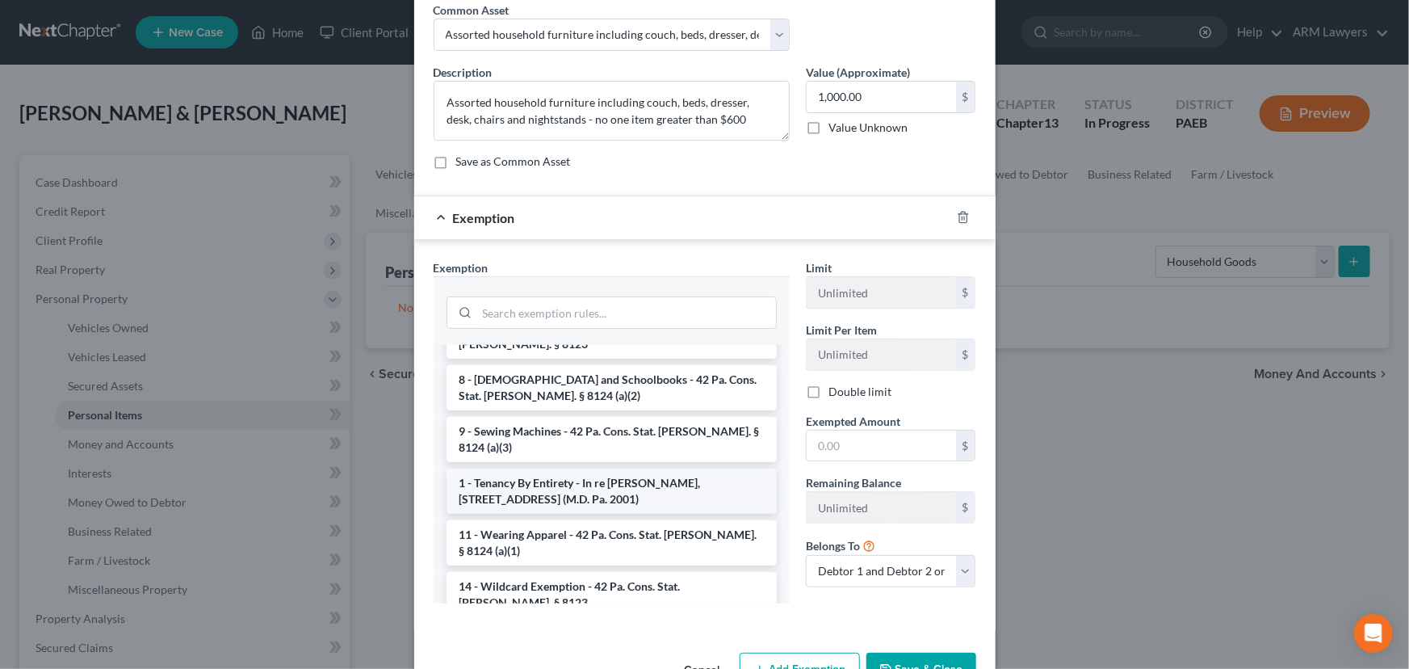
scroll to position [146, 0]
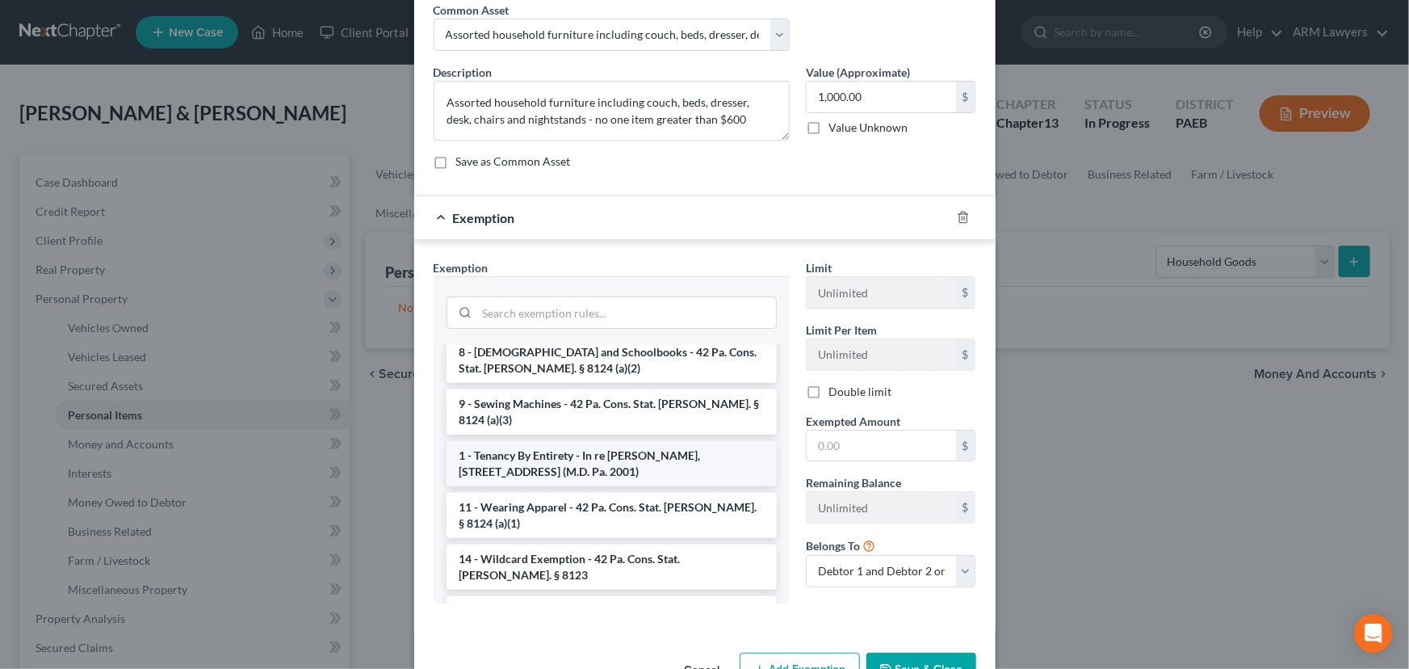
click at [552, 441] on li "1 - Tenancy By Entirety - In re [PERSON_NAME], [STREET_ADDRESS] (M.D. Pa. 2001)" at bounding box center [612, 463] width 330 height 45
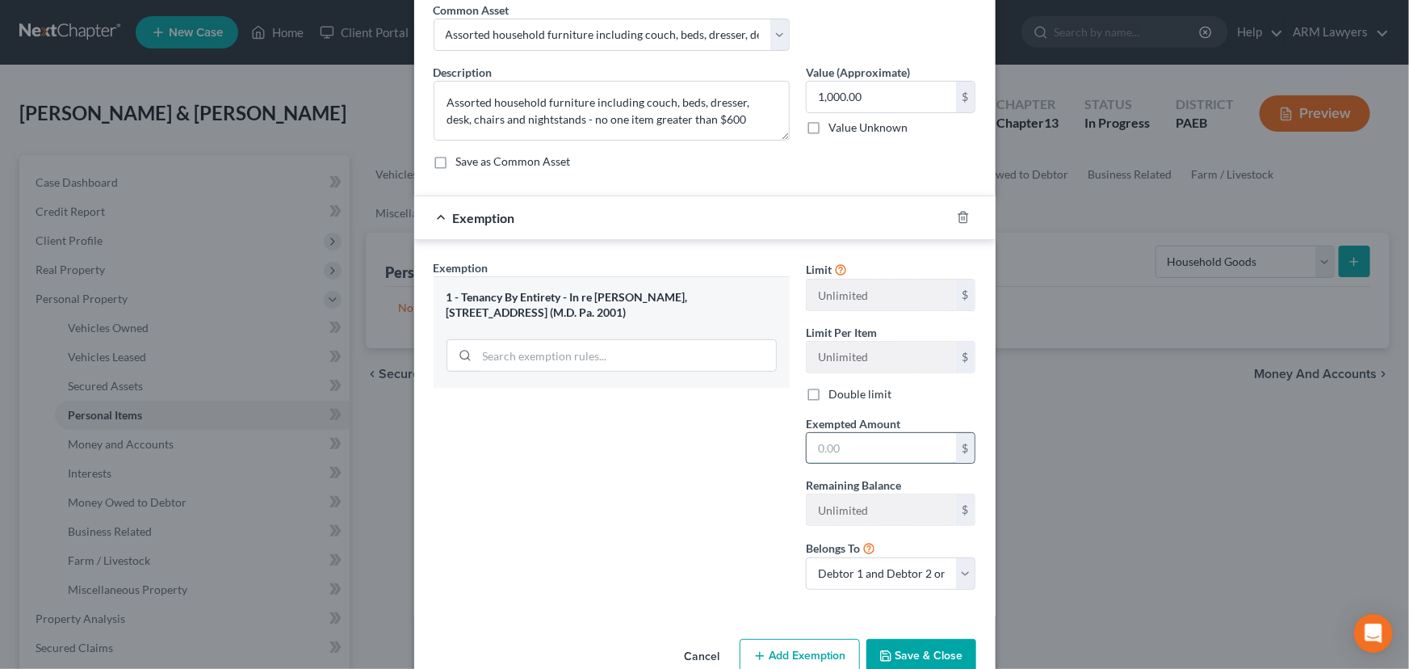
click at [849, 444] on input "text" at bounding box center [881, 448] width 149 height 31
click at [907, 647] on button "Save & Close" at bounding box center [921, 656] width 110 height 34
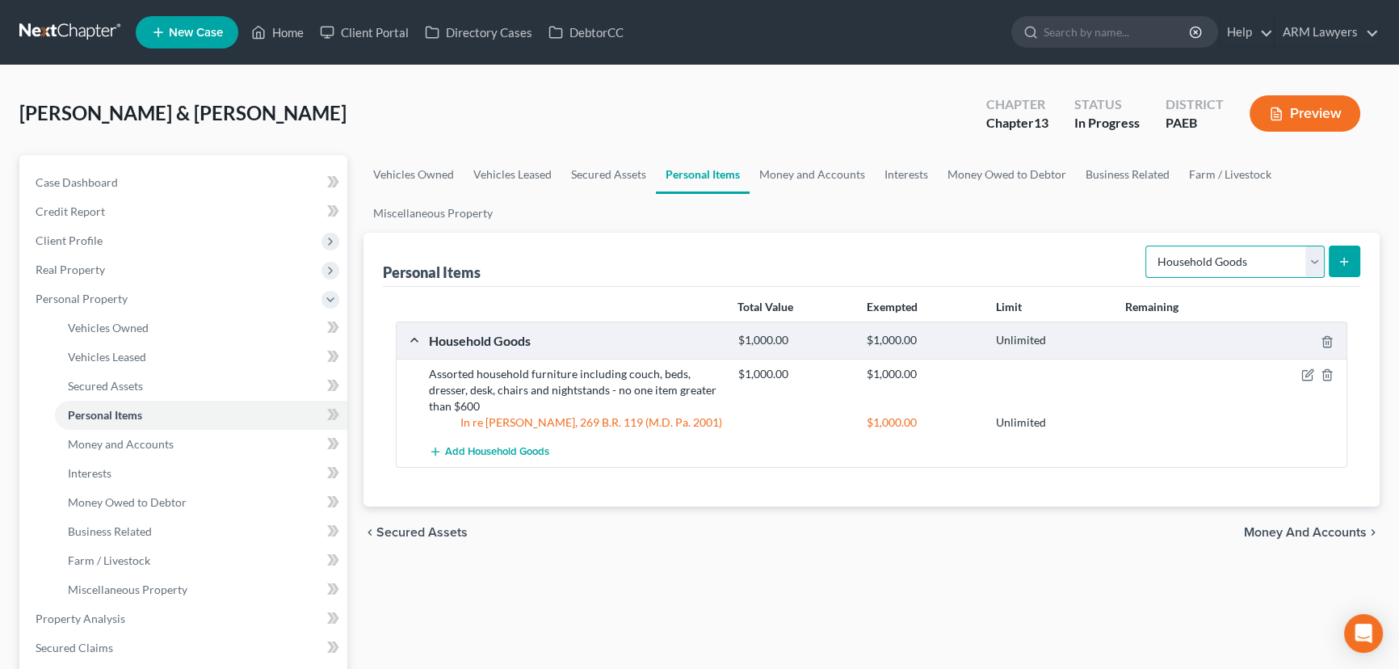
click at [1256, 258] on select "Select Item Type Clothing Collectibles Of Value Electronics Firearms Household …" at bounding box center [1234, 261] width 179 height 32
click at [1147, 245] on select "Select Item Type Clothing Collectibles Of Value Electronics Firearms Household …" at bounding box center [1234, 261] width 179 height 32
click at [1348, 256] on icon "submit" at bounding box center [1343, 261] width 13 height 13
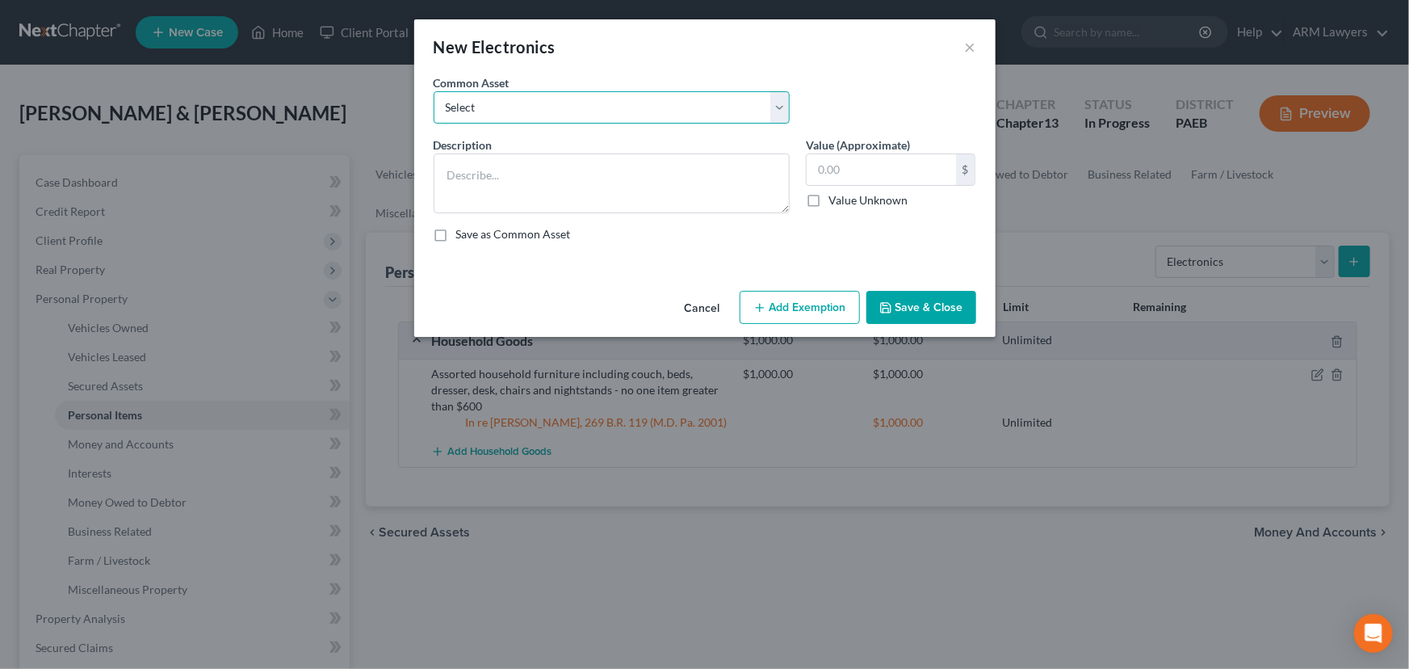
click at [669, 122] on select "Select Assorted electronics including television, cell phone, laptop - no one i…" at bounding box center [612, 107] width 356 height 32
click at [434, 91] on select "Select Assorted electronics including television, cell phone, laptop - no one i…" at bounding box center [612, 107] width 356 height 32
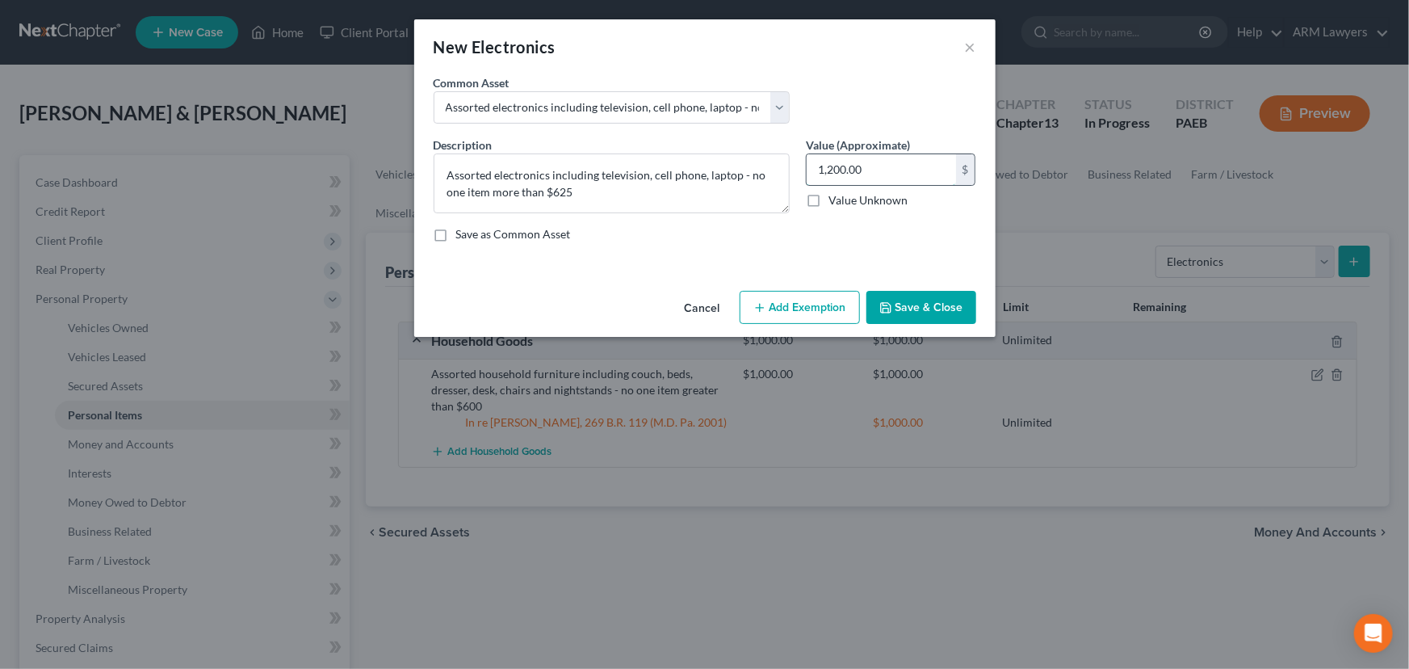
click at [856, 173] on input "1,200.00" at bounding box center [881, 169] width 149 height 31
click at [799, 301] on button "Add Exemption" at bounding box center [800, 308] width 120 height 34
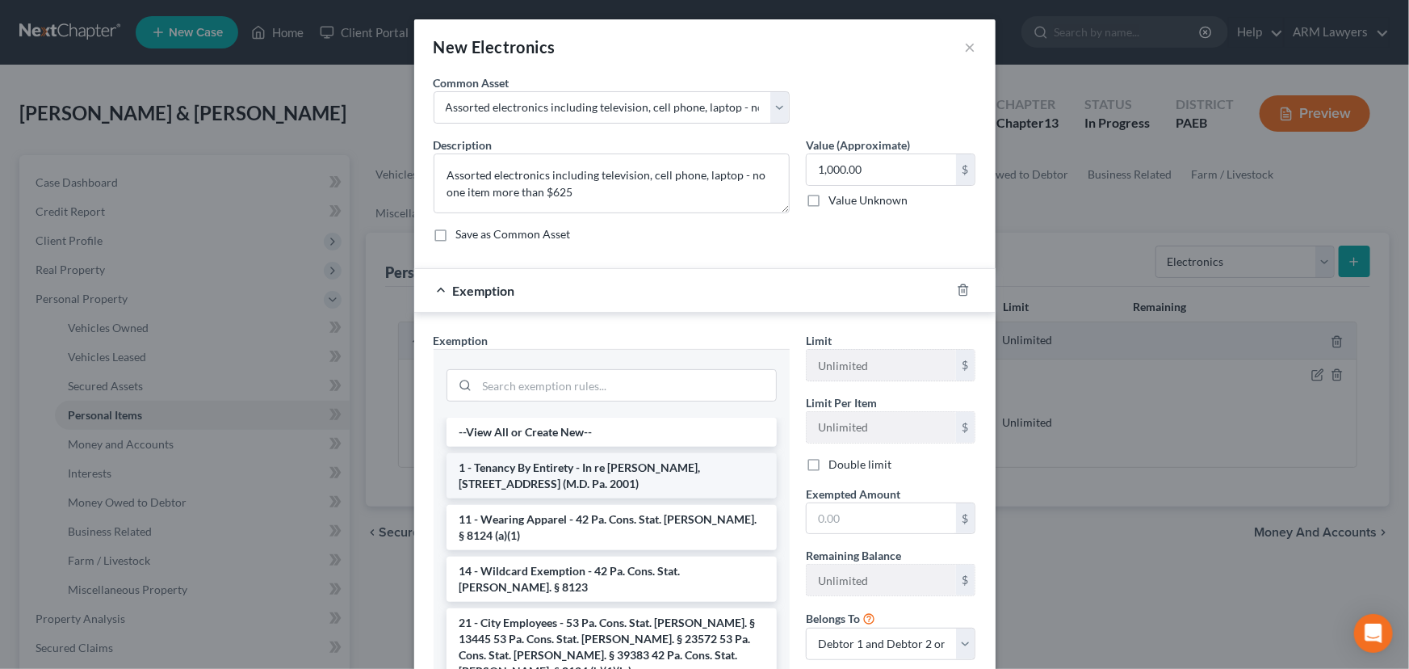
click at [622, 479] on li "1 - Tenancy By Entirety - In re [PERSON_NAME], [STREET_ADDRESS] (M.D. Pa. 2001)" at bounding box center [612, 475] width 330 height 45
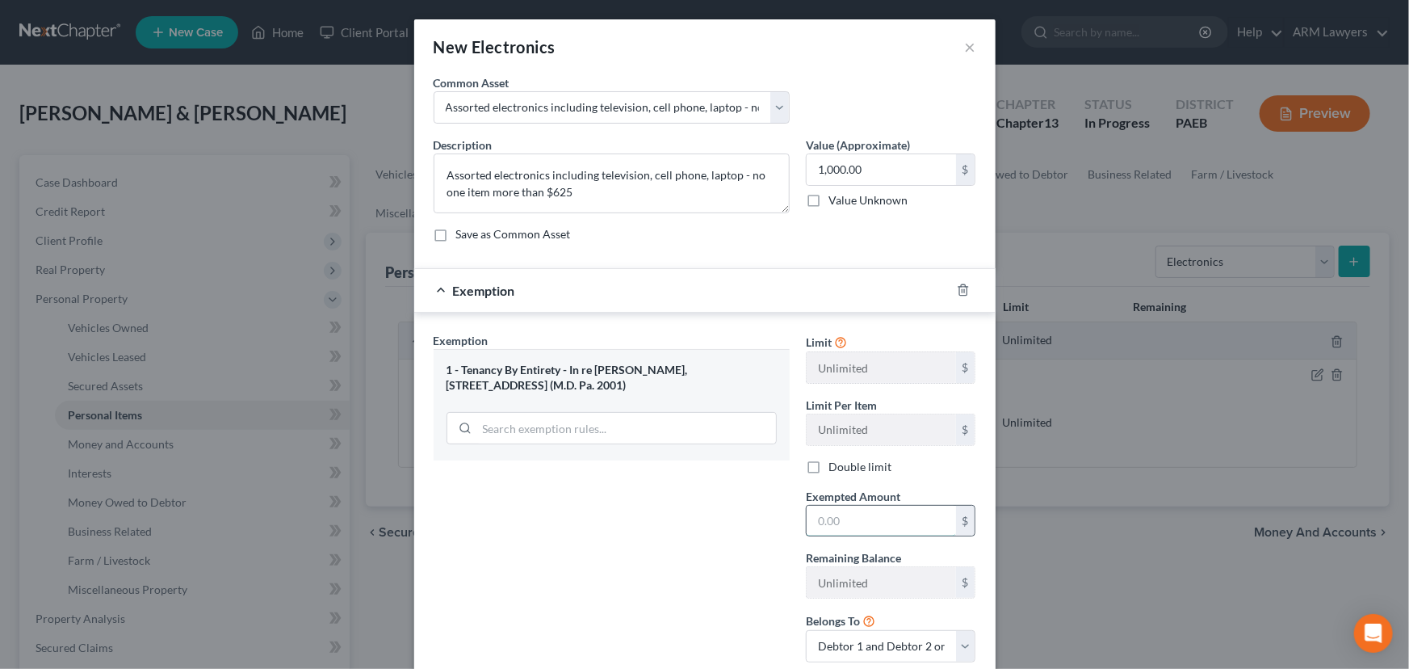
click at [829, 516] on input "text" at bounding box center [881, 520] width 149 height 31
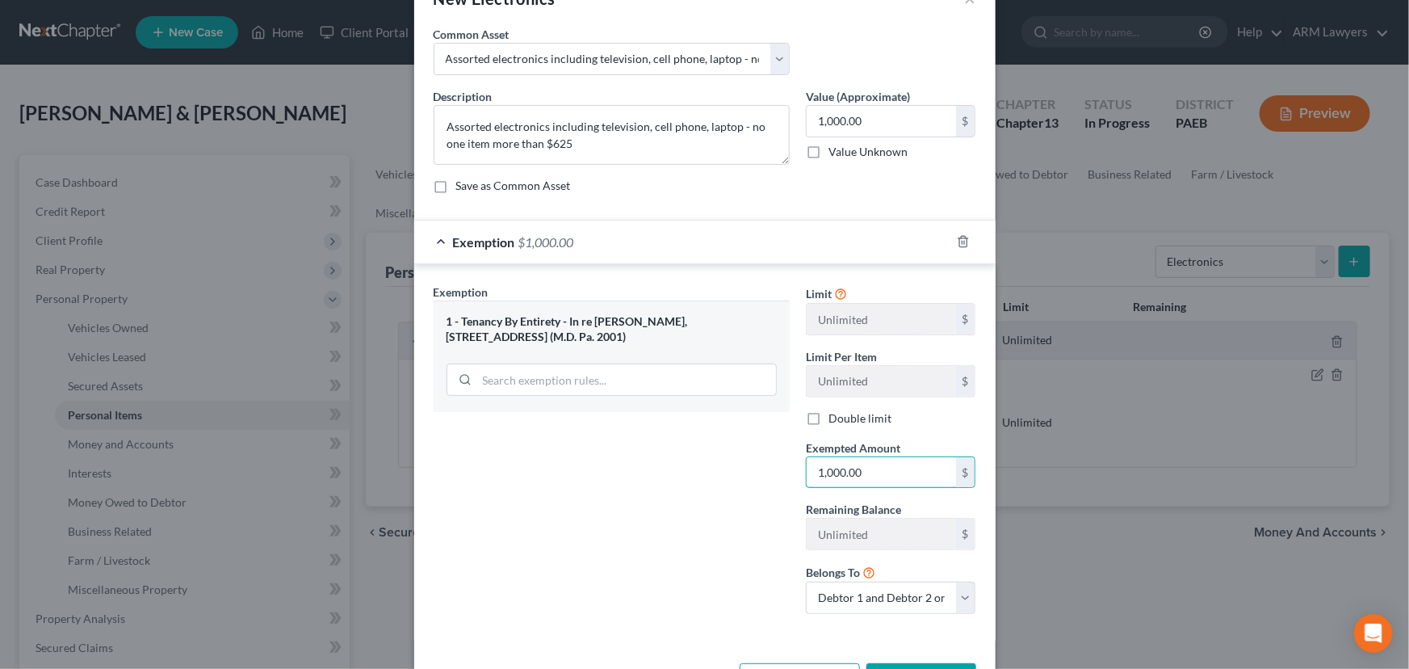
scroll to position [107, 0]
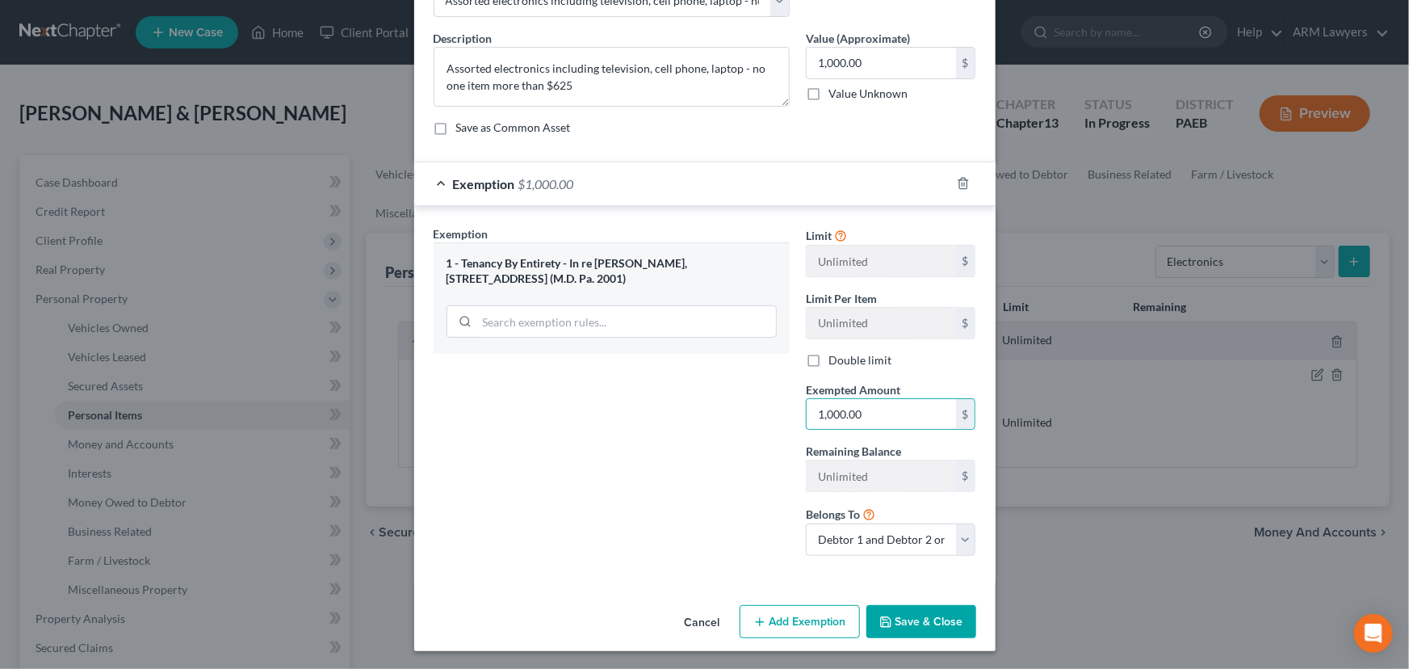
click at [903, 618] on button "Save & Close" at bounding box center [921, 622] width 110 height 34
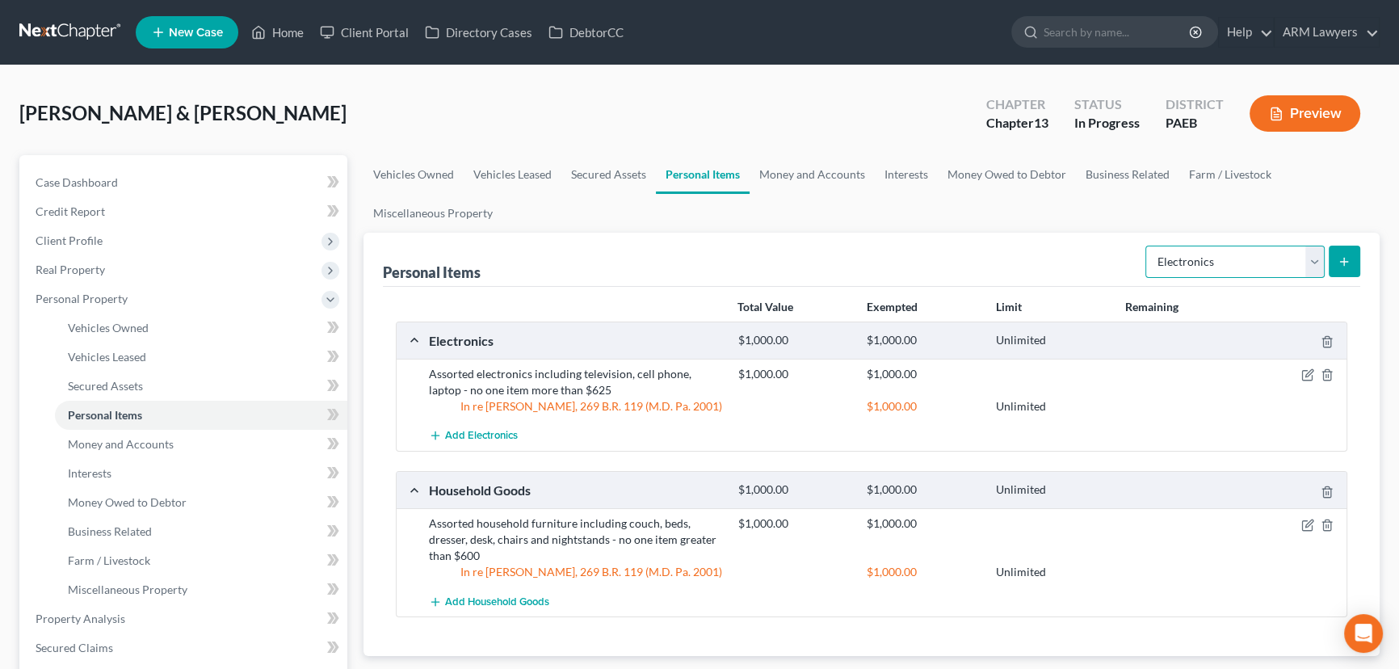
click at [1252, 256] on select "Select Item Type Clothing Collectibles Of Value Electronics Firearms Household …" at bounding box center [1234, 261] width 179 height 32
click at [1147, 245] on select "Select Item Type Clothing Collectibles Of Value Electronics Firearms Household …" at bounding box center [1234, 261] width 179 height 32
click at [1343, 249] on button "submit" at bounding box center [1343, 260] width 31 height 31
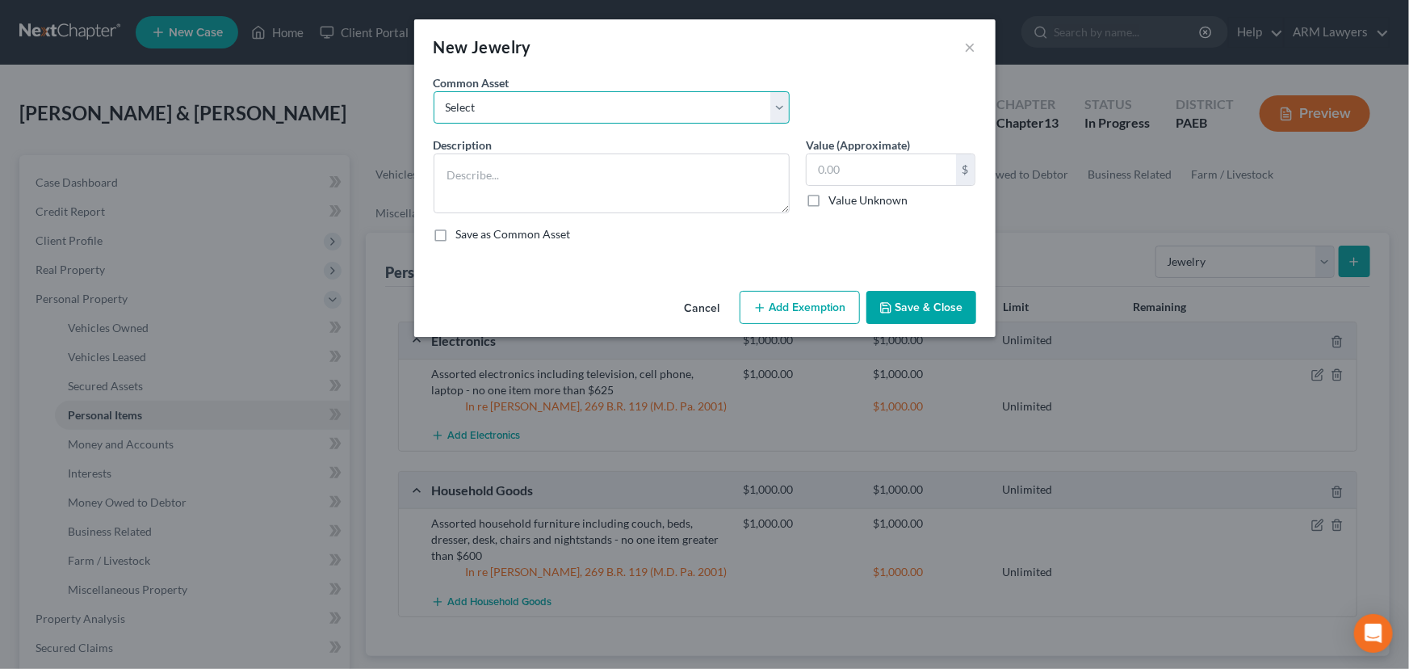
click at [684, 115] on select "Select Assorted jewelry including engagement and wedding rings and small costum…" at bounding box center [612, 107] width 356 height 32
click at [434, 91] on select "Select Assorted jewelry including engagement and wedding rings and small costum…" at bounding box center [612, 107] width 356 height 32
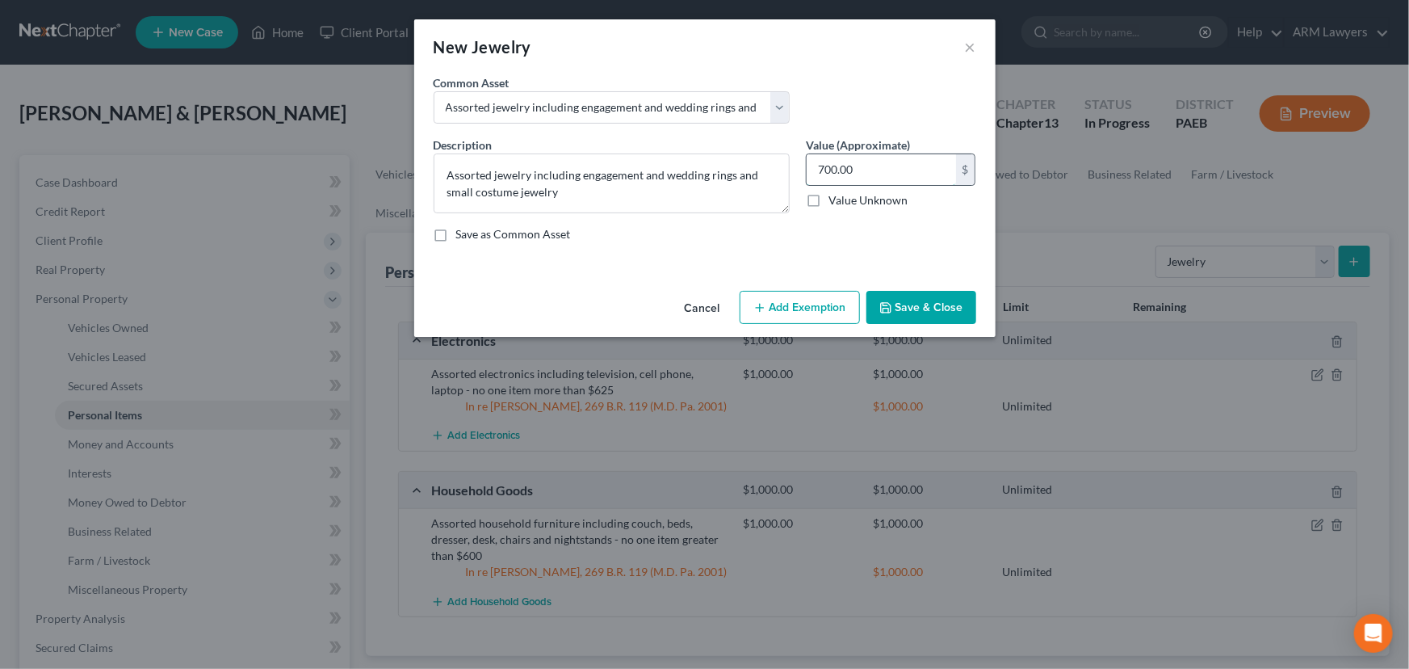
click at [852, 165] on input "700.00" at bounding box center [881, 169] width 149 height 31
click at [807, 300] on button "Add Exemption" at bounding box center [800, 308] width 120 height 34
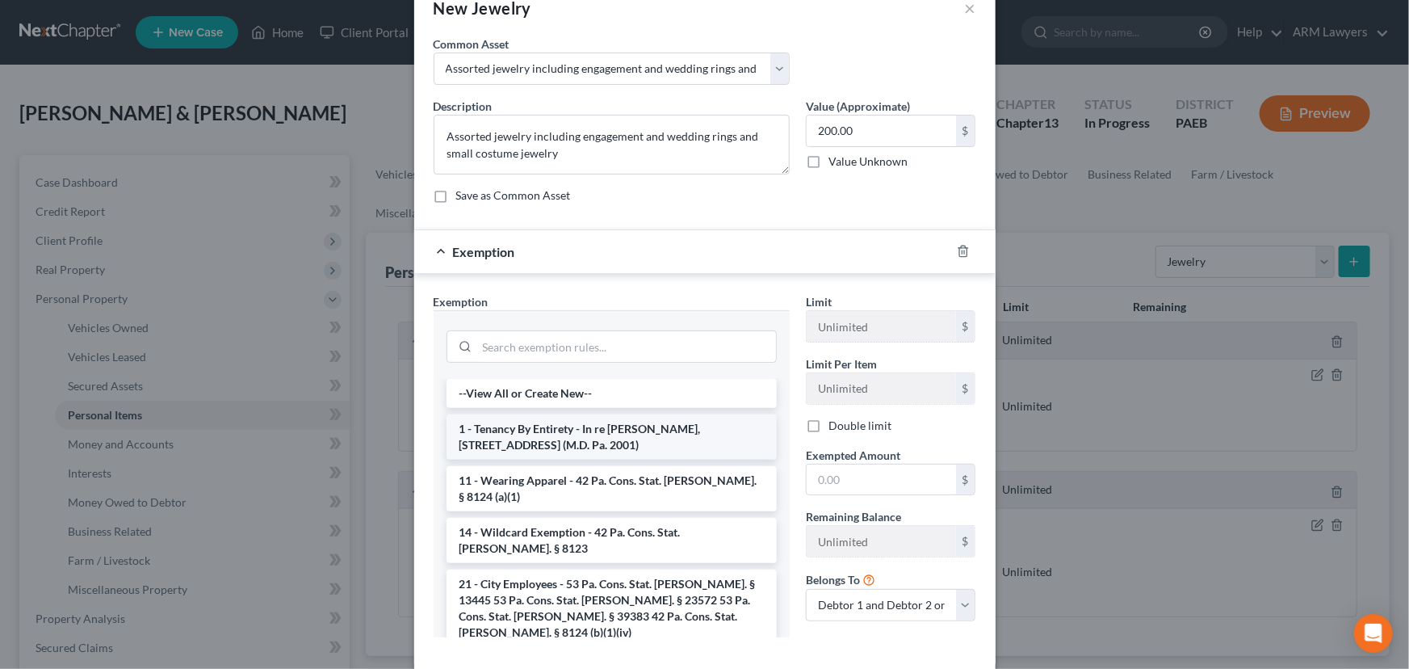
scroll to position [73, 0]
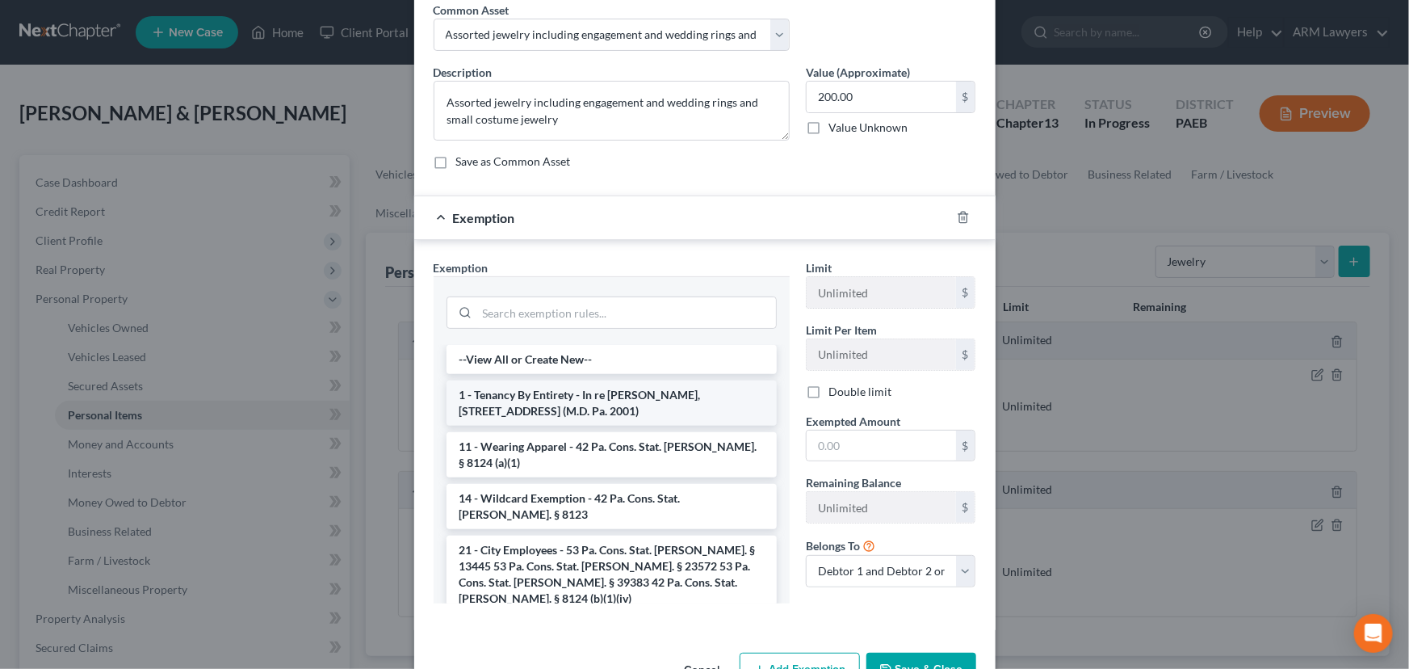
click at [622, 413] on li "1 - Tenancy By Entirety - In re [PERSON_NAME], [STREET_ADDRESS] (M.D. Pa. 2001)" at bounding box center [612, 402] width 330 height 45
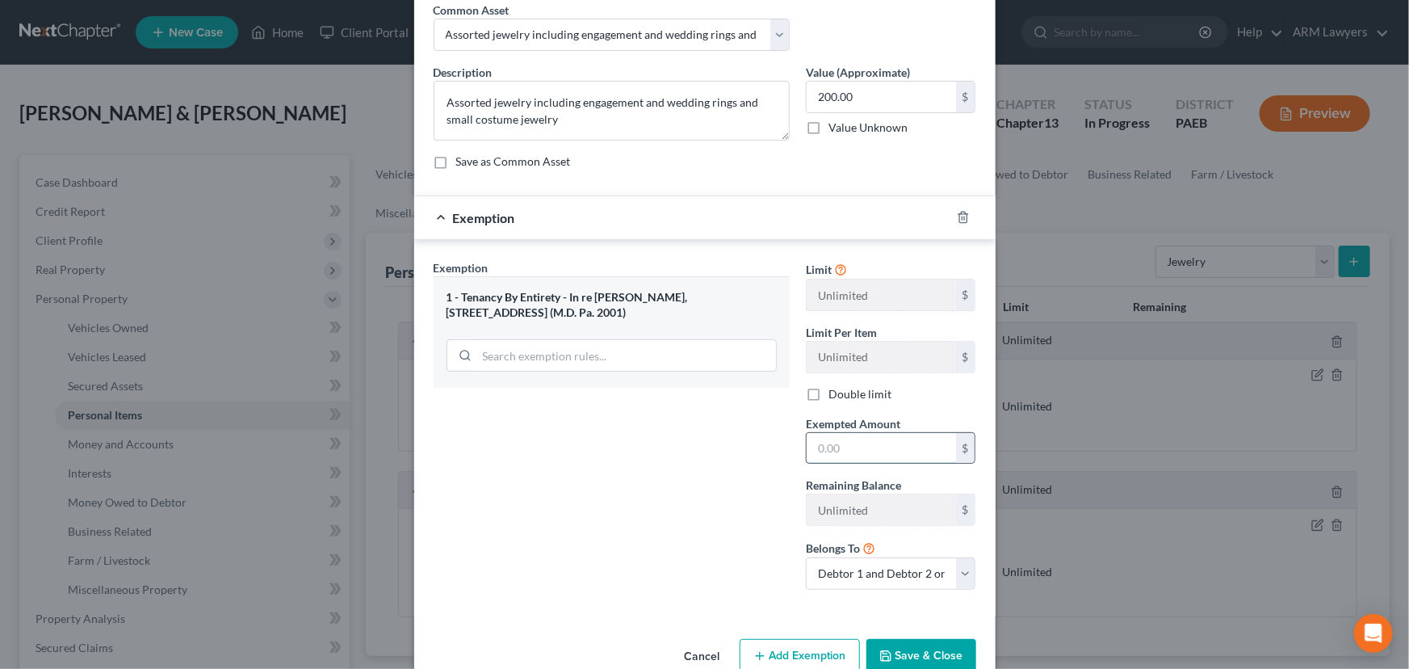
click at [887, 452] on input "text" at bounding box center [881, 448] width 149 height 31
click at [900, 656] on button "Save & Close" at bounding box center [921, 656] width 110 height 34
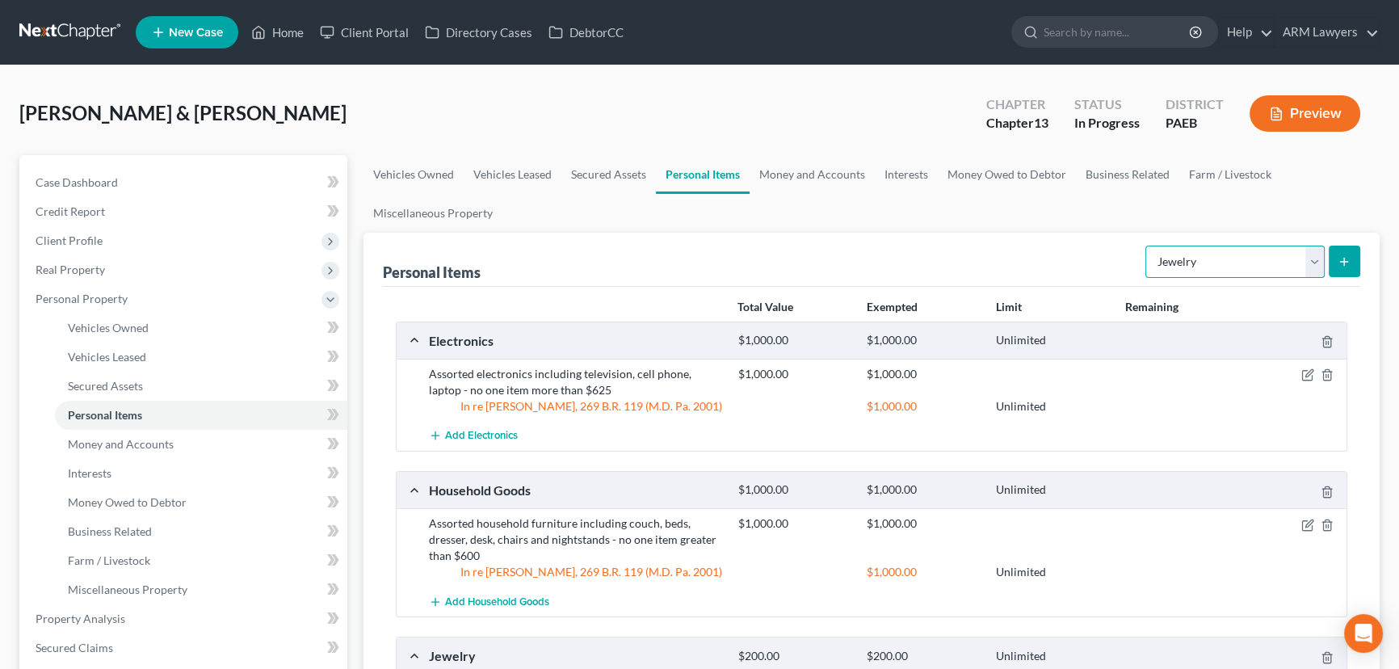
click at [1194, 258] on select "Select Item Type Clothing Collectibles Of Value Electronics Firearms Household …" at bounding box center [1234, 261] width 179 height 32
click at [1147, 245] on select "Select Item Type Clothing Collectibles Of Value Electronics Firearms Household …" at bounding box center [1234, 261] width 179 height 32
click at [1348, 248] on button "submit" at bounding box center [1343, 260] width 31 height 31
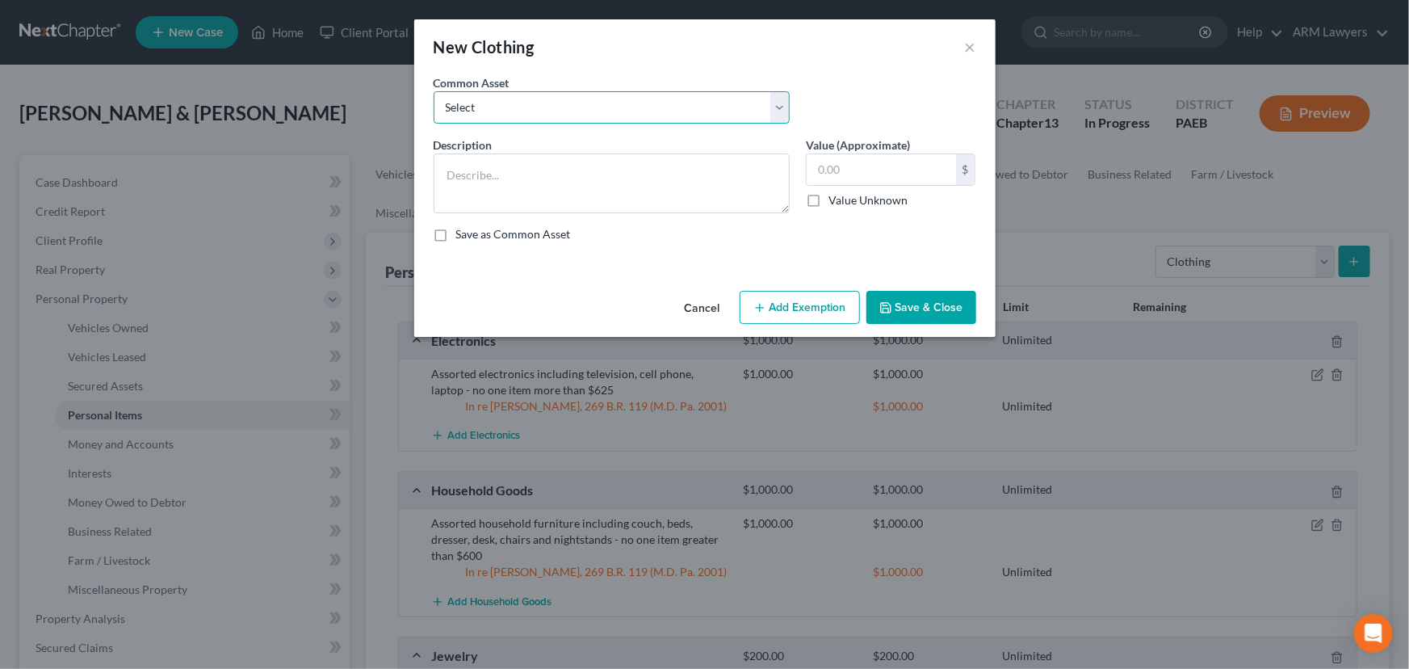
click at [698, 107] on select "Select Assorted clothing including pants, shirts, shoes and jackets" at bounding box center [612, 107] width 356 height 32
click at [434, 91] on select "Select Assorted clothing including pants, shirts, shoes and jackets" at bounding box center [612, 107] width 356 height 32
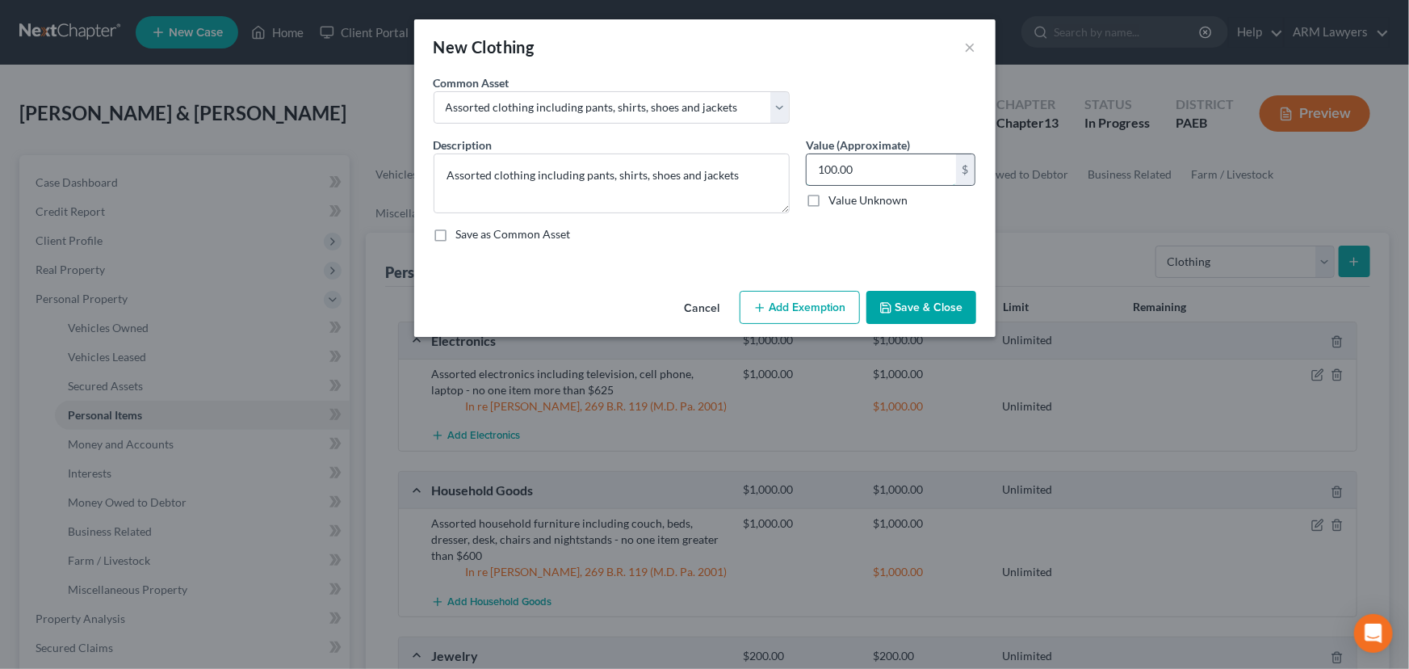
click at [859, 161] on input "100.00" at bounding box center [881, 169] width 149 height 31
click at [806, 325] on div "Cancel Add Exemption Save & Close" at bounding box center [704, 310] width 581 height 53
click at [802, 304] on button "Add Exemption" at bounding box center [800, 308] width 120 height 34
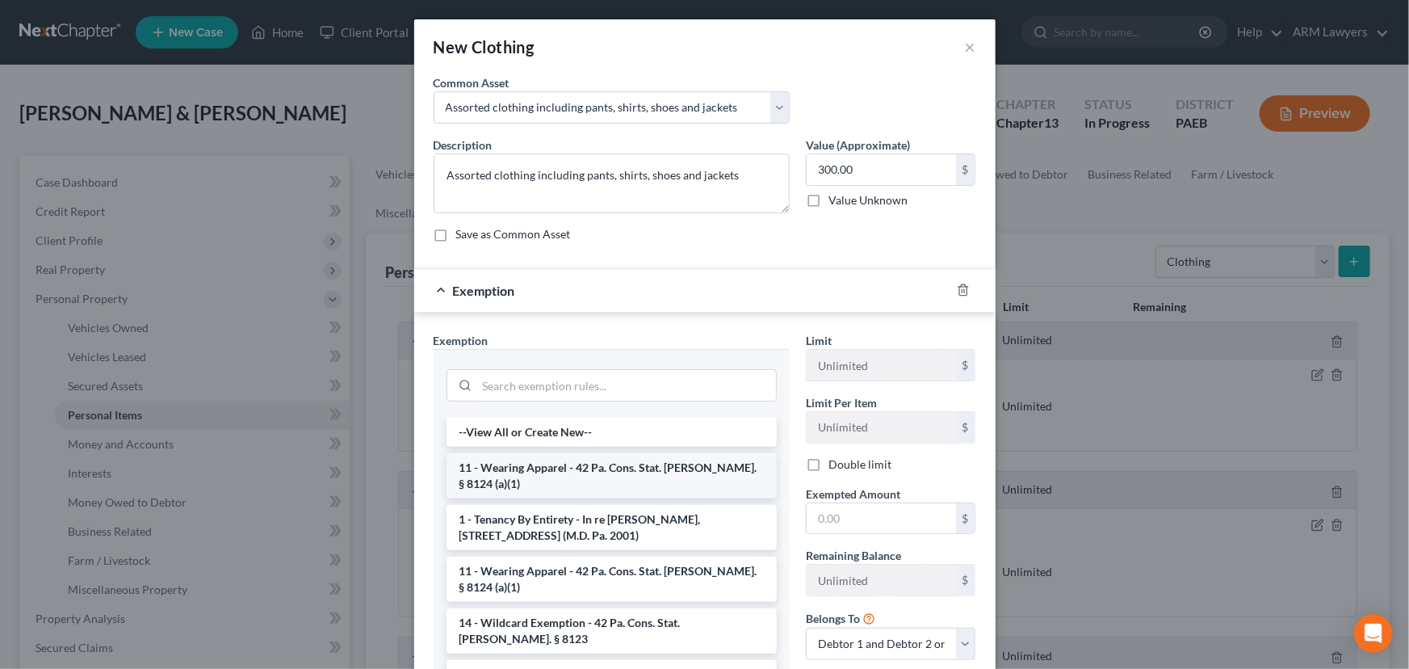
click at [609, 468] on li "11 - Wearing Apparel - 42 Pa. Cons. Stat. [PERSON_NAME]. § 8124 (a)(1)" at bounding box center [612, 475] width 330 height 45
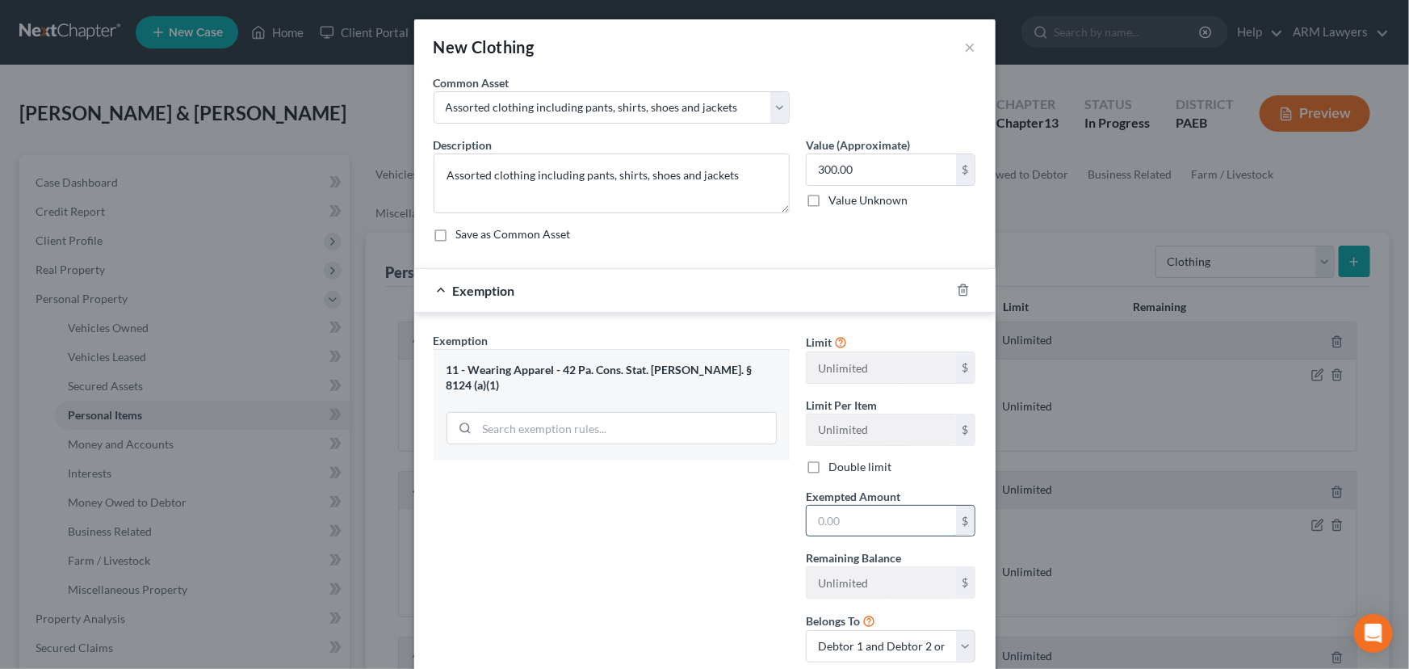
click at [860, 510] on input "text" at bounding box center [881, 520] width 149 height 31
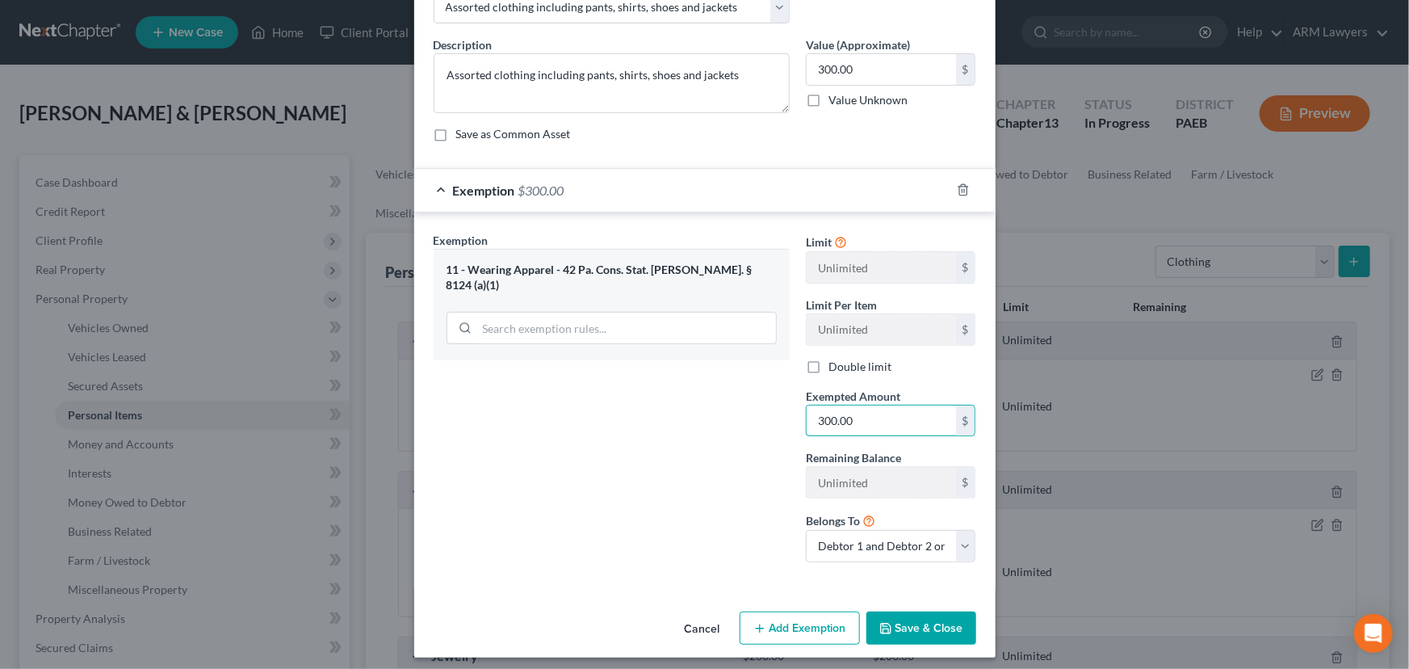
scroll to position [107, 0]
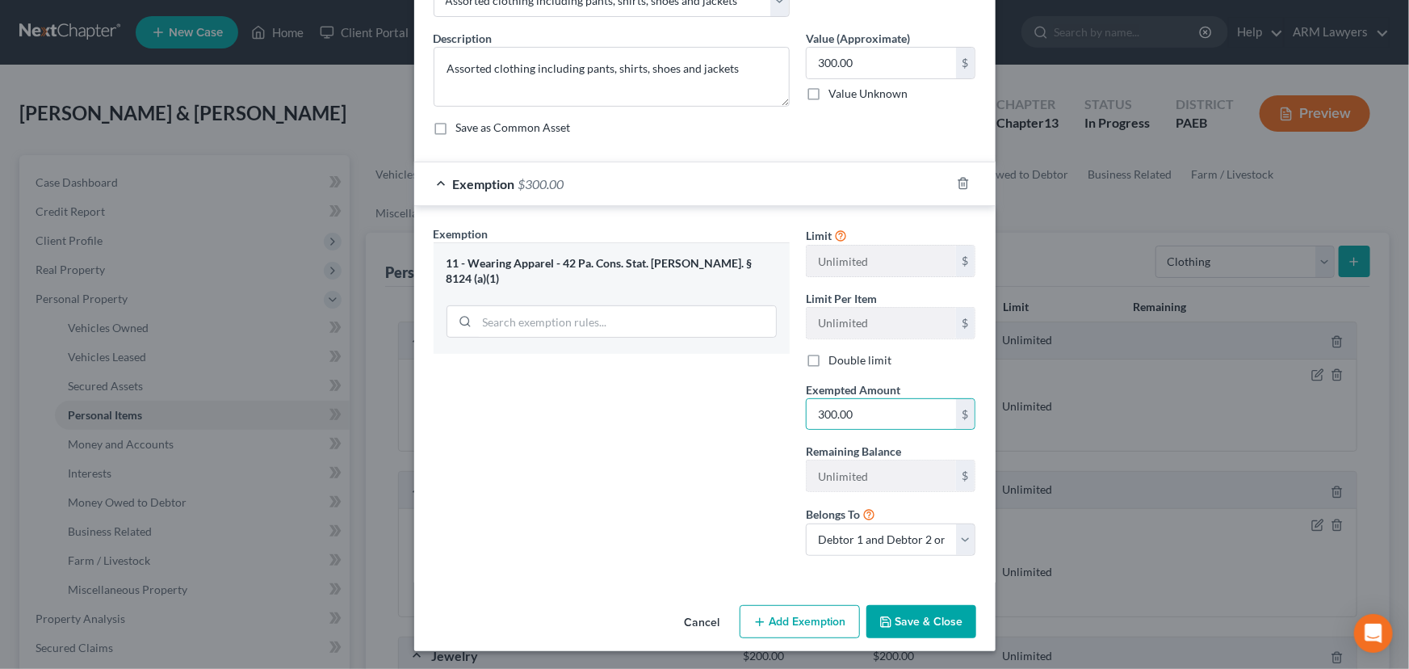
click at [904, 620] on button "Save & Close" at bounding box center [921, 622] width 110 height 34
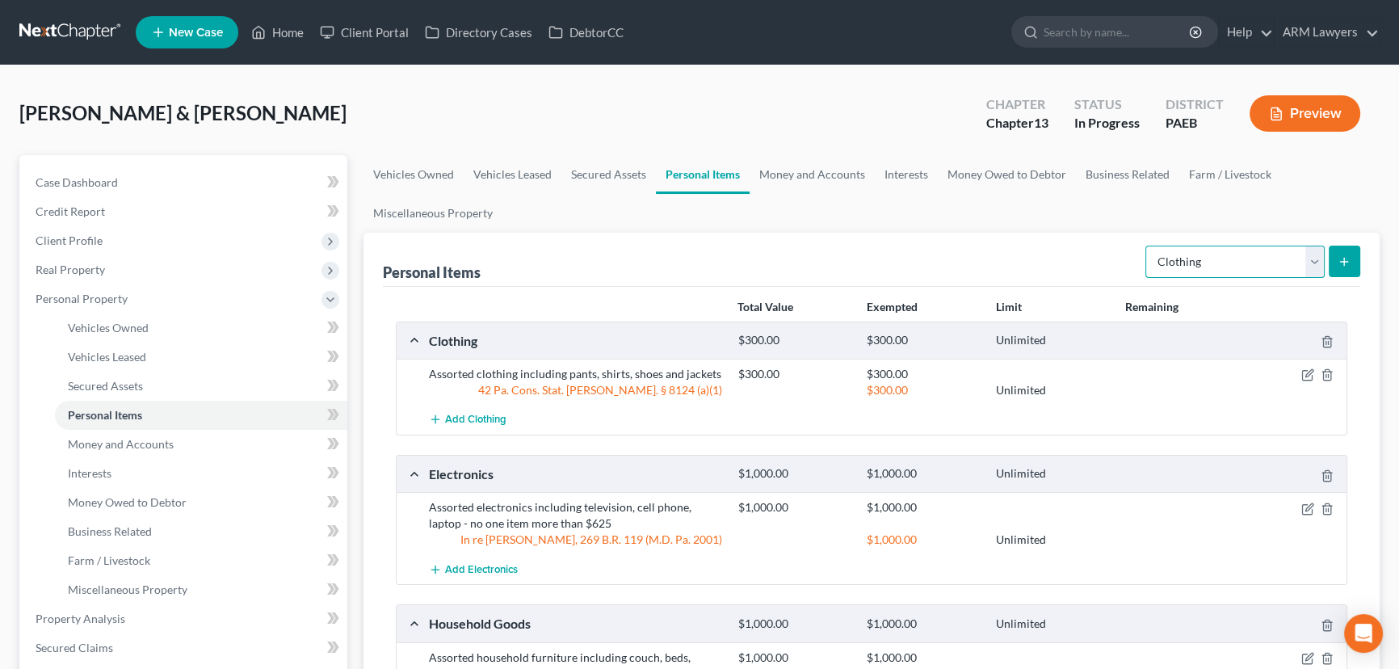
click at [1228, 254] on select "Select Item Type Clothing Collectibles Of Value Electronics Firearms Household …" at bounding box center [1234, 261] width 179 height 32
click at [1147, 245] on select "Select Item Type Clothing Collectibles Of Value Electronics Firearms Household …" at bounding box center [1234, 261] width 179 height 32
click at [1337, 260] on icon "submit" at bounding box center [1343, 261] width 13 height 13
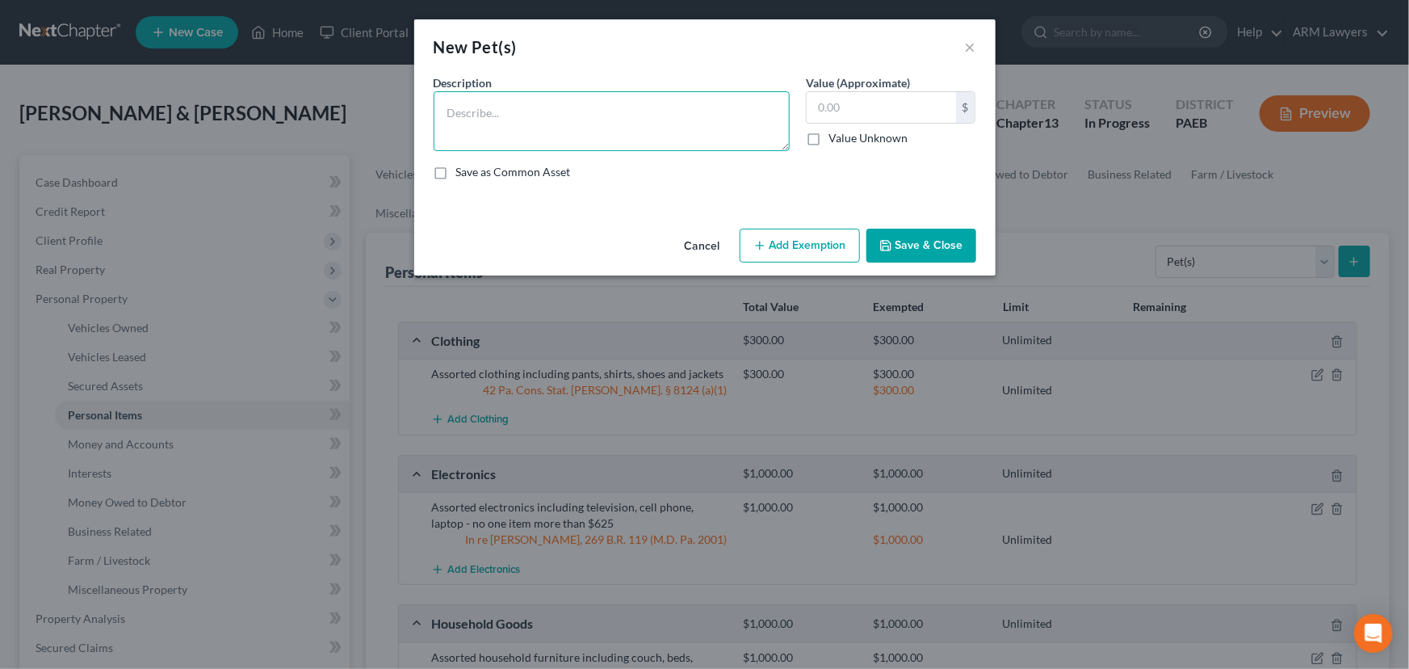
click at [581, 98] on textarea at bounding box center [612, 121] width 356 height 60
click at [872, 111] on input "text" at bounding box center [881, 107] width 149 height 31
click at [812, 245] on button "Add Exemption" at bounding box center [800, 246] width 120 height 34
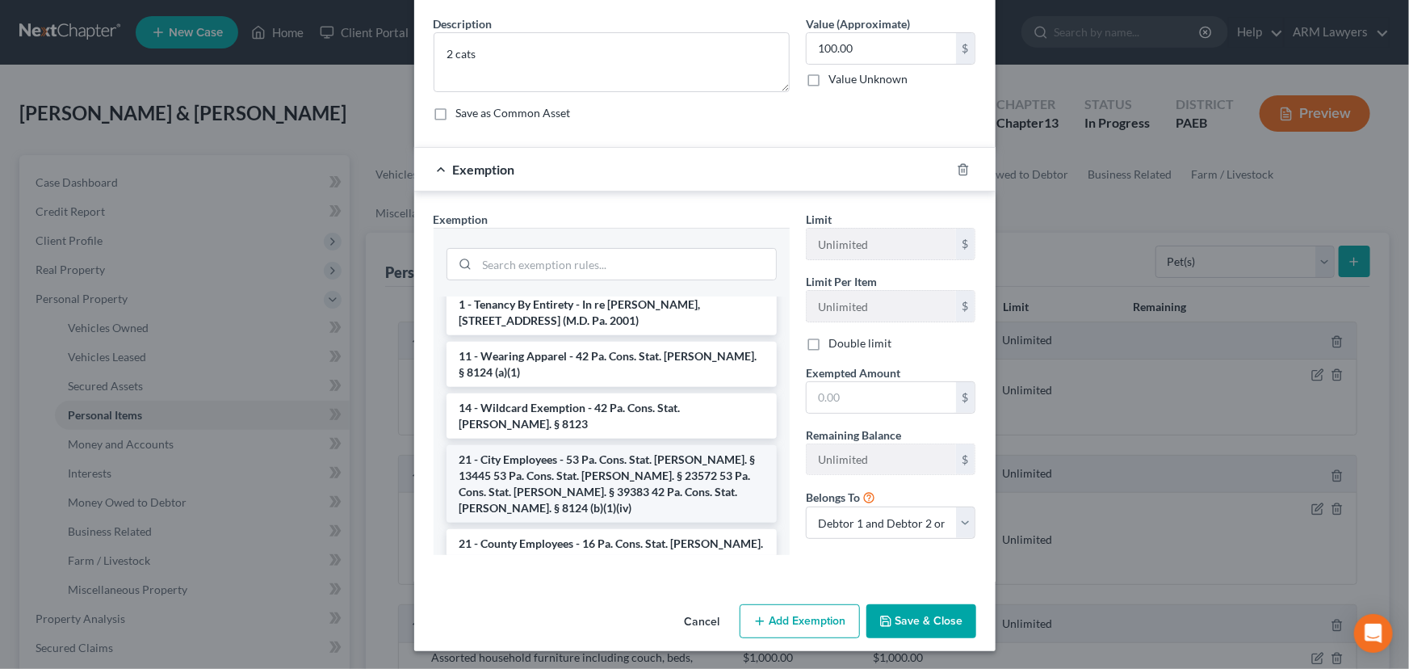
scroll to position [32, 0]
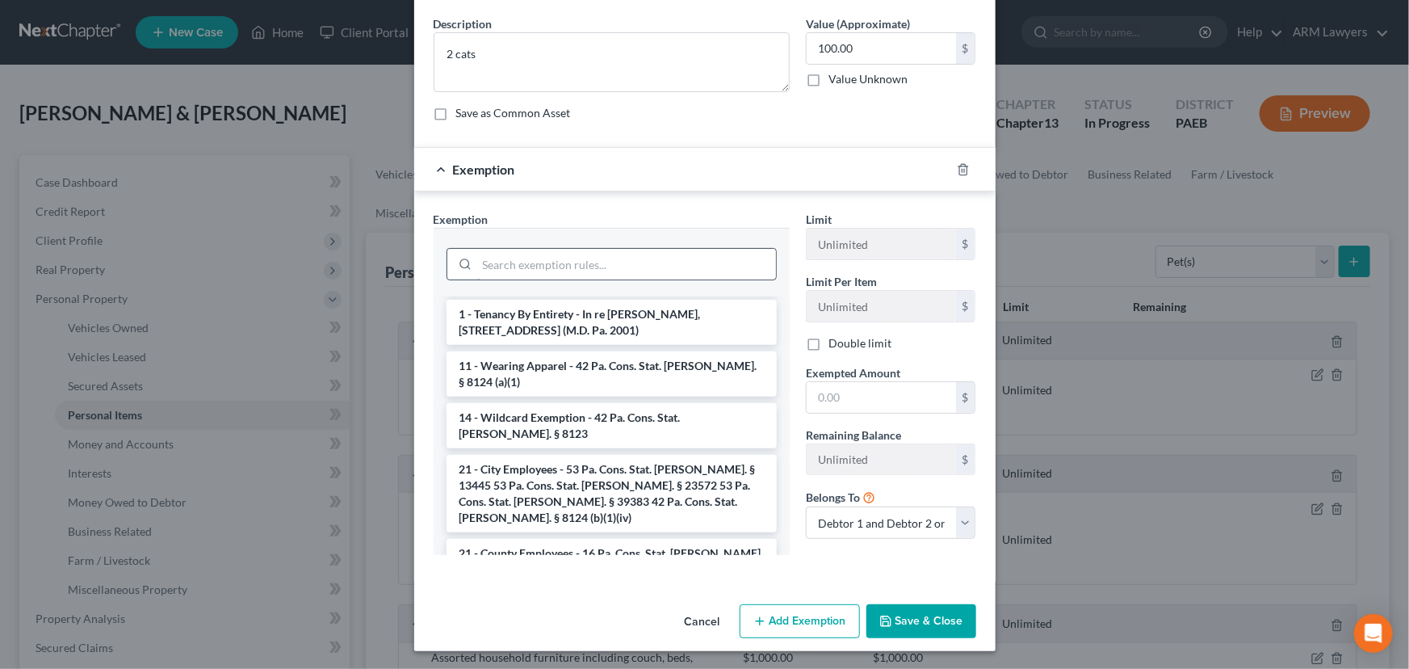
click at [598, 320] on li "1 - Tenancy By Entirety - In re [PERSON_NAME], [STREET_ADDRESS] (M.D. Pa. 2001)" at bounding box center [612, 322] width 330 height 45
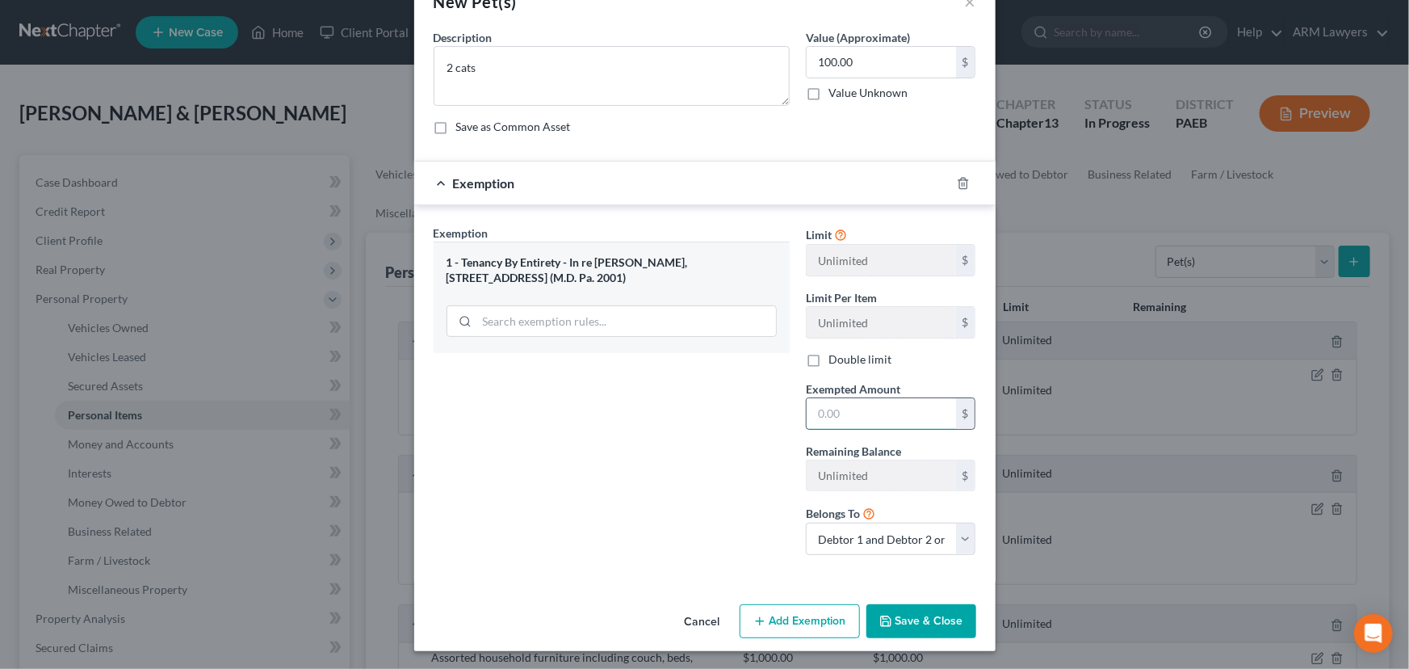
click at [845, 409] on input "text" at bounding box center [881, 413] width 149 height 31
click at [891, 616] on button "Save & Close" at bounding box center [921, 621] width 110 height 34
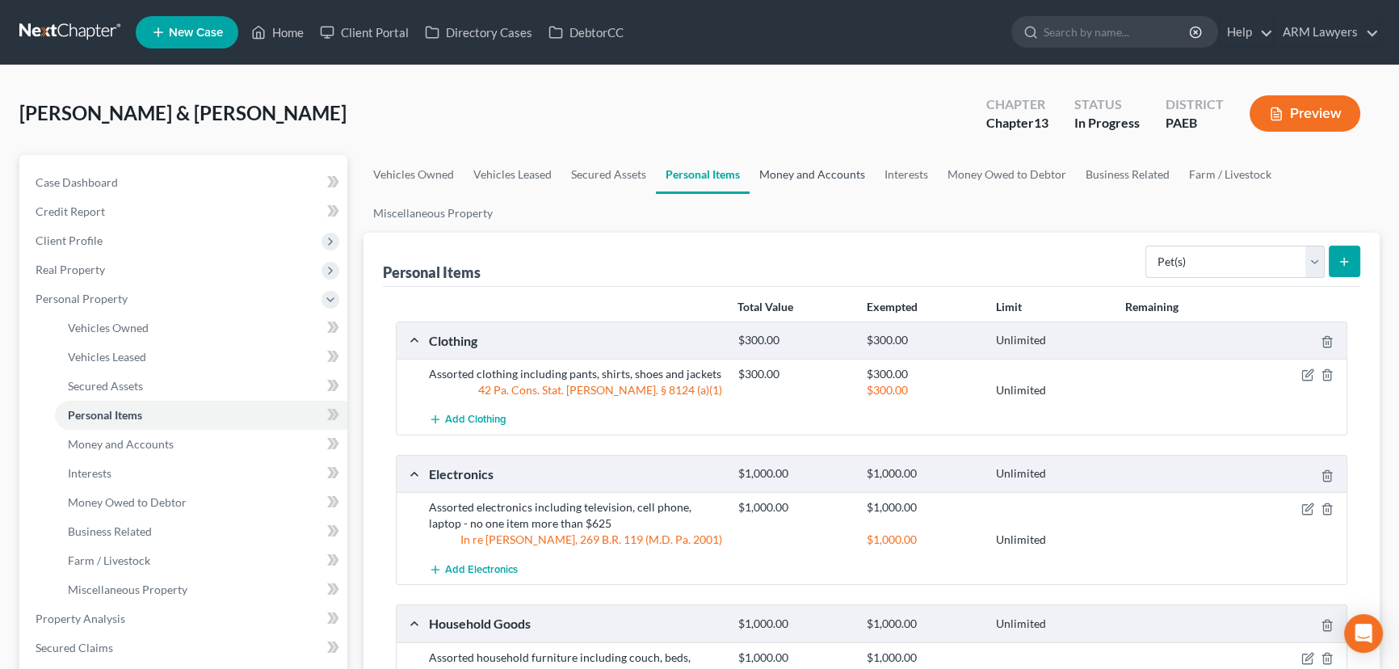
click at [782, 172] on link "Money and Accounts" at bounding box center [811, 174] width 125 height 39
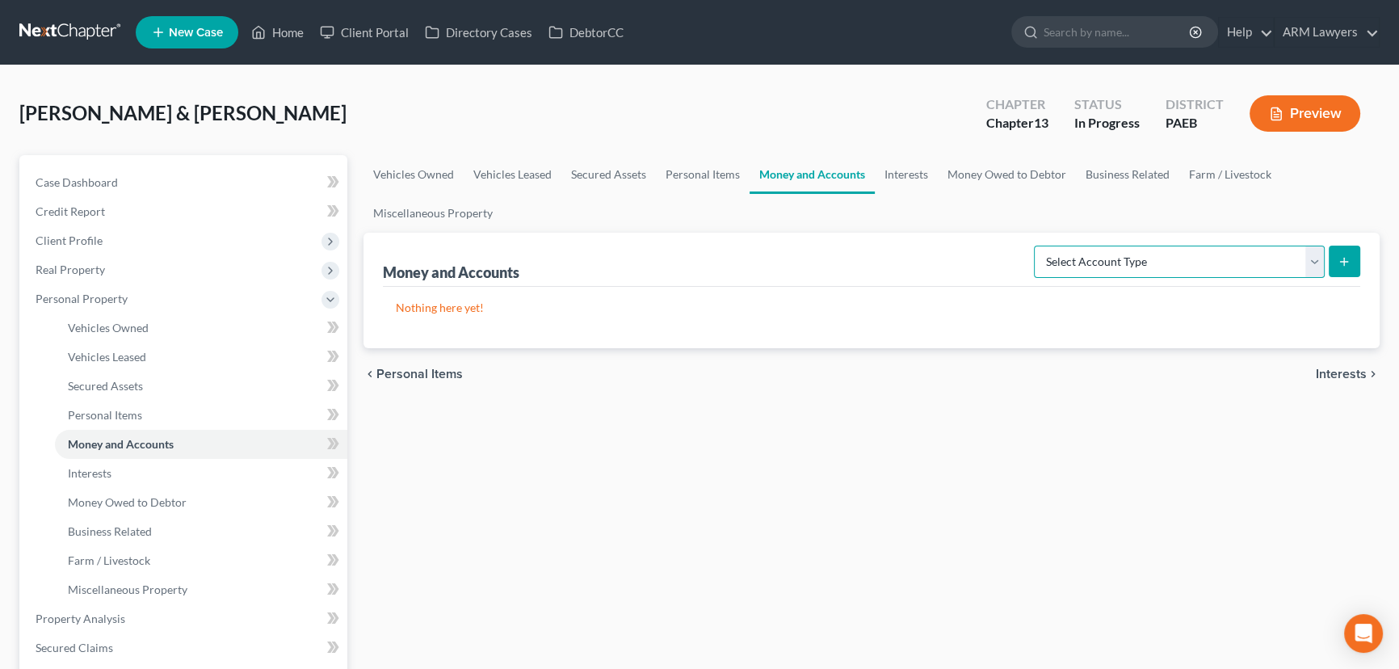
click at [1192, 253] on select "Select Account Type Brokerage Cash on Hand Certificates of Deposit Checking Acc…" at bounding box center [1179, 261] width 291 height 32
click at [1037, 245] on select "Select Account Type Brokerage Cash on Hand Certificates of Deposit Checking Acc…" at bounding box center [1179, 261] width 291 height 32
click at [1350, 250] on button "submit" at bounding box center [1343, 260] width 31 height 31
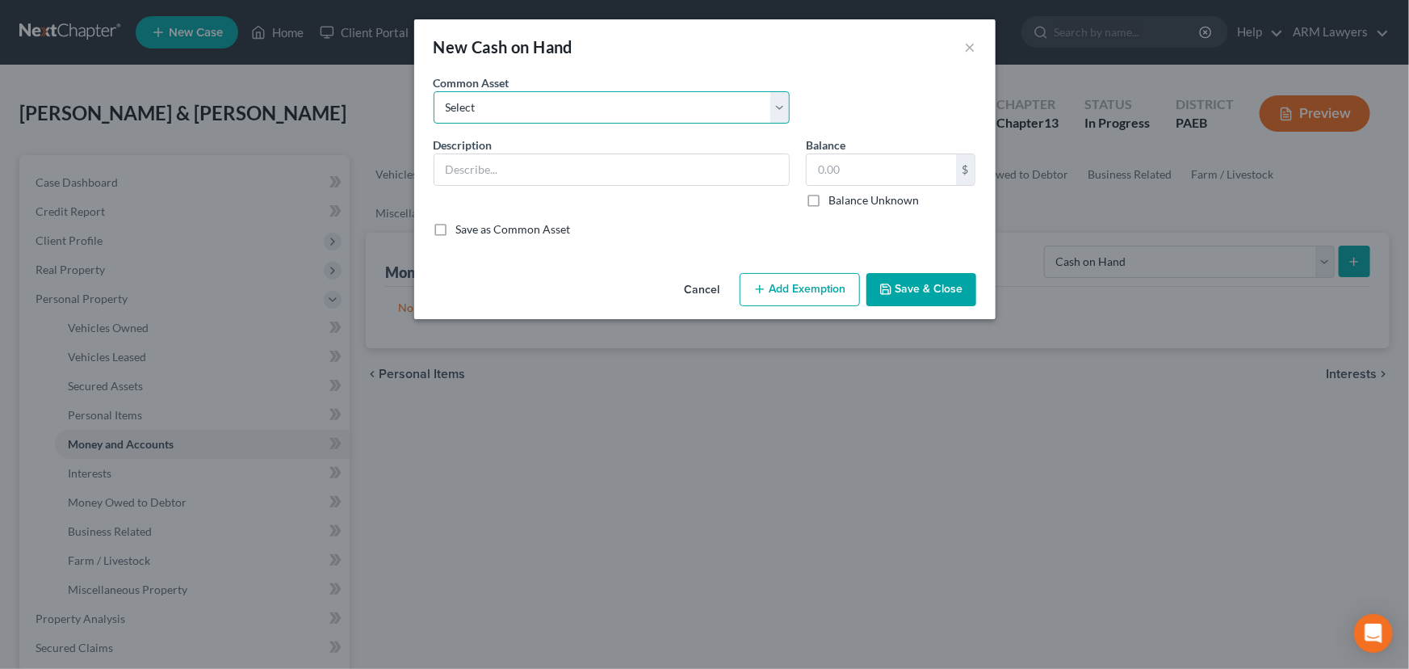
click at [604, 112] on select "Select Cash on hand" at bounding box center [612, 107] width 356 height 32
click at [434, 91] on select "Select Cash on hand" at bounding box center [612, 107] width 356 height 32
click at [856, 170] on input "10.00" at bounding box center [881, 169] width 149 height 31
click at [807, 296] on button "Add Exemption" at bounding box center [800, 290] width 120 height 34
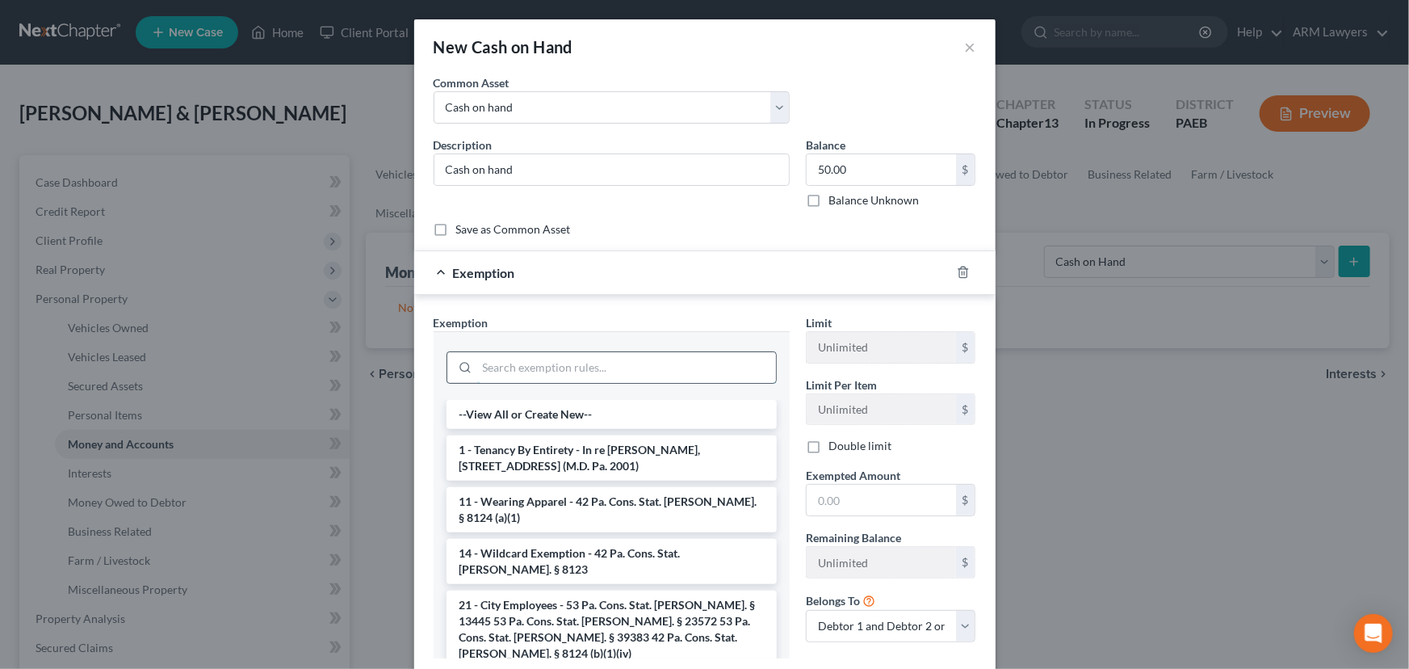
click at [529, 361] on input "search" at bounding box center [626, 367] width 299 height 31
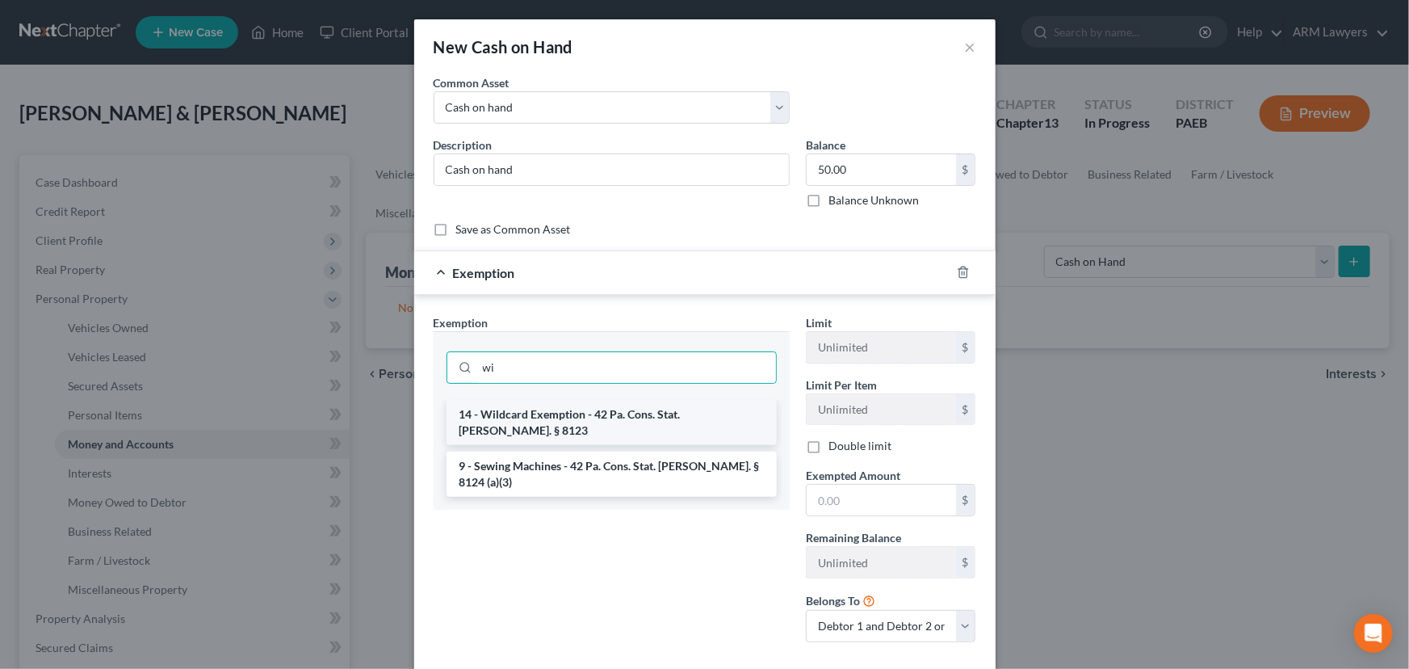
click at [515, 424] on li "14 - Wildcard Exemption - 42 Pa. Cons. Stat. [PERSON_NAME]. § 8123" at bounding box center [612, 422] width 330 height 45
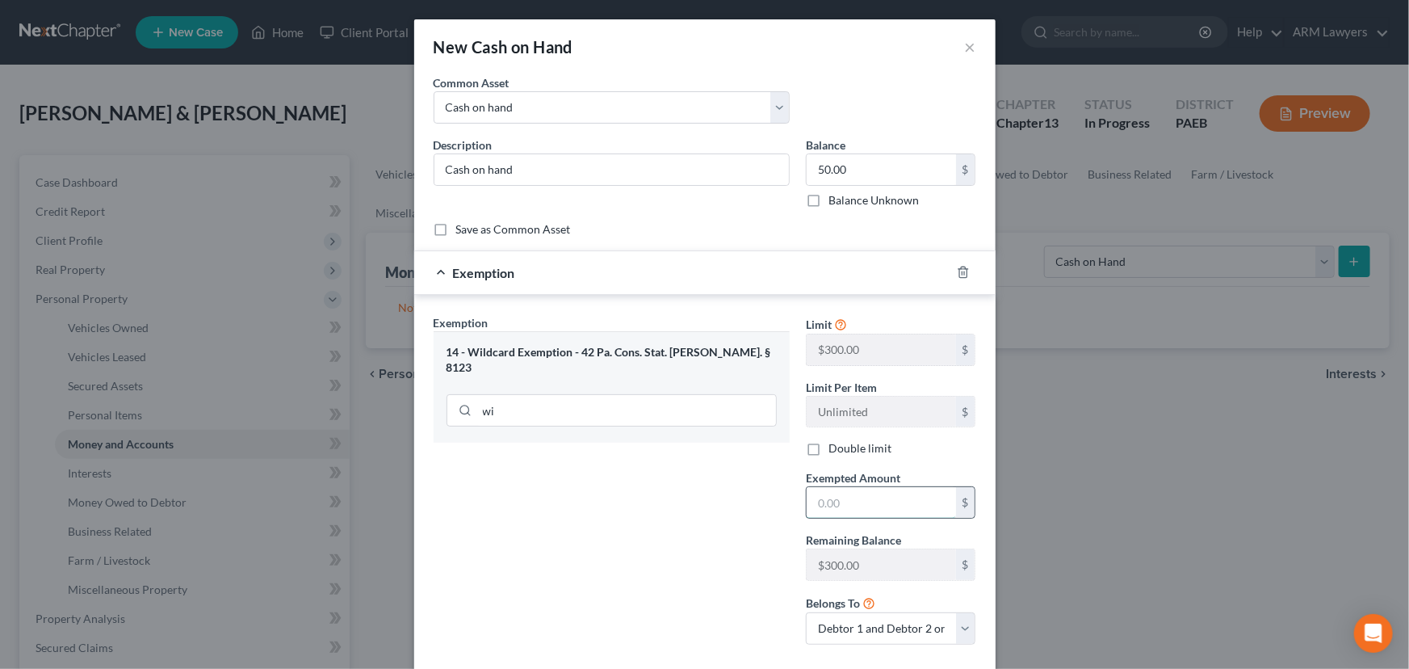
click at [843, 497] on input "text" at bounding box center [881, 502] width 149 height 31
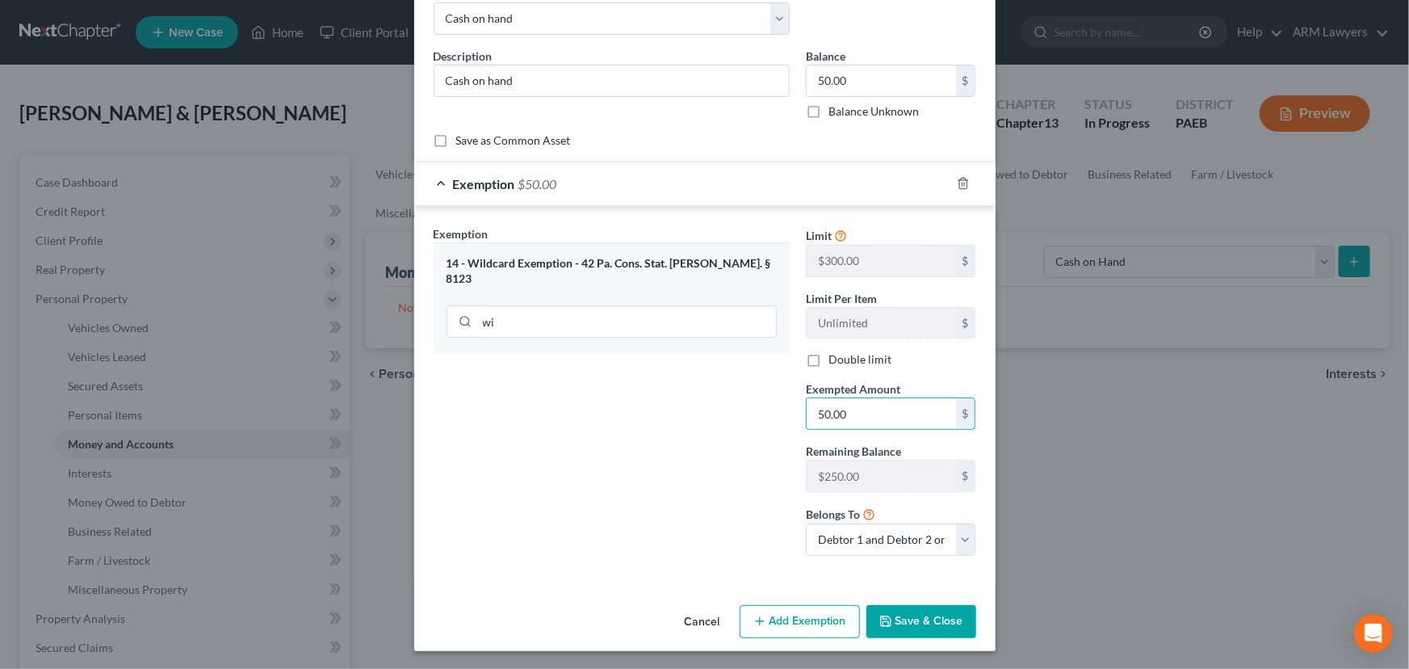
click at [902, 606] on button "Save & Close" at bounding box center [921, 622] width 110 height 34
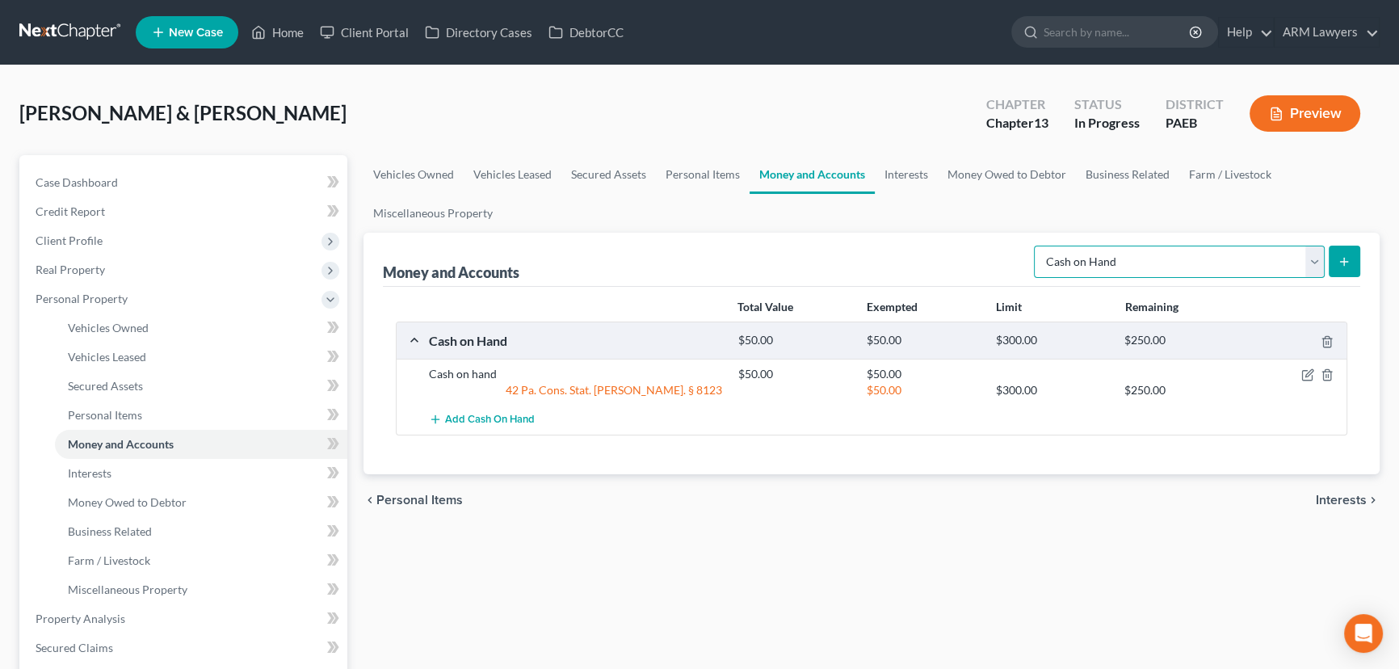
click at [1220, 265] on select "Select Account Type Brokerage Cash on Hand Certificates of Deposit Checking Acc…" at bounding box center [1179, 261] width 291 height 32
drag, startPoint x: 905, startPoint y: 162, endPoint x: 913, endPoint y: 171, distance: 12.0
click at [905, 163] on link "Interests" at bounding box center [905, 174] width 63 height 39
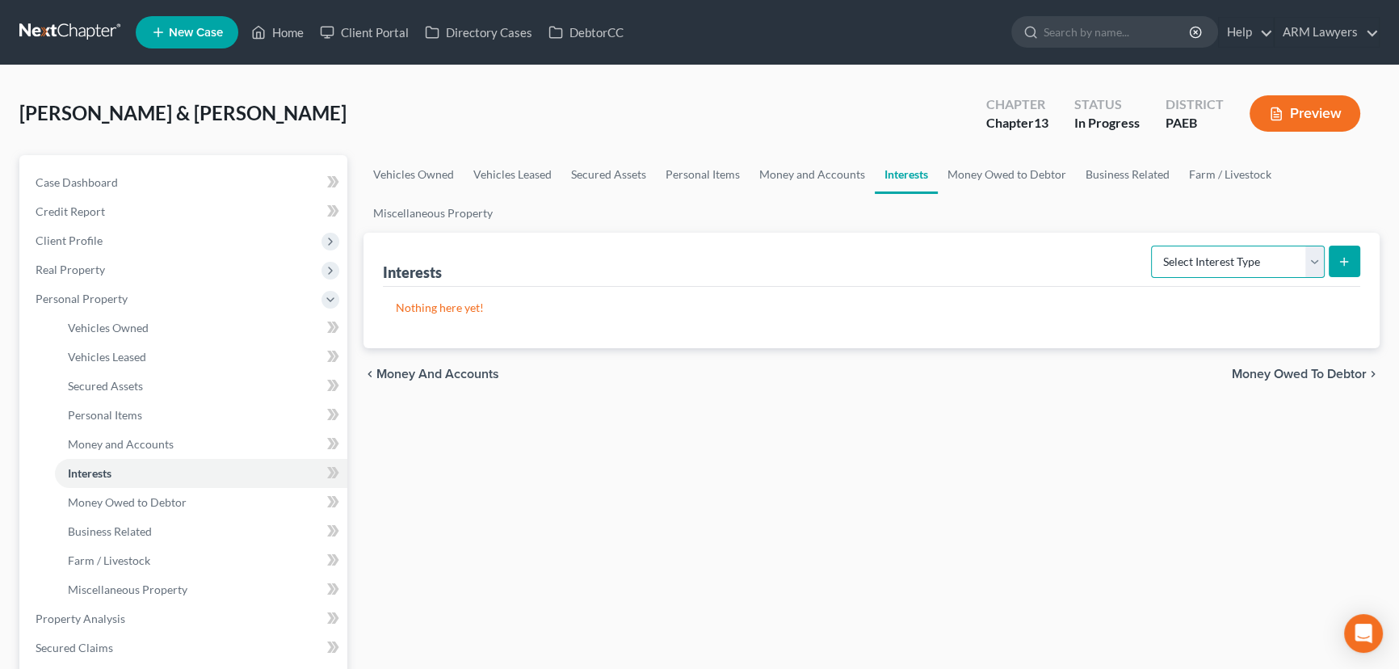
click at [1203, 263] on select "Select Interest Type 401K Annuity Bond Education IRA Government Bond Government…" at bounding box center [1238, 261] width 174 height 32
click at [1152, 245] on select "Select Interest Type 401K Annuity Bond Education IRA Government Bond Government…" at bounding box center [1238, 261] width 174 height 32
click at [1348, 266] on button "submit" at bounding box center [1343, 260] width 31 height 31
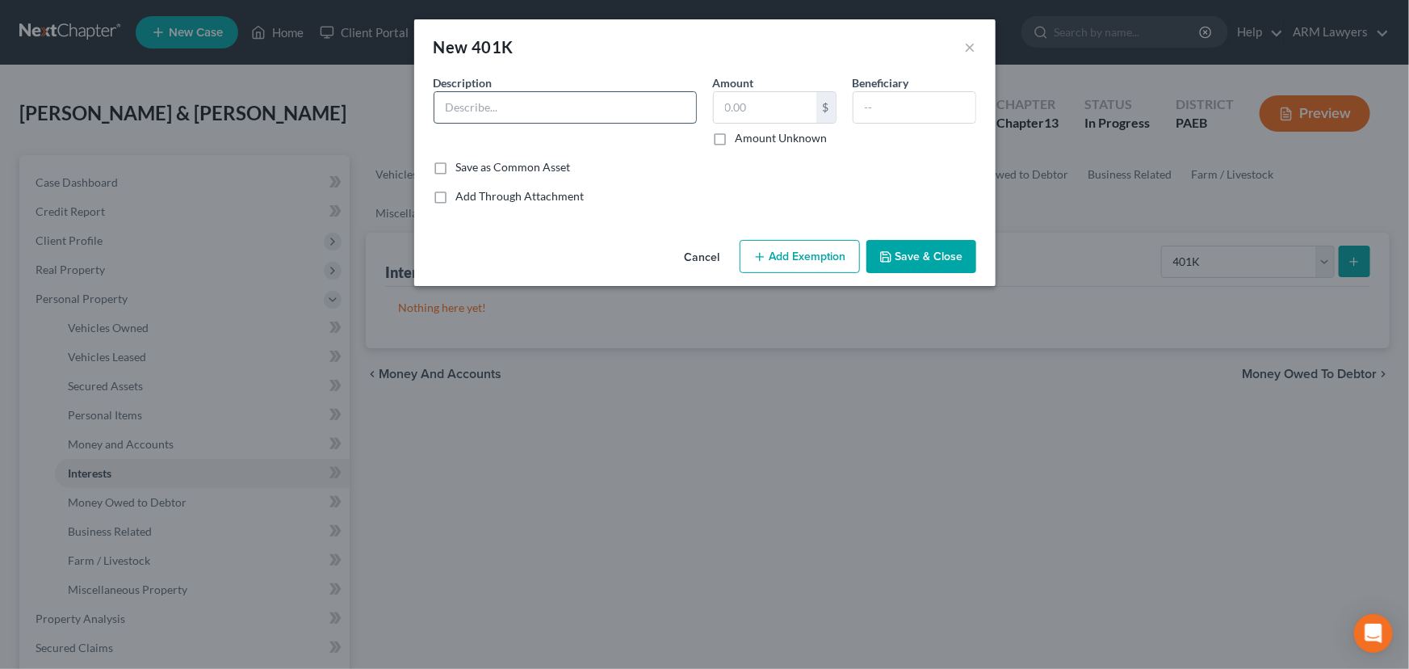
click at [589, 96] on input "text" at bounding box center [565, 107] width 262 height 31
click at [776, 114] on input "text" at bounding box center [765, 107] width 103 height 31
click at [809, 257] on button "Add Exemption" at bounding box center [800, 257] width 120 height 34
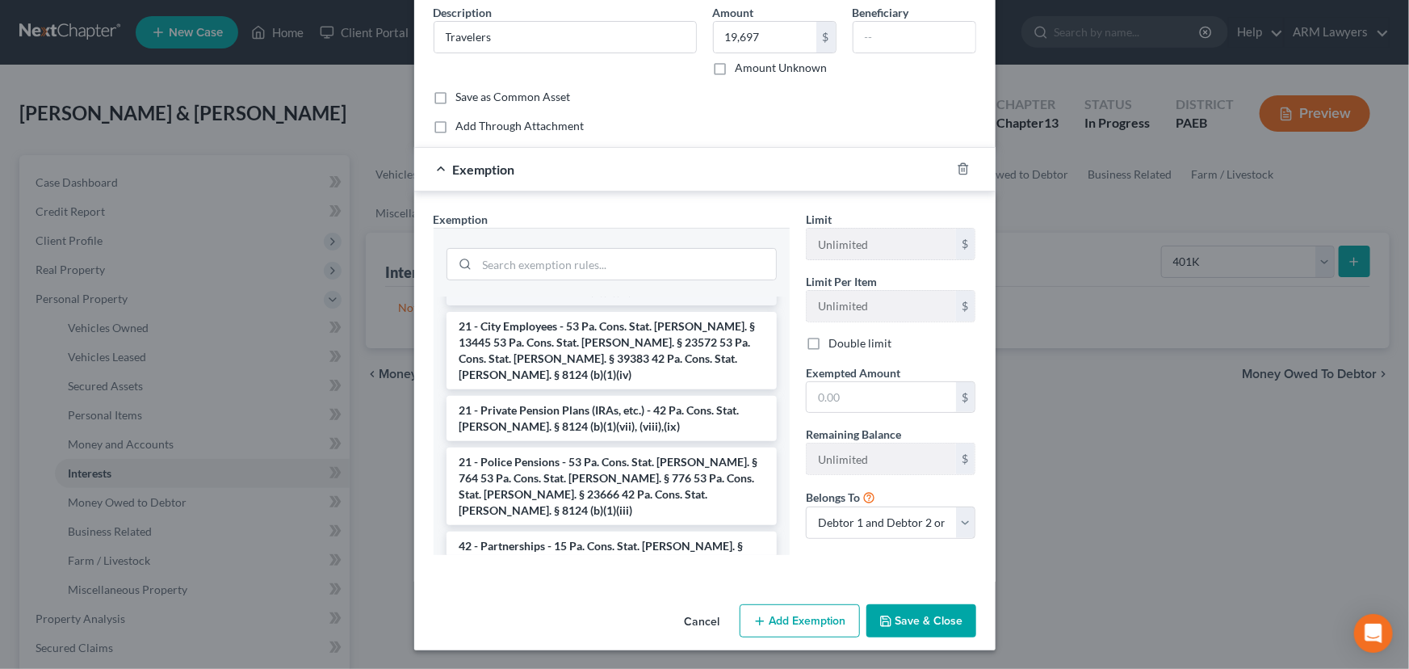
scroll to position [1353, 0]
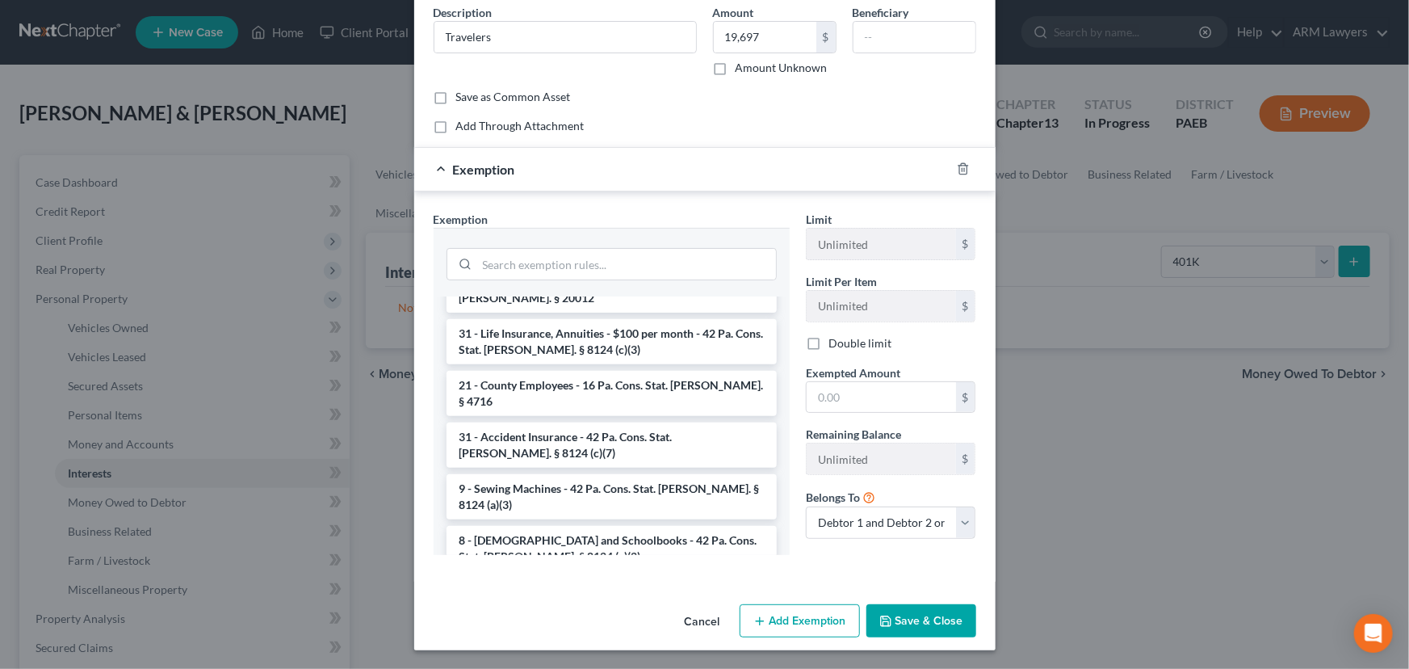
click at [925, 619] on button "Save & Close" at bounding box center [921, 621] width 110 height 34
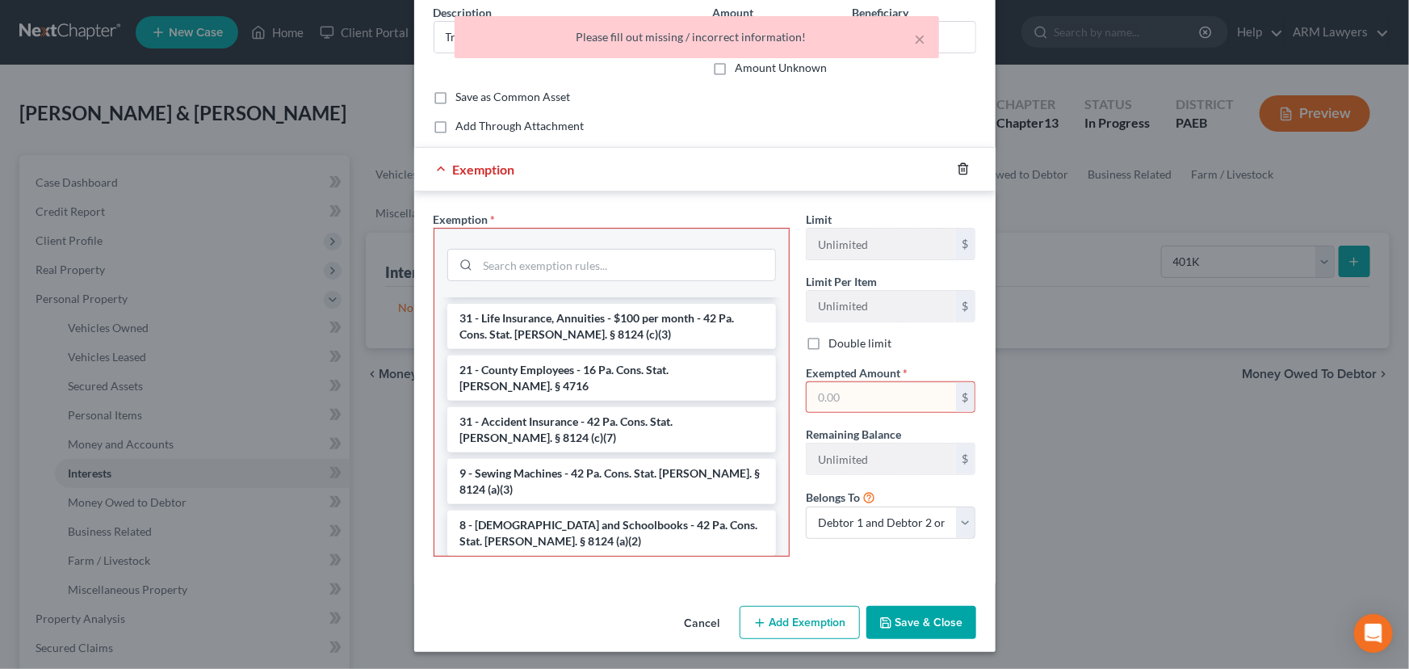
click at [958, 166] on icon "button" at bounding box center [963, 168] width 13 height 13
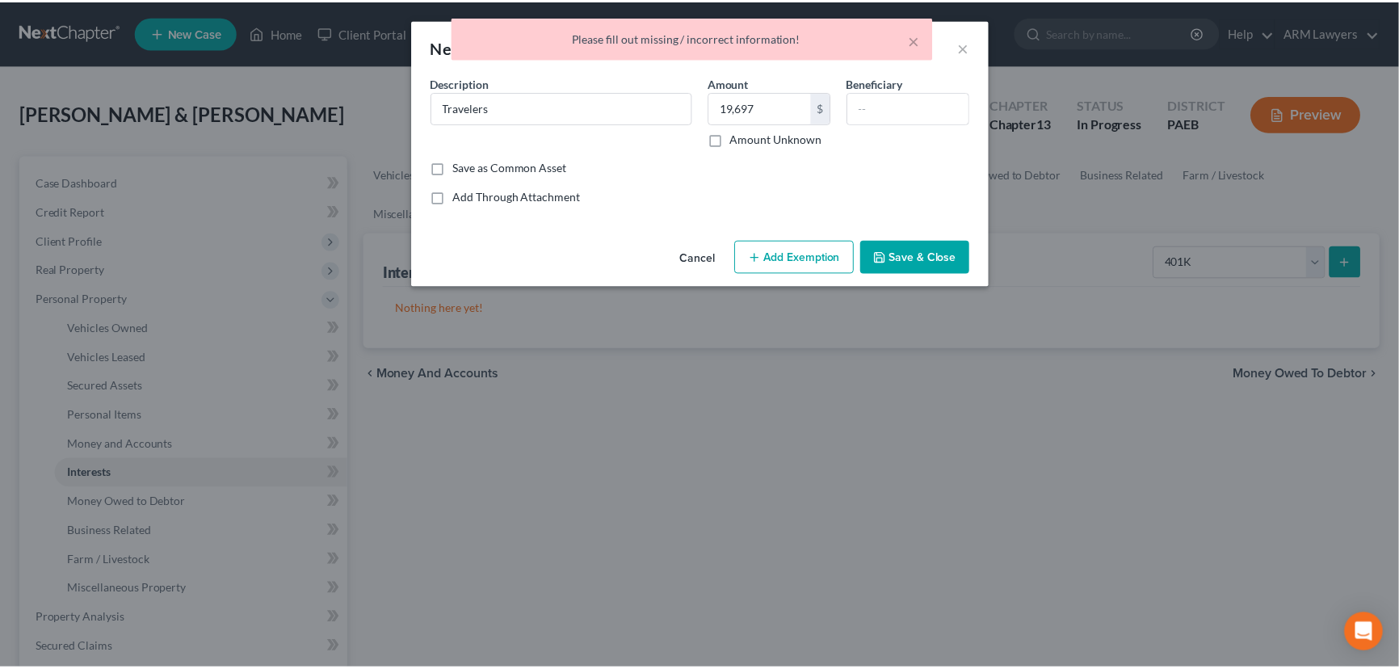
scroll to position [0, 0]
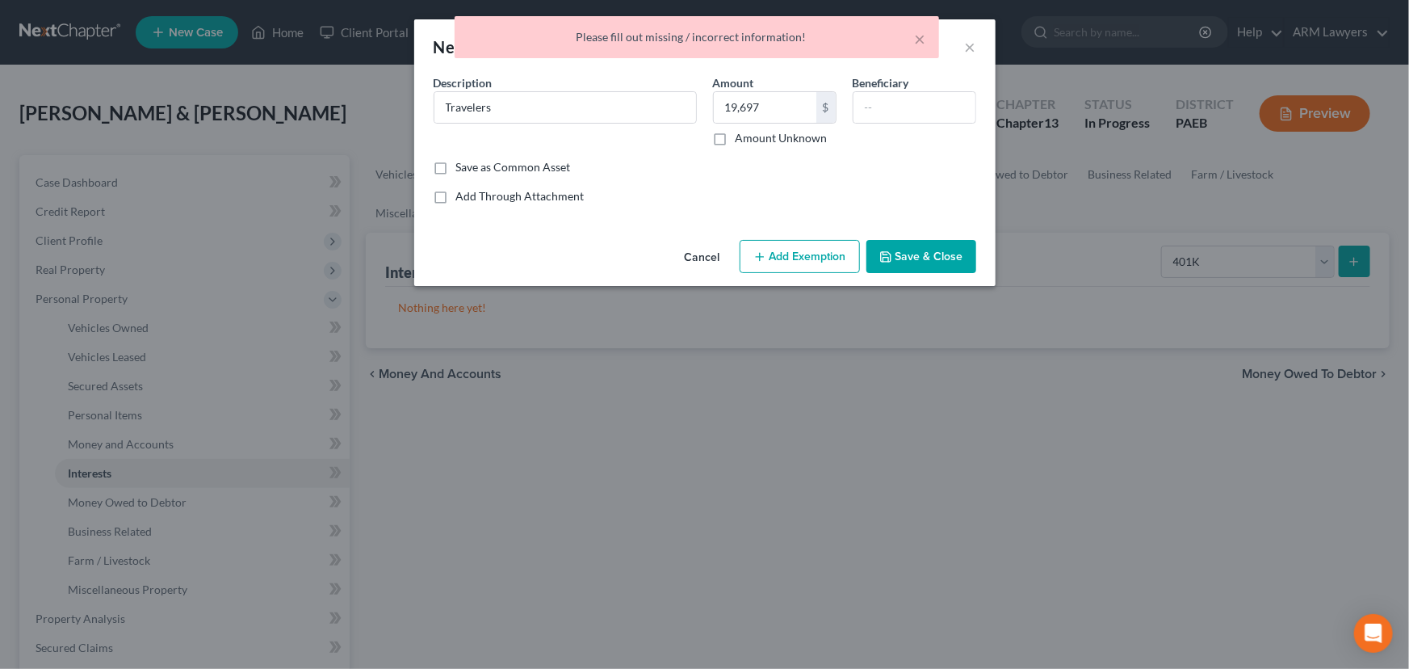
click at [922, 250] on button "Save & Close" at bounding box center [921, 257] width 110 height 34
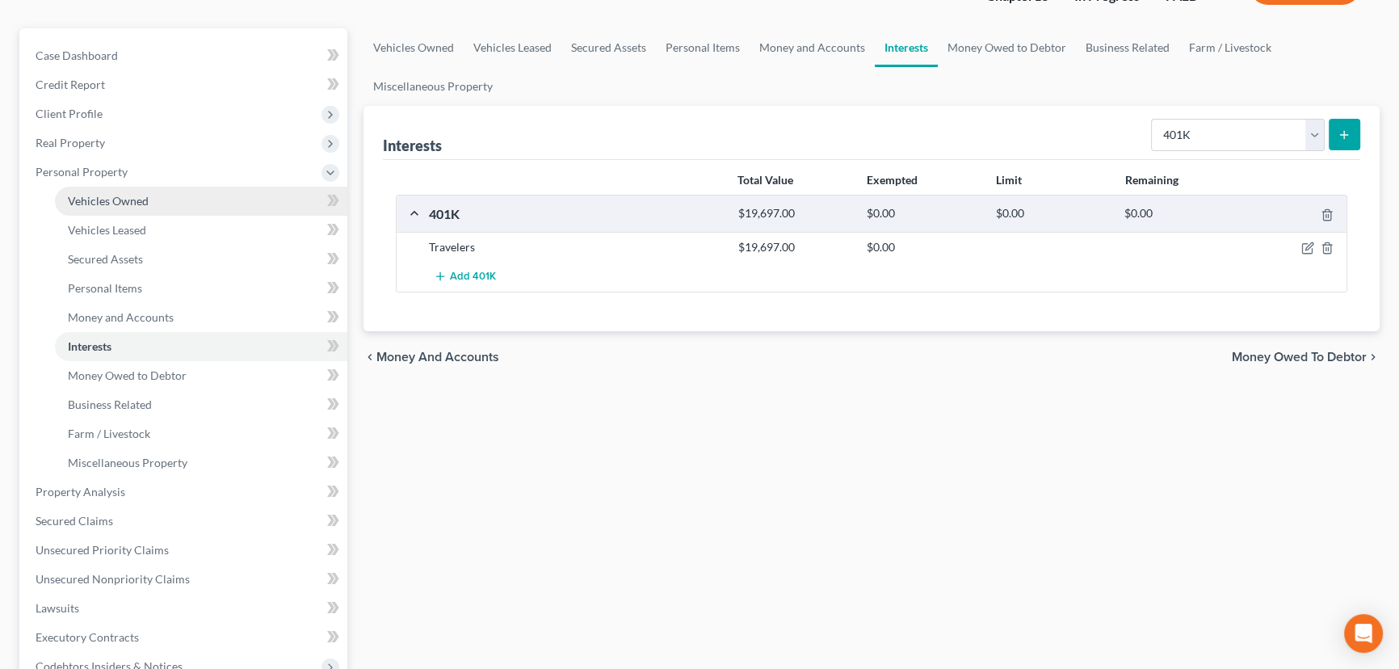
scroll to position [146, 0]
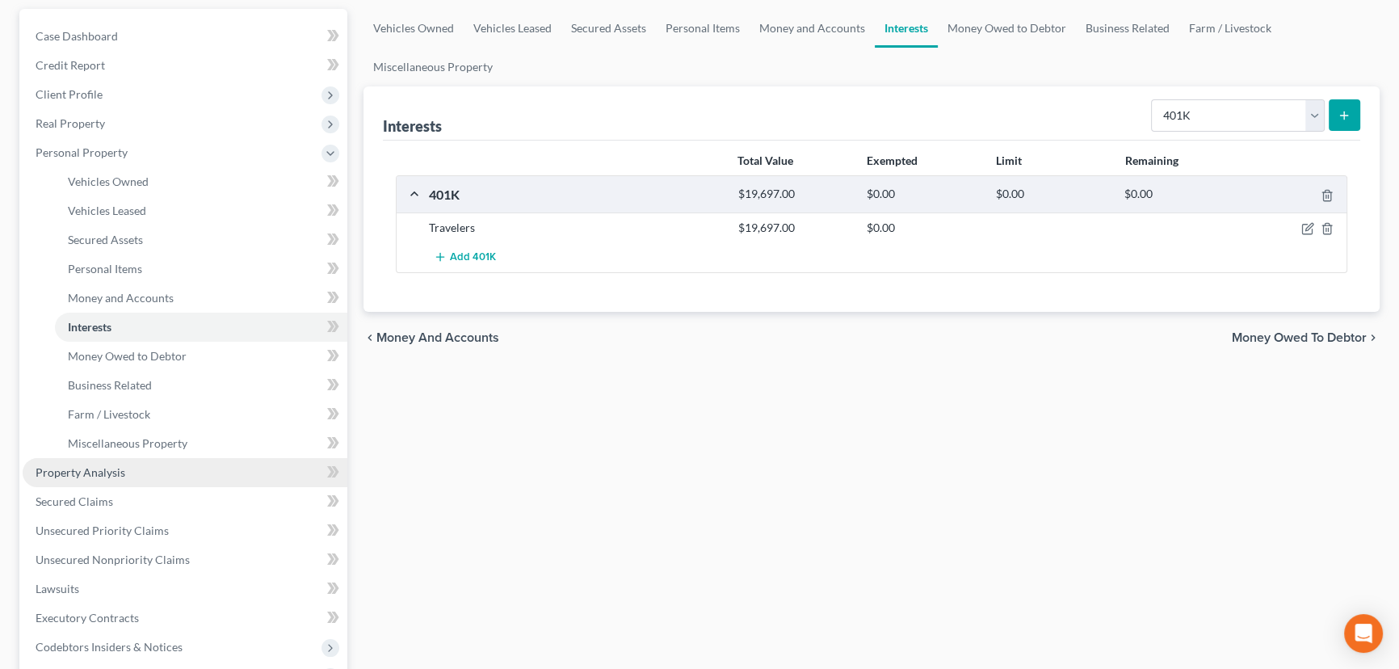
click at [101, 467] on span "Property Analysis" at bounding box center [81, 472] width 90 height 14
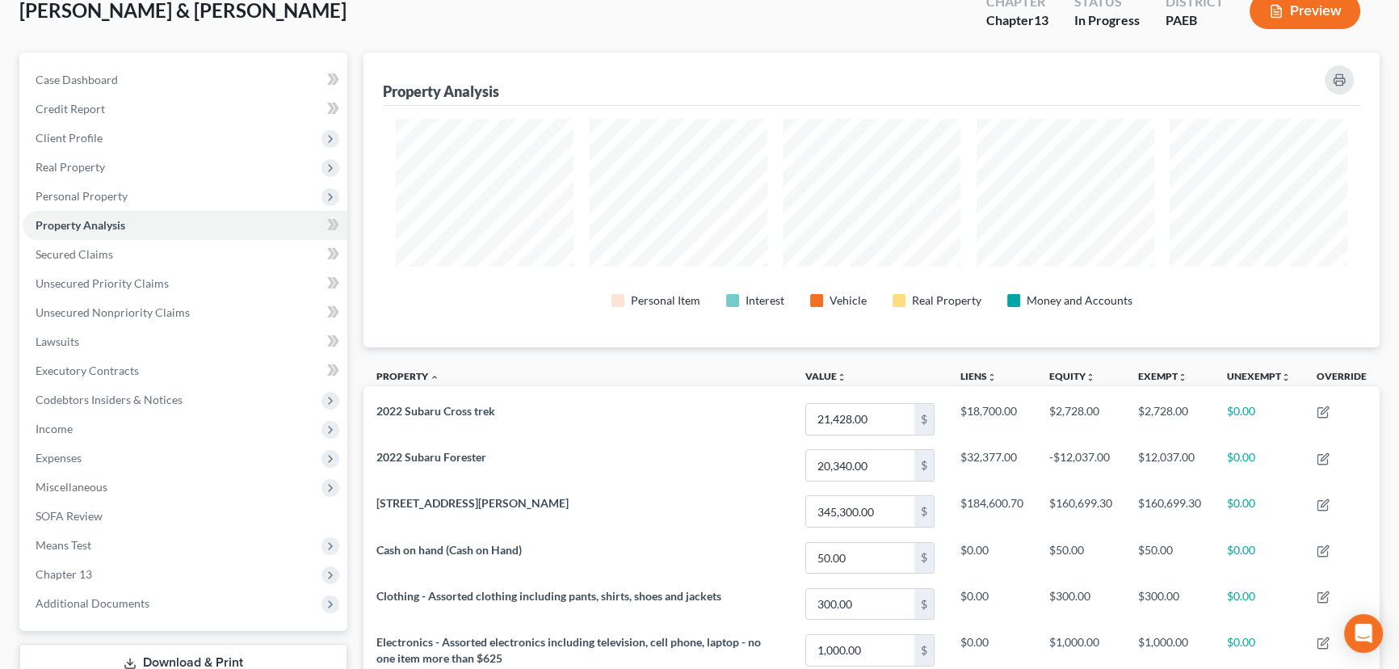
scroll to position [73, 0]
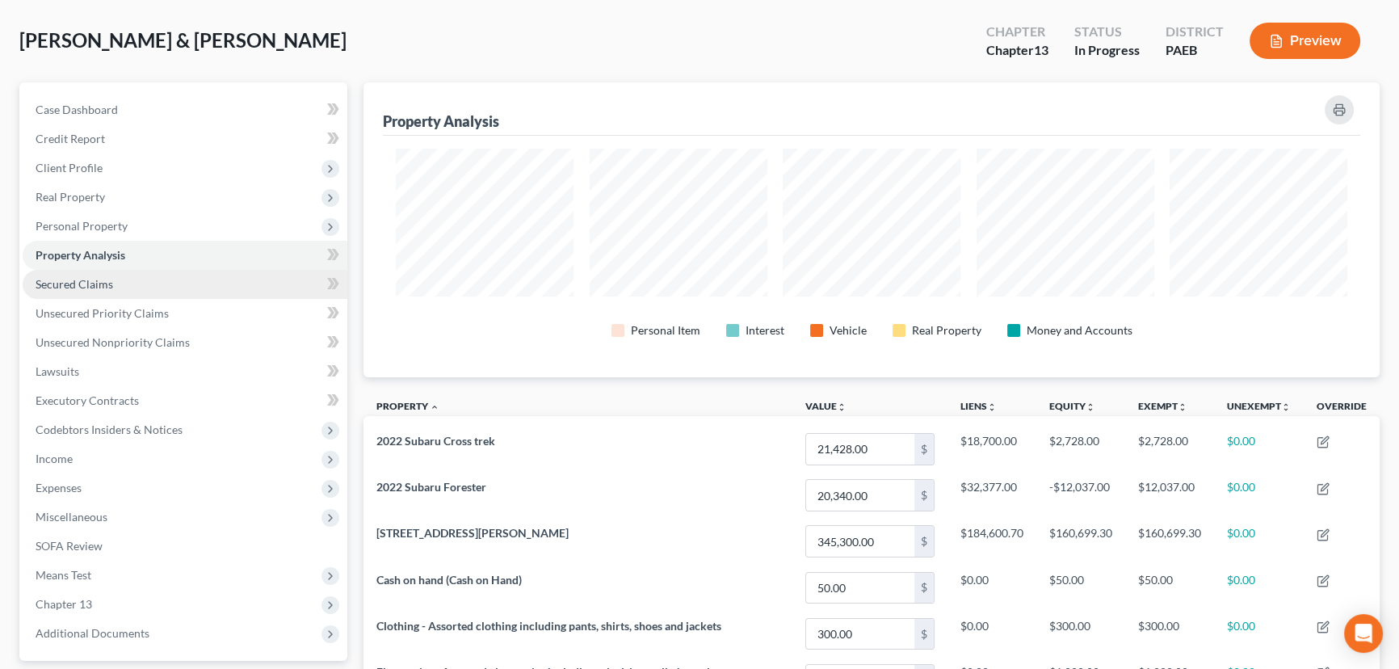
click at [142, 283] on link "Secured Claims" at bounding box center [185, 284] width 325 height 29
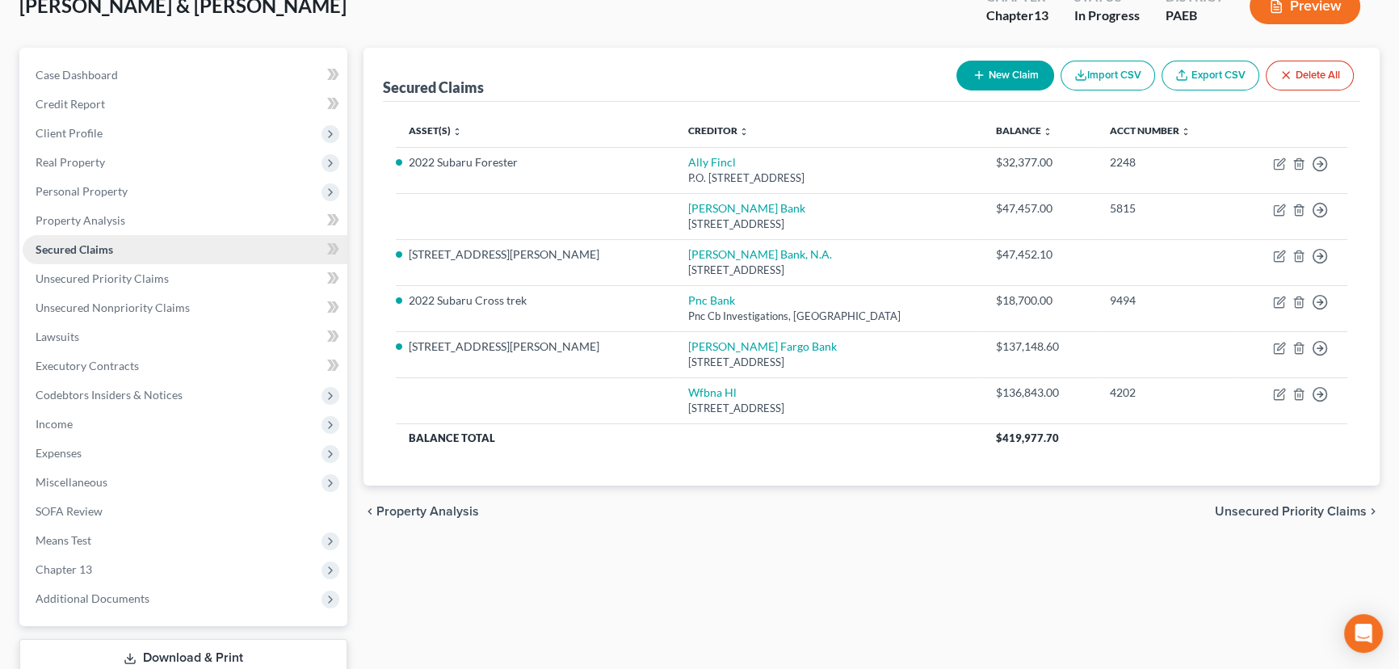
scroll to position [146, 0]
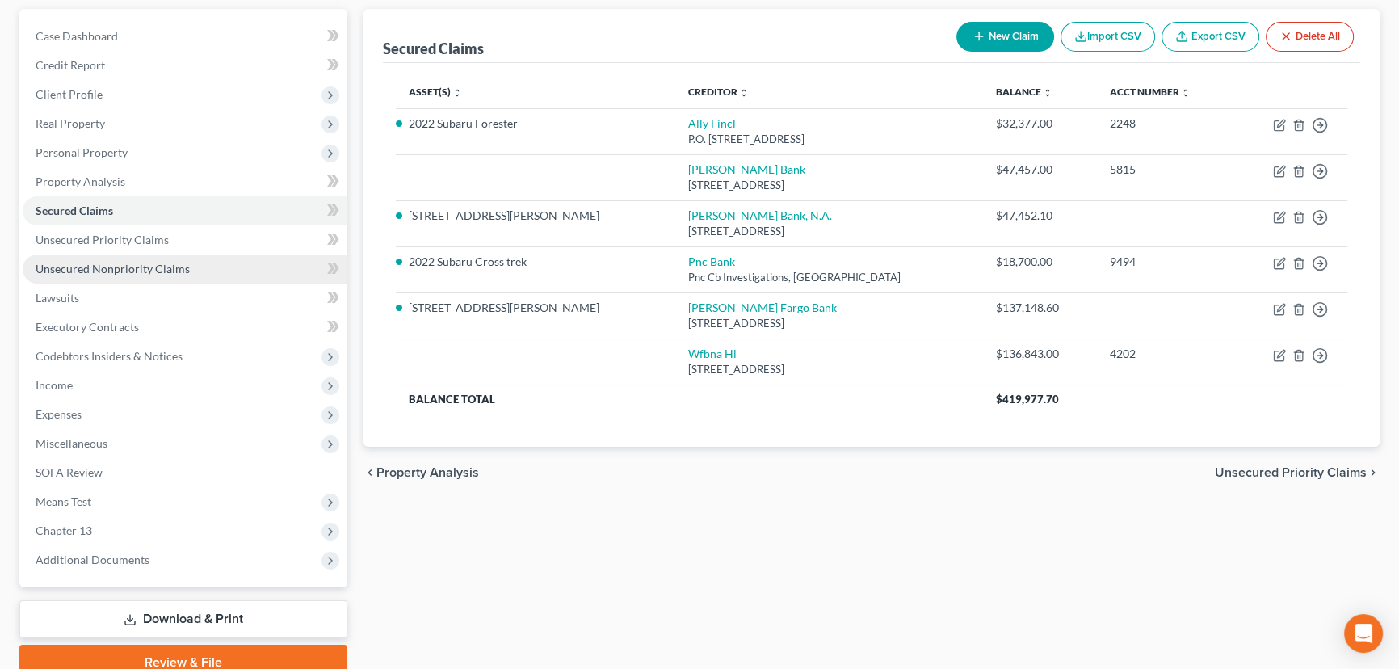
click at [157, 273] on span "Unsecured Nonpriority Claims" at bounding box center [113, 269] width 154 height 14
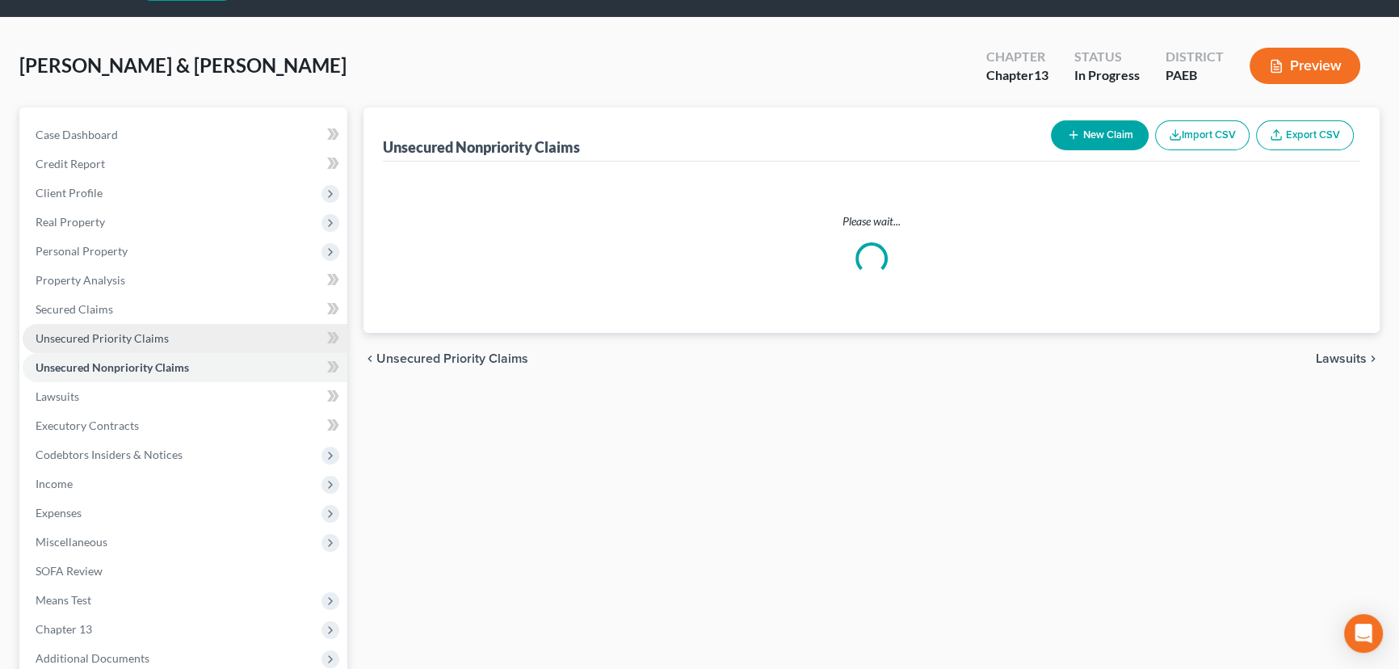
scroll to position [73, 0]
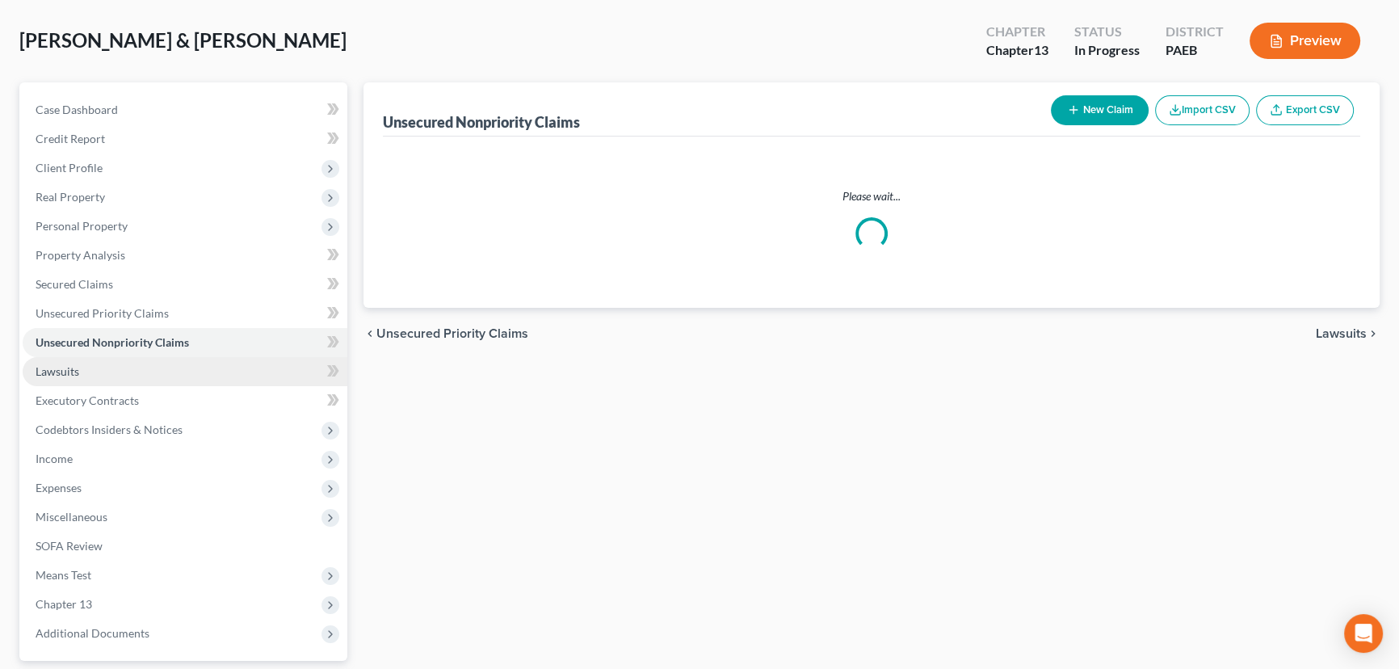
click at [101, 371] on link "Lawsuits" at bounding box center [185, 371] width 325 height 29
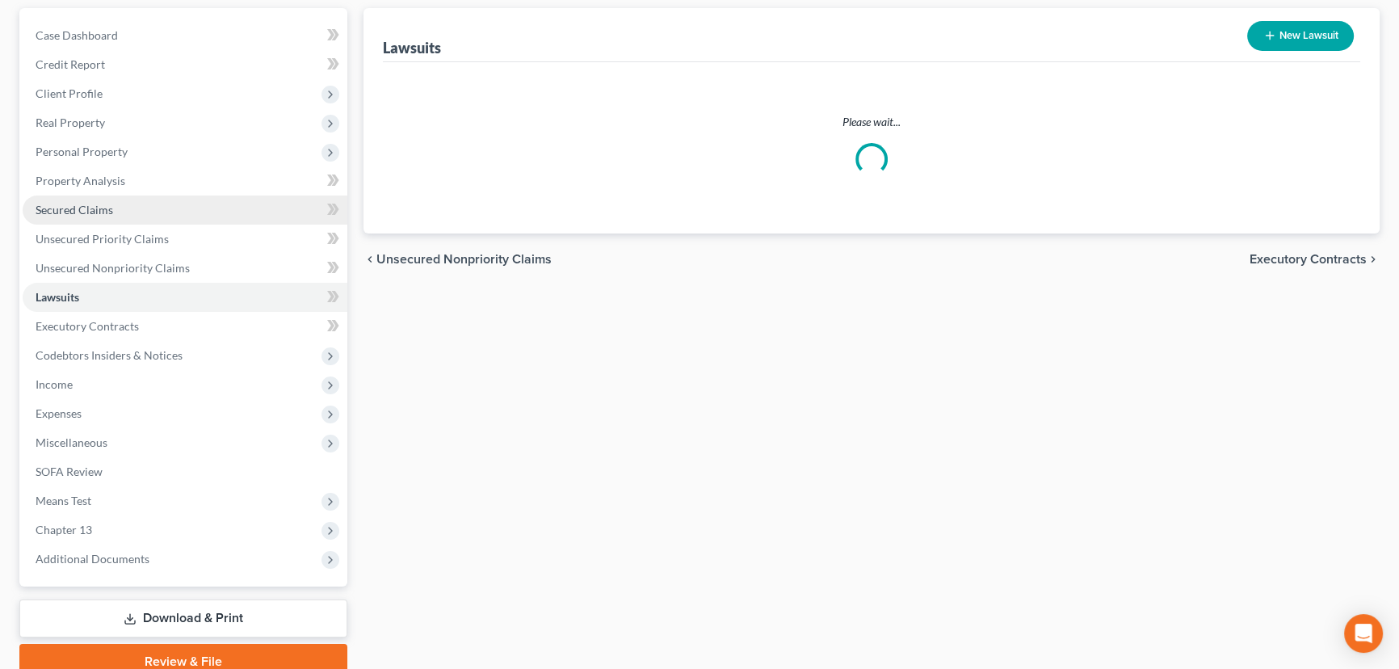
scroll to position [216, 0]
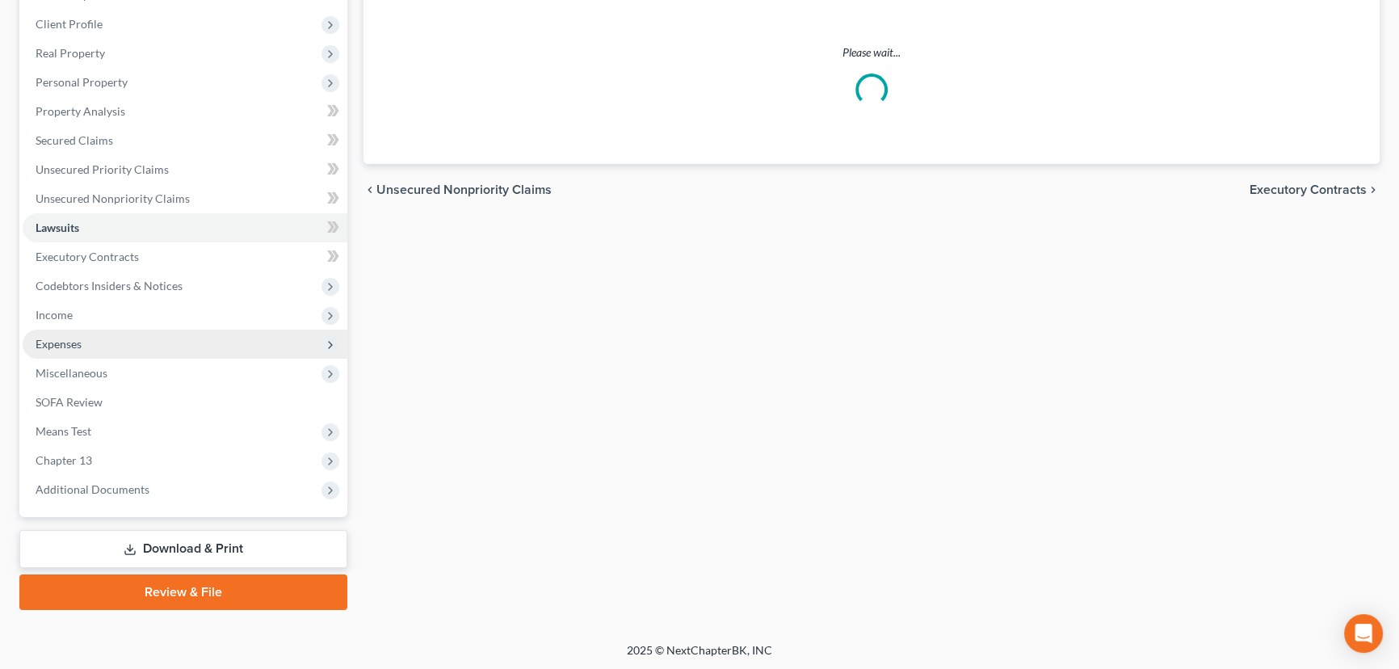
click at [132, 338] on span "Expenses" at bounding box center [185, 343] width 325 height 29
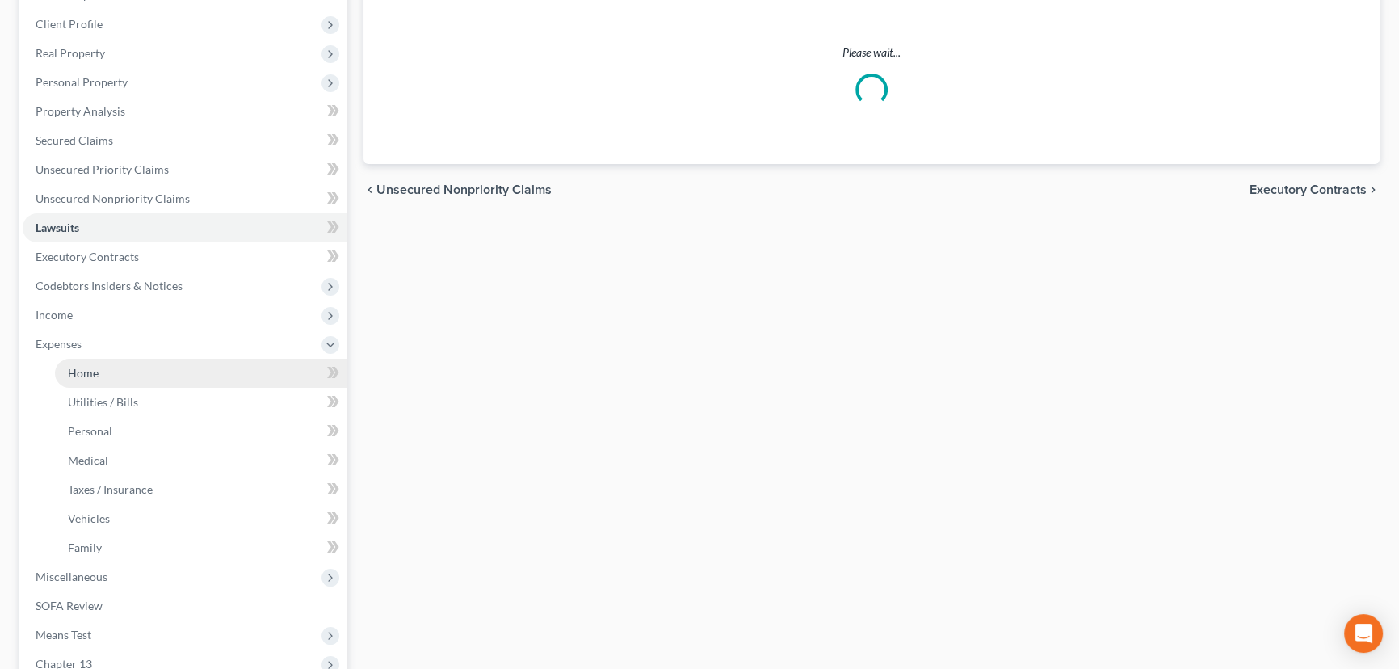
click at [133, 367] on link "Home" at bounding box center [201, 373] width 292 height 29
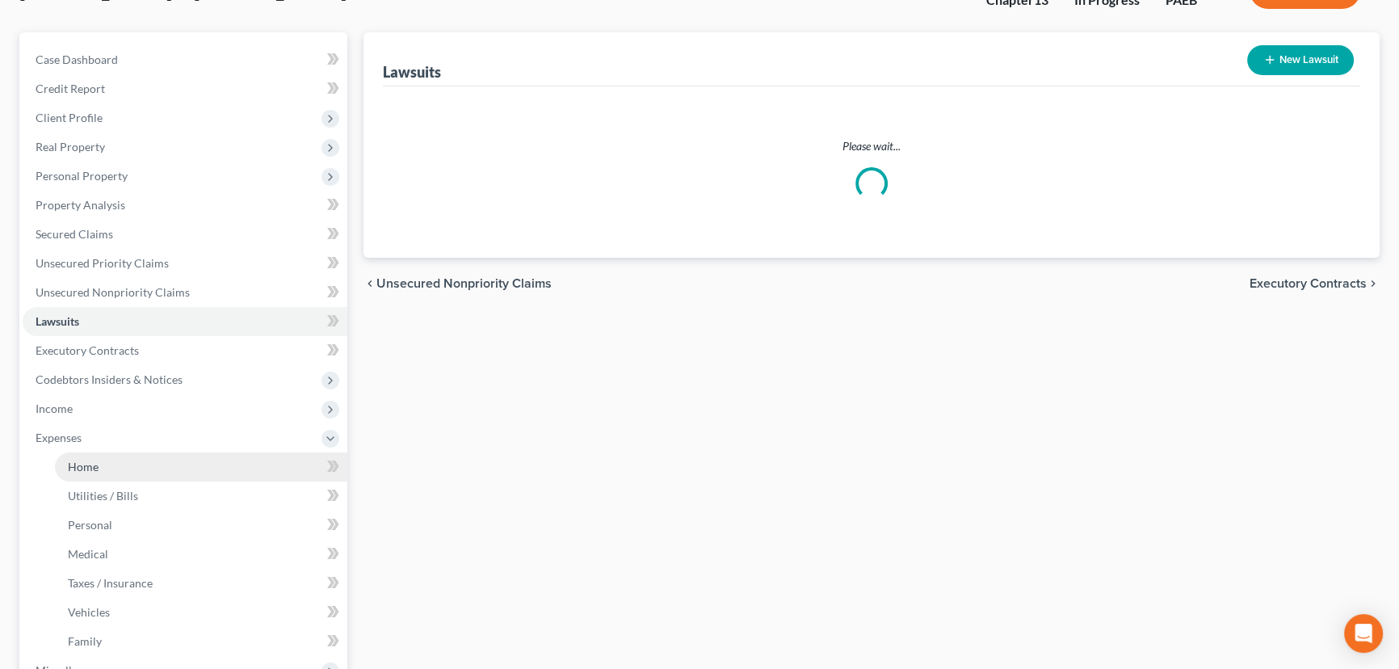
scroll to position [0, 0]
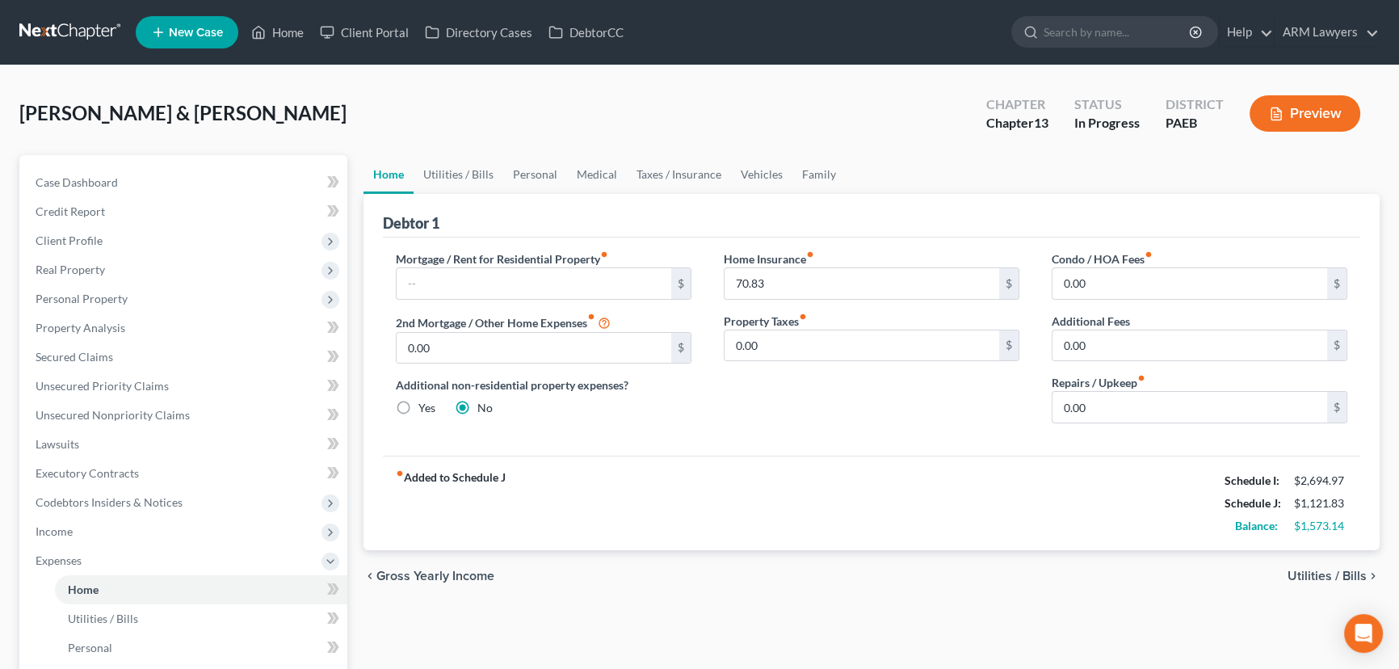
click at [572, 262] on label "Mortgage / Rent for Residential Property fiber_manual_record" at bounding box center [502, 258] width 212 height 17
click at [563, 271] on input "text" at bounding box center [533, 283] width 275 height 31
click at [1105, 283] on input "0.00" at bounding box center [1189, 283] width 275 height 31
click at [452, 171] on link "Utilities / Bills" at bounding box center [458, 174] width 90 height 39
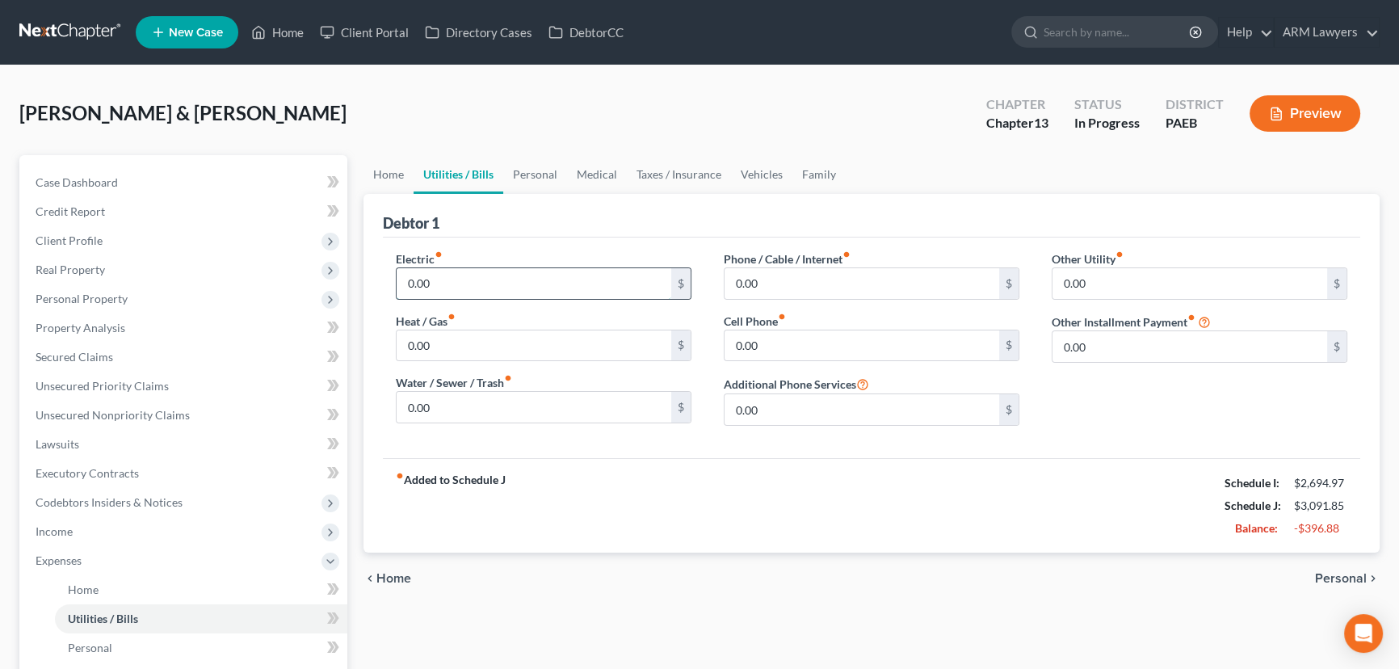
click at [533, 283] on input "0.00" at bounding box center [533, 283] width 275 height 31
click at [525, 340] on input "0.00" at bounding box center [533, 345] width 275 height 31
click at [514, 403] on input "0.00" at bounding box center [533, 407] width 275 height 31
click at [766, 279] on input "0.00" at bounding box center [861, 283] width 275 height 31
click at [774, 344] on input "0.00" at bounding box center [861, 345] width 275 height 31
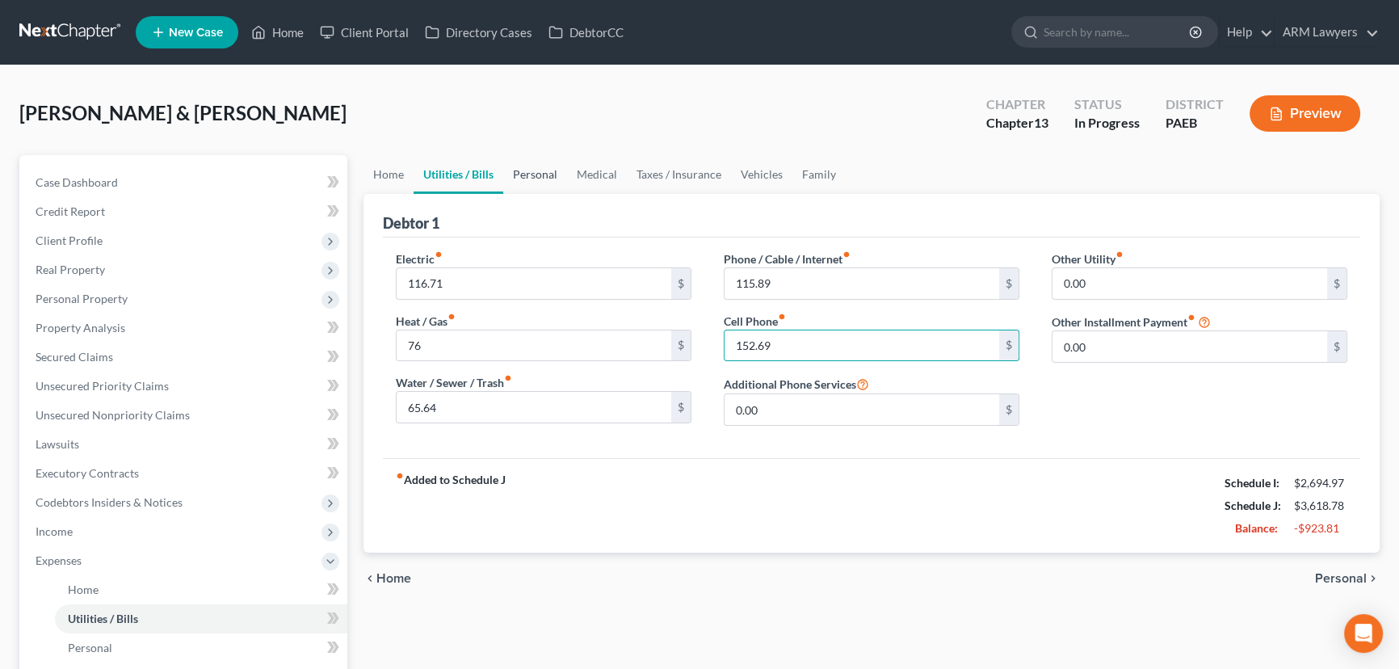
click at [535, 178] on link "Personal" at bounding box center [535, 174] width 64 height 39
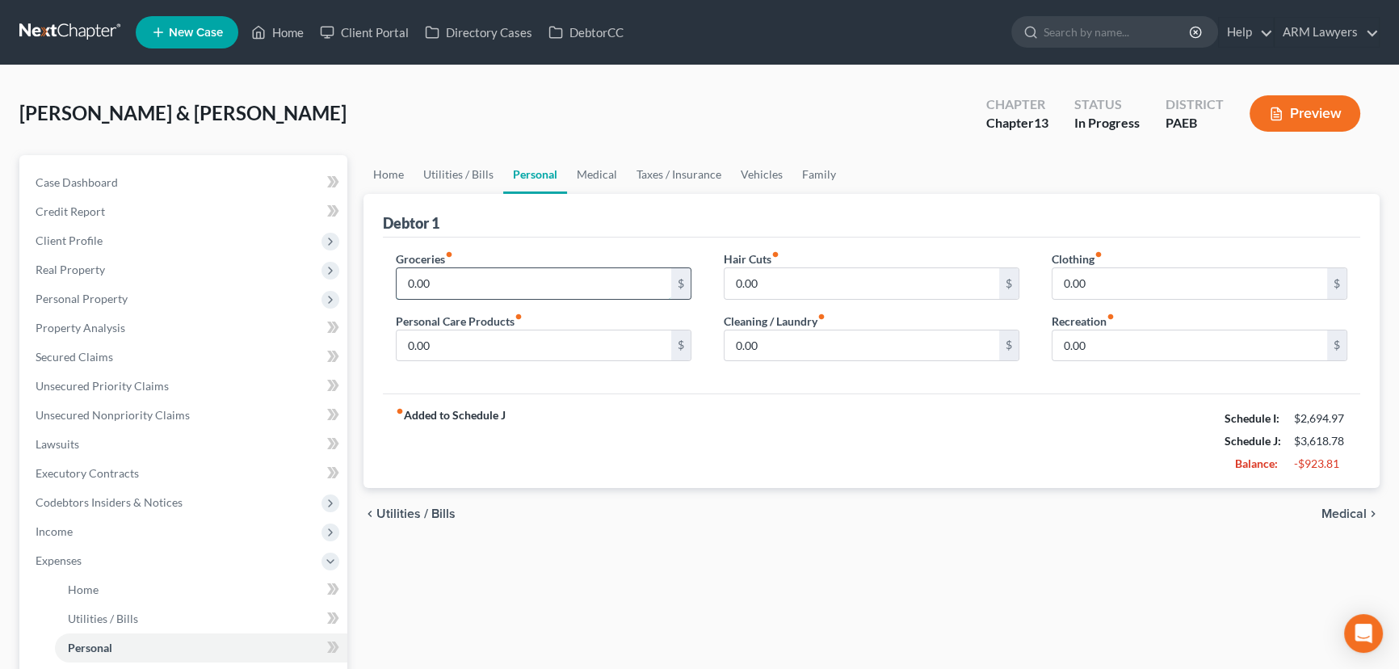
click at [472, 279] on input "0.00" at bounding box center [533, 283] width 275 height 31
click at [617, 337] on input "0.00" at bounding box center [533, 345] width 275 height 31
click at [813, 295] on input "0.00" at bounding box center [861, 283] width 275 height 31
click at [1088, 338] on input "0.00" at bounding box center [1189, 345] width 275 height 31
click at [599, 170] on link "Medical" at bounding box center [597, 174] width 60 height 39
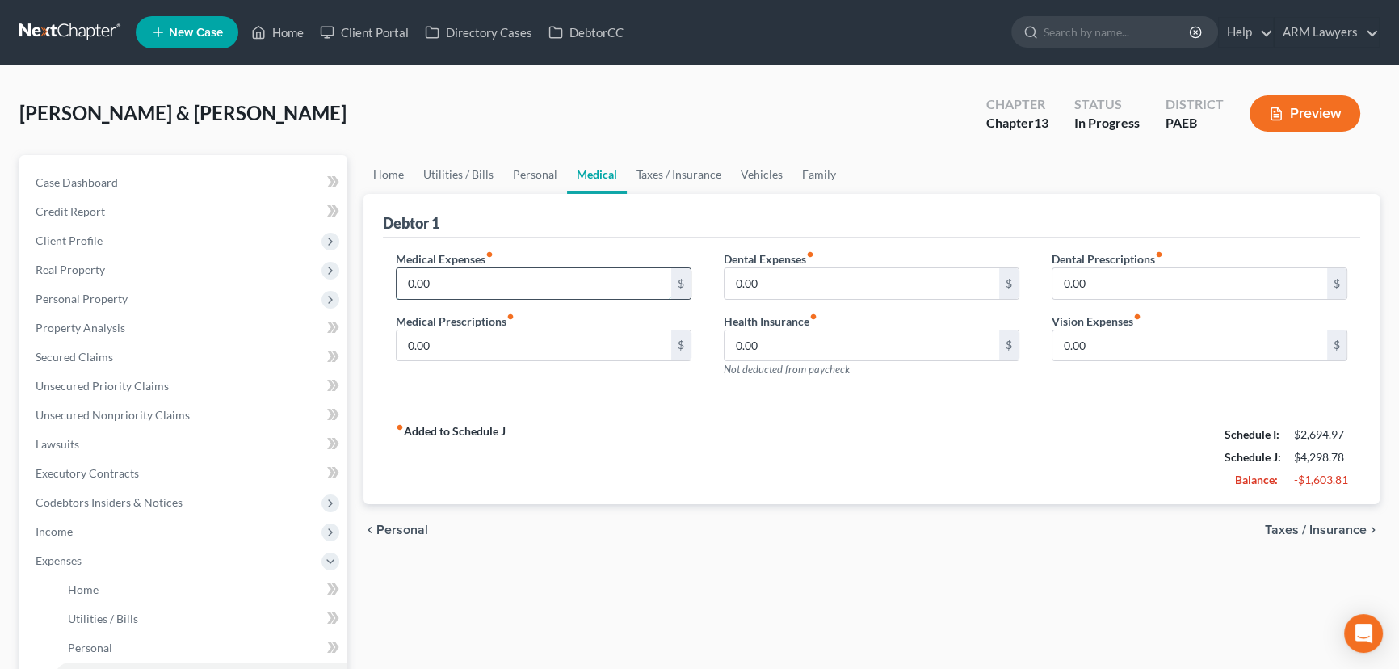
click at [472, 279] on input "0.00" at bounding box center [533, 283] width 275 height 31
click at [749, 174] on link "Vehicles" at bounding box center [761, 174] width 61 height 39
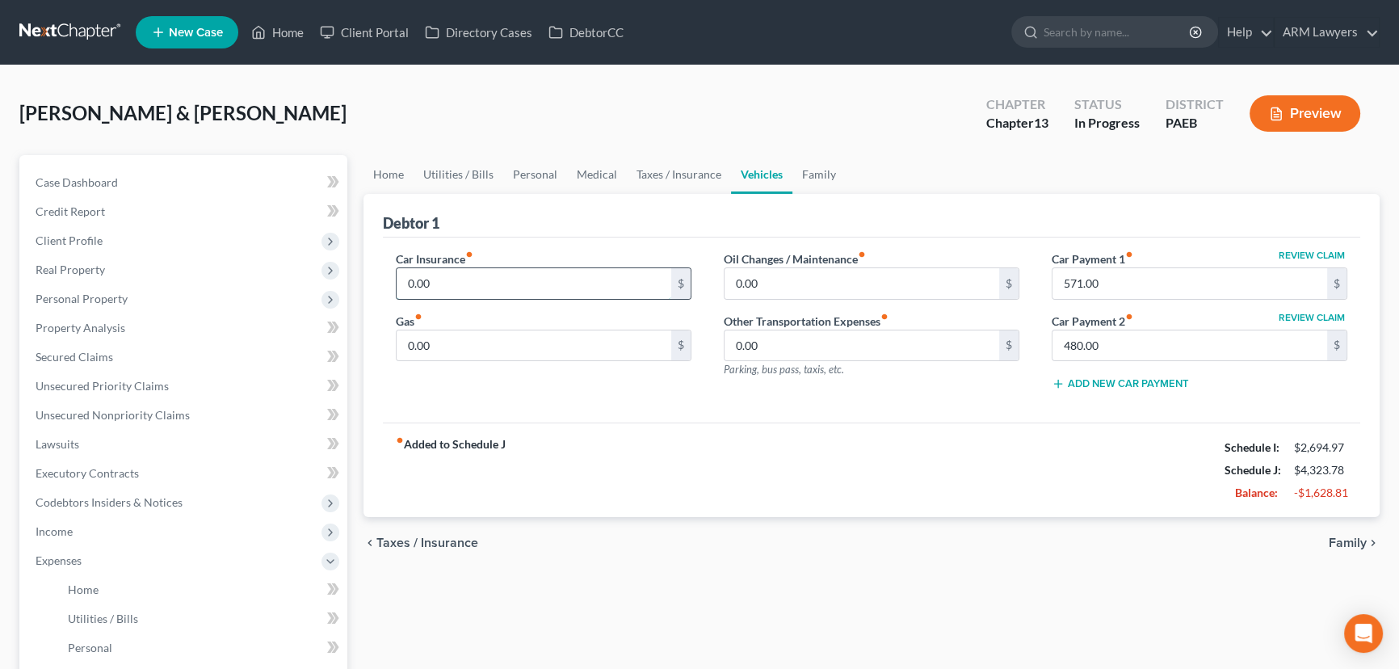
click at [527, 283] on input "0.00" at bounding box center [533, 283] width 275 height 31
click at [505, 342] on input "0.00" at bounding box center [533, 345] width 275 height 31
click at [762, 280] on input "0.00" at bounding box center [861, 283] width 275 height 31
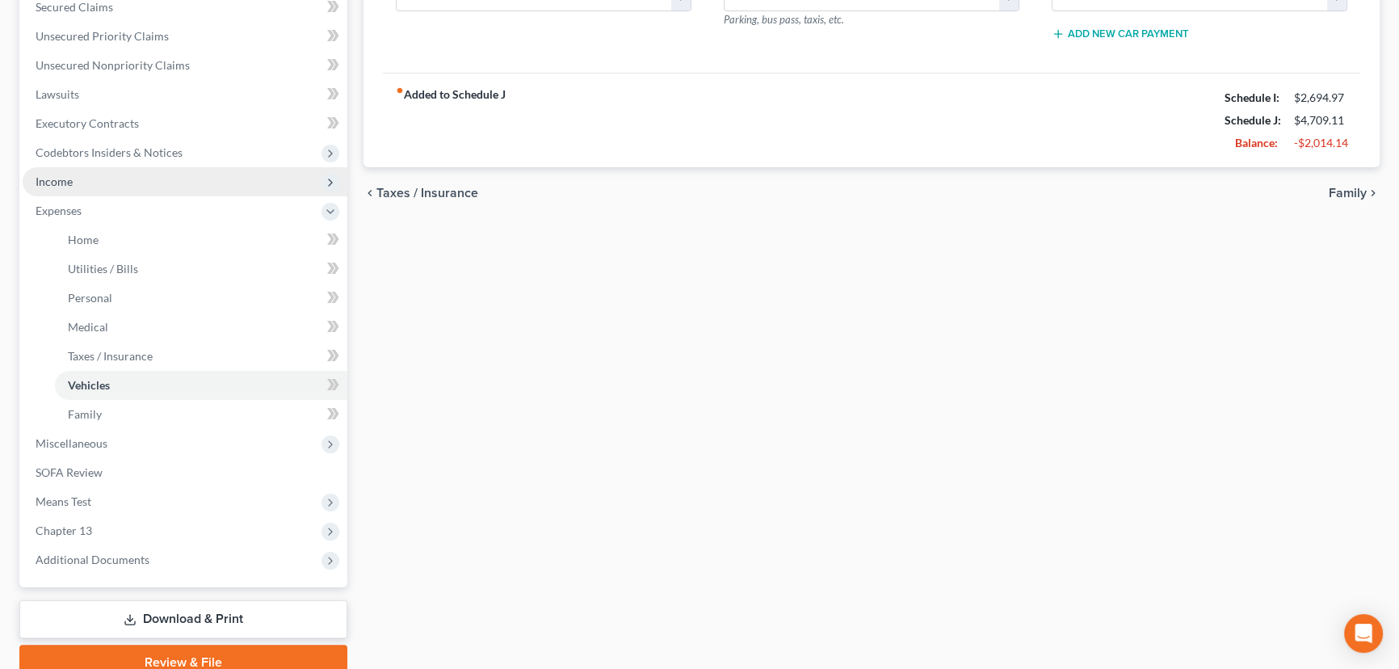
scroll to position [367, 0]
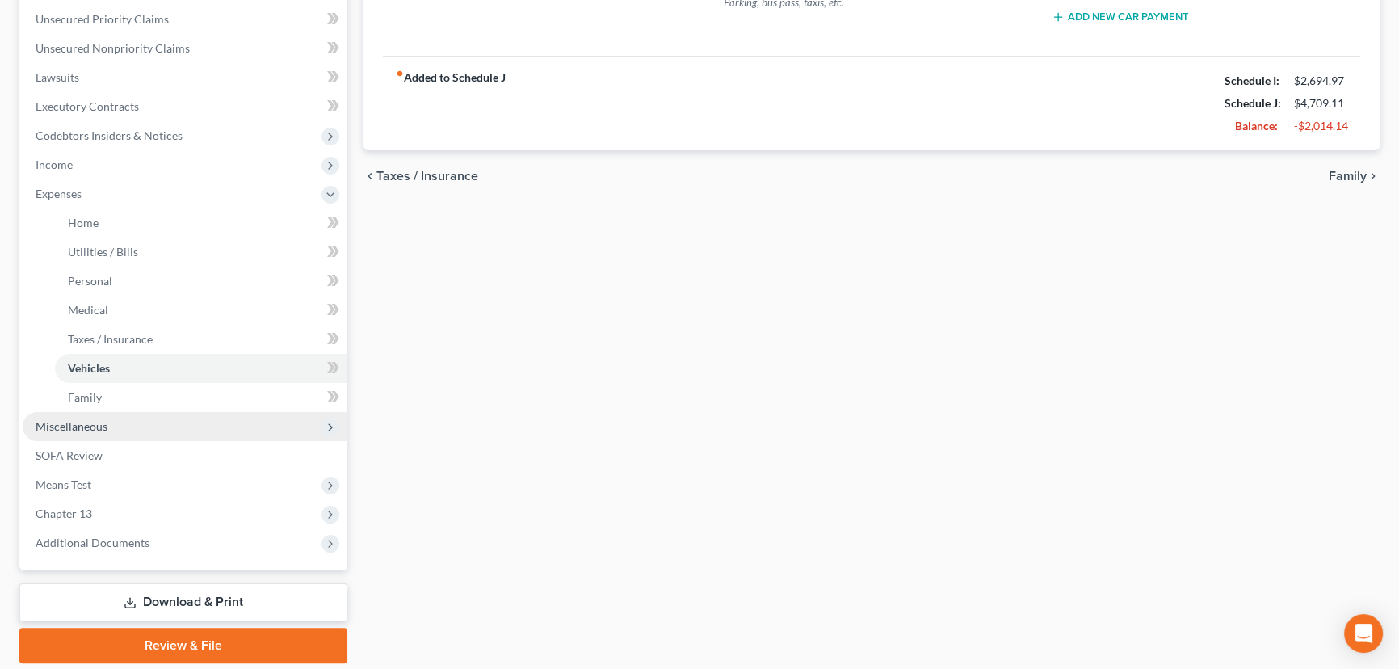
click at [119, 429] on span "Miscellaneous" at bounding box center [185, 426] width 325 height 29
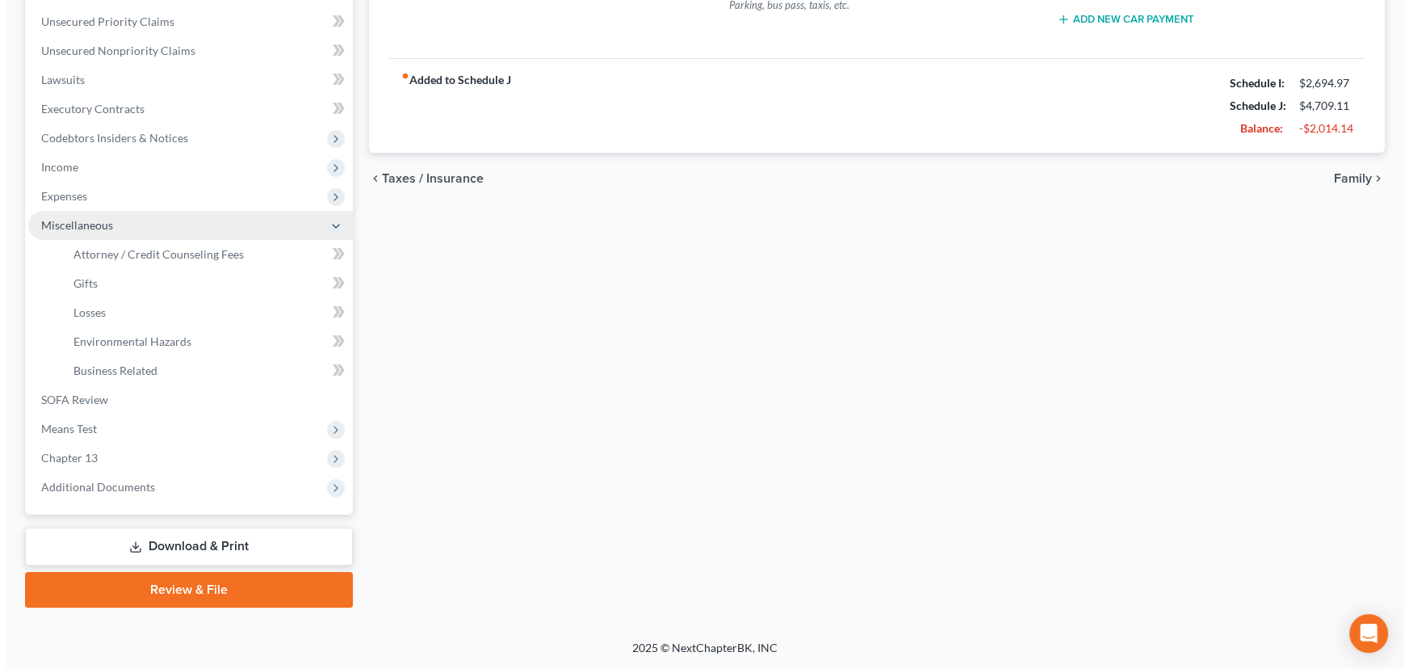
scroll to position [362, 0]
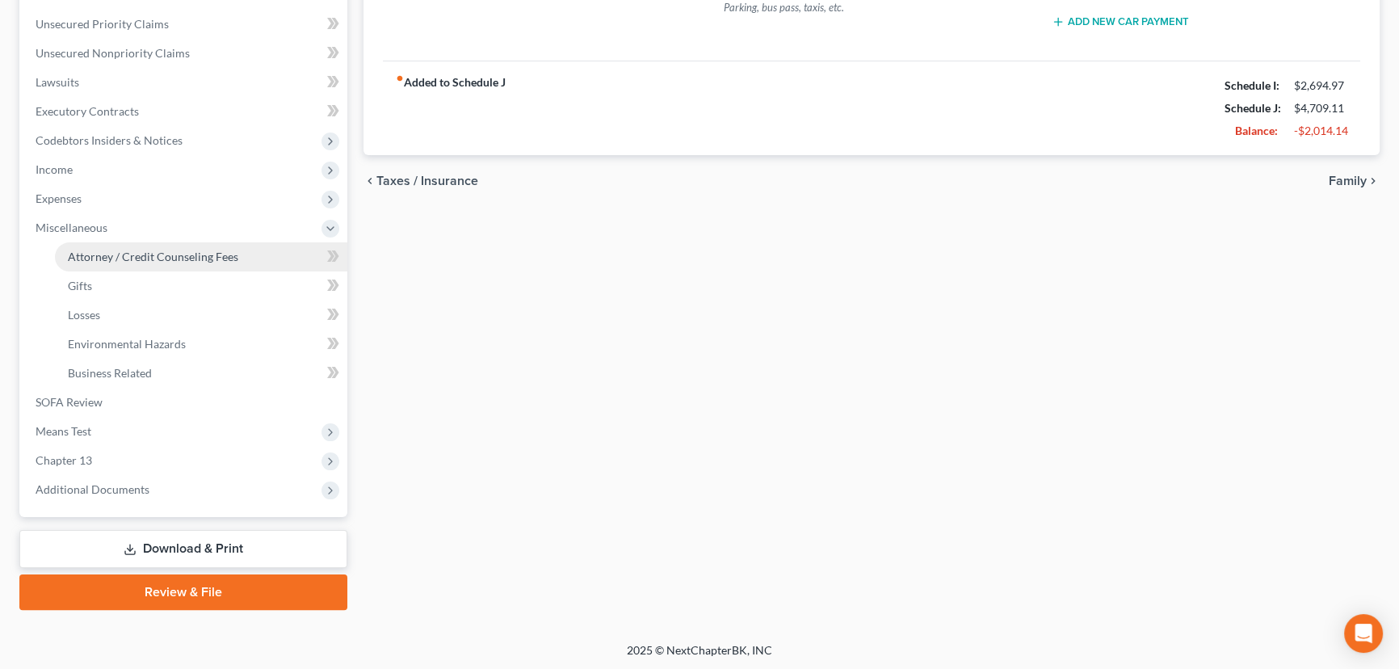
click at [197, 252] on span "Attorney / Credit Counseling Fees" at bounding box center [153, 257] width 170 height 14
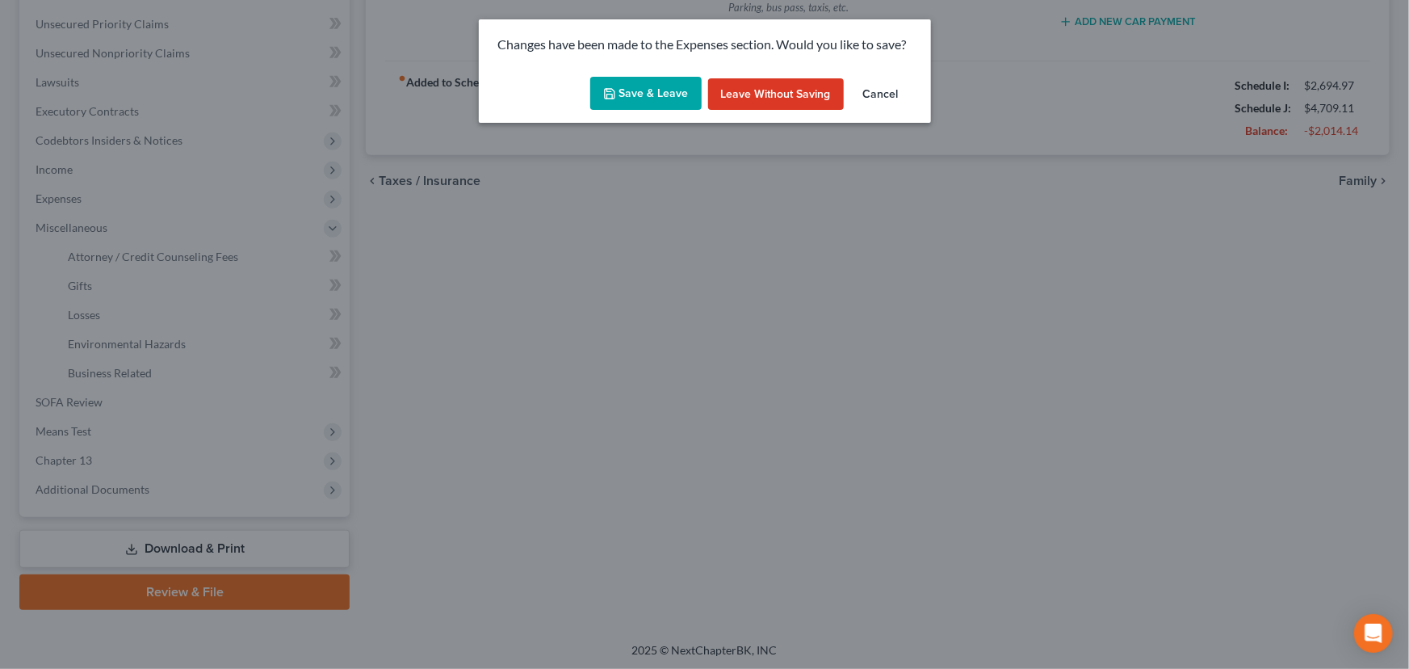
click at [643, 97] on button "Save & Leave" at bounding box center [645, 94] width 111 height 34
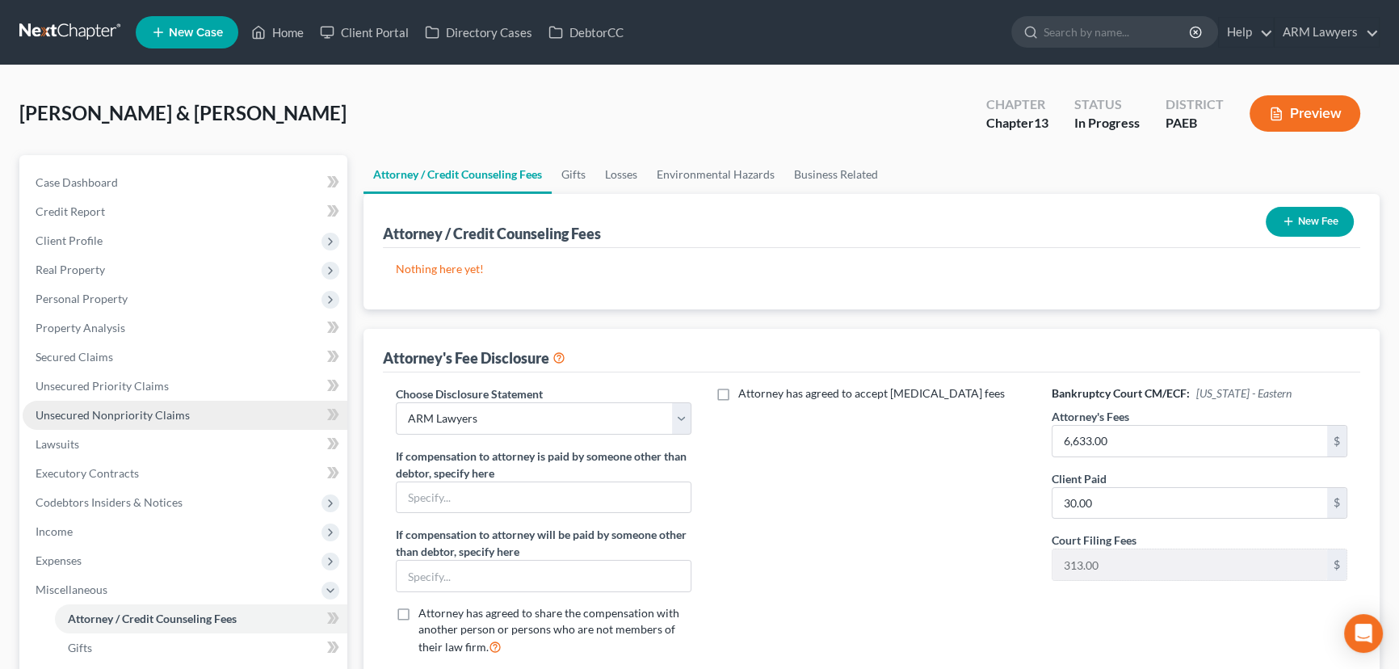
click at [167, 409] on span "Unsecured Nonpriority Claims" at bounding box center [113, 415] width 154 height 14
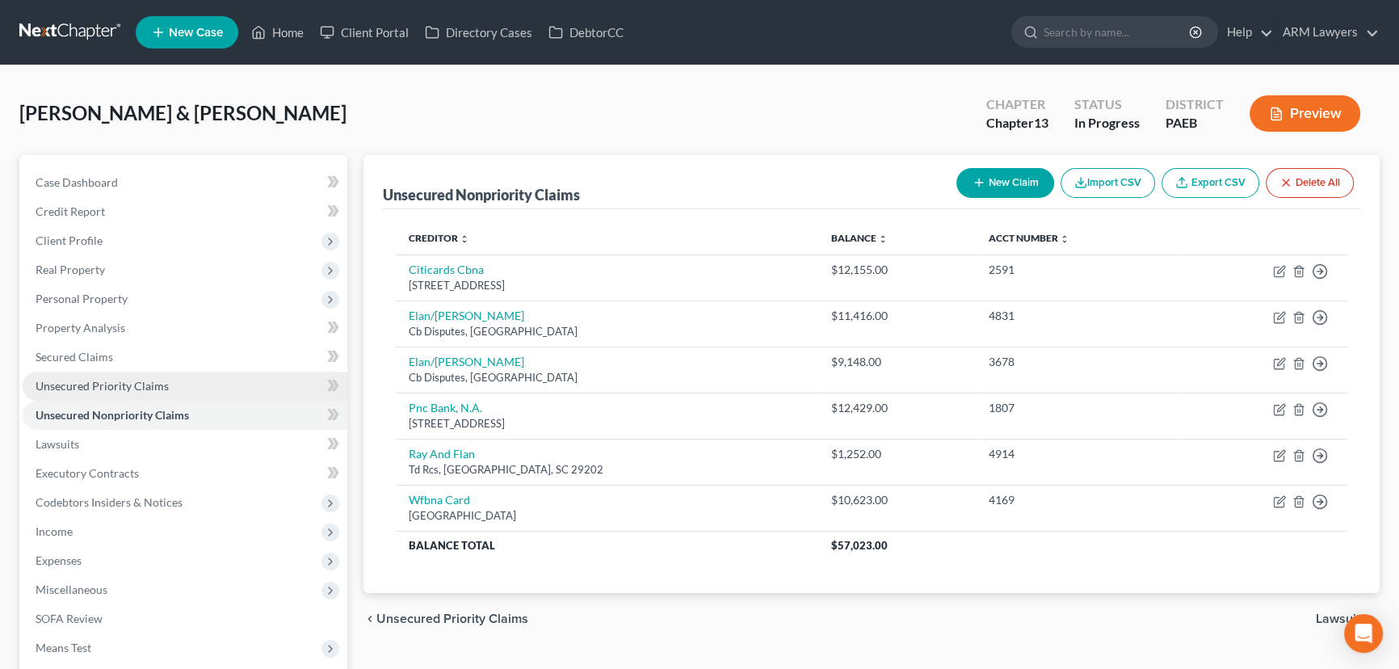
click at [139, 379] on span "Unsecured Priority Claims" at bounding box center [102, 386] width 133 height 14
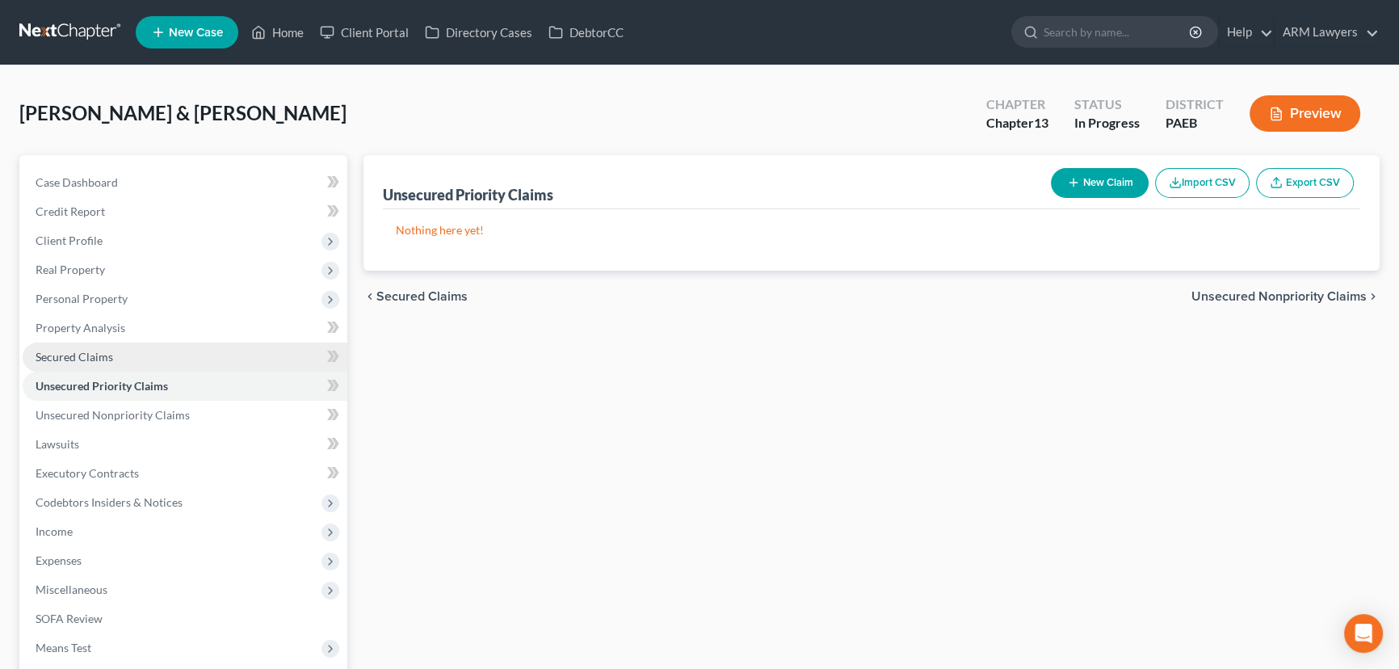
click at [106, 360] on span "Secured Claims" at bounding box center [75, 357] width 78 height 14
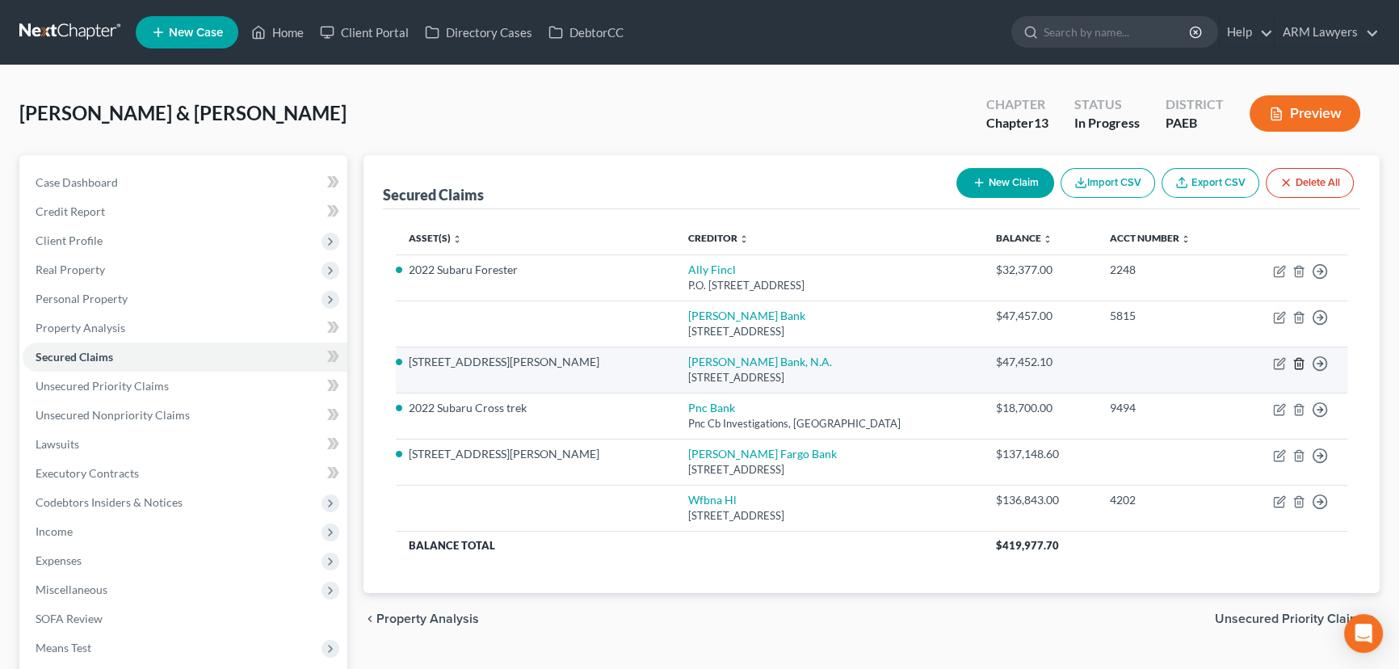
click at [1296, 363] on icon "button" at bounding box center [1298, 363] width 13 height 13
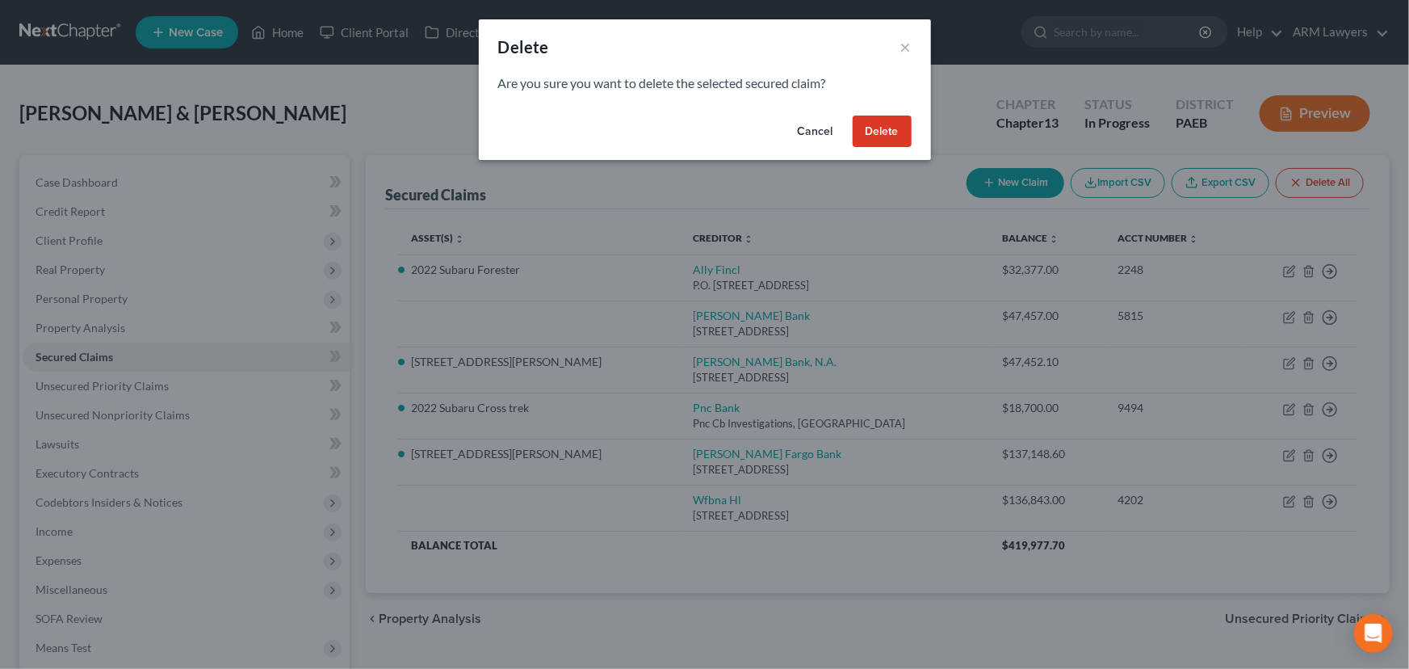
click at [887, 126] on button "Delete" at bounding box center [882, 131] width 59 height 32
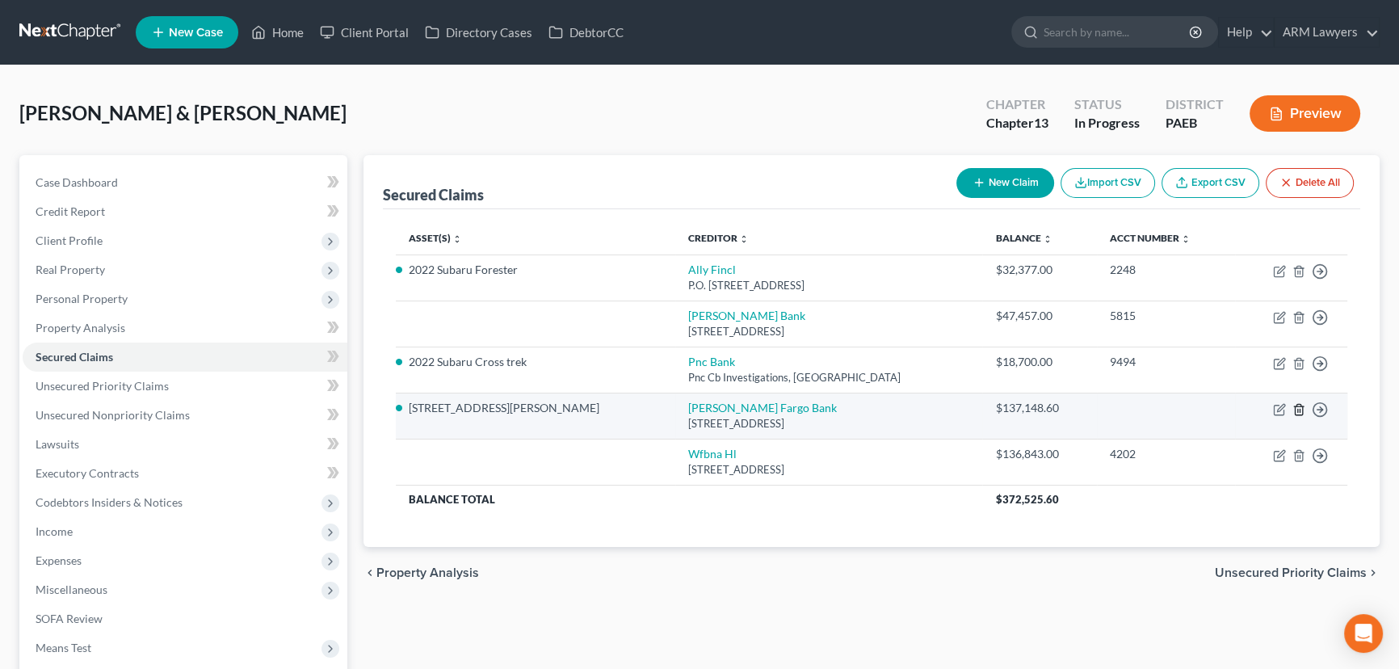
click at [1298, 407] on icon "button" at bounding box center [1298, 409] width 13 height 13
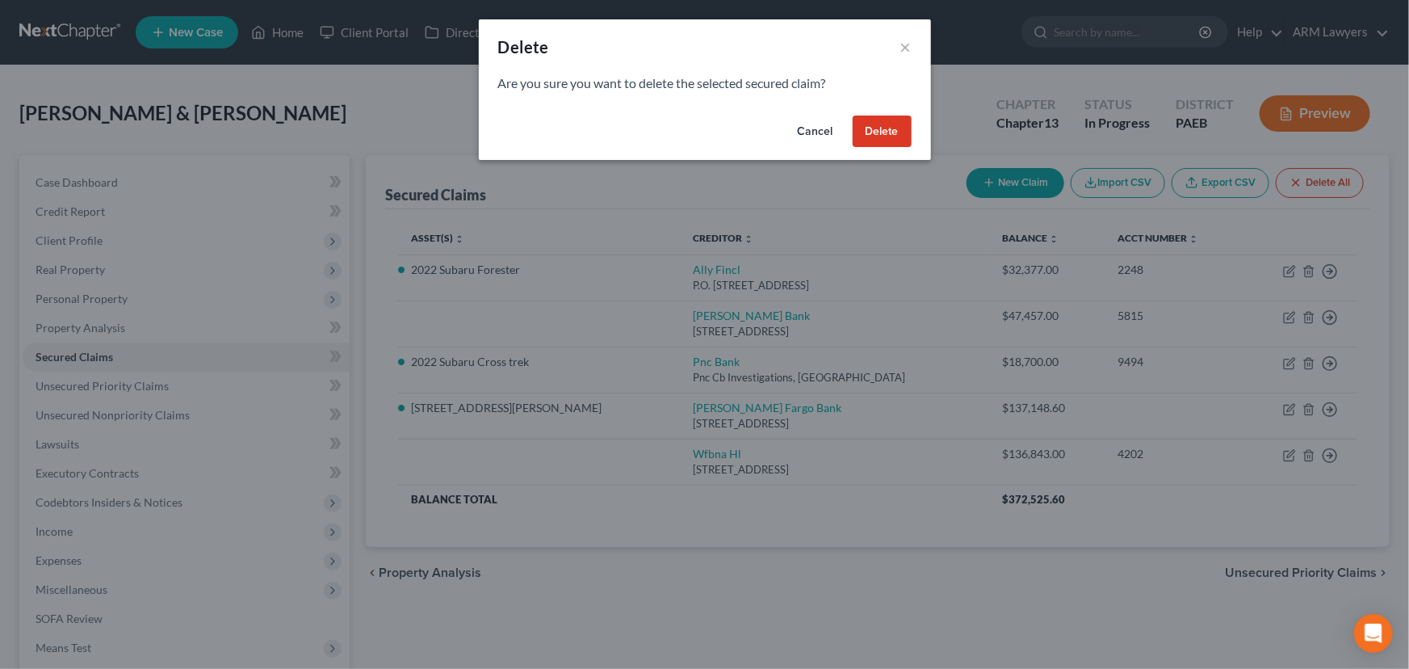
click at [884, 124] on button "Delete" at bounding box center [882, 131] width 59 height 32
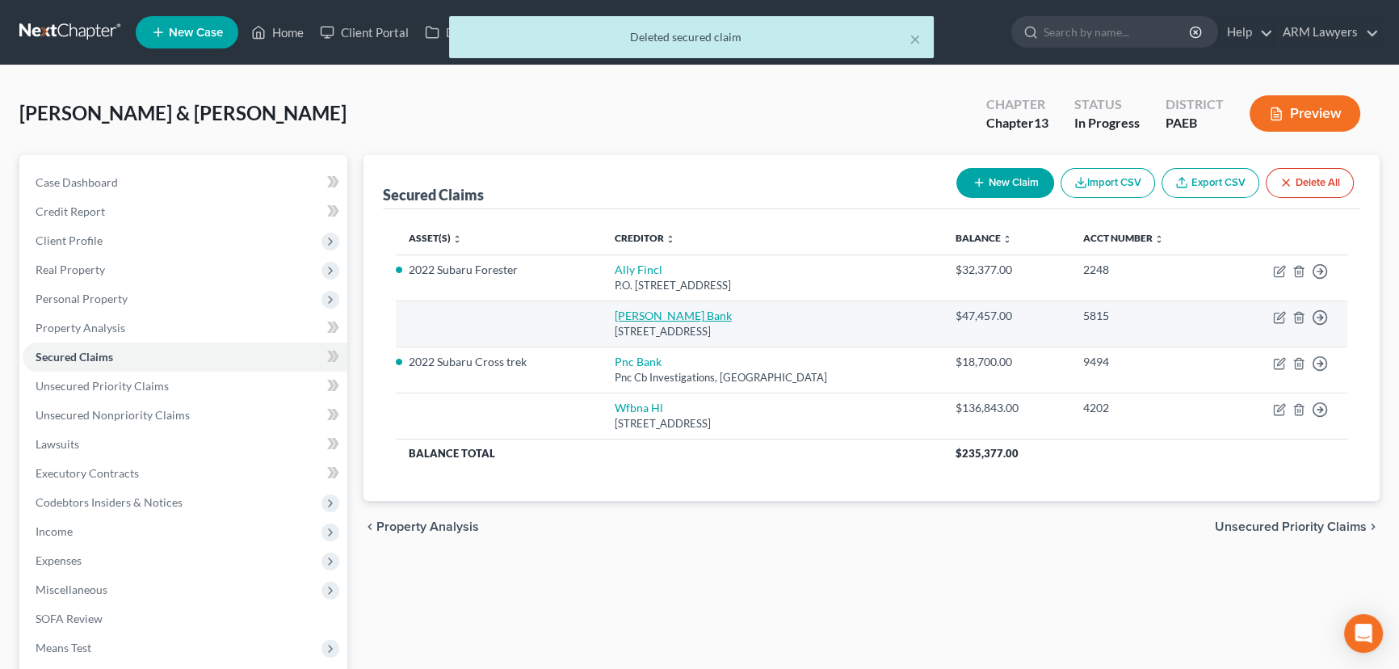
click at [637, 313] on link "[PERSON_NAME] Bank" at bounding box center [672, 315] width 117 height 14
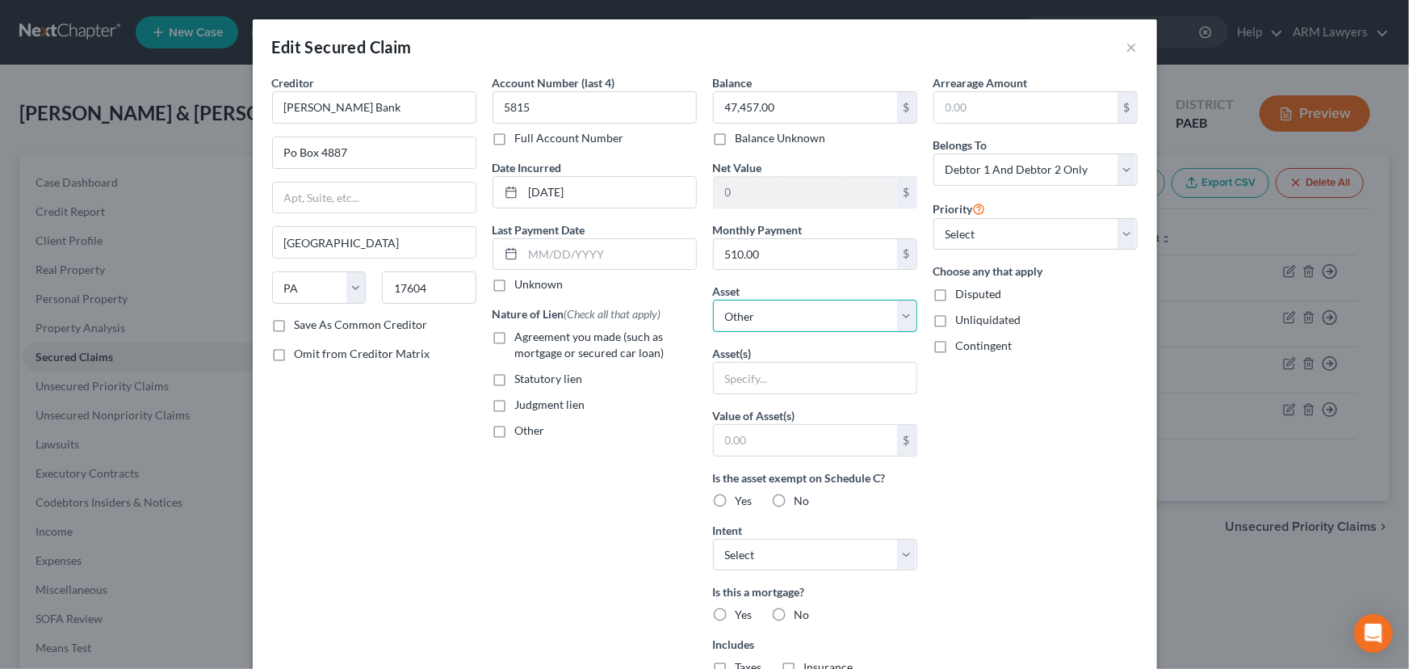
click at [771, 312] on select "Select Other Multiple Assets Household Goods - Assorted household furniture inc…" at bounding box center [815, 316] width 204 height 32
click at [1021, 420] on div "Arrearage Amount $ Belongs To * Select Debtor 1 Only Debtor 2 Only Debtor 1 And…" at bounding box center [1035, 434] width 220 height 720
click at [1126, 50] on button "×" at bounding box center [1131, 46] width 11 height 19
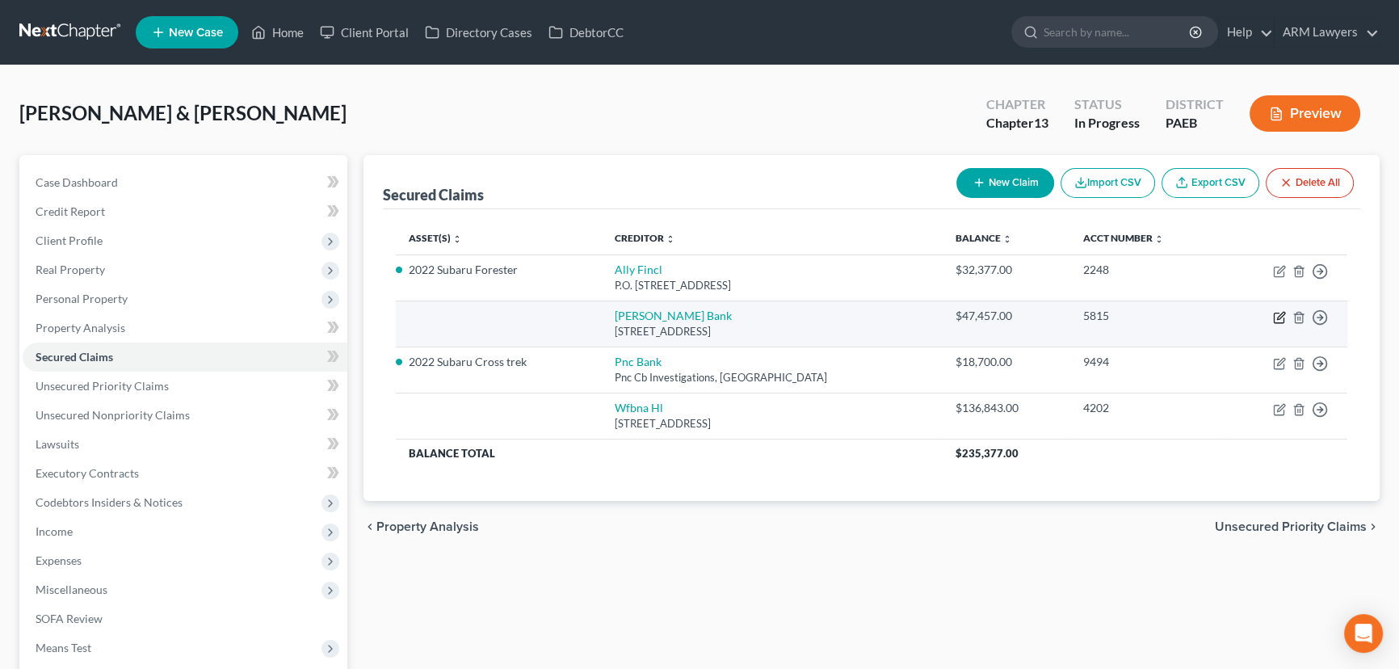
click at [1283, 317] on icon "button" at bounding box center [1278, 318] width 10 height 10
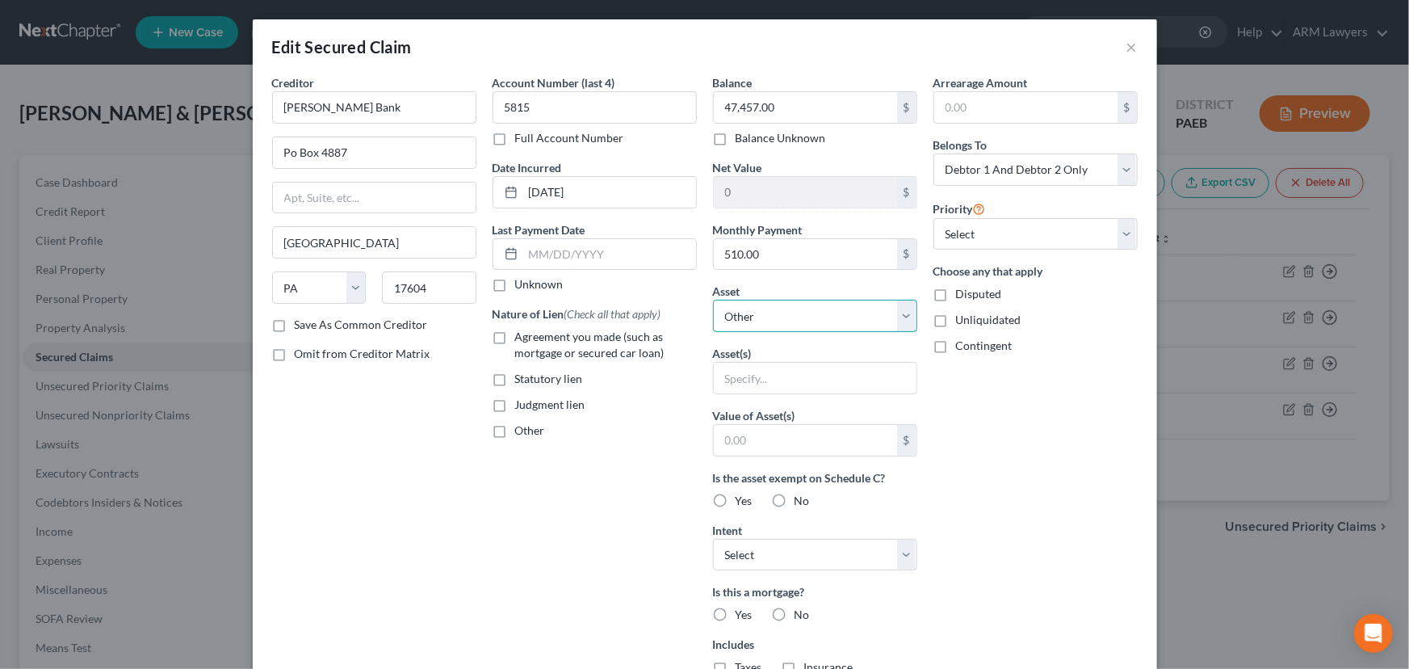
click at [780, 316] on select "Select Other Multiple Assets Household Goods - Assorted household furniture inc…" at bounding box center [815, 316] width 204 height 32
click at [713, 300] on select "Select Other Multiple Assets Household Goods - Assorted household furniture inc…" at bounding box center [815, 316] width 204 height 32
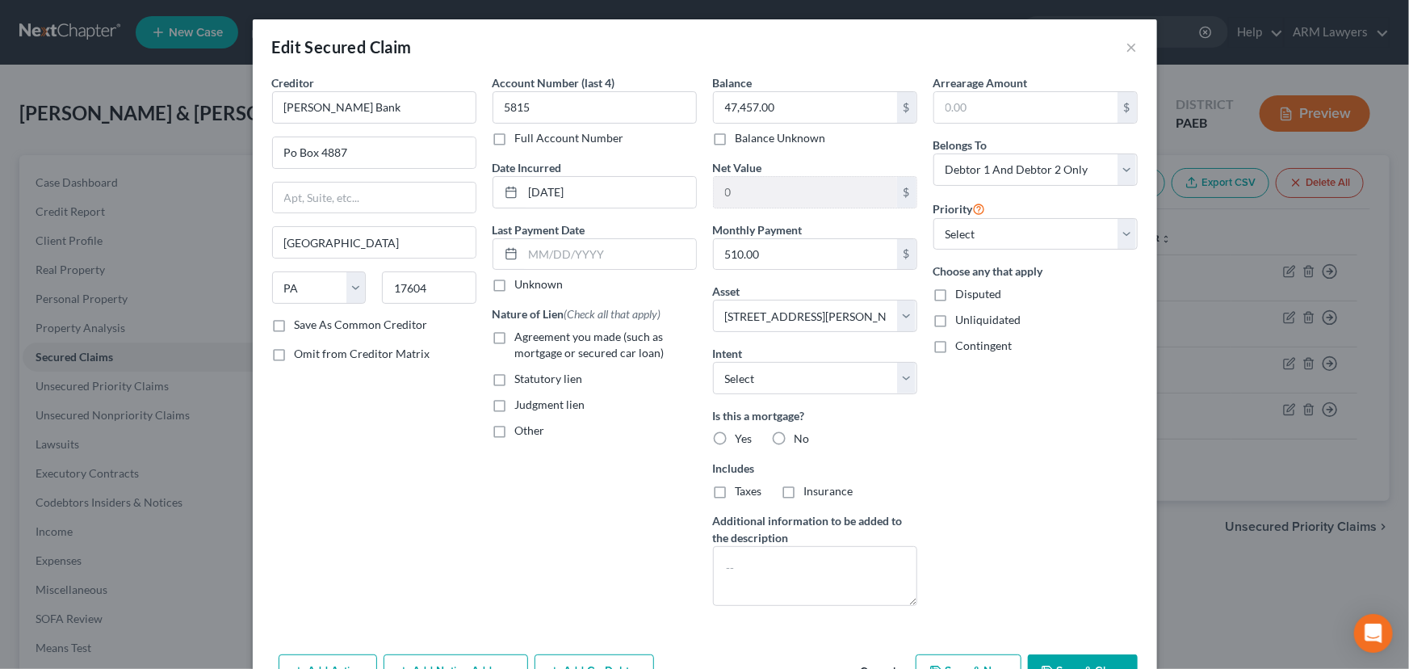
click at [736, 438] on label "Yes" at bounding box center [744, 438] width 17 height 16
click at [742, 438] on input "Yes" at bounding box center [747, 435] width 10 height 10
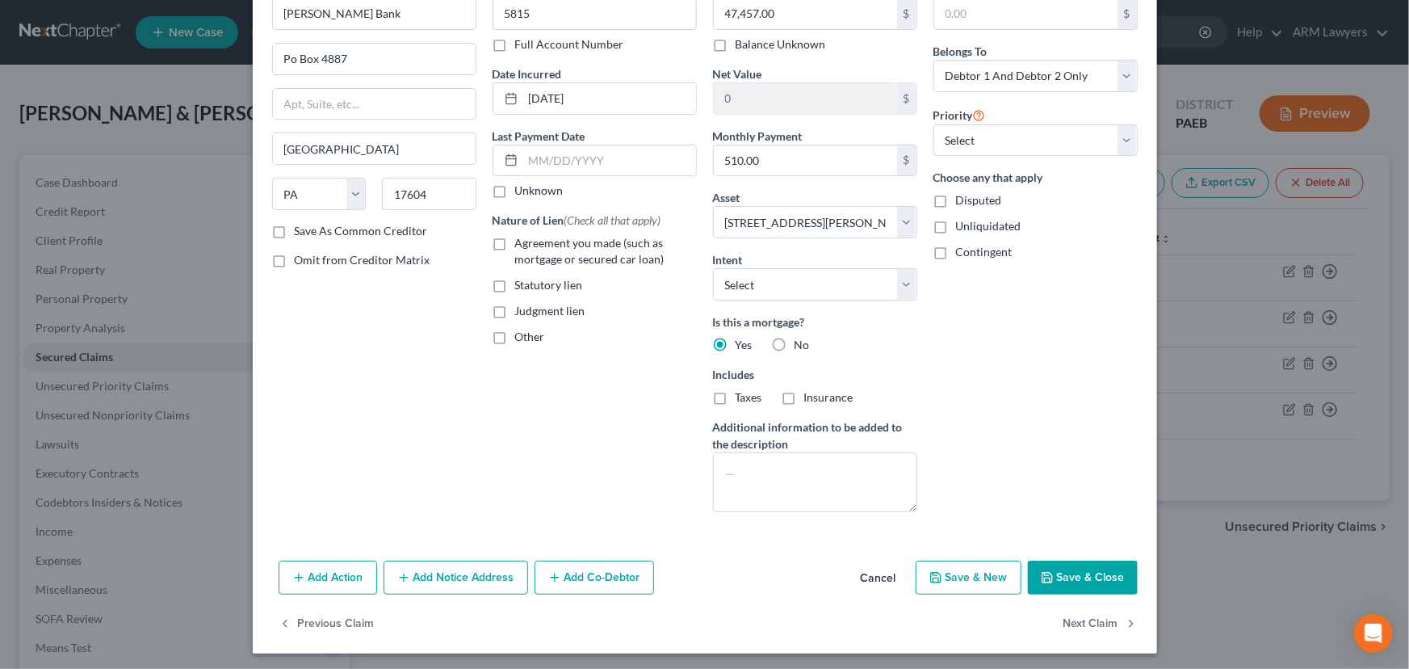
scroll to position [97, 0]
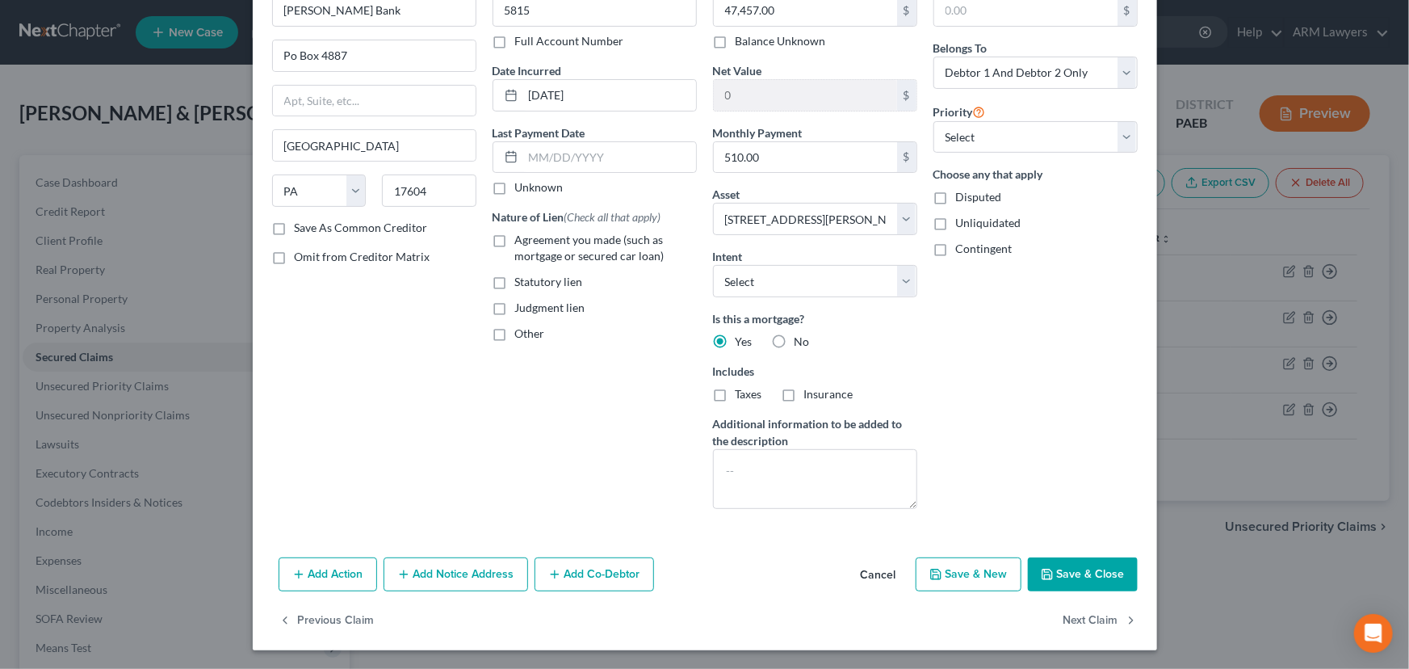
click at [1092, 576] on button "Save & Close" at bounding box center [1083, 574] width 110 height 34
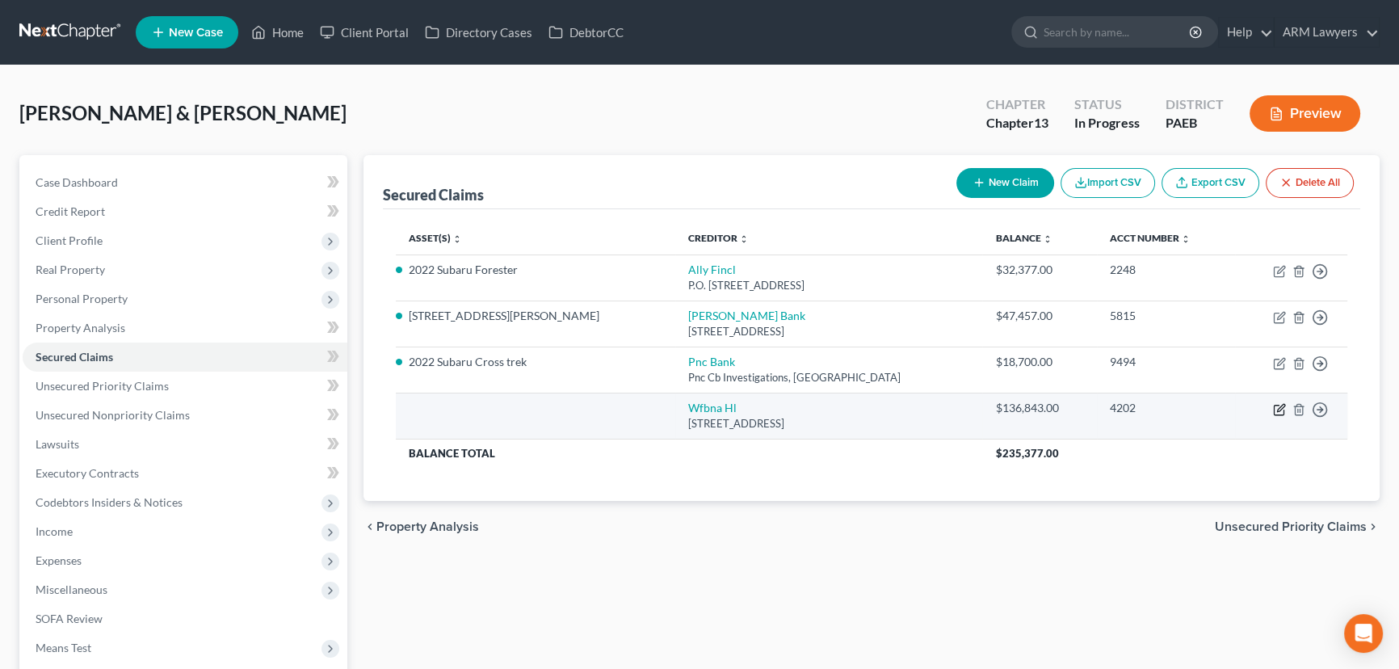
click at [1278, 405] on icon "button" at bounding box center [1280, 407] width 7 height 7
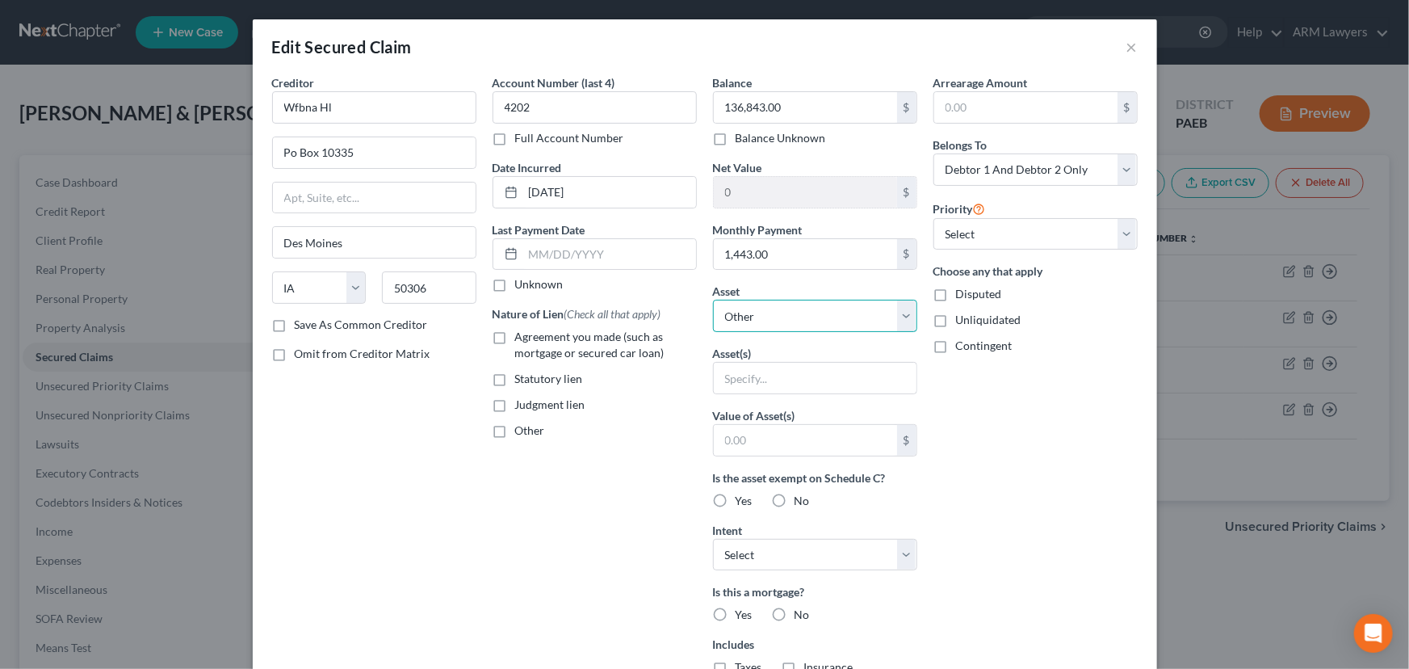
click at [784, 323] on select "Select Other Multiple Assets Household Goods - Assorted household furniture inc…" at bounding box center [815, 316] width 204 height 32
click at [713, 300] on select "Select Other Multiple Assets Household Goods - Assorted household furniture inc…" at bounding box center [815, 316] width 204 height 32
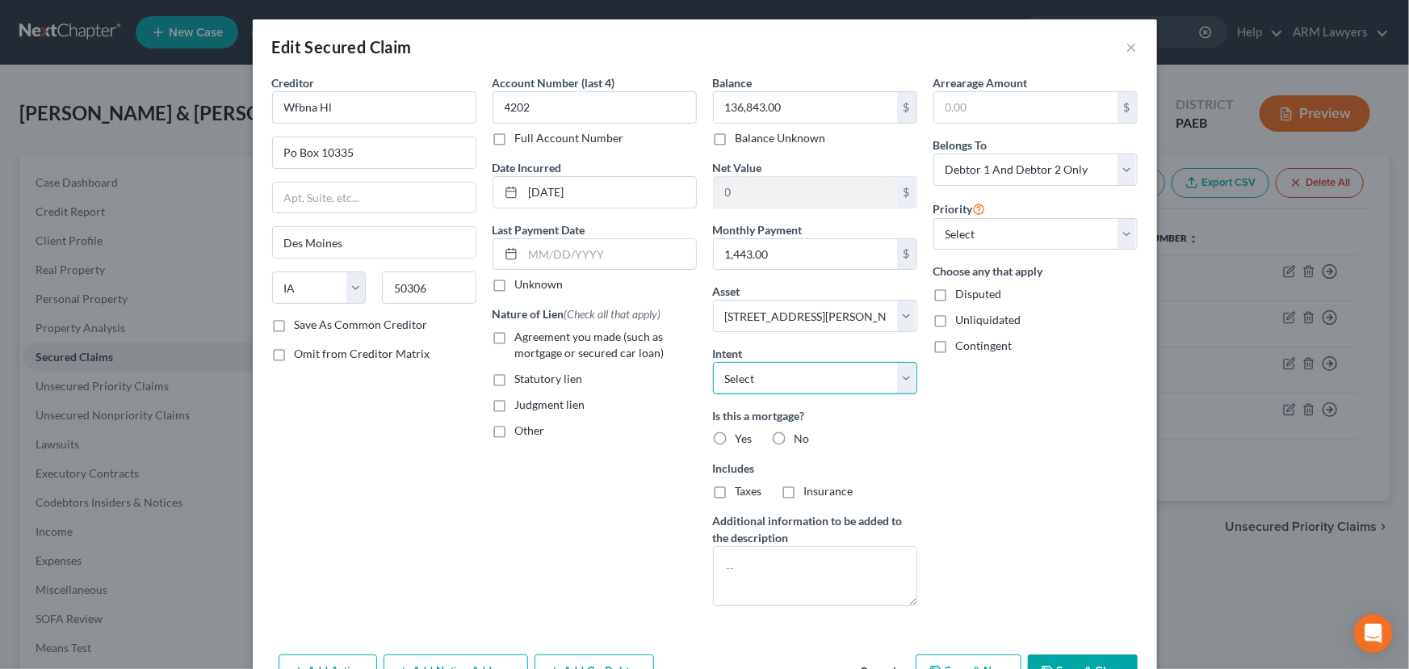
click at [813, 380] on select "Select Surrender Redeem Reaffirm Avoid Other" at bounding box center [815, 378] width 204 height 32
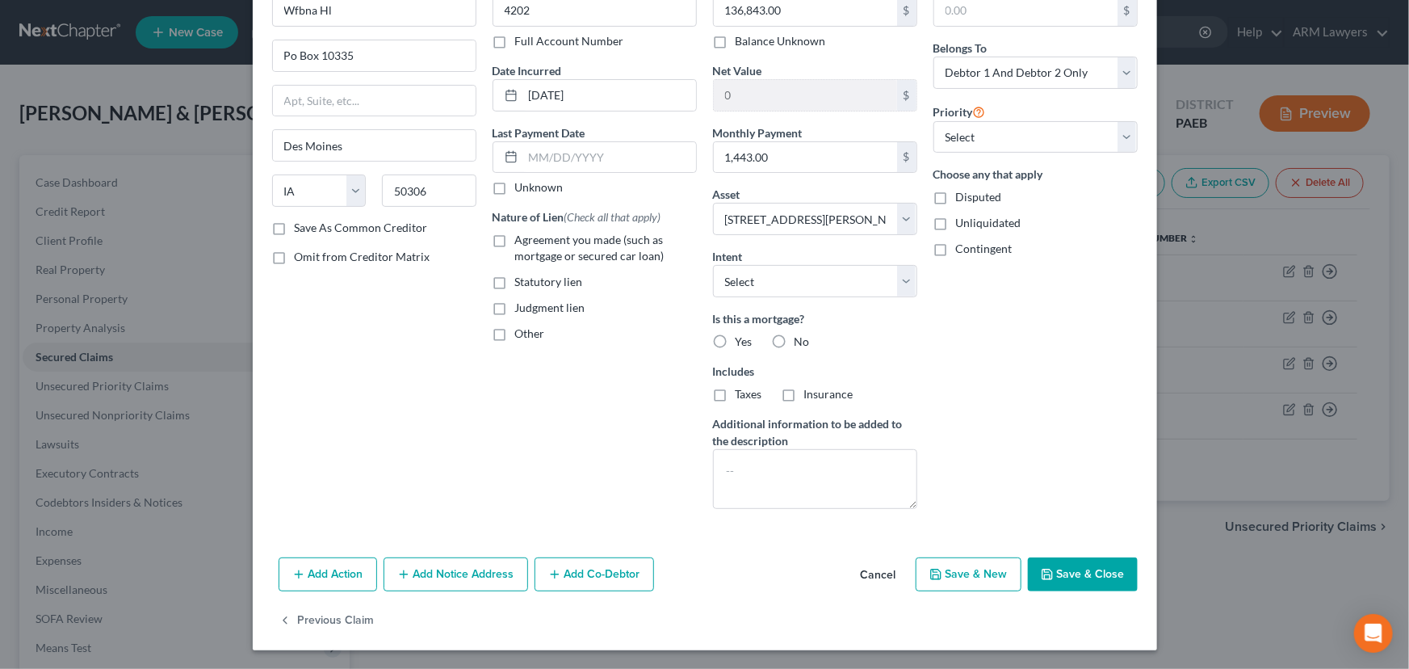
click at [1062, 570] on button "Save & Close" at bounding box center [1083, 574] width 110 height 34
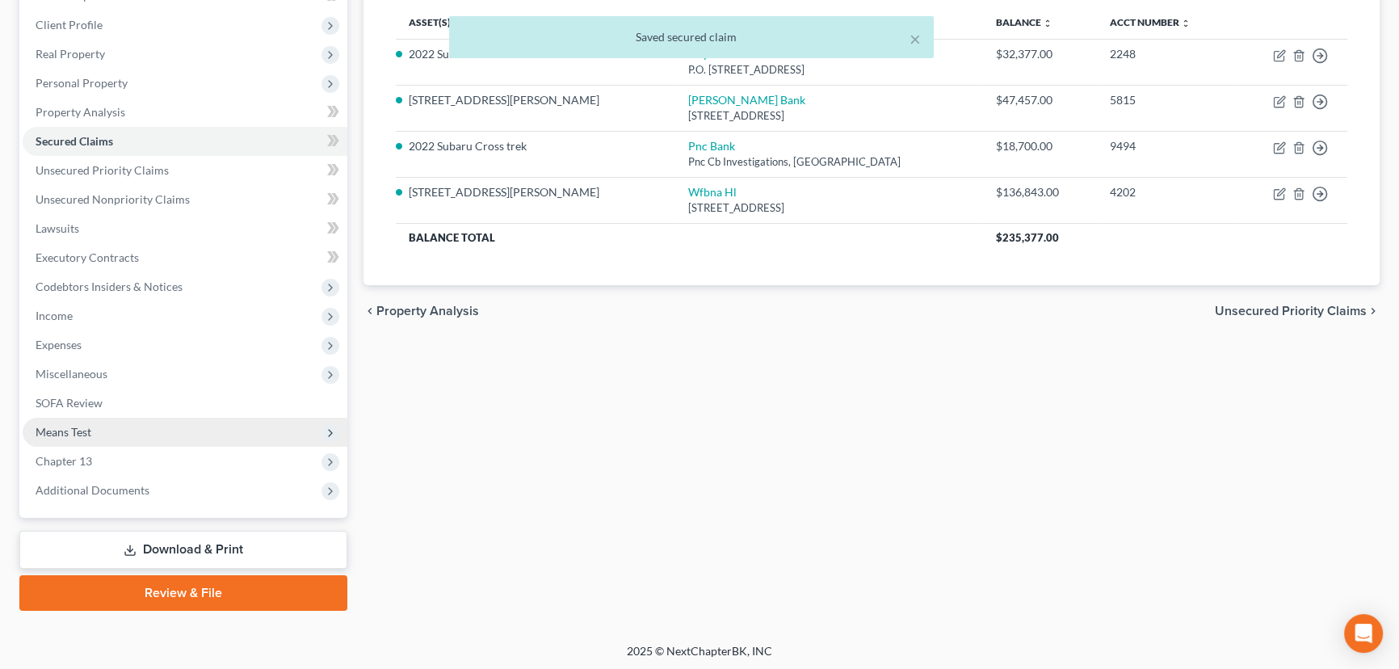
scroll to position [216, 0]
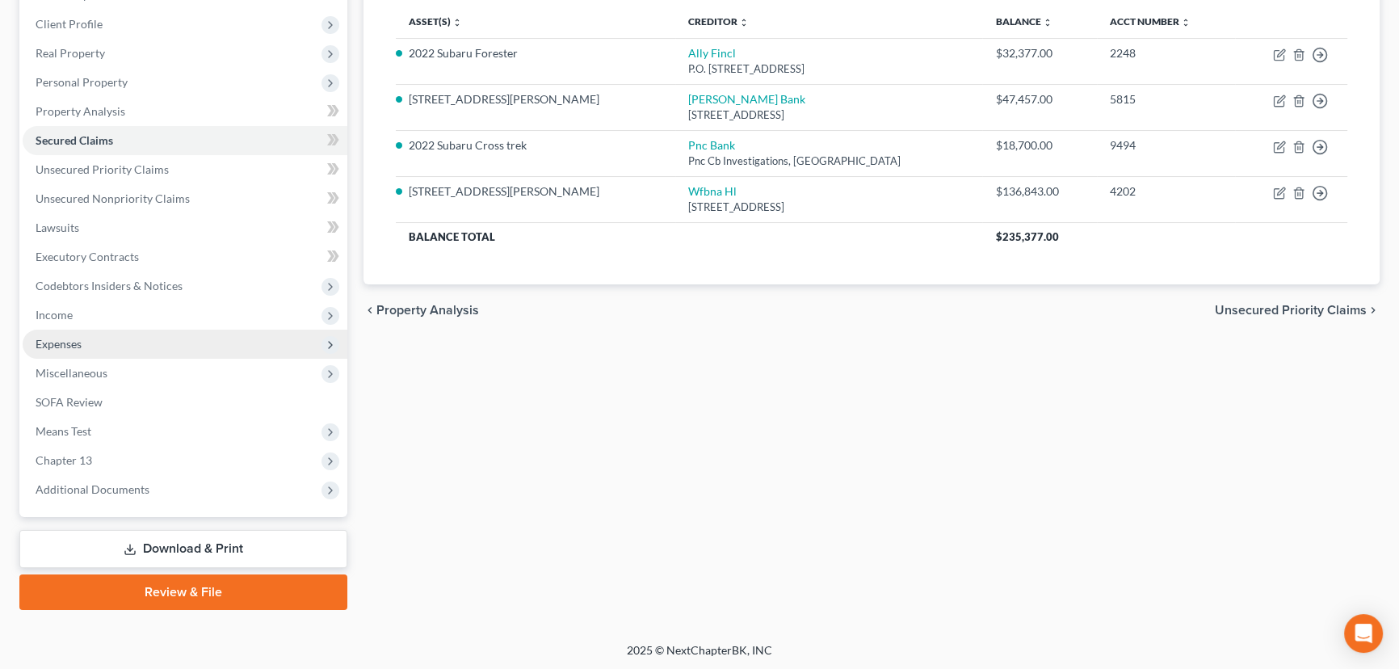
click at [81, 346] on span "Expenses" at bounding box center [59, 344] width 46 height 14
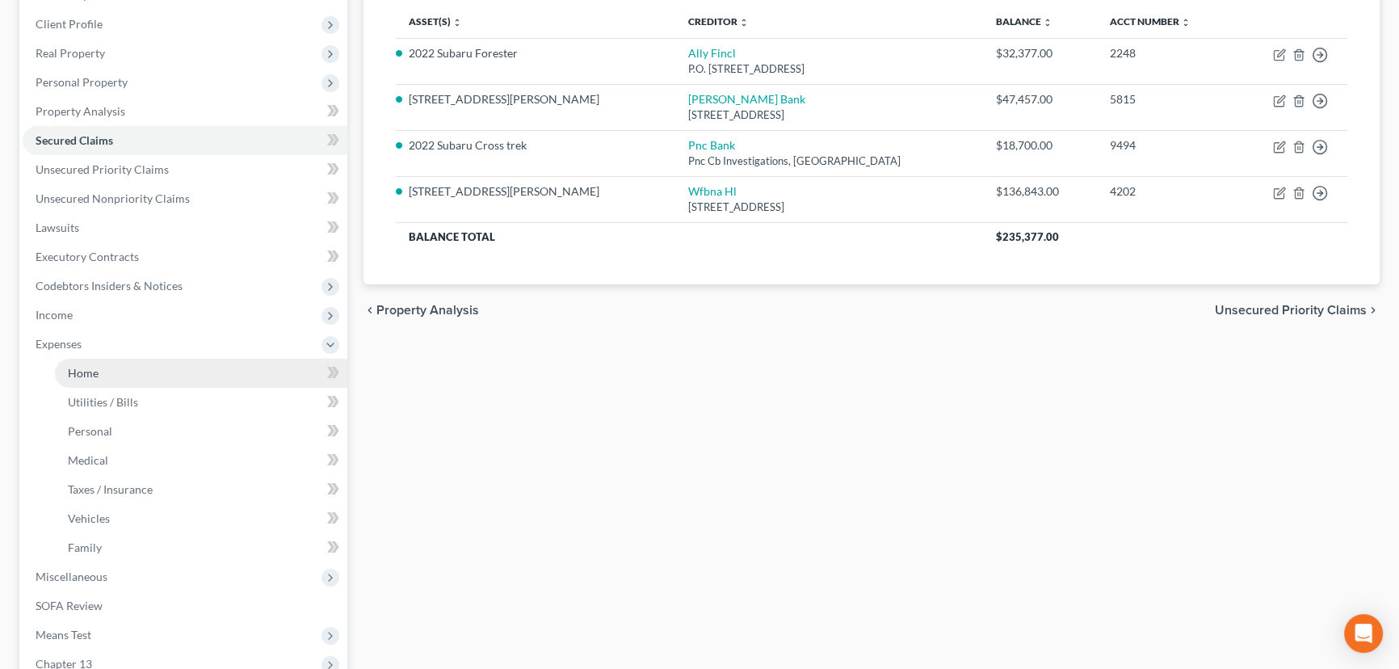
click at [167, 365] on link "Home" at bounding box center [201, 373] width 292 height 29
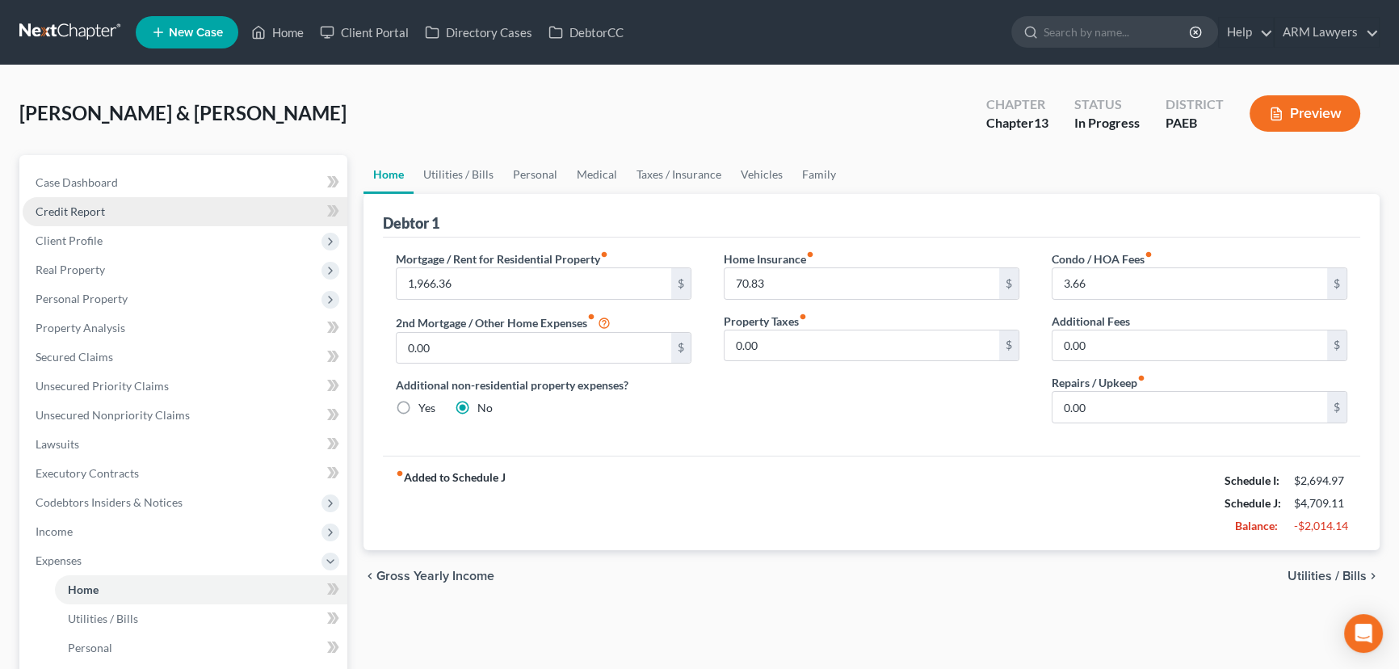
click at [149, 208] on link "Credit Report" at bounding box center [185, 211] width 325 height 29
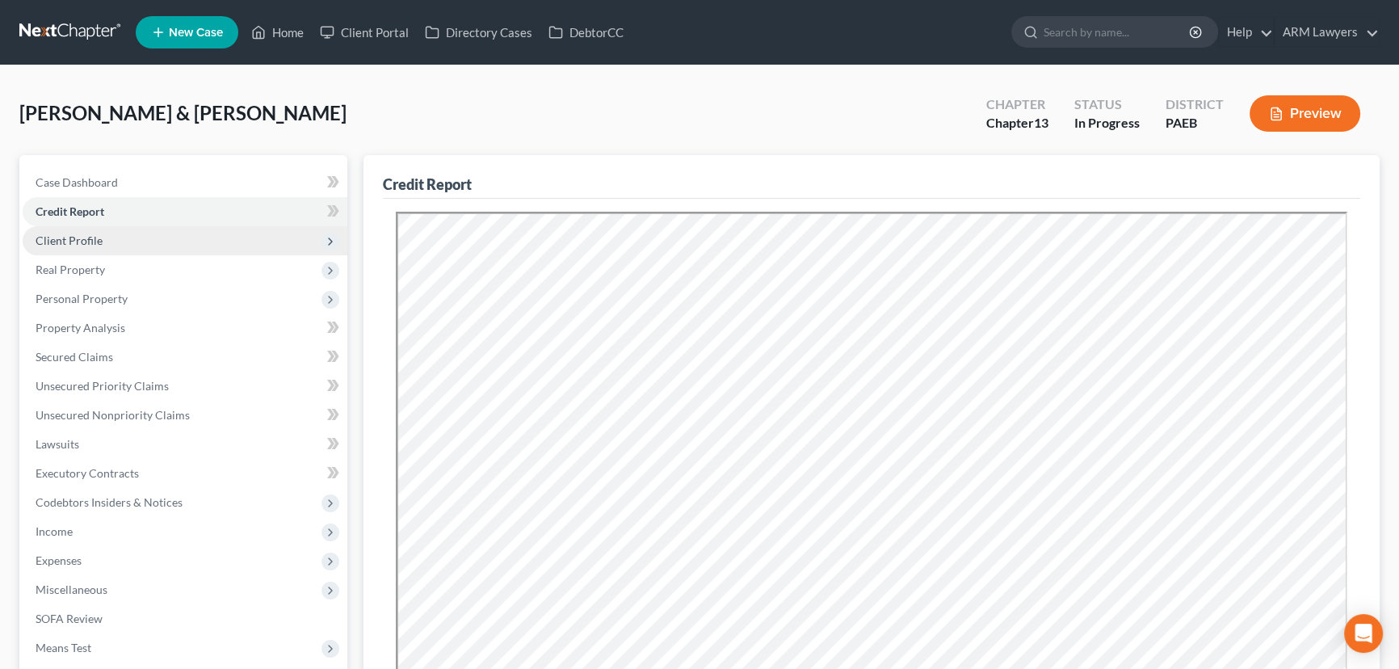
click at [161, 242] on span "Client Profile" at bounding box center [185, 240] width 325 height 29
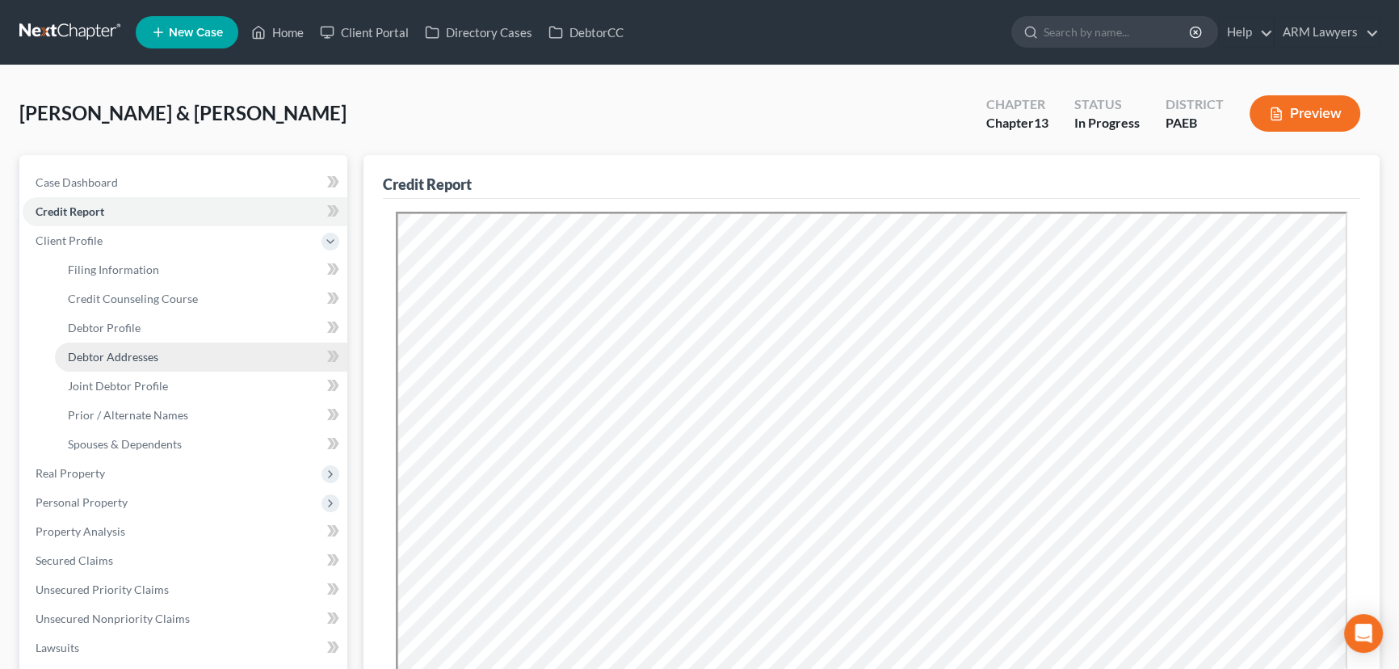
click at [174, 352] on link "Debtor Addresses" at bounding box center [201, 356] width 292 height 29
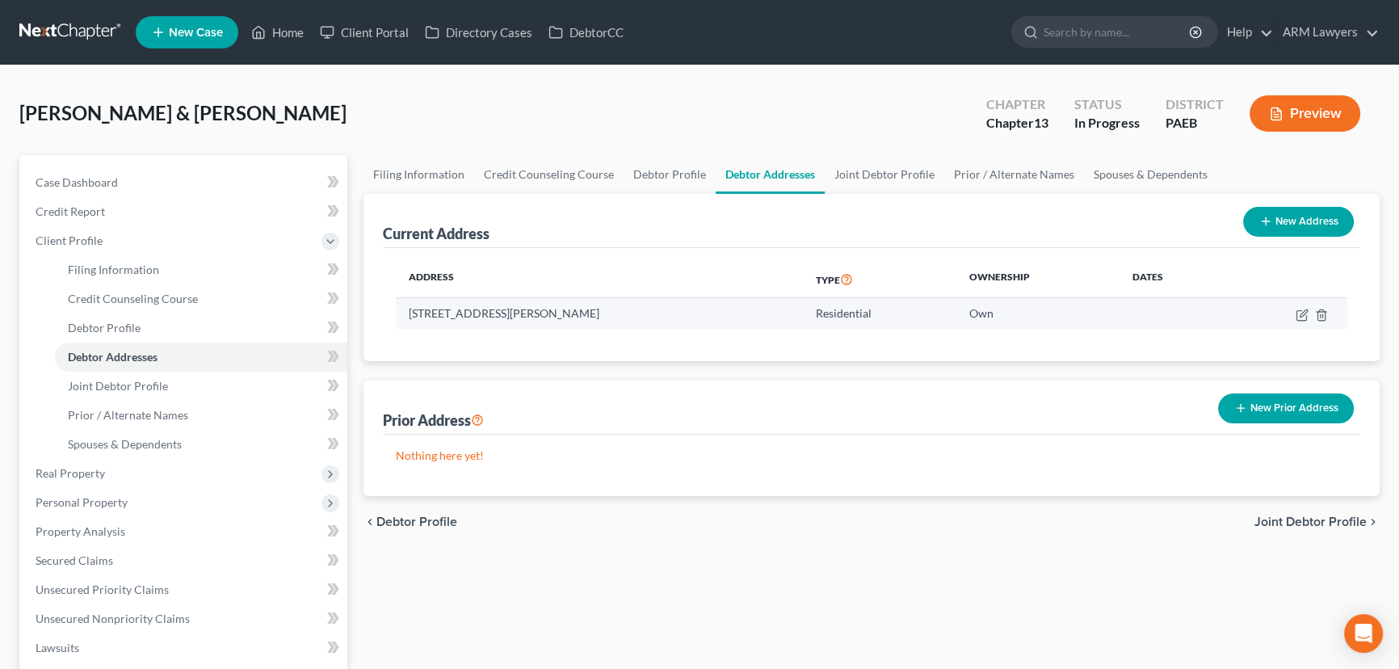
click at [476, 315] on td "[STREET_ADDRESS][PERSON_NAME]" at bounding box center [599, 313] width 407 height 31
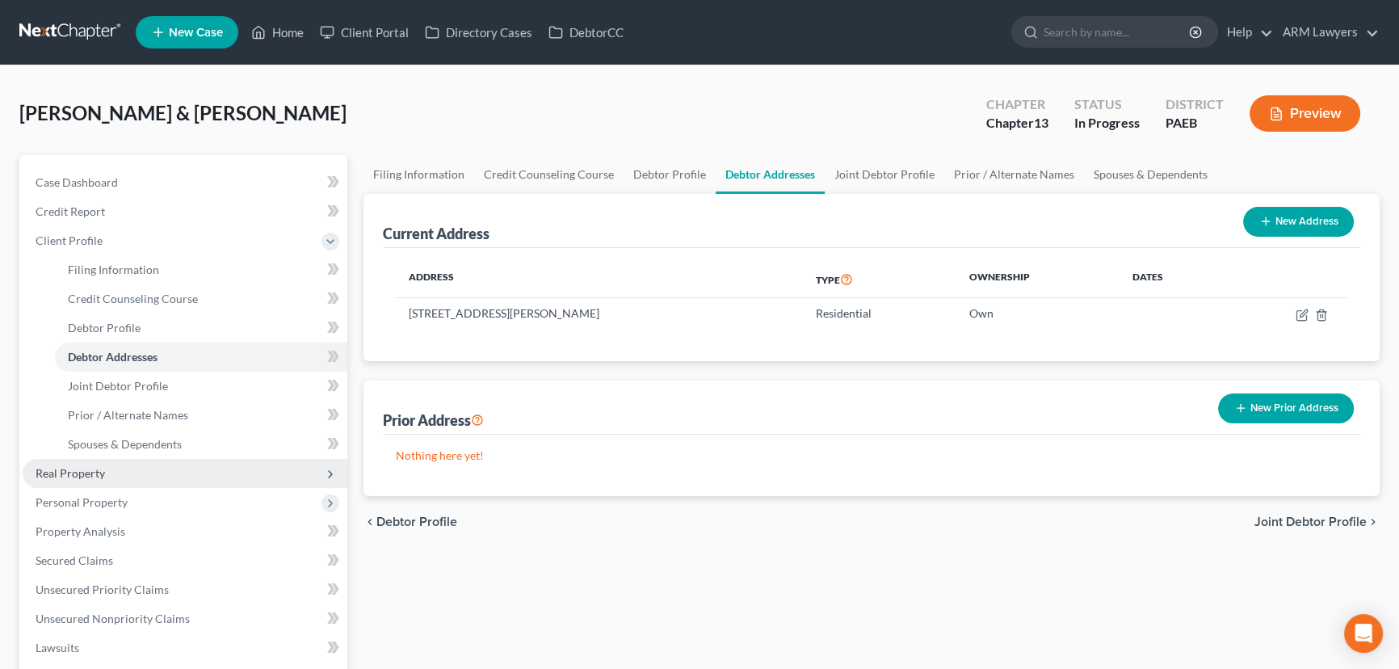
click at [91, 471] on span "Real Property" at bounding box center [70, 473] width 69 height 14
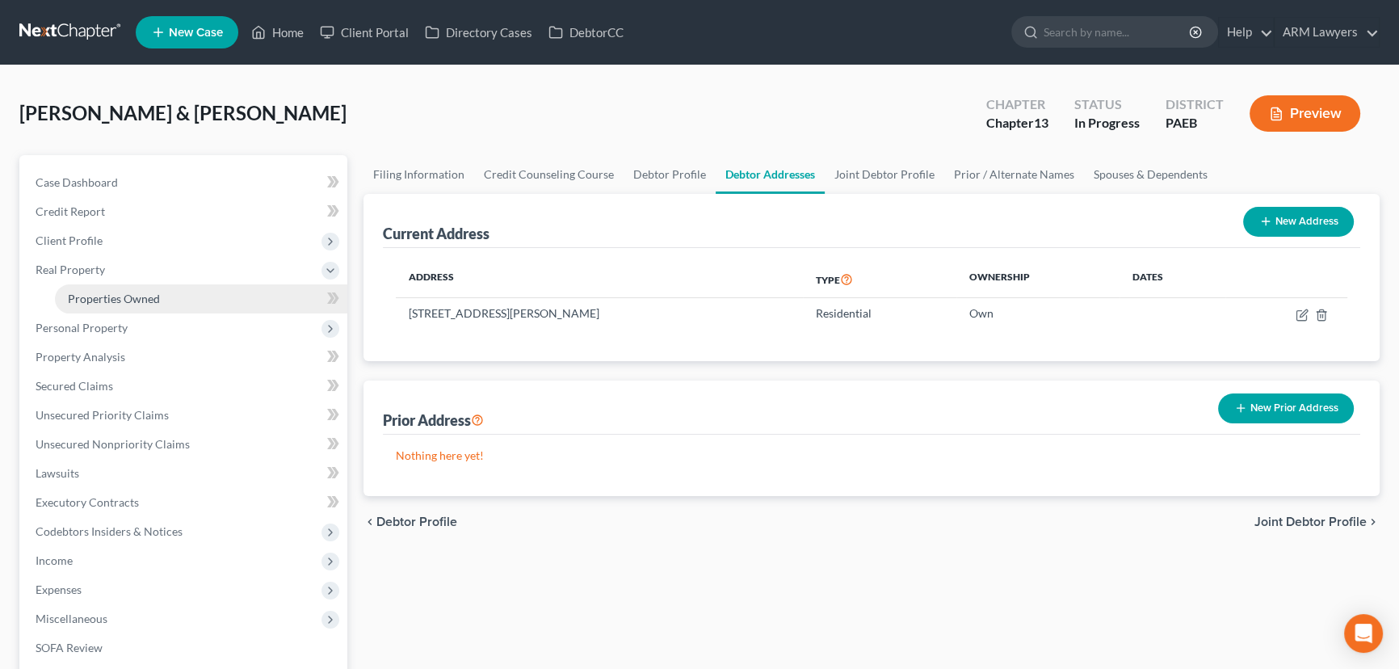
click at [143, 287] on link "Properties Owned" at bounding box center [201, 298] width 292 height 29
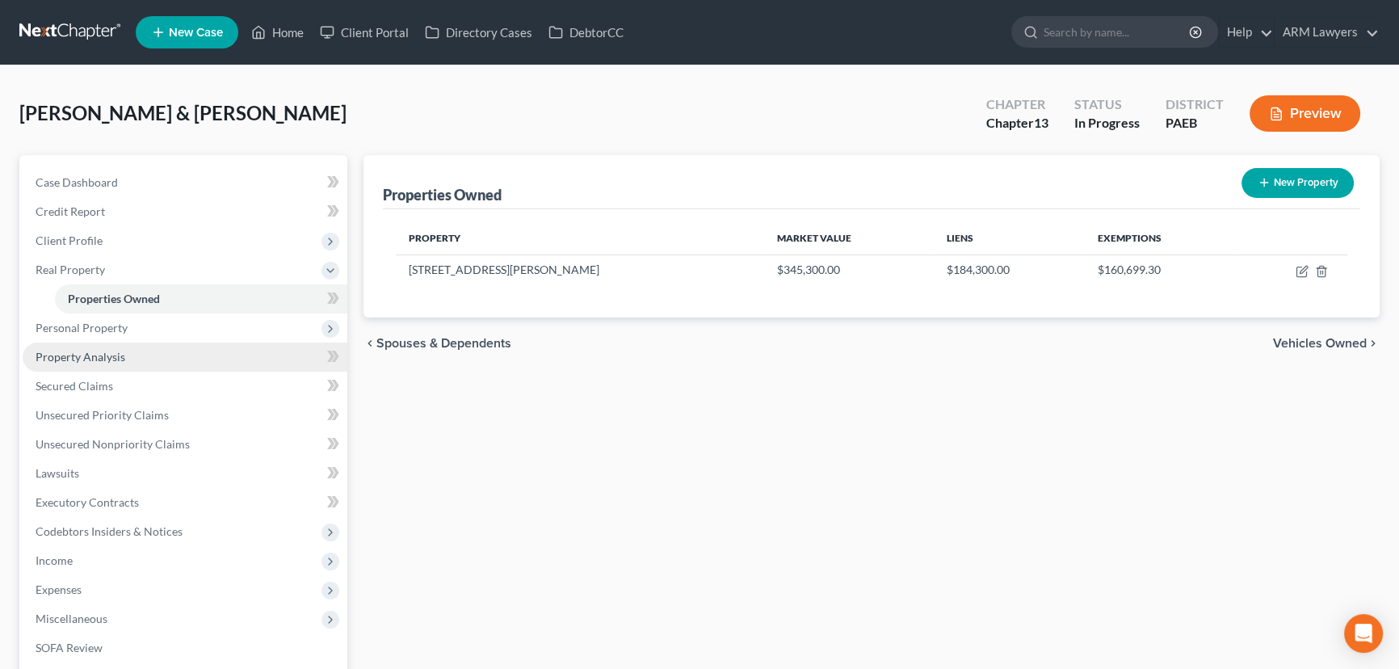
click at [137, 353] on link "Property Analysis" at bounding box center [185, 356] width 325 height 29
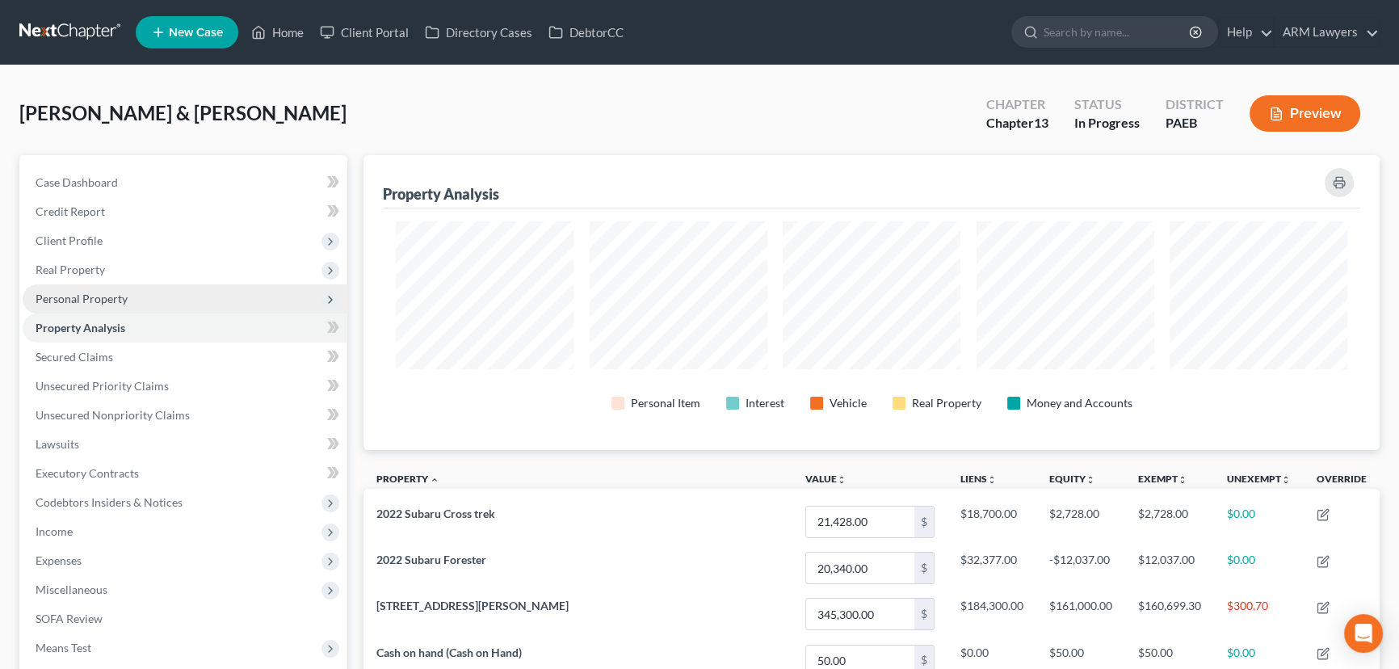
click at [99, 297] on span "Personal Property" at bounding box center [82, 298] width 92 height 14
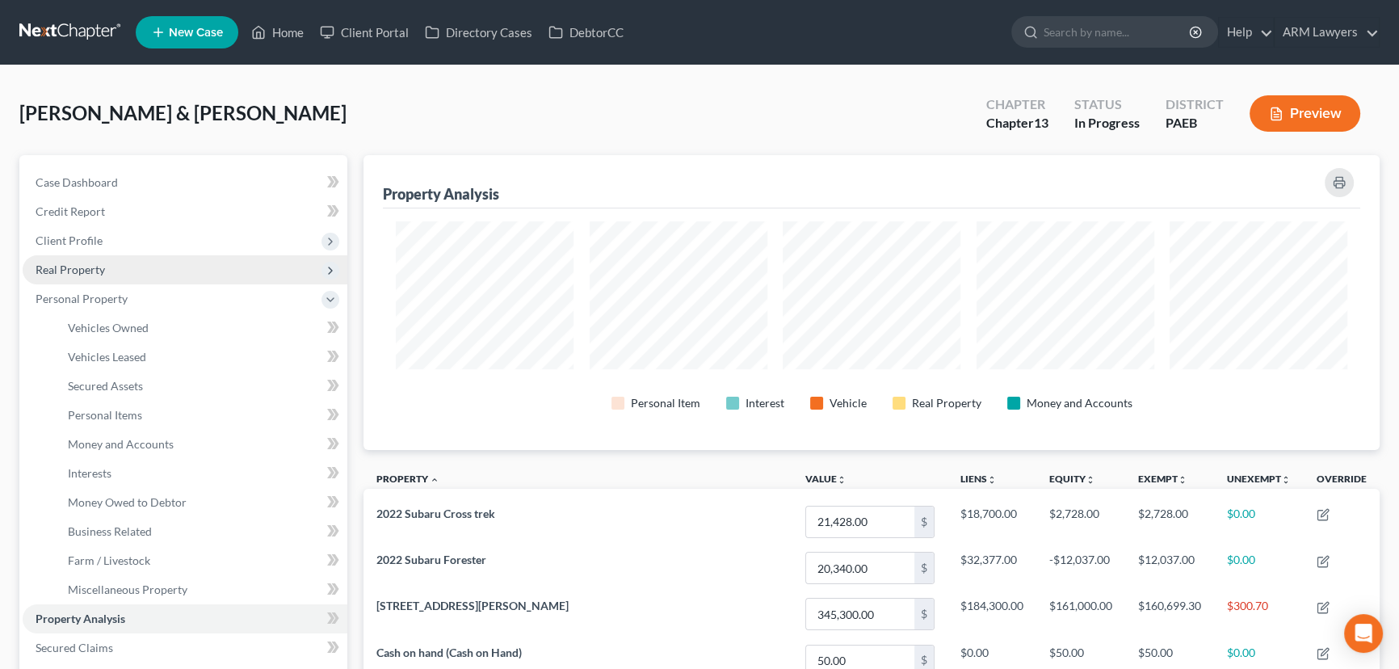
click at [95, 268] on span "Real Property" at bounding box center [70, 269] width 69 height 14
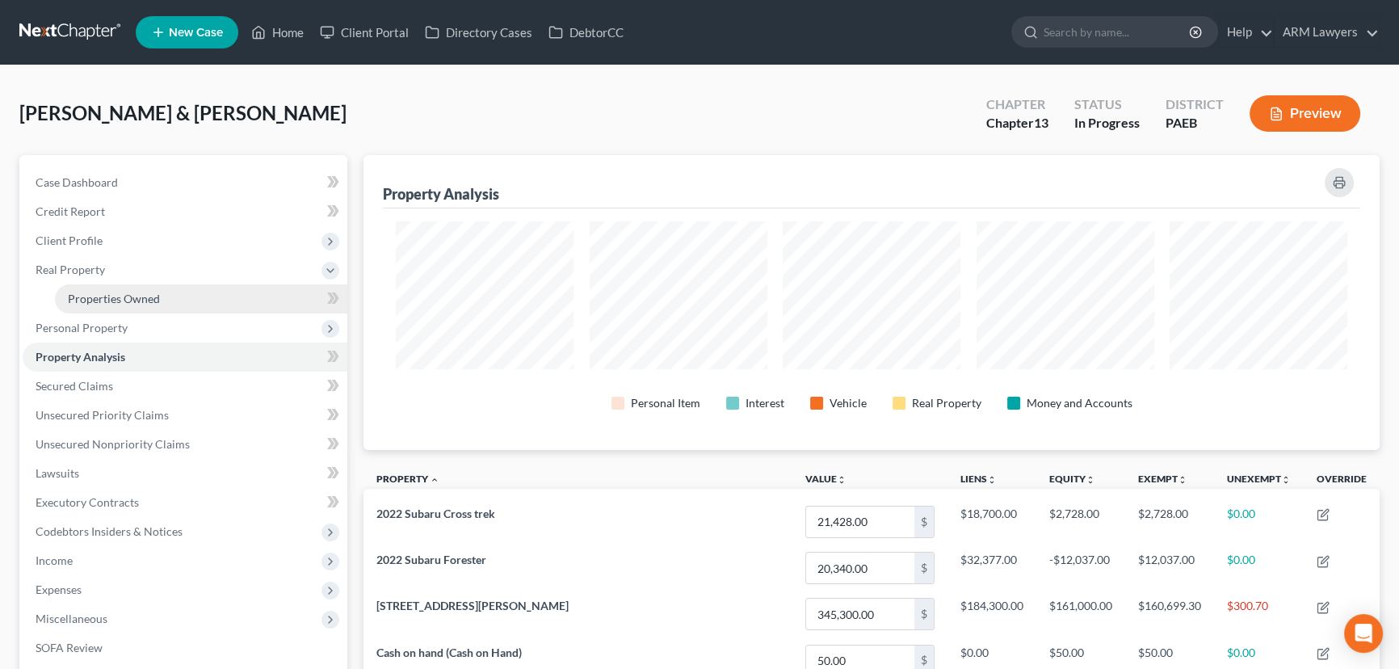
click at [128, 293] on span "Properties Owned" at bounding box center [114, 298] width 92 height 14
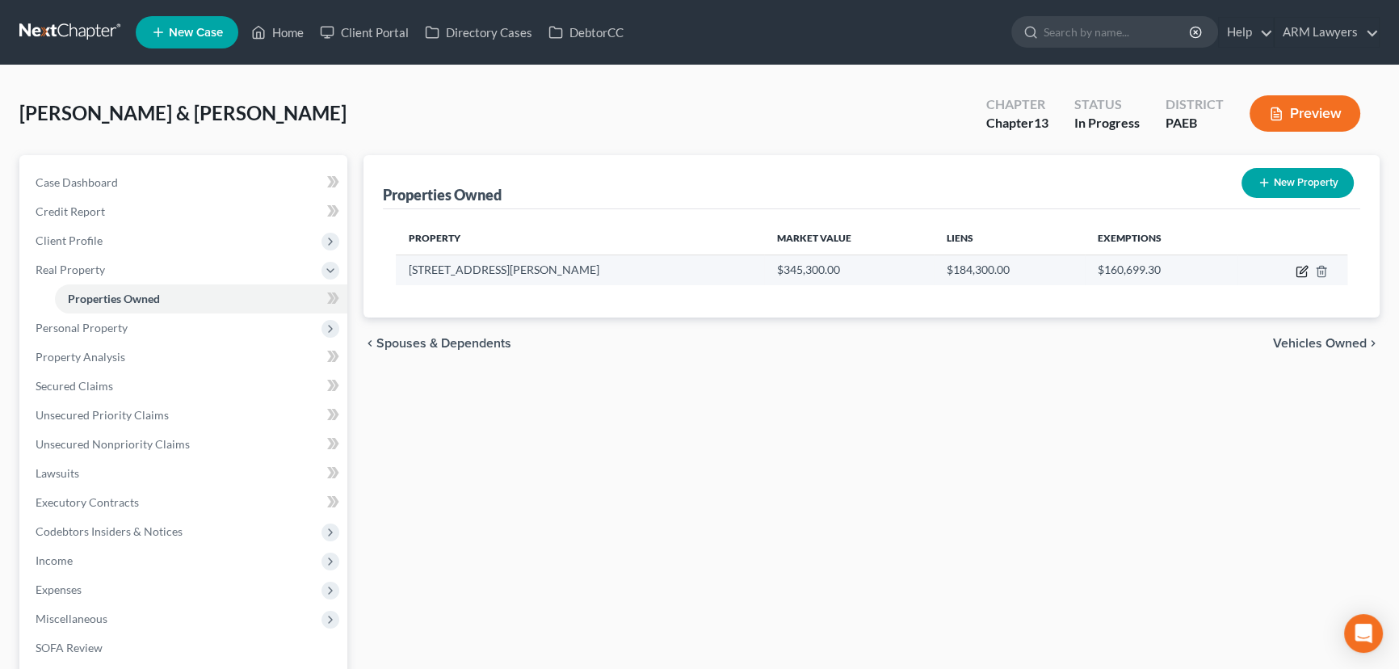
click at [1298, 268] on icon "button" at bounding box center [1301, 271] width 13 height 13
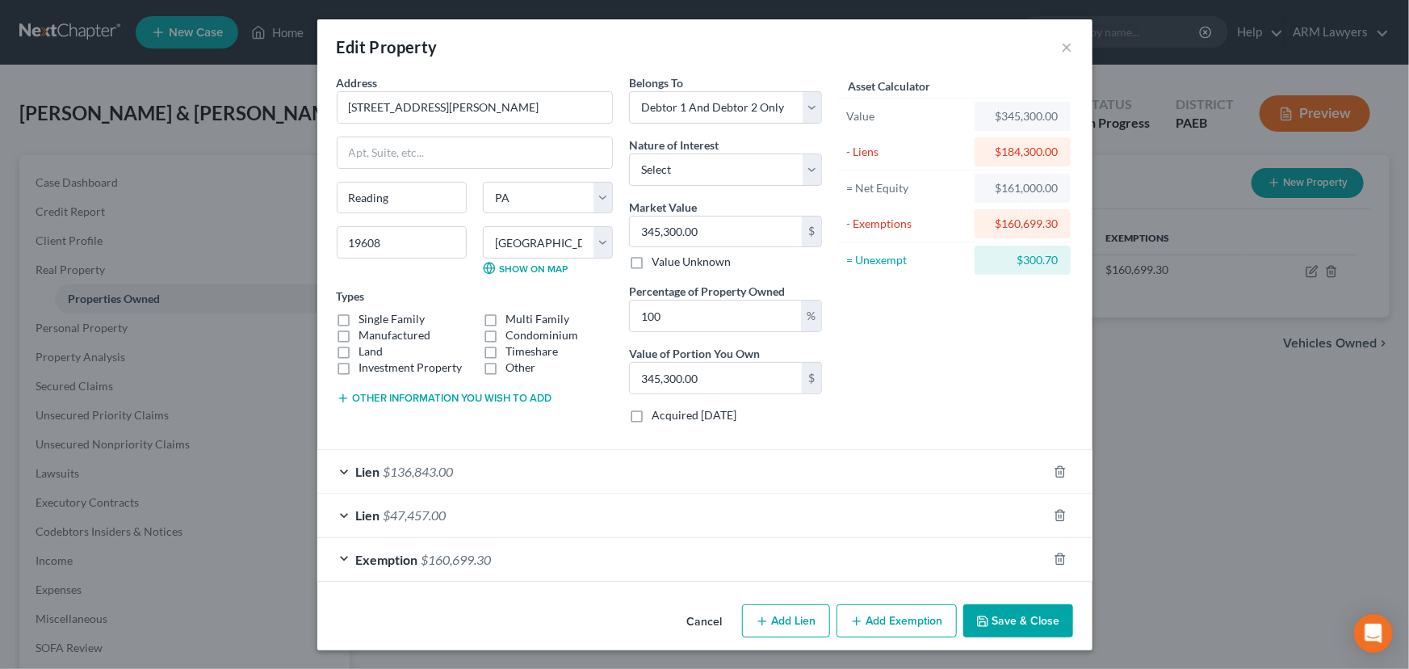
click at [464, 559] on span "$160,699.30" at bounding box center [457, 559] width 70 height 15
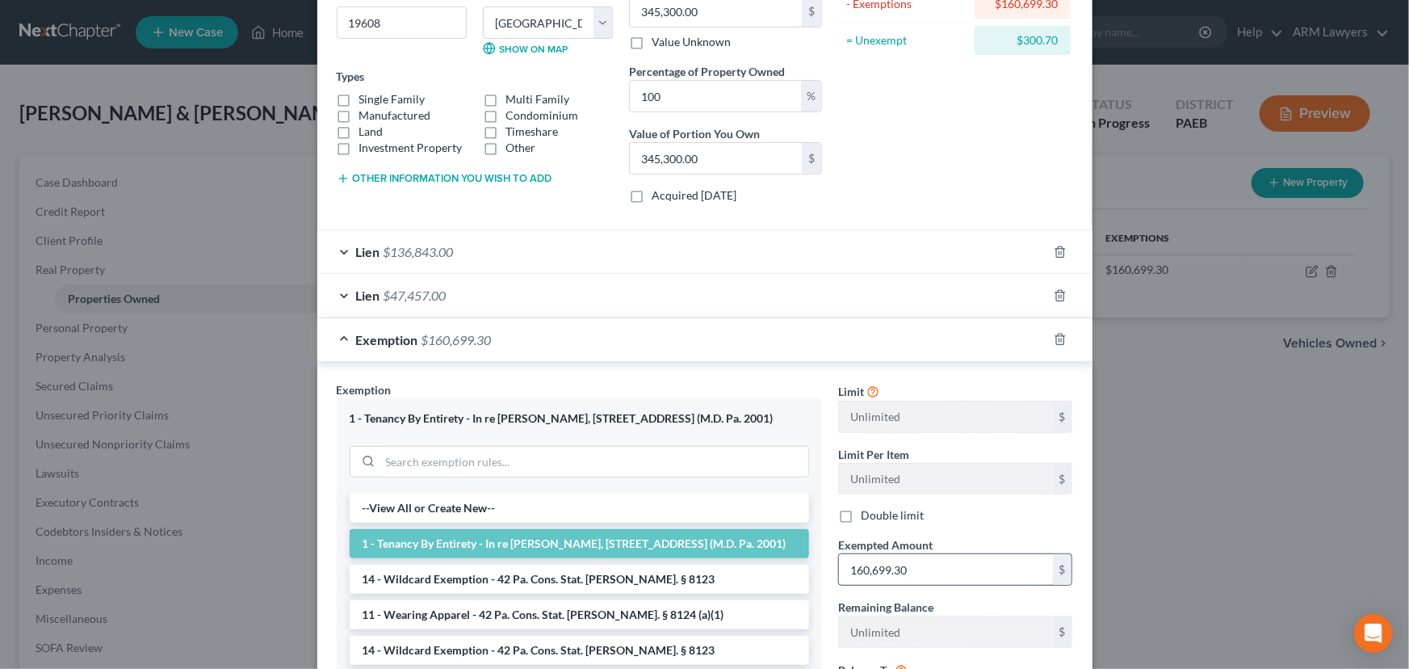
scroll to position [146, 0]
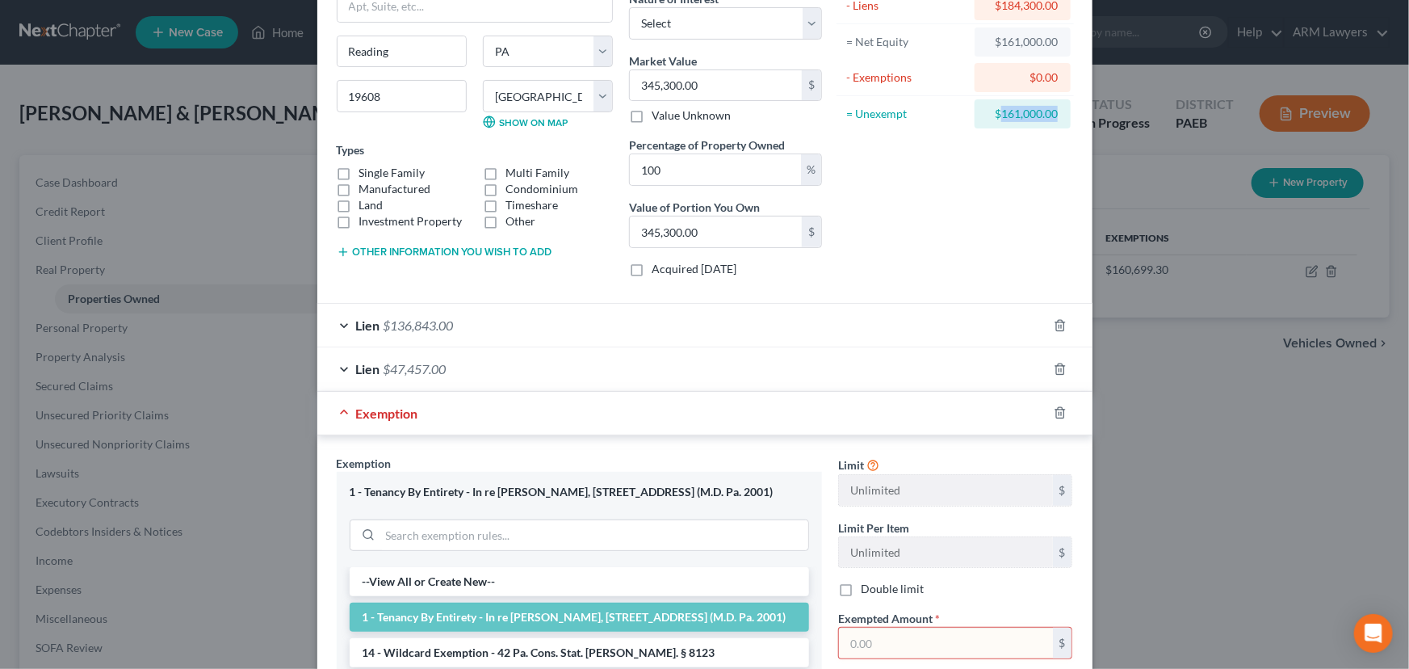
drag, startPoint x: 994, startPoint y: 112, endPoint x: 1051, endPoint y: 110, distance: 57.4
click at [1051, 110] on div "$161,000.00" at bounding box center [1023, 114] width 70 height 16
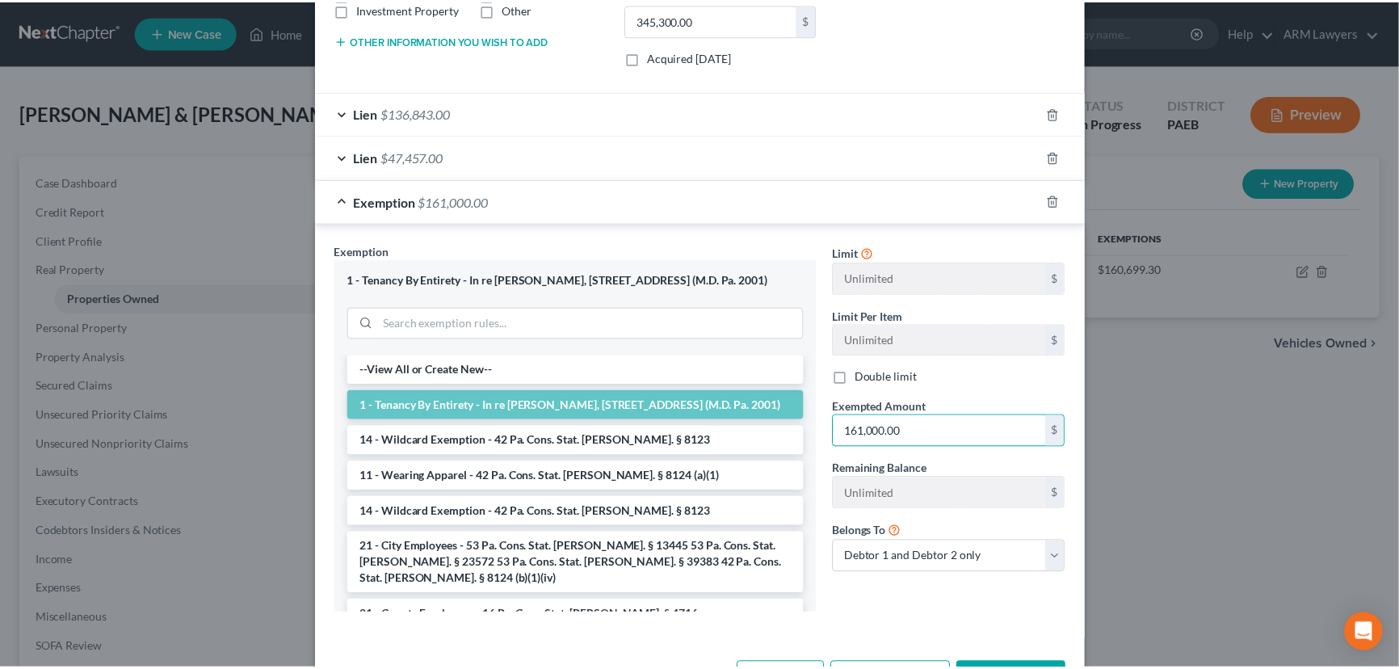
scroll to position [417, 0]
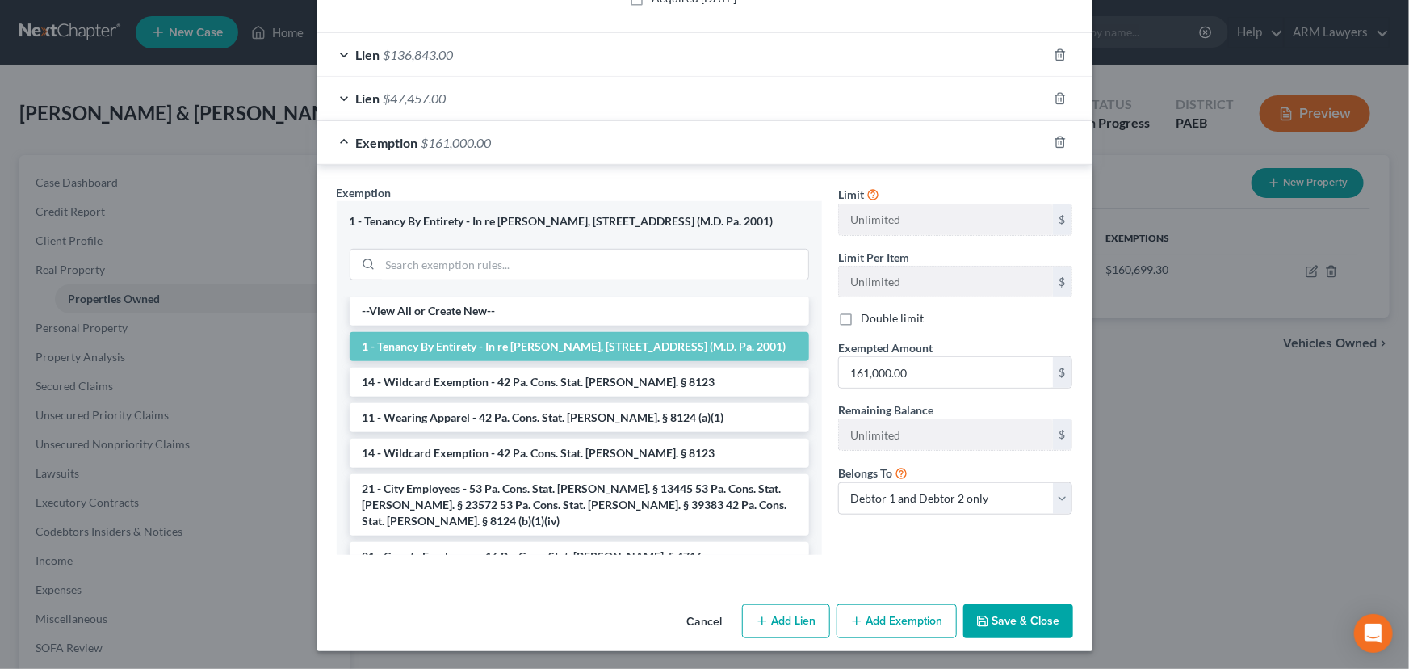
click at [1005, 612] on button "Save & Close" at bounding box center [1018, 621] width 110 height 34
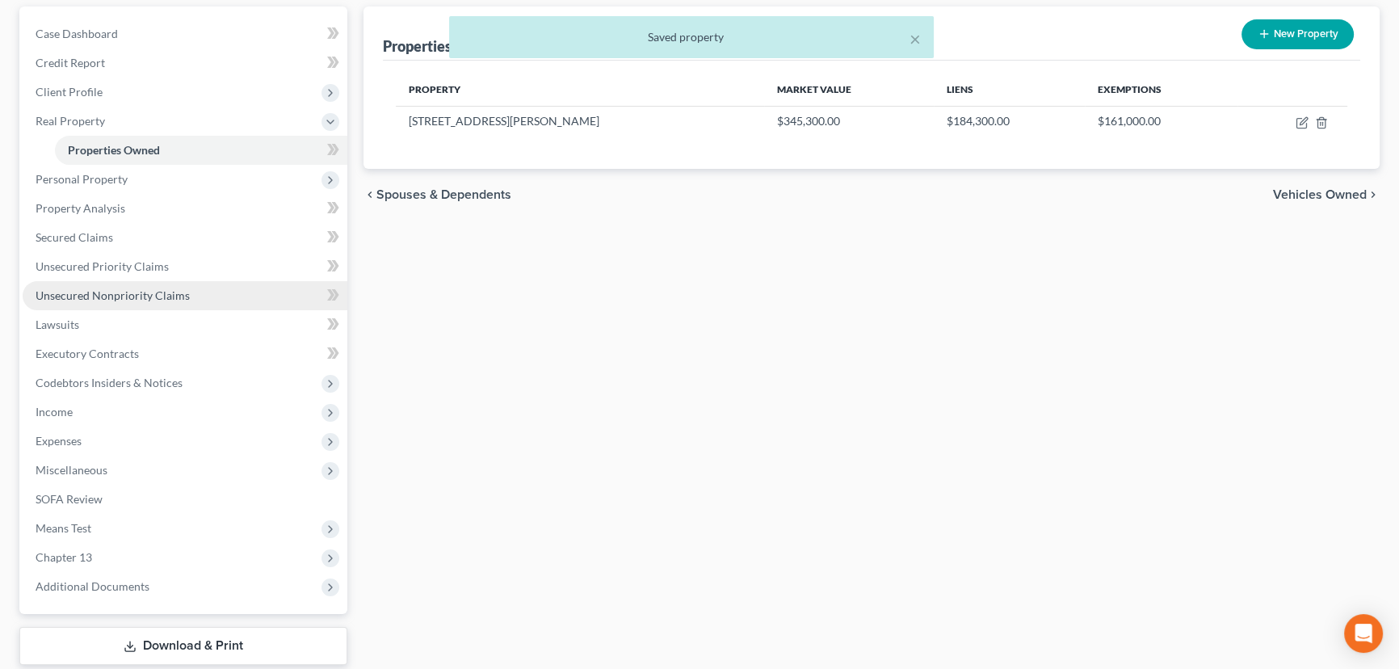
scroll to position [0, 0]
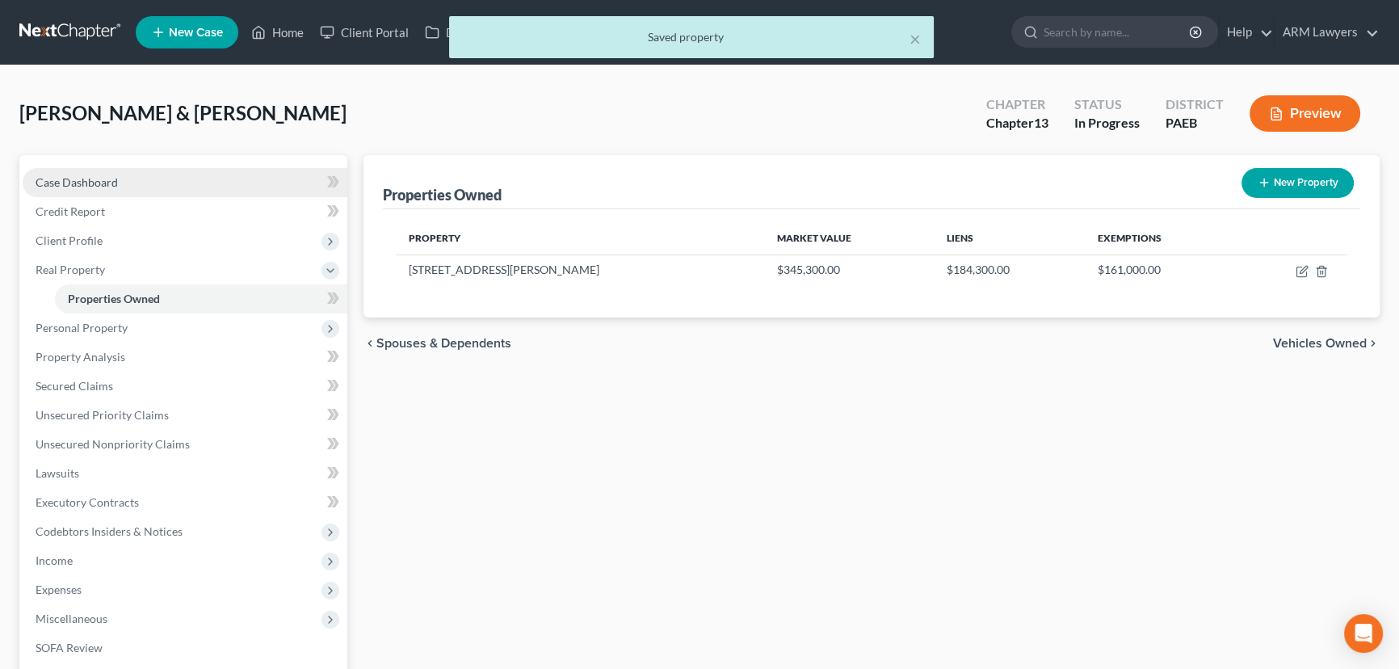
click at [129, 182] on link "Case Dashboard" at bounding box center [185, 182] width 325 height 29
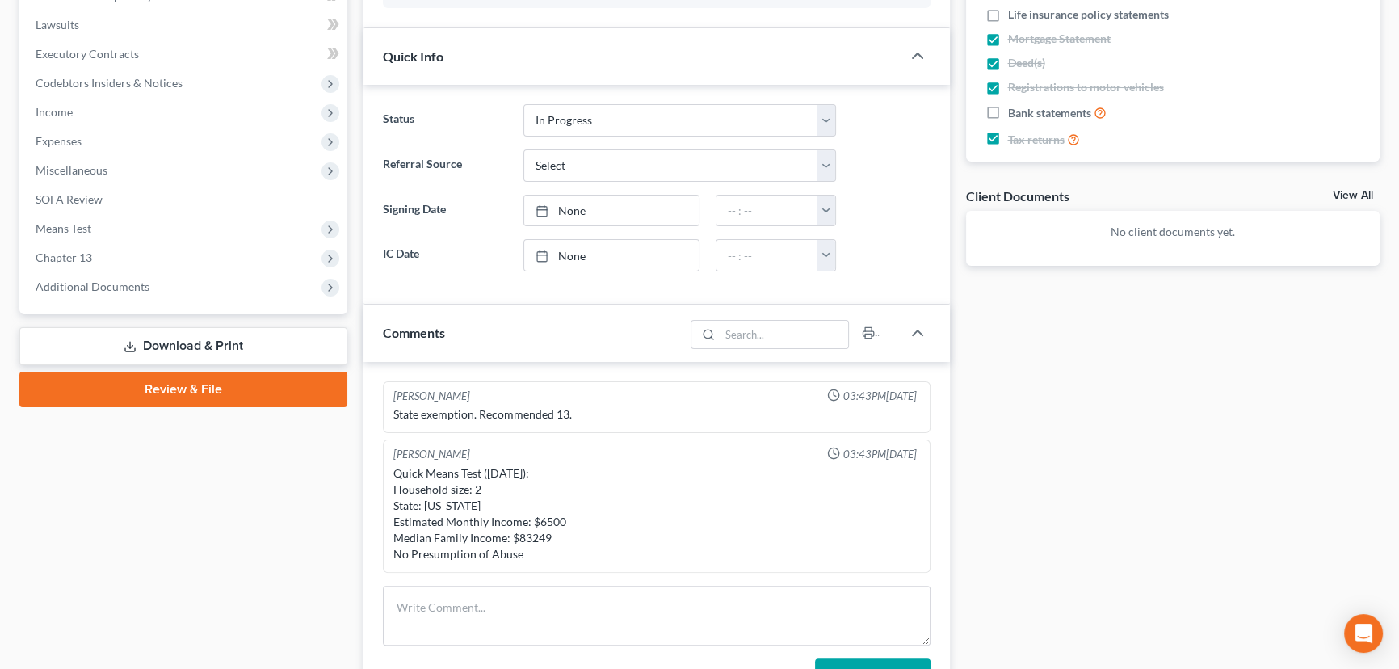
scroll to position [440, 0]
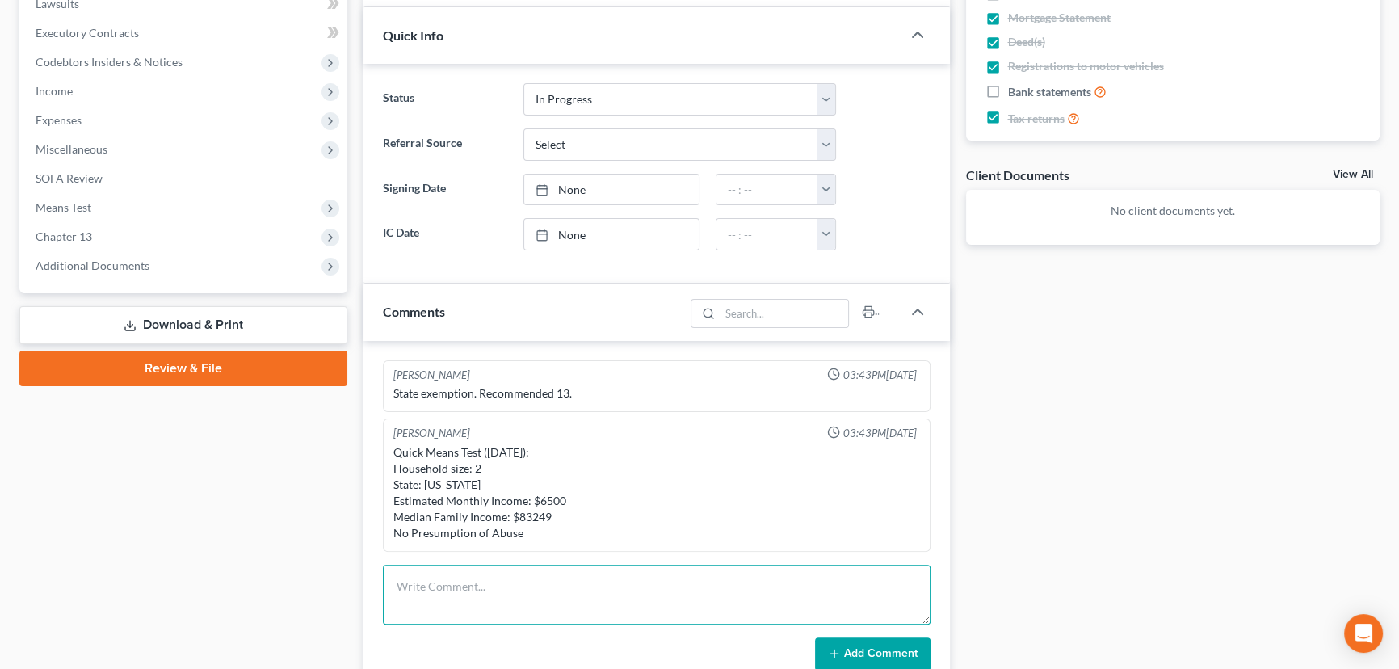
click at [535, 581] on textarea at bounding box center [656, 594] width 547 height 60
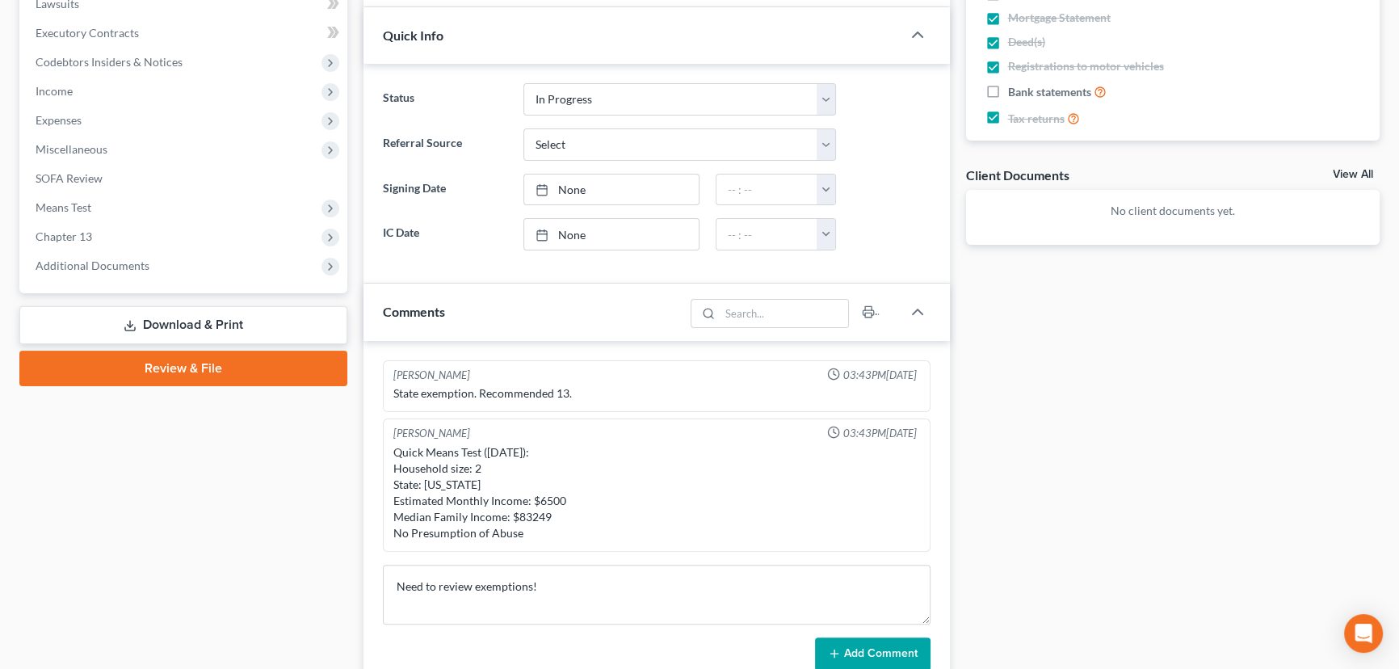
click at [891, 645] on button "Add Comment" at bounding box center [872, 654] width 115 height 34
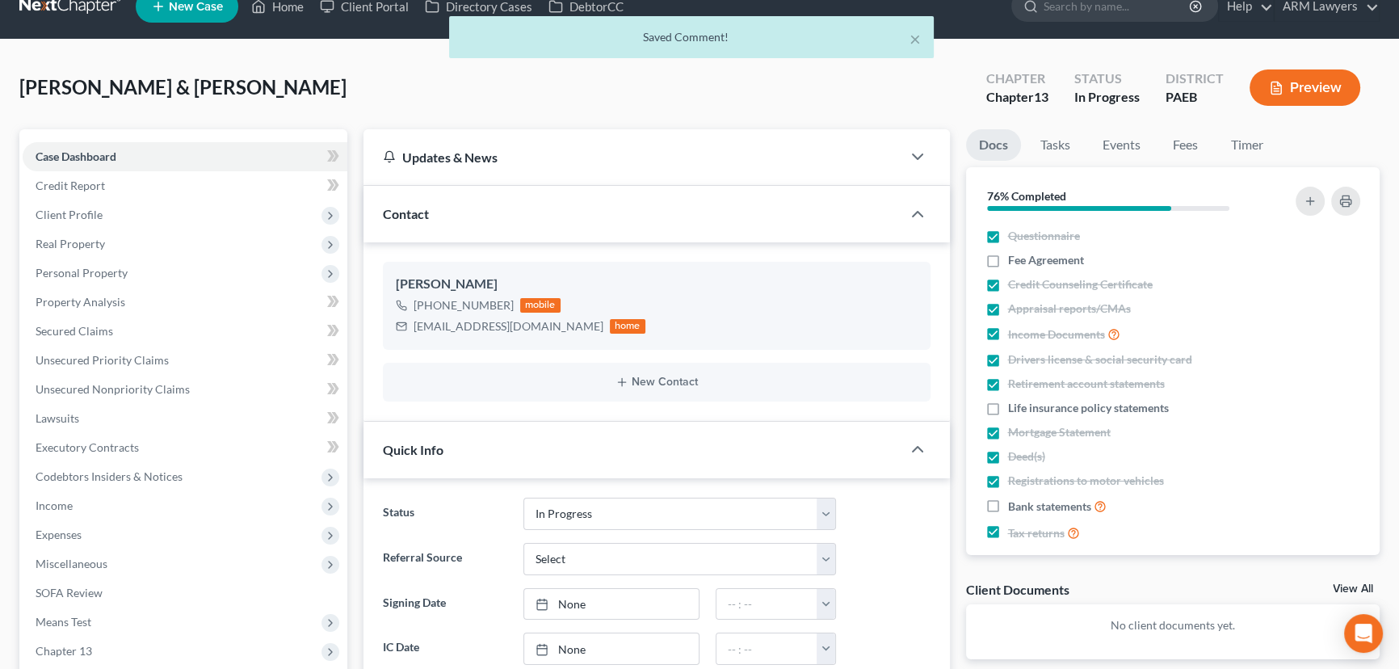
scroll to position [0, 0]
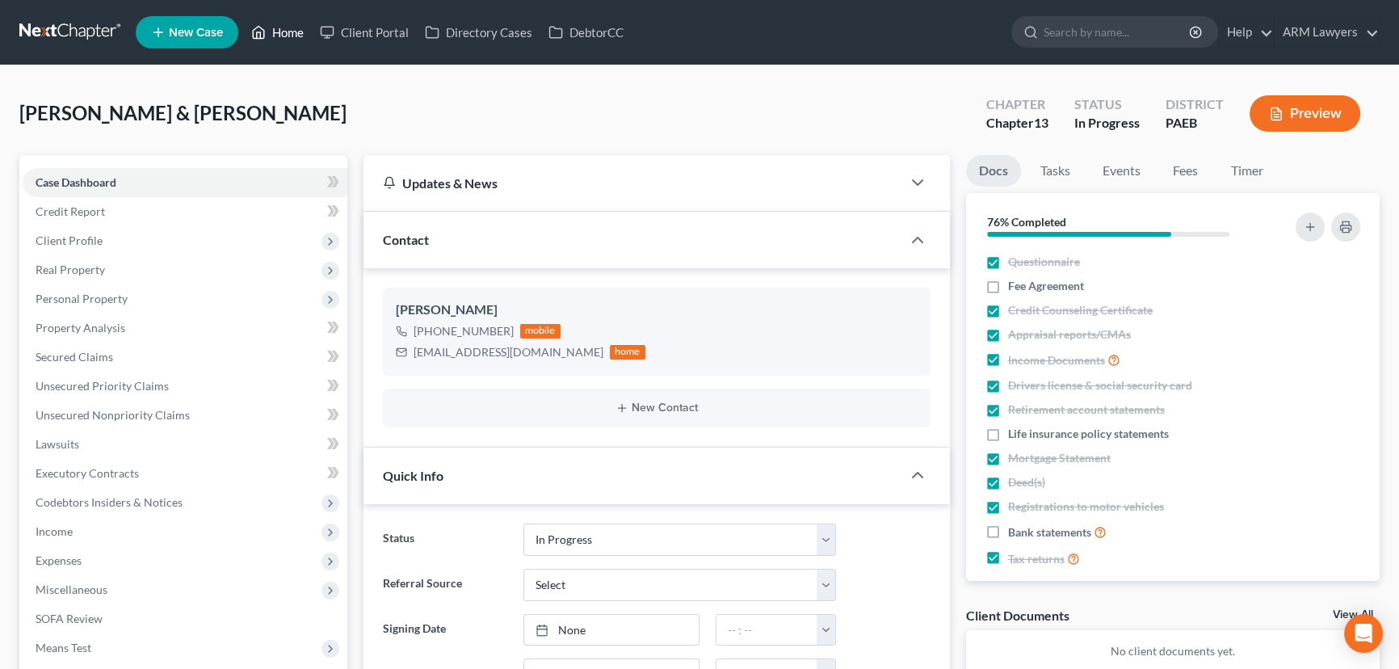
drag, startPoint x: 277, startPoint y: 25, endPoint x: 351, endPoint y: 226, distance: 214.3
click at [277, 25] on link "Home" at bounding box center [277, 32] width 69 height 29
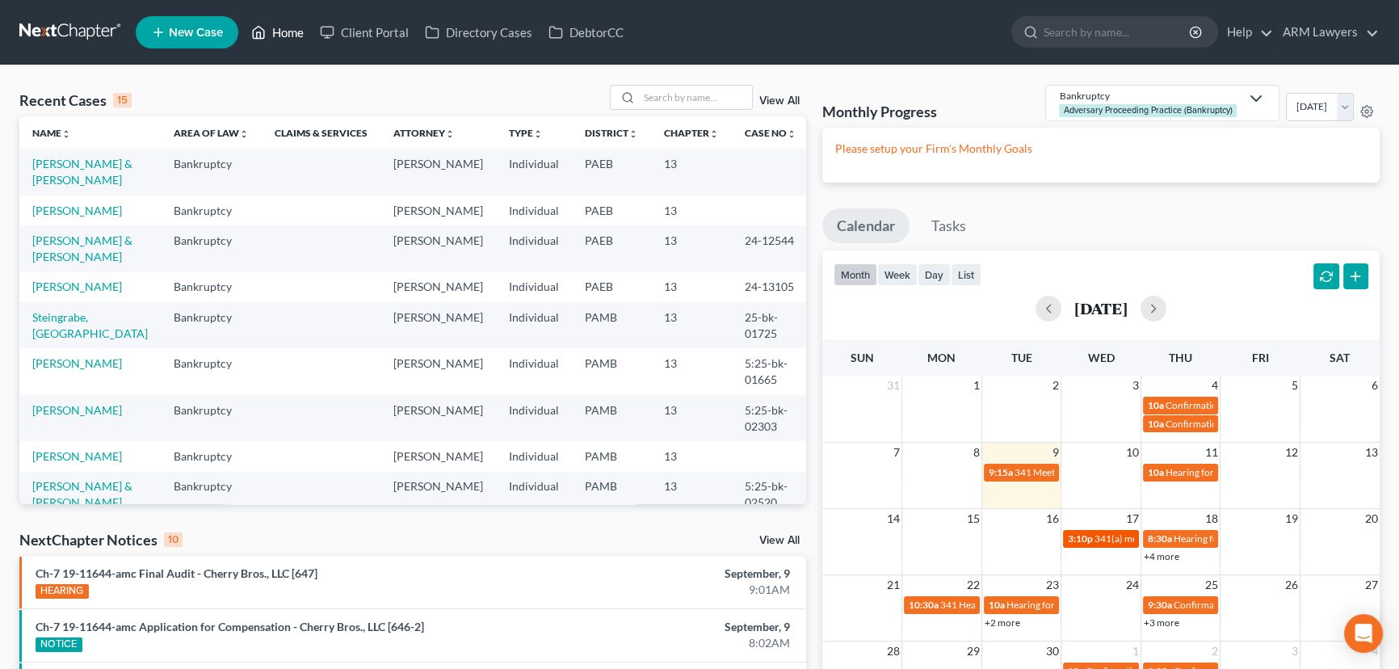
click at [1094, 541] on span "341(a) meeting for [PERSON_NAME]" at bounding box center [1172, 538] width 156 height 12
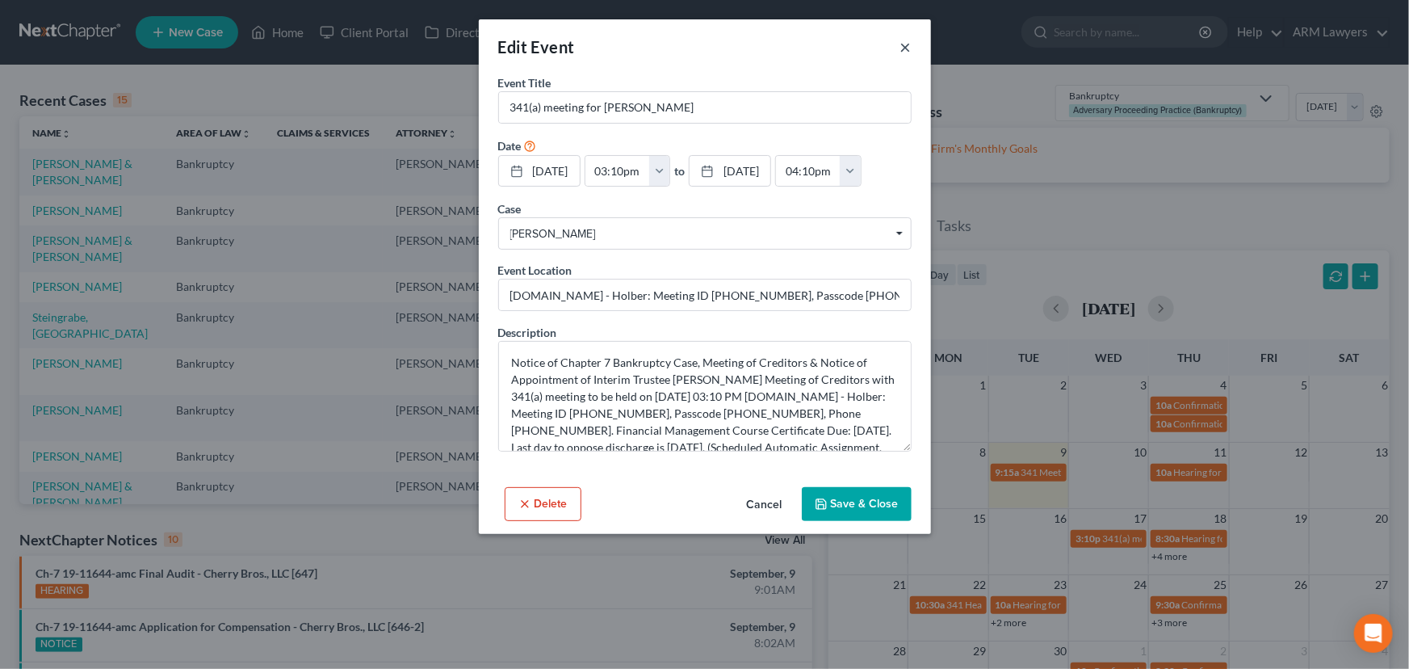
click at [901, 45] on button "×" at bounding box center [905, 46] width 11 height 19
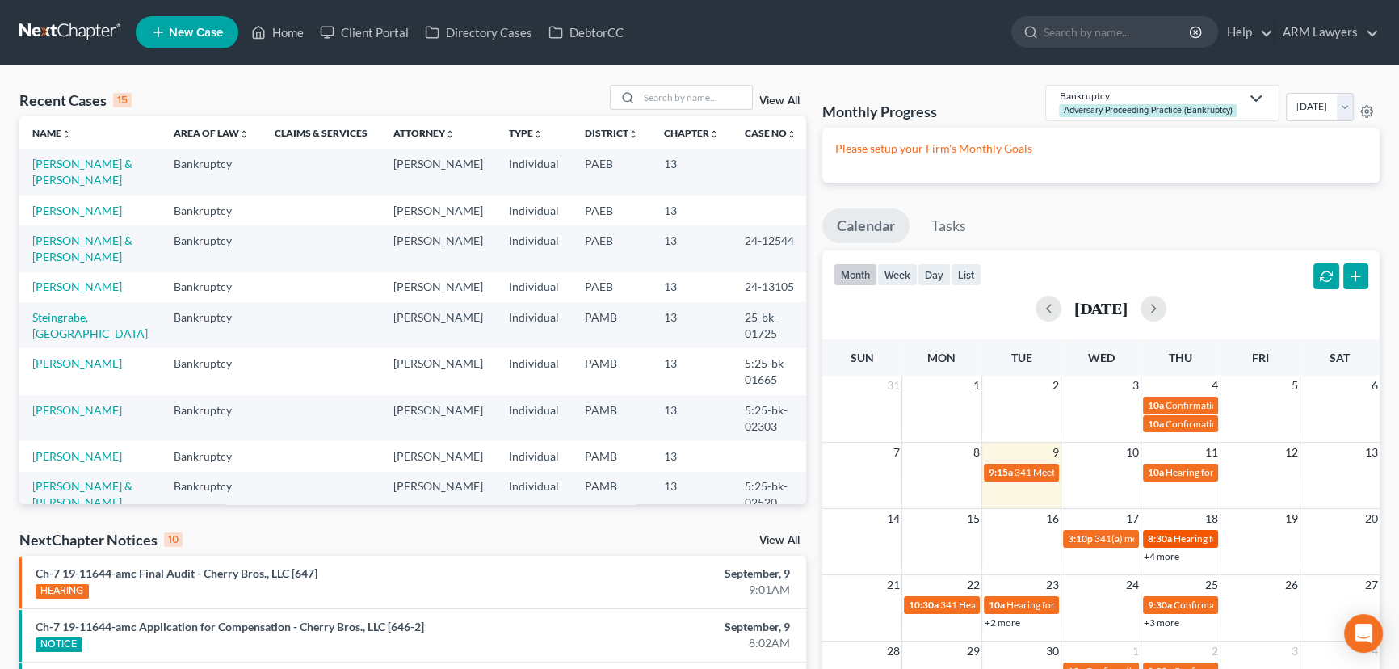
click at [1177, 540] on span "Hearing for Rhinesca [PERSON_NAME]" at bounding box center [1256, 538] width 166 height 12
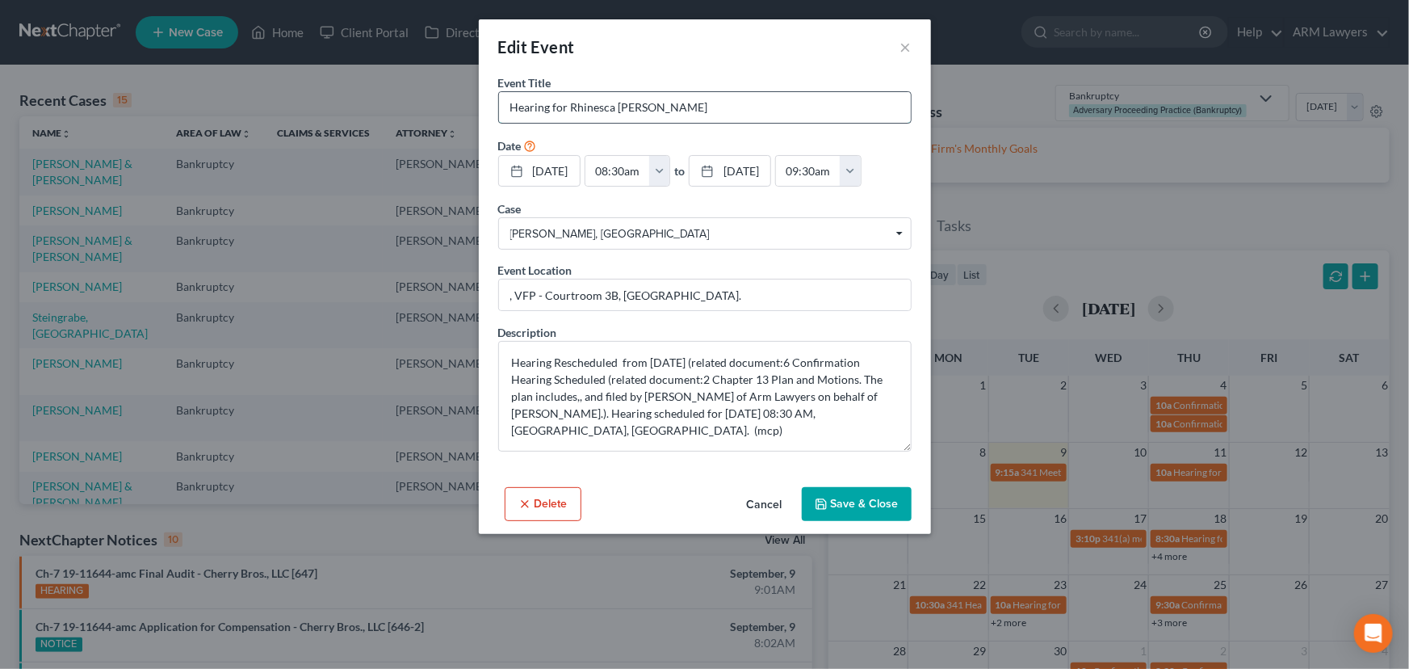
drag, startPoint x: 566, startPoint y: 104, endPoint x: 665, endPoint y: 105, distance: 98.5
click at [665, 105] on input "Hearing for Rhinesca [PERSON_NAME]" at bounding box center [705, 107] width 412 height 31
click at [905, 40] on button "×" at bounding box center [905, 46] width 11 height 19
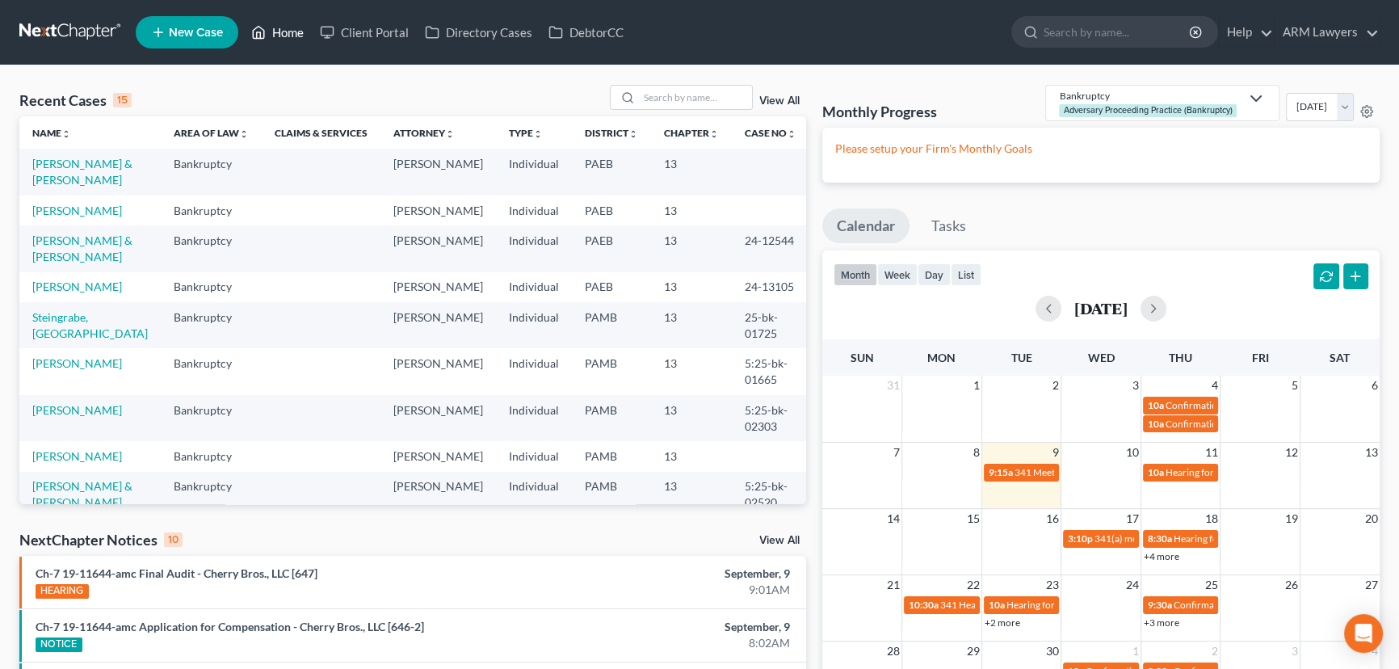
click at [269, 29] on link "Home" at bounding box center [277, 32] width 69 height 29
click at [782, 96] on link "View All" at bounding box center [779, 100] width 40 height 11
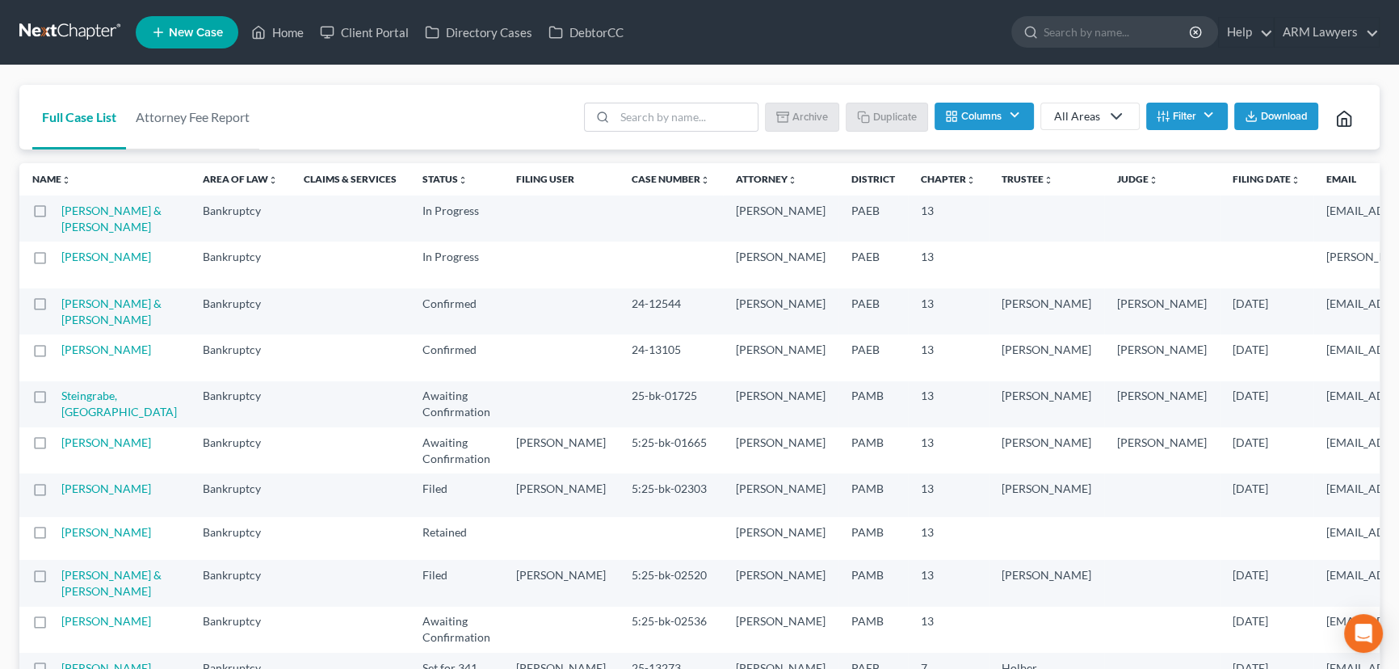
click at [1189, 121] on button "Filter" at bounding box center [1187, 116] width 82 height 27
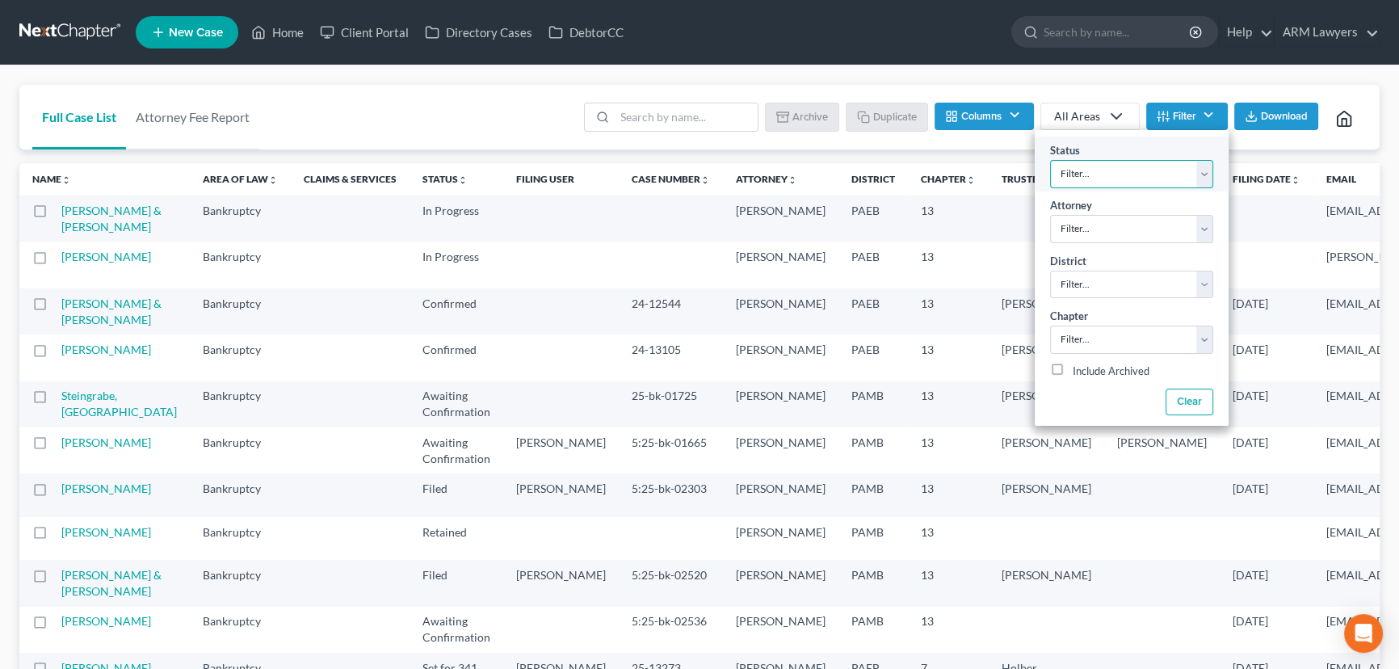
click at [1125, 170] on select "Filter... Answer Due Awaiting Confirmation Awaiting Discharge Confirmed Could N…" at bounding box center [1131, 174] width 163 height 28
click at [1050, 160] on select "Filter... Answer Due Awaiting Confirmation Awaiting Discharge Confirmed Could N…" at bounding box center [1131, 174] width 163 height 28
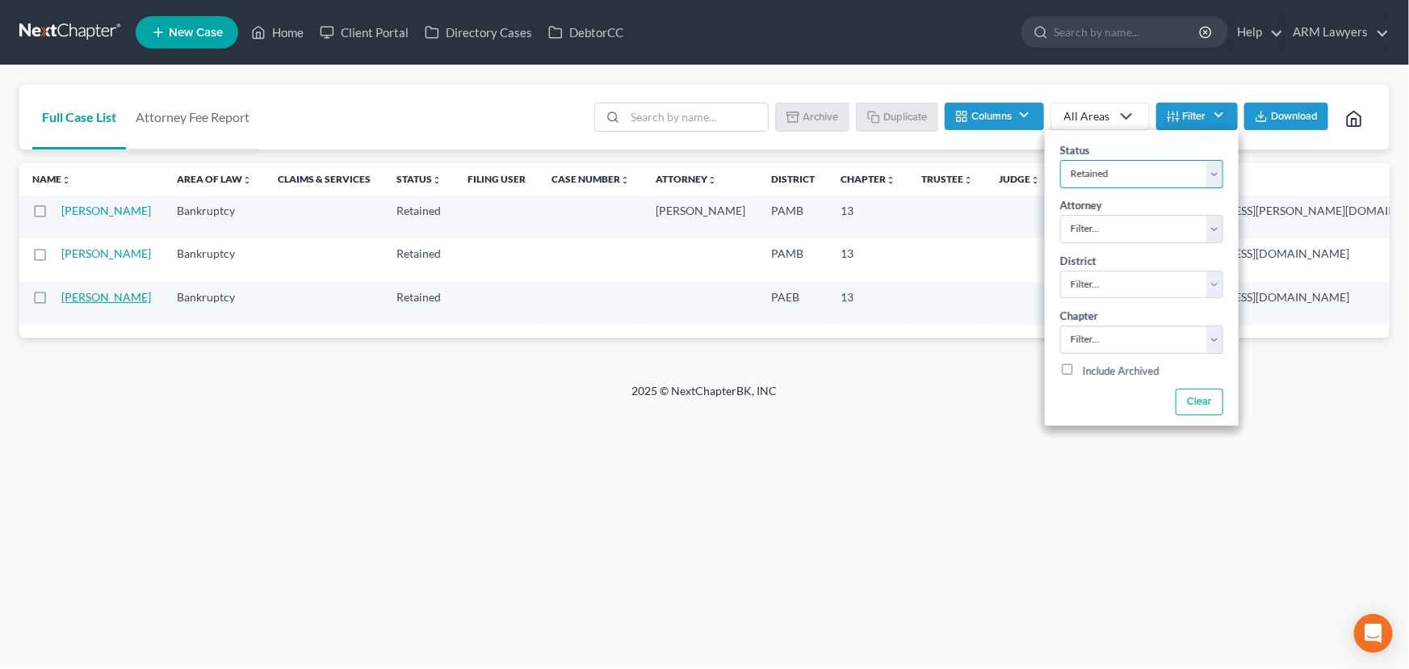
click at [82, 304] on link "[PERSON_NAME]" at bounding box center [106, 297] width 90 height 14
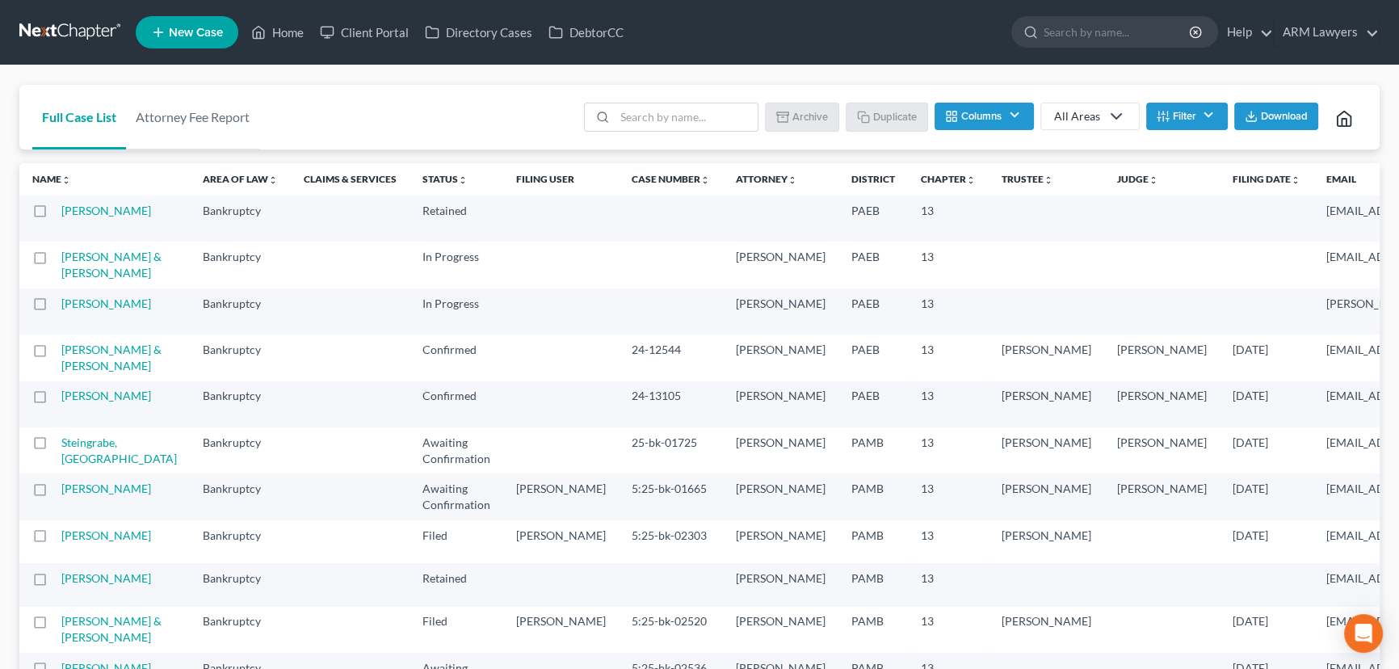
click at [1178, 117] on button "Filter" at bounding box center [1187, 116] width 82 height 27
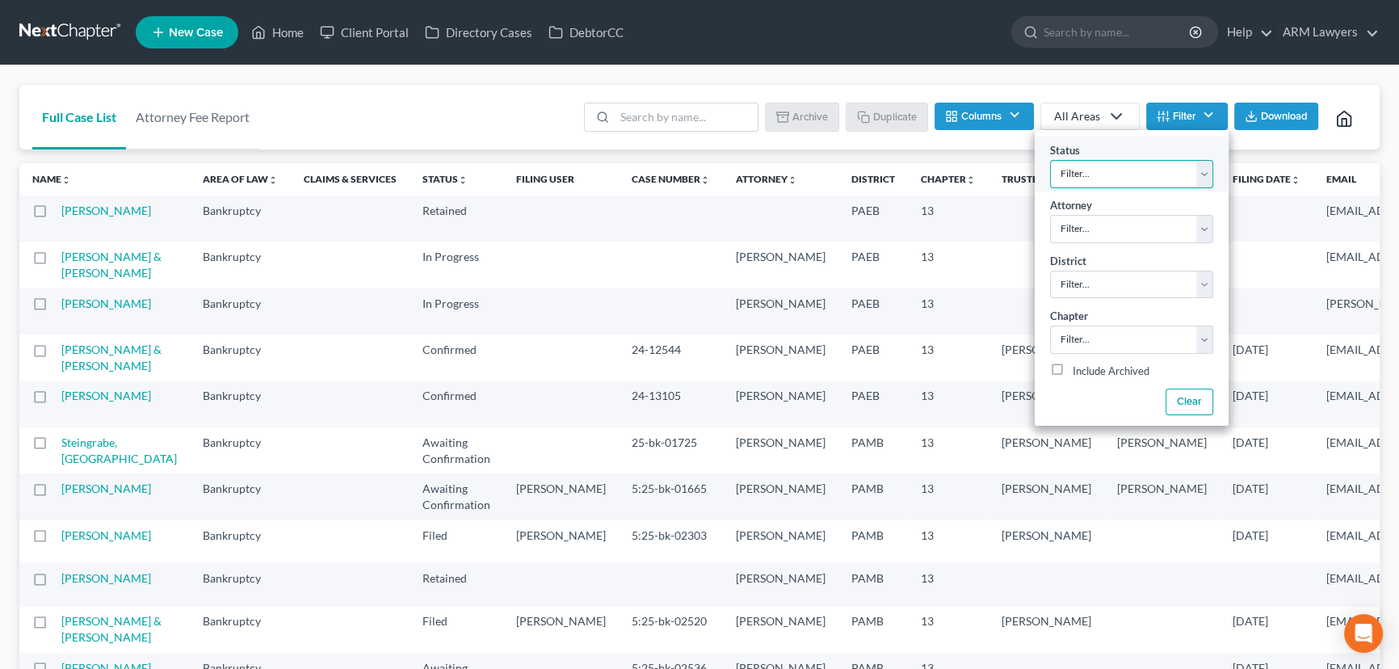
click at [1114, 164] on select "Filter... Answer Due Awaiting Confirmation Awaiting Discharge Confirmed Could N…" at bounding box center [1131, 174] width 163 height 28
click at [1050, 160] on select "Filter... Answer Due Awaiting Confirmation Awaiting Discharge Confirmed Could N…" at bounding box center [1131, 174] width 163 height 28
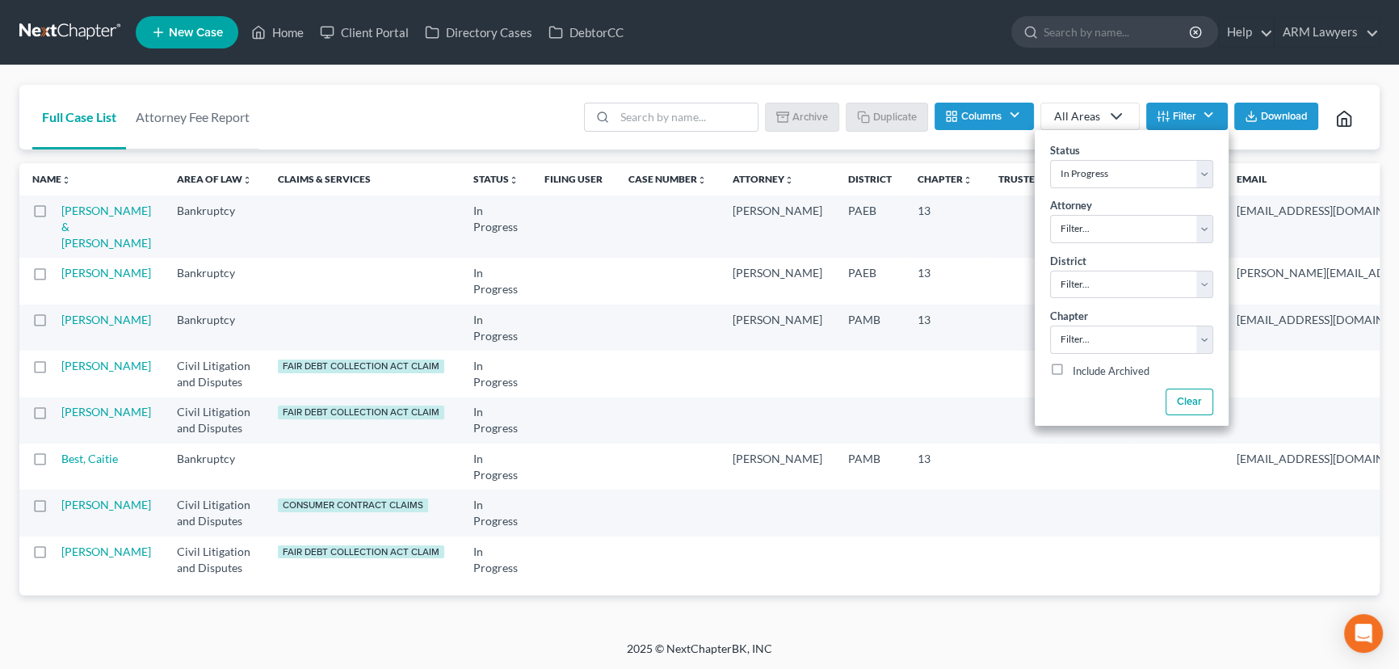
click at [552, 90] on div "Full Case List Attorney Fee Report Batch Download Archive Un-archive Duplicate …" at bounding box center [699, 117] width 1360 height 65
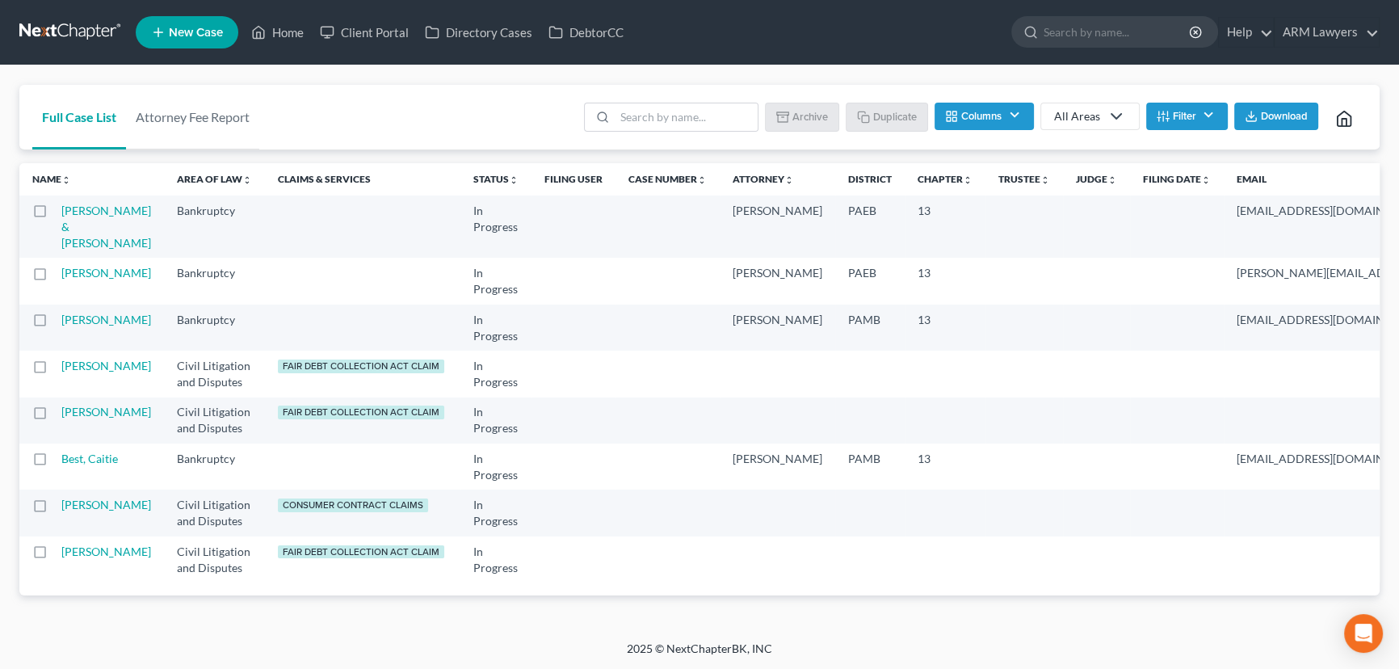
click at [1187, 113] on button "Filter" at bounding box center [1187, 116] width 82 height 27
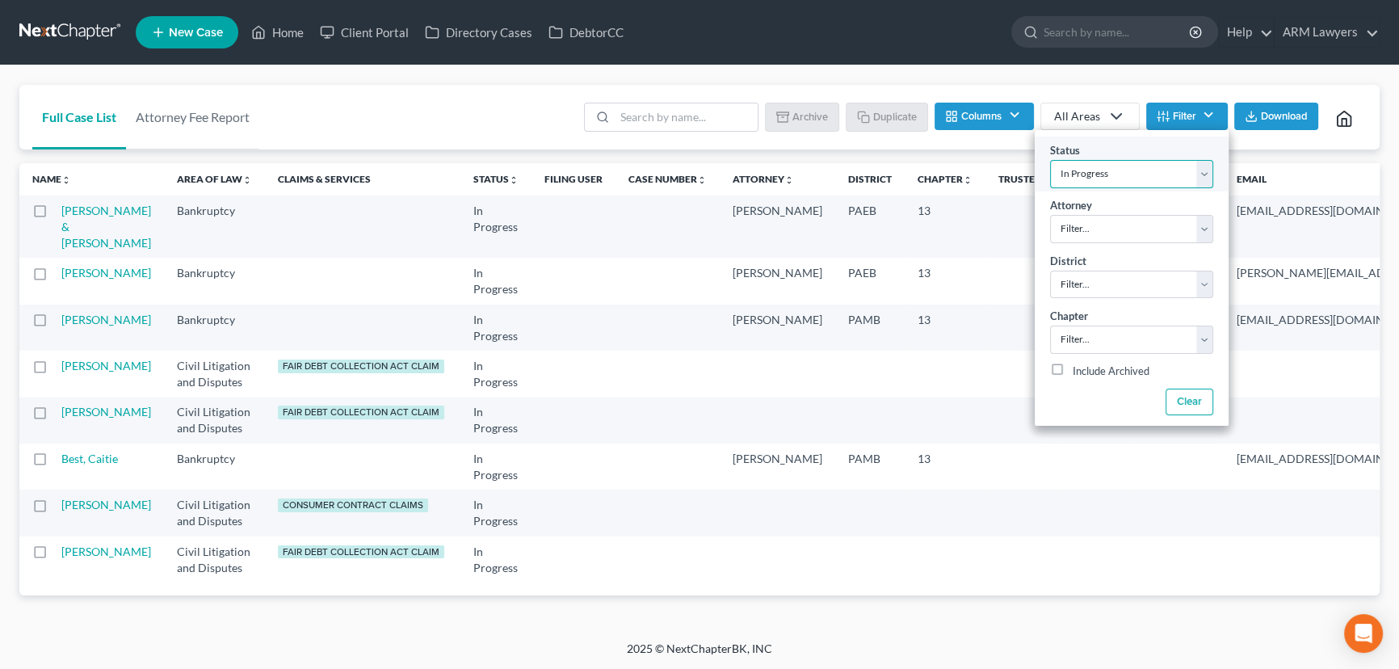
click at [1101, 170] on select "Filter... Answer Due Awaiting Confirmation Awaiting Discharge Confirmed Could N…" at bounding box center [1131, 174] width 163 height 28
click at [1050, 160] on select "Filter... Answer Due Awaiting Confirmation Awaiting Discharge Confirmed Could N…" at bounding box center [1131, 174] width 163 height 28
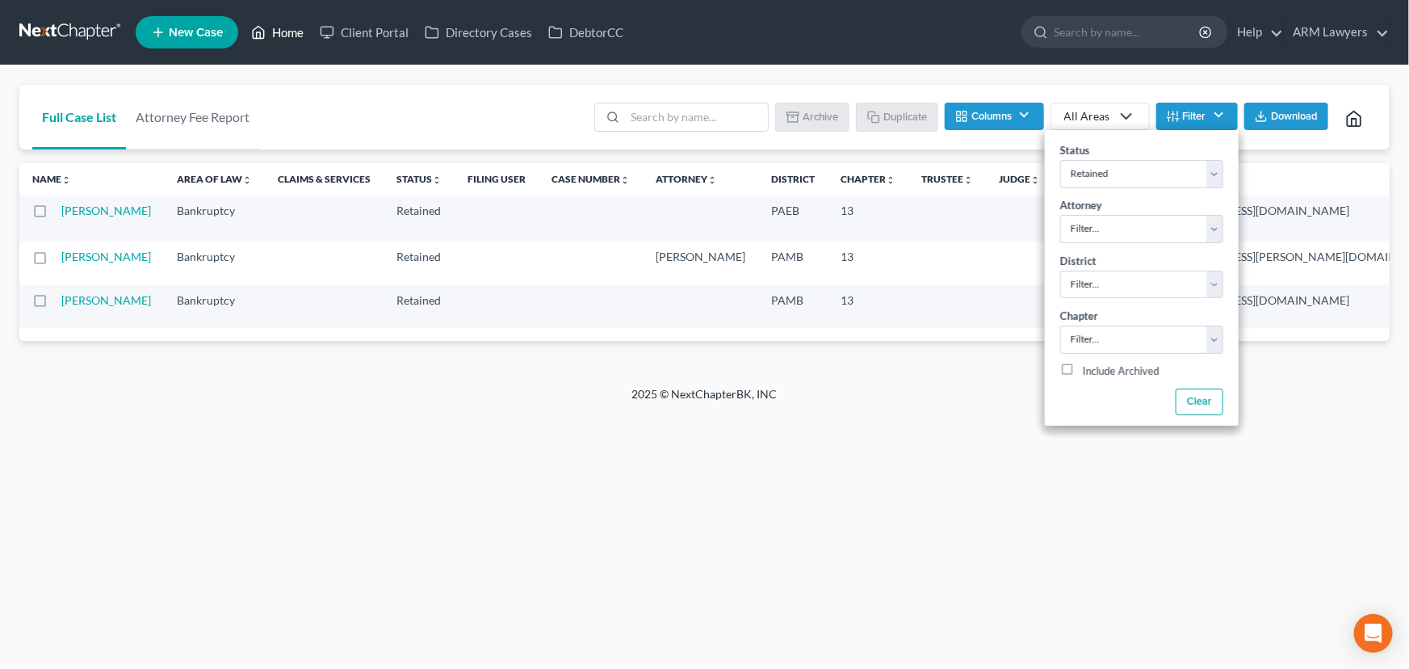
click at [290, 33] on link "Home" at bounding box center [277, 32] width 69 height 29
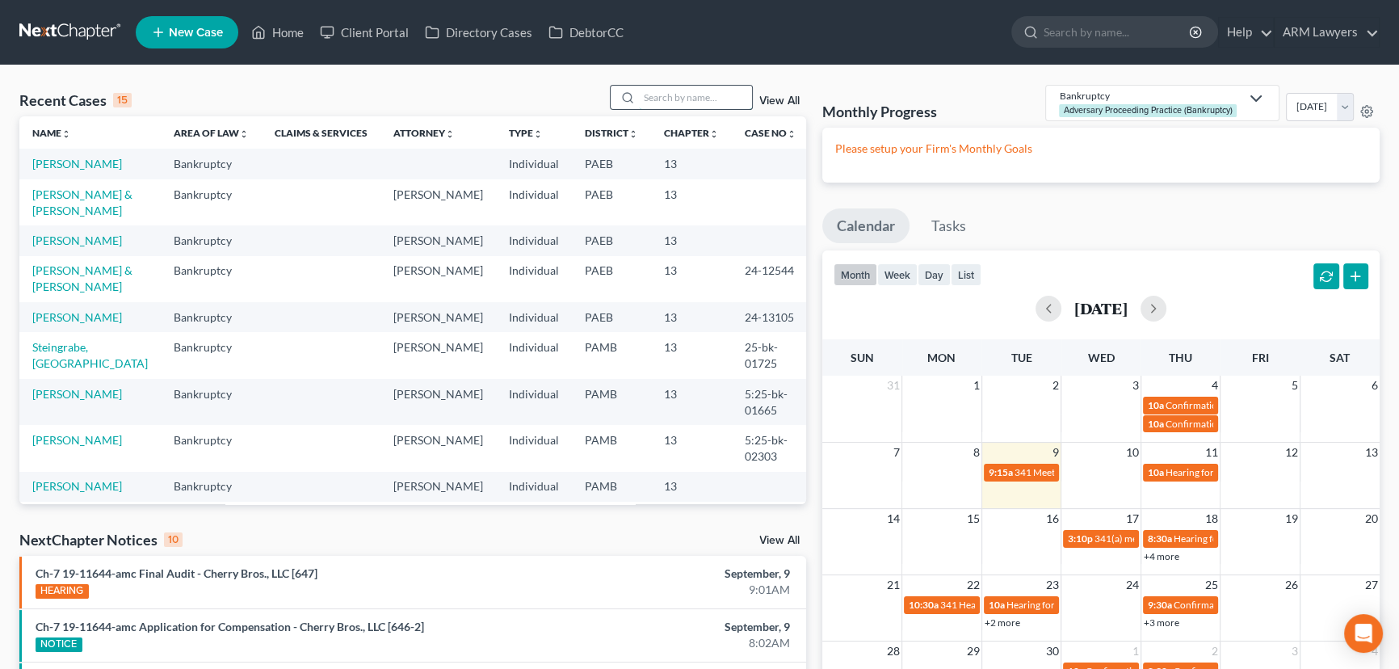
click at [685, 96] on input "search" at bounding box center [695, 97] width 113 height 23
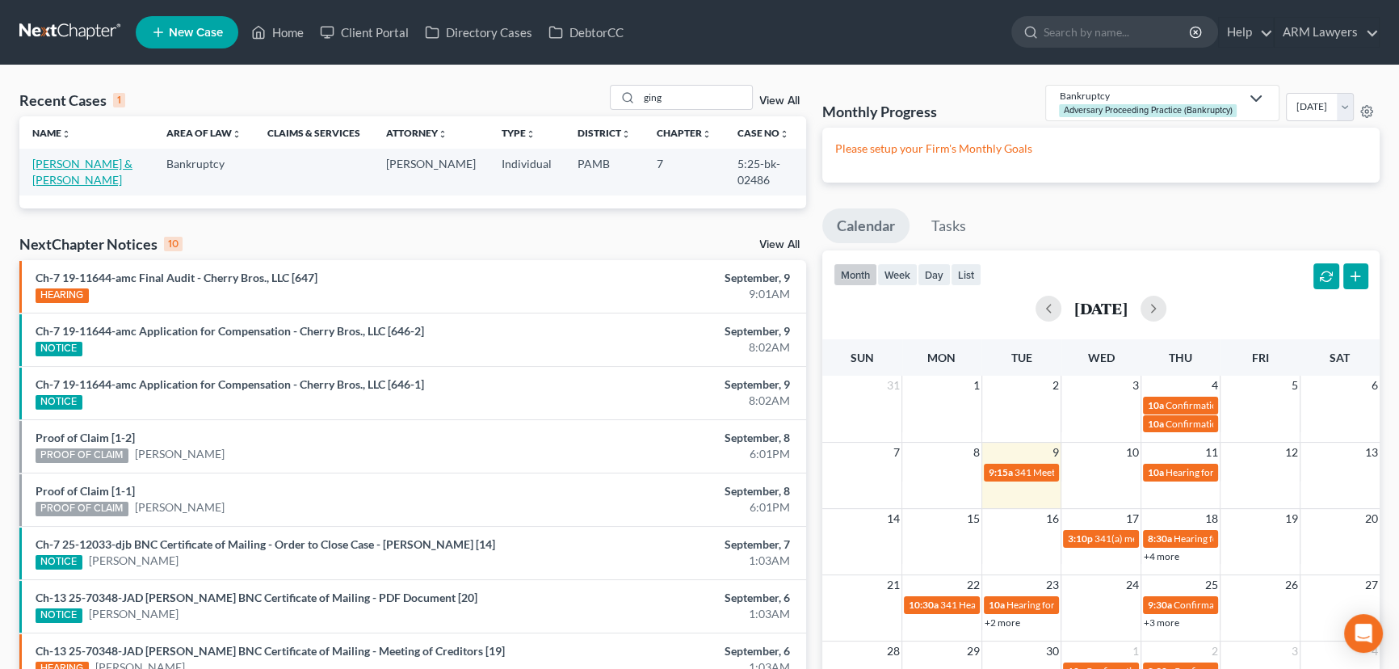
click at [102, 165] on link "[PERSON_NAME] & [PERSON_NAME]" at bounding box center [82, 172] width 100 height 30
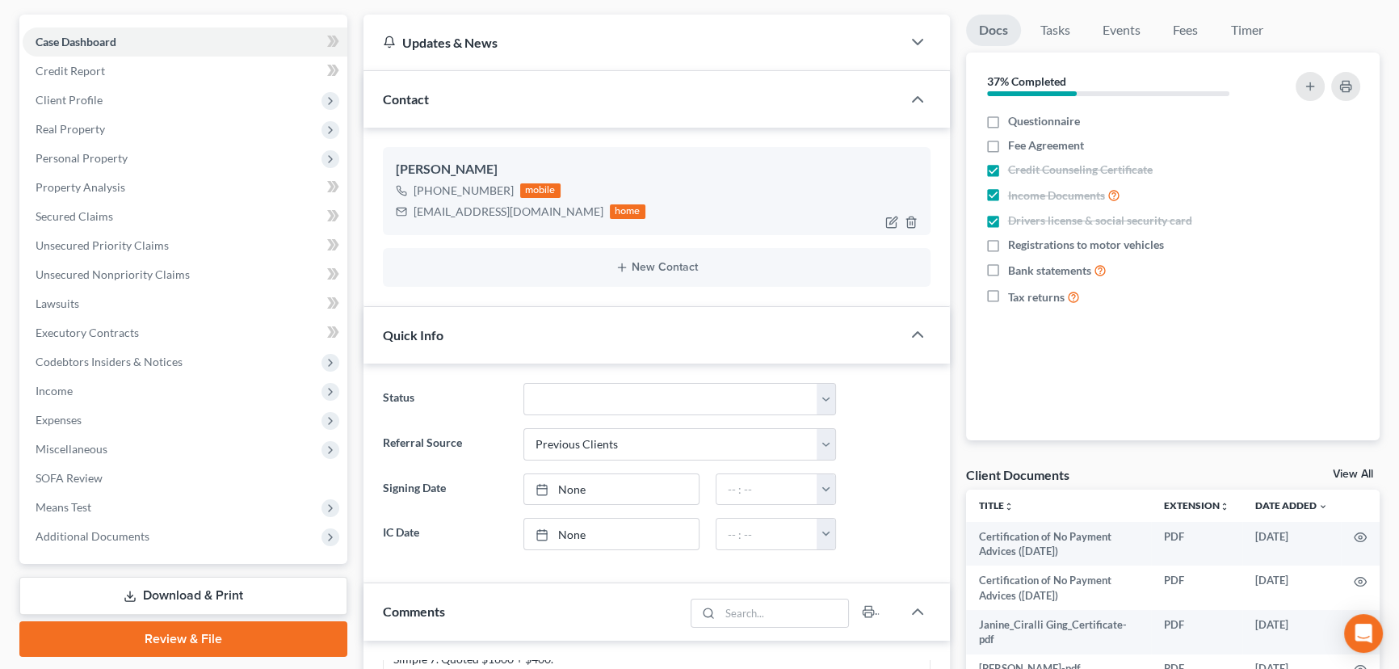
scroll to position [146, 0]
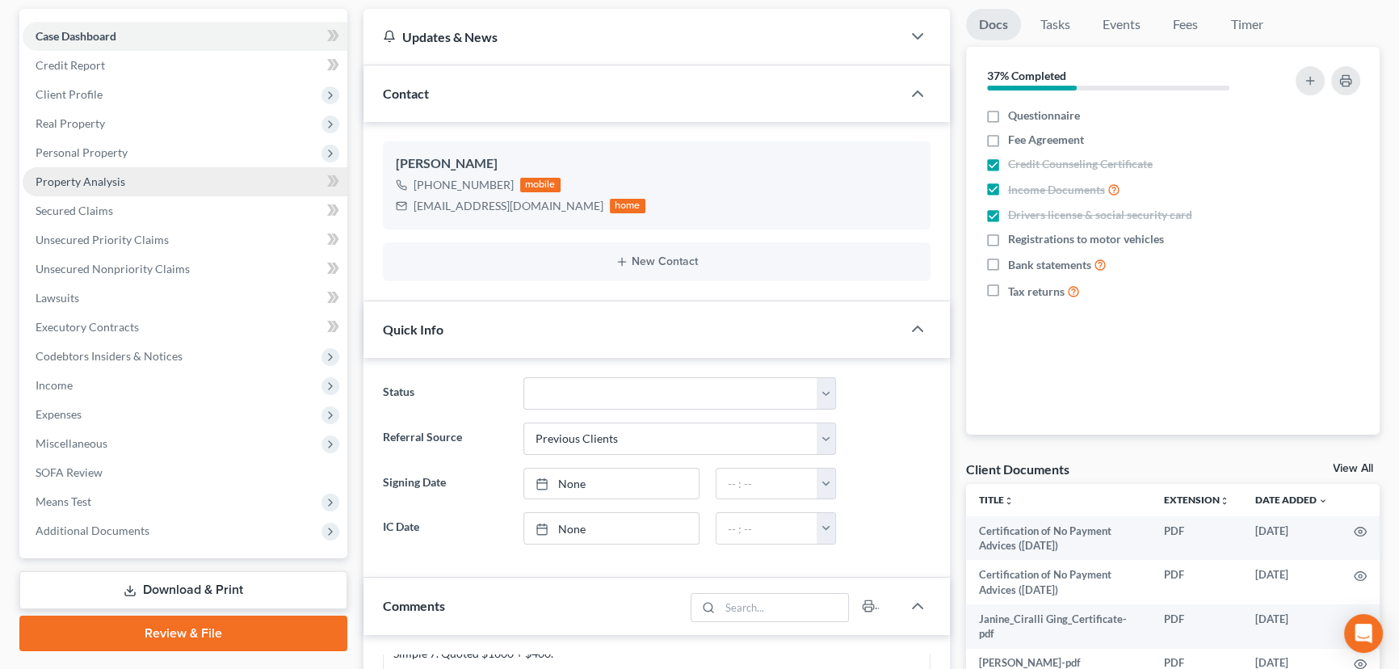
drag, startPoint x: 103, startPoint y: 94, endPoint x: 280, endPoint y: 177, distance: 195.4
click at [103, 94] on span "Client Profile" at bounding box center [185, 94] width 325 height 29
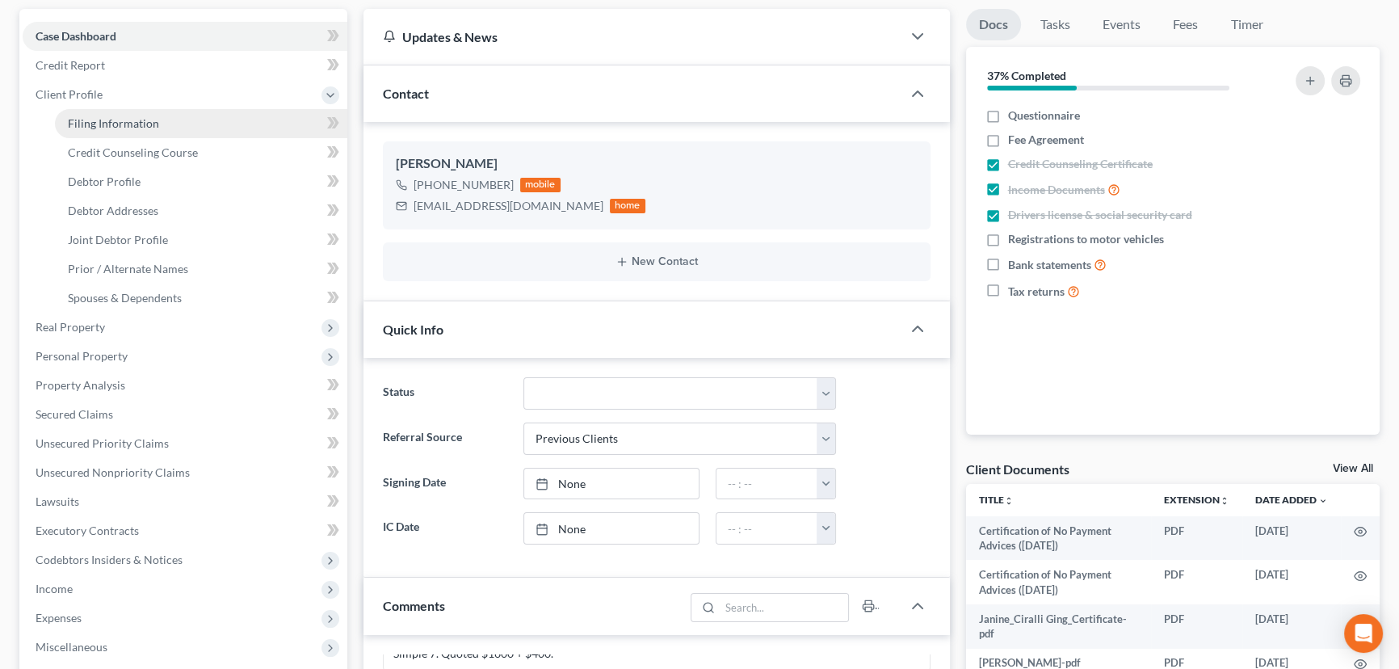
click at [107, 118] on span "Filing Information" at bounding box center [113, 123] width 91 height 14
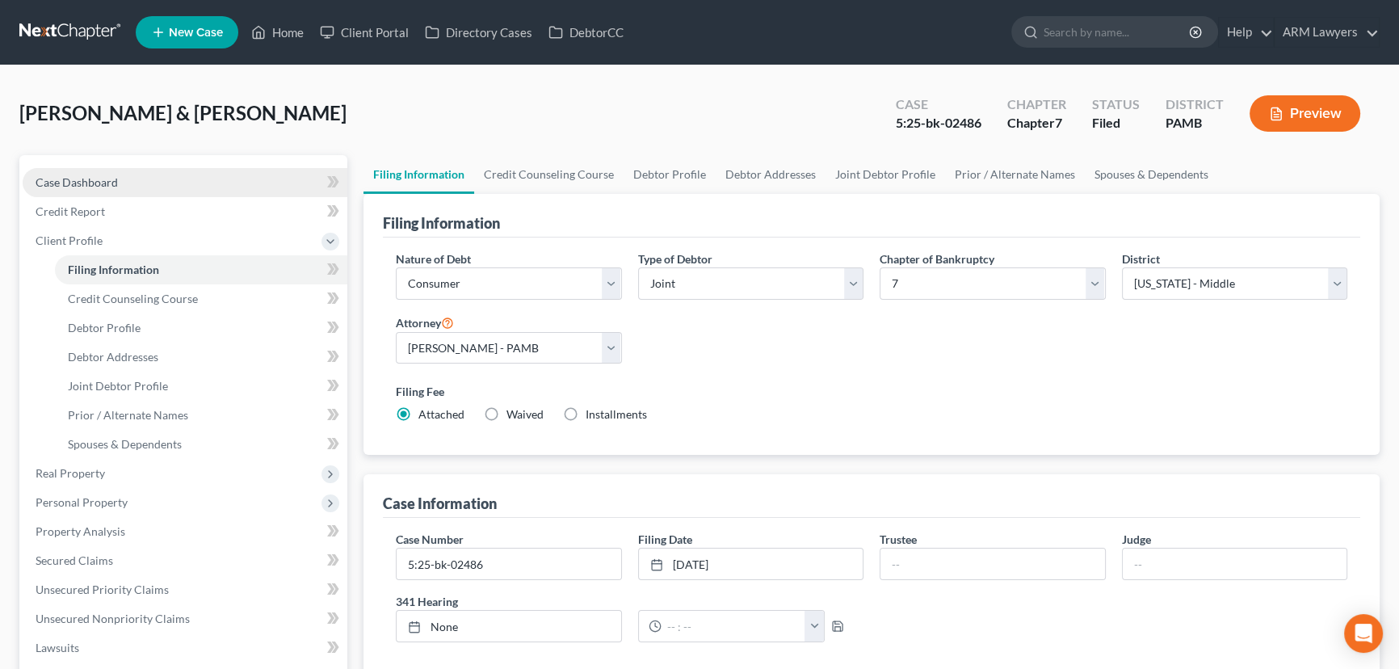
click at [136, 180] on link "Case Dashboard" at bounding box center [185, 182] width 325 height 29
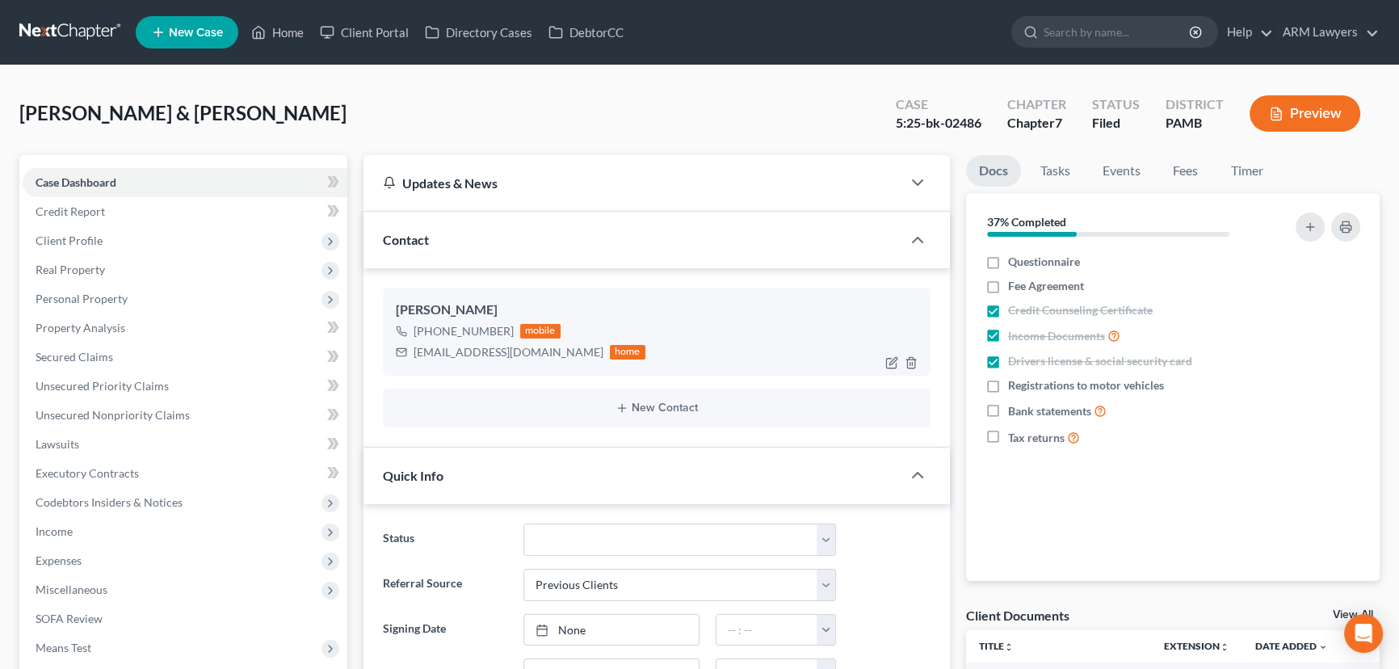
scroll to position [238, 0]
drag, startPoint x: 413, startPoint y: 349, endPoint x: 503, endPoint y: 349, distance: 89.6
click at [503, 349] on div "[EMAIL_ADDRESS][DOMAIN_NAME]" at bounding box center [508, 352] width 190 height 16
copy div "[EMAIL_ADDRESS][DOMAIN_NAME]"
